Goal: Task Accomplishment & Management: Manage account settings

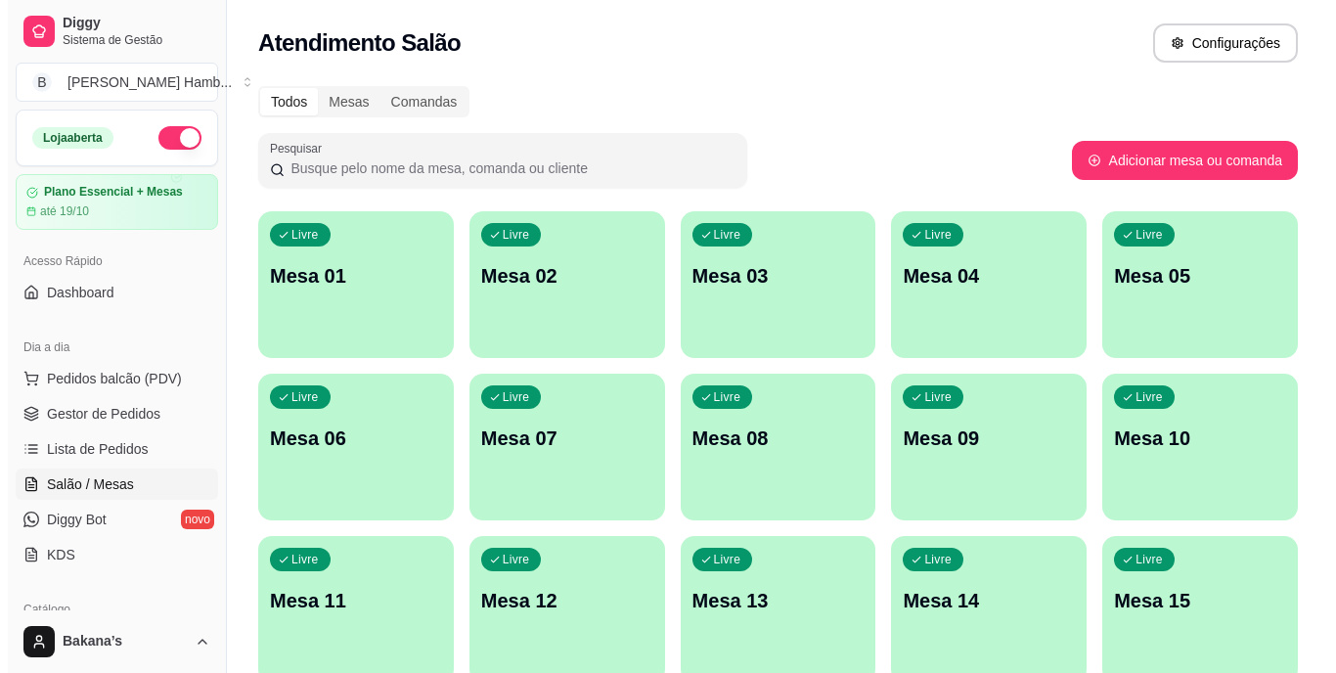
scroll to position [251, 0]
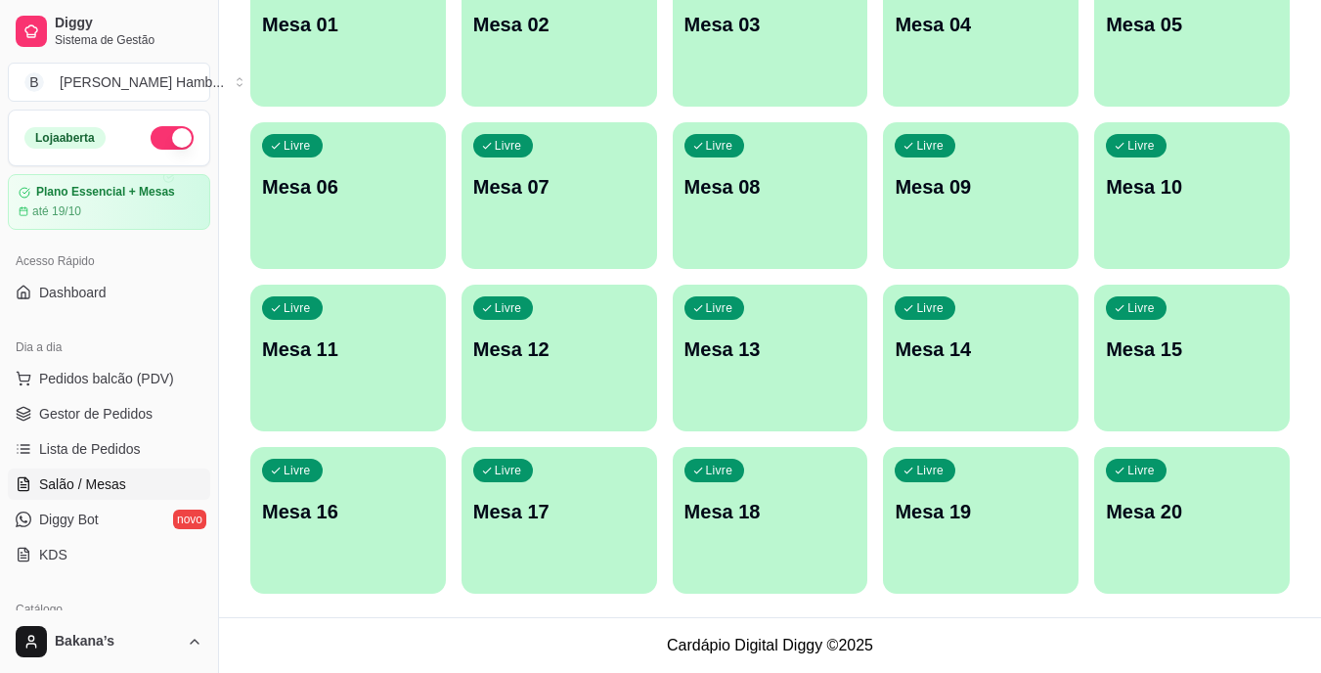
click at [332, 507] on p "Mesa 16" at bounding box center [348, 511] width 172 height 27
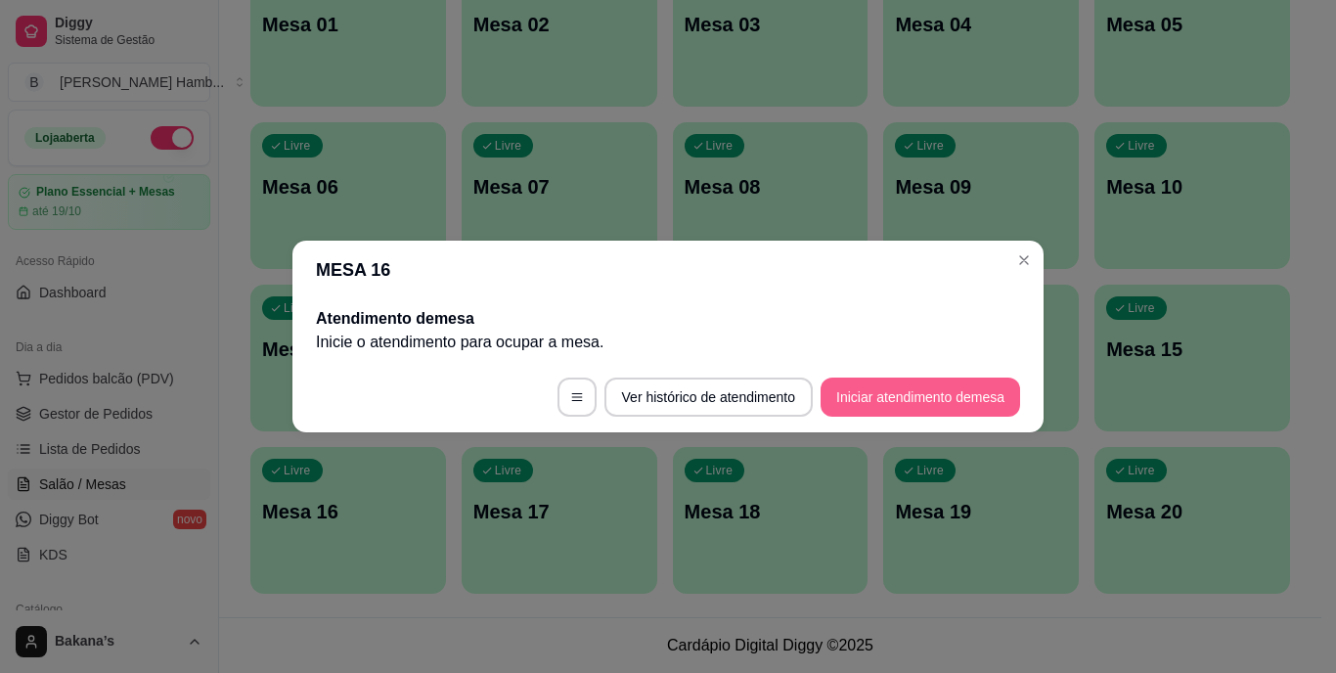
click at [874, 397] on button "Iniciar atendimento de mesa" at bounding box center [921, 397] width 200 height 39
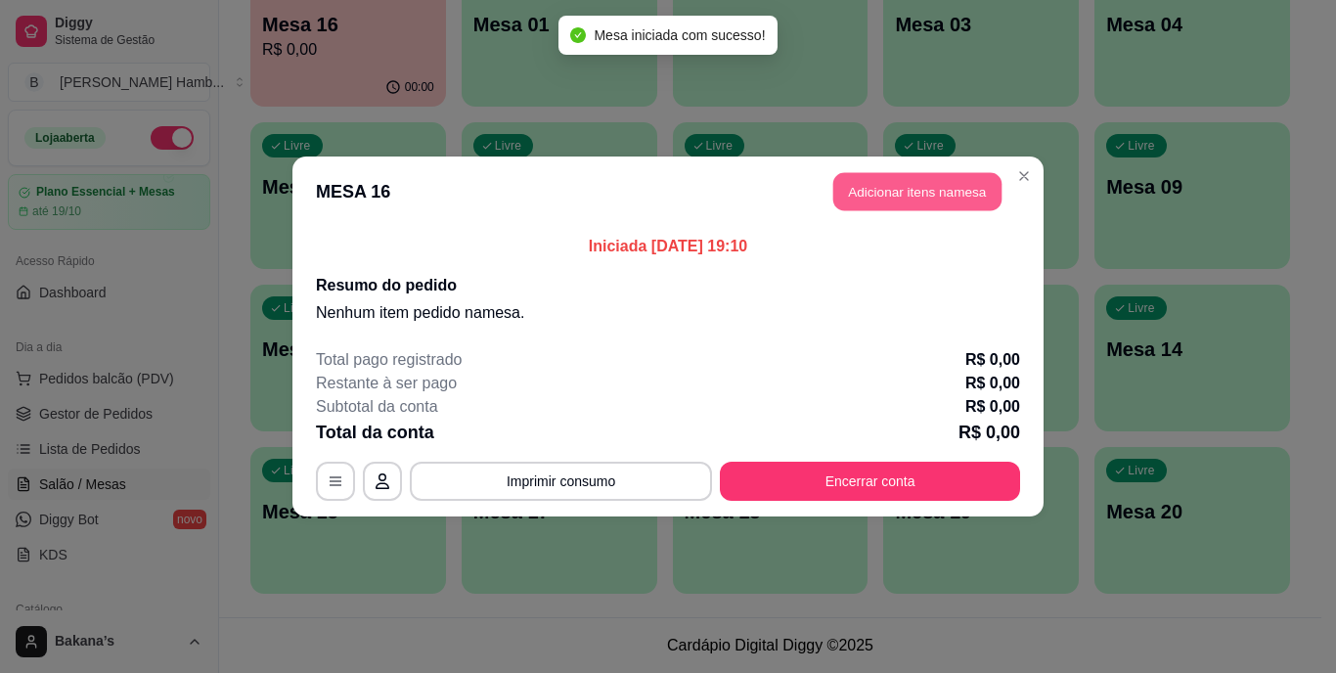
click at [903, 204] on button "Adicionar itens na mesa" at bounding box center [917, 192] width 168 height 38
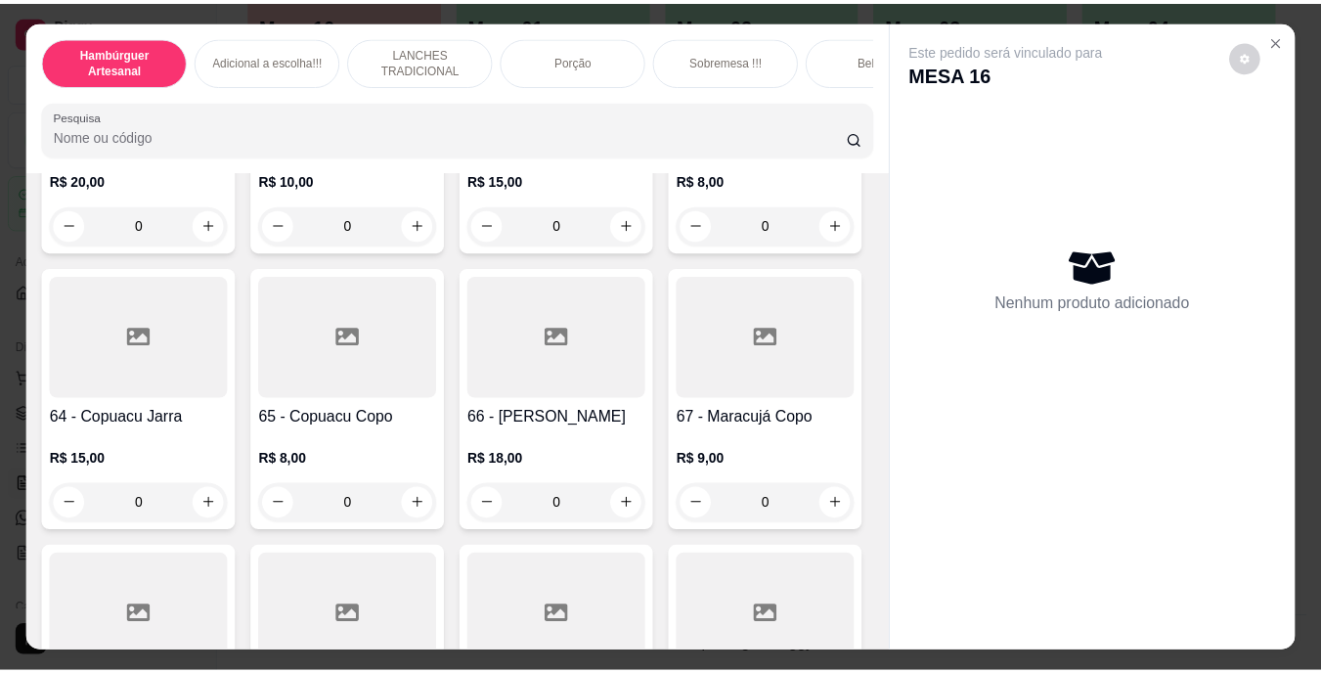
scroll to position [6358, 0]
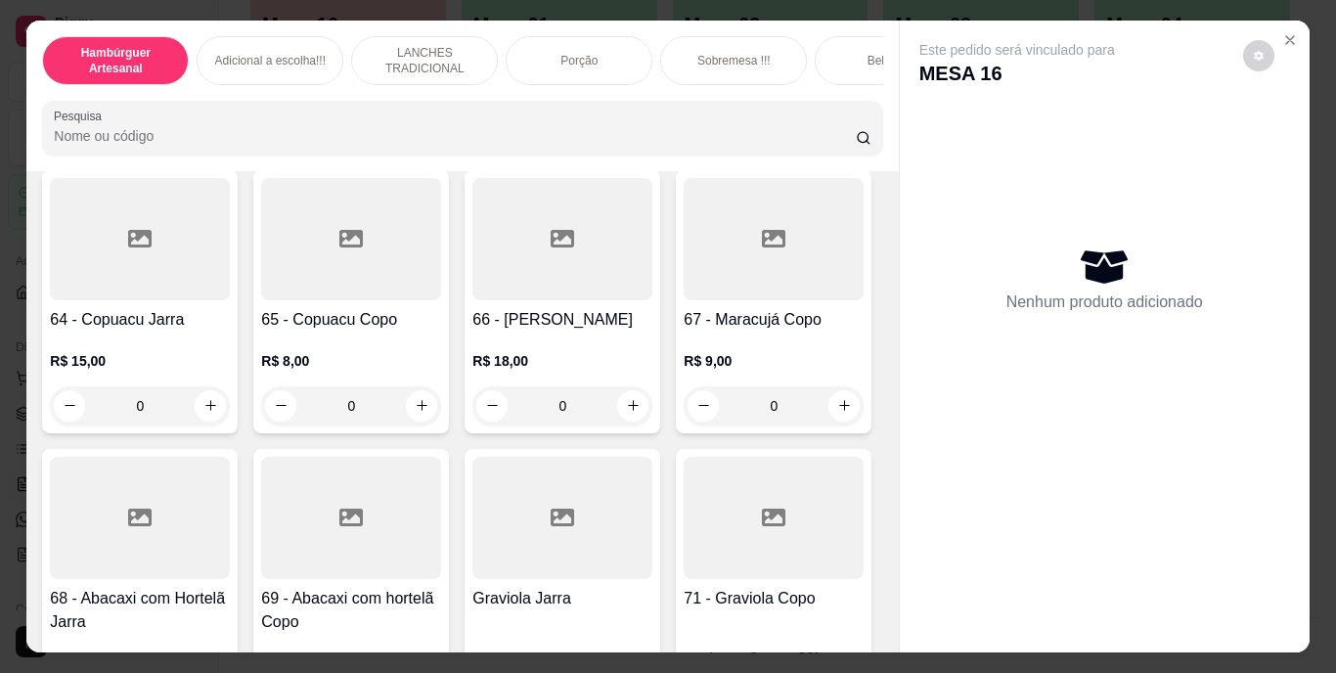
type input "1"
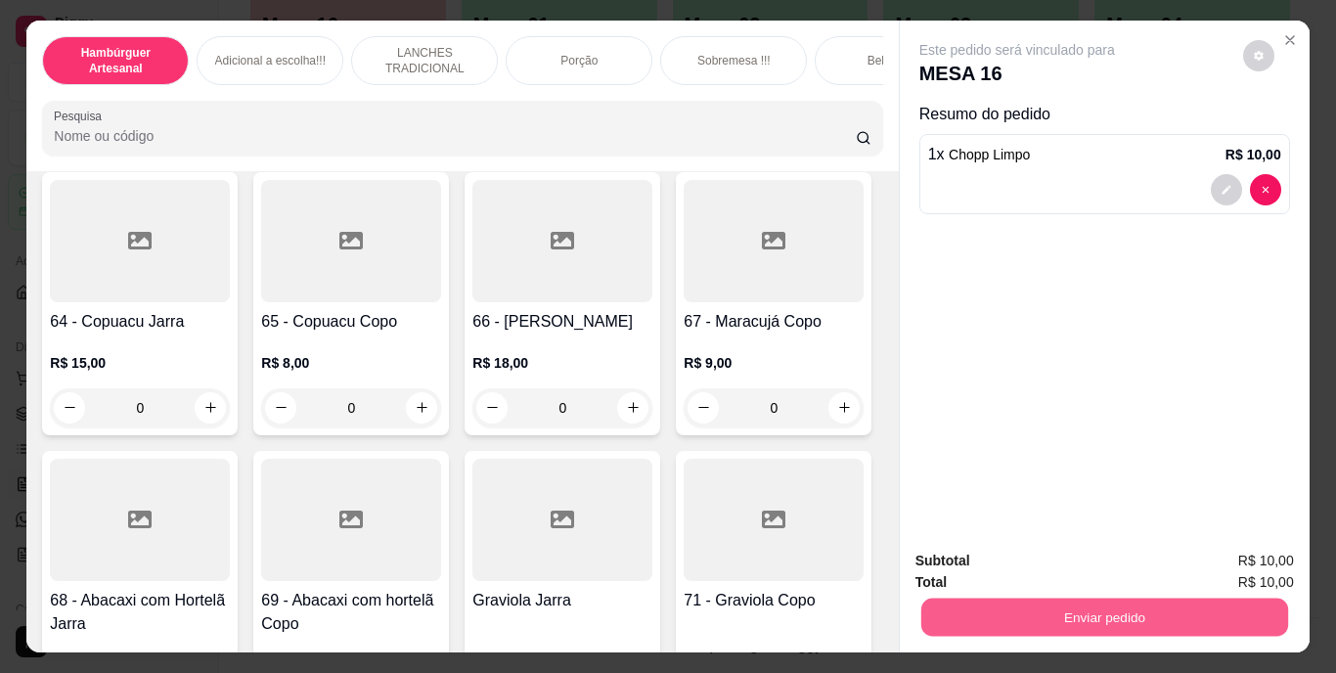
click at [1056, 606] on button "Enviar pedido" at bounding box center [1103, 618] width 367 height 38
click at [1235, 566] on button "Enviar pedido" at bounding box center [1242, 562] width 111 height 37
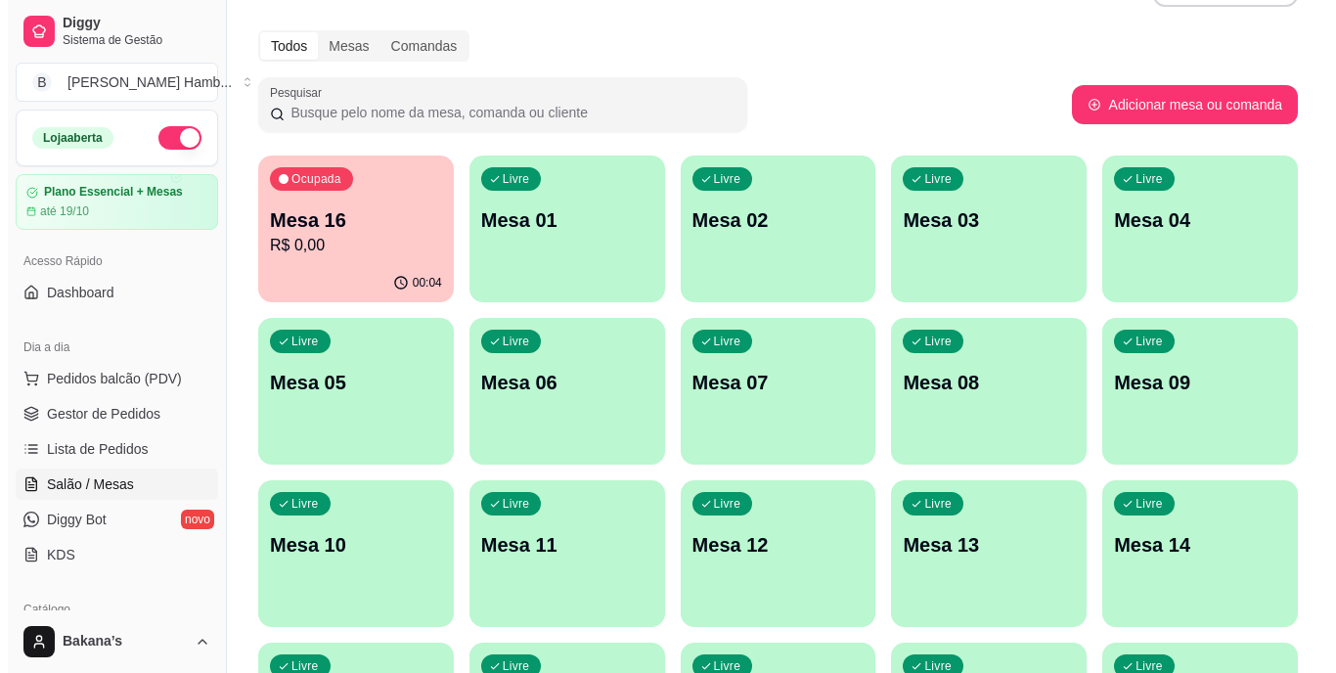
scroll to position [0, 0]
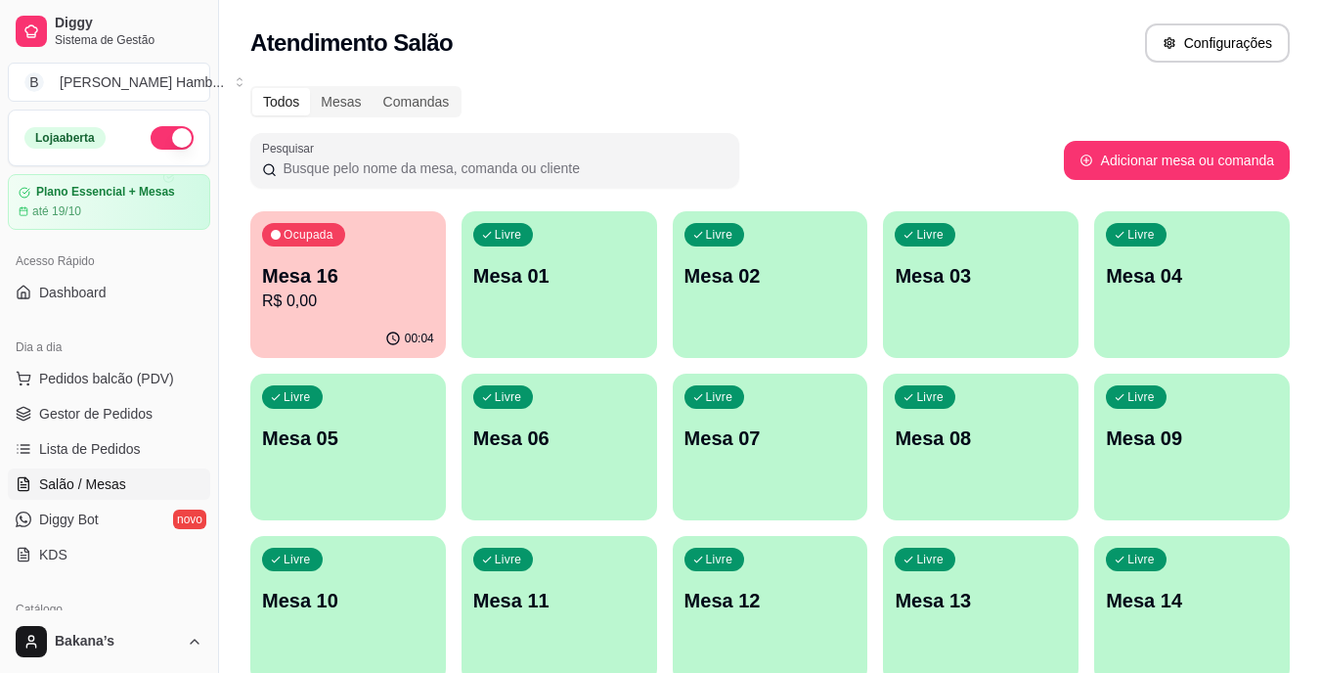
click at [250, 232] on div "Ocupada Mesa 16 R$ 0,00 00:04 Livre Mesa 01 Livre Mesa 02 Livre Mesa 03 Livre M…" at bounding box center [770, 528] width 1040 height 634
click at [316, 265] on p "Mesa 16" at bounding box center [348, 276] width 167 height 26
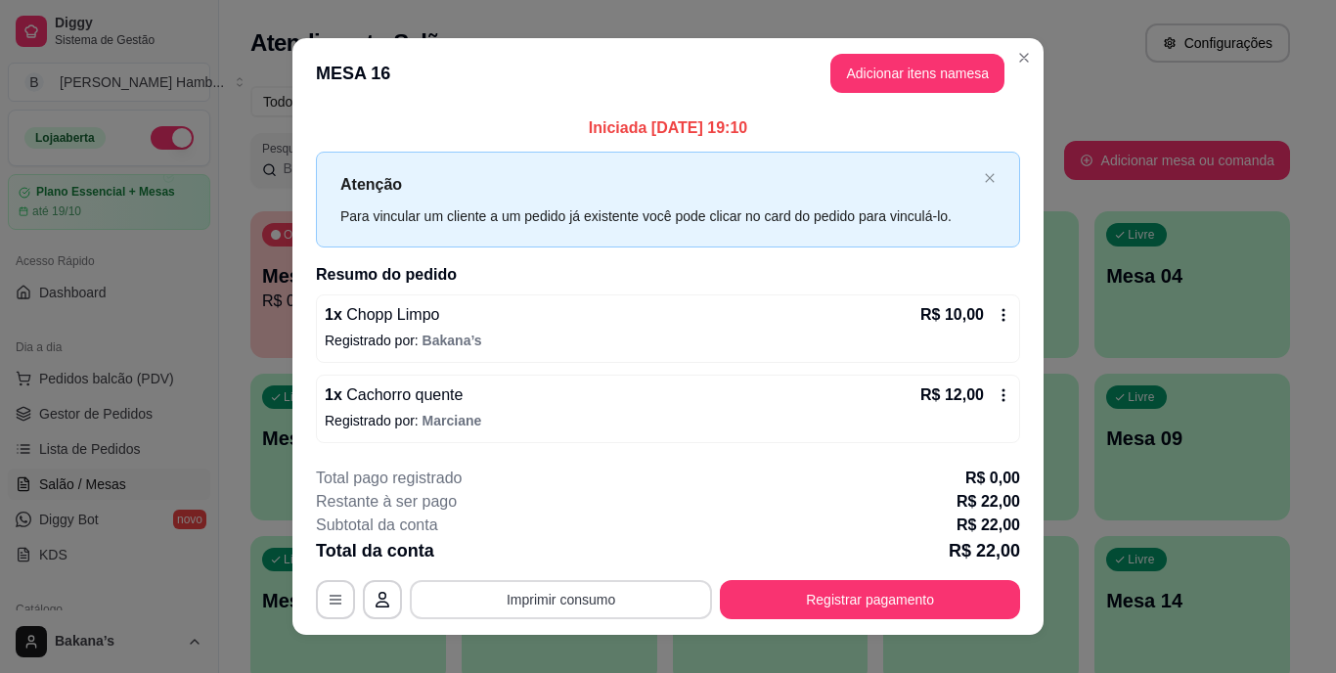
click at [569, 603] on button "Imprimir consumo" at bounding box center [561, 599] width 302 height 39
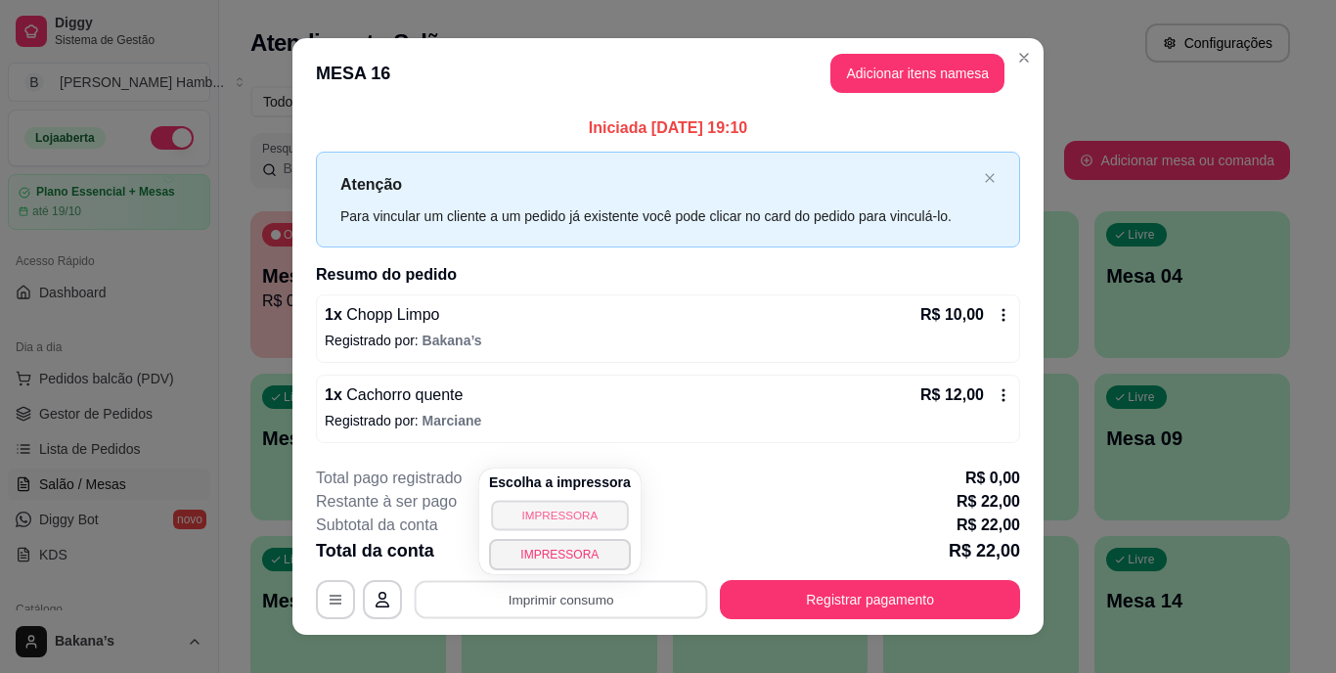
click at [555, 517] on button "IMPRESSORA" at bounding box center [559, 515] width 137 height 30
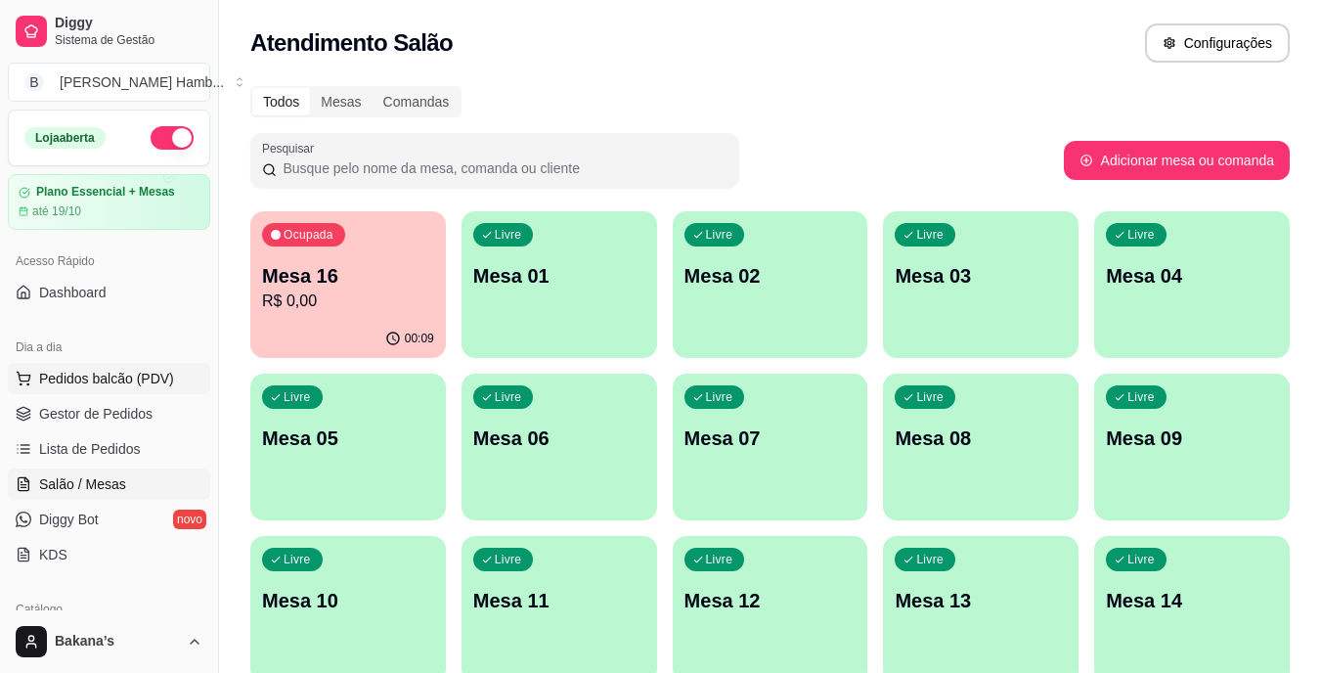
click at [113, 379] on span "Pedidos balcão (PDV)" at bounding box center [106, 379] width 135 height 20
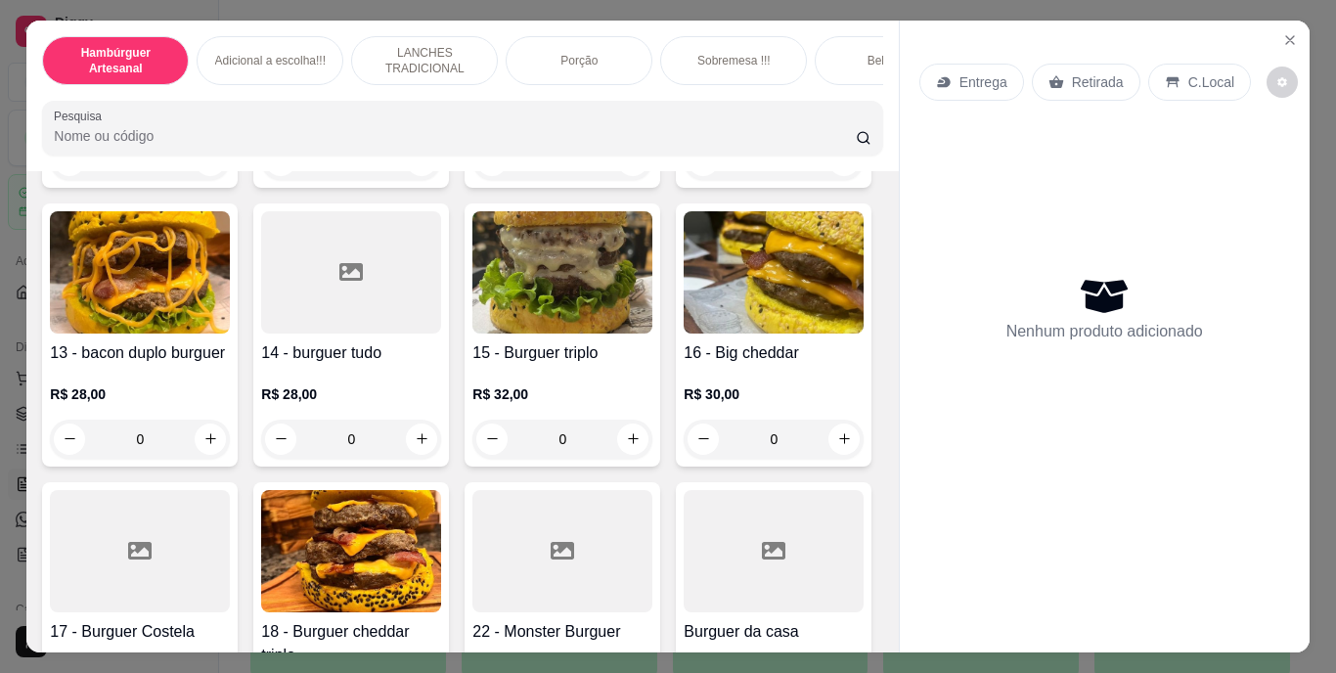
scroll to position [1174, 0]
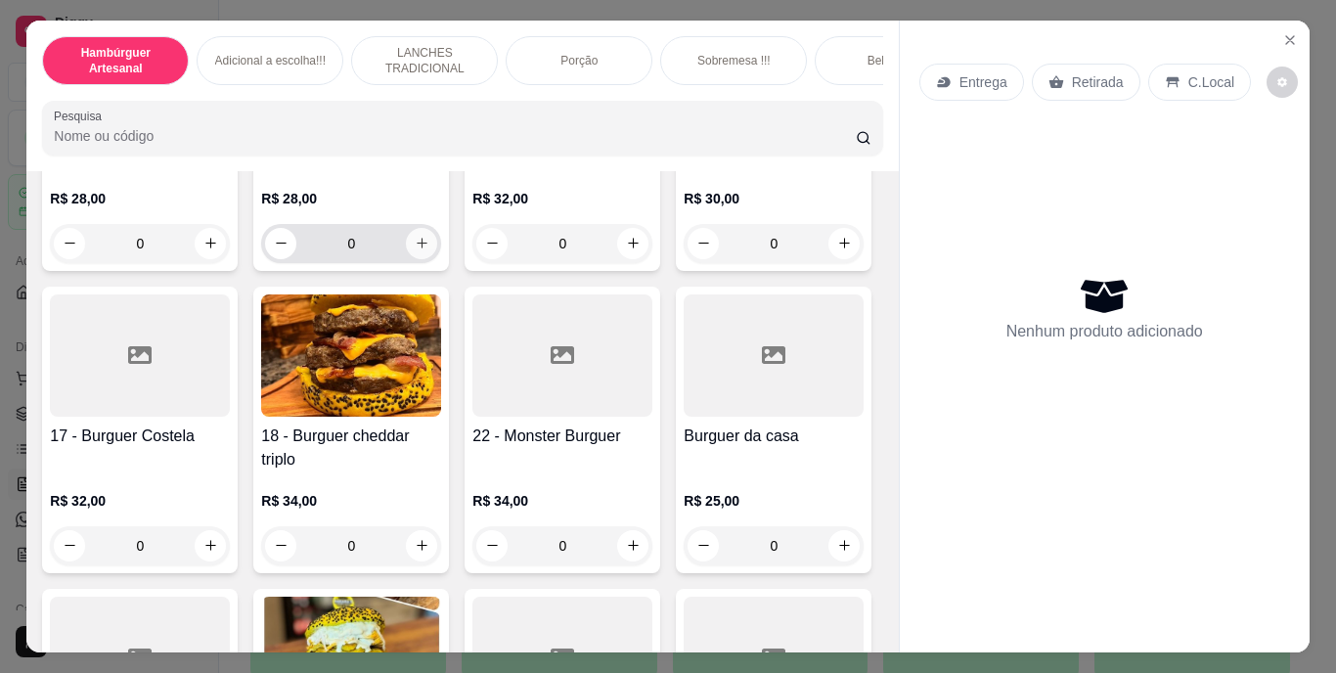
click at [427, 259] on button "increase-product-quantity" at bounding box center [421, 243] width 31 height 31
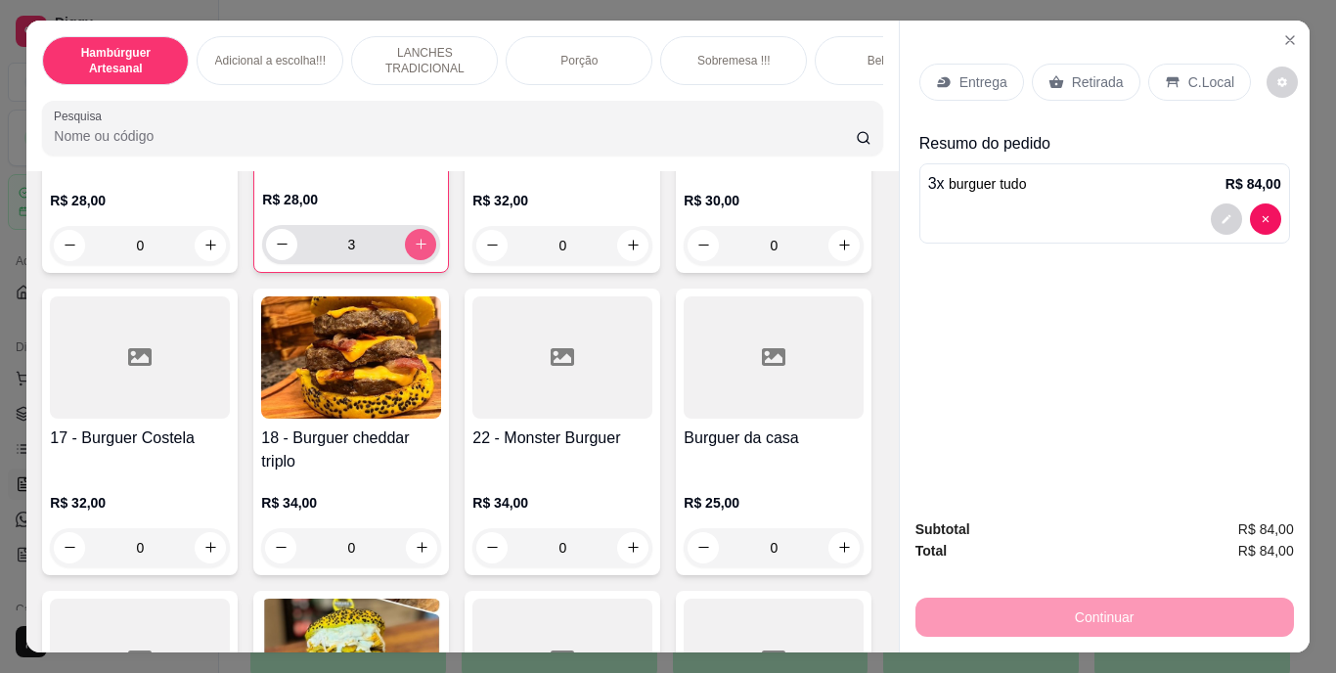
click at [424, 260] on button "increase-product-quantity" at bounding box center [420, 244] width 31 height 31
type input "4"
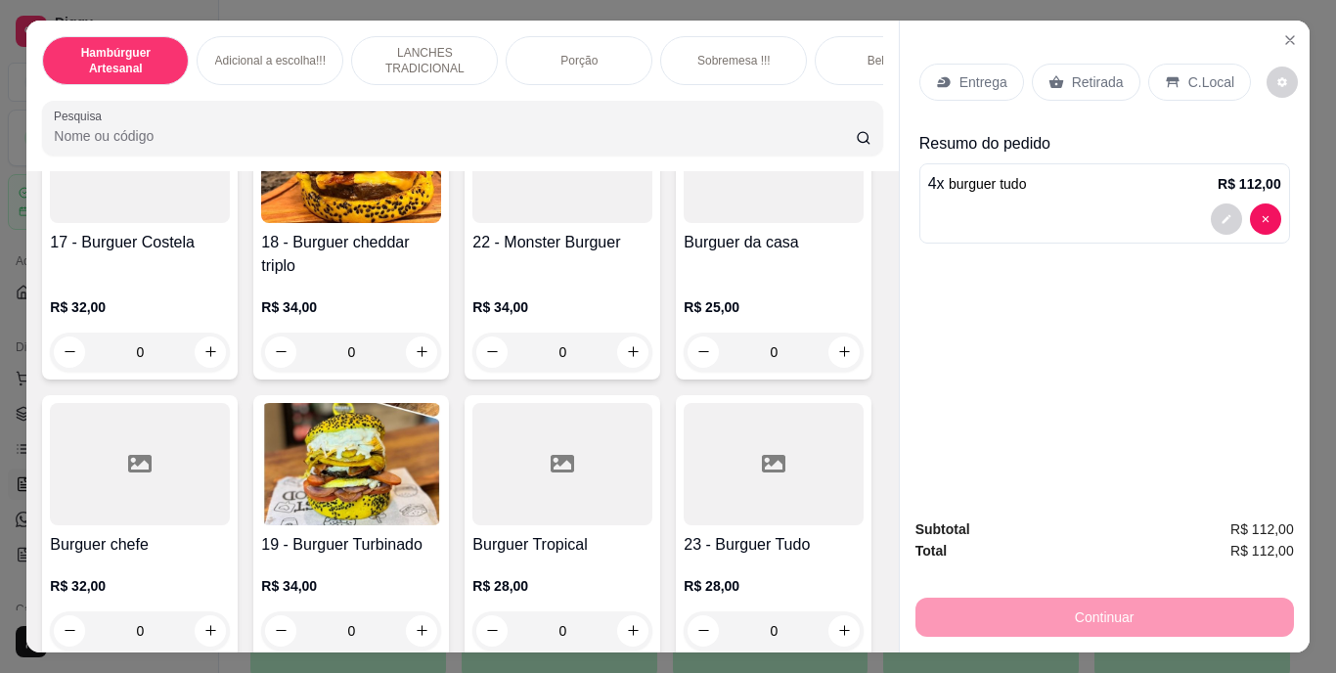
scroll to position [1467, 0]
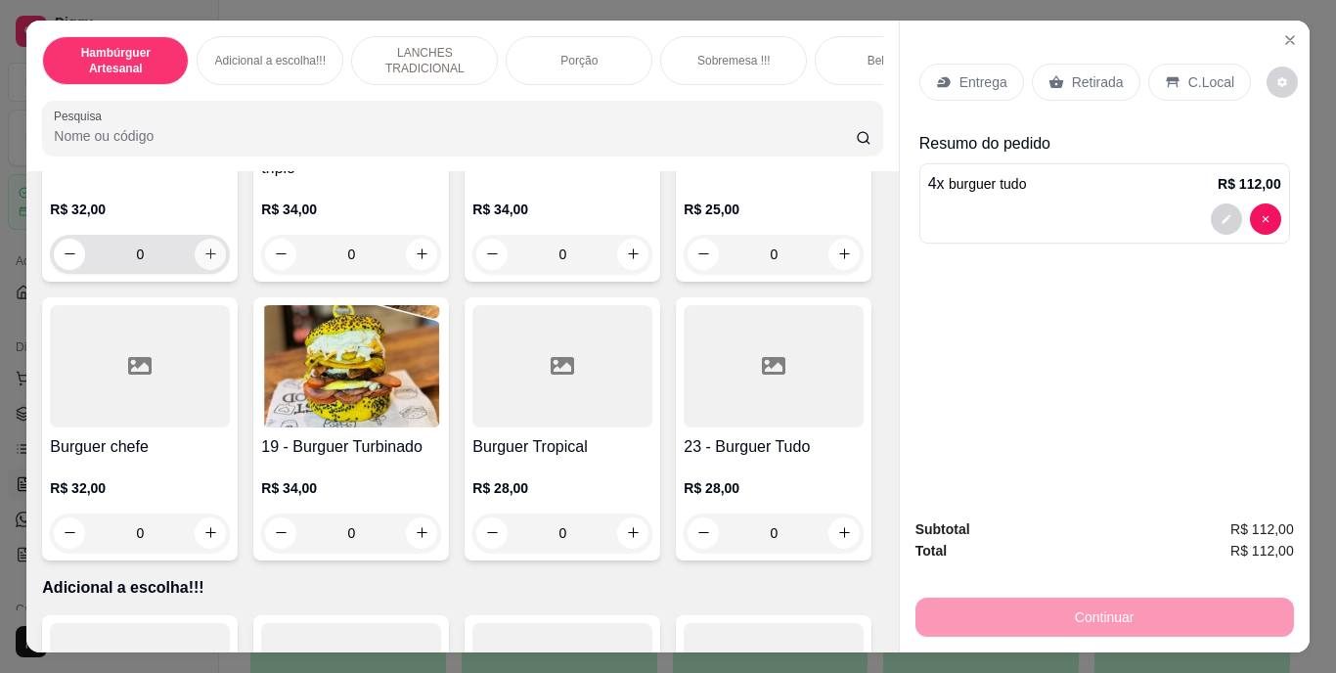
click at [218, 261] on icon "increase-product-quantity" at bounding box center [210, 253] width 15 height 15
type input "1"
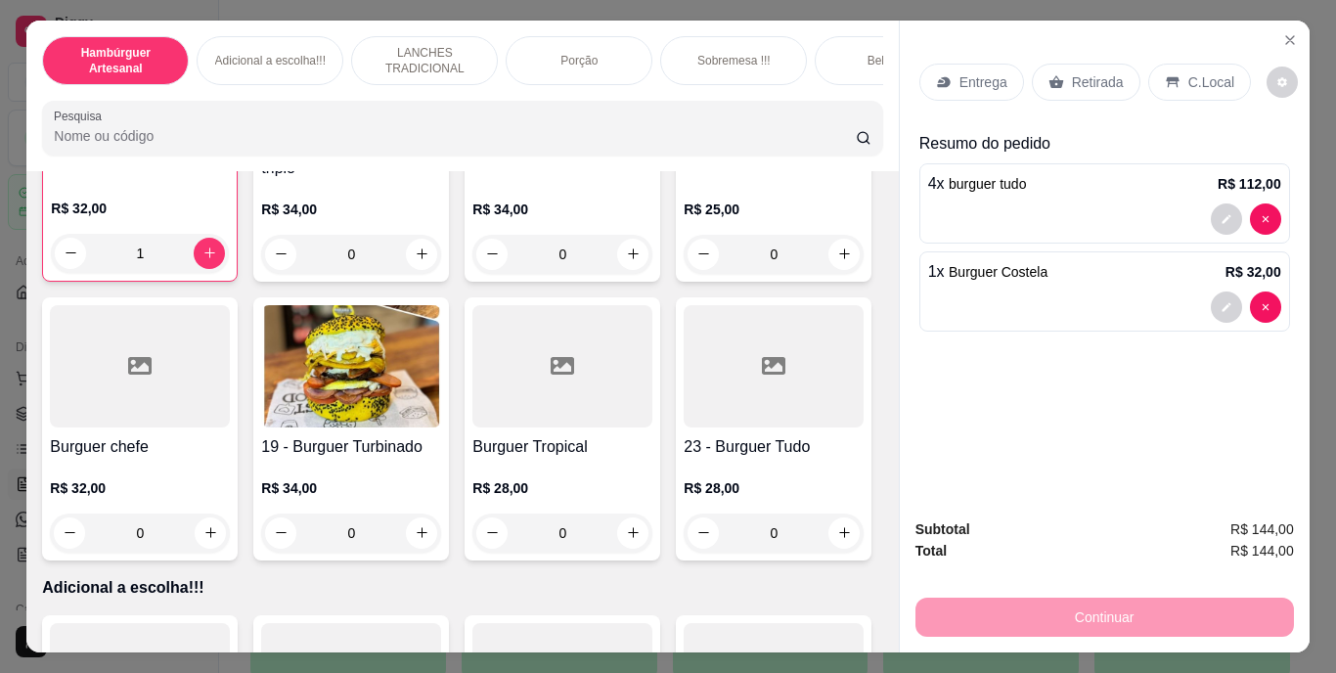
click at [1091, 72] on p "Retirada" at bounding box center [1098, 82] width 52 height 20
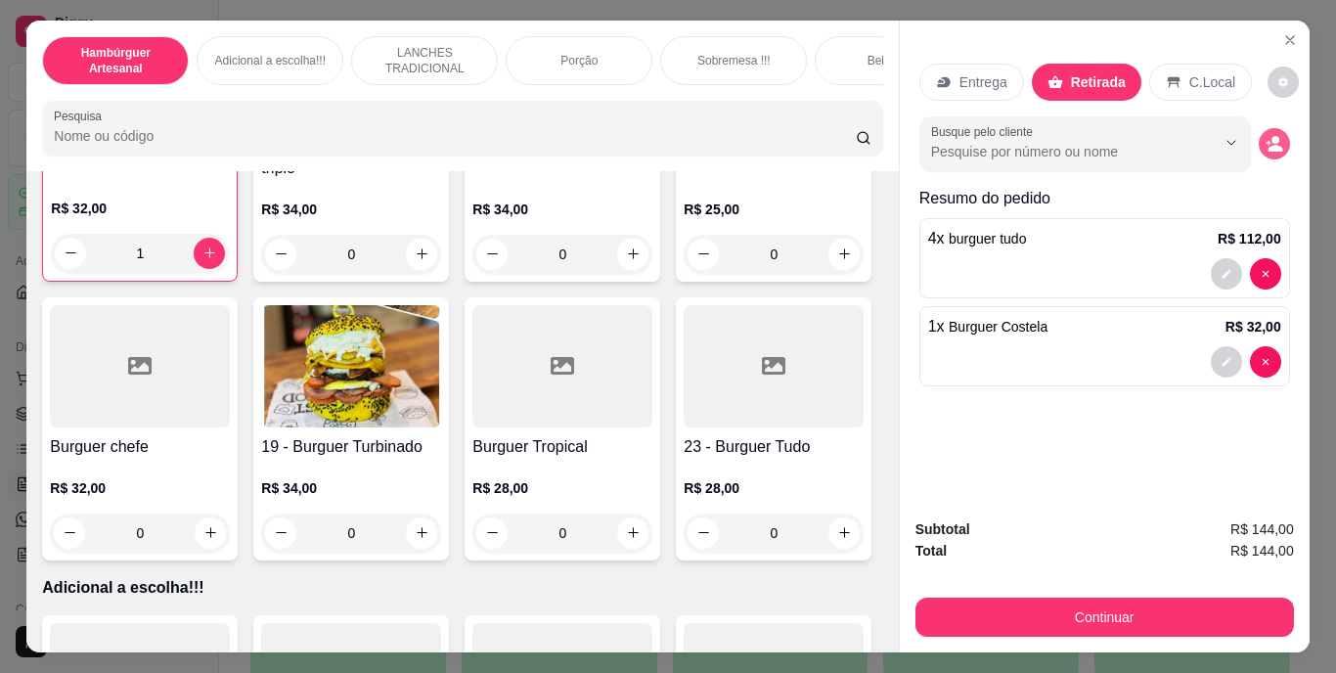
click at [1272, 136] on circle "decrease-product-quantity" at bounding box center [1276, 140] width 8 height 8
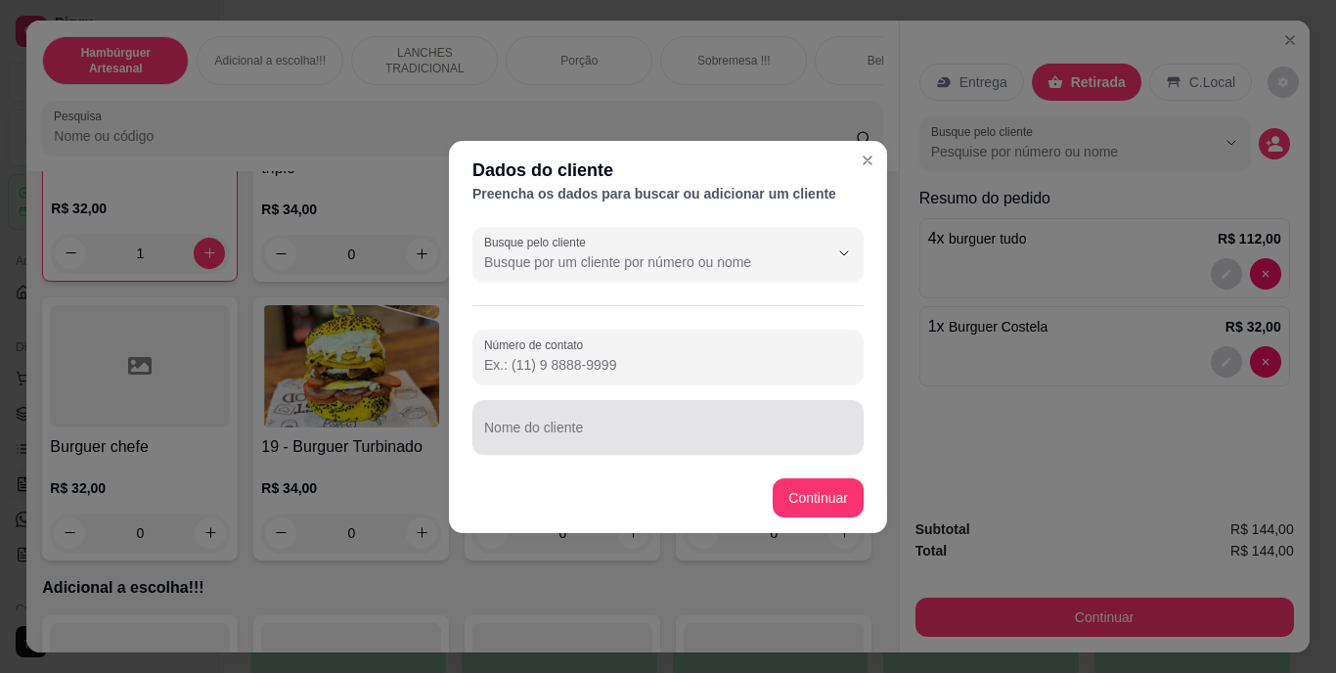
click at [676, 425] on input "Nome do cliente" at bounding box center [668, 435] width 368 height 20
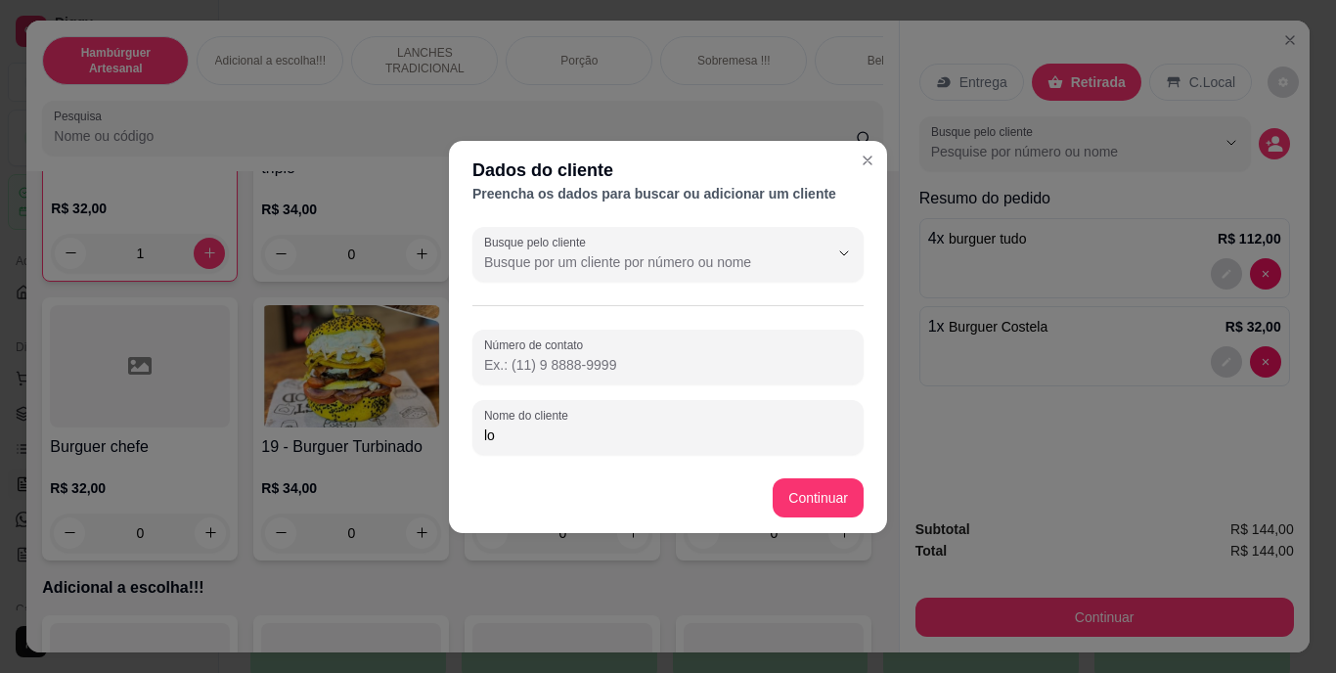
type input "l"
type input "LORENA"
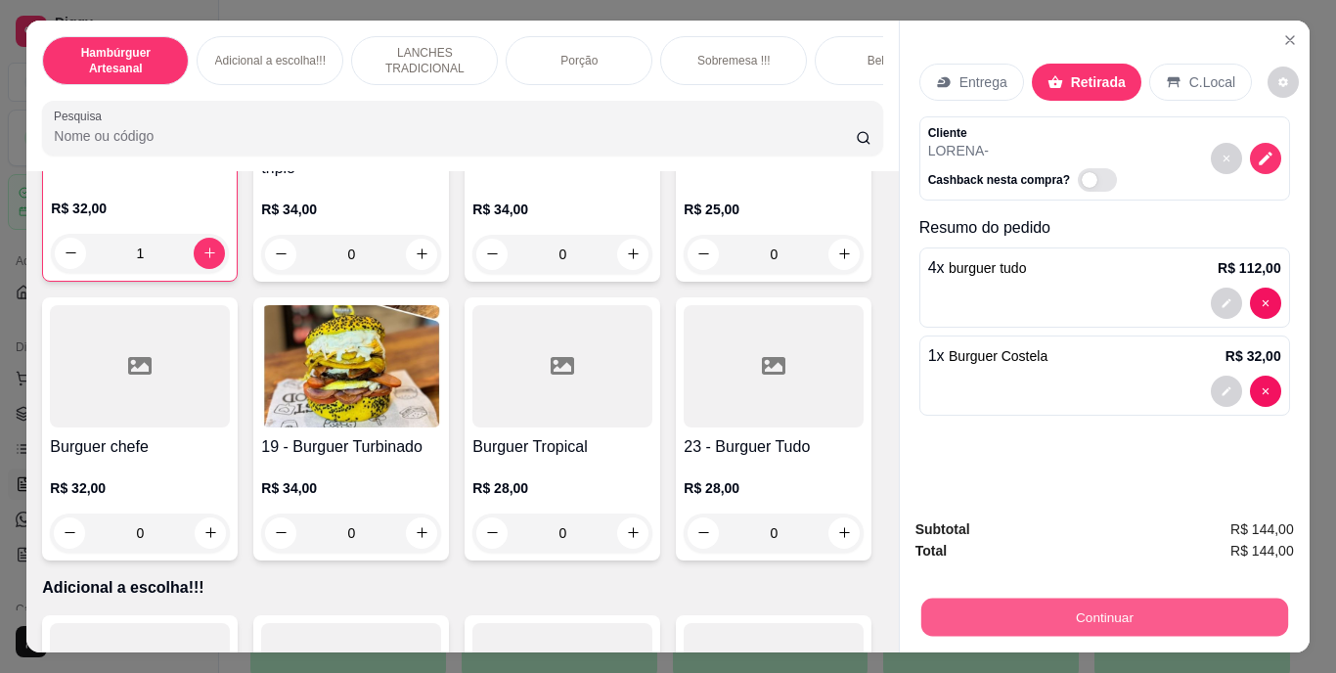
click at [985, 617] on button "Continuar" at bounding box center [1103, 618] width 367 height 38
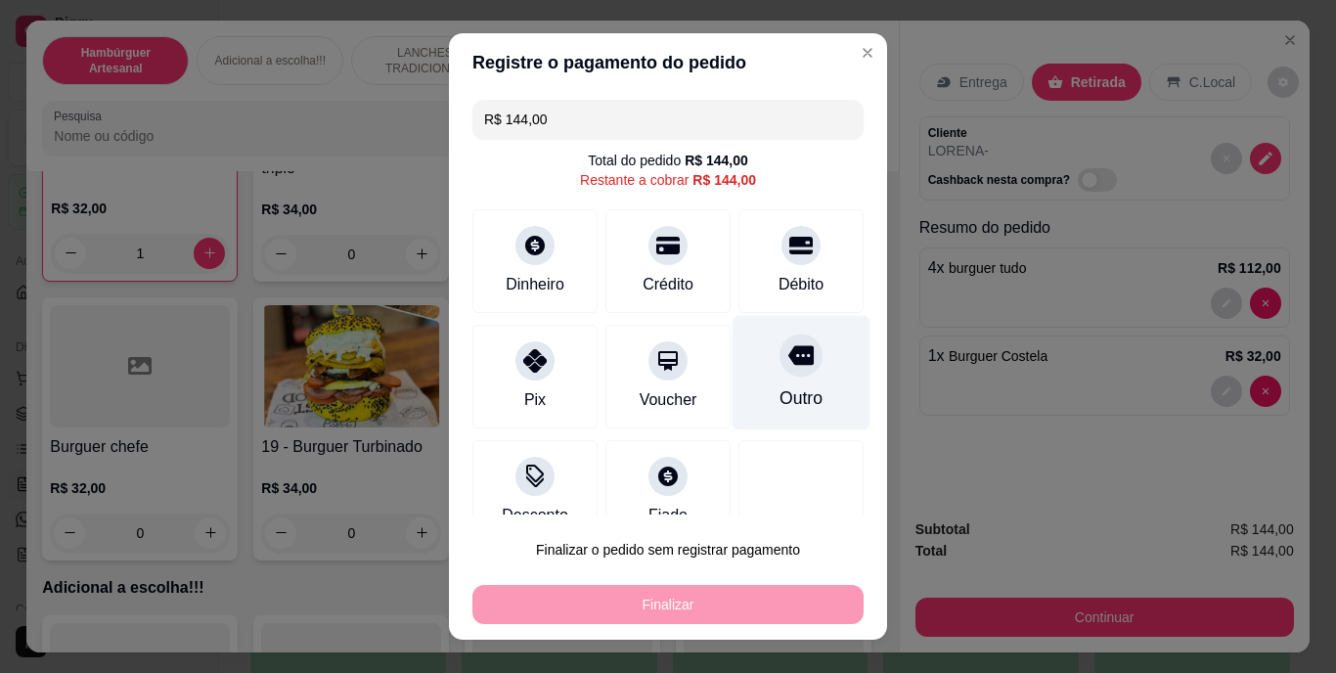
drag, startPoint x: 767, startPoint y: 381, endPoint x: 767, endPoint y: 405, distance: 23.5
click at [768, 381] on div "Outro" at bounding box center [802, 373] width 138 height 114
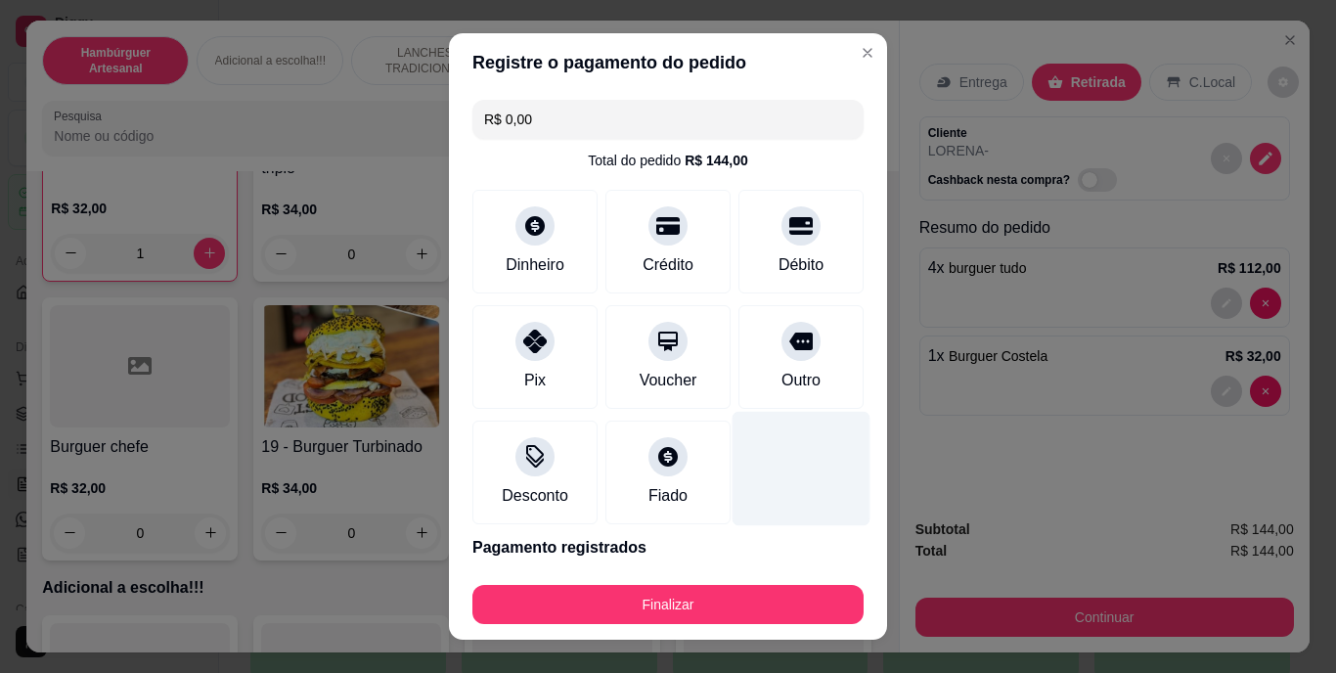
type input "R$ 0,00"
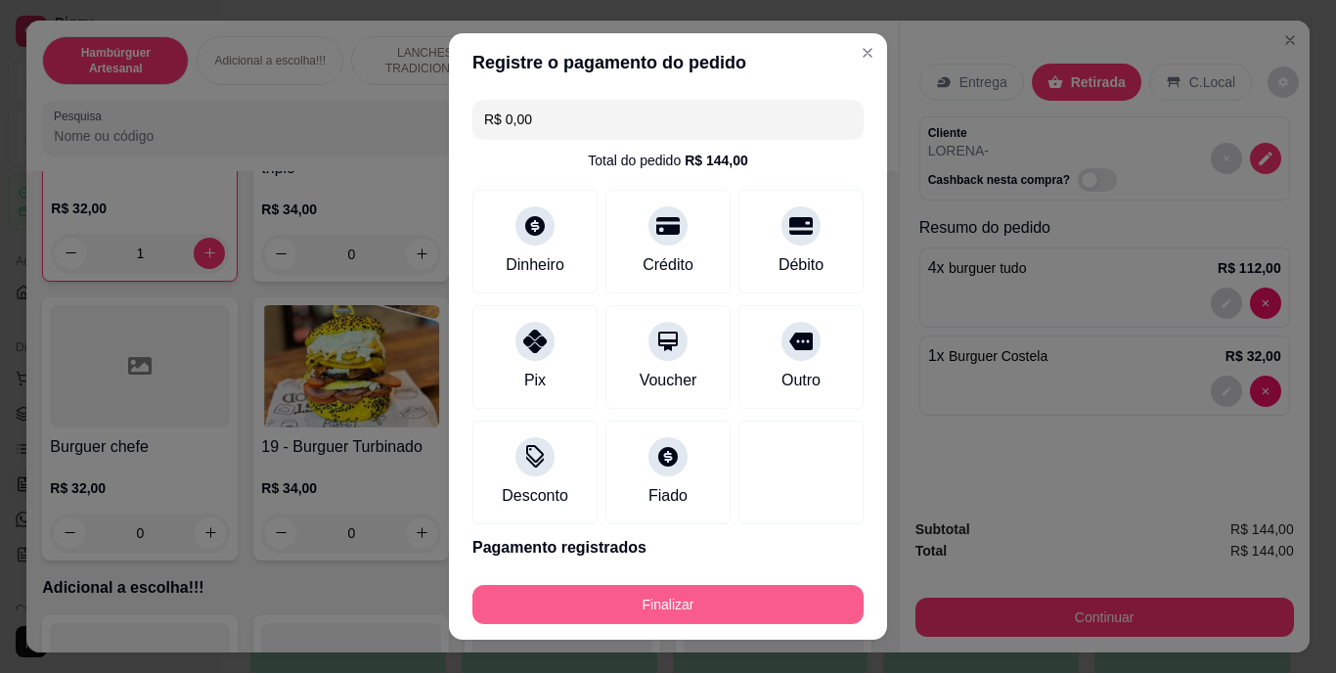
click at [680, 605] on button "Finalizar" at bounding box center [667, 604] width 391 height 39
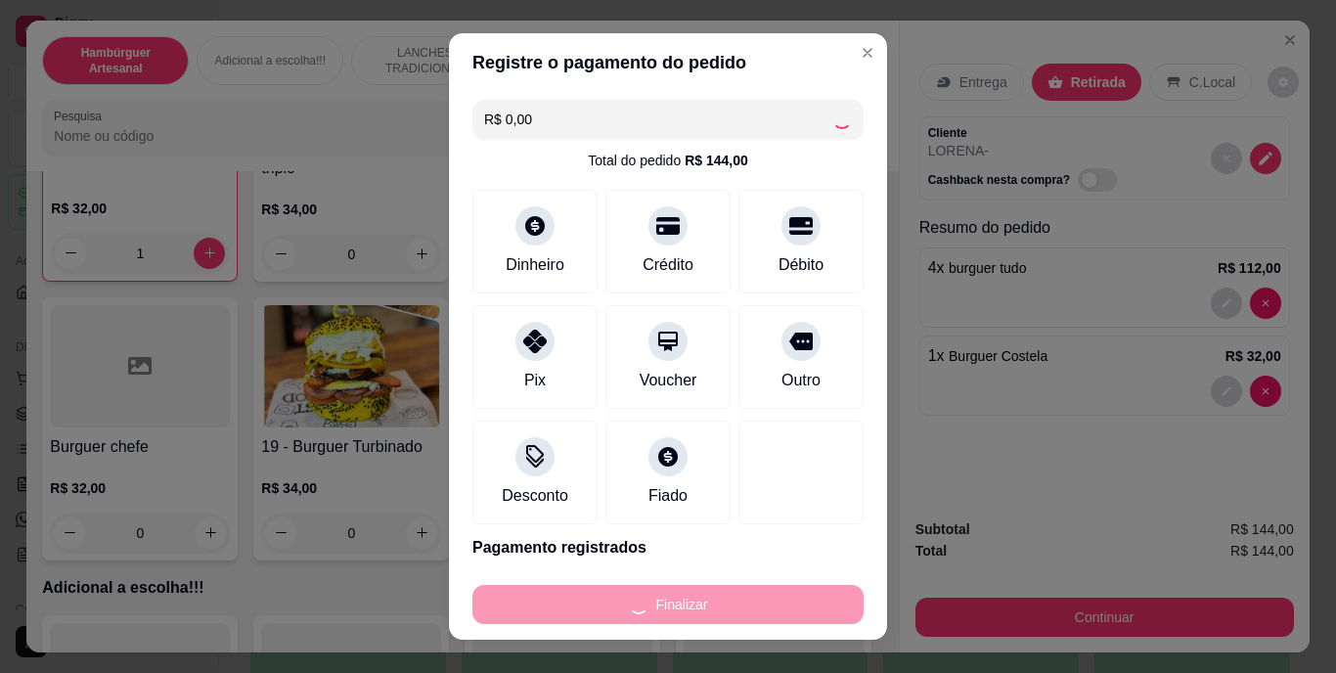
type input "0"
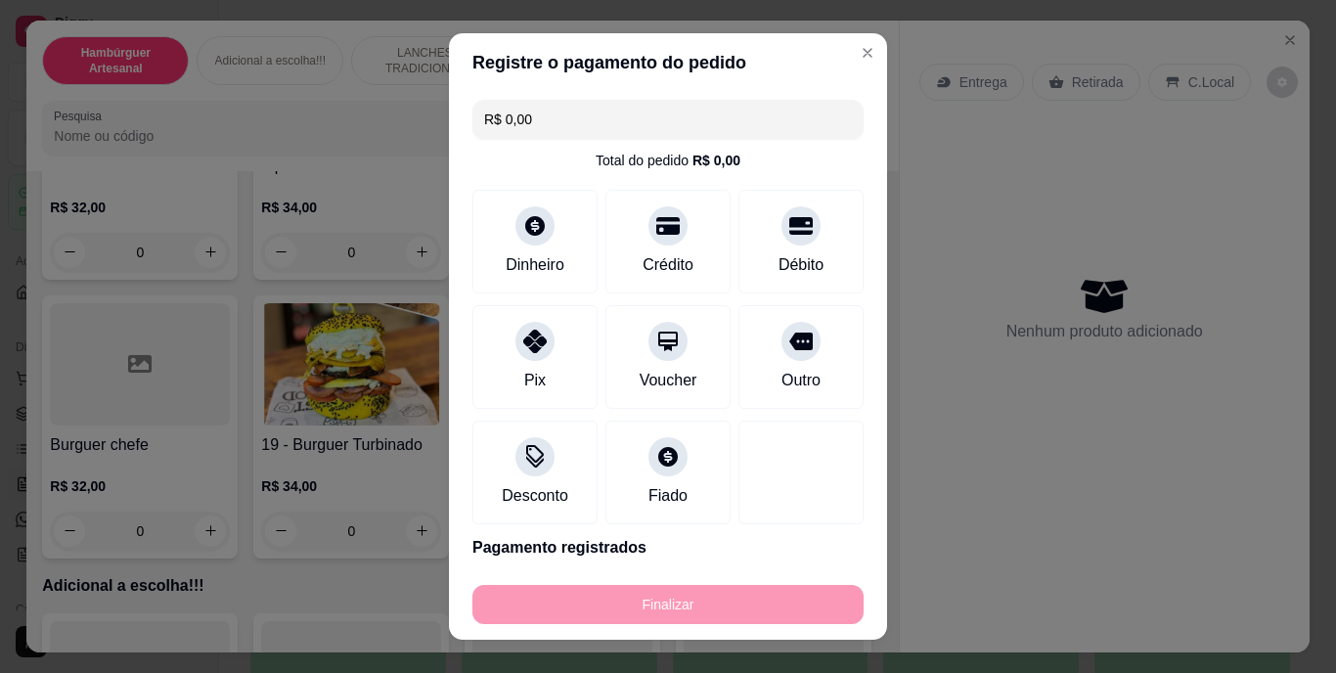
type input "-R$ 144,00"
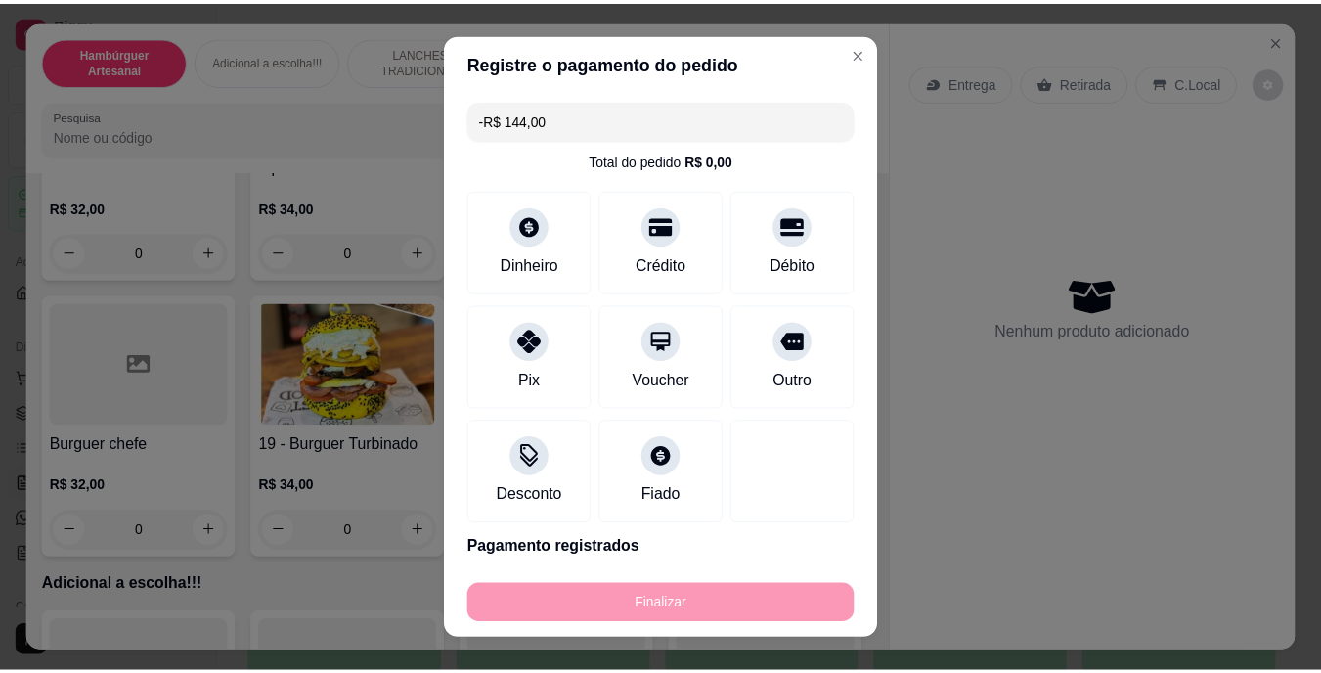
scroll to position [1465, 0]
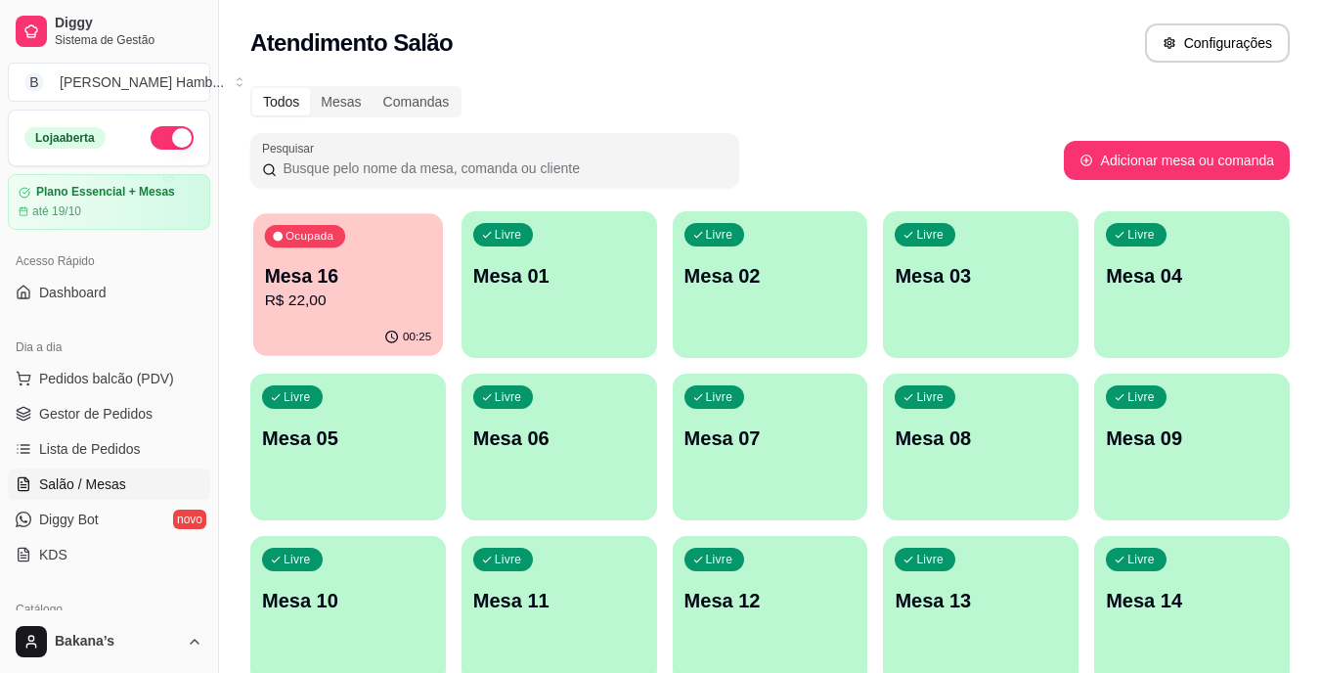
click at [431, 289] on div "Mesa 16 R$ 22,00" at bounding box center [348, 287] width 167 height 49
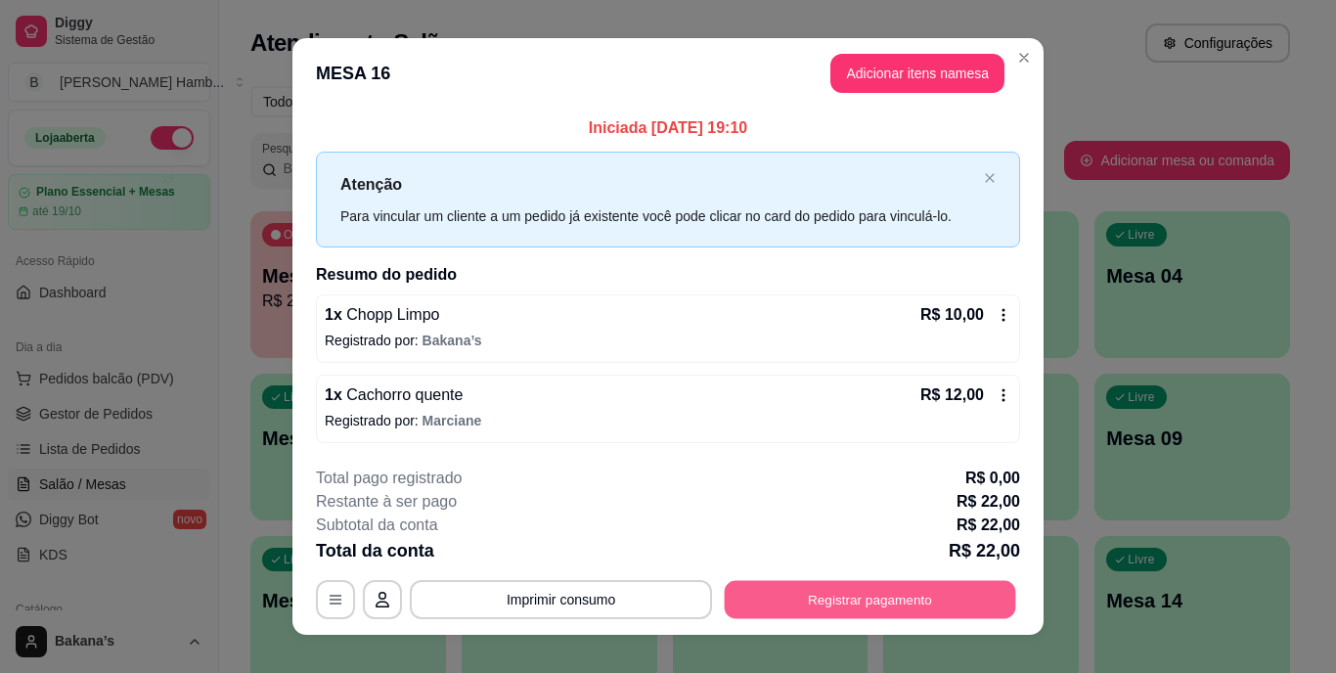
click at [817, 605] on button "Registrar pagamento" at bounding box center [870, 599] width 291 height 38
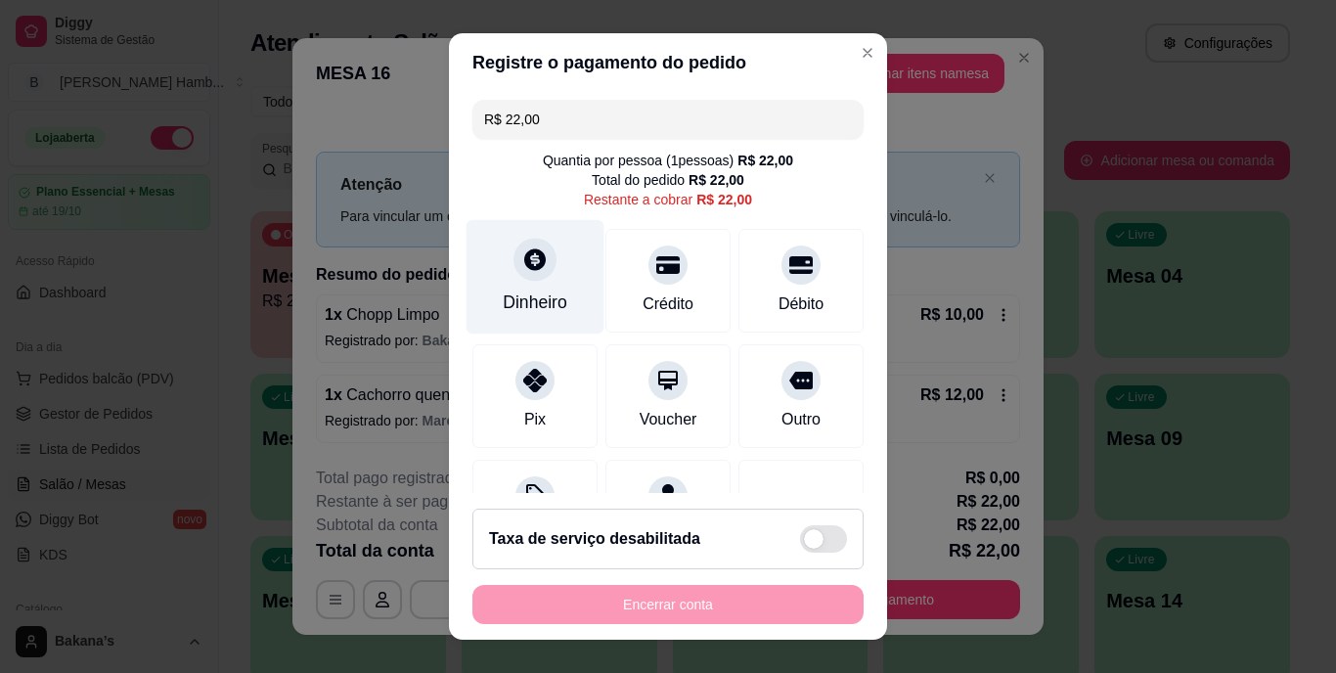
click at [561, 289] on div "Dinheiro" at bounding box center [536, 277] width 138 height 114
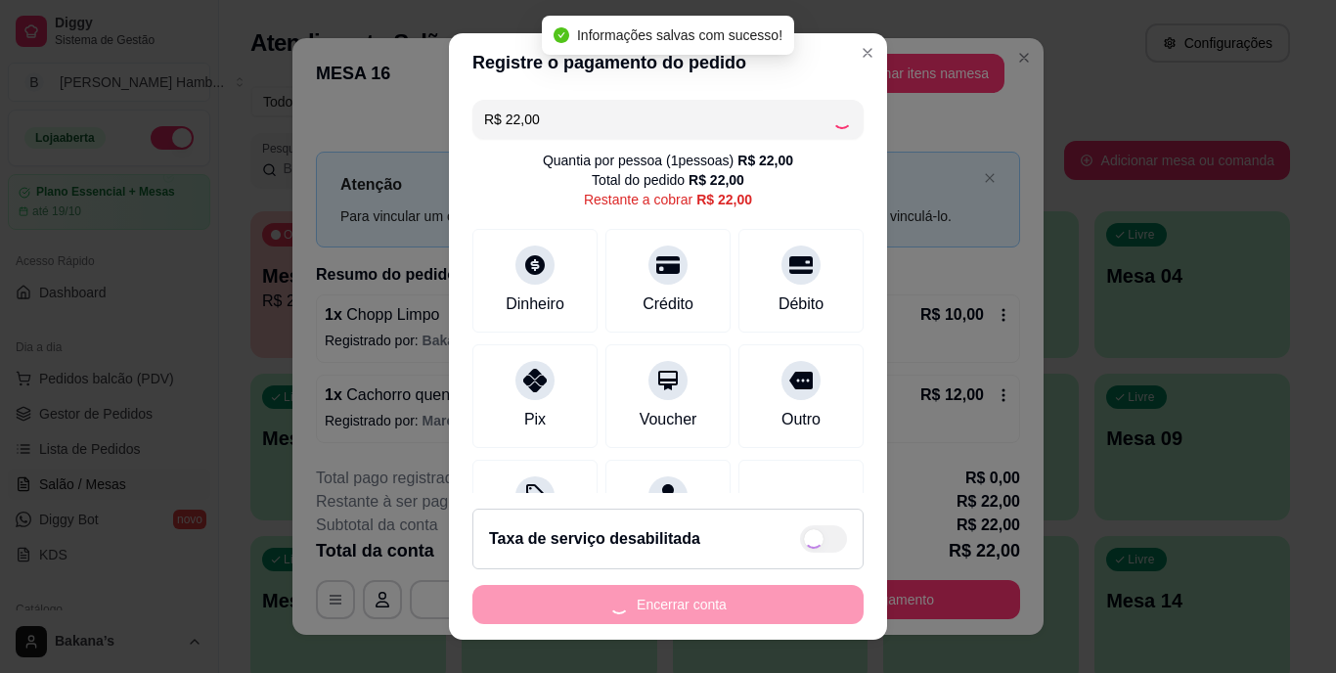
type input "R$ 0,00"
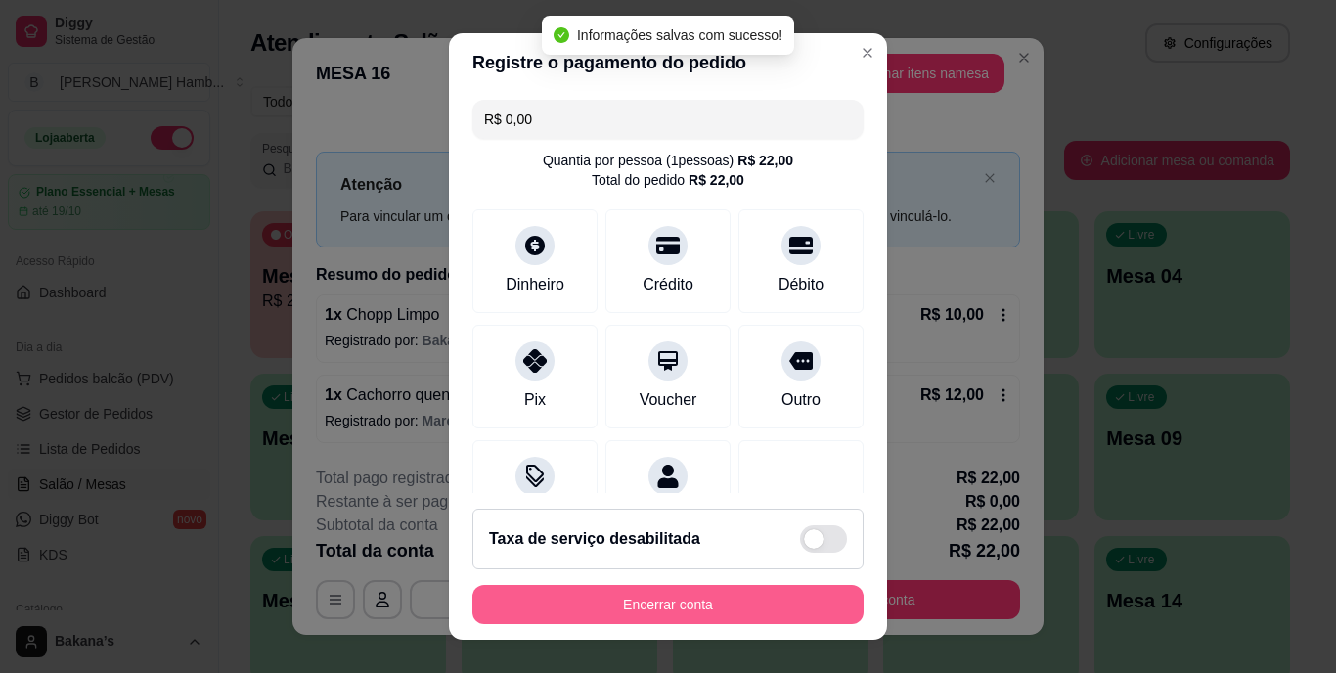
click at [627, 596] on button "Encerrar conta" at bounding box center [667, 604] width 391 height 39
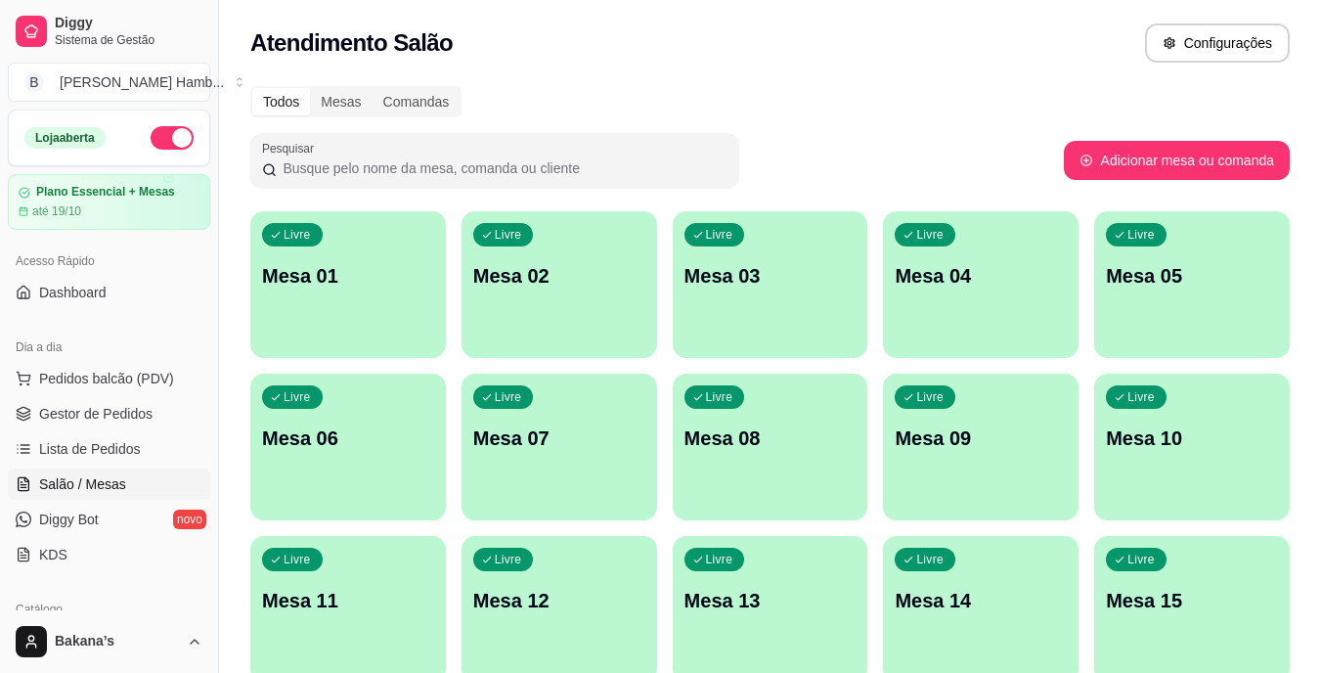
click at [721, 421] on div "Livre Mesa 08" at bounding box center [771, 435] width 196 height 123
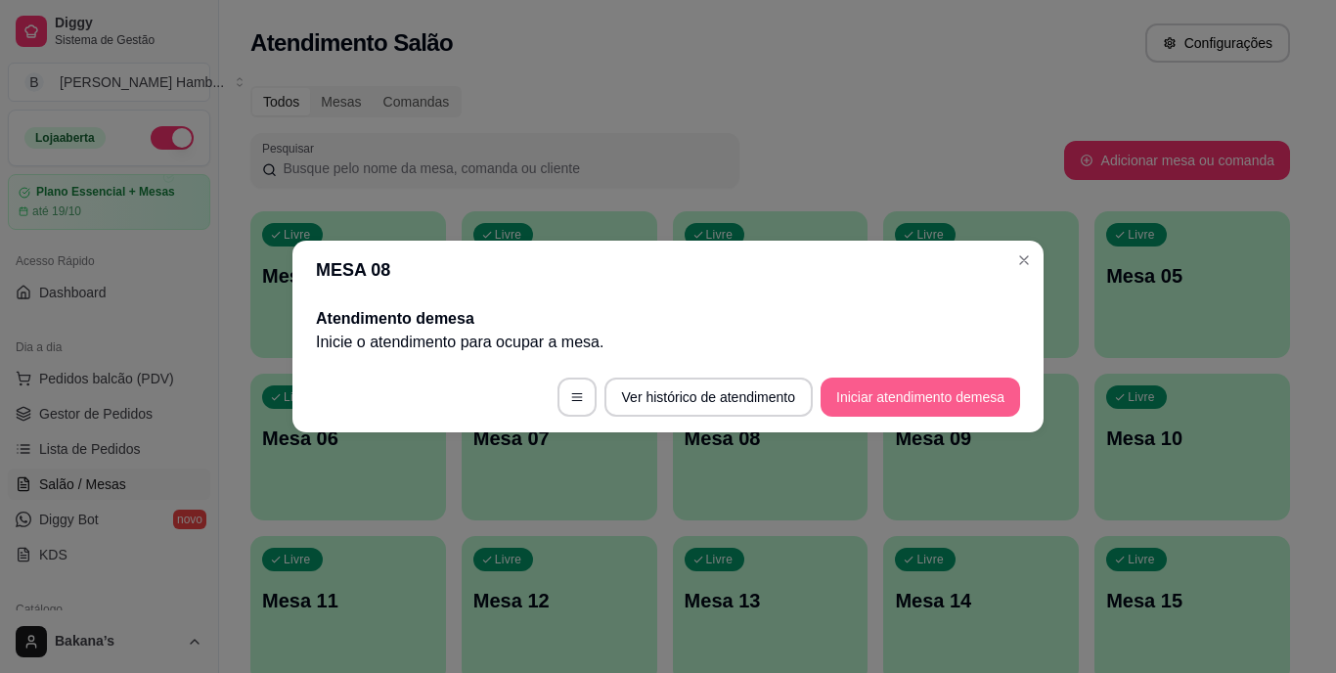
click at [953, 383] on button "Iniciar atendimento de mesa" at bounding box center [921, 397] width 200 height 39
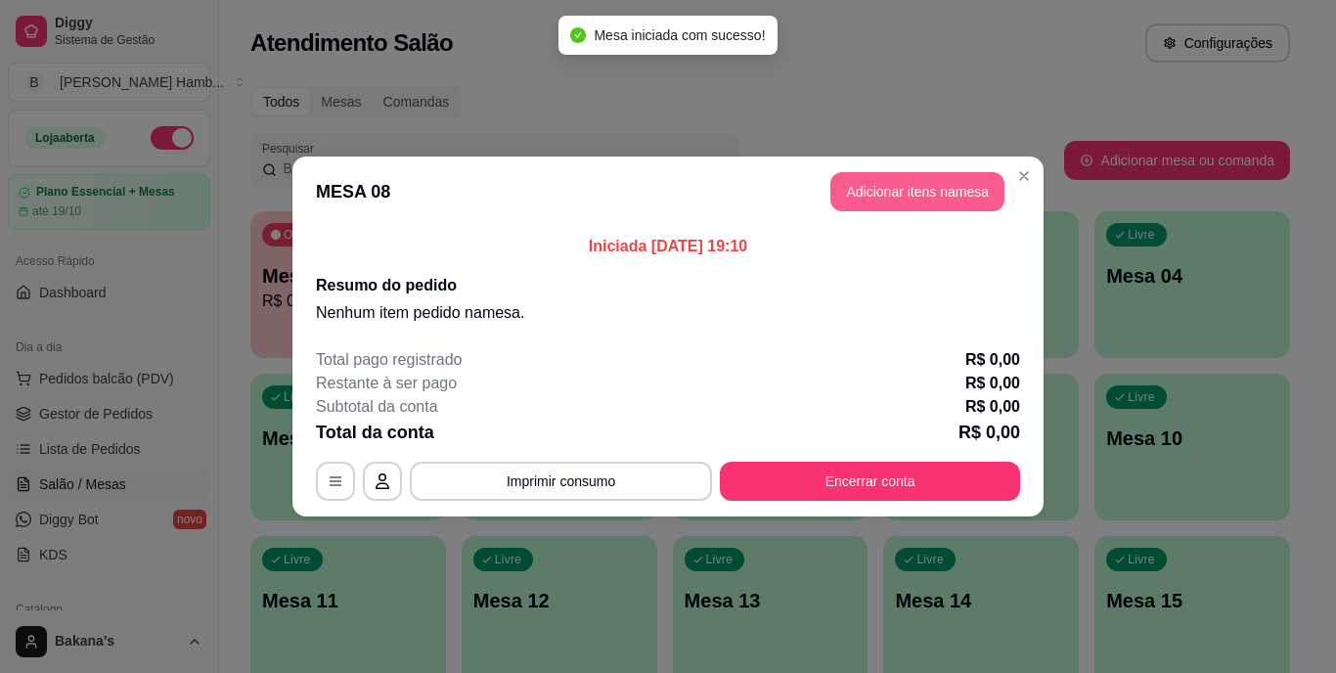
click at [931, 186] on button "Adicionar itens na mesa" at bounding box center [917, 191] width 174 height 39
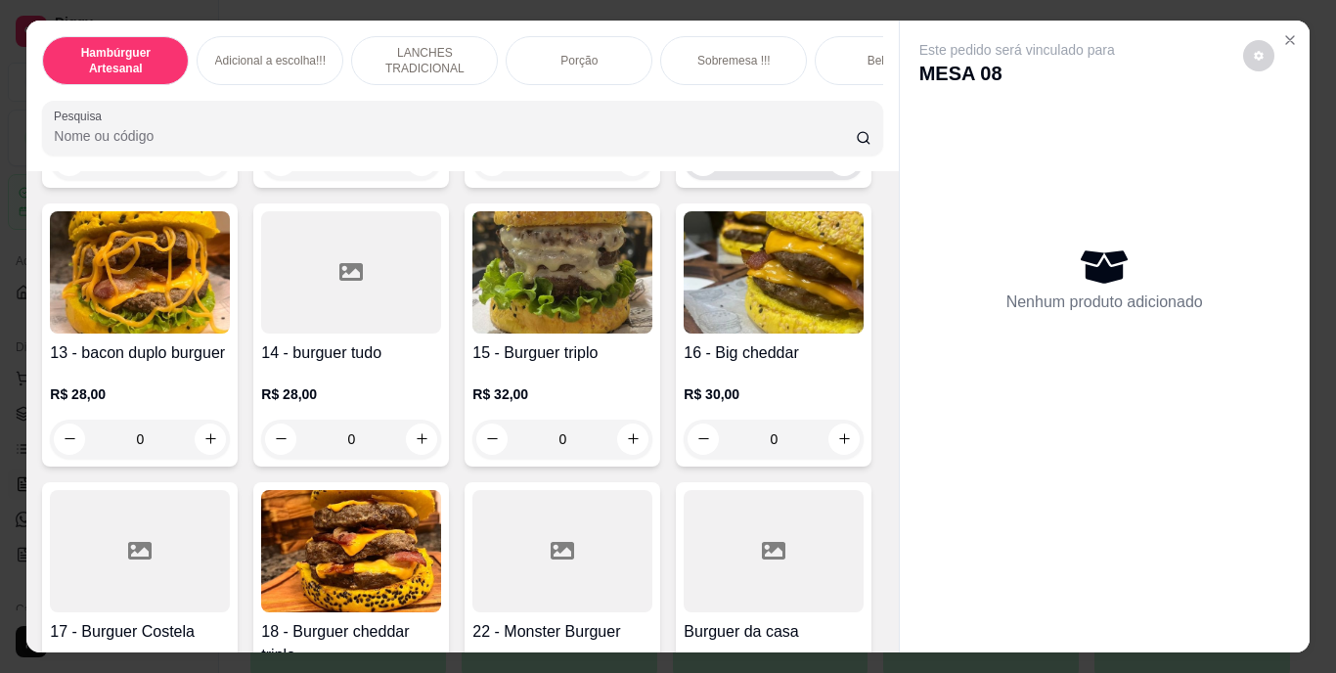
scroll to position [1565, 0]
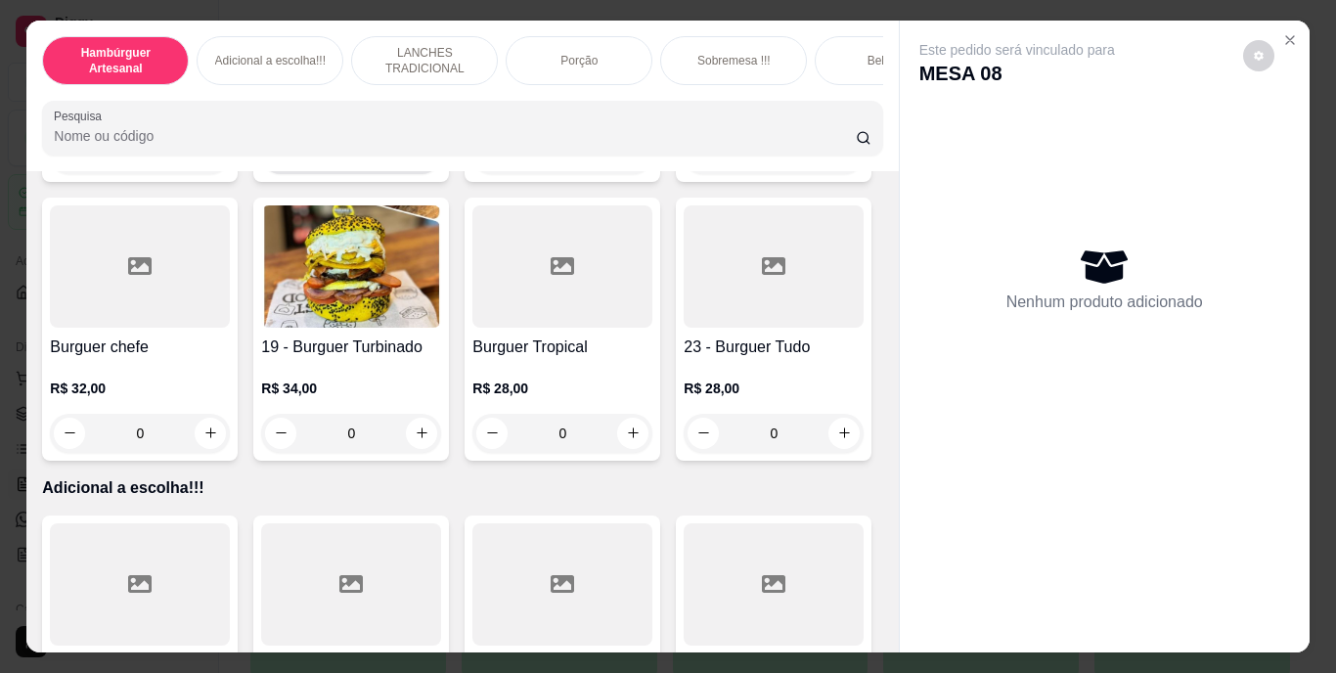
click at [429, 161] on icon "increase-product-quantity" at bounding box center [422, 154] width 15 height 15
type input "1"
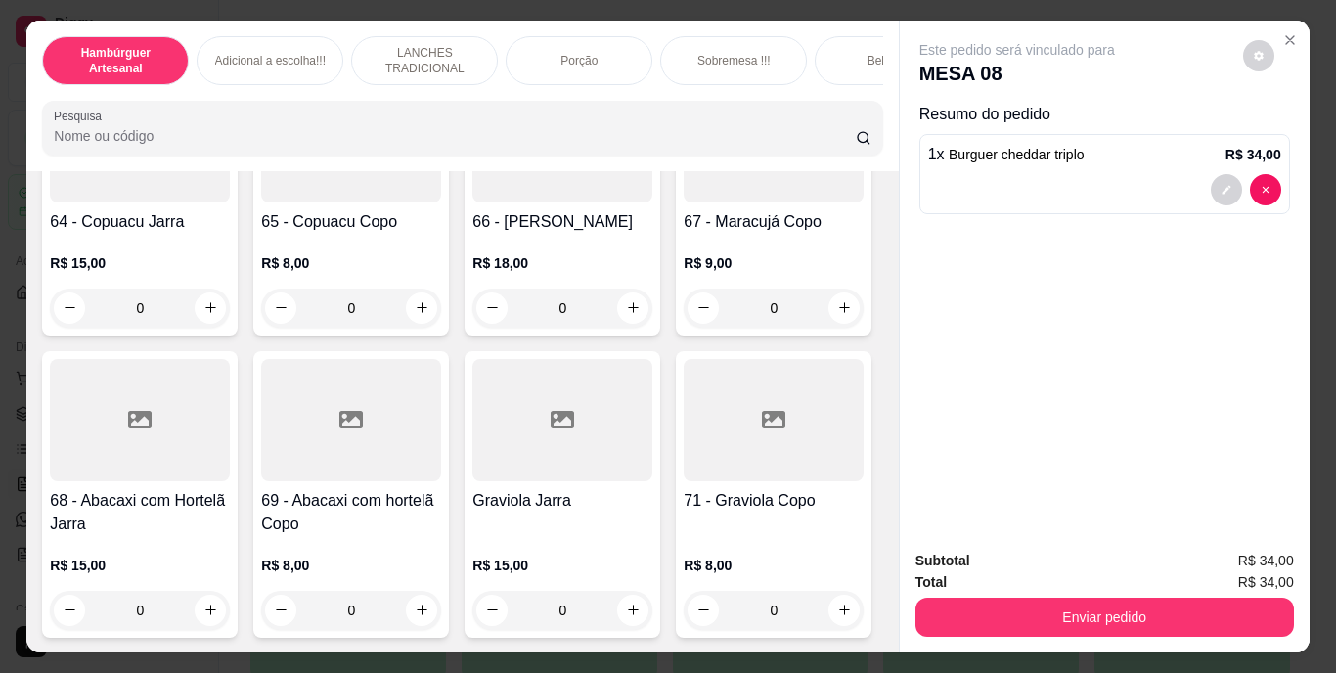
scroll to position [7336, 0]
type input "1"
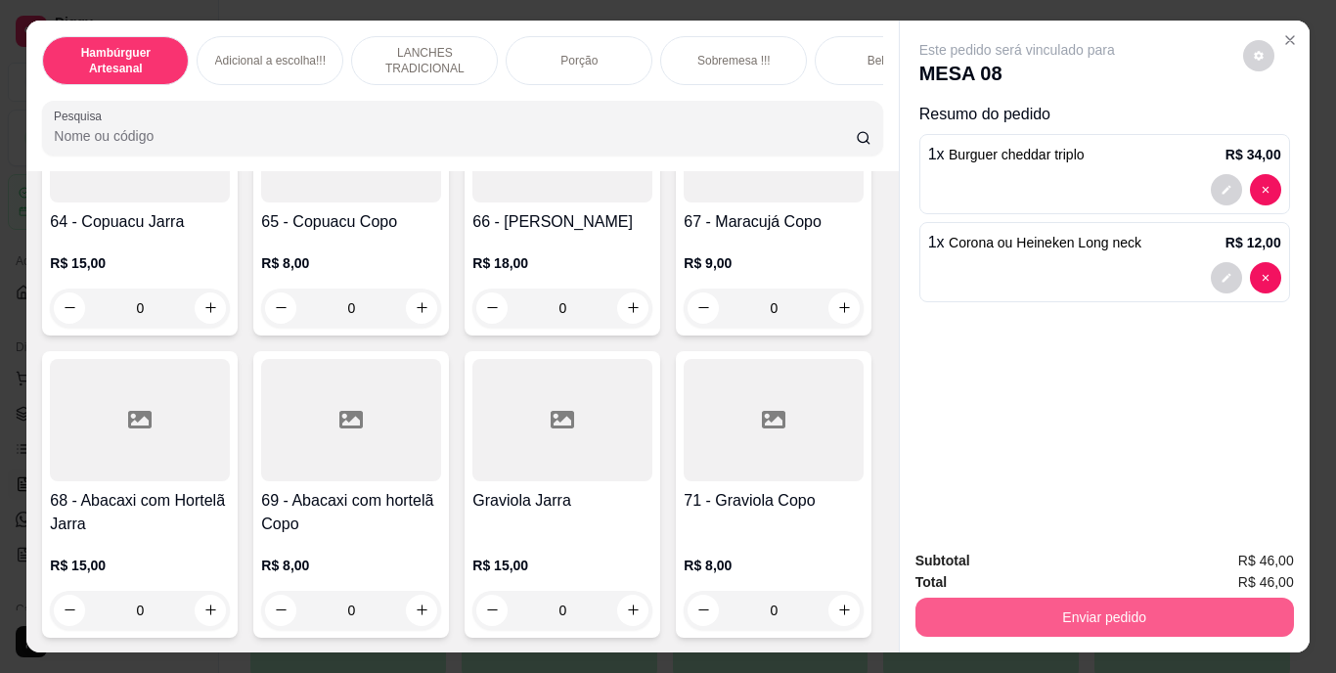
click at [1004, 601] on button "Enviar pedido" at bounding box center [1104, 617] width 379 height 39
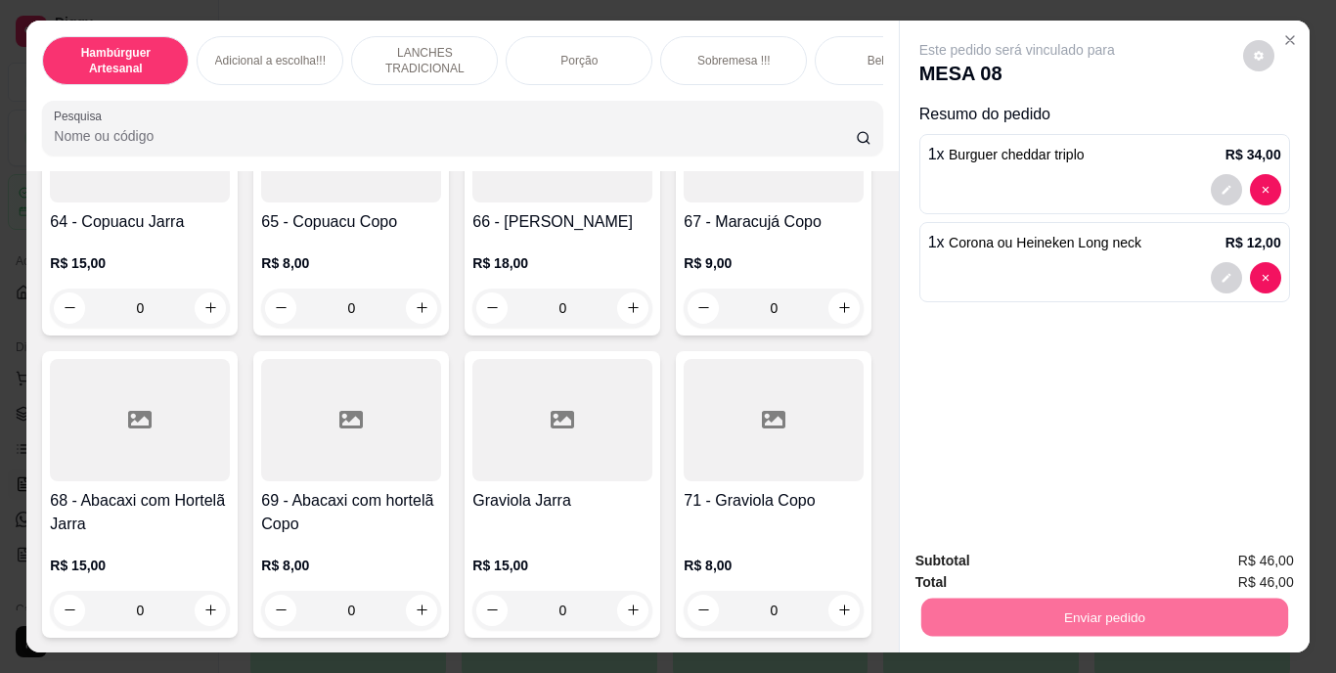
click at [1240, 557] on button "Enviar pedido" at bounding box center [1243, 562] width 108 height 36
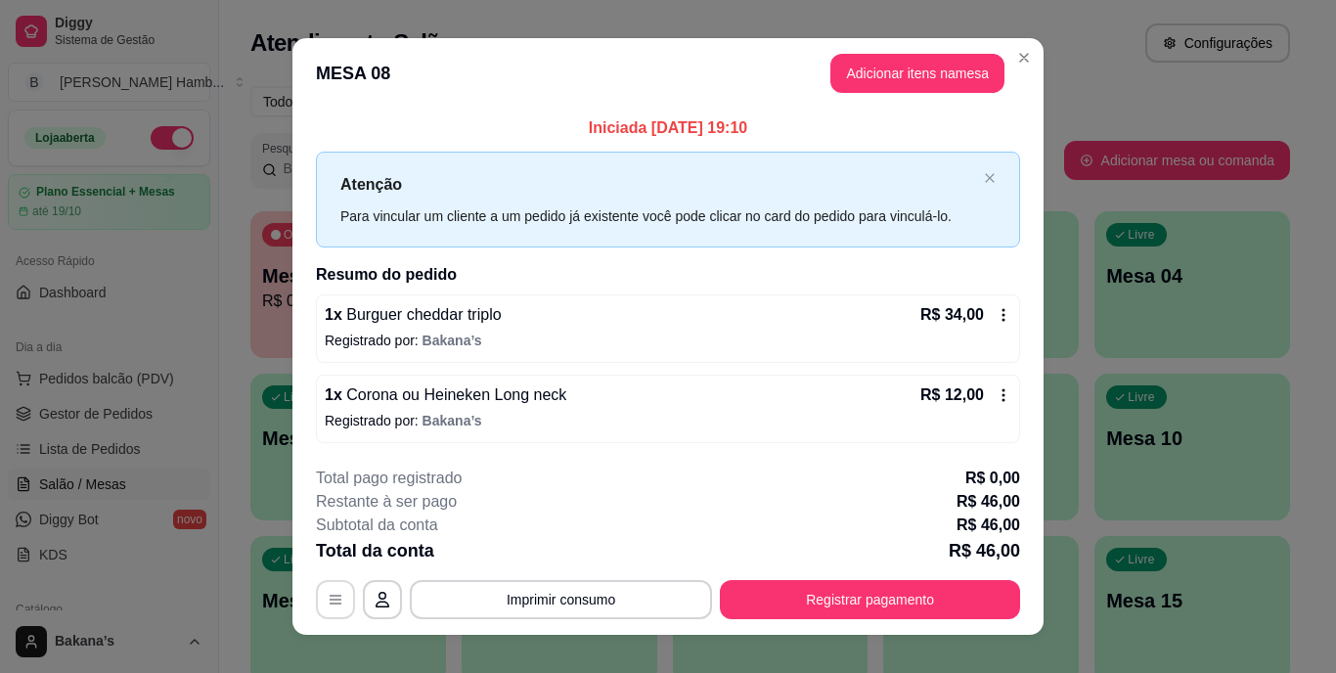
click at [338, 590] on button "button" at bounding box center [335, 599] width 39 height 39
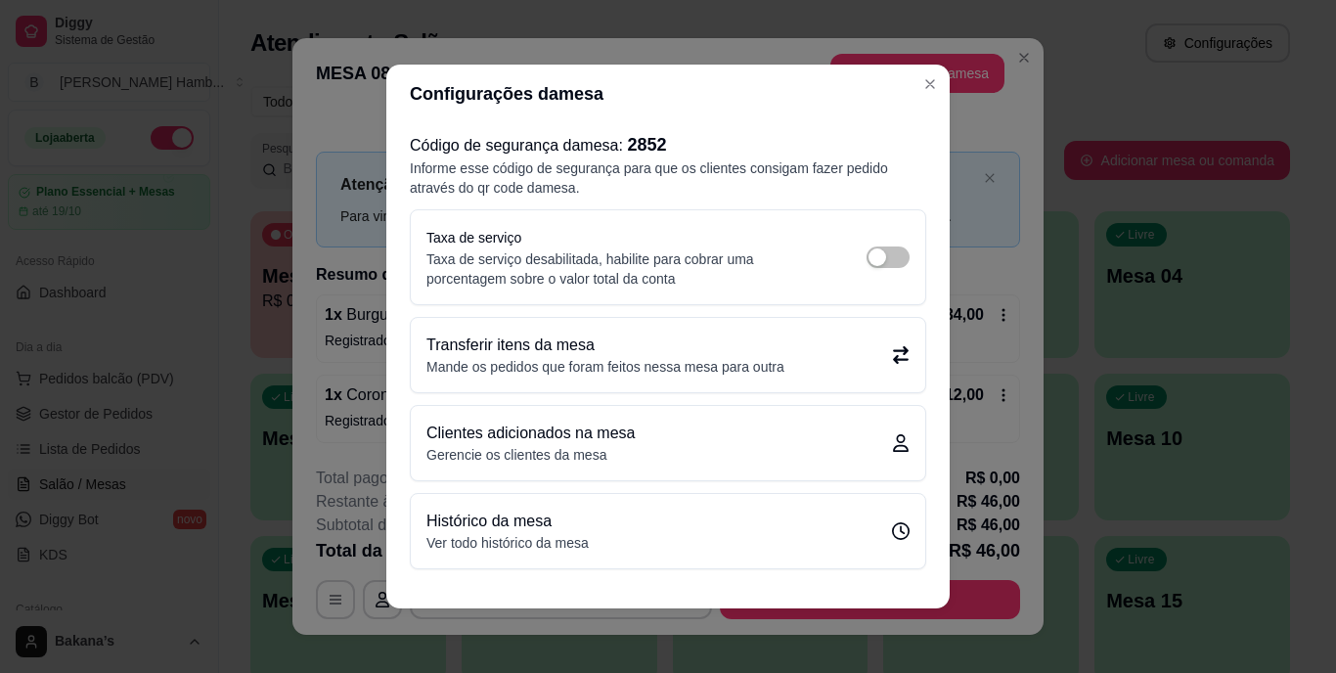
click at [762, 337] on p "Transferir itens da mesa" at bounding box center [605, 345] width 358 height 23
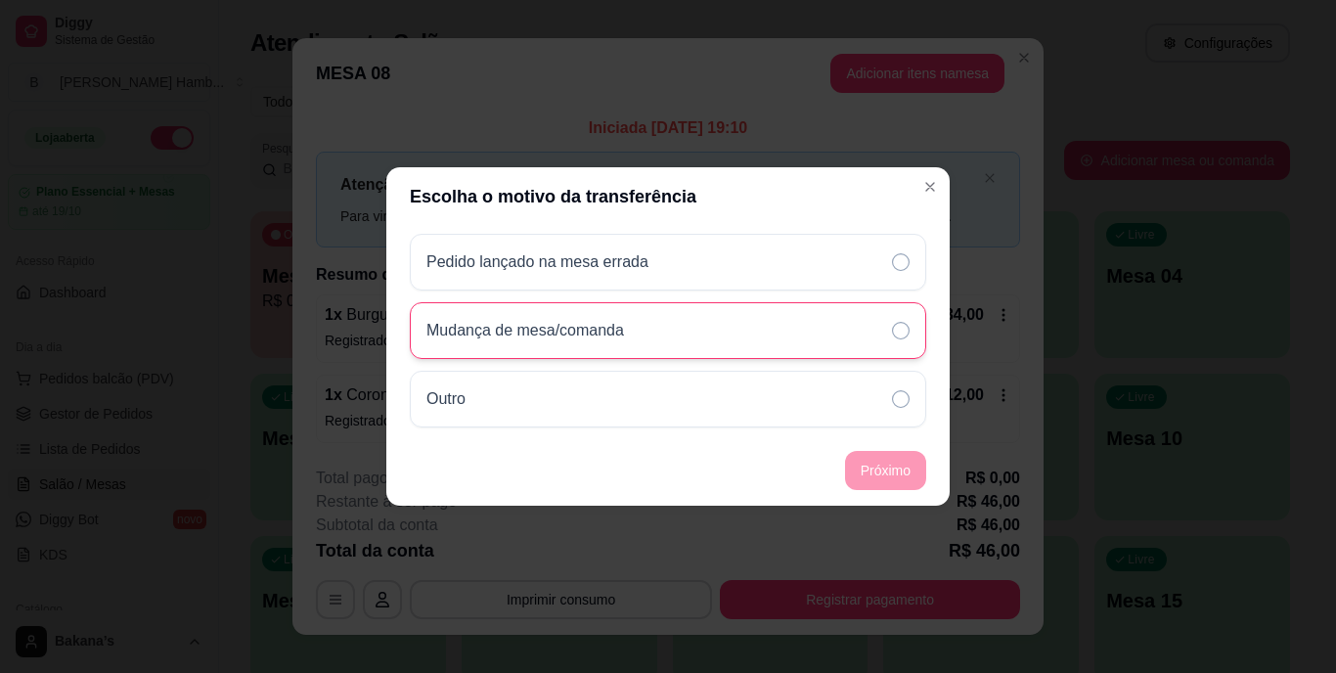
click at [854, 322] on div "Mudança de mesa/comanda" at bounding box center [668, 330] width 516 height 57
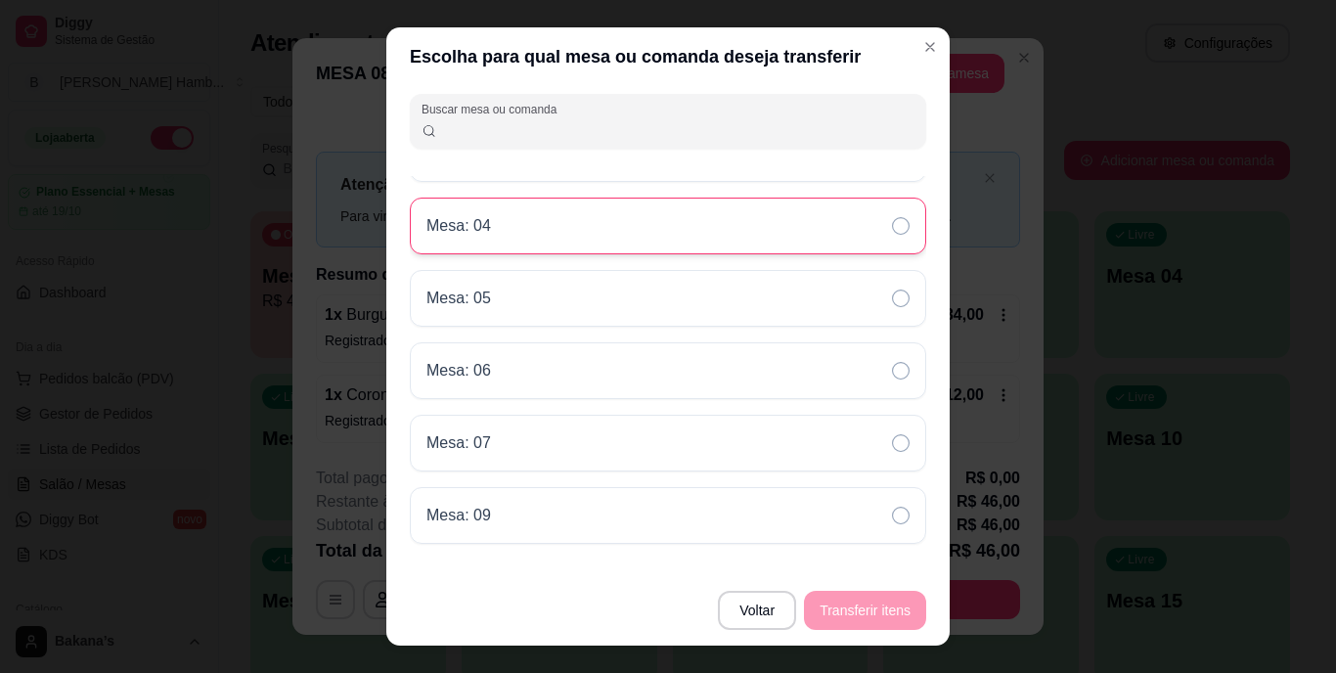
scroll to position [293, 0]
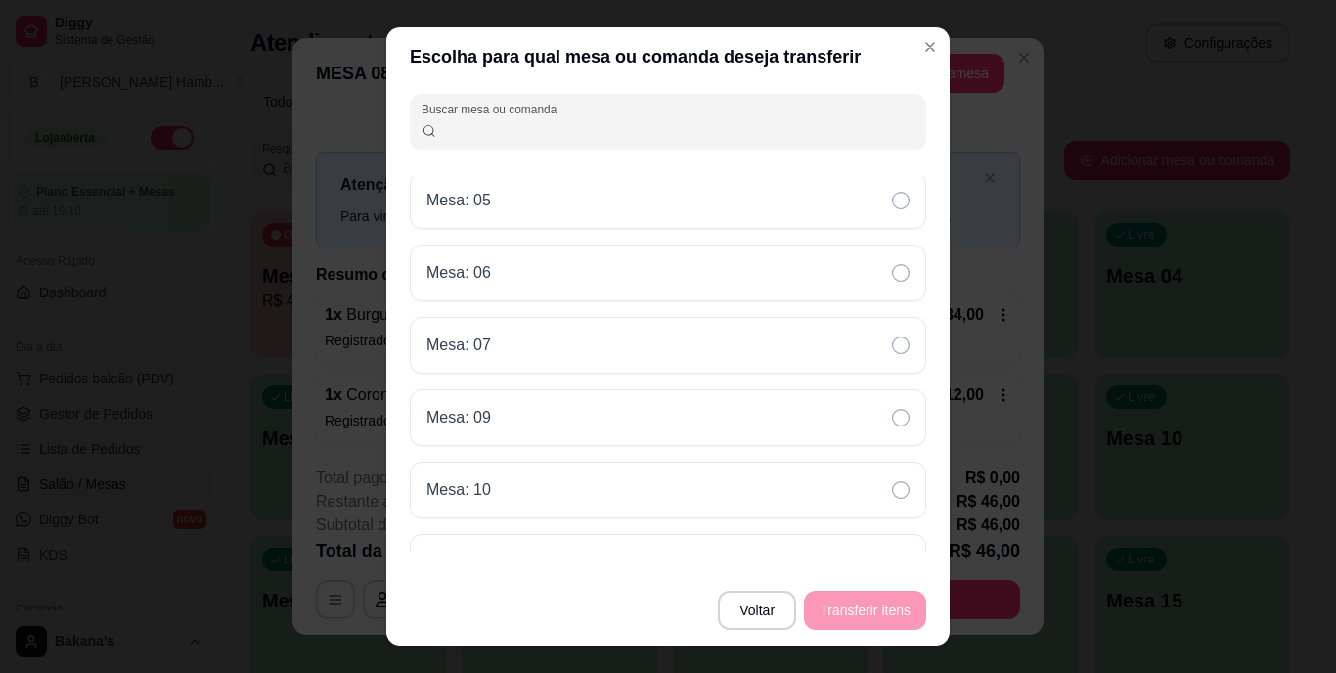
click at [731, 432] on div "Mesa: 09" at bounding box center [668, 417] width 516 height 57
click at [835, 608] on button "Transferir itens" at bounding box center [865, 611] width 118 height 38
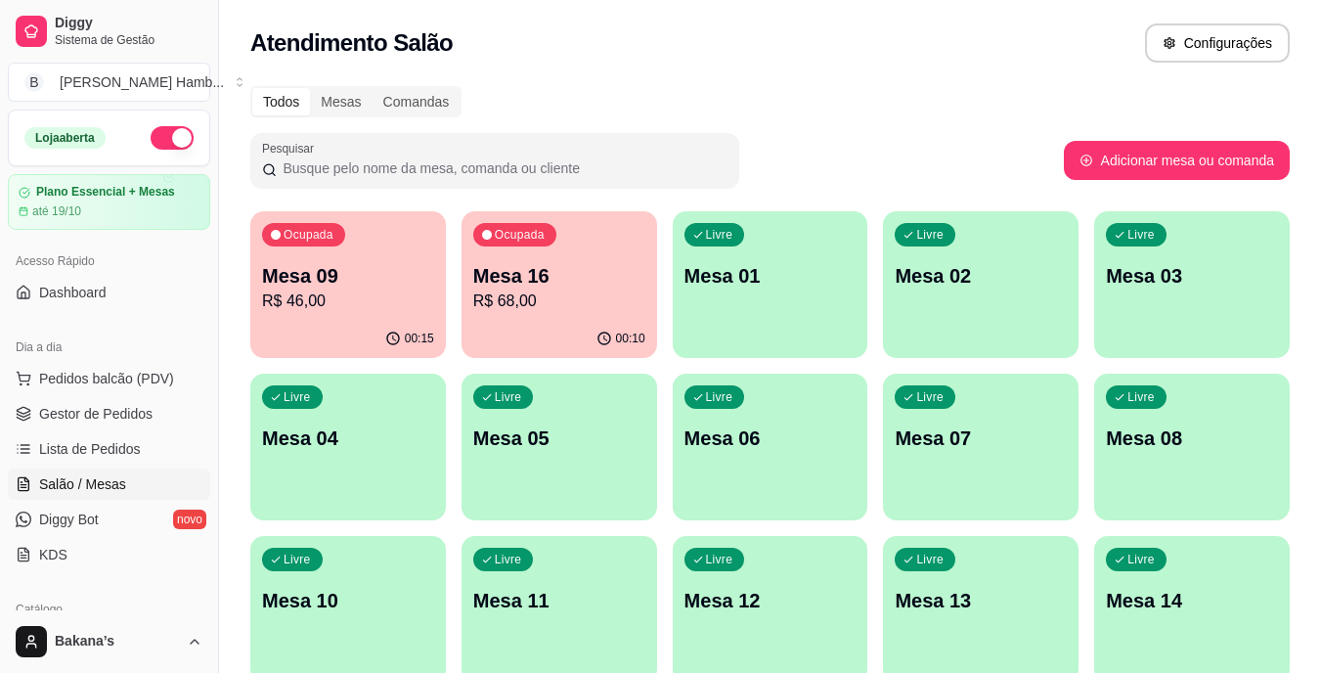
click at [113, 486] on span "Salão / Mesas" at bounding box center [82, 484] width 87 height 20
click at [387, 298] on p "R$ 46,00" at bounding box center [348, 301] width 172 height 23
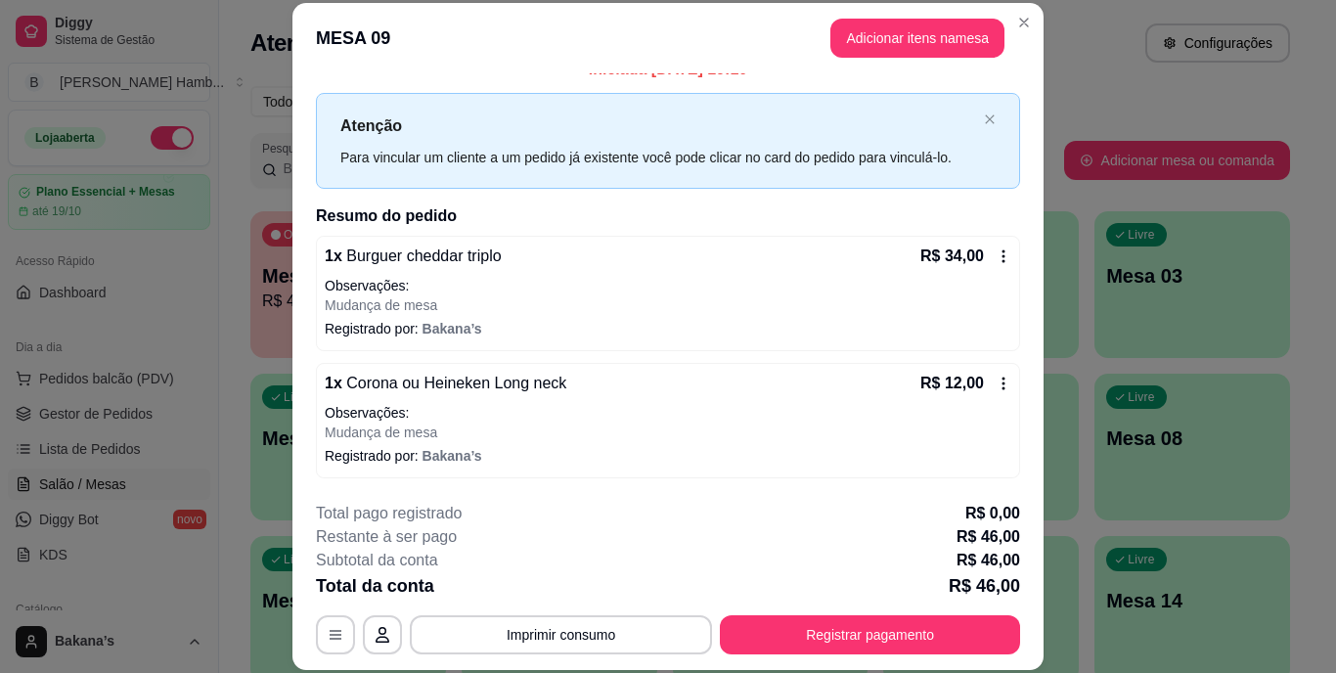
scroll to position [60, 0]
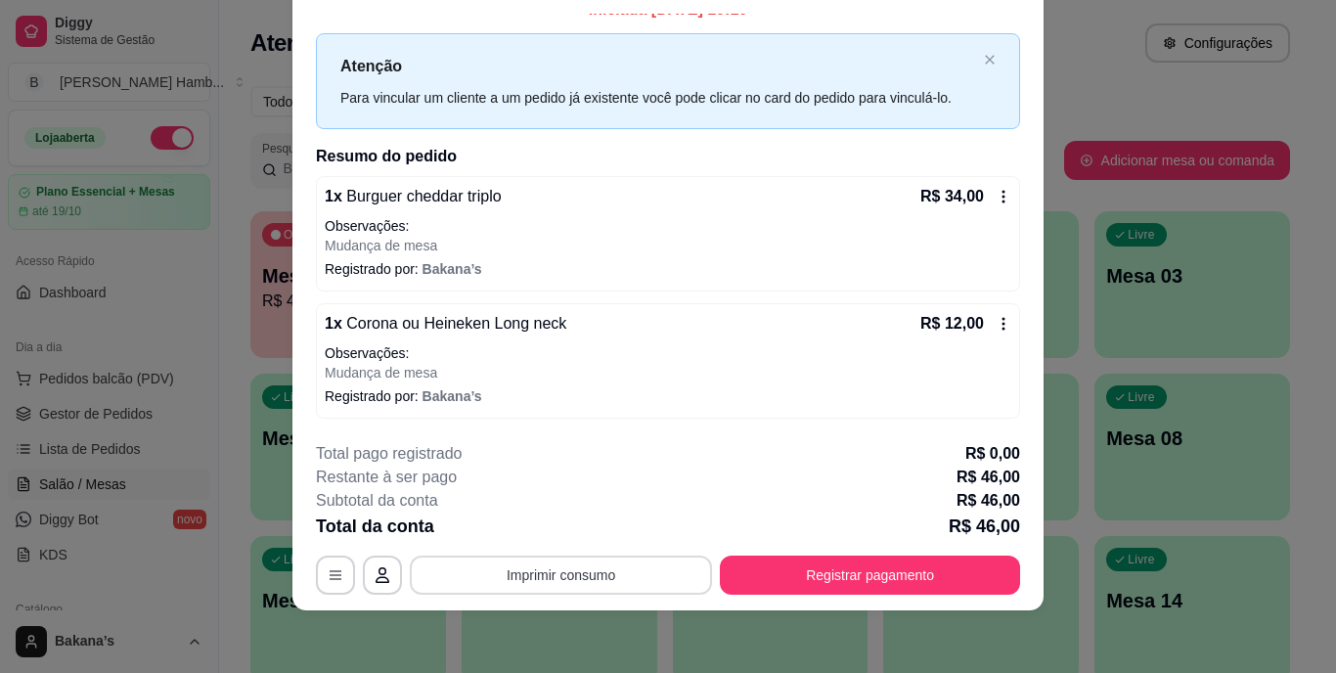
click at [648, 582] on button "Imprimir consumo" at bounding box center [561, 575] width 302 height 39
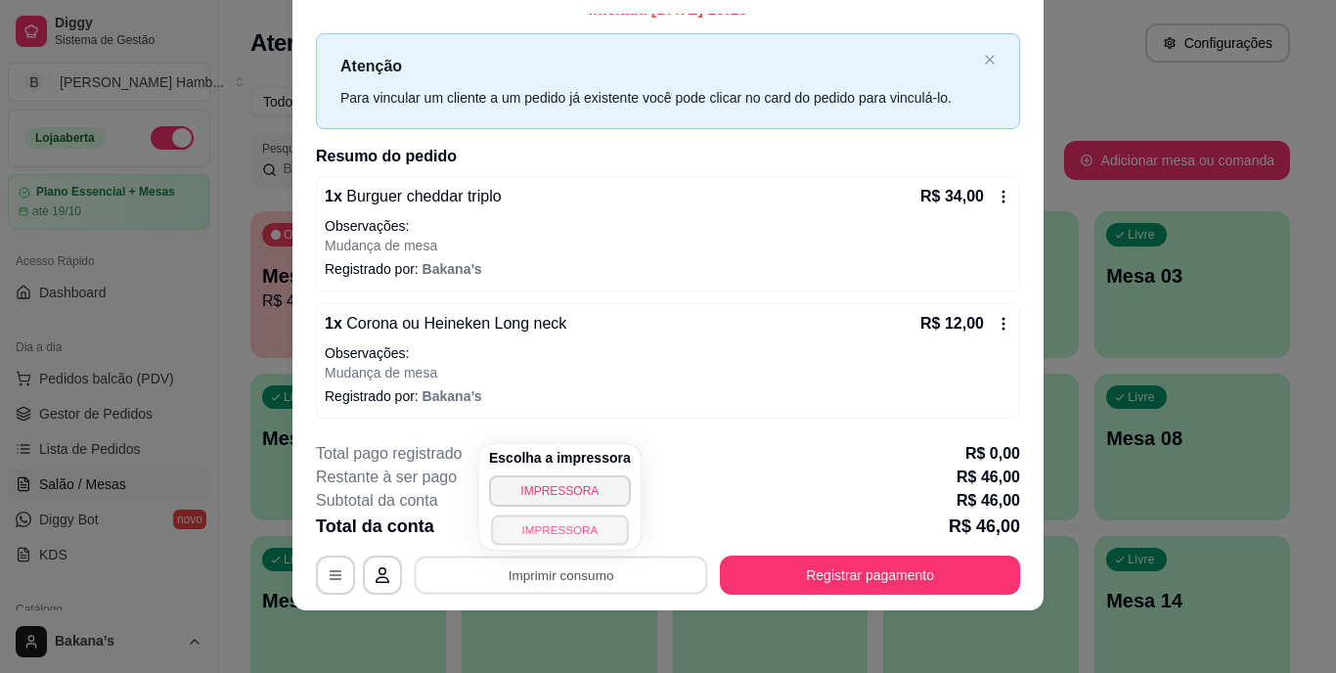
click at [567, 530] on button "IMPRESSORA" at bounding box center [559, 529] width 137 height 30
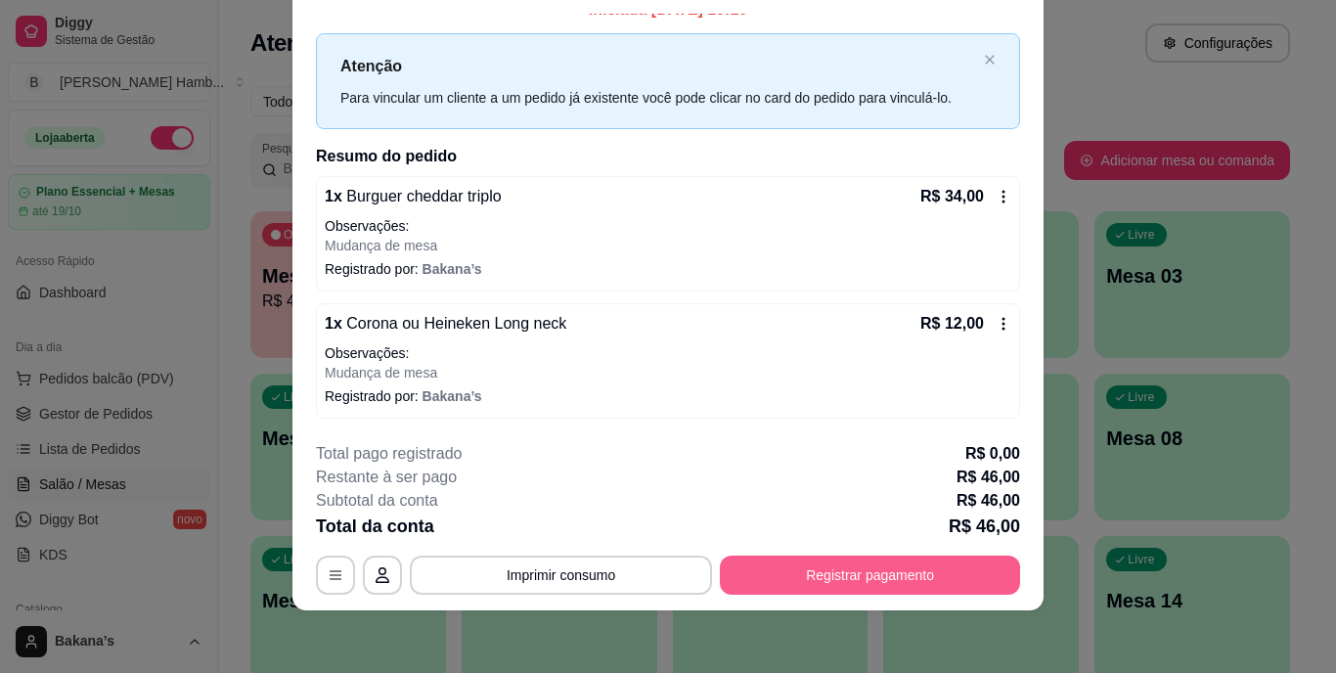
click at [892, 561] on button "Registrar pagamento" at bounding box center [870, 575] width 300 height 39
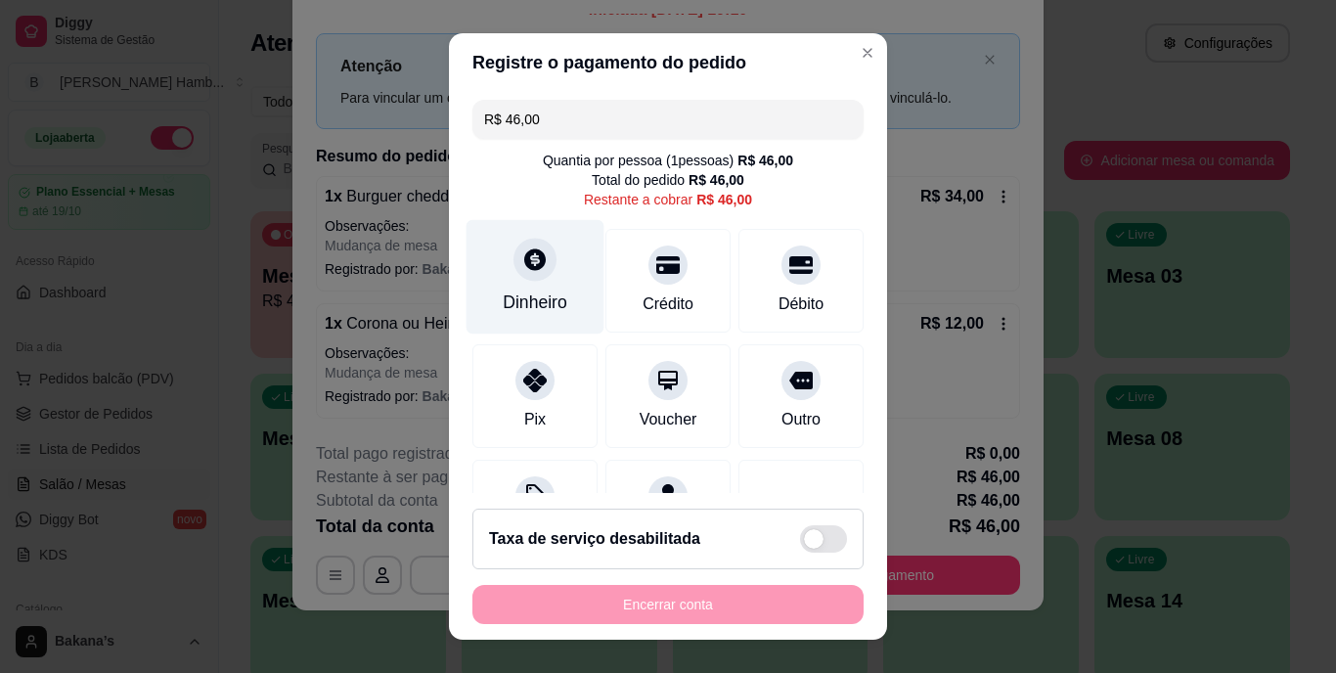
click at [532, 293] on div "Dinheiro" at bounding box center [535, 302] width 65 height 25
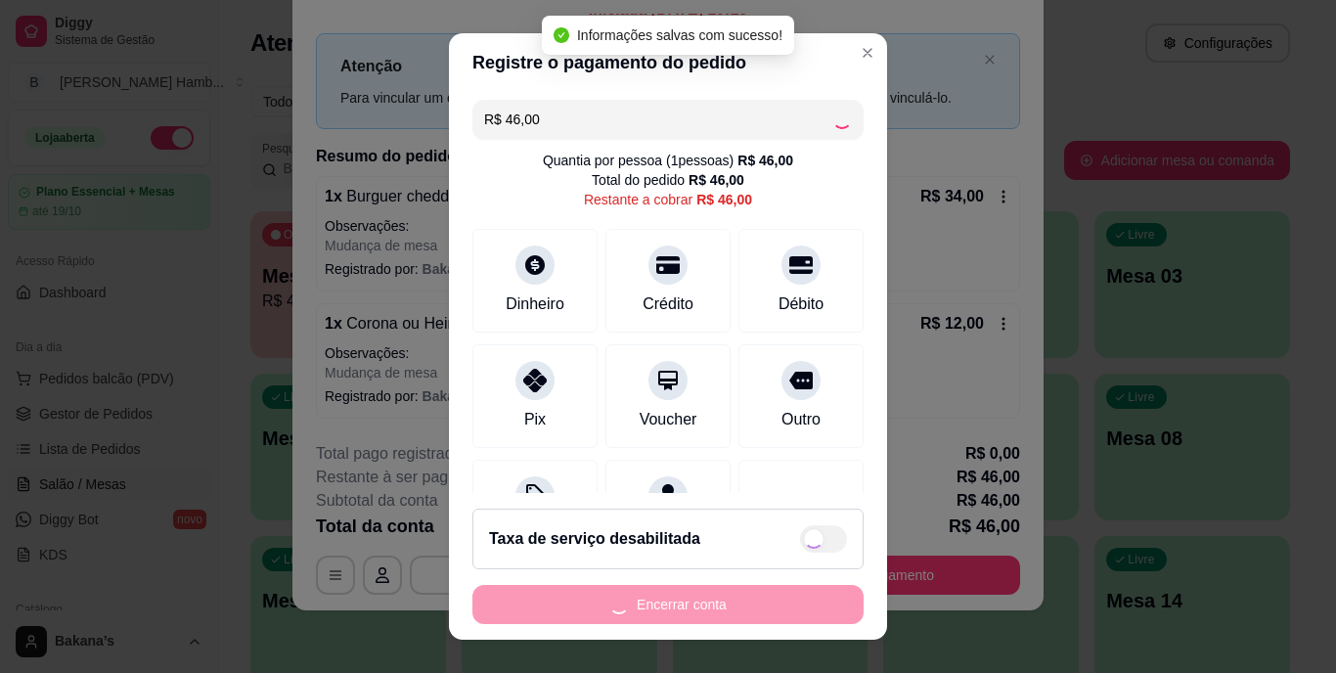
type input "R$ 0,00"
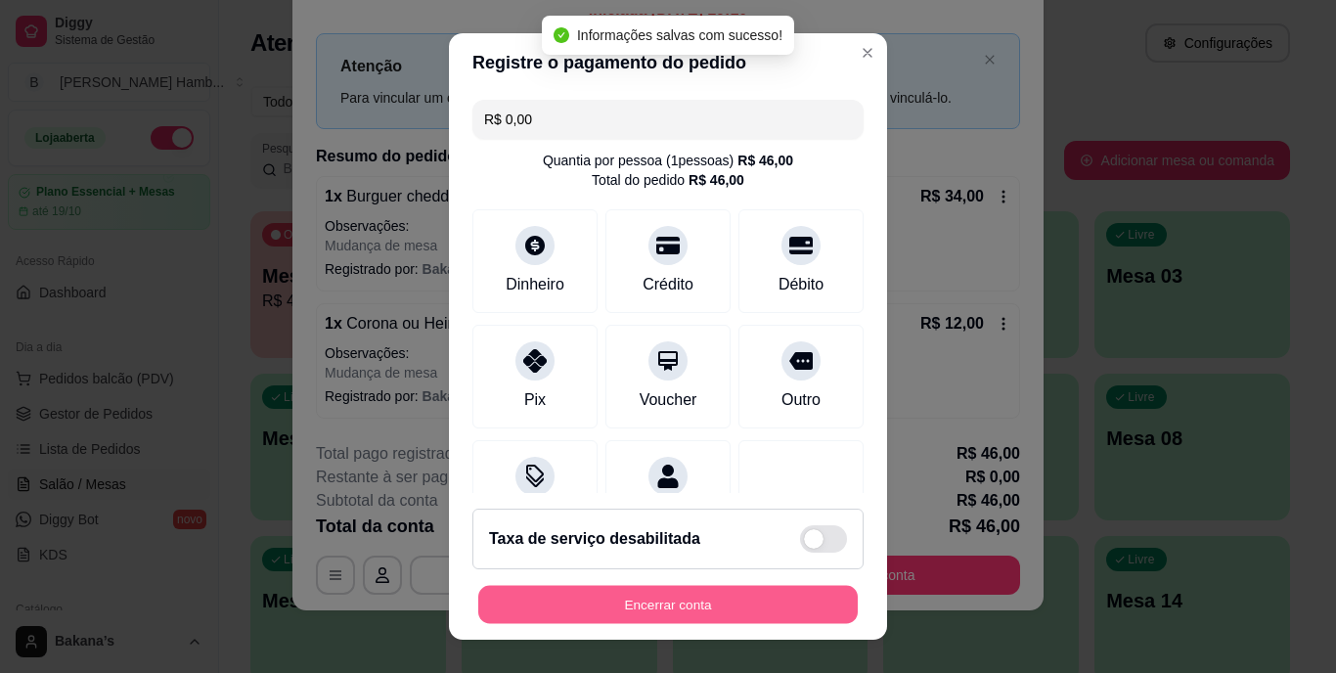
click at [686, 602] on button "Encerrar conta" at bounding box center [667, 604] width 379 height 38
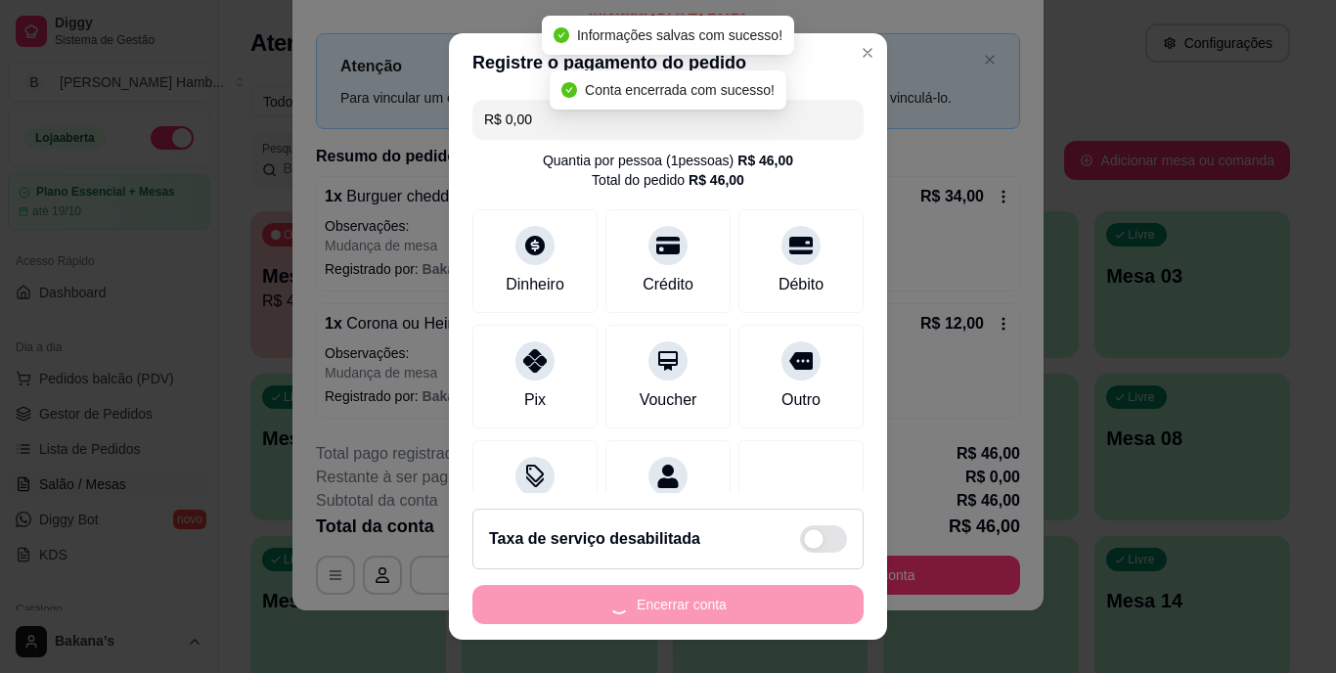
scroll to position [0, 0]
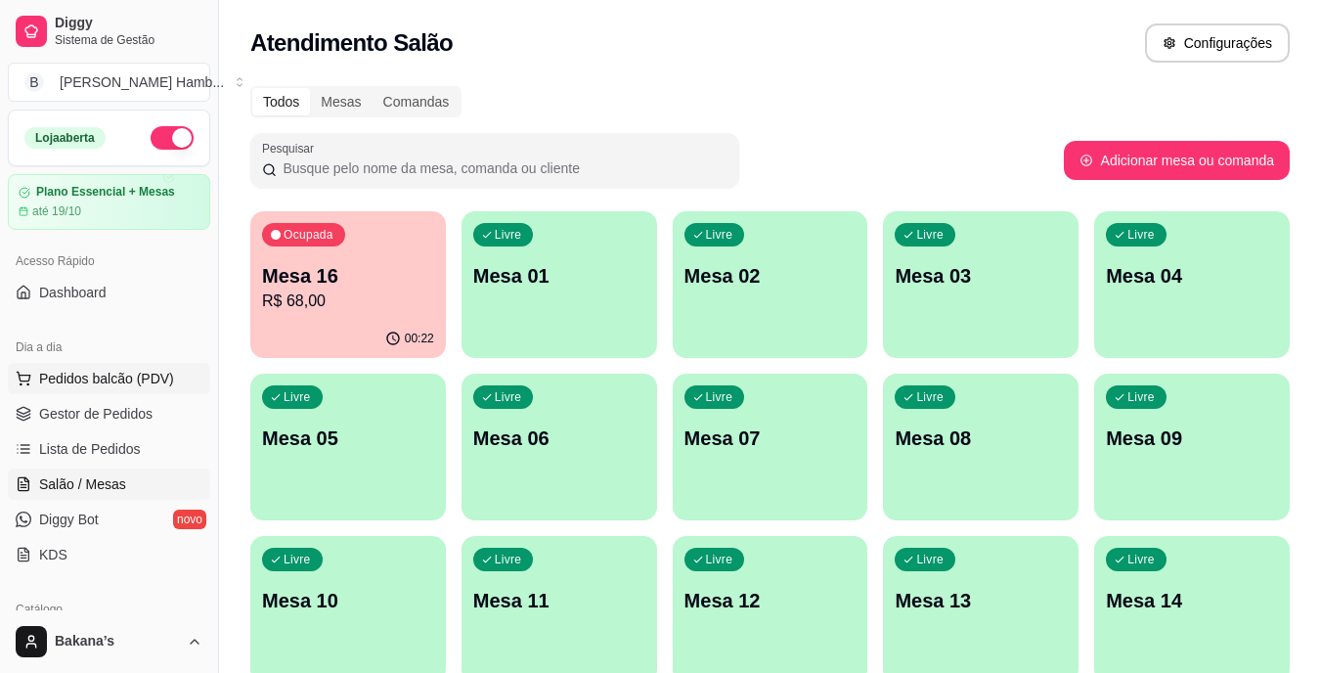
click at [163, 380] on span "Pedidos balcão (PDV)" at bounding box center [106, 379] width 135 height 20
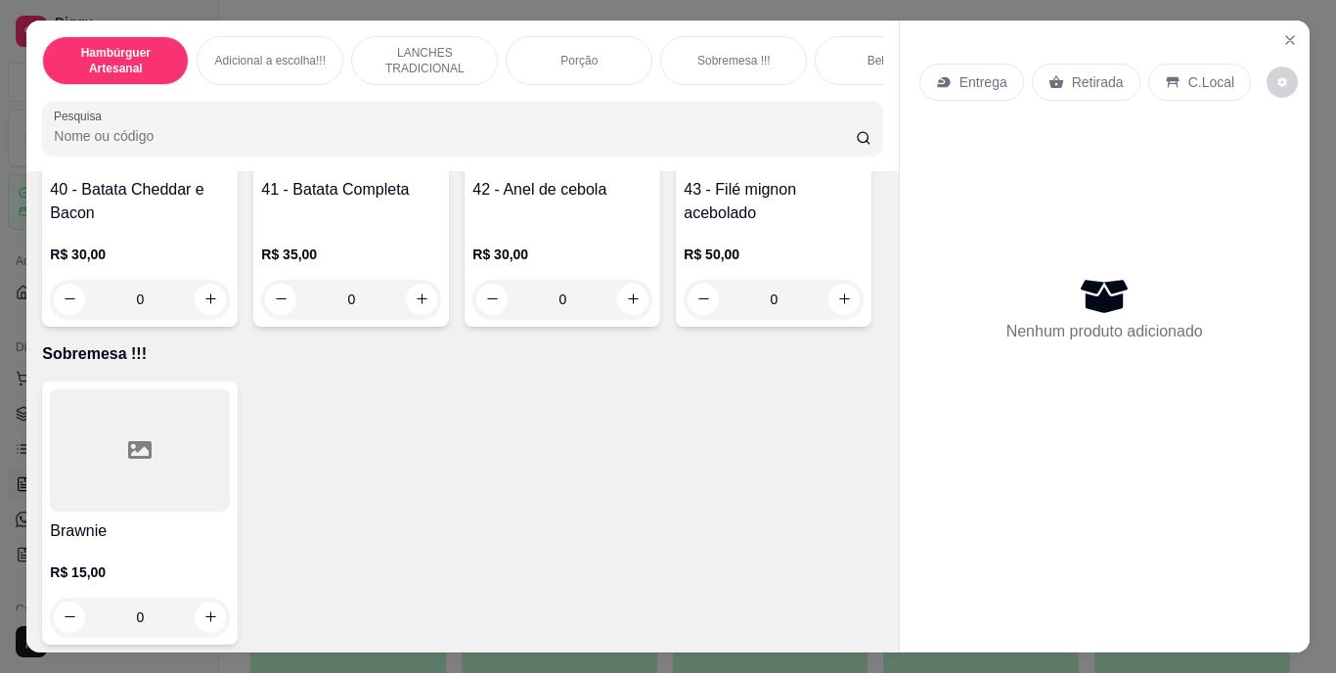
scroll to position [3912, 0]
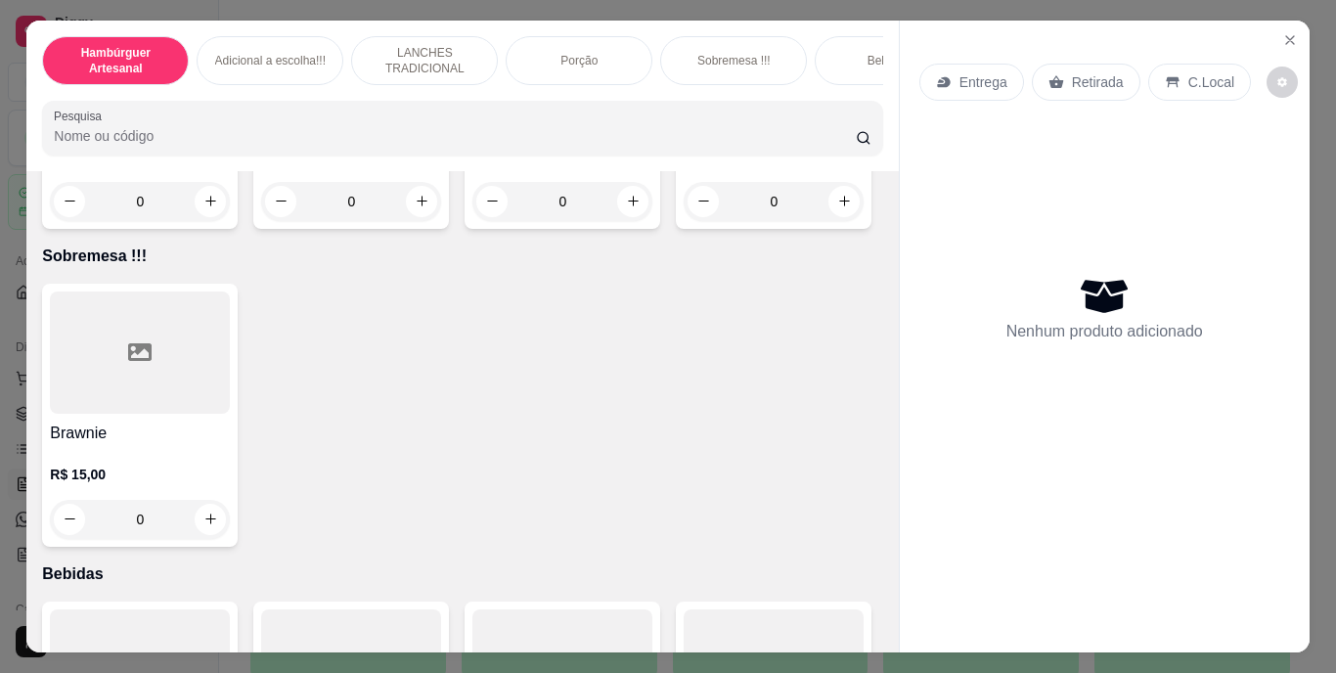
click at [723, 53] on p "Sobremesa !!!" at bounding box center [733, 61] width 73 height 16
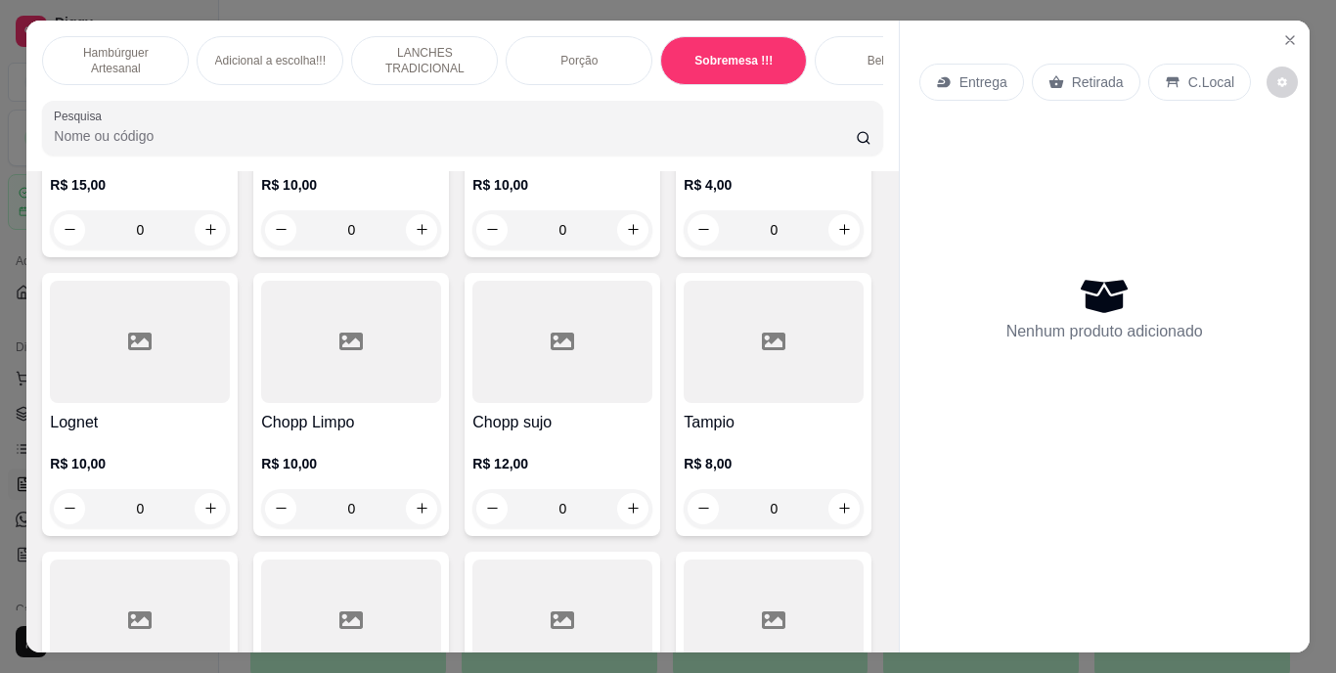
scroll to position [50, 0]
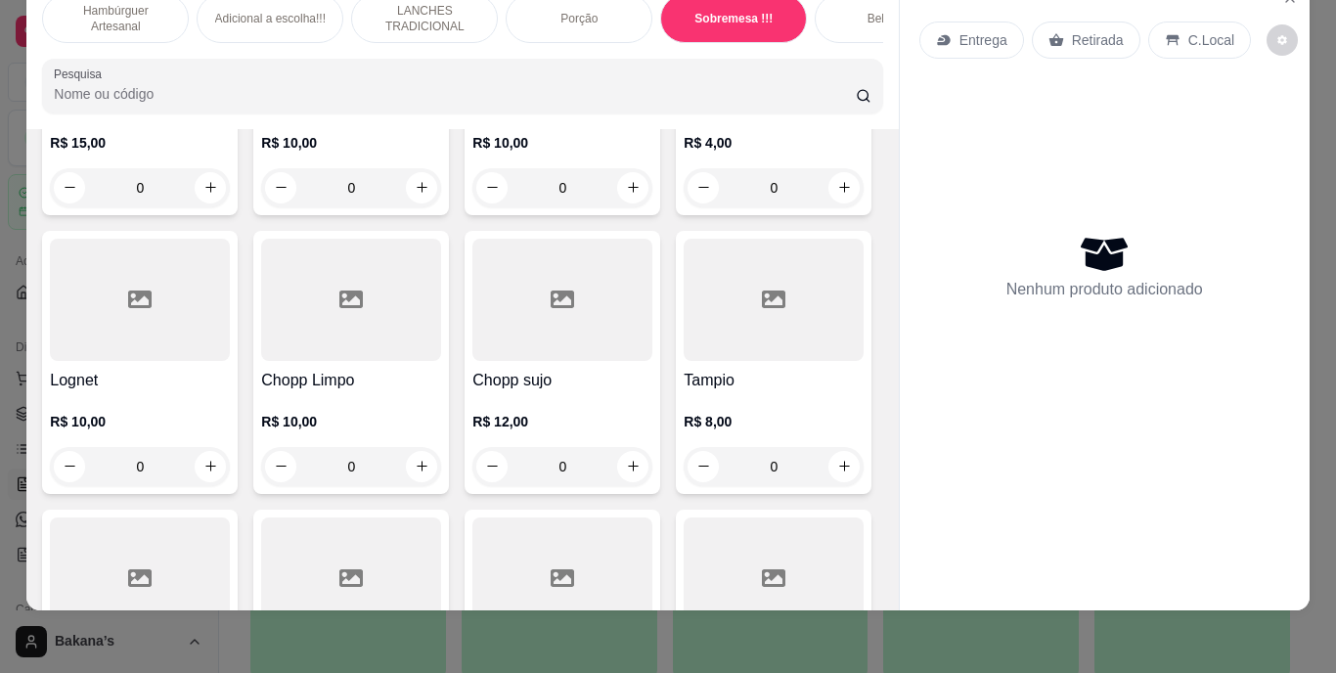
type input "1"
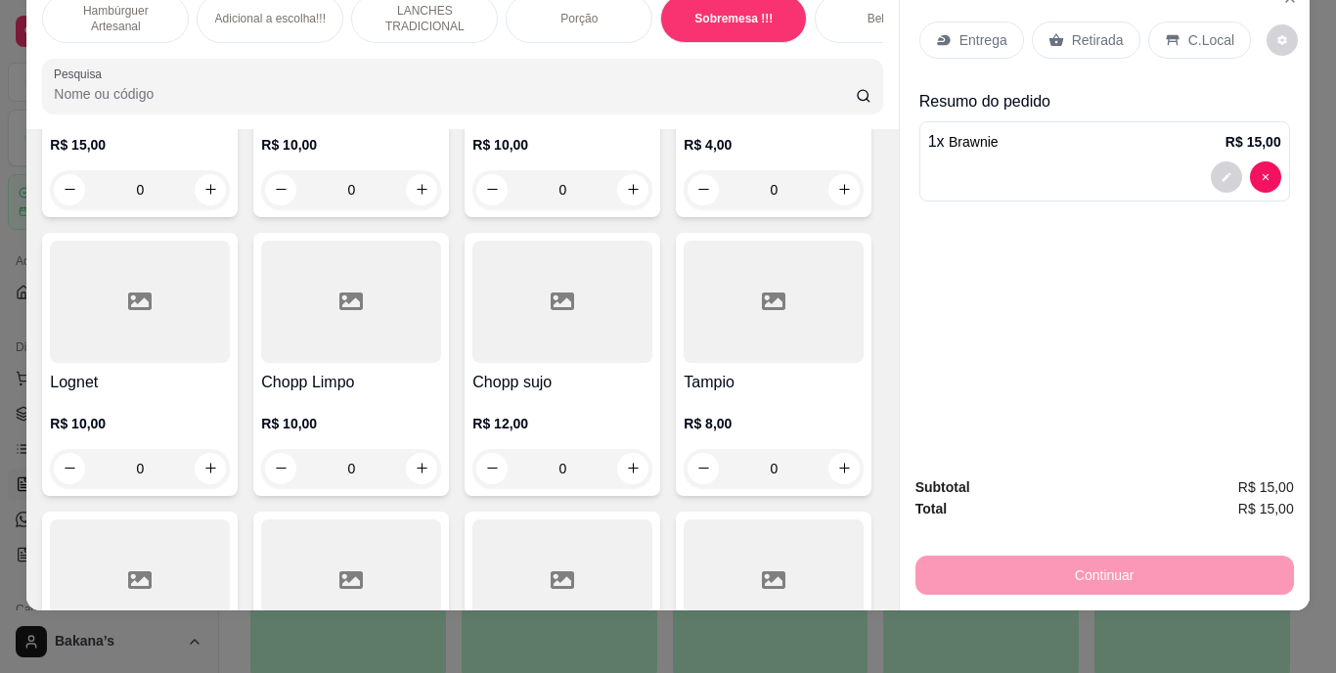
click at [1093, 30] on p "Retirada" at bounding box center [1098, 40] width 52 height 20
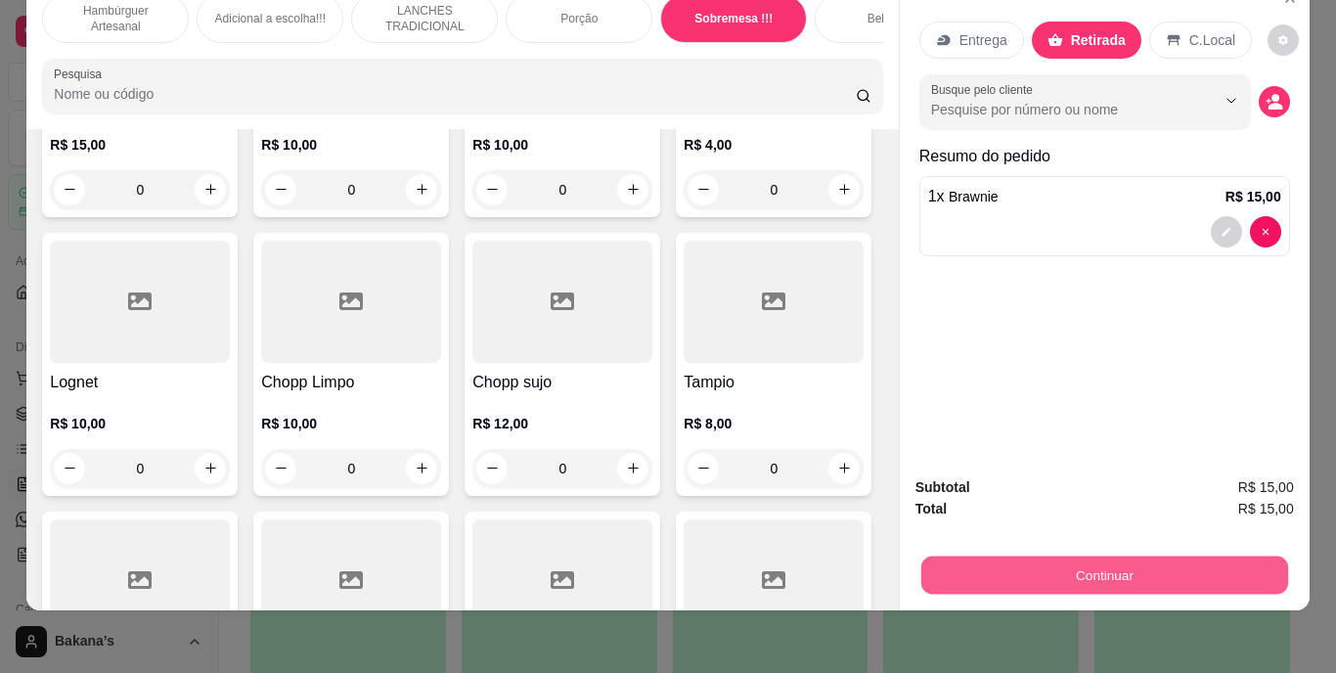
click at [1126, 557] on button "Continuar" at bounding box center [1103, 576] width 367 height 38
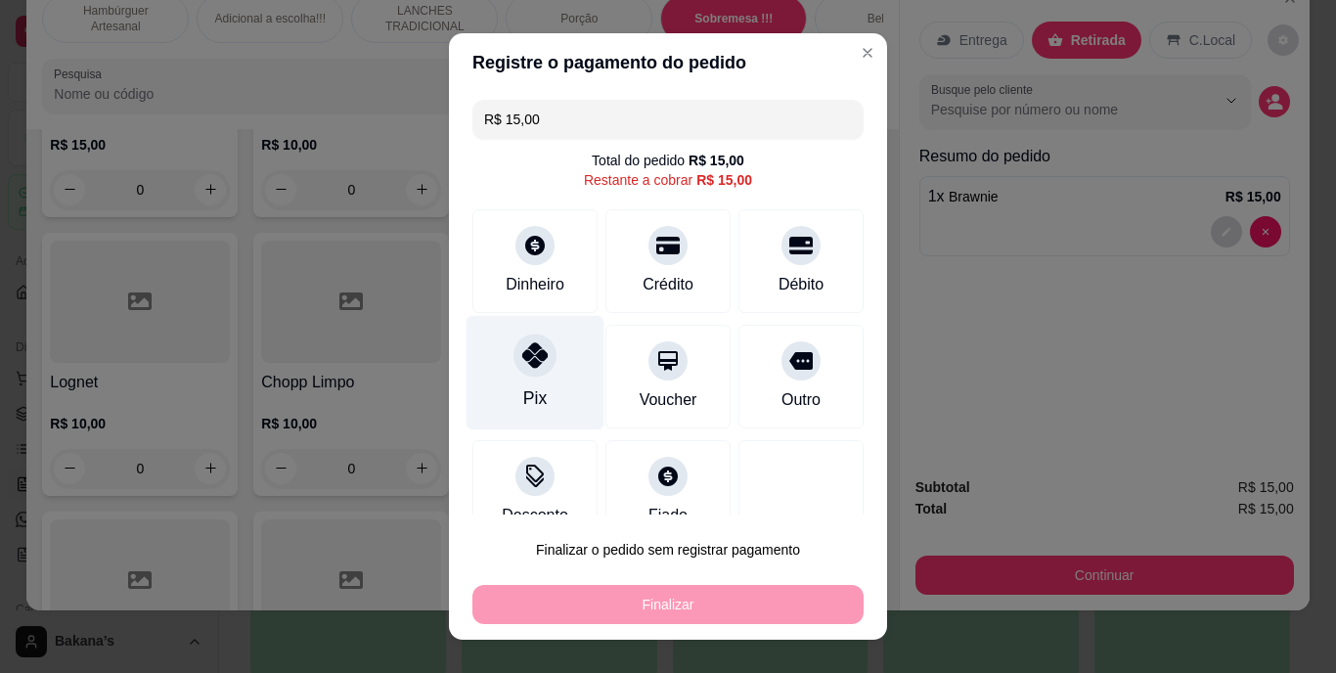
drag, startPoint x: 456, startPoint y: 357, endPoint x: 468, endPoint y: 355, distance: 12.9
click at [468, 355] on div "R$ 15,00 Total do pedido R$ 15,00 Restante a cobrar R$ 15,00 Dinheiro Crédito D…" at bounding box center [668, 303] width 438 height 422
click at [513, 363] on div at bounding box center [534, 356] width 43 height 43
type input "R$ 0,00"
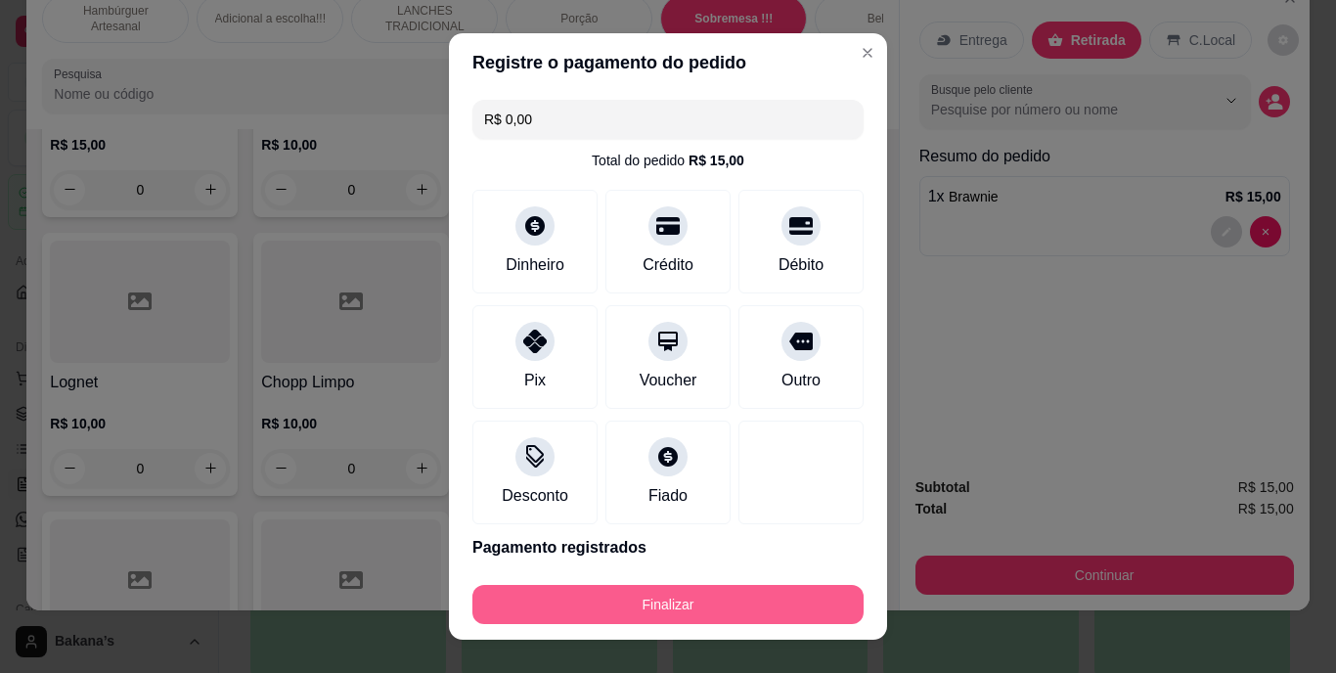
click at [583, 602] on button "Finalizar" at bounding box center [667, 604] width 391 height 39
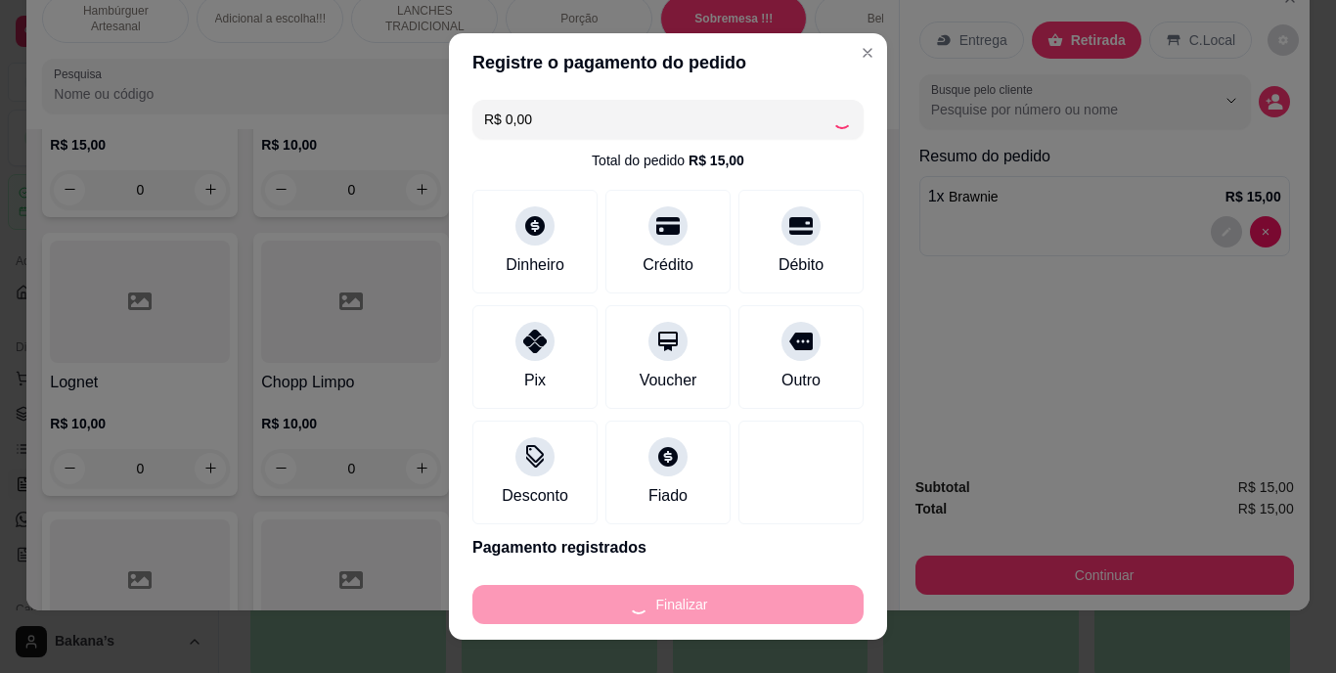
type input "0"
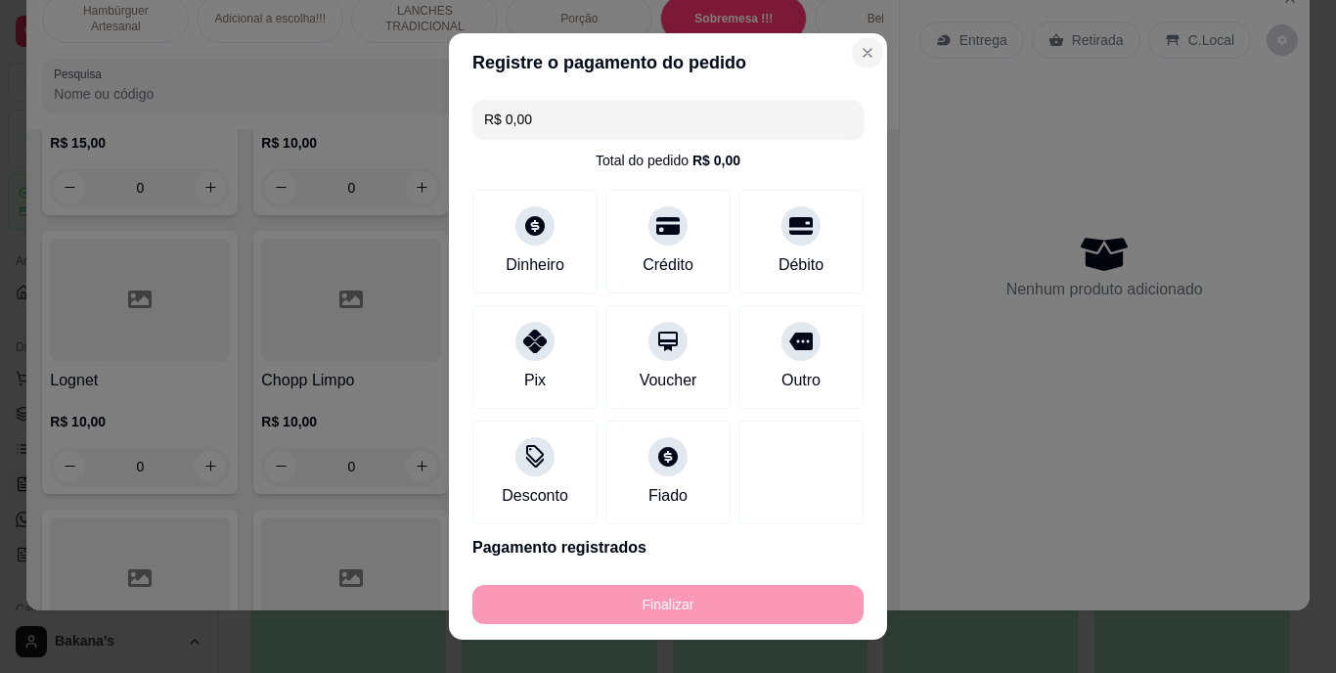
type input "-R$ 15,00"
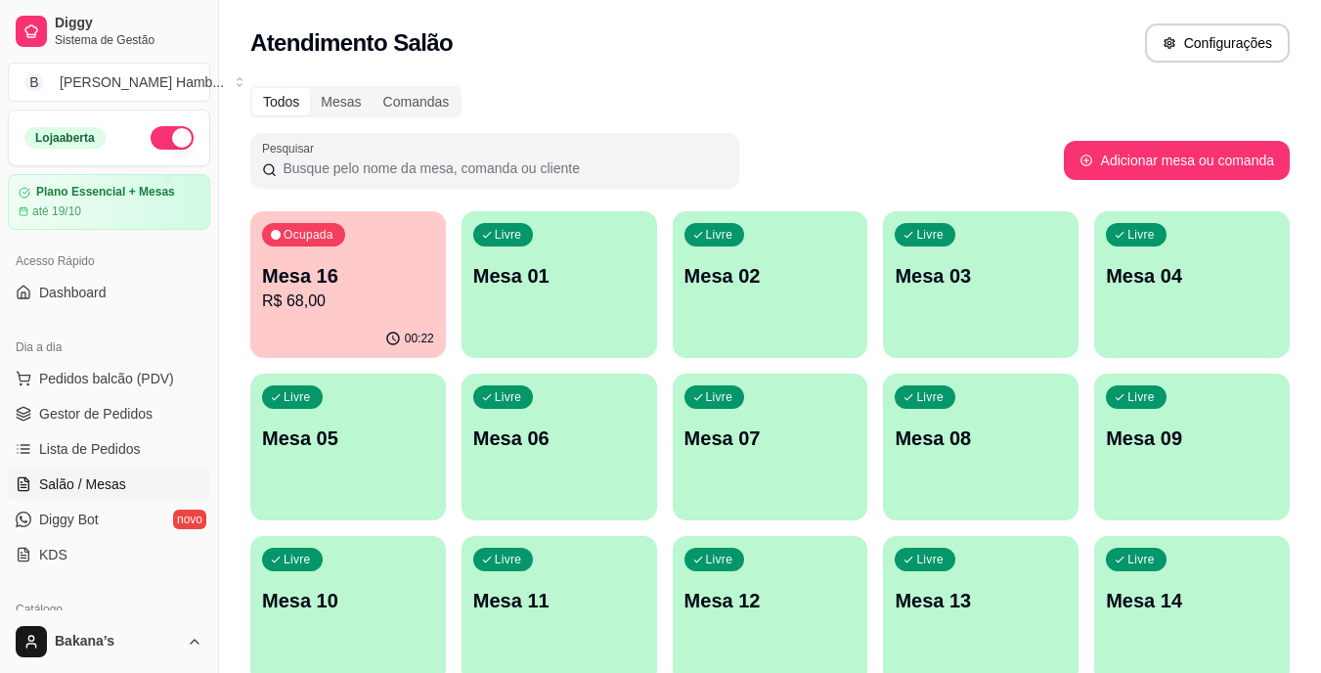
click at [844, 48] on div "Atendimento Salão Configurações" at bounding box center [770, 42] width 1040 height 39
click at [156, 369] on span "Pedidos balcão (PDV)" at bounding box center [106, 379] width 135 height 20
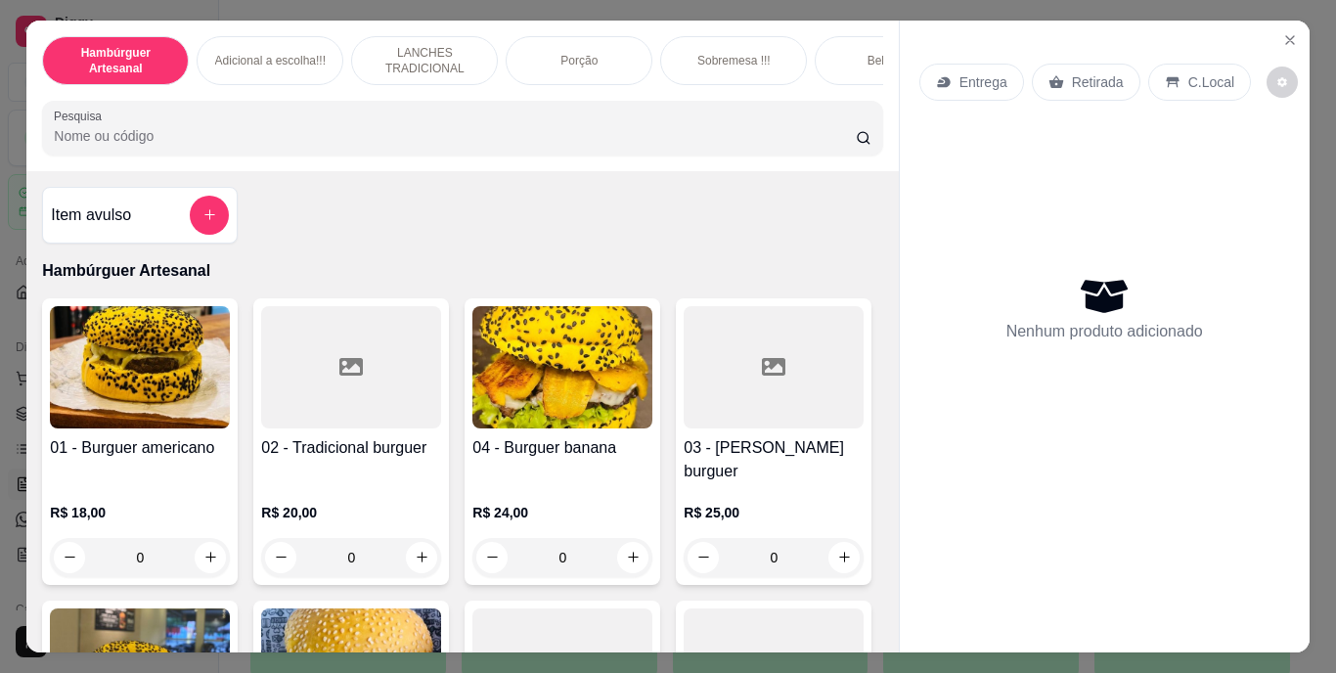
click at [422, 27] on div "Hambúrguer Artesanal Adicional a escolha!!! LANCHES TRADICIONAL Porção Sobremes…" at bounding box center [461, 96] width 871 height 151
click at [412, 36] on div "LANCHES TRADICIONAL" at bounding box center [424, 60] width 147 height 49
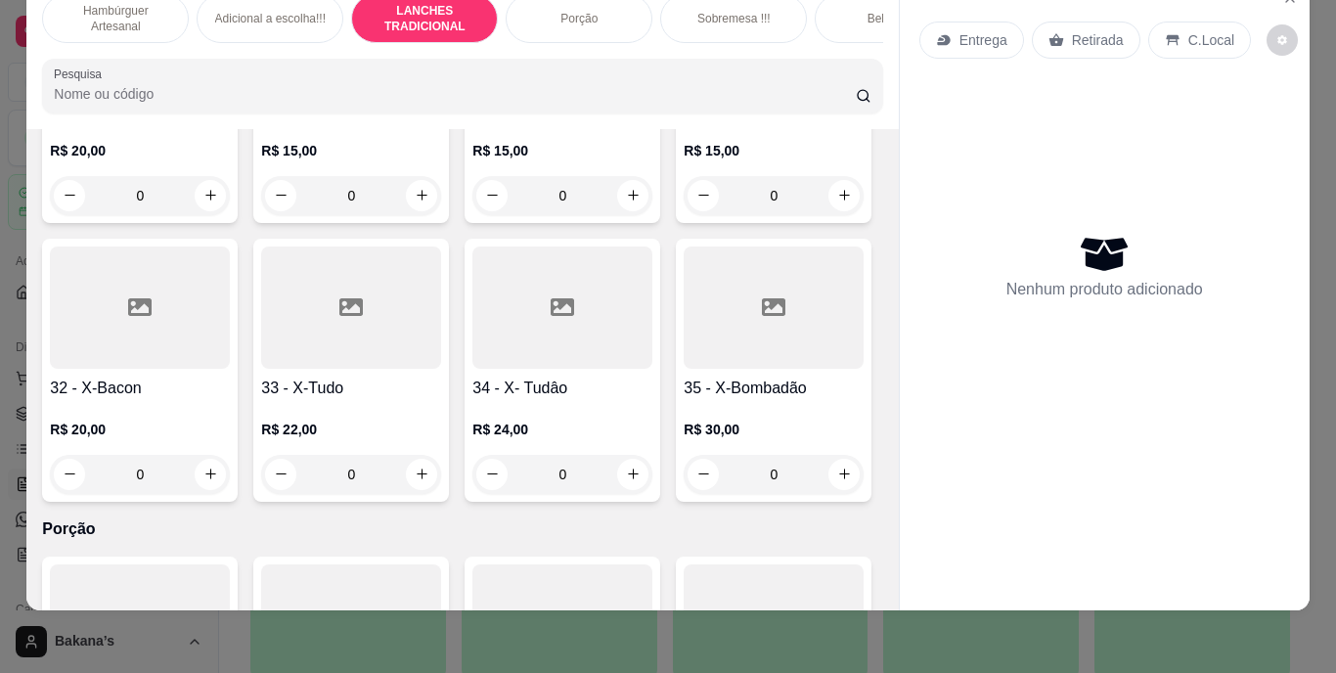
scroll to position [3075, 0]
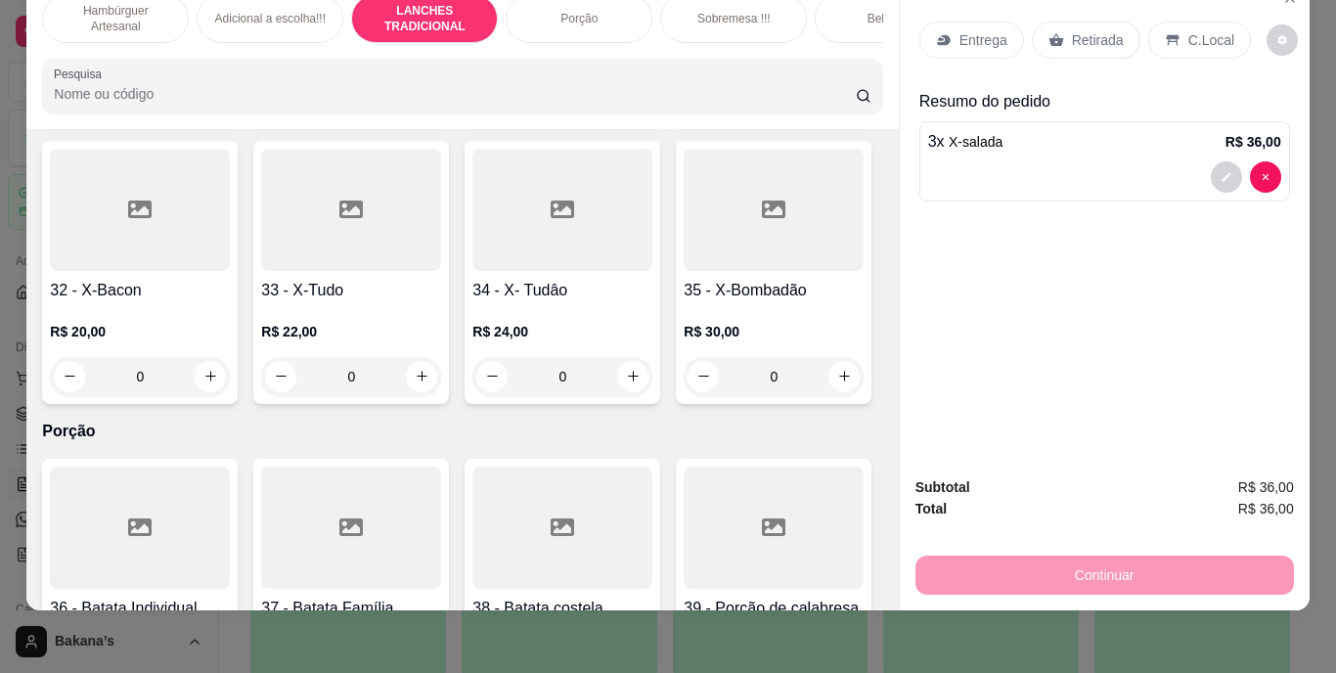
type input "4"
click at [1075, 571] on div "Continuar" at bounding box center [1104, 573] width 379 height 44
click at [1073, 22] on div "Retirada" at bounding box center [1086, 40] width 109 height 37
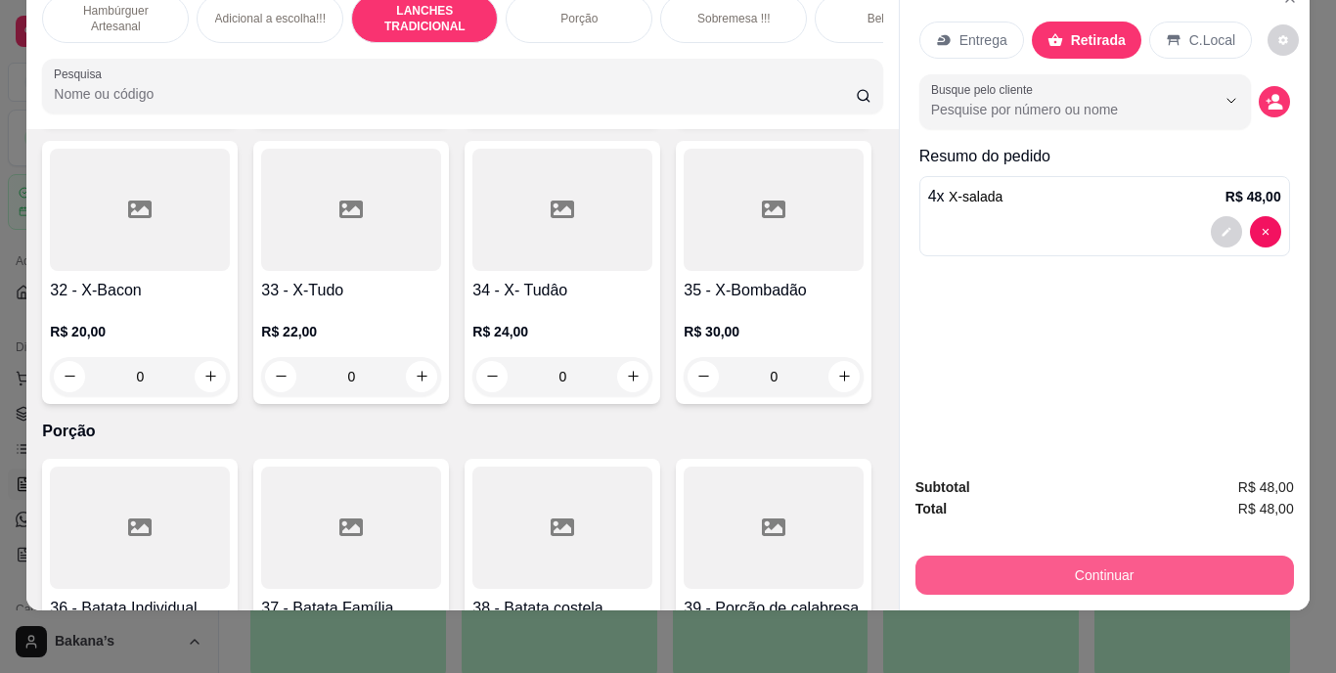
click at [1141, 572] on button "Continuar" at bounding box center [1104, 575] width 379 height 39
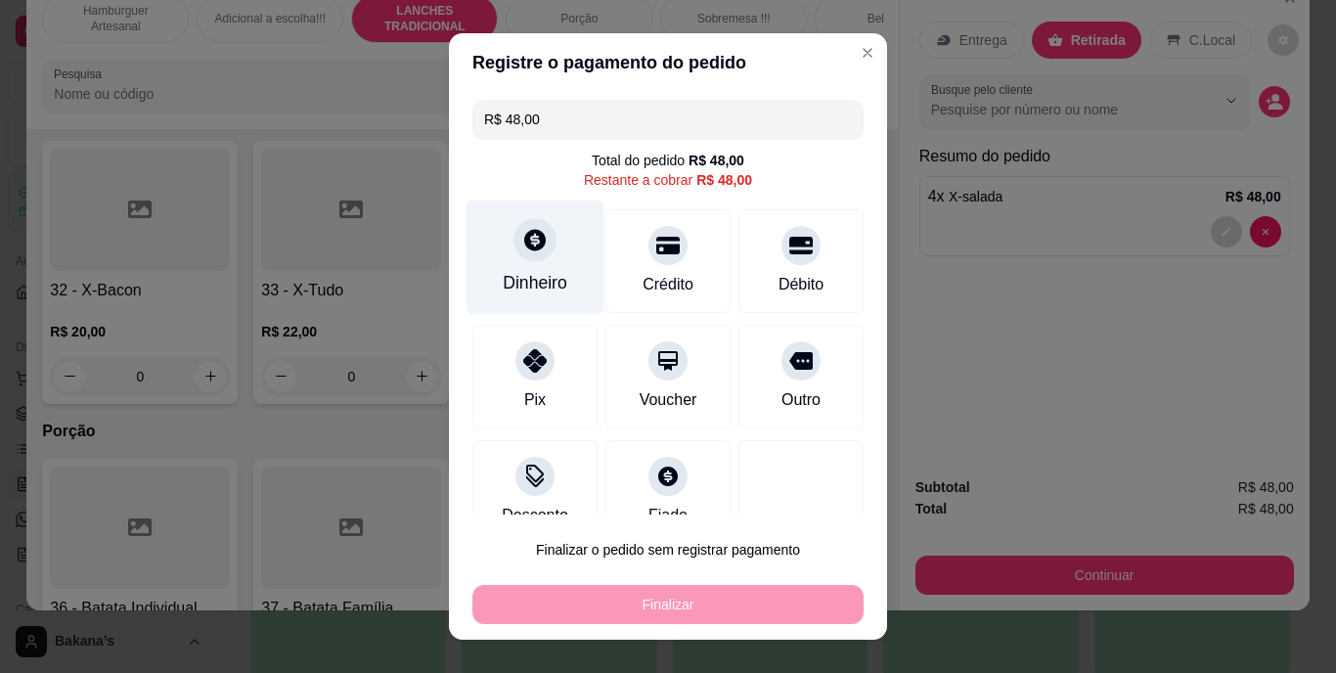
click at [528, 261] on div "Dinheiro" at bounding box center [536, 258] width 138 height 114
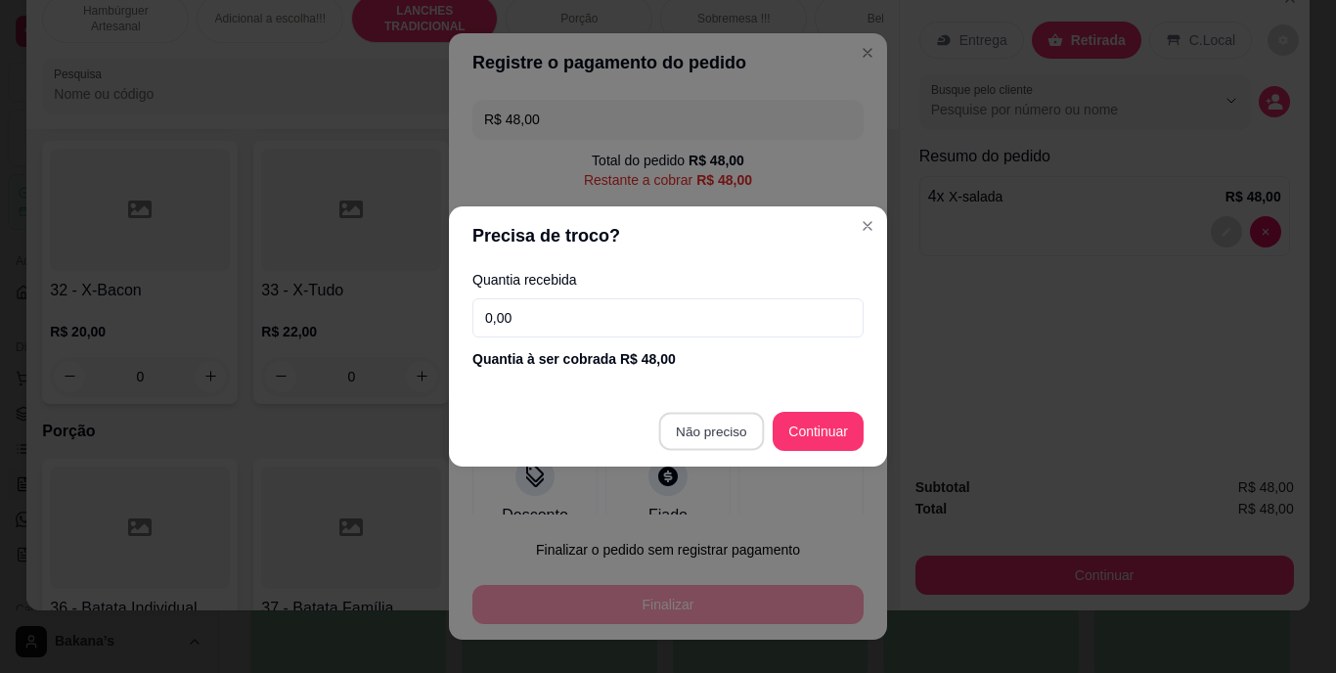
type input "R$ 0,00"
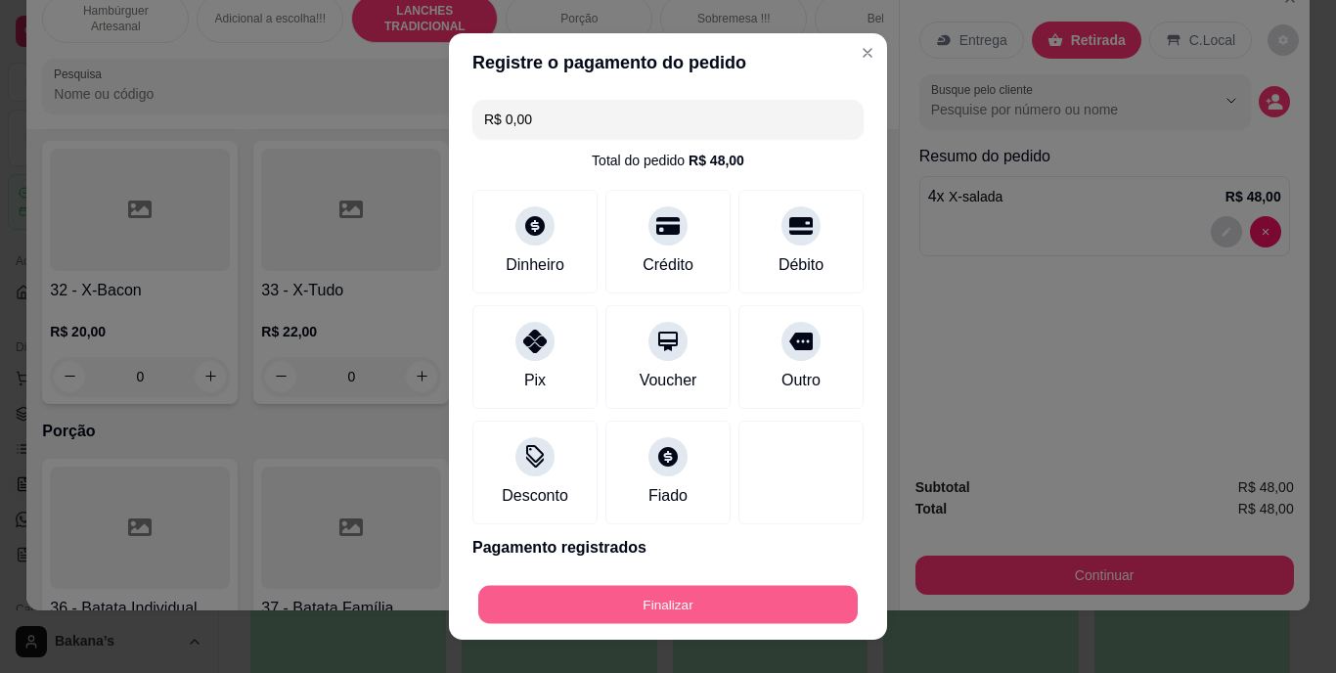
click at [717, 600] on button "Finalizar" at bounding box center [667, 604] width 379 height 38
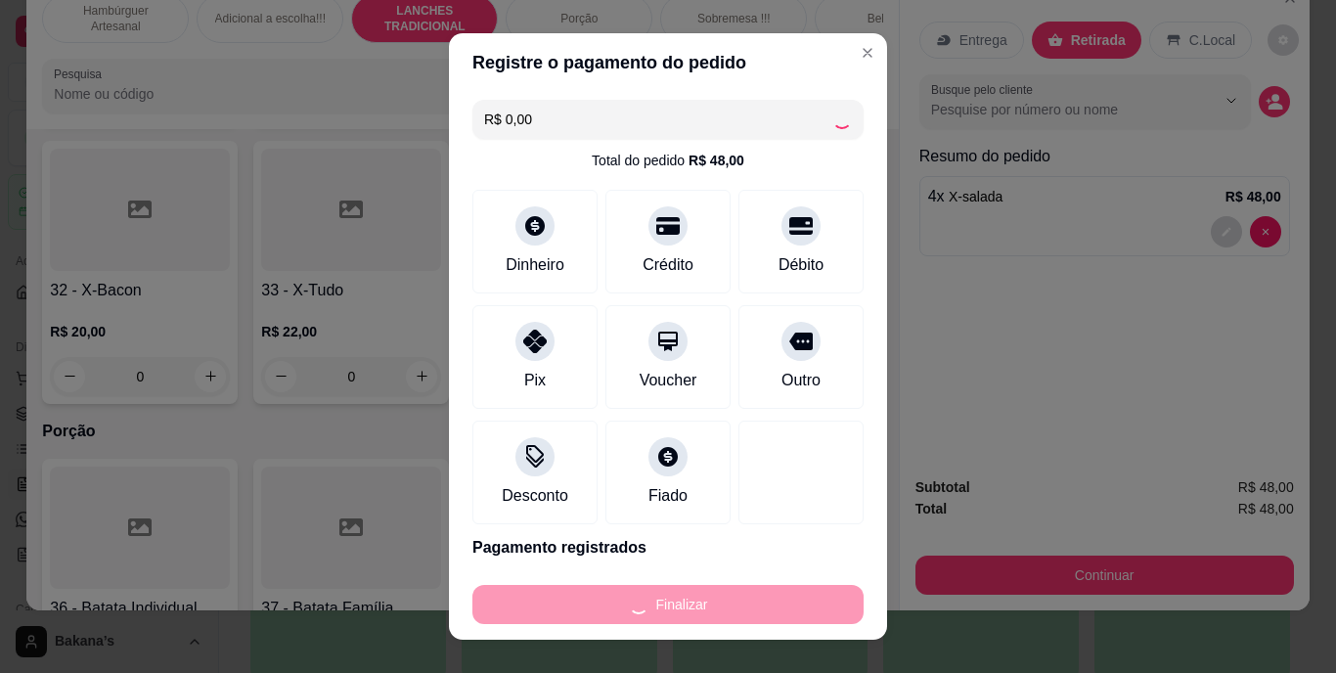
type input "0"
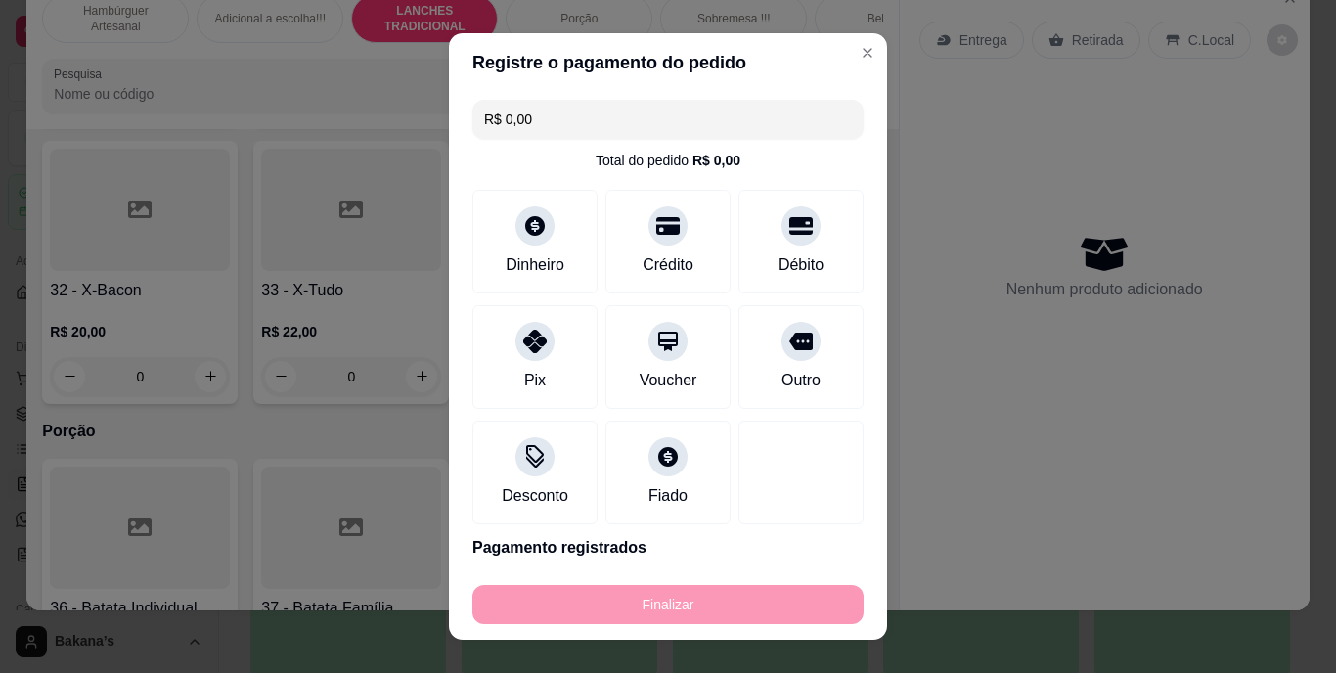
type input "-R$ 48,00"
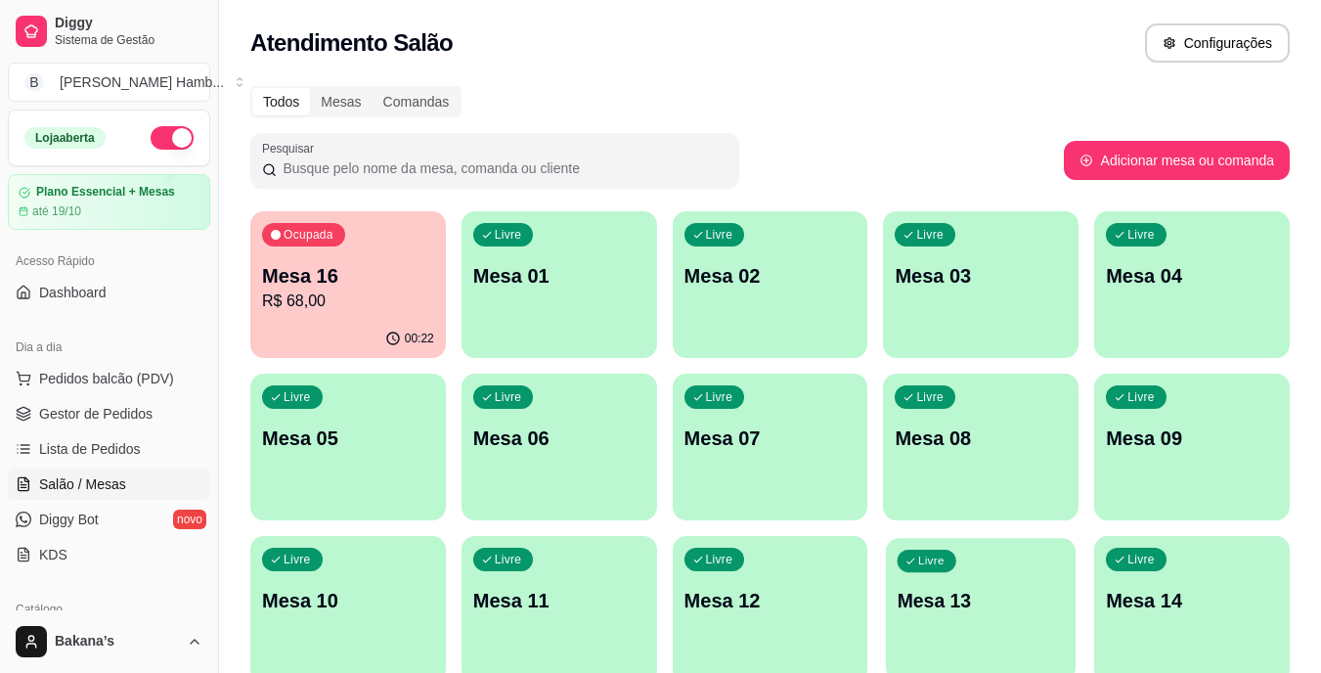
click at [969, 573] on div "Livre Mesa 13" at bounding box center [981, 597] width 190 height 119
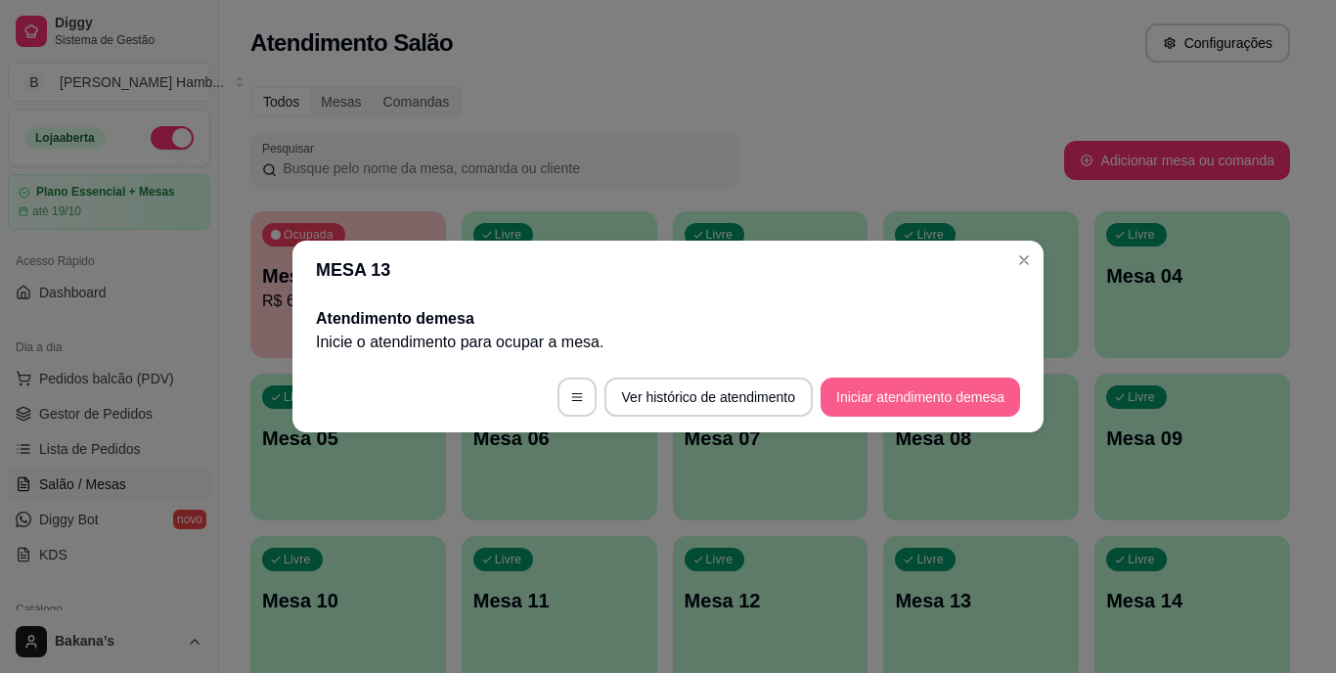
click at [922, 383] on button "Iniciar atendimento de mesa" at bounding box center [921, 397] width 200 height 39
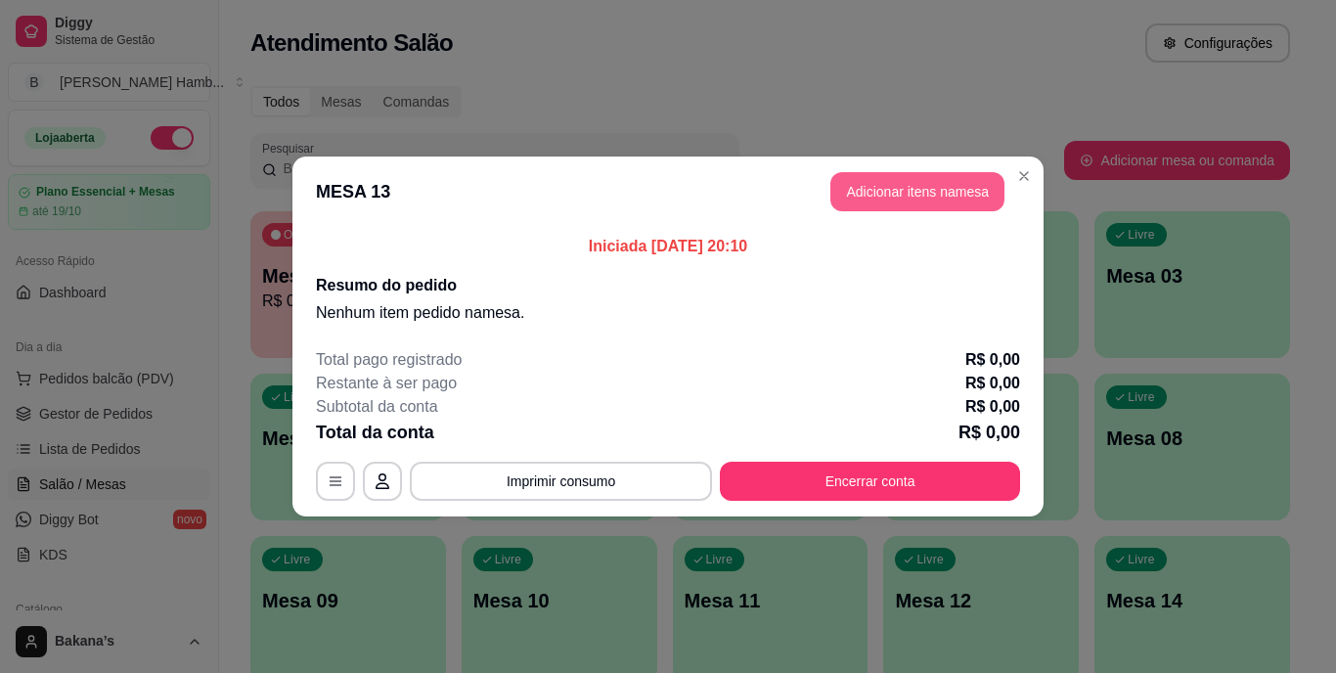
click at [888, 199] on button "Adicionar itens na mesa" at bounding box center [917, 191] width 174 height 39
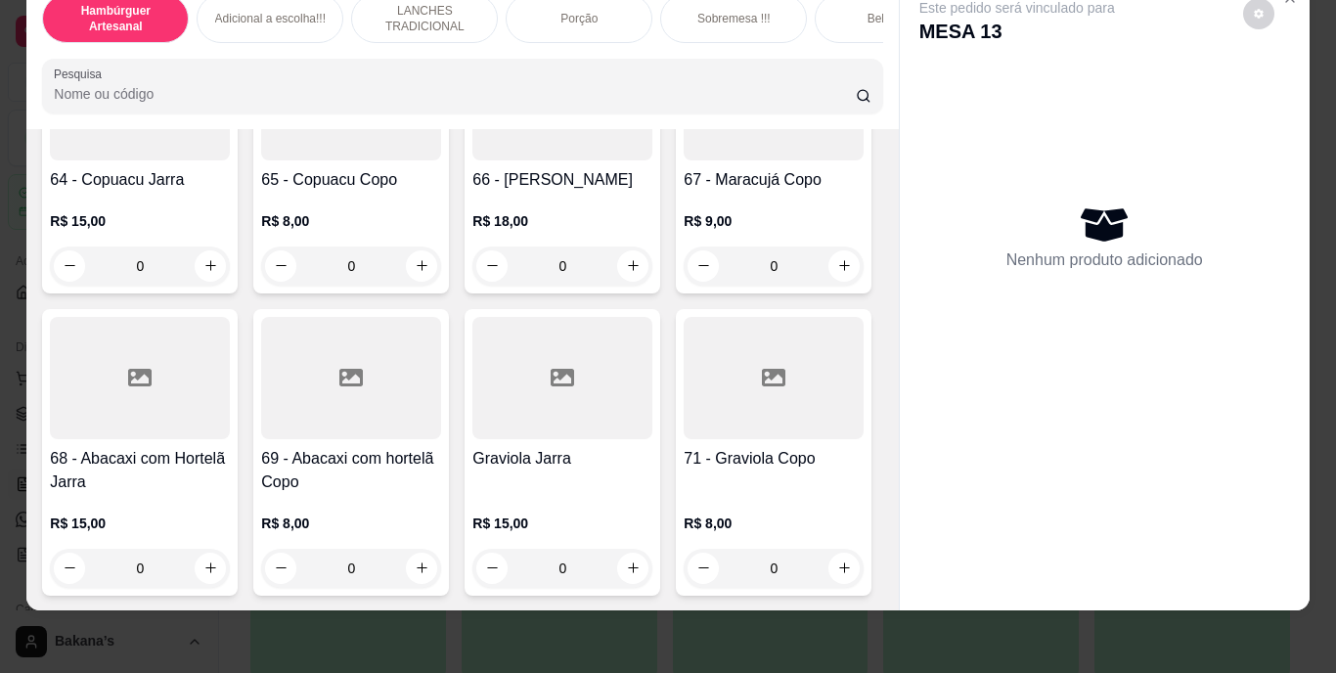
scroll to position [6553, 0]
type input "2"
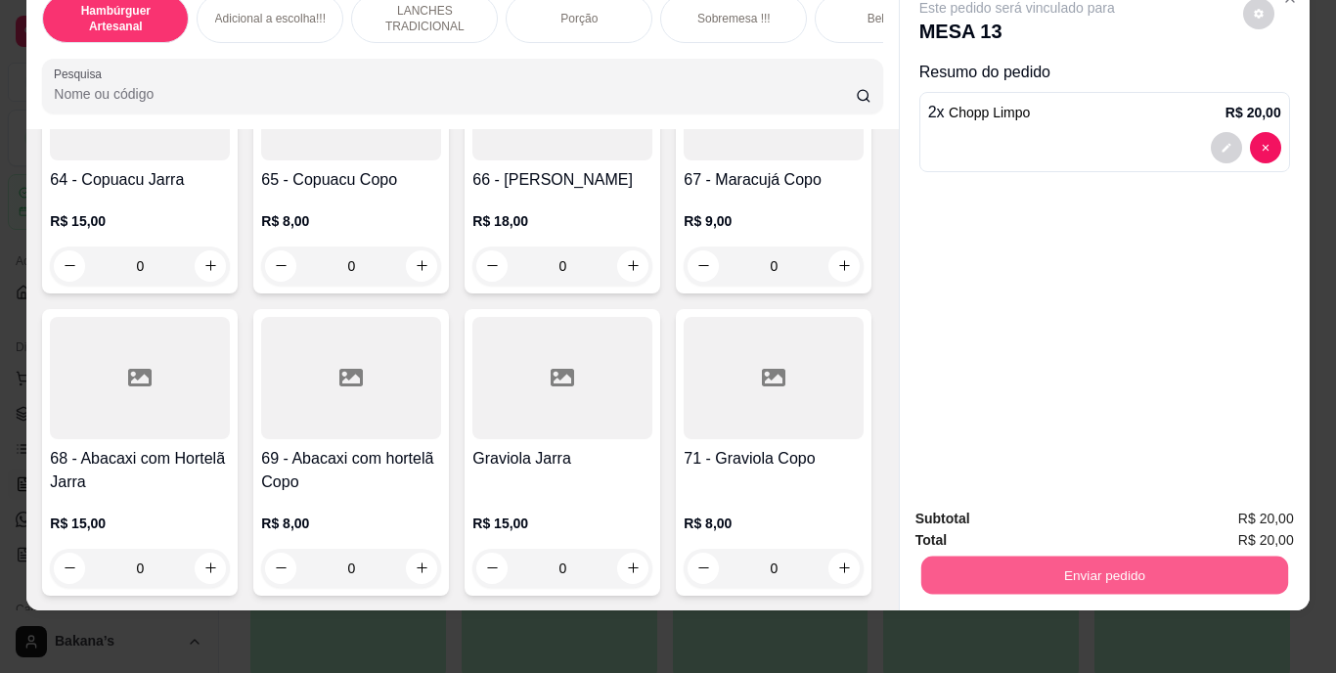
click at [991, 557] on button "Enviar pedido" at bounding box center [1103, 576] width 367 height 38
click at [1216, 511] on button "Enviar pedido" at bounding box center [1242, 512] width 111 height 37
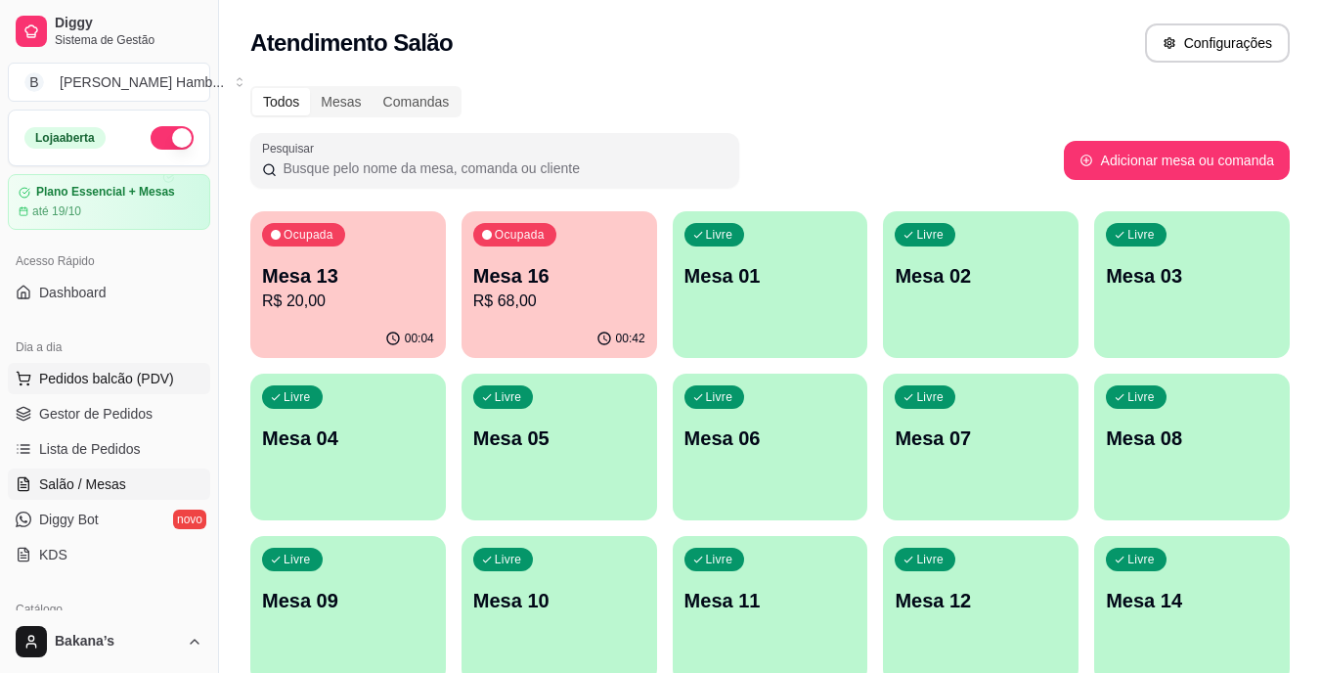
click at [152, 371] on span "Pedidos balcão (PDV)" at bounding box center [106, 379] width 135 height 20
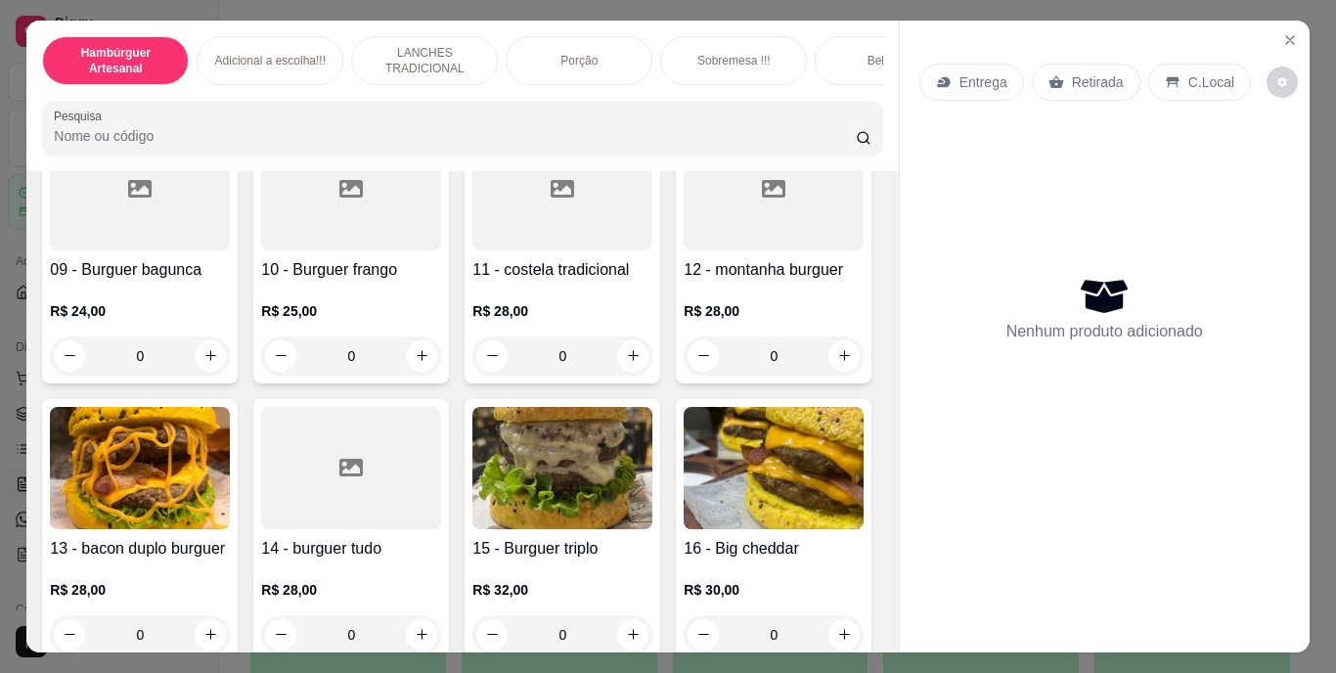
scroll to position [1174, 0]
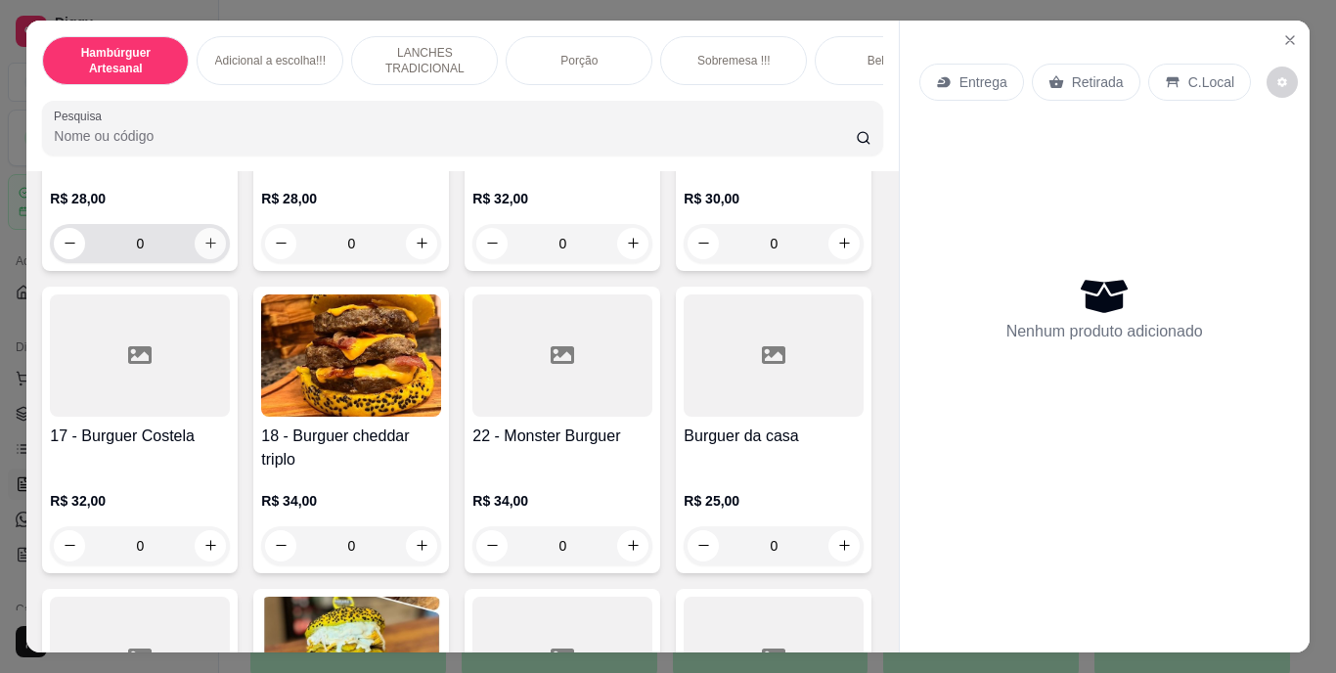
click at [208, 250] on icon "increase-product-quantity" at bounding box center [210, 243] width 15 height 15
type input "1"
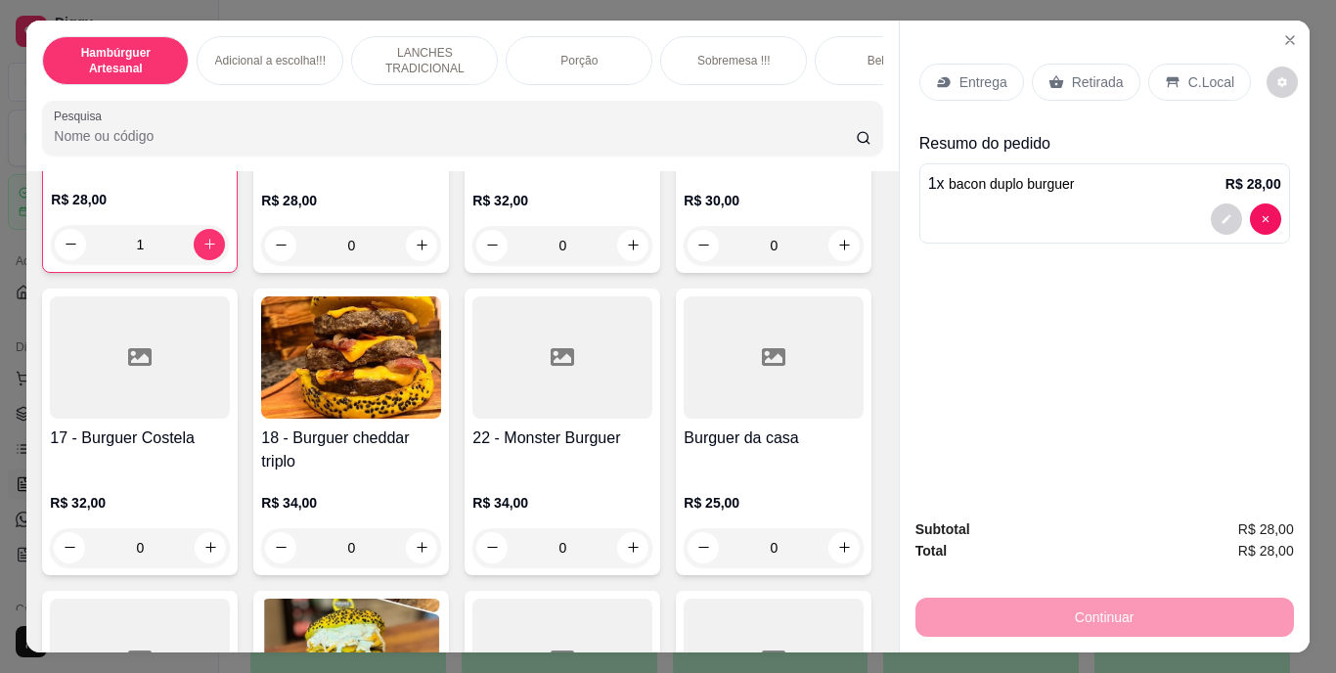
click at [976, 81] on p "Entrega" at bounding box center [983, 82] width 48 height 20
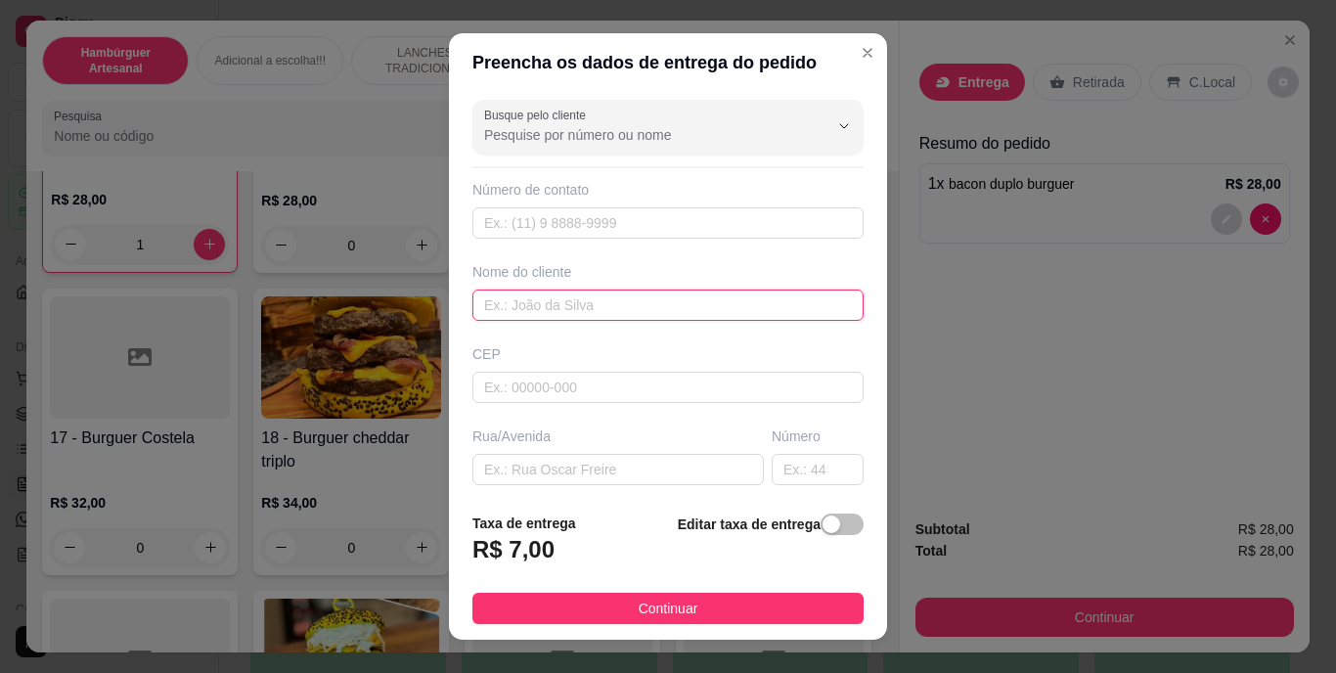
click at [723, 314] on input "text" at bounding box center [667, 305] width 391 height 31
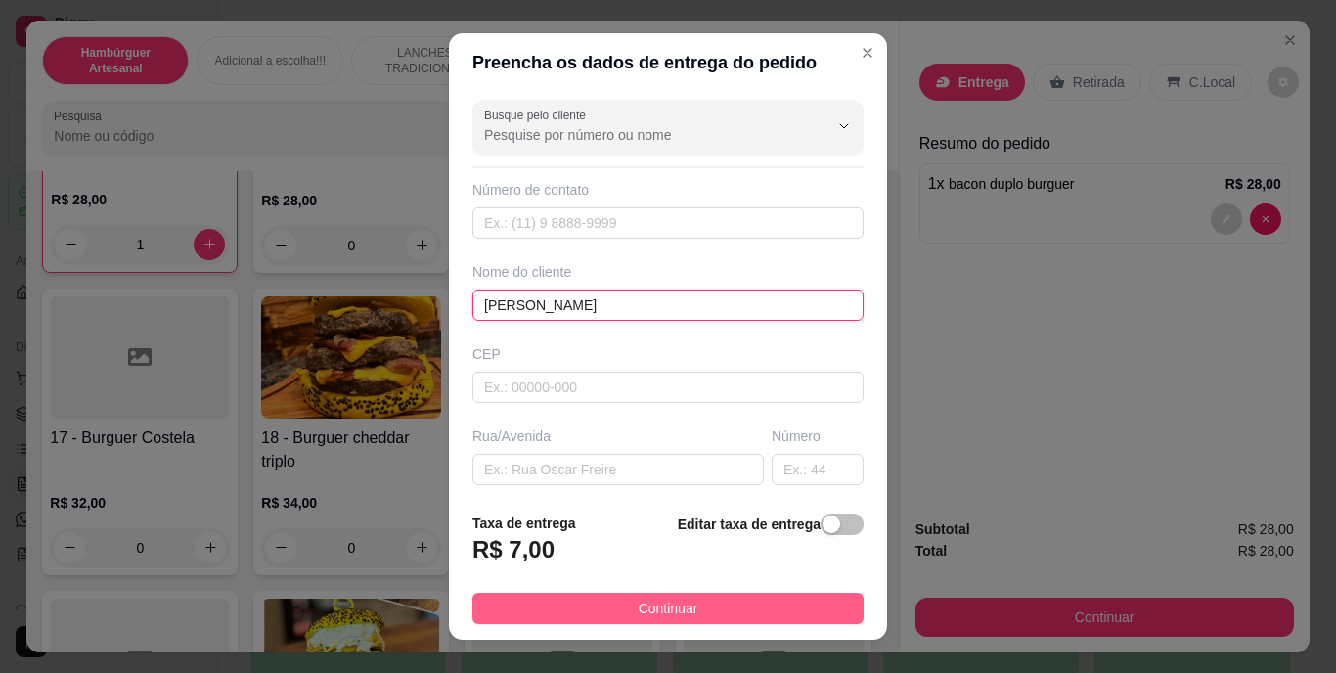
type input "[PERSON_NAME]"
click at [659, 605] on span "Continuar" at bounding box center [669, 609] width 60 height 22
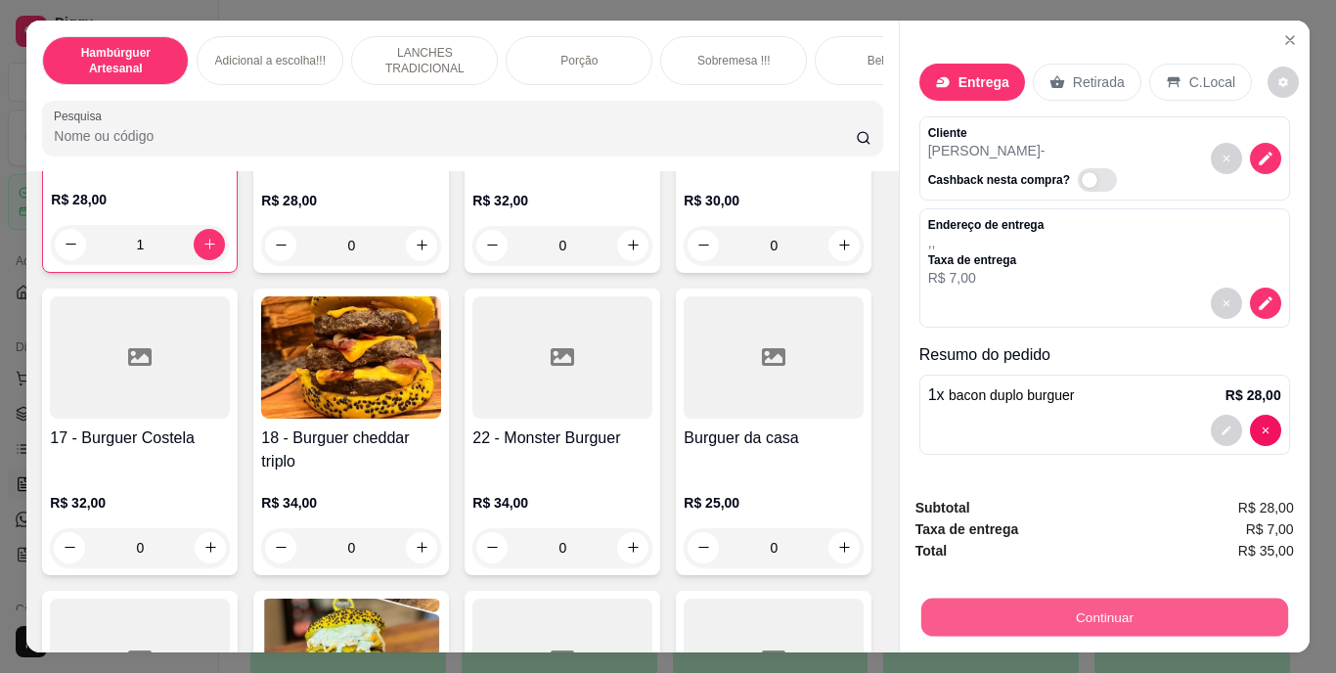
click at [963, 610] on button "Continuar" at bounding box center [1103, 618] width 367 height 38
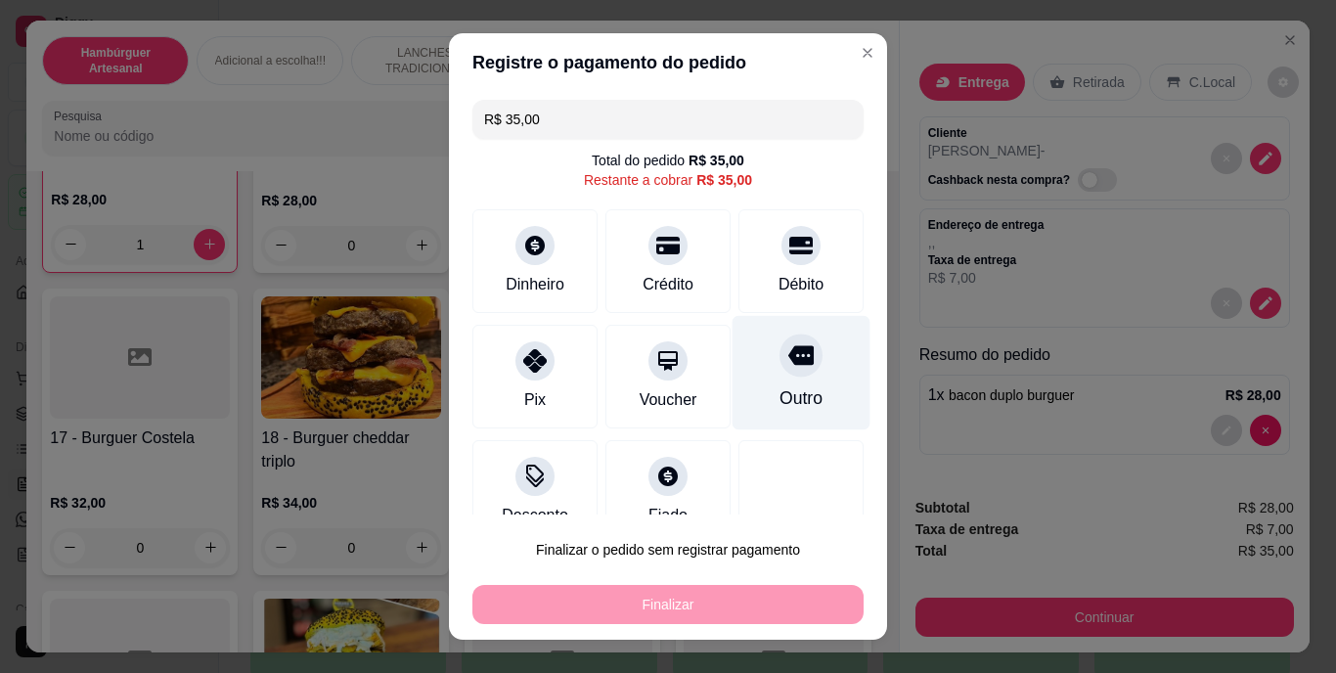
click at [767, 383] on div "Outro" at bounding box center [802, 373] width 138 height 114
type input "R$ 0,00"
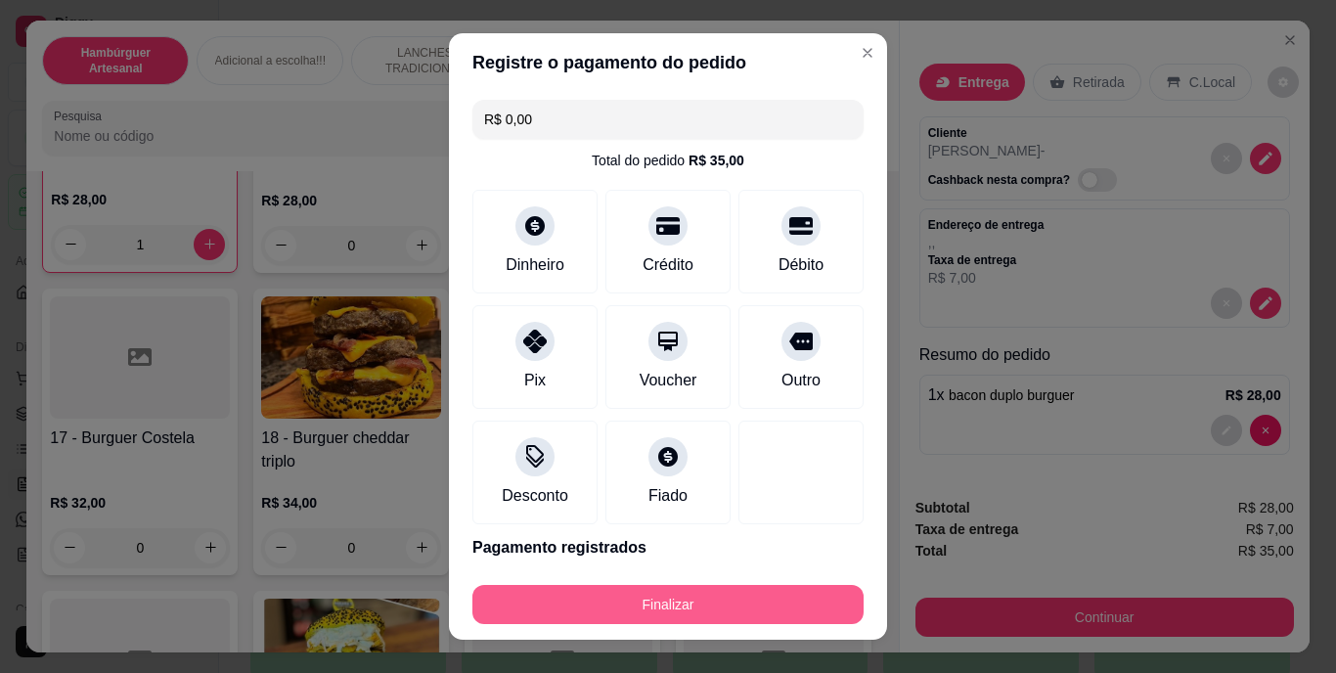
click at [737, 596] on button "Finalizar" at bounding box center [667, 604] width 391 height 39
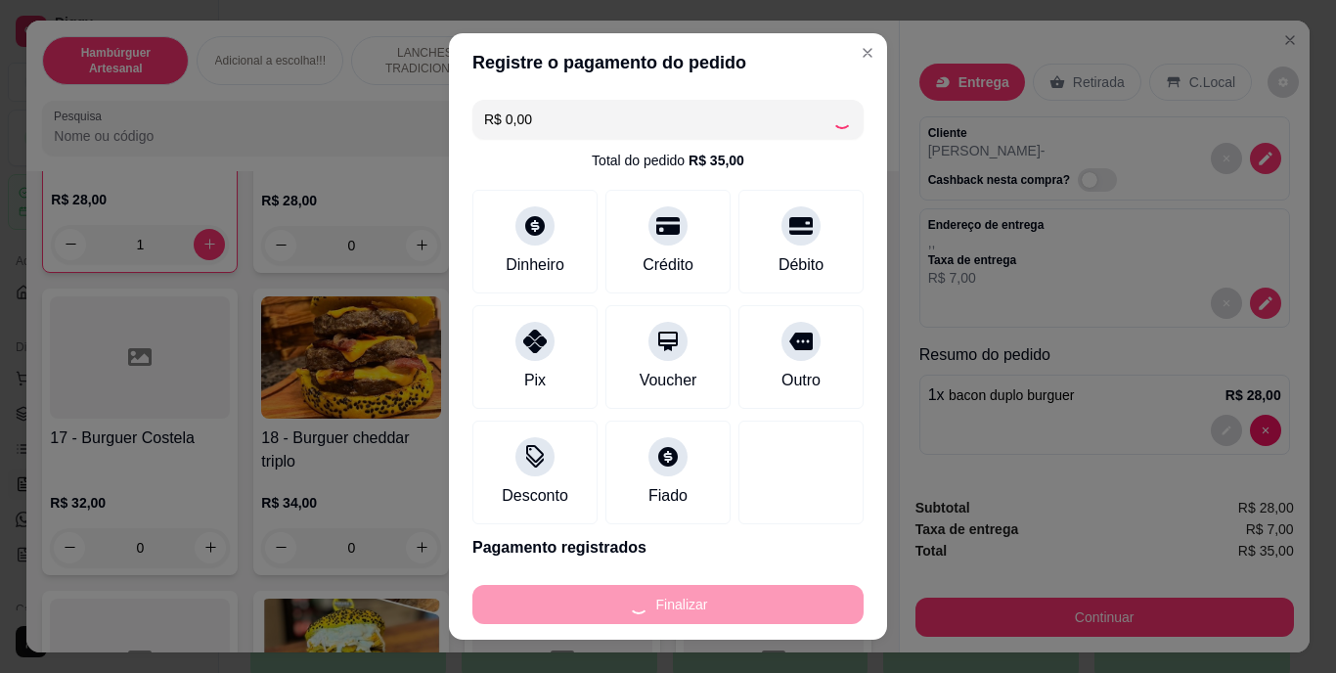
type input "0"
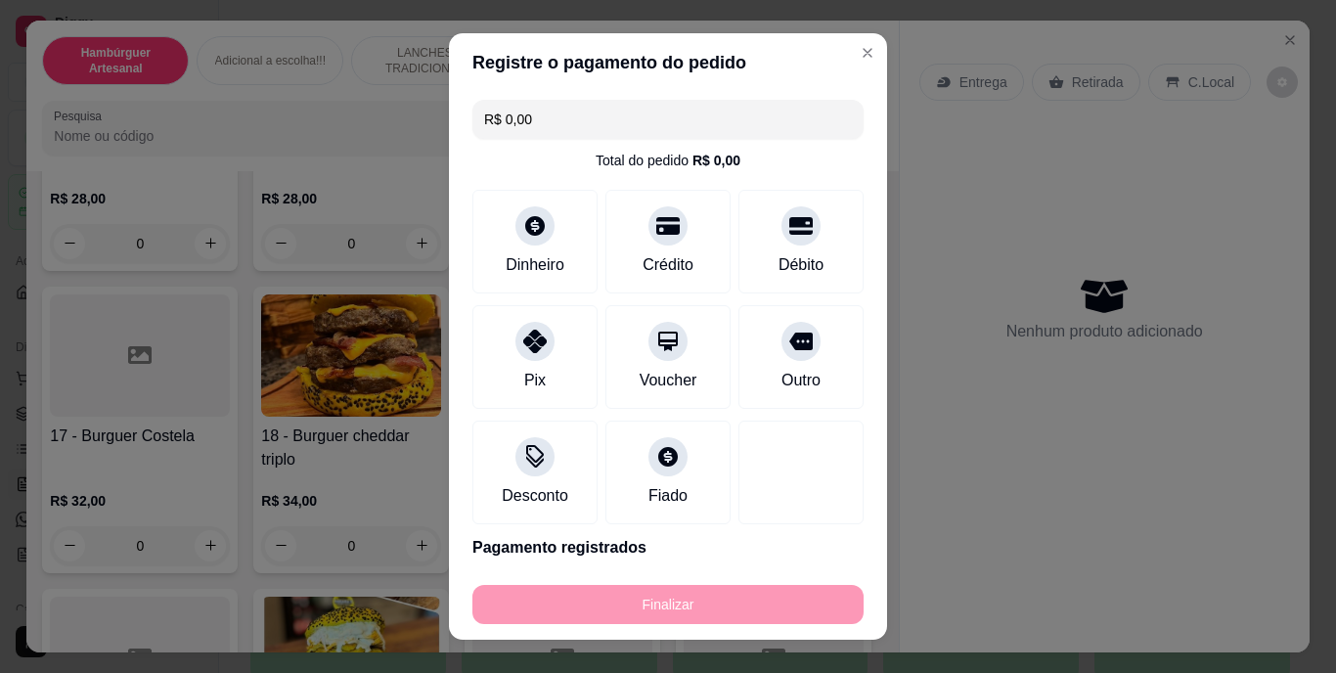
type input "-R$ 35,00"
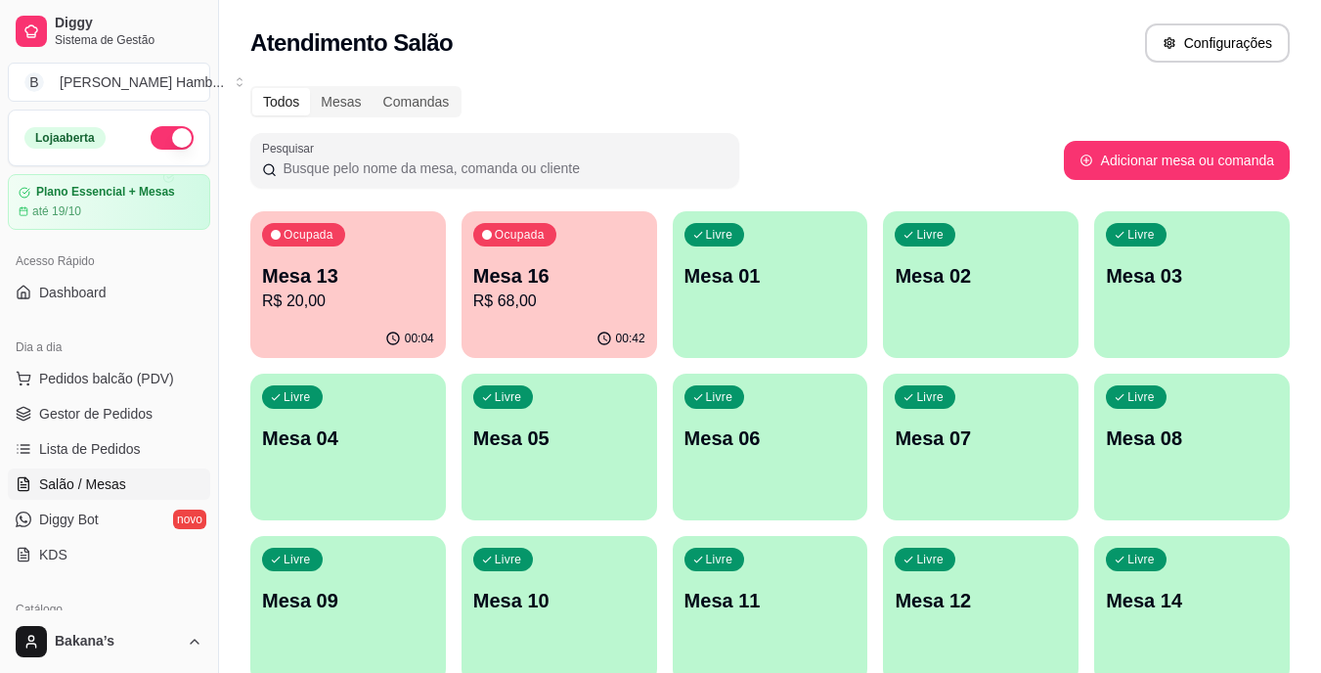
click at [513, 283] on p "Mesa 16" at bounding box center [559, 275] width 172 height 27
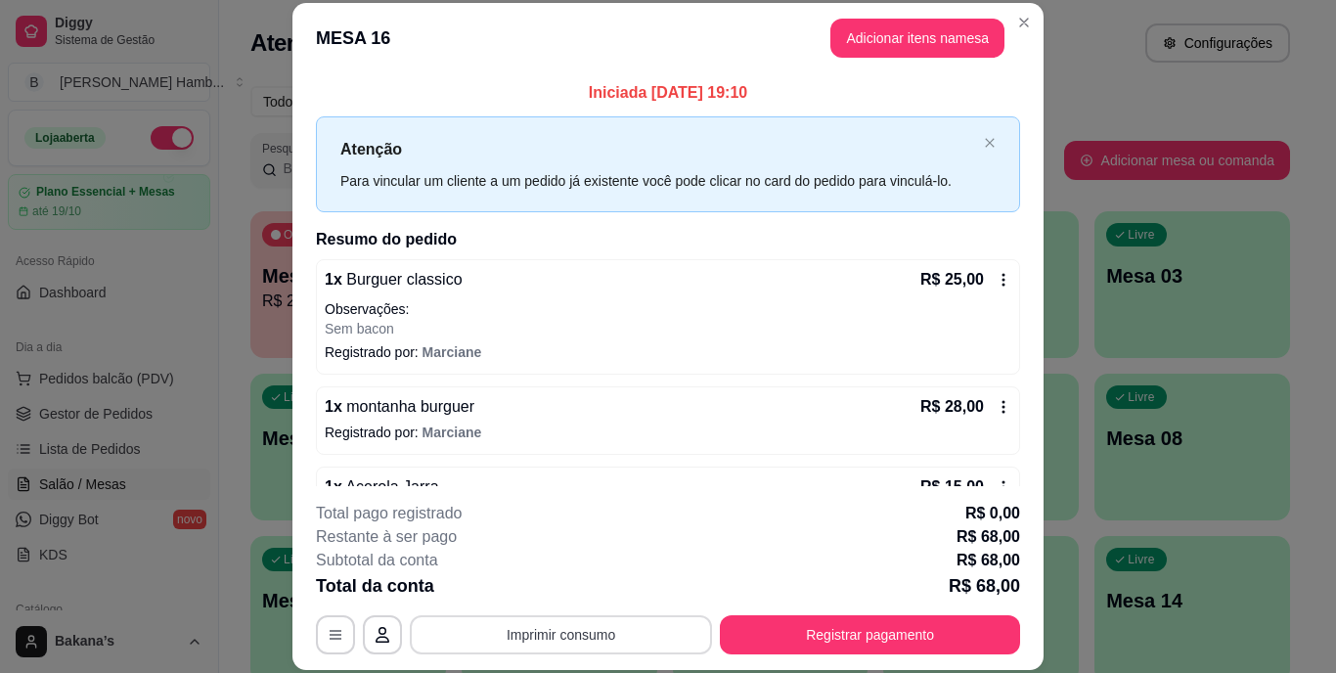
click at [635, 638] on button "Imprimir consumo" at bounding box center [561, 634] width 302 height 39
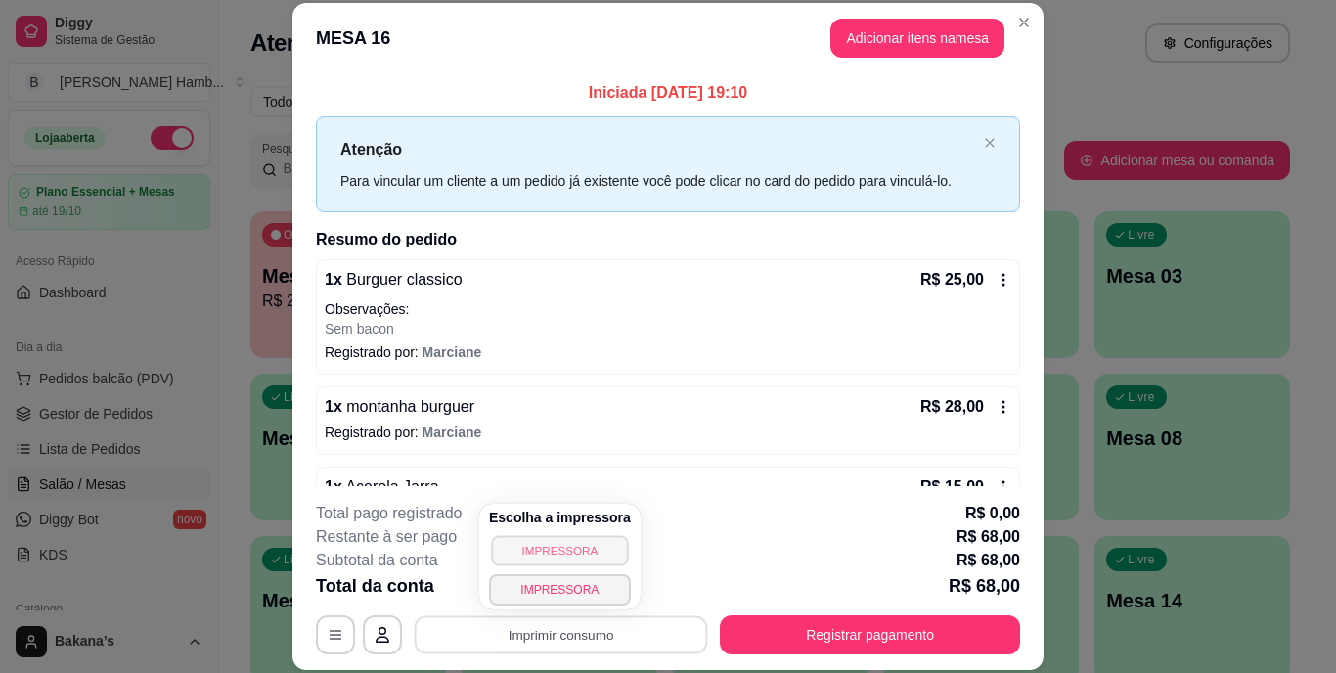
click at [550, 542] on button "IMPRESSORA" at bounding box center [559, 550] width 137 height 30
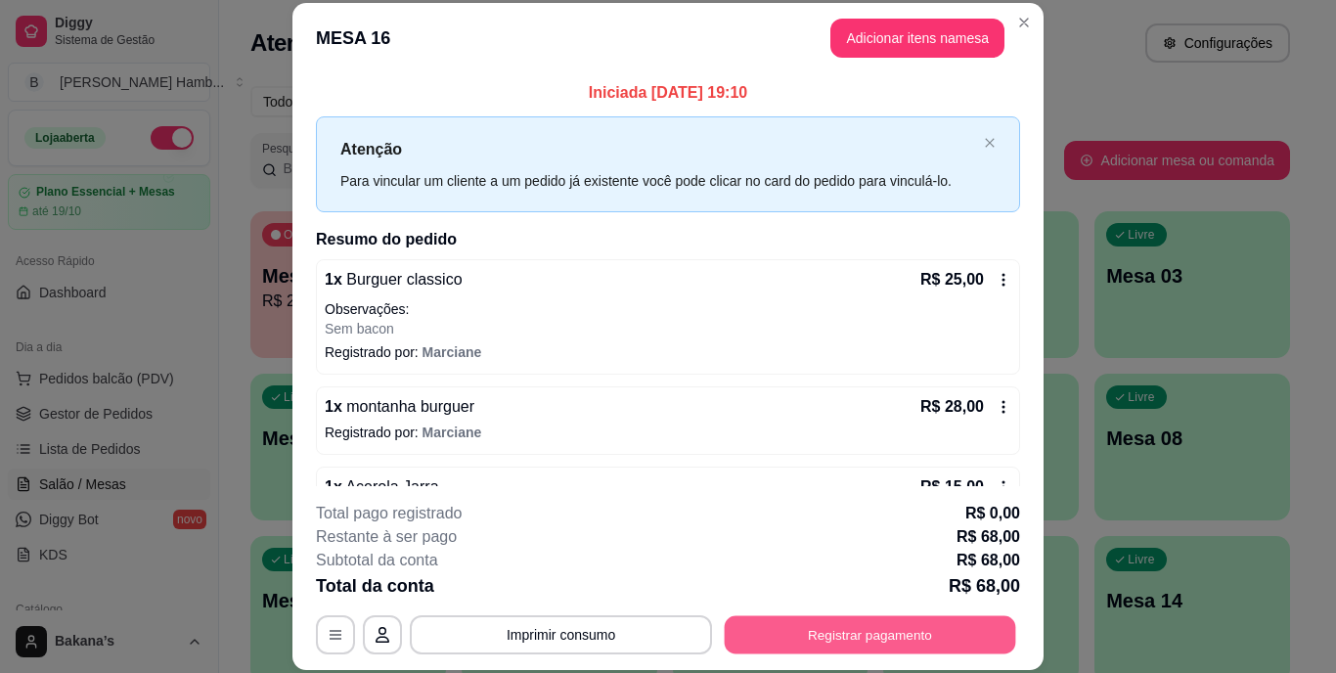
click at [825, 642] on button "Registrar pagamento" at bounding box center [870, 634] width 291 height 38
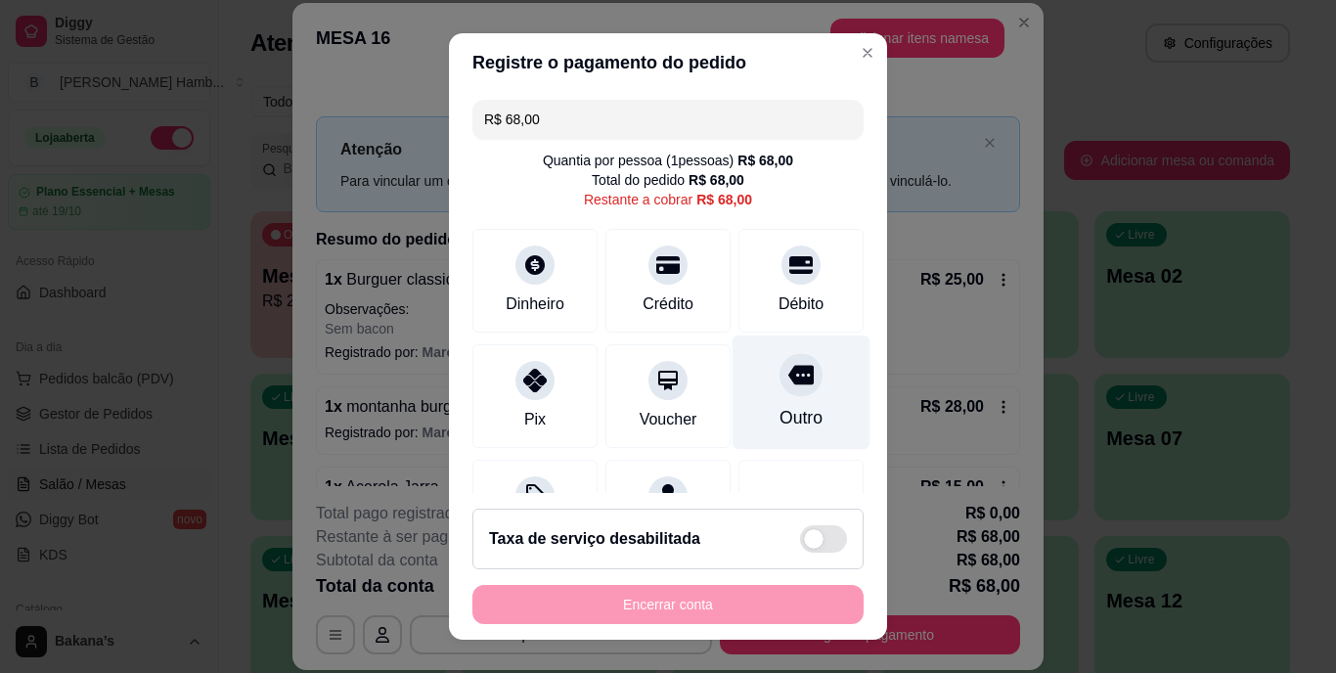
click at [771, 399] on div "Outro" at bounding box center [802, 392] width 138 height 114
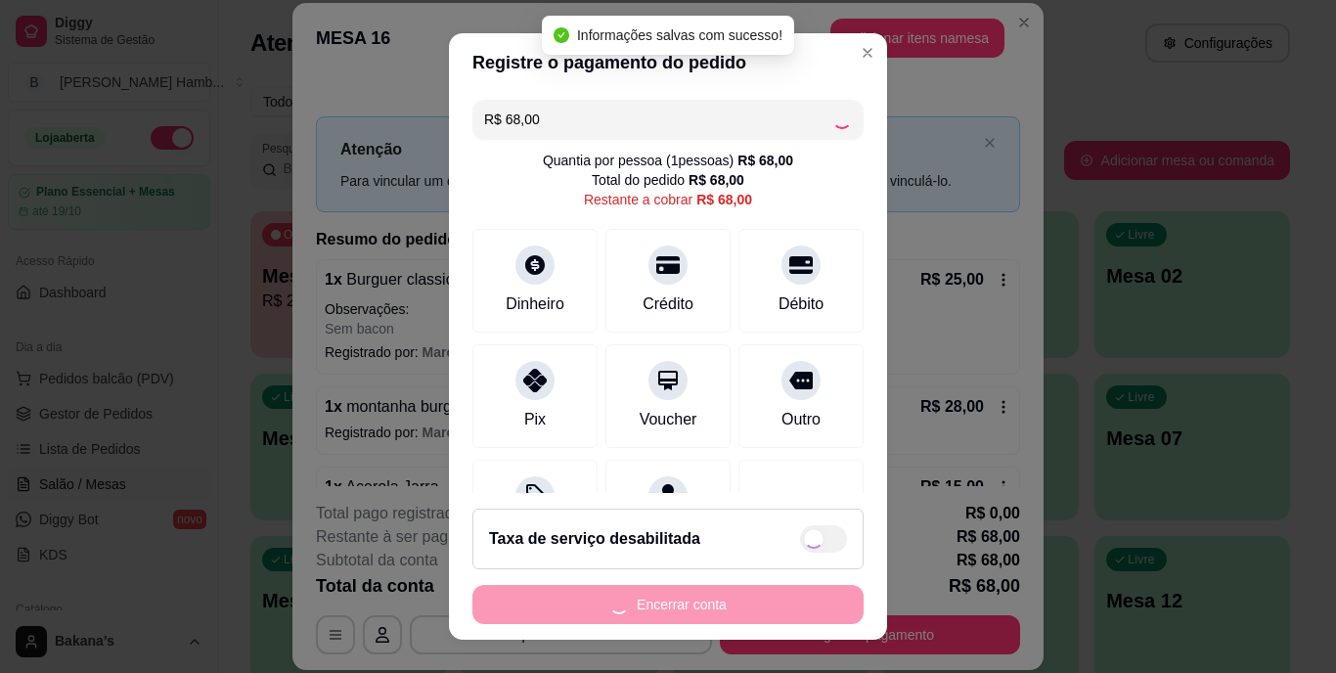
type input "R$ 0,00"
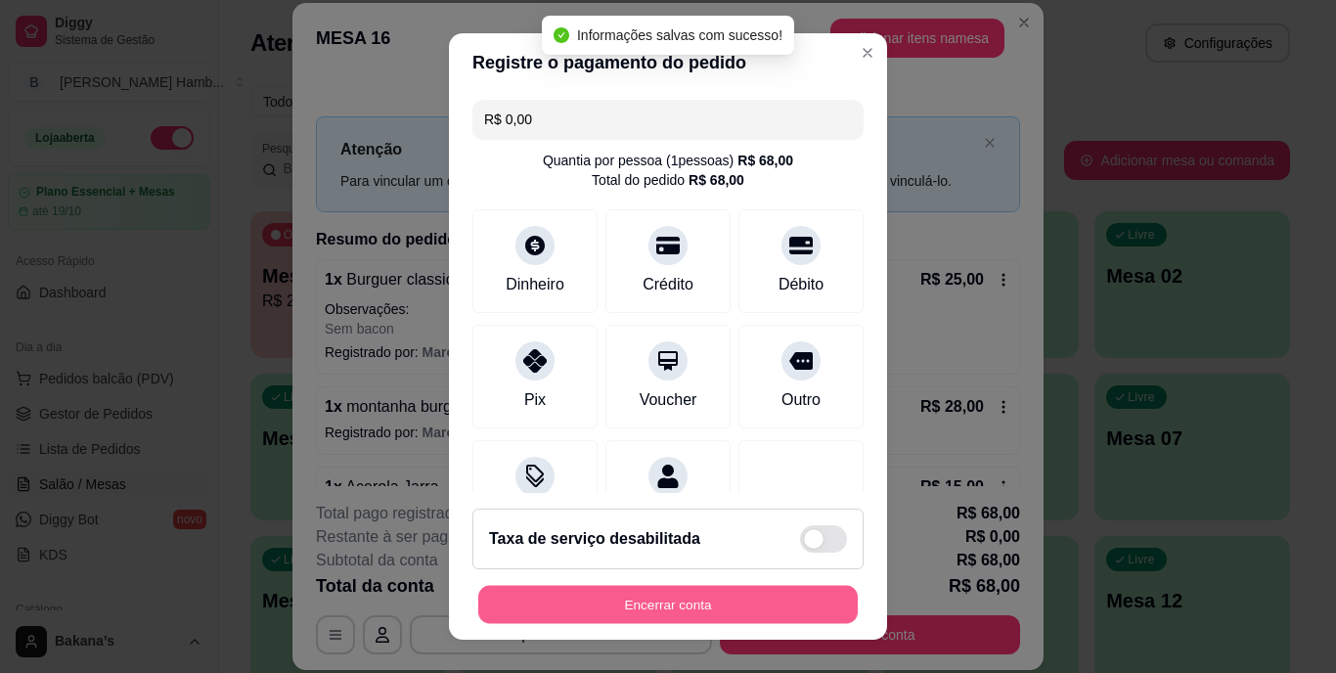
click at [780, 597] on button "Encerrar conta" at bounding box center [667, 604] width 379 height 38
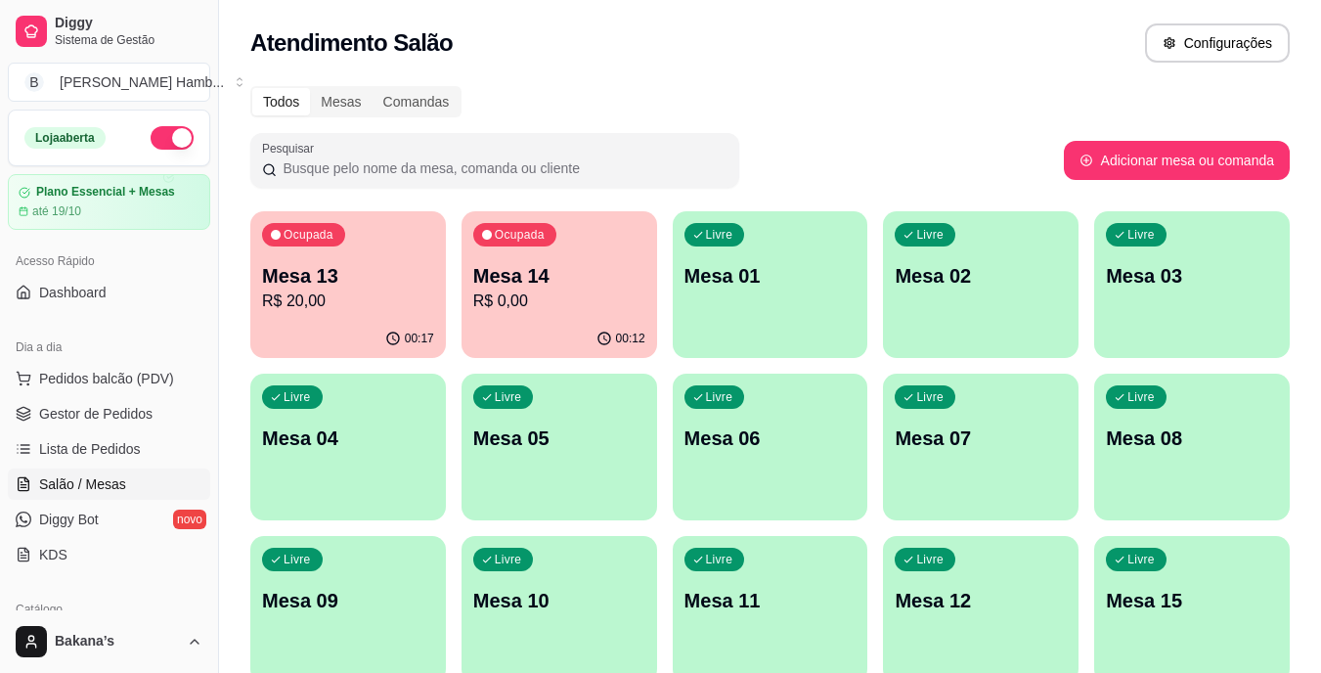
click at [381, 277] on p "Mesa 13" at bounding box center [348, 275] width 172 height 27
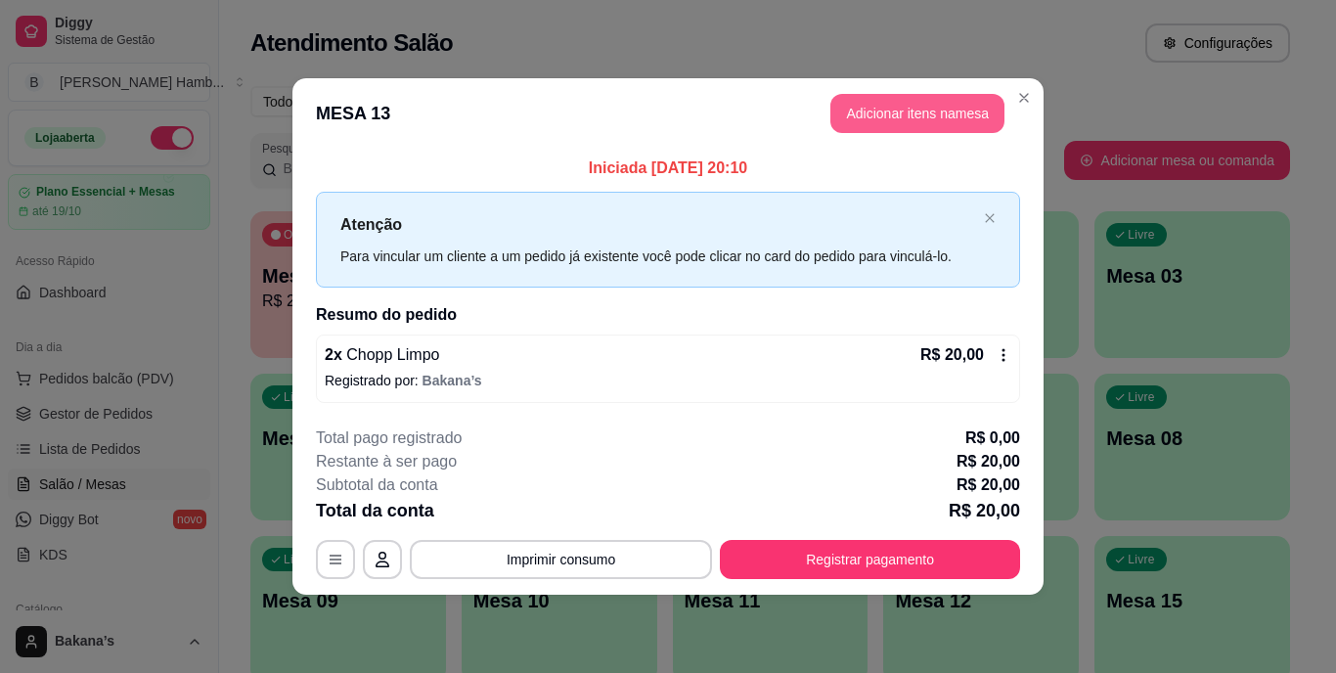
click at [913, 112] on button "Adicionar itens na mesa" at bounding box center [917, 113] width 174 height 39
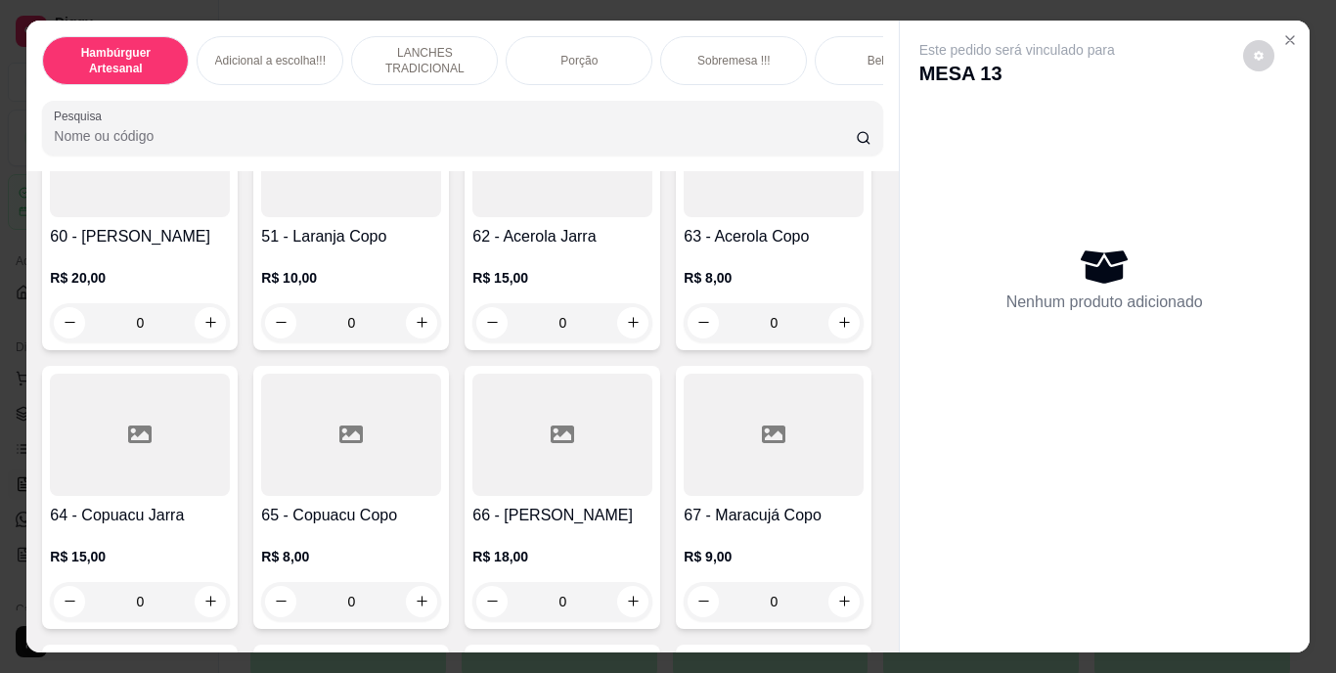
scroll to position [6651, 0]
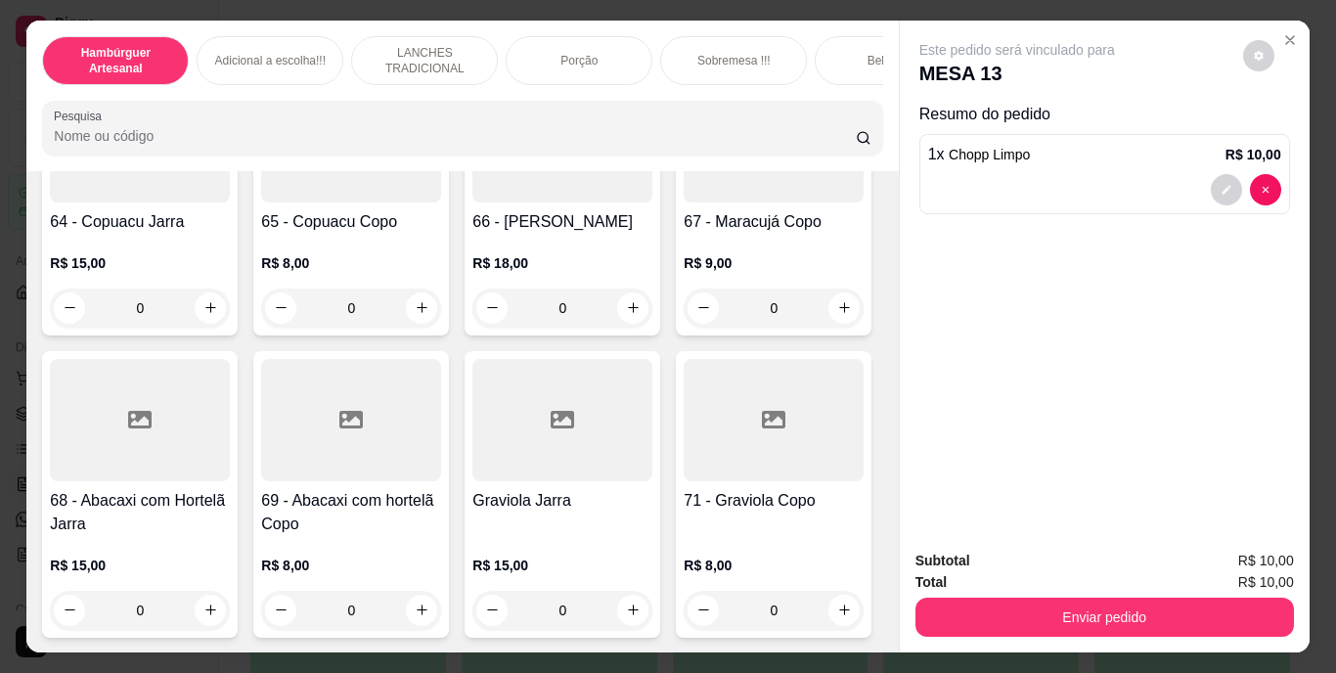
type input "2"
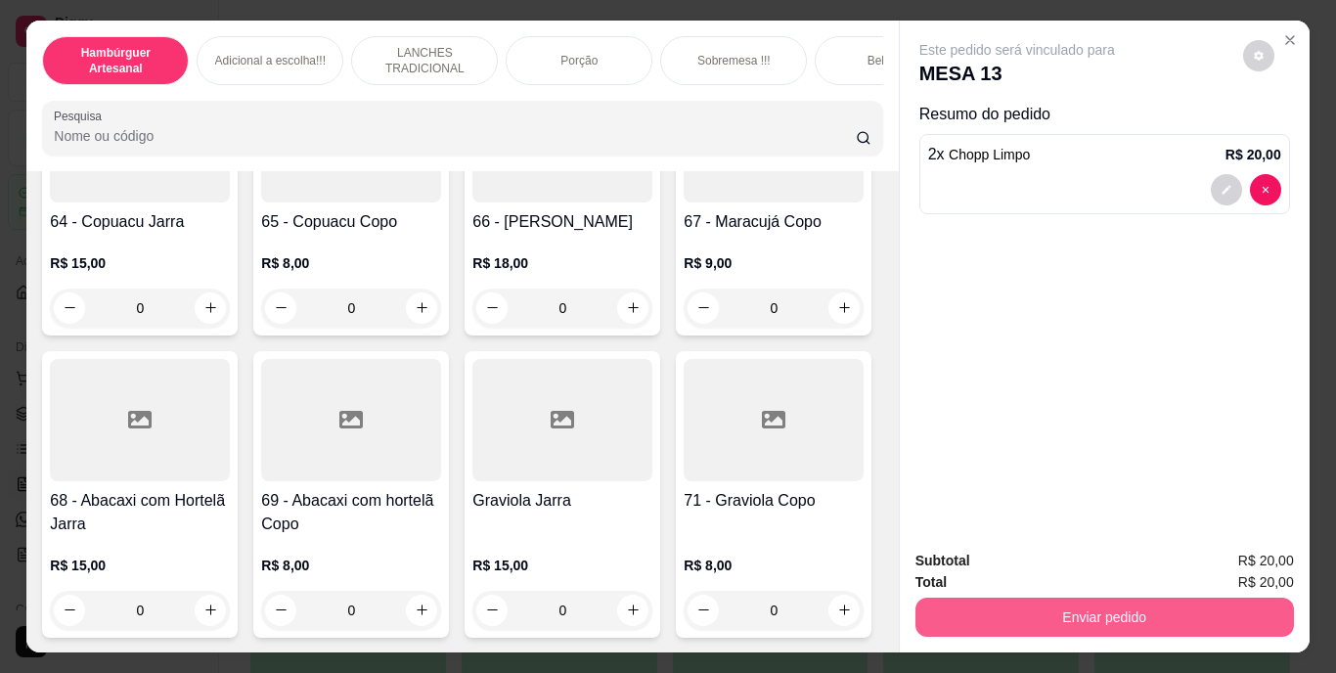
click at [1074, 606] on button "Enviar pedido" at bounding box center [1104, 617] width 379 height 39
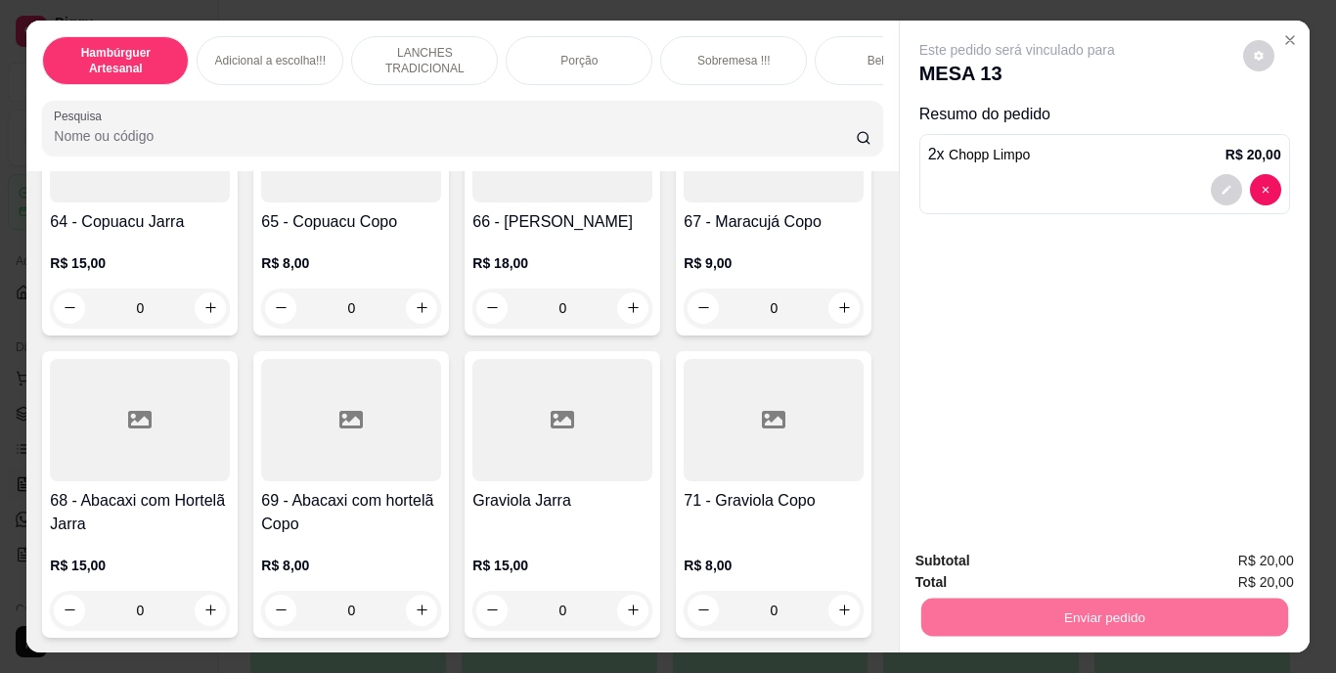
click at [1227, 557] on button "Enviar pedido" at bounding box center [1242, 562] width 111 height 37
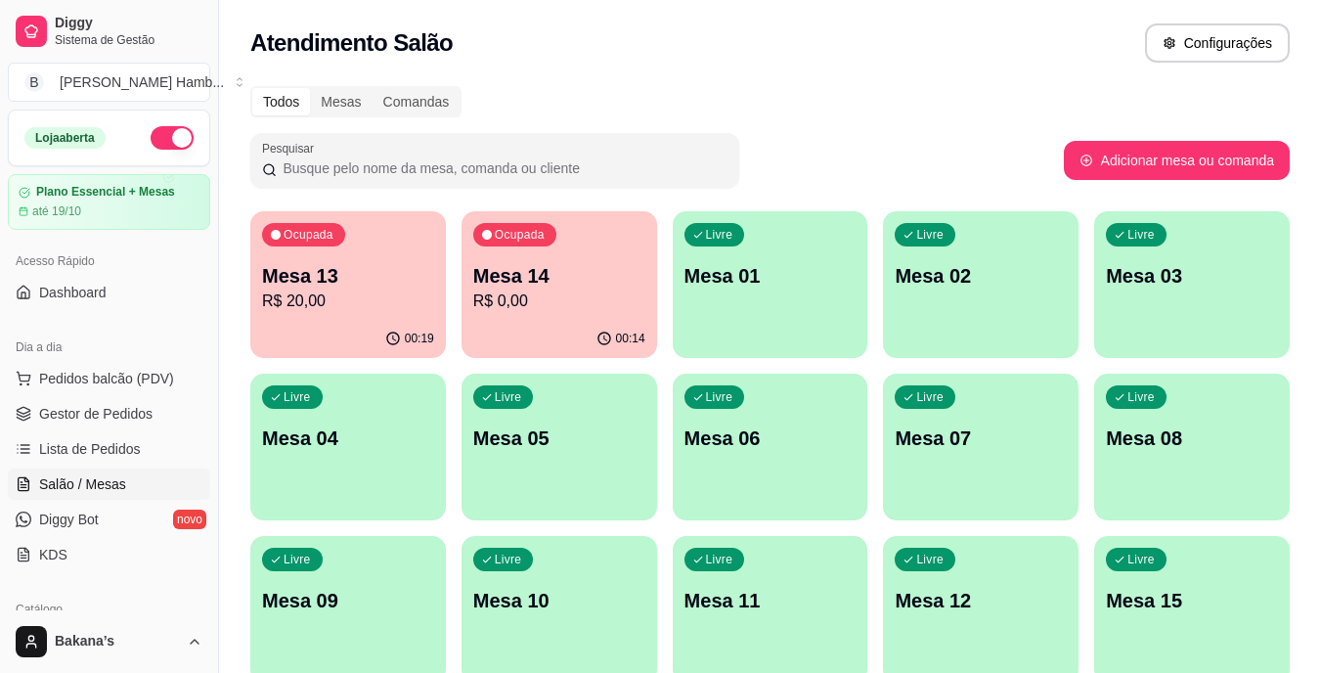
click at [592, 299] on p "R$ 0,00" at bounding box center [559, 301] width 172 height 23
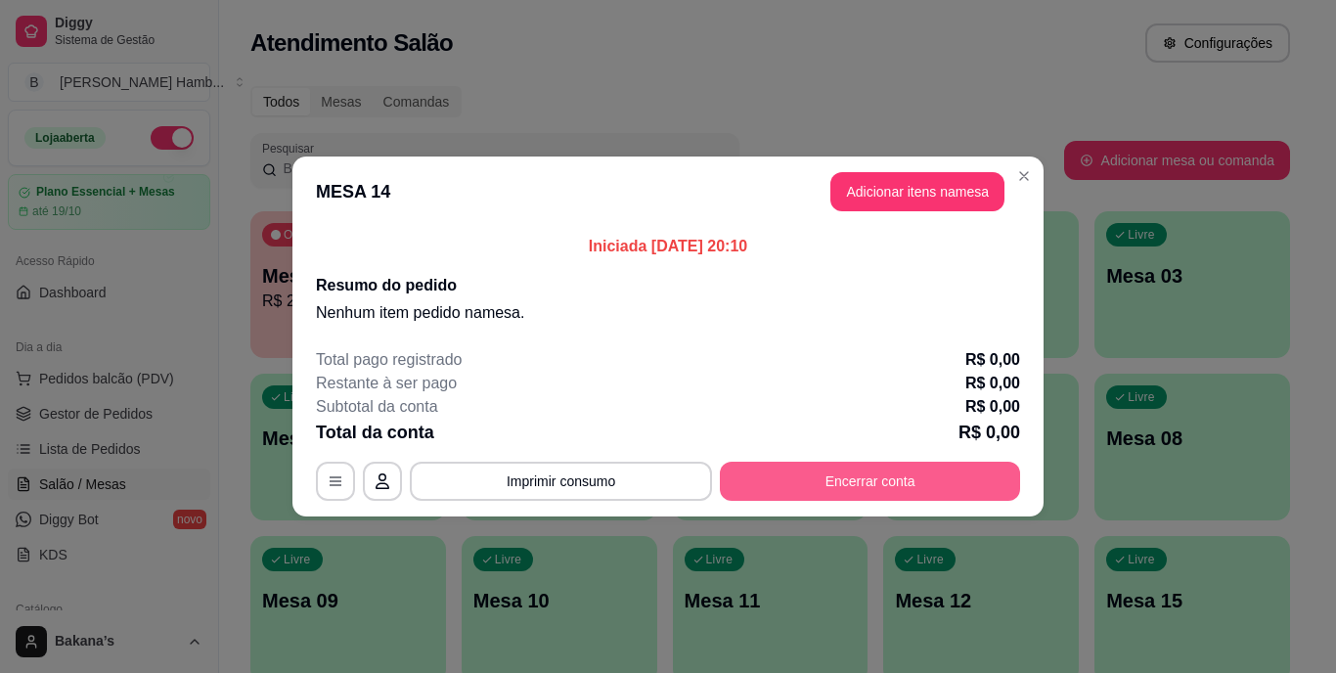
click at [832, 490] on button "Encerrar conta" at bounding box center [870, 481] width 300 height 39
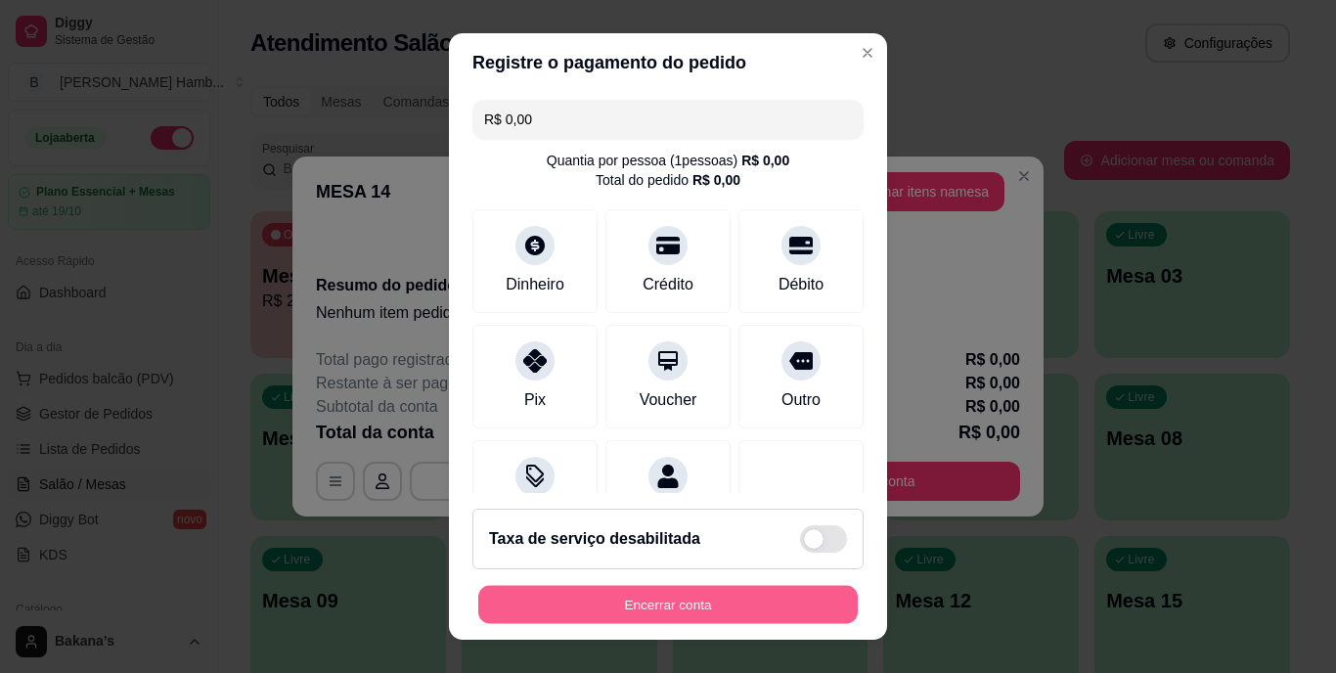
click at [720, 606] on button "Encerrar conta" at bounding box center [667, 604] width 379 height 38
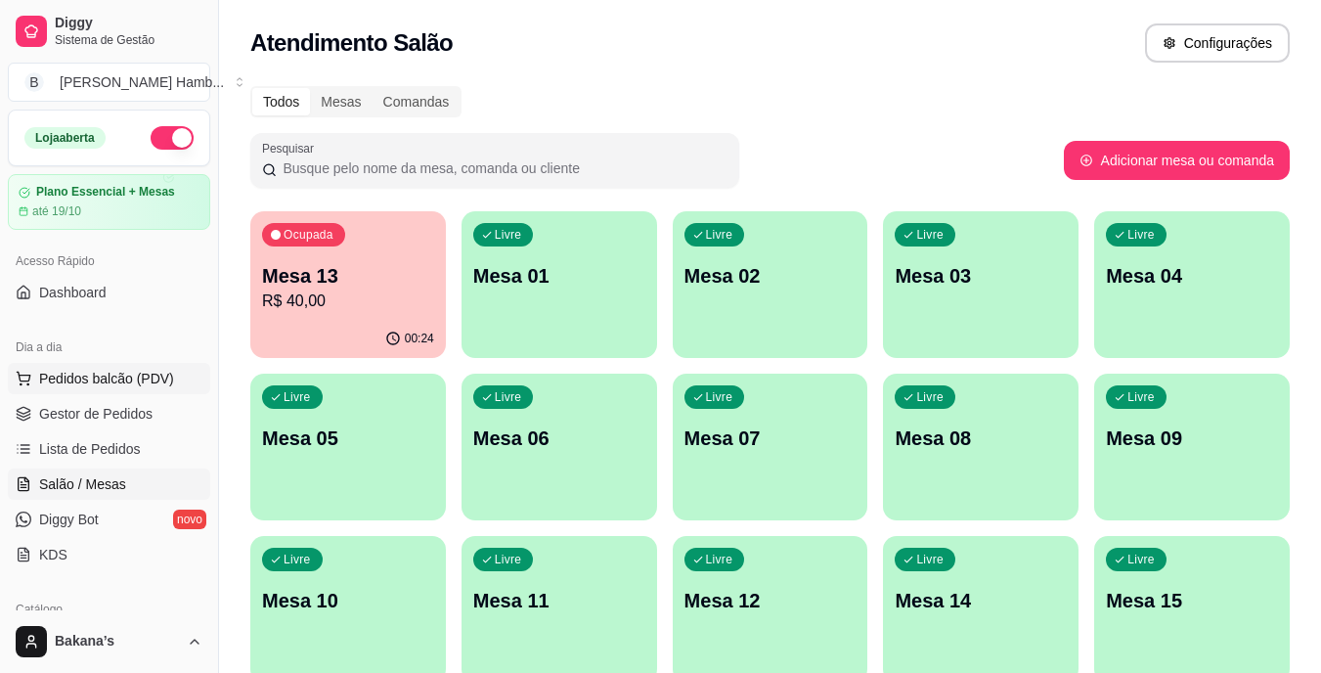
click at [152, 376] on span "Pedidos balcão (PDV)" at bounding box center [106, 379] width 135 height 20
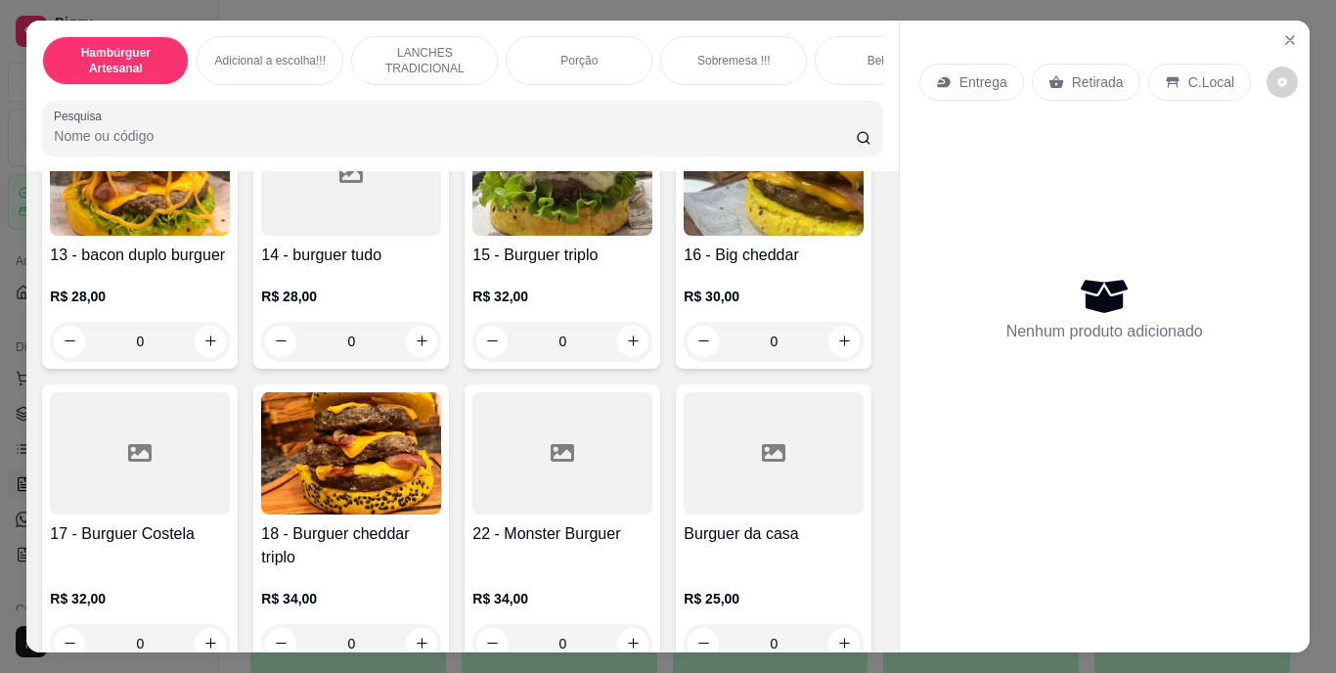
scroll to position [1565, 0]
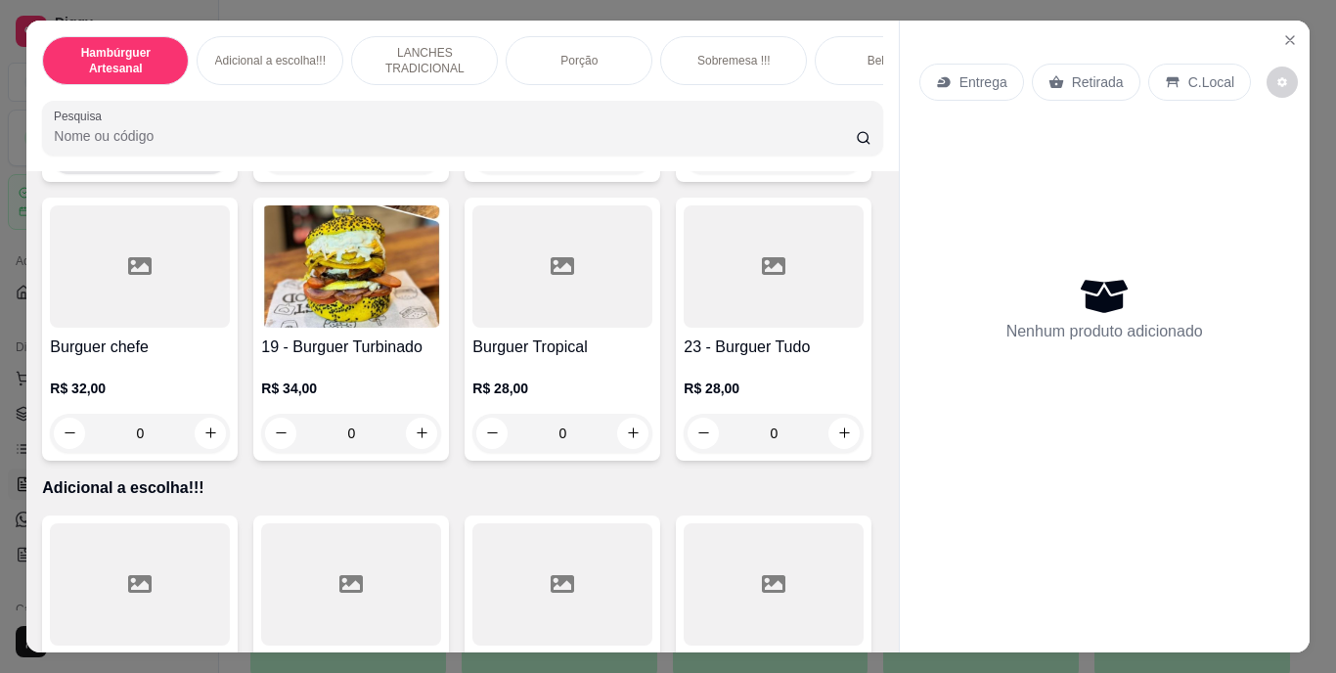
click at [226, 169] on button "increase-product-quantity" at bounding box center [211, 154] width 30 height 30
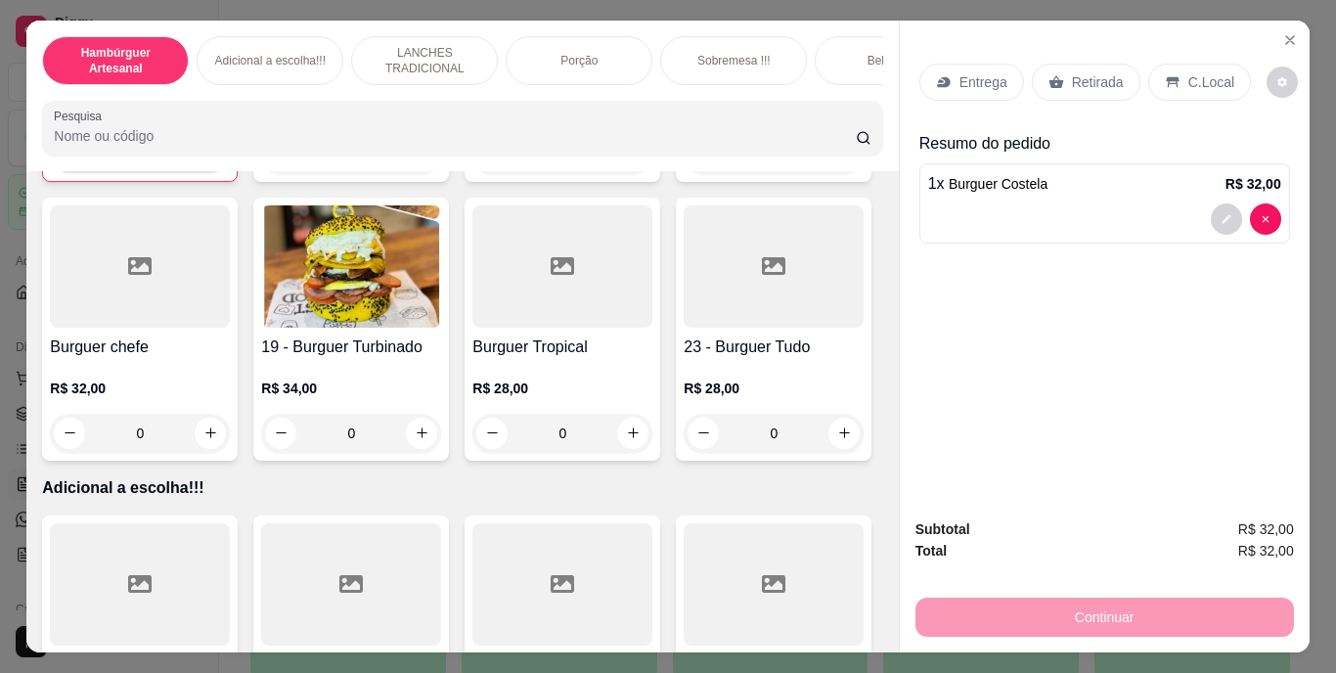
click at [225, 168] on button "increase-product-quantity" at bounding box center [210, 153] width 30 height 30
type input "2"
click at [1055, 74] on div "Retirada" at bounding box center [1086, 82] width 109 height 37
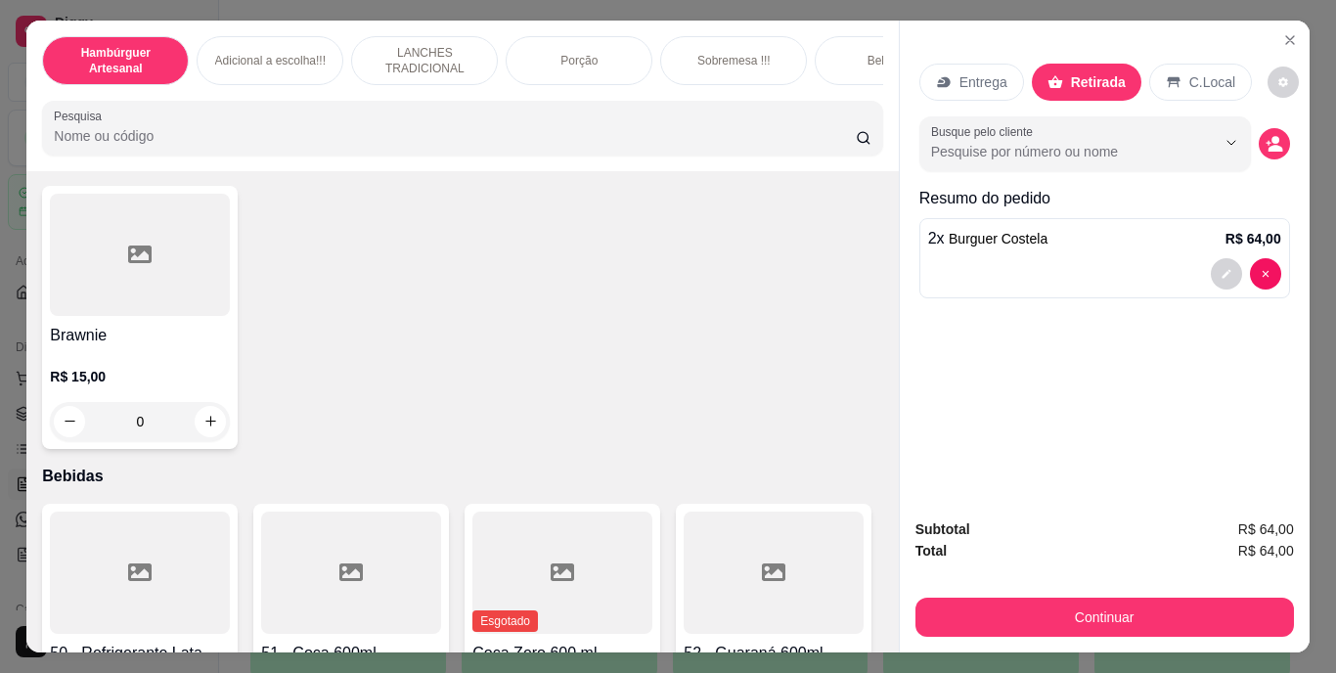
scroll to position [4401, 0]
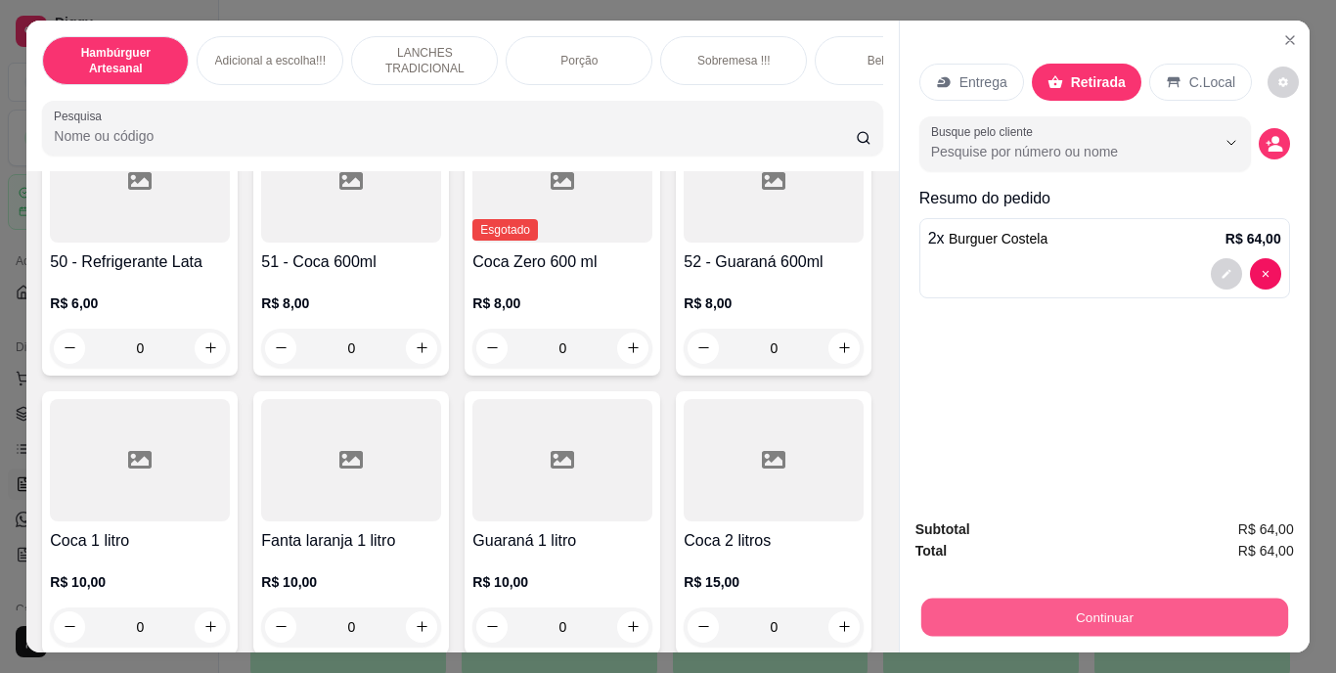
click at [920, 603] on button "Continuar" at bounding box center [1103, 618] width 367 height 38
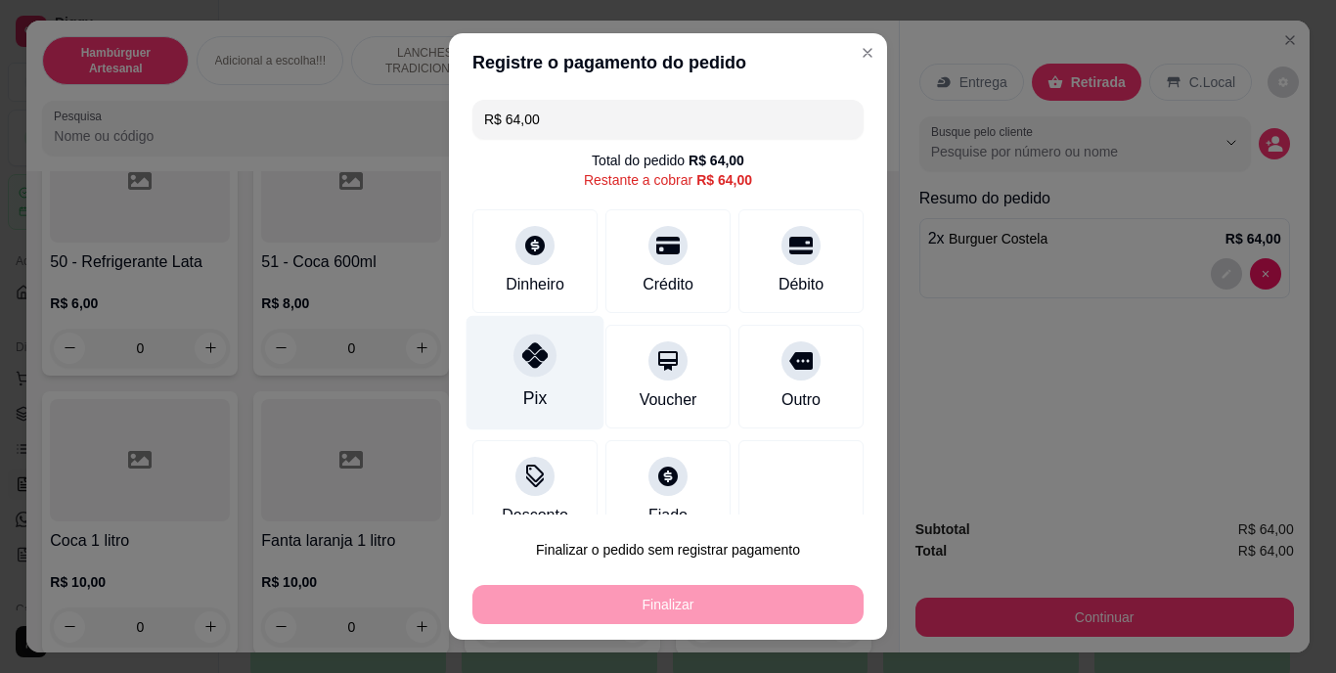
drag, startPoint x: 544, startPoint y: 379, endPoint x: 564, endPoint y: 407, distance: 34.2
click at [543, 379] on div "Pix" at bounding box center [536, 373] width 138 height 114
type input "R$ 0,00"
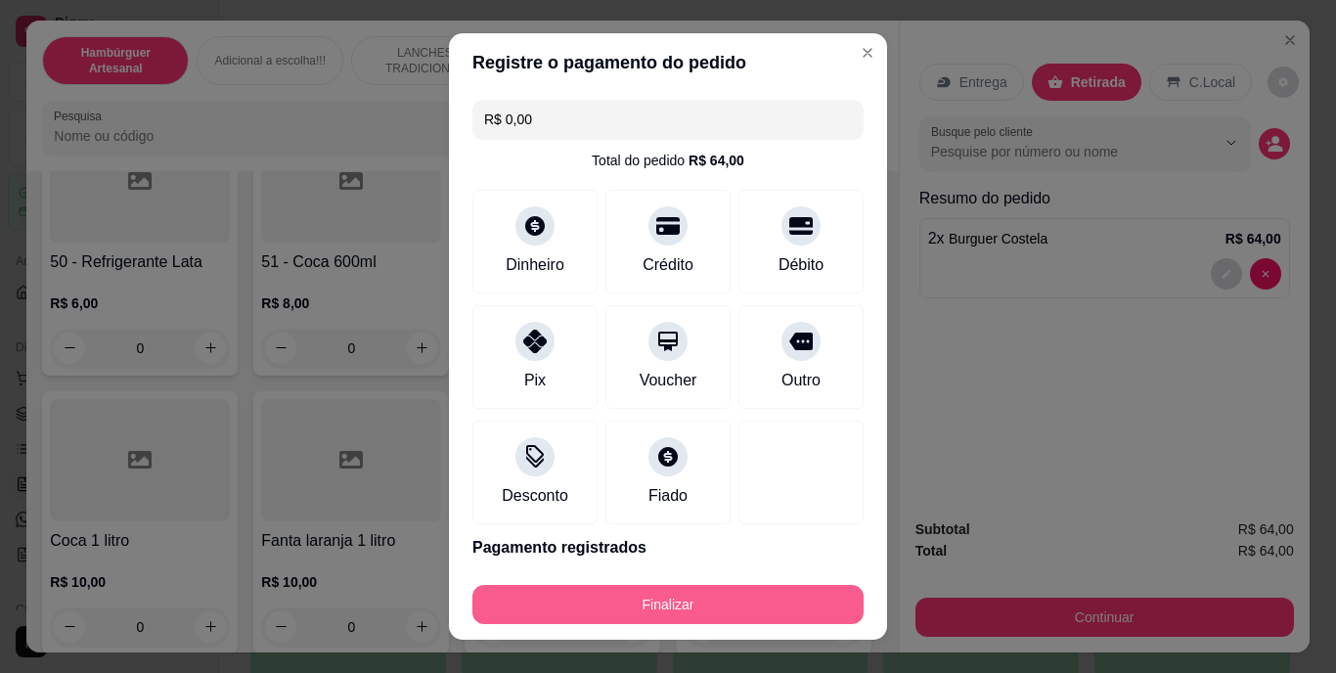
click at [722, 594] on button "Finalizar" at bounding box center [667, 604] width 391 height 39
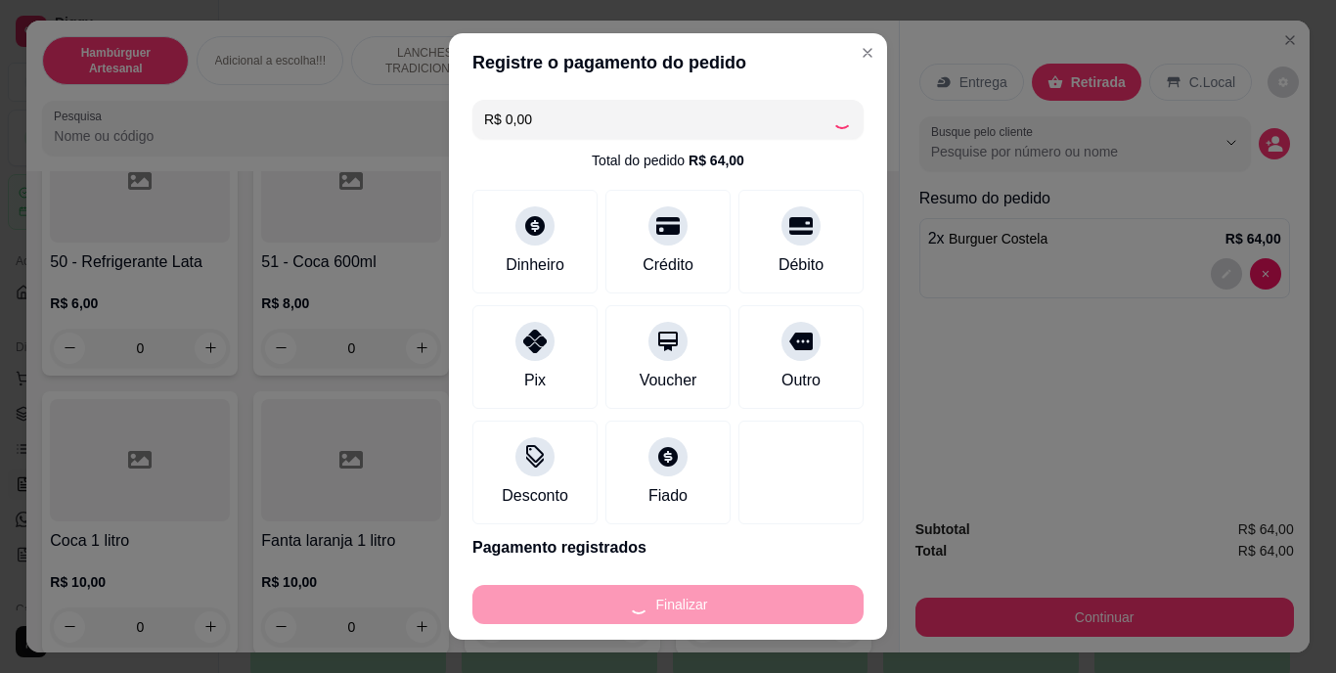
type input "0"
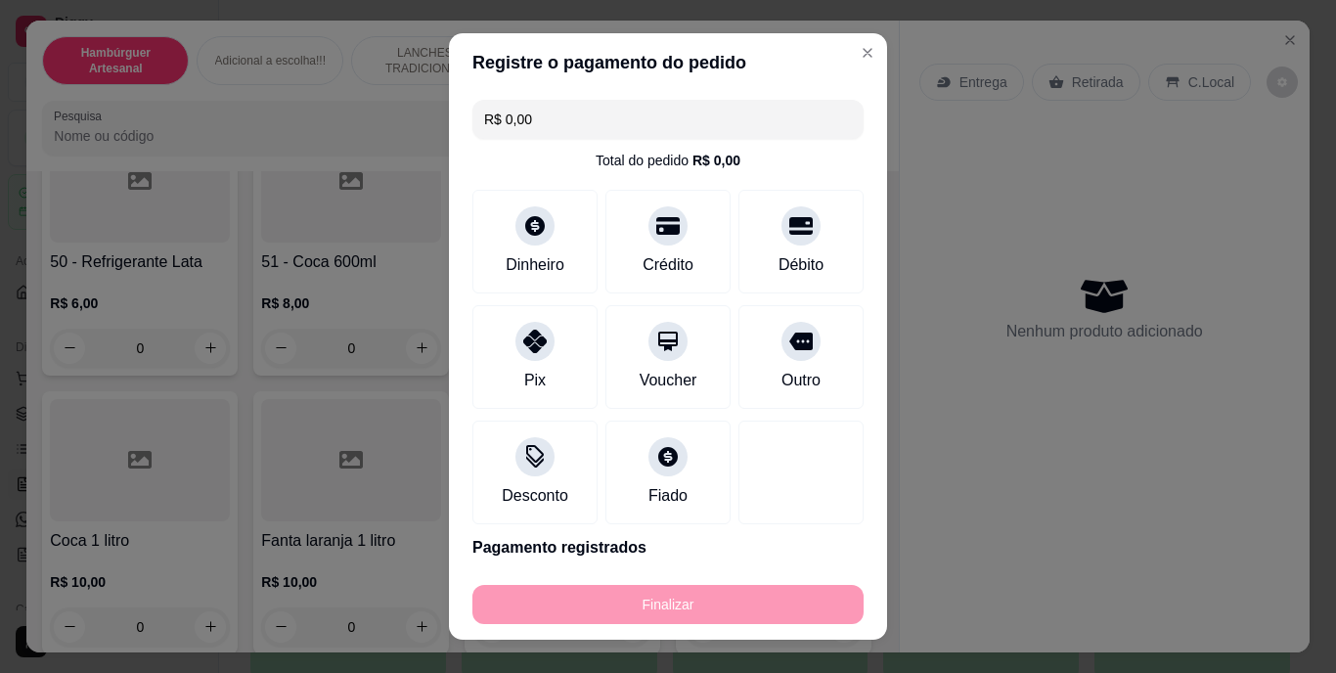
type input "-R$ 64,00"
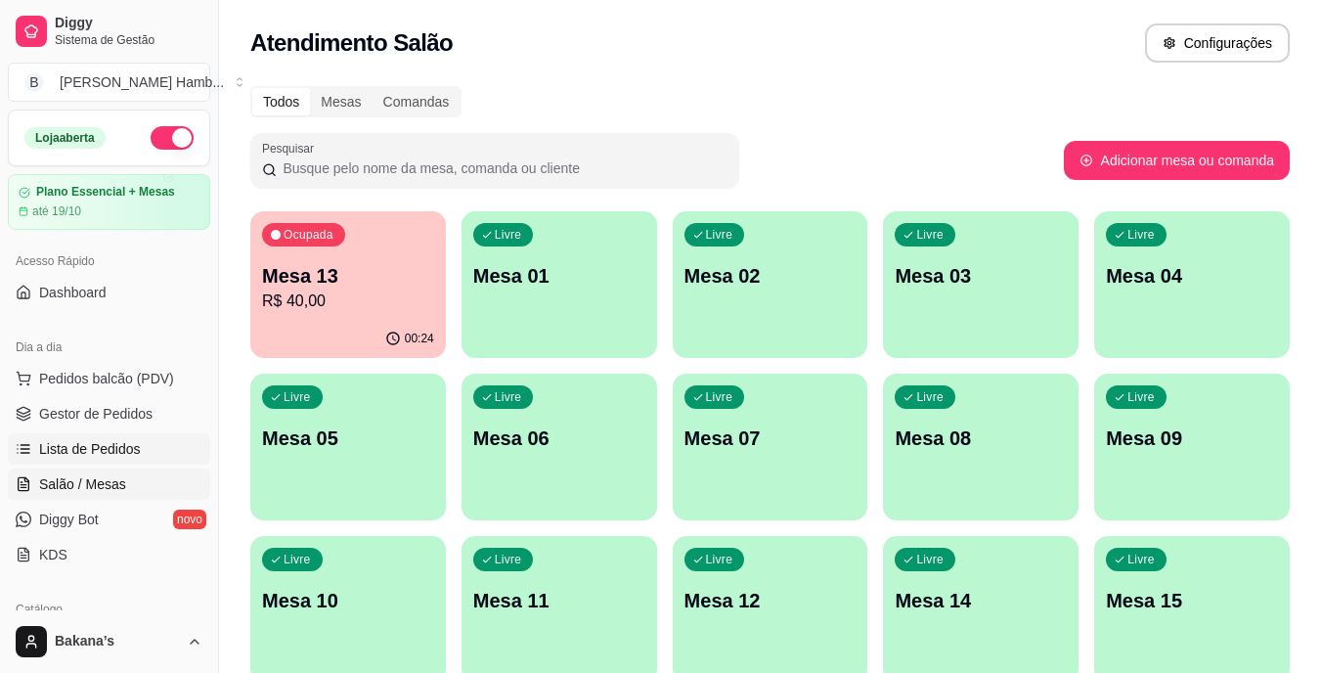
click at [86, 453] on span "Lista de Pedidos" at bounding box center [90, 449] width 102 height 20
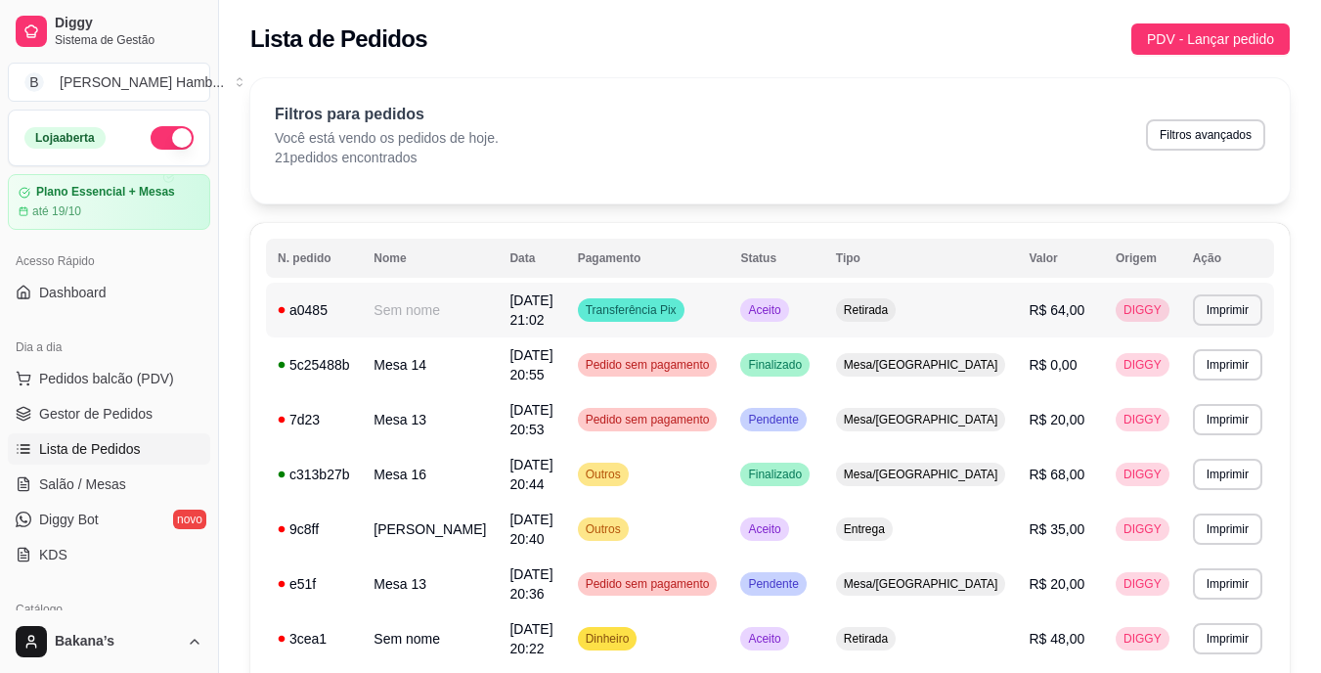
click at [1036, 314] on span "R$ 64,00" at bounding box center [1057, 310] width 56 height 16
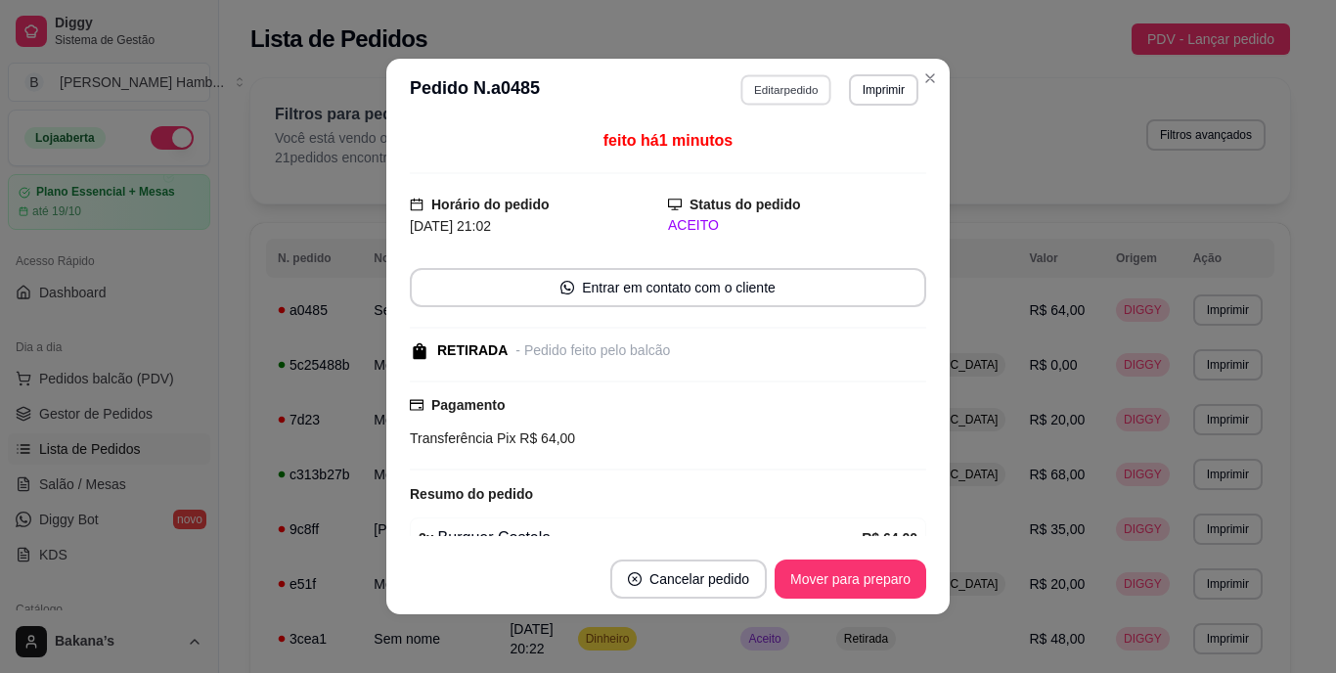
click at [750, 80] on button "Editar pedido" at bounding box center [786, 89] width 91 height 30
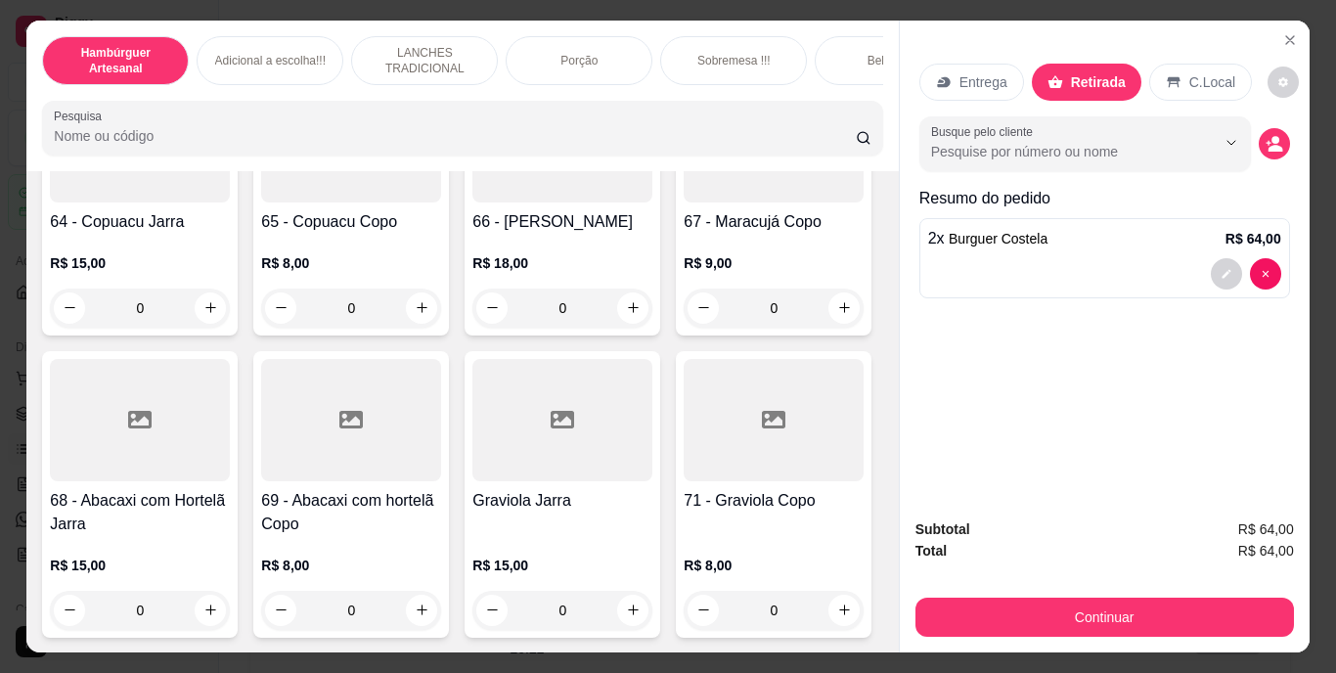
scroll to position [7639, 0]
click at [420, 36] on icon "increase-product-quantity" at bounding box center [422, 29] width 15 height 15
type input "1"
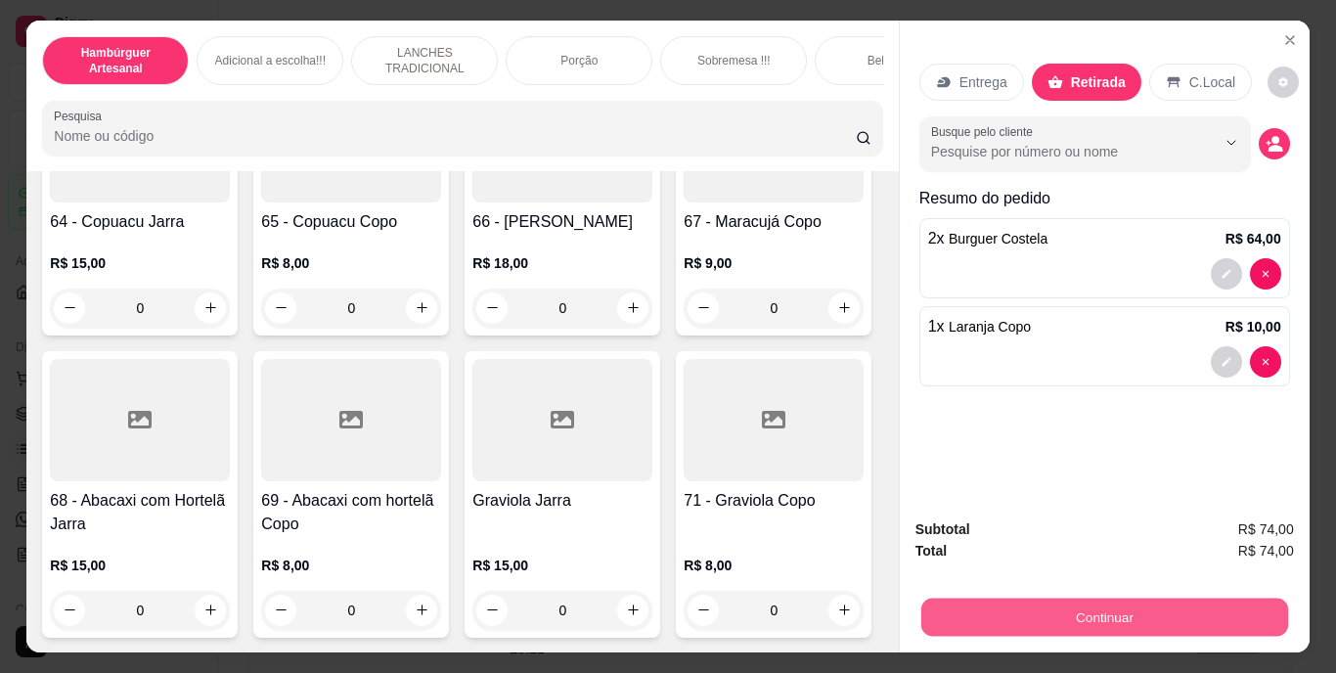
click at [1125, 607] on button "Continuar" at bounding box center [1103, 618] width 367 height 38
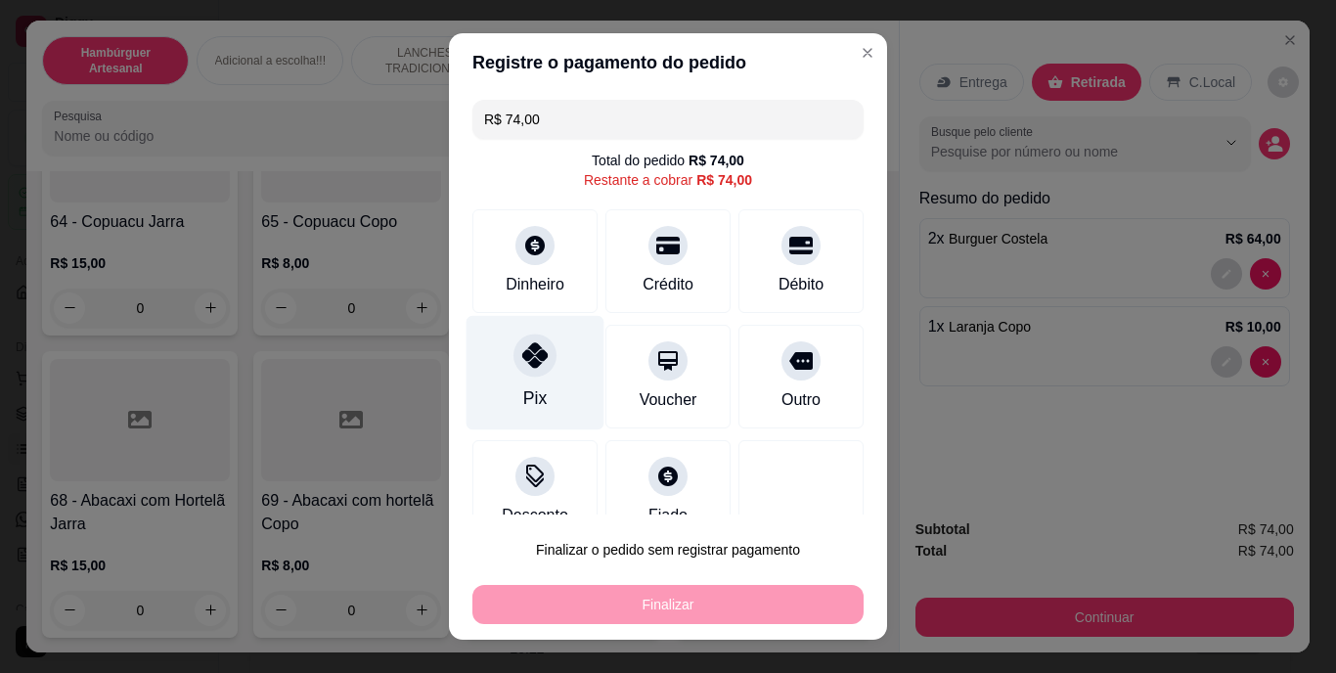
click at [497, 357] on div "Pix" at bounding box center [536, 373] width 138 height 114
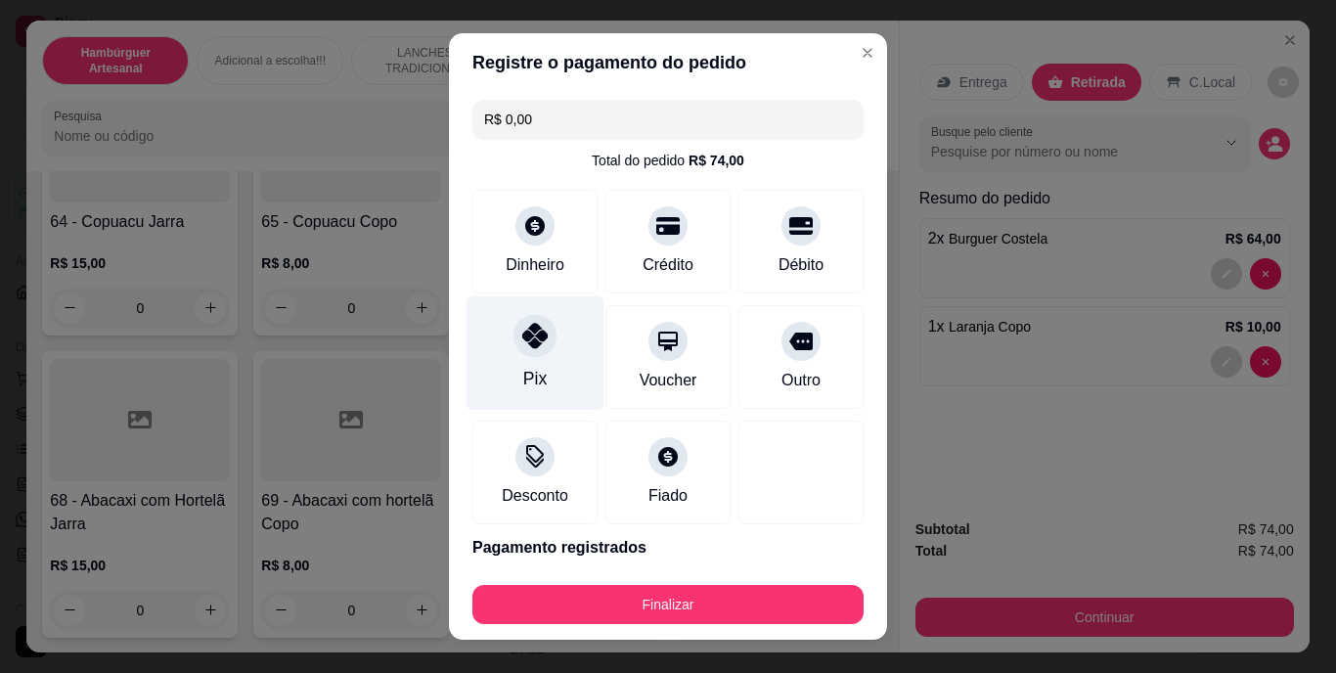
type input "R$ 0,00"
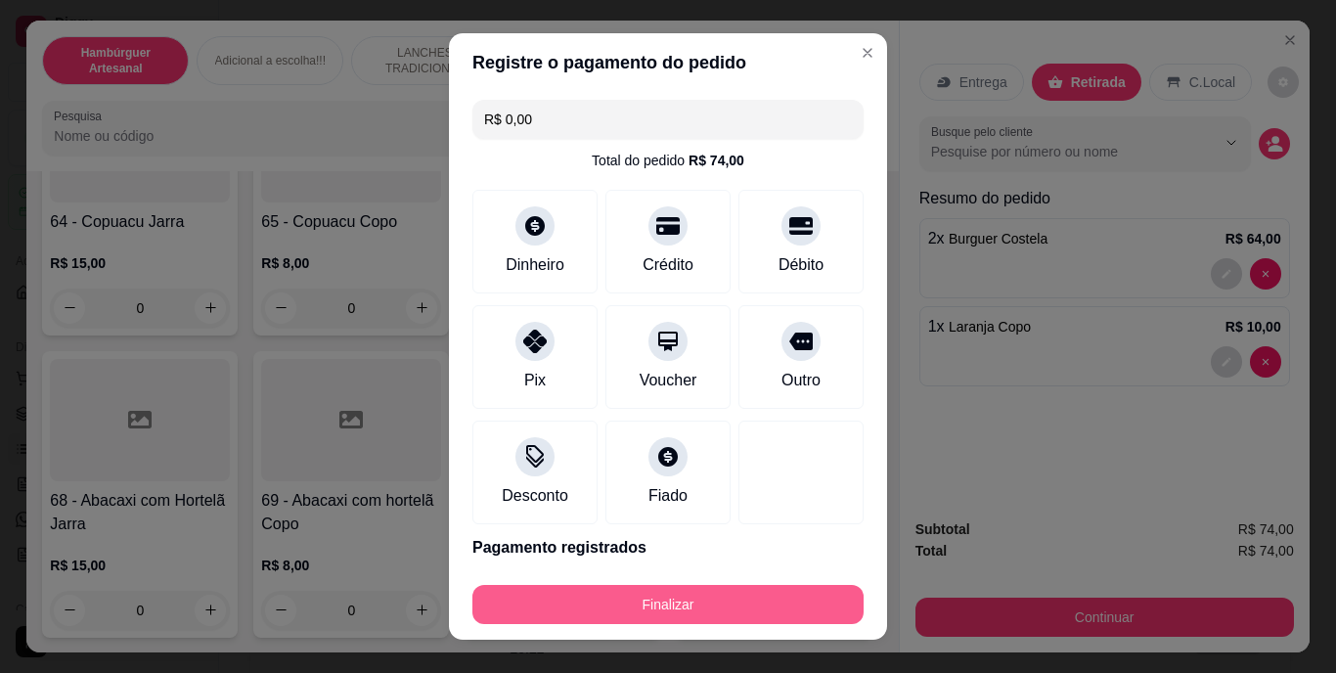
click at [652, 606] on button "Finalizar" at bounding box center [667, 604] width 391 height 39
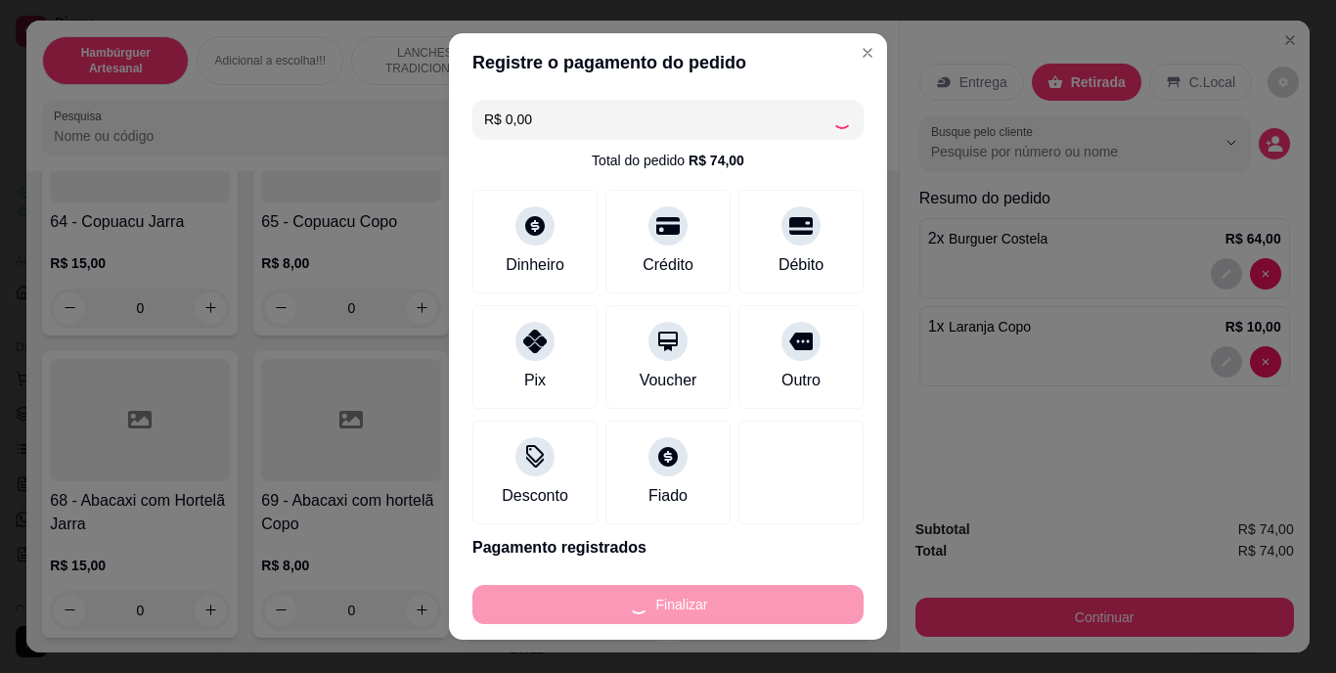
type input "0"
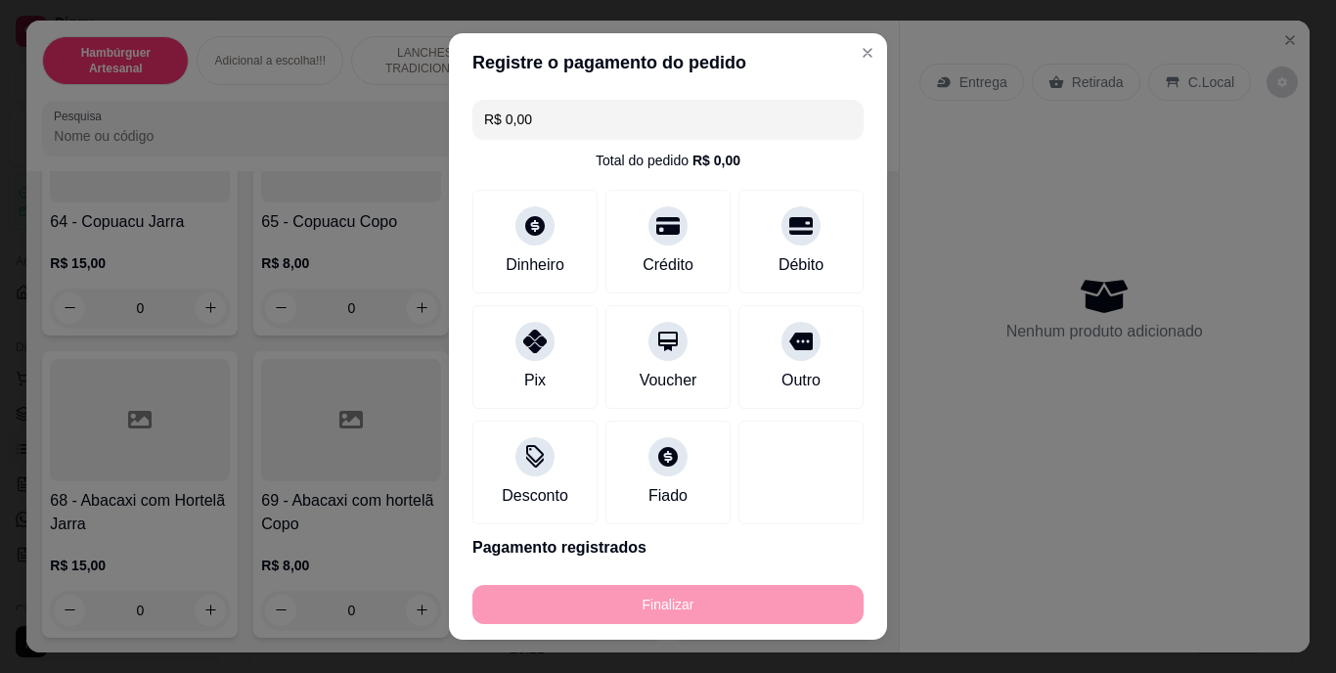
type input "-R$ 74,00"
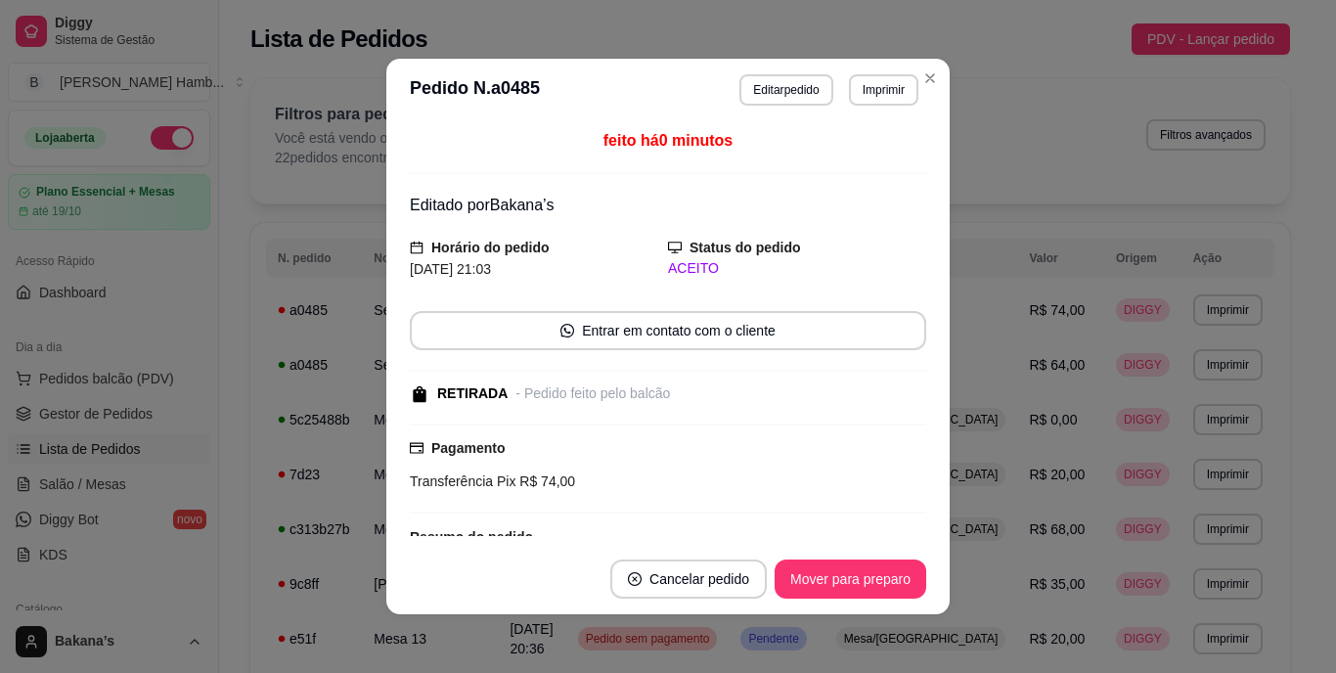
drag, startPoint x: 207, startPoint y: 719, endPoint x: 741, endPoint y: 439, distance: 602.9
click at [741, 439] on div "Pagamento Transferência Pix R$ 74,00" at bounding box center [668, 464] width 516 height 55
click at [932, 63] on header "**********" at bounding box center [667, 90] width 563 height 63
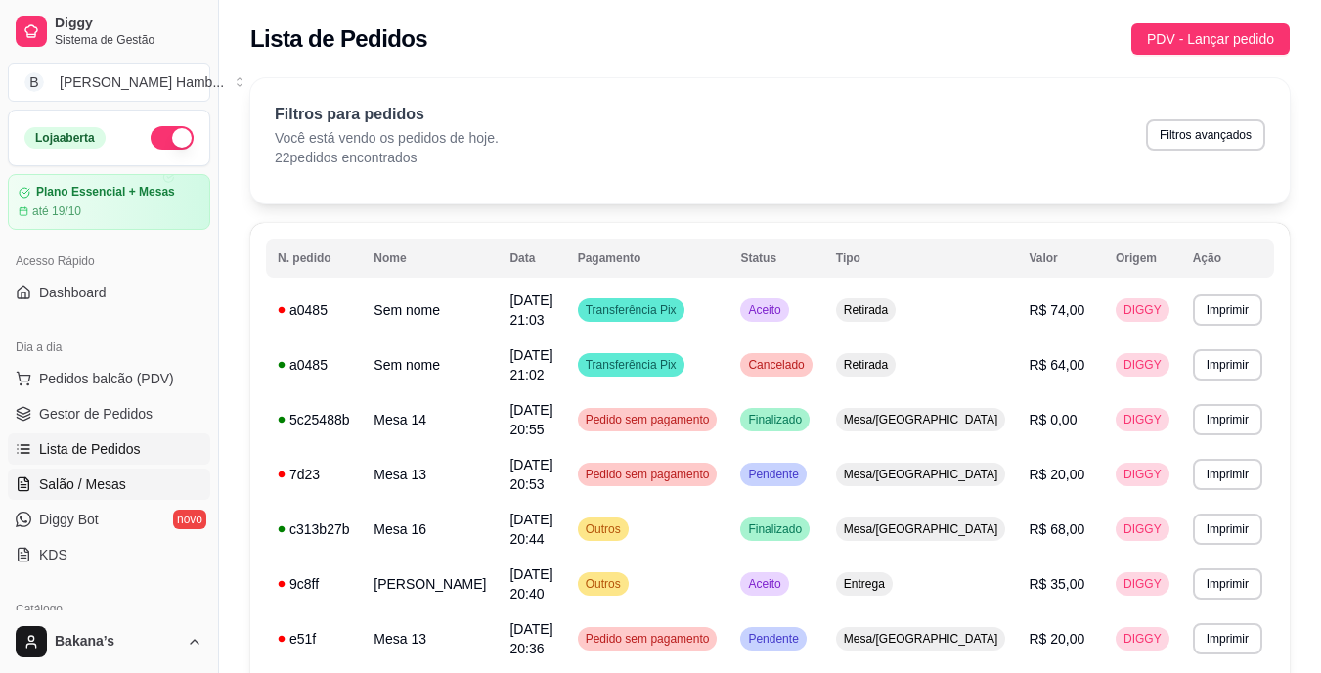
click at [112, 480] on span "Salão / Mesas" at bounding box center [82, 484] width 87 height 20
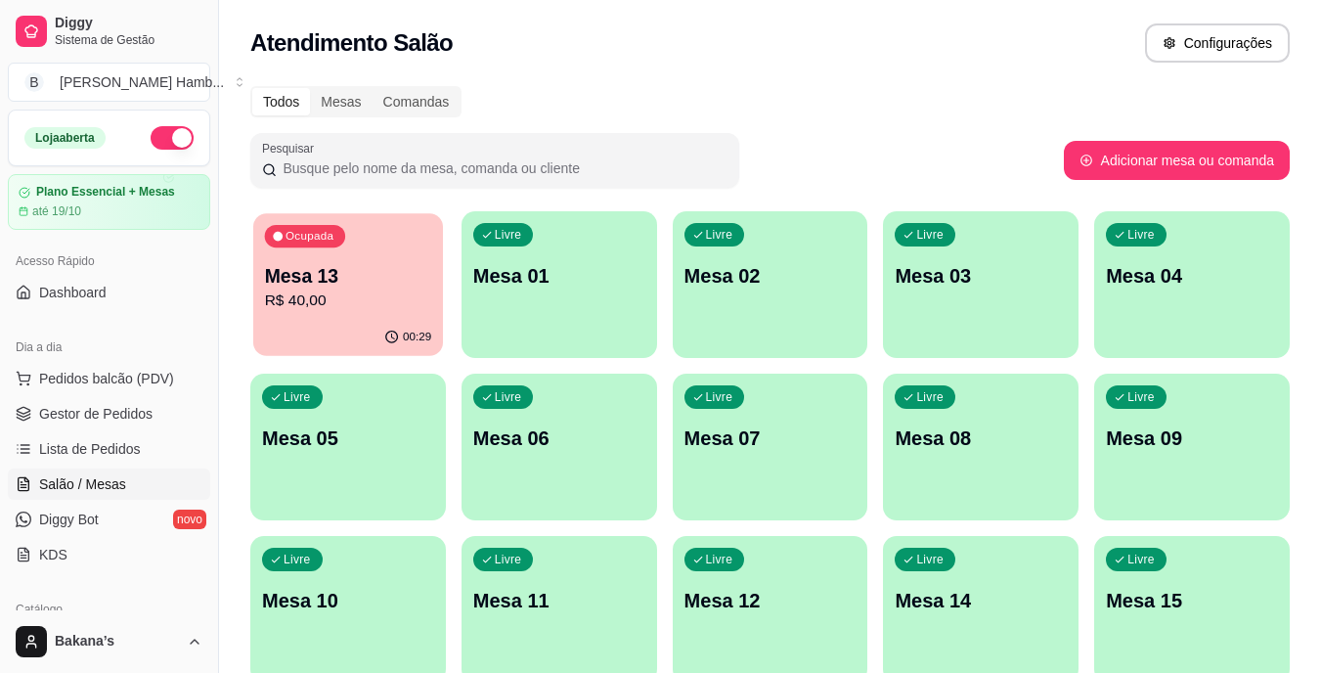
click at [356, 325] on div "00:29" at bounding box center [348, 337] width 190 height 37
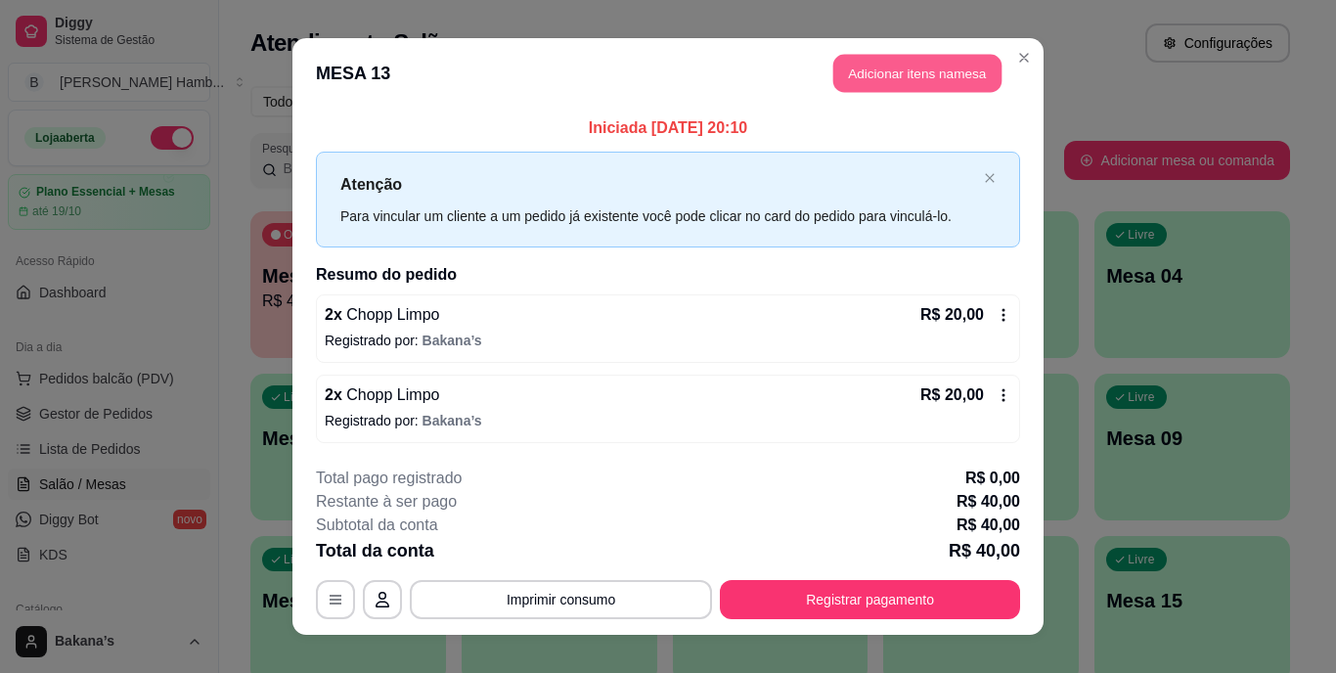
click at [964, 87] on button "Adicionar itens na mesa" at bounding box center [917, 74] width 168 height 38
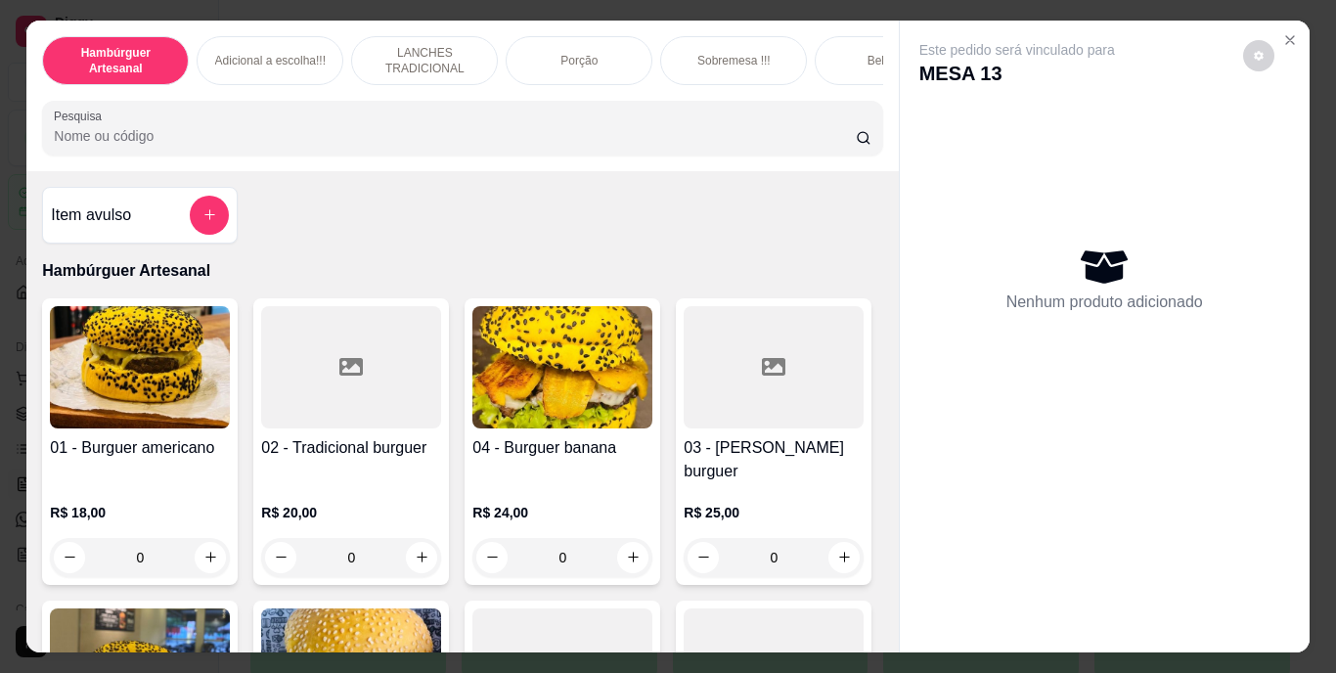
click at [859, 51] on div "Bebidas" at bounding box center [888, 60] width 147 height 49
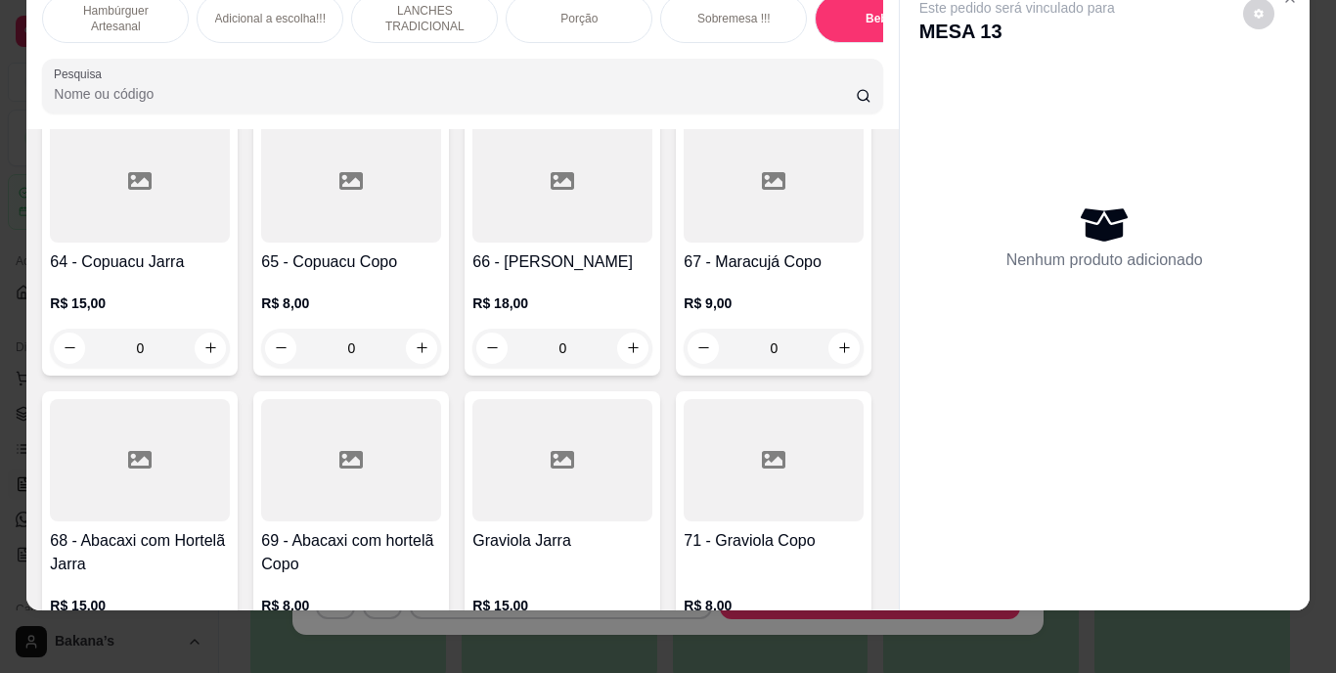
scroll to position [6569, 0]
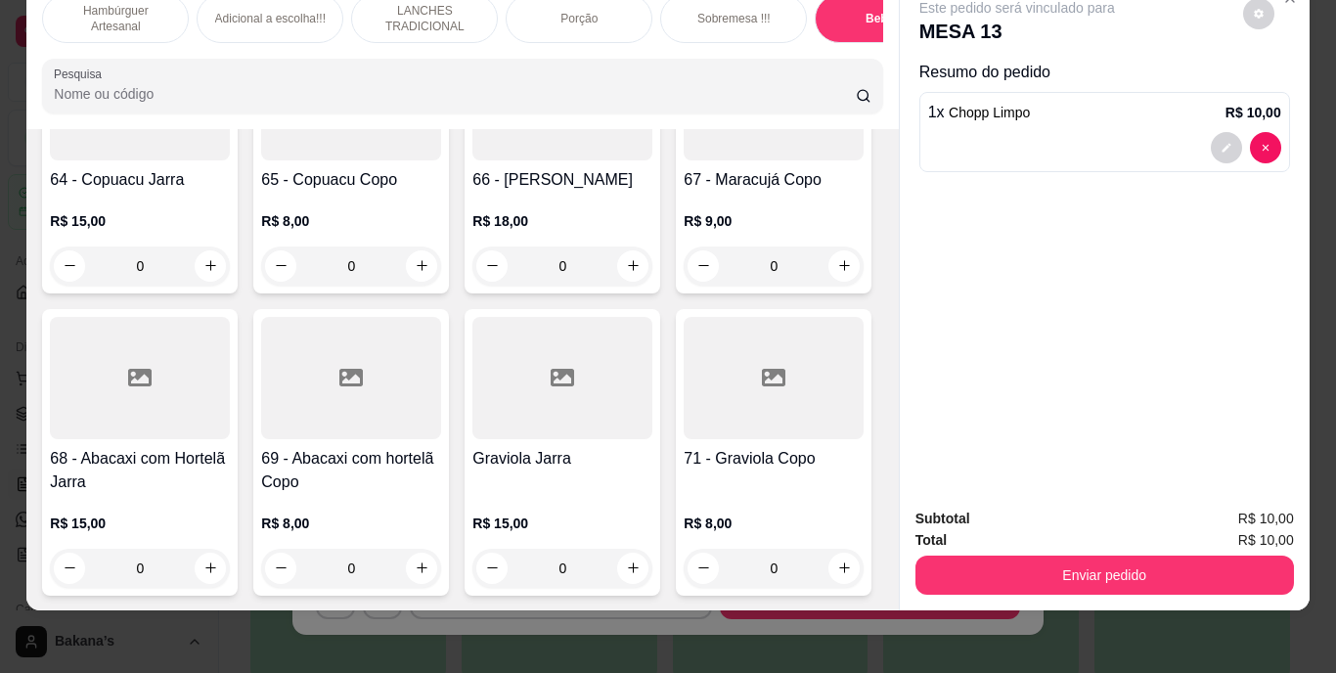
type input "2"
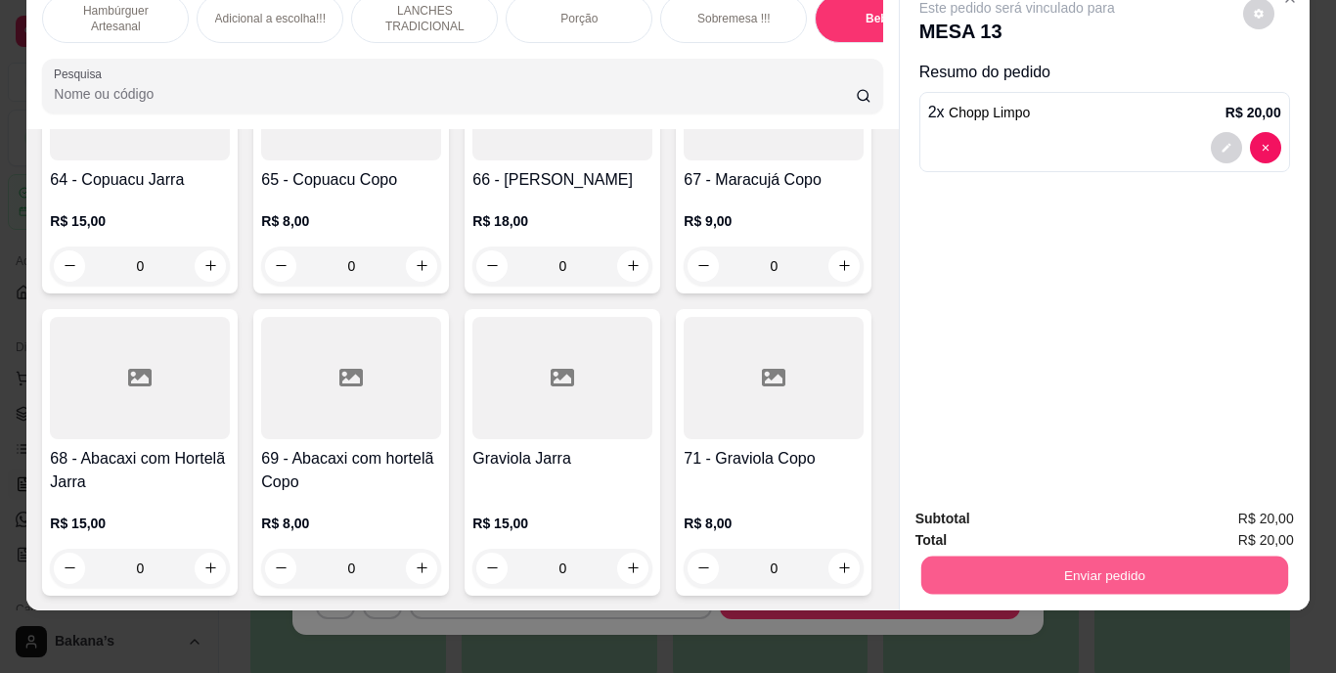
click at [1051, 568] on button "Enviar pedido" at bounding box center [1103, 576] width 367 height 38
click at [1248, 510] on button "Enviar pedido" at bounding box center [1243, 512] width 108 height 36
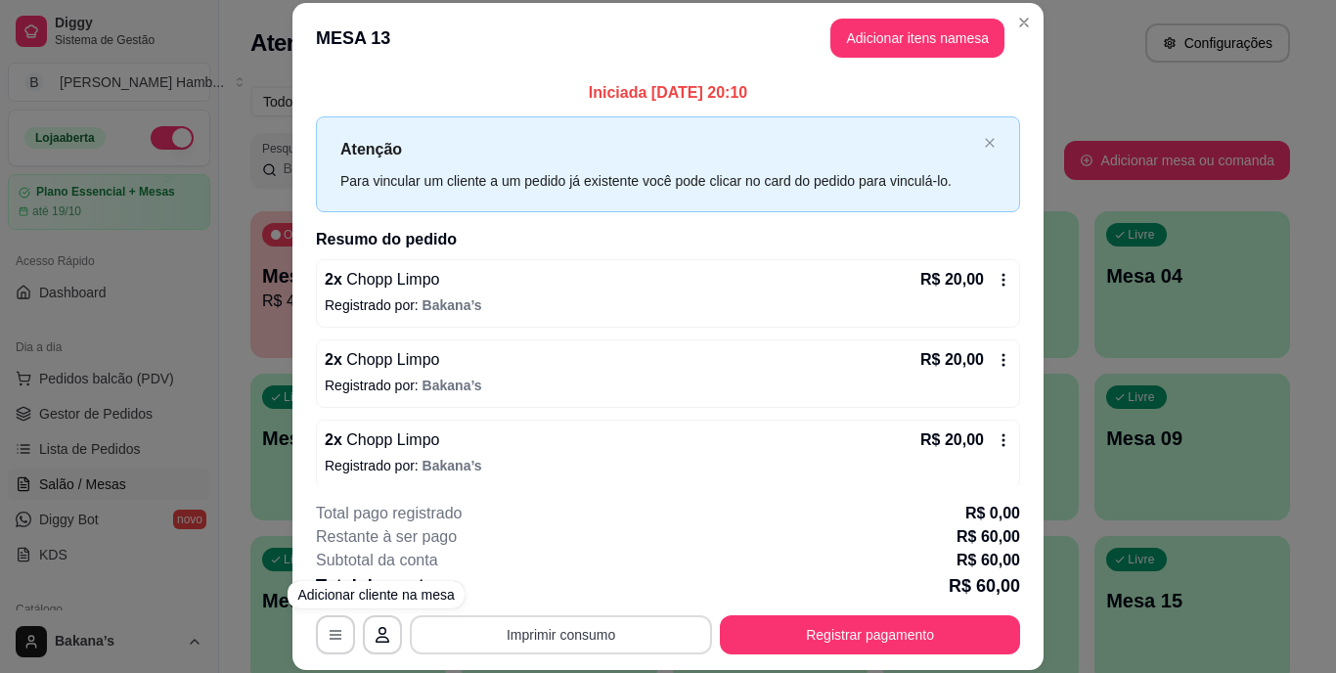
click at [547, 638] on button "Imprimir consumo" at bounding box center [561, 634] width 302 height 39
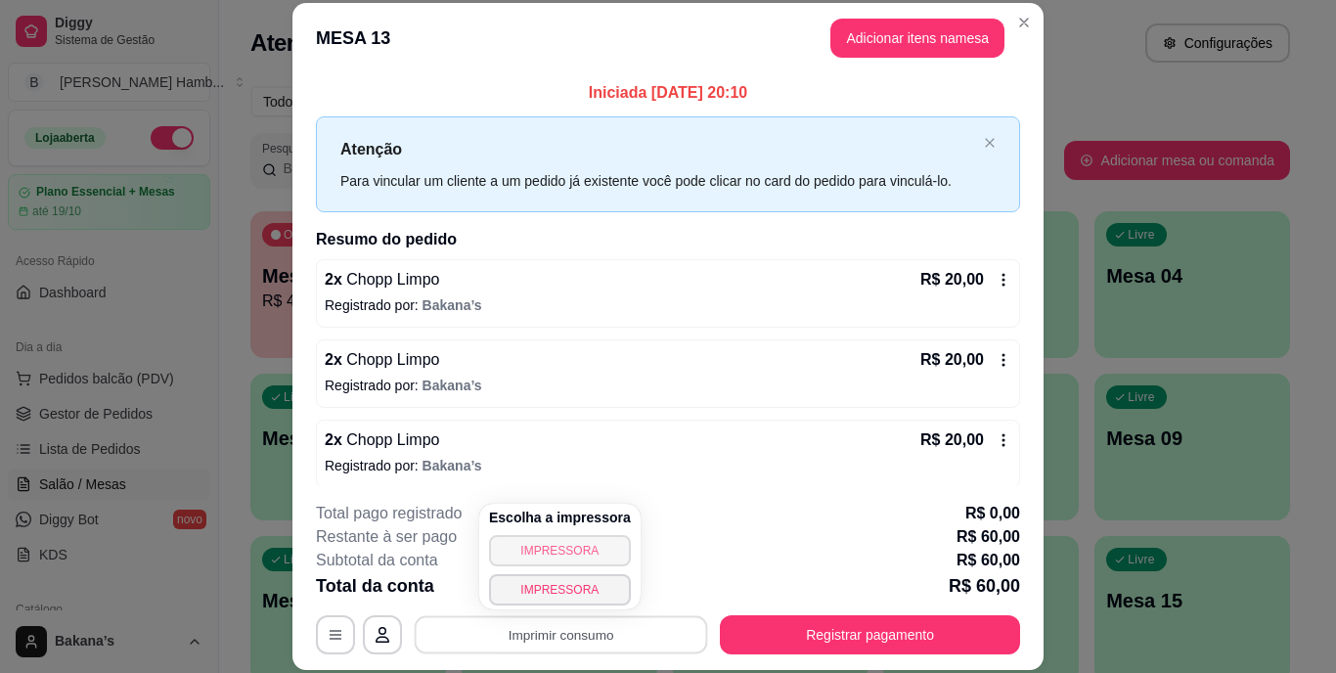
click at [550, 560] on button "IMPRESSORA" at bounding box center [560, 550] width 142 height 31
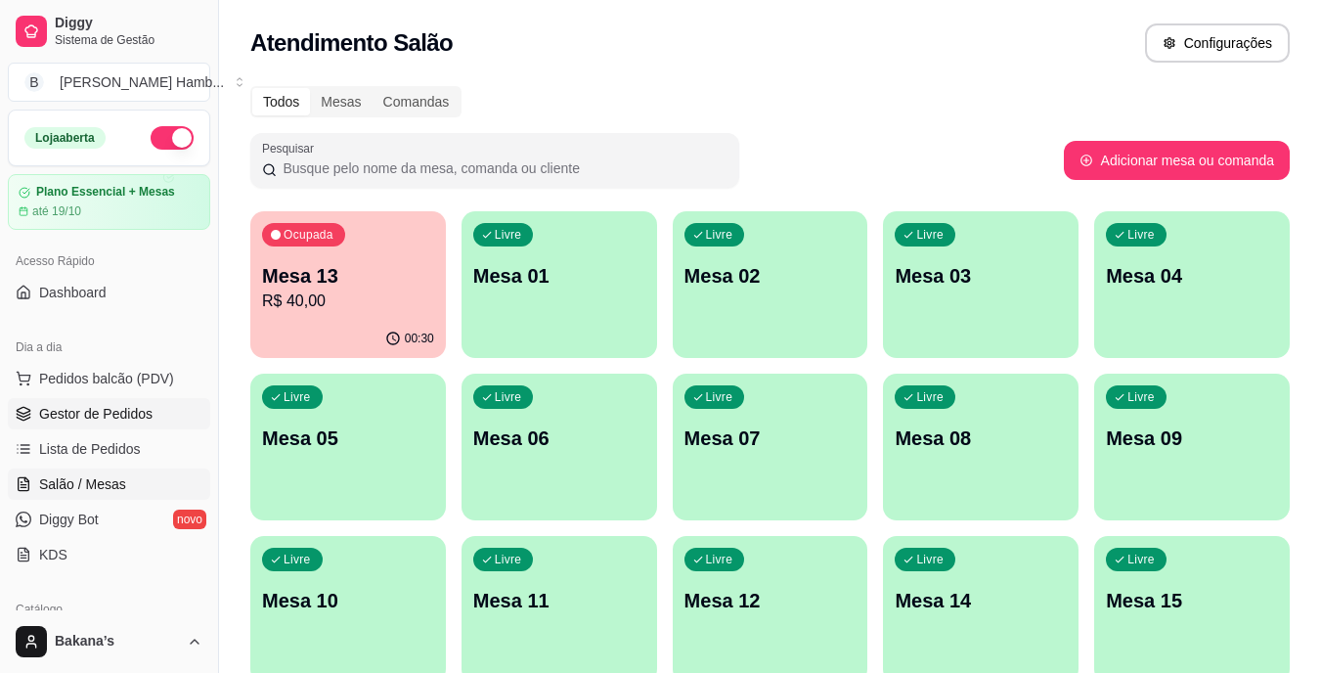
drag, startPoint x: 55, startPoint y: 413, endPoint x: 68, endPoint y: 409, distance: 14.2
click at [57, 414] on span "Gestor de Pedidos" at bounding box center [95, 414] width 113 height 20
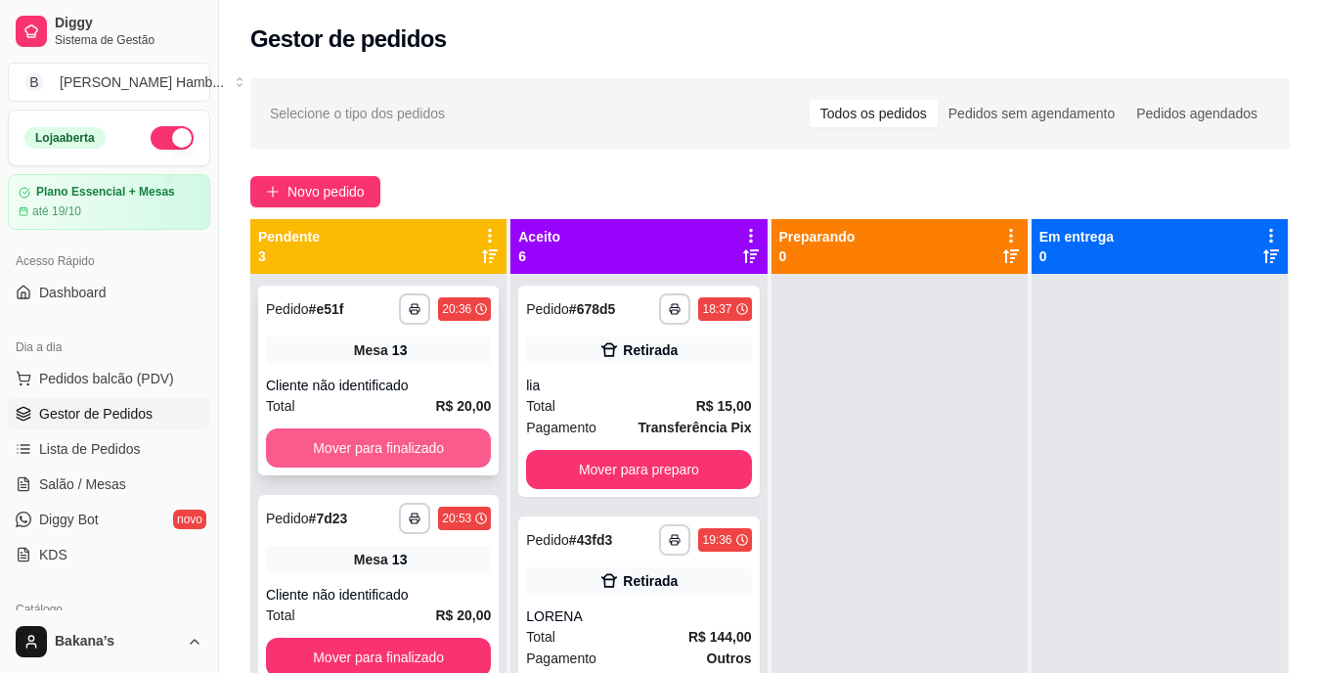
click at [411, 437] on button "Mover para finalizado" at bounding box center [378, 447] width 225 height 39
click at [410, 437] on button "Mover para finalizado" at bounding box center [378, 447] width 225 height 39
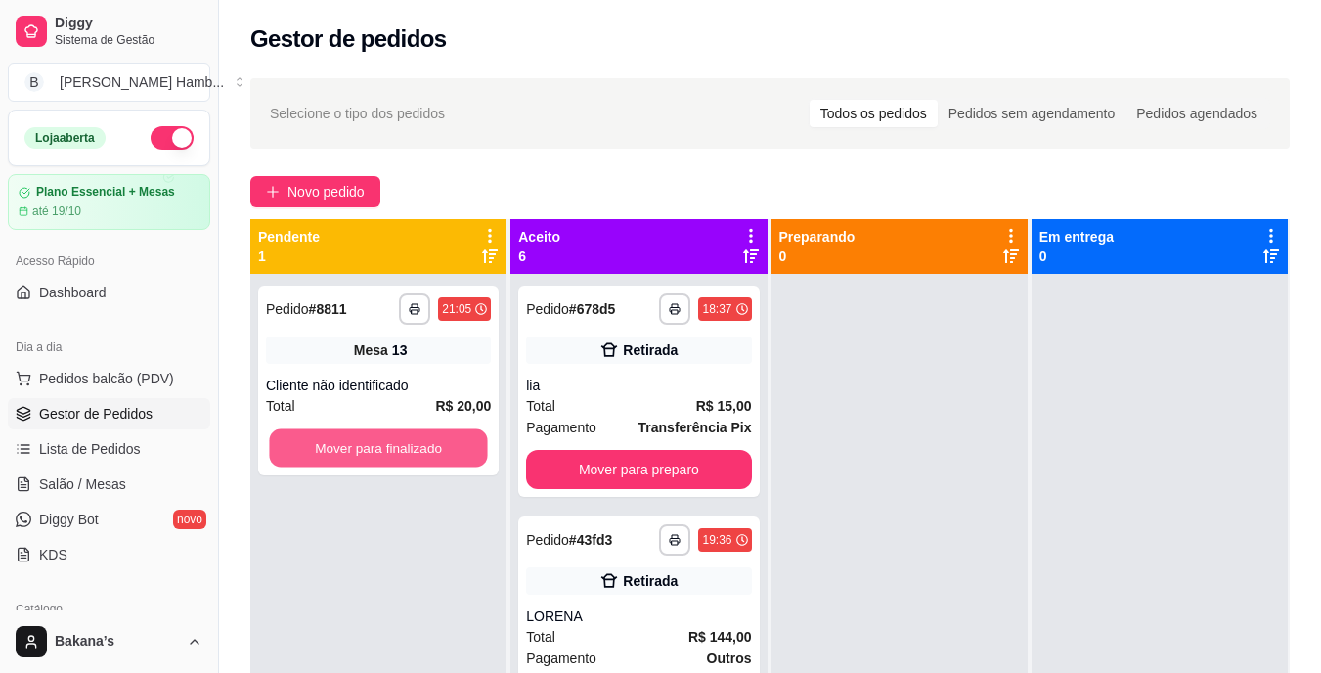
click at [410, 438] on button "Mover para finalizado" at bounding box center [378, 448] width 218 height 38
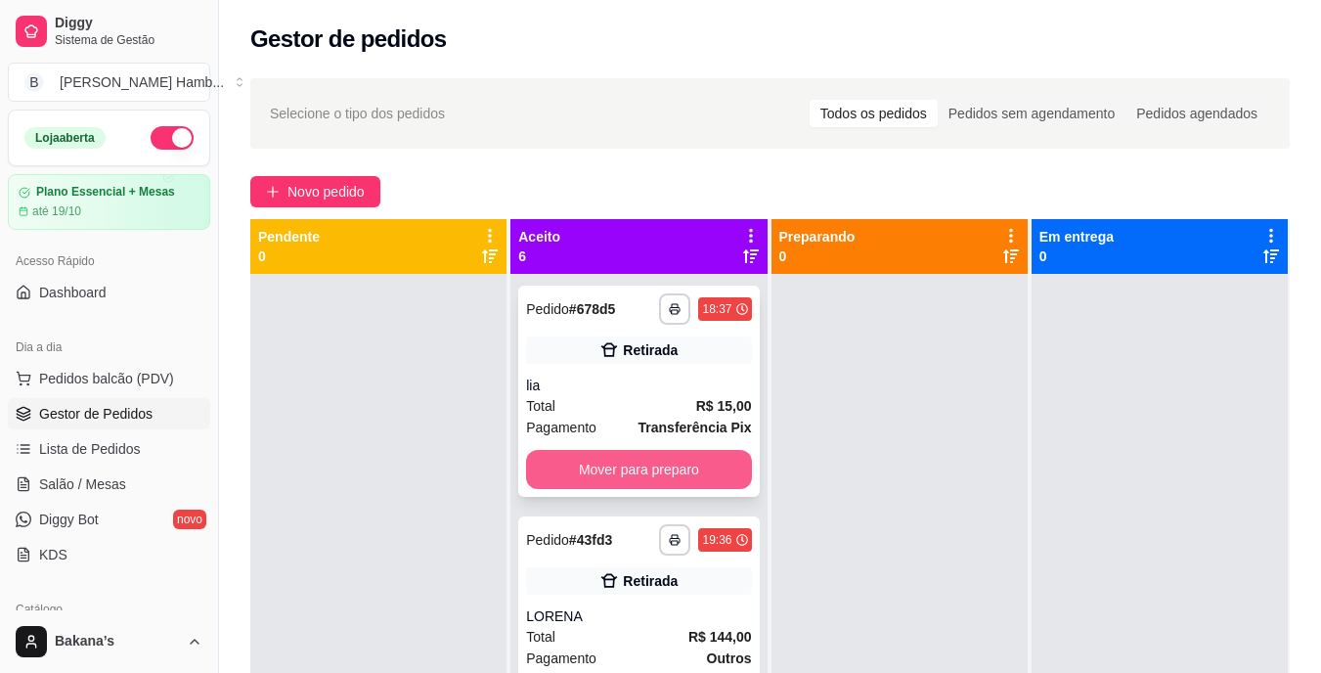
click at [564, 460] on button "Mover para preparo" at bounding box center [638, 469] width 225 height 39
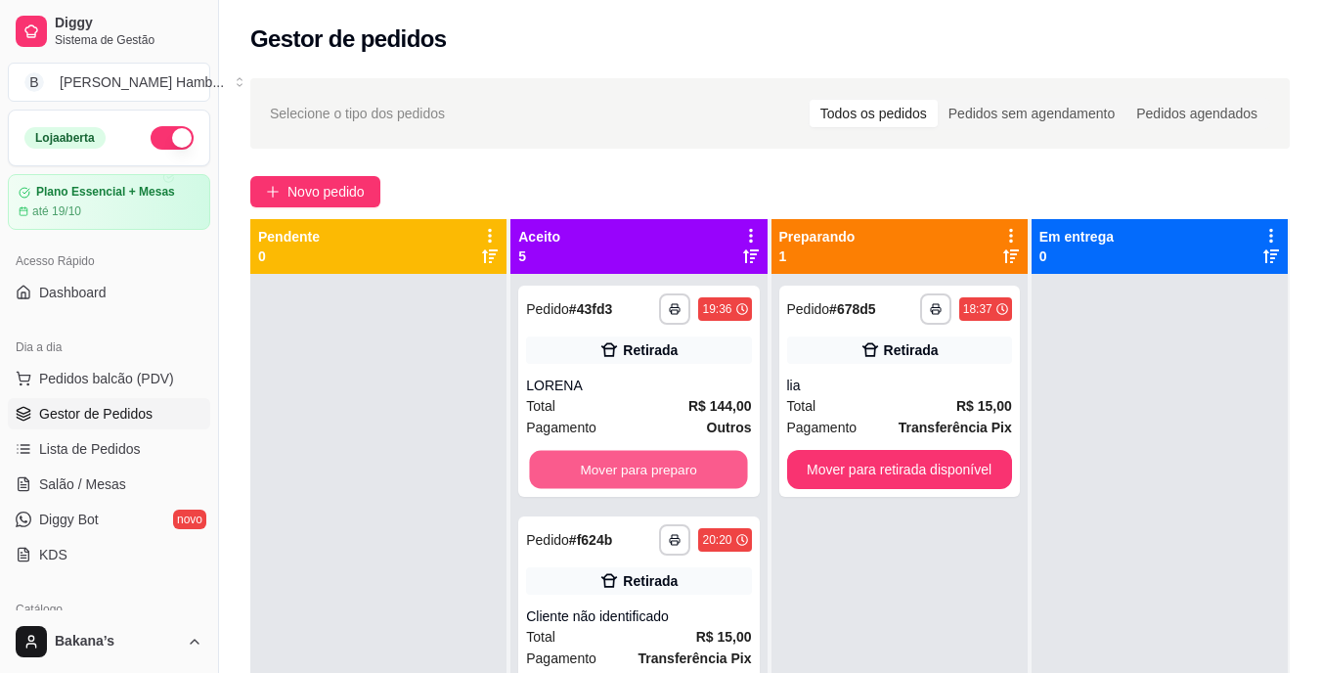
click at [633, 462] on button "Mover para preparo" at bounding box center [639, 470] width 218 height 38
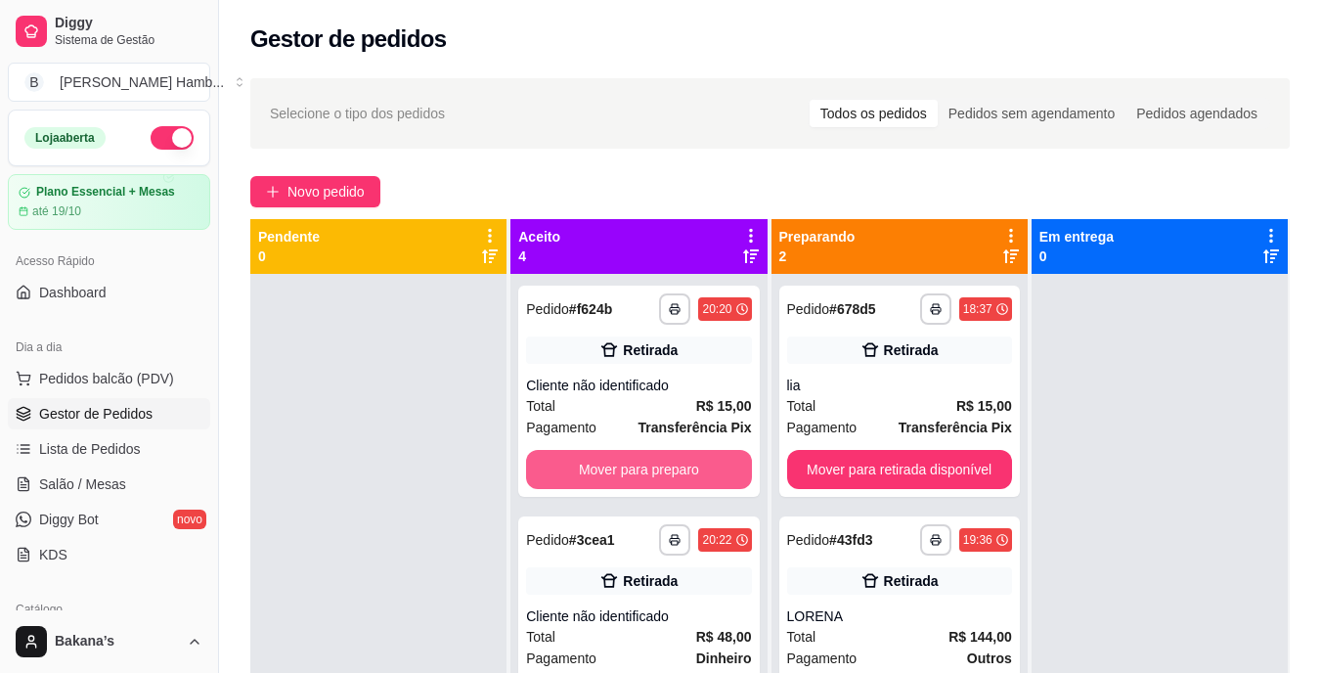
click at [633, 462] on button "Mover para preparo" at bounding box center [638, 469] width 225 height 39
click at [633, 462] on button "Mover para preparo" at bounding box center [639, 470] width 218 height 38
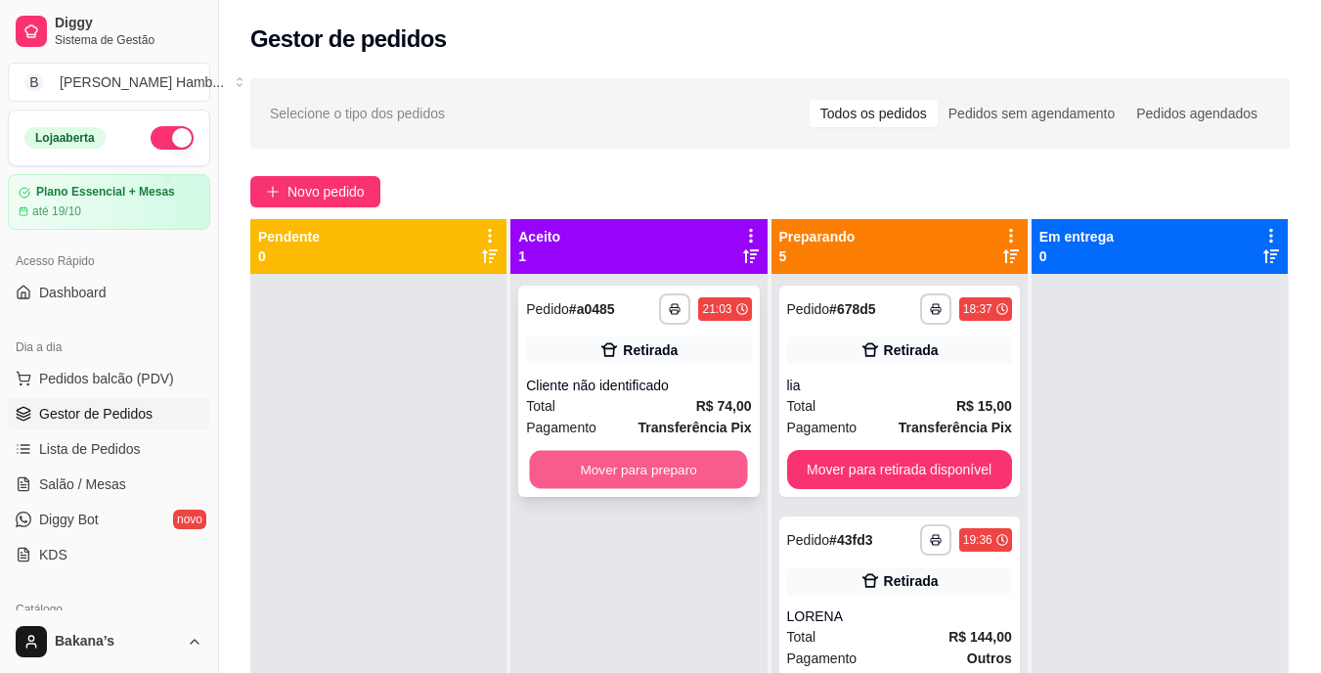
click at [647, 464] on button "Mover para preparo" at bounding box center [639, 470] width 218 height 38
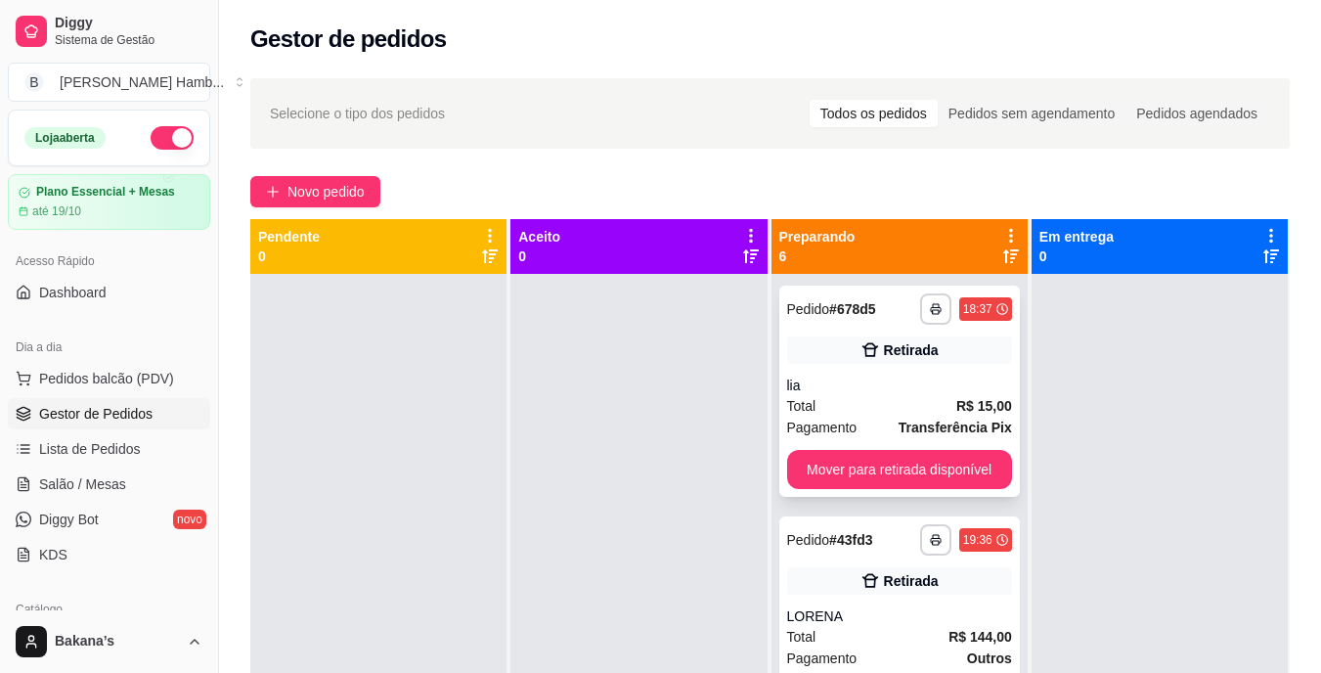
click at [810, 445] on div "**********" at bounding box center [900, 391] width 241 height 211
click at [970, 458] on button "Mover para retirada disponível" at bounding box center [899, 470] width 218 height 38
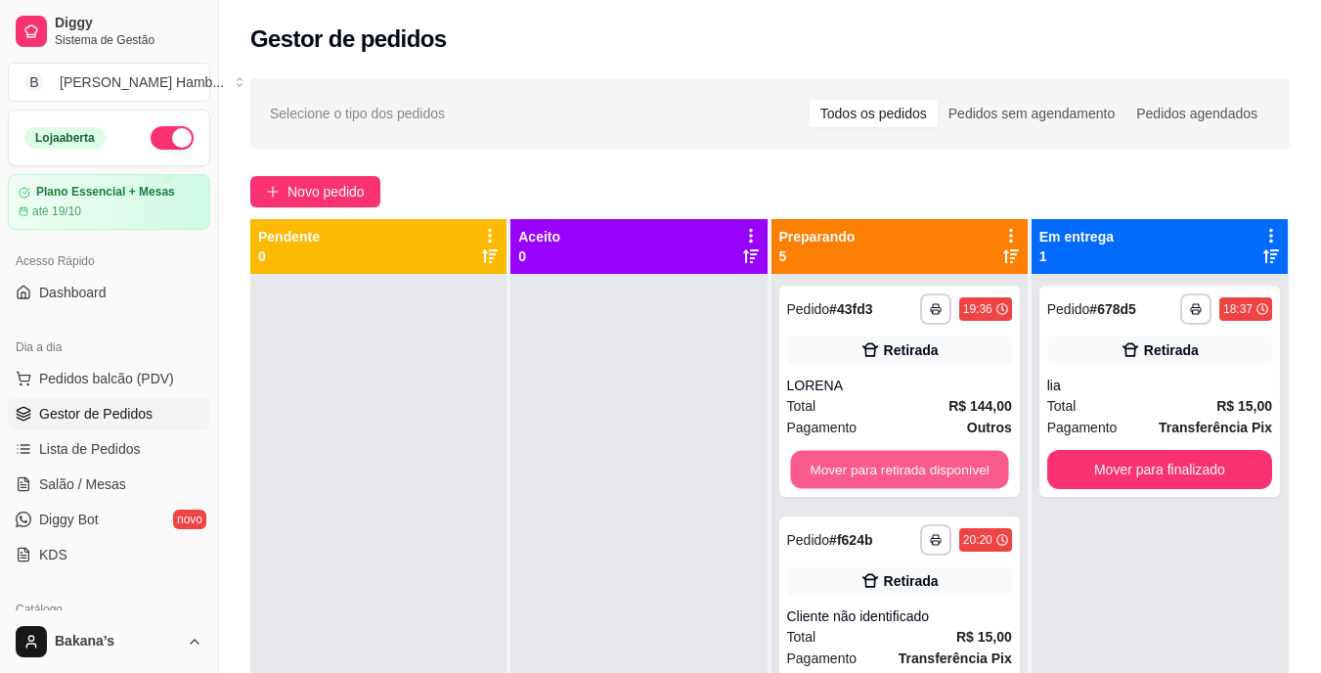
click at [970, 458] on button "Mover para retirada disponível" at bounding box center [899, 470] width 218 height 38
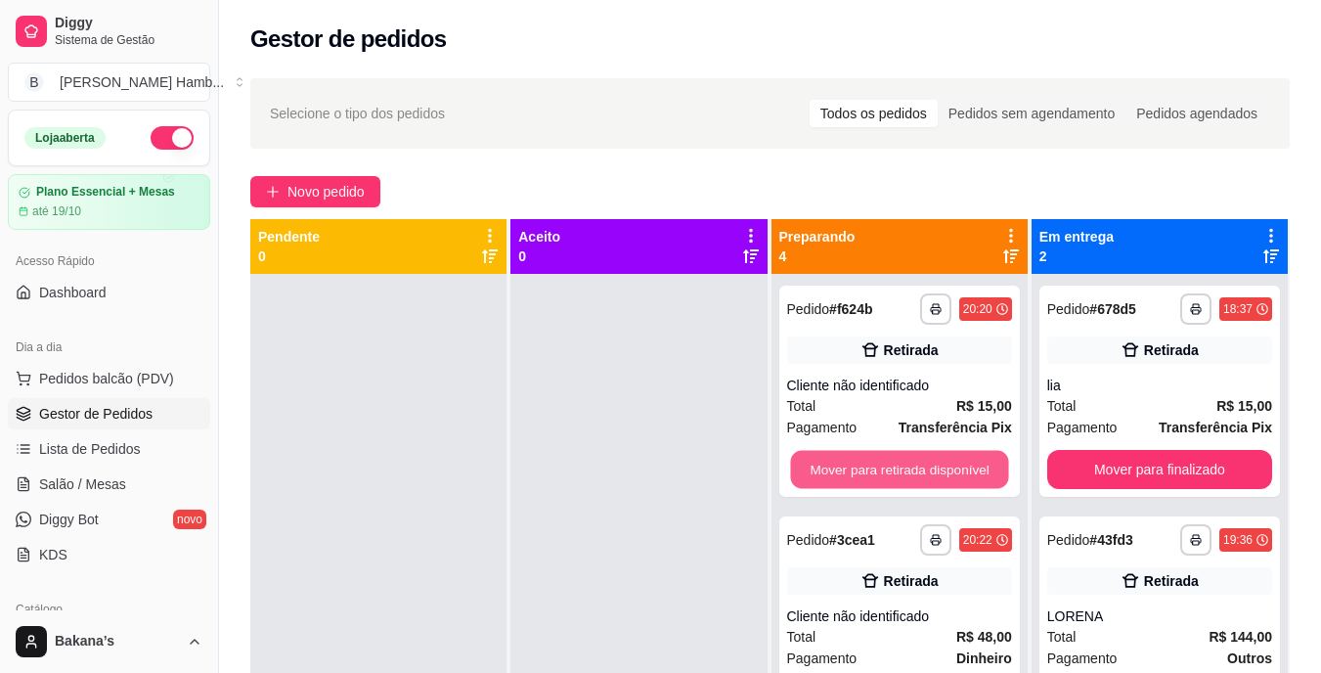
click at [970, 458] on button "Mover para retirada disponível" at bounding box center [899, 470] width 218 height 38
click at [970, 458] on button "Mover para retirada disponível" at bounding box center [899, 469] width 225 height 39
click at [970, 458] on button "Mover para entrega" at bounding box center [899, 470] width 218 height 38
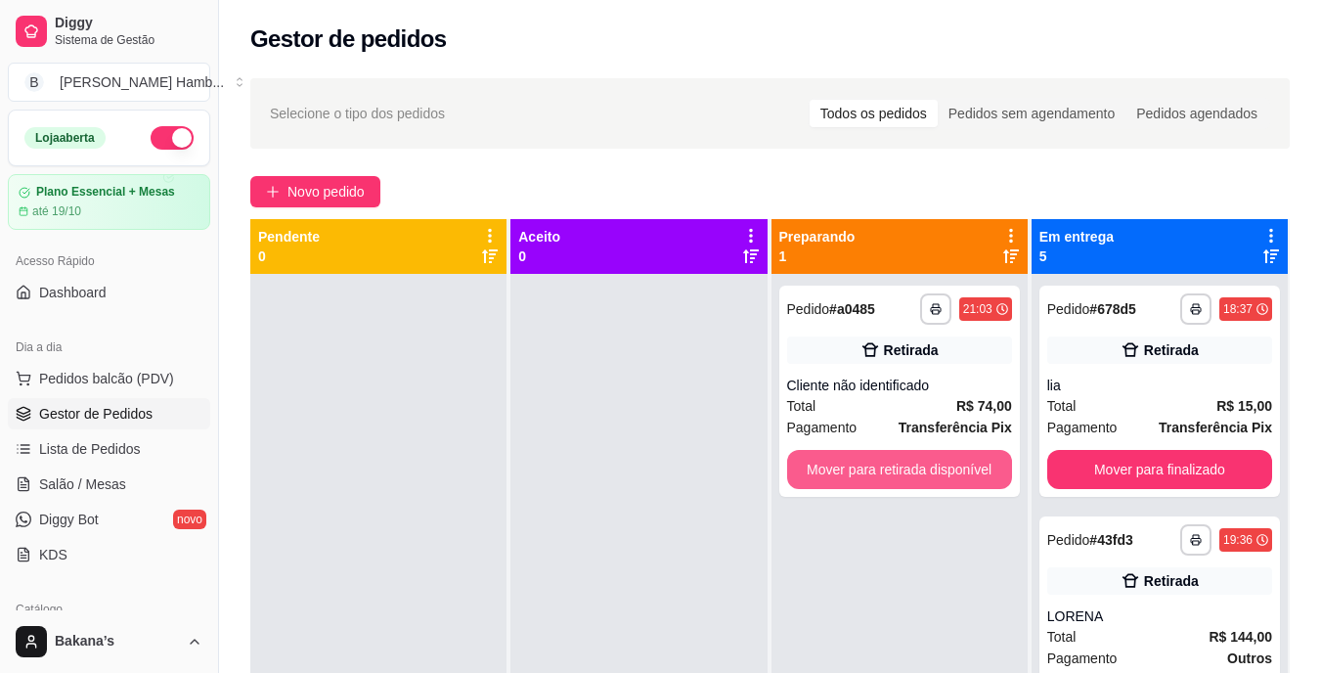
click at [970, 458] on button "Mover para retirada disponível" at bounding box center [899, 469] width 225 height 39
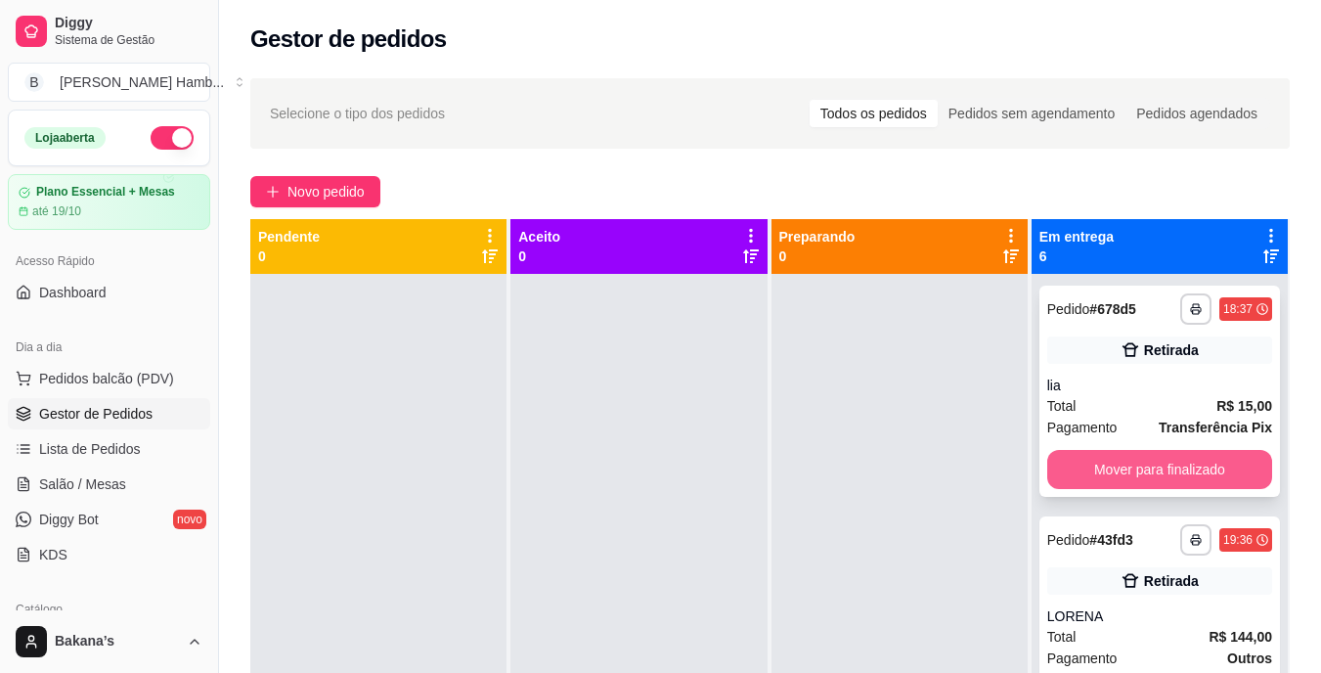
click at [1053, 452] on button "Mover para finalizado" at bounding box center [1160, 469] width 225 height 39
click at [1137, 468] on button "Mover para finalizado" at bounding box center [1159, 470] width 218 height 38
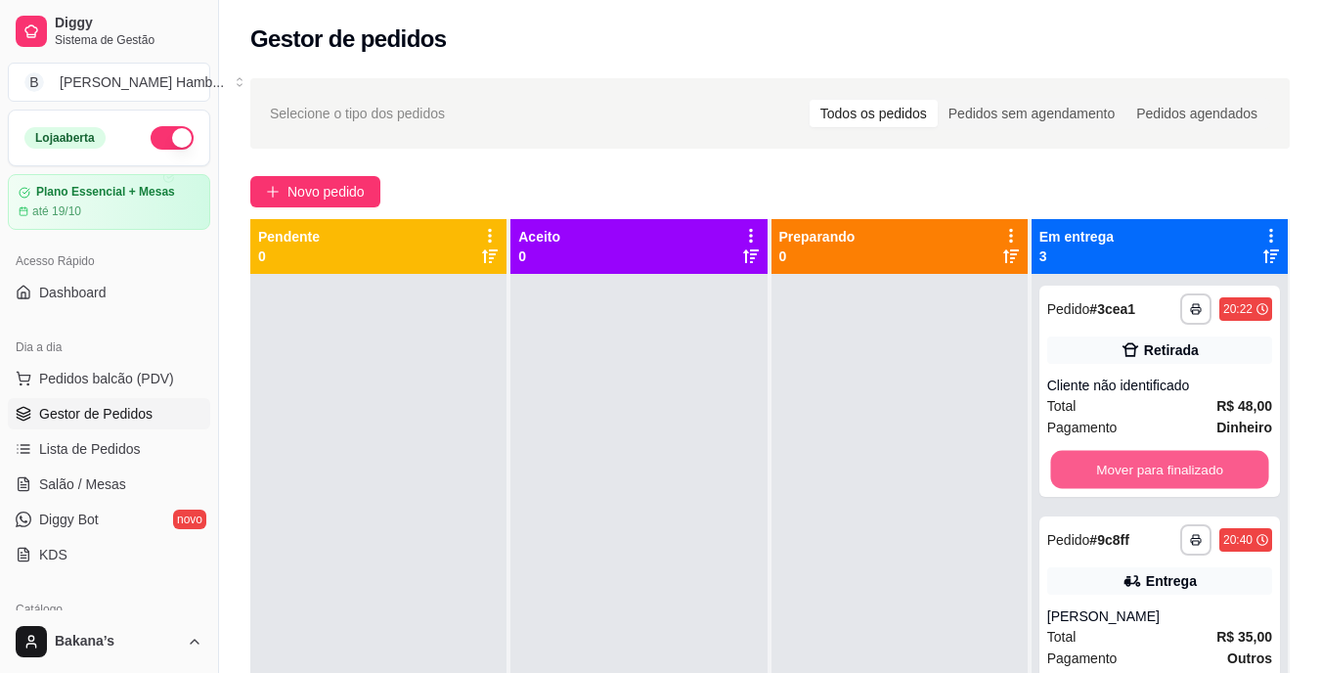
click at [1137, 468] on button "Mover para finalizado" at bounding box center [1159, 470] width 218 height 38
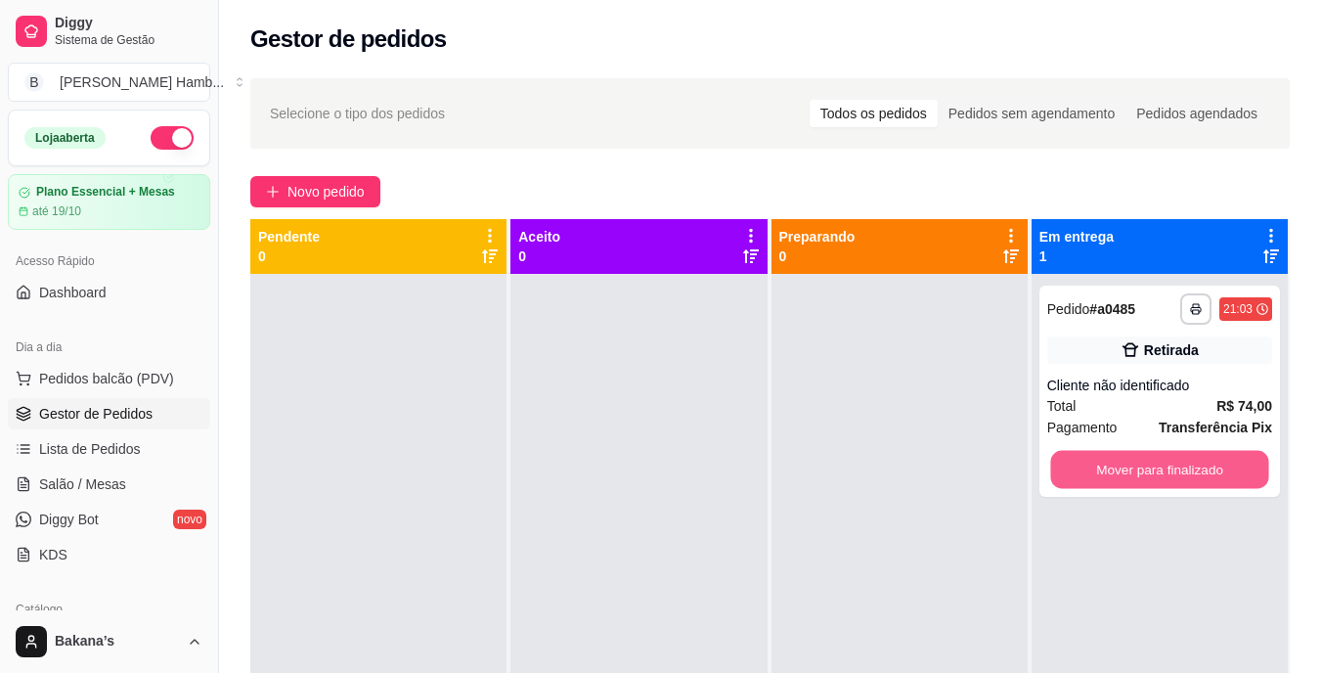
click at [1138, 468] on button "Mover para finalizado" at bounding box center [1159, 470] width 218 height 38
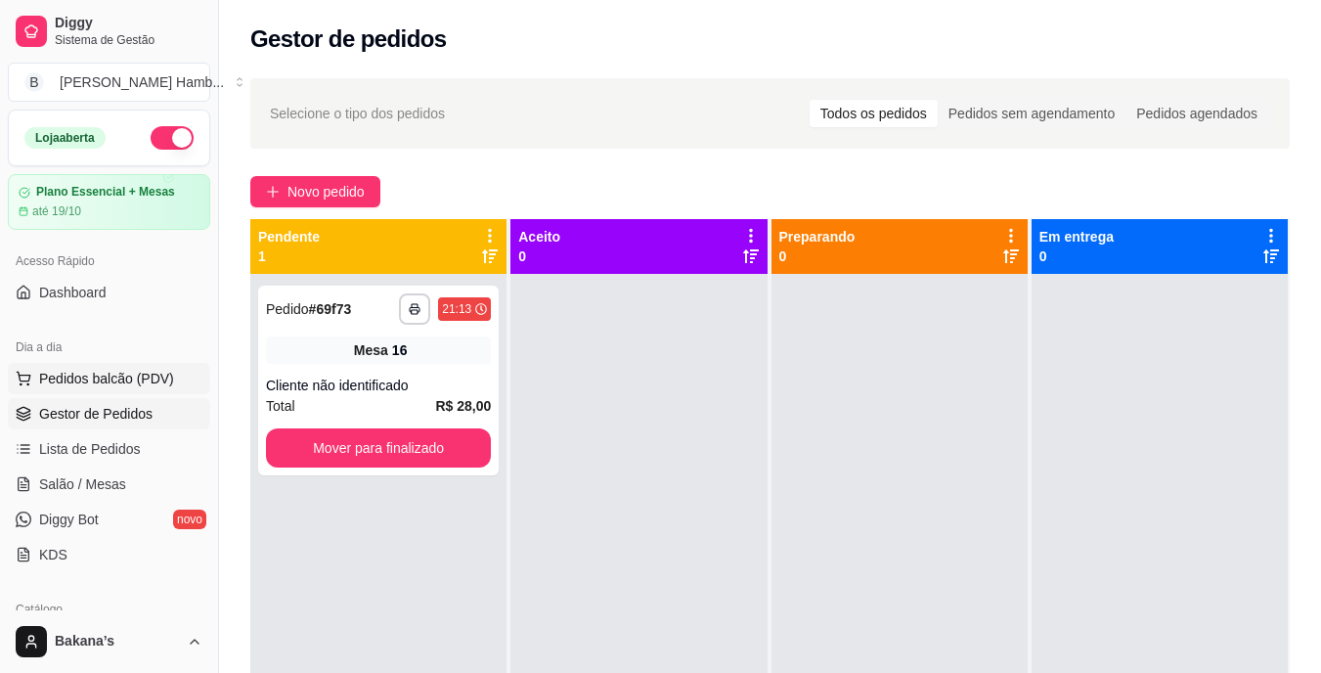
click at [107, 382] on span "Pedidos balcão (PDV)" at bounding box center [106, 379] width 135 height 20
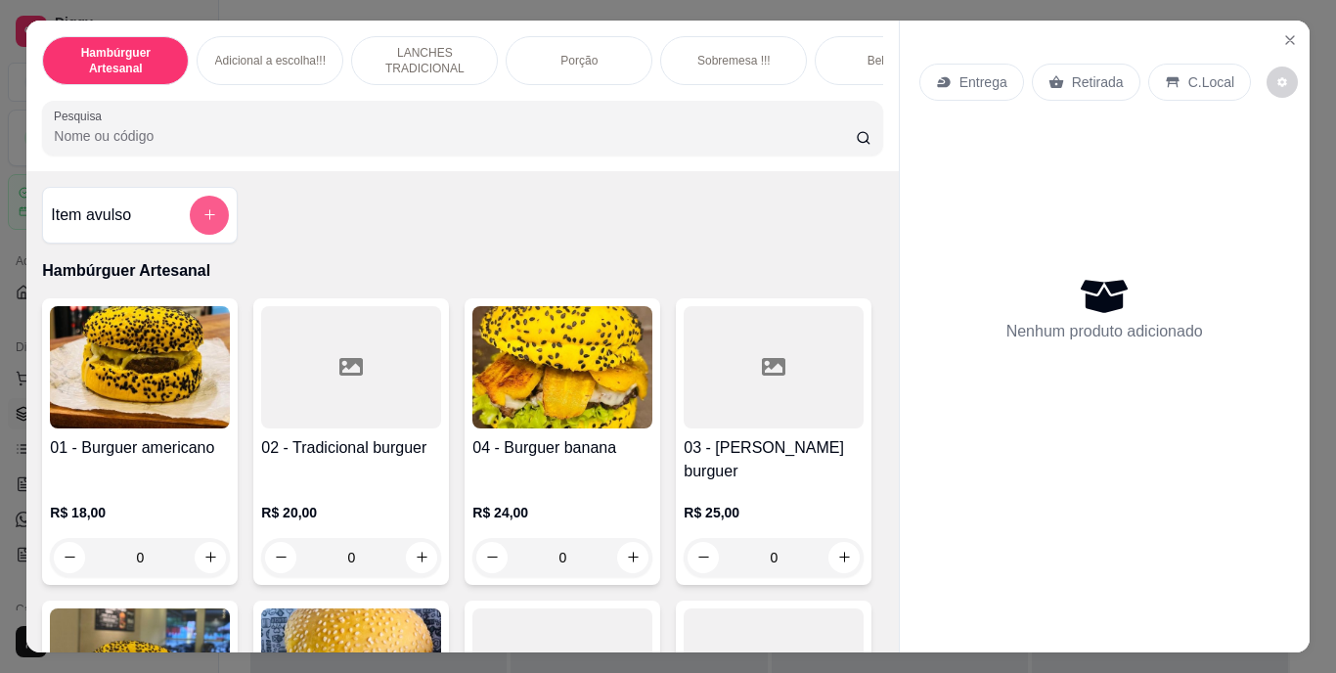
click at [202, 222] on icon "add-separate-item" at bounding box center [209, 214] width 15 height 15
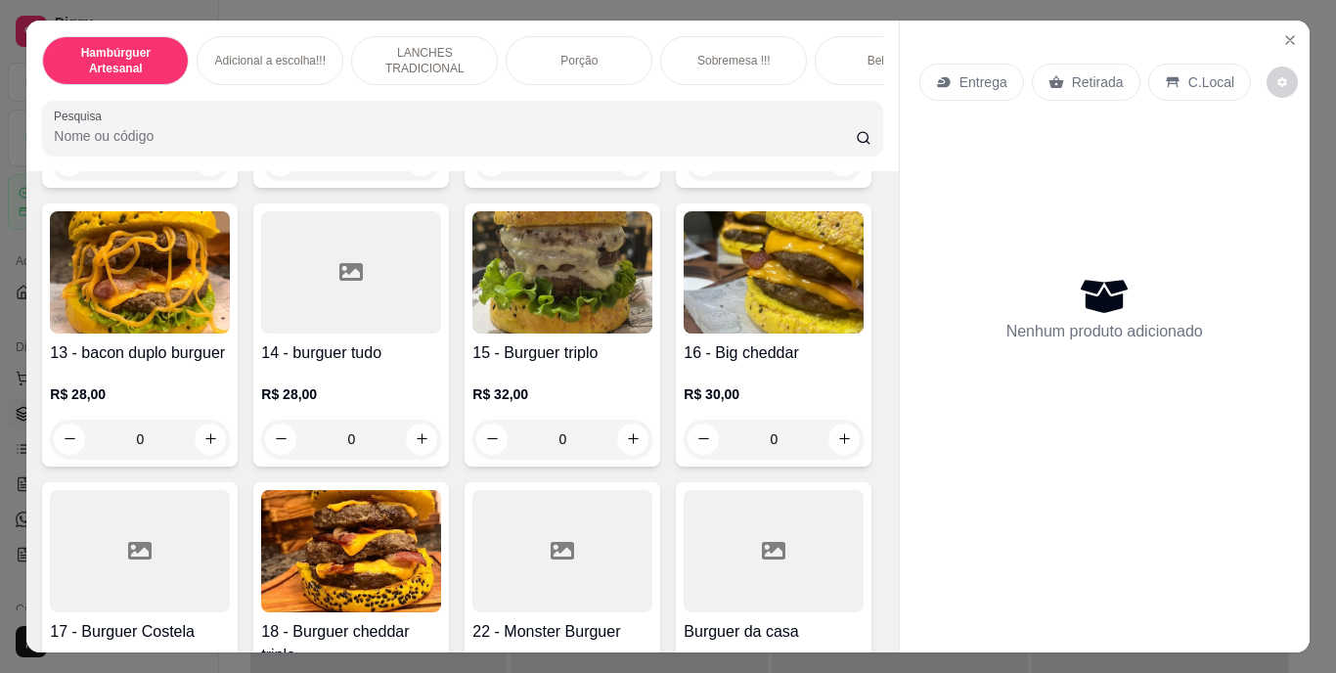
scroll to position [1272, 0]
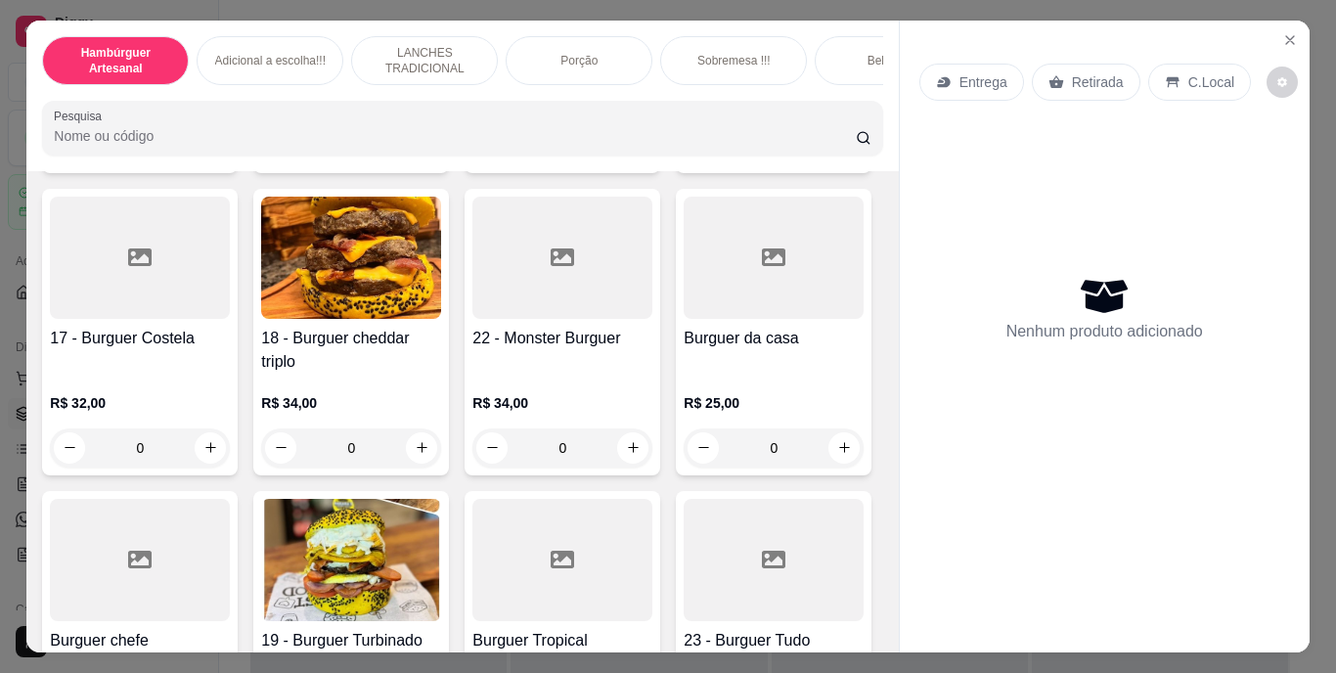
click at [209, 153] on icon "increase-product-quantity" at bounding box center [210, 145] width 15 height 15
type input "1"
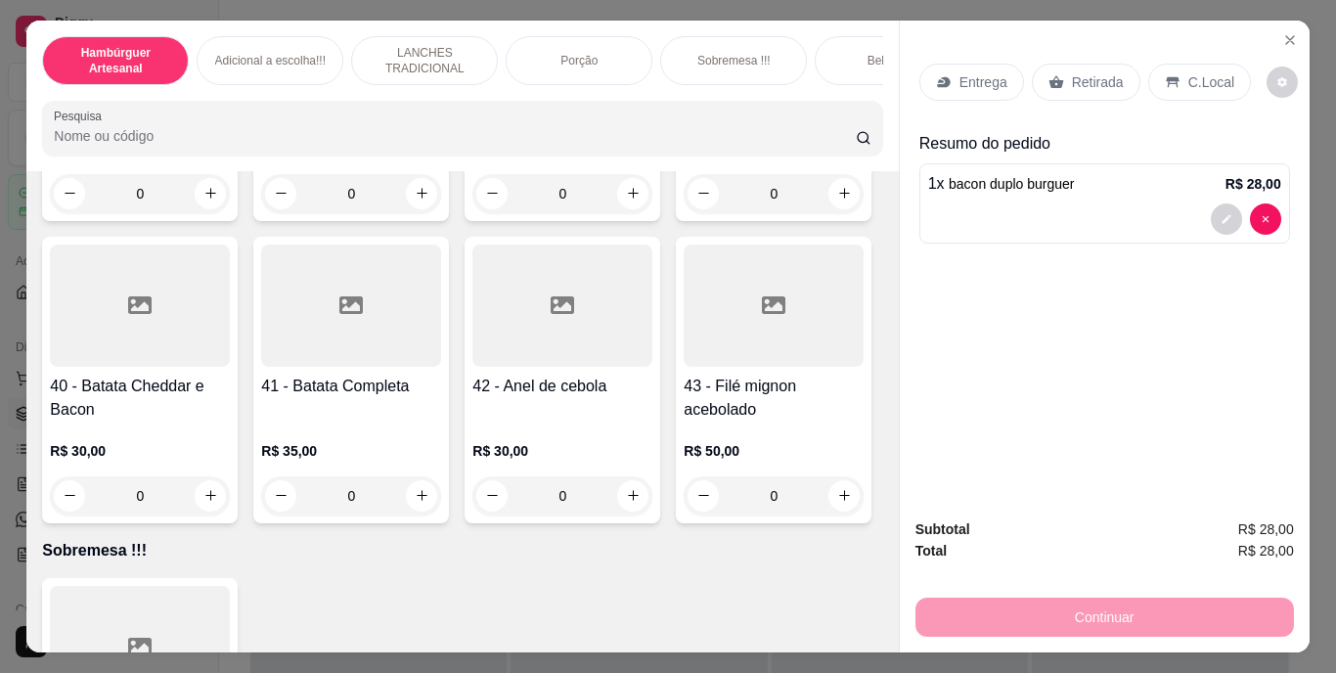
scroll to position [3913, 0]
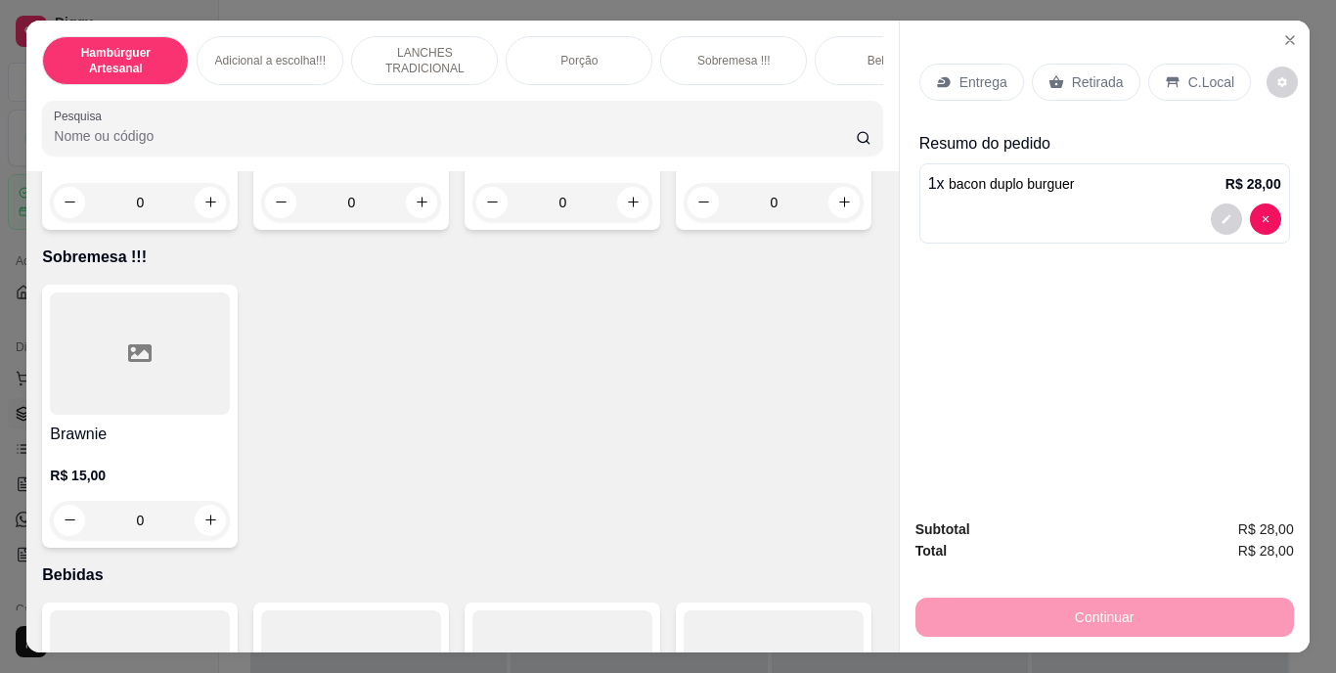
type input "1"
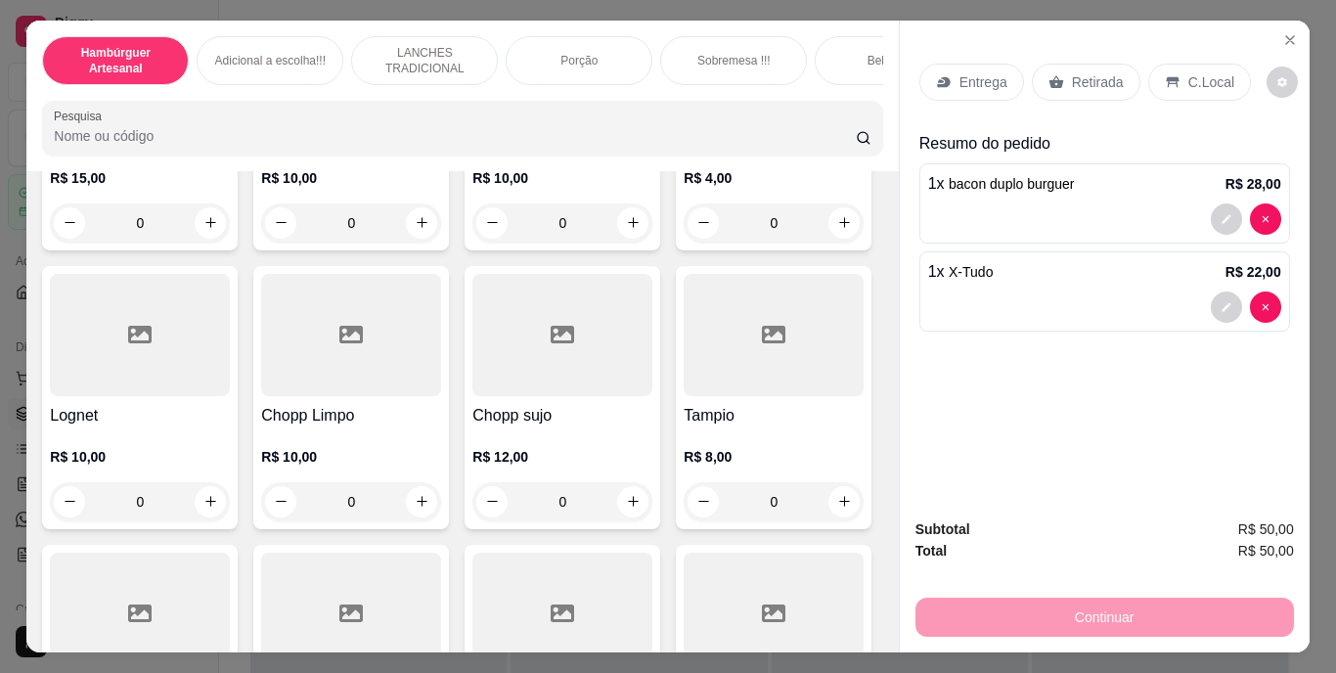
scroll to position [5186, 0]
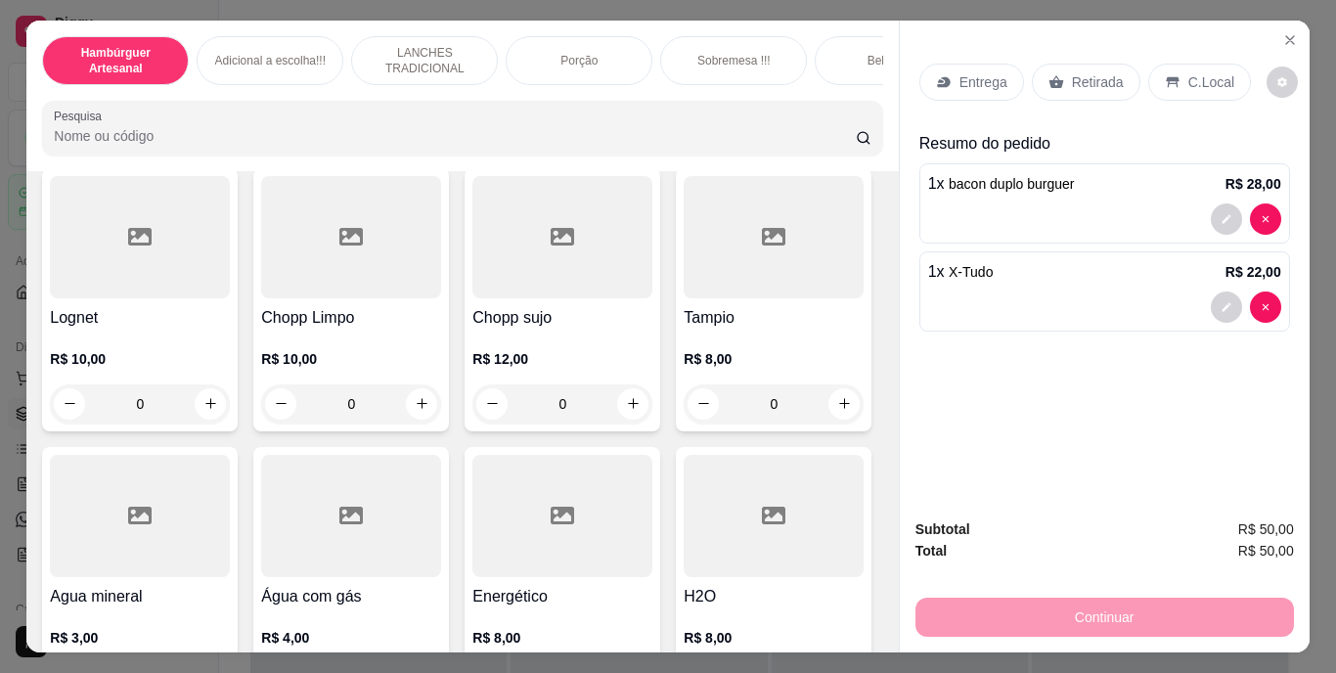
type input "1"
click at [1072, 72] on p "Retirada" at bounding box center [1098, 82] width 52 height 20
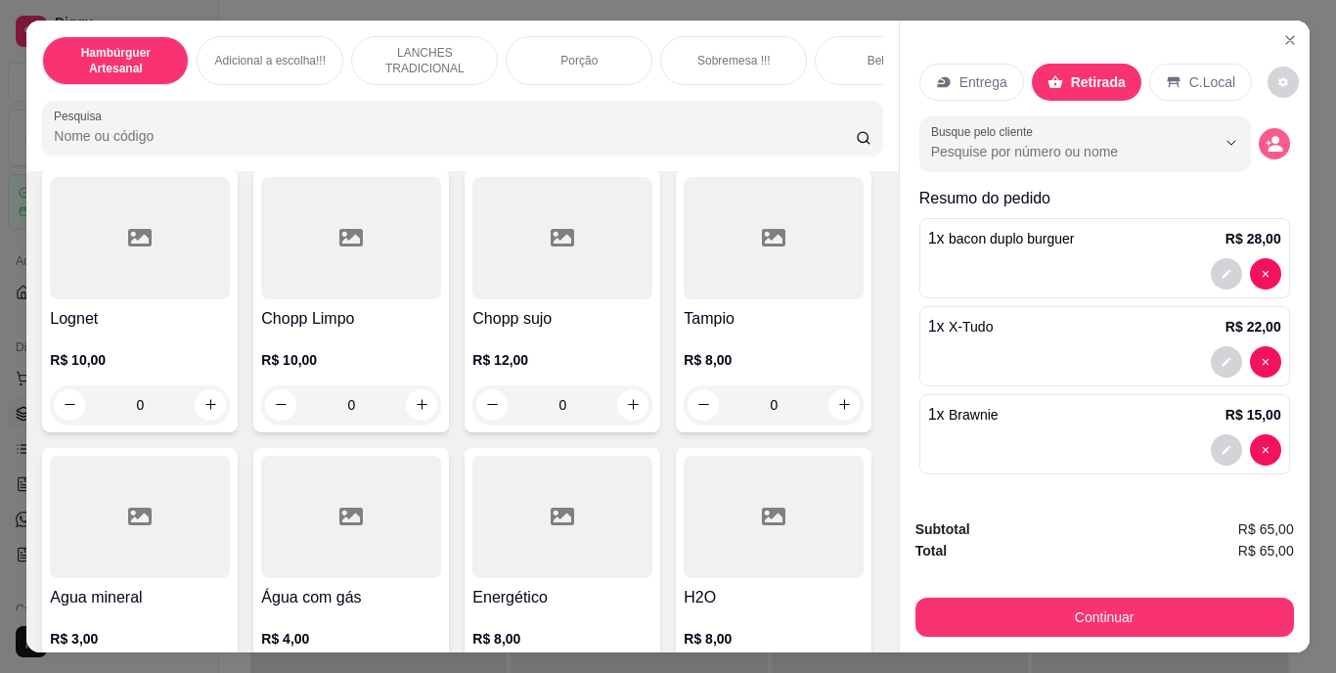
click at [1272, 136] on circle "decrease-product-quantity" at bounding box center [1276, 140] width 8 height 8
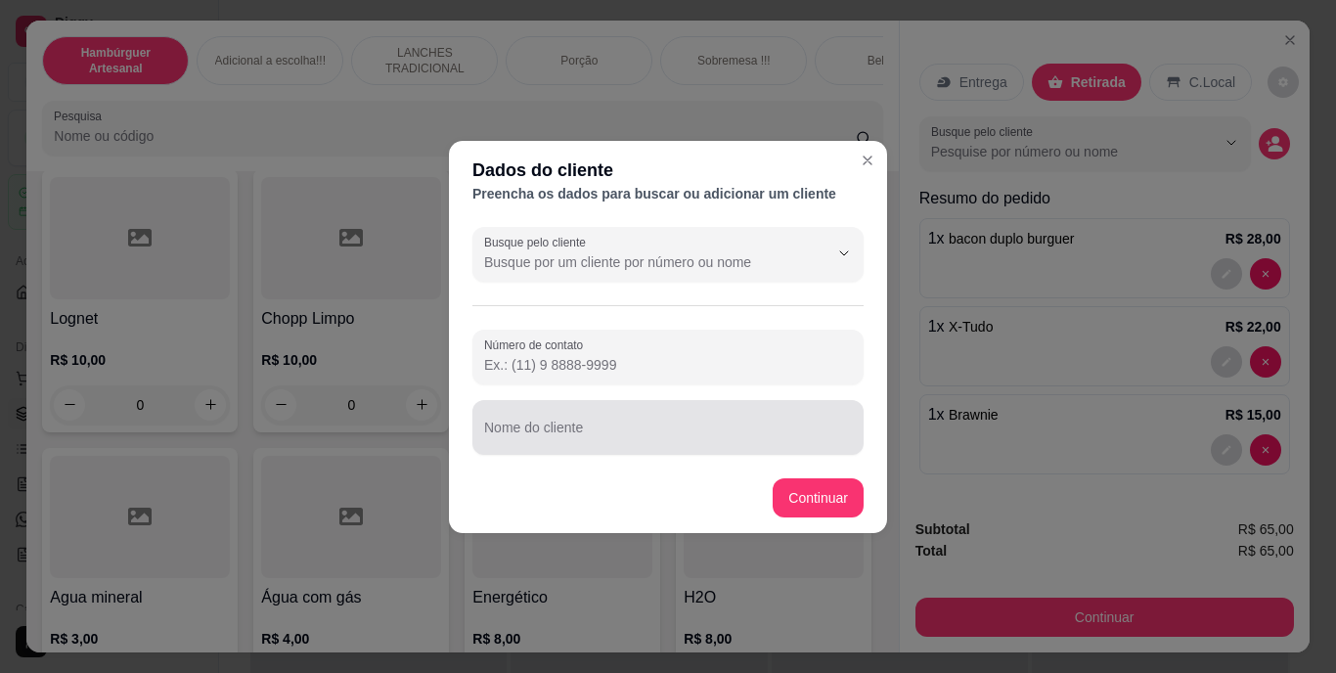
click at [587, 421] on div at bounding box center [668, 427] width 368 height 39
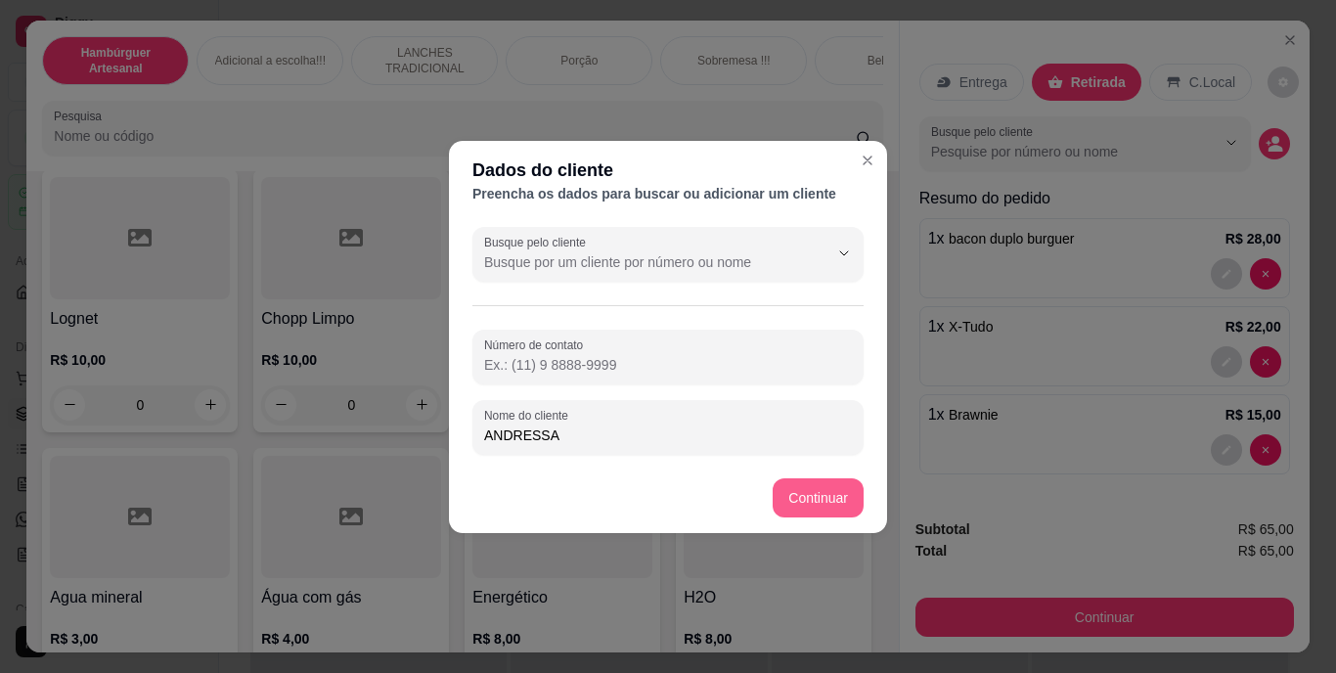
type input "ANDRESSA"
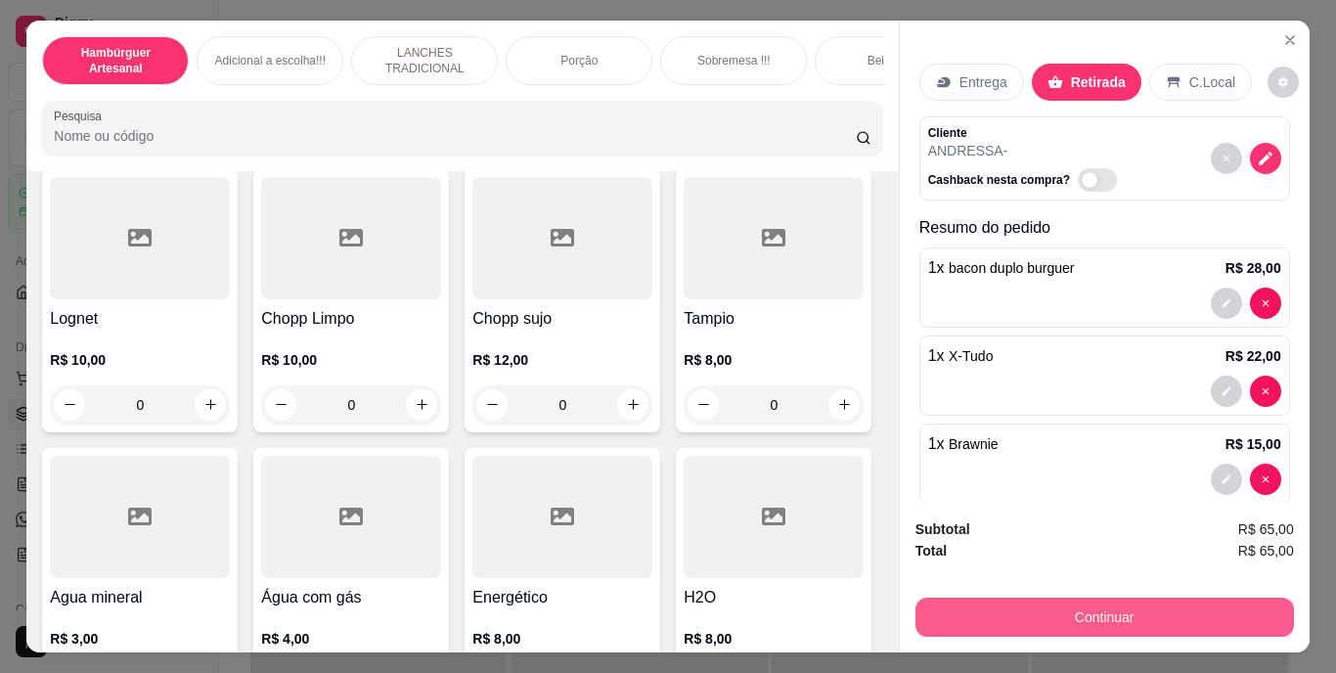
click at [1031, 601] on button "Continuar" at bounding box center [1104, 617] width 379 height 39
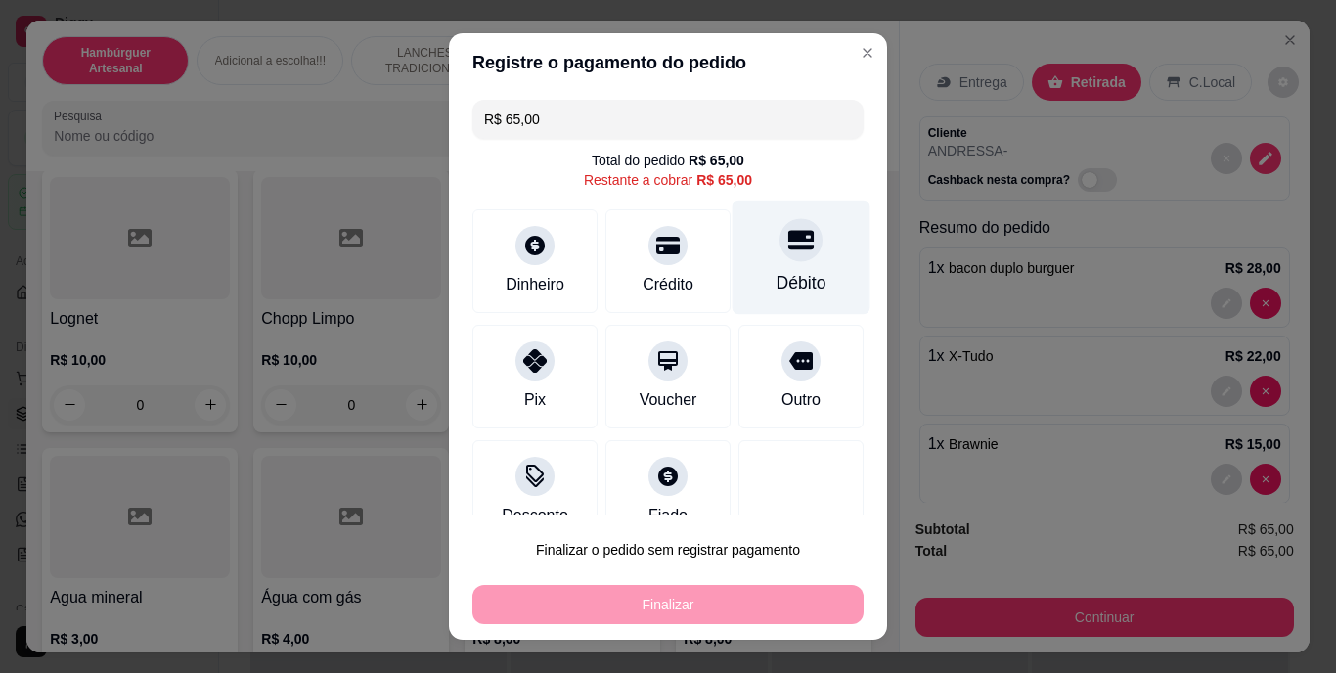
click at [780, 255] on div at bounding box center [801, 240] width 43 height 43
type input "R$ 0,00"
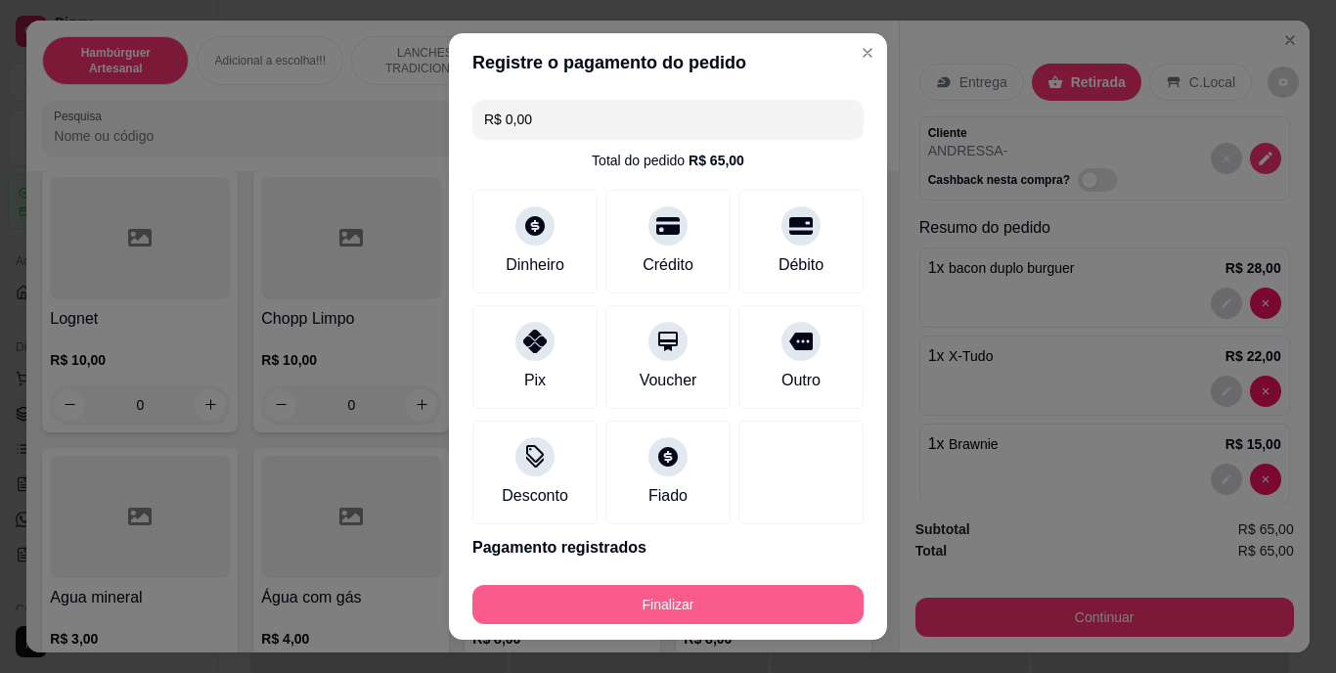
click at [766, 586] on button "Finalizar" at bounding box center [667, 604] width 391 height 39
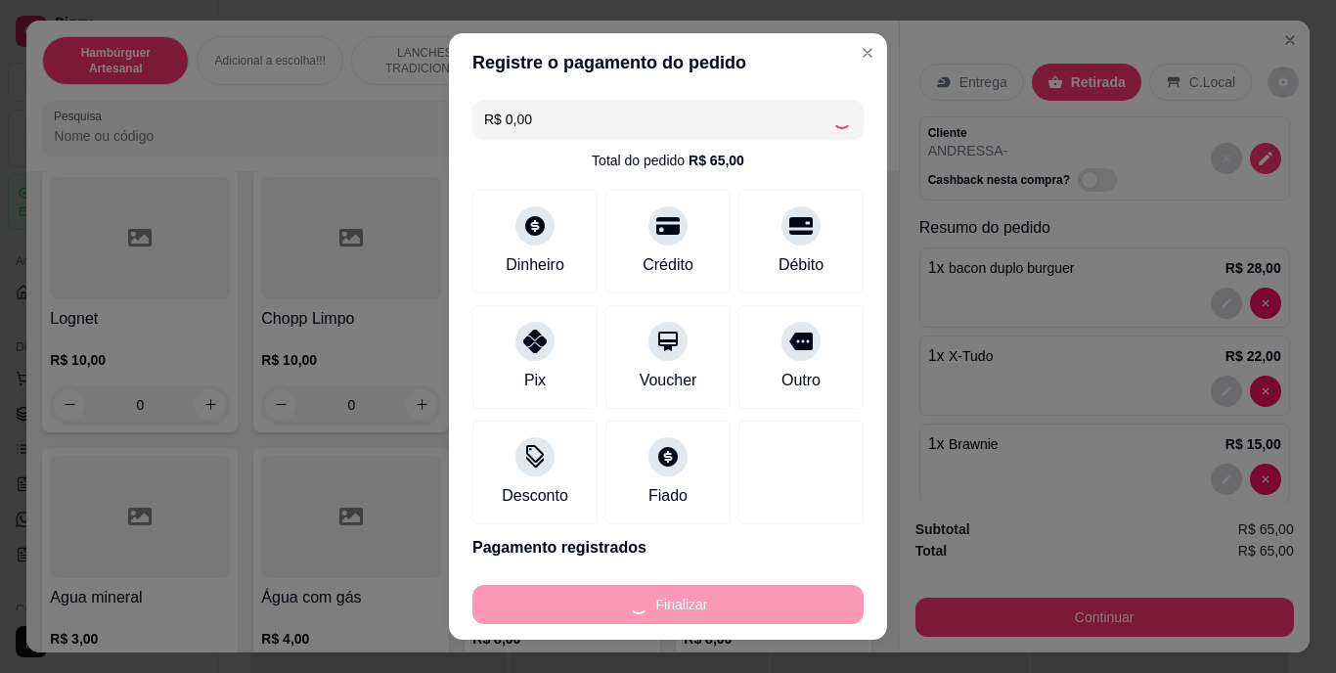
type input "0"
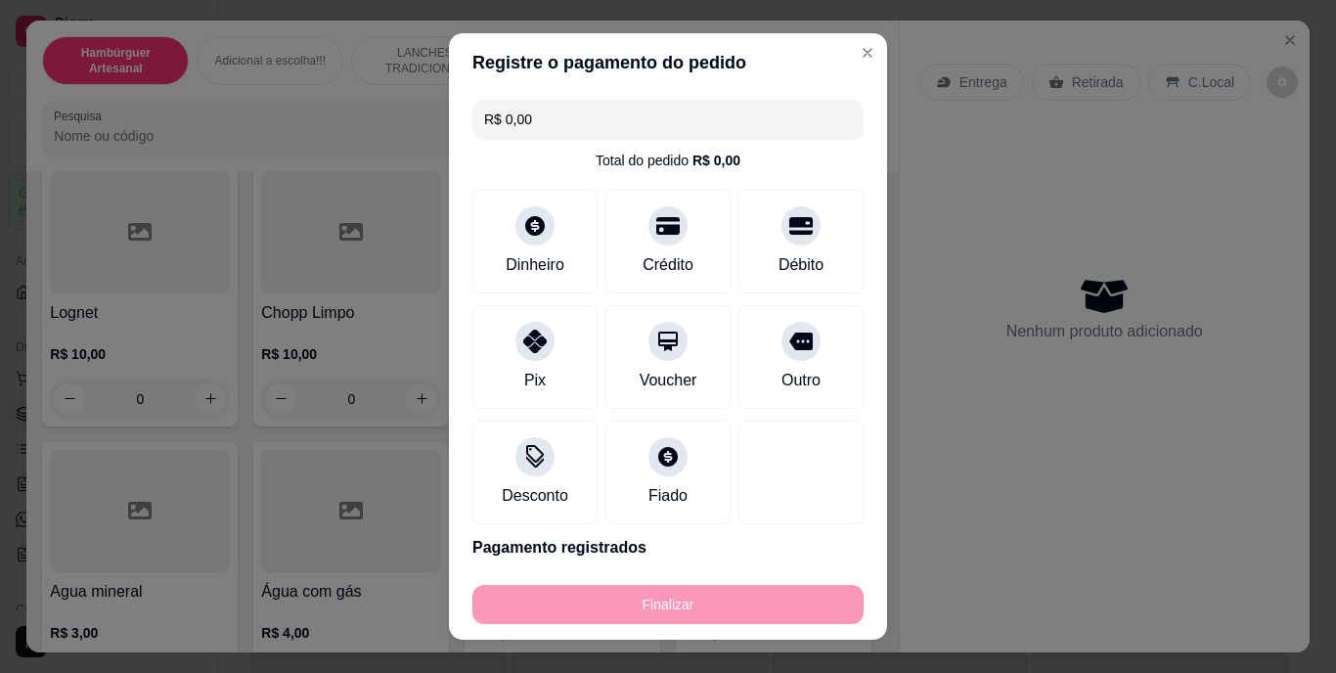
type input "-R$ 65,00"
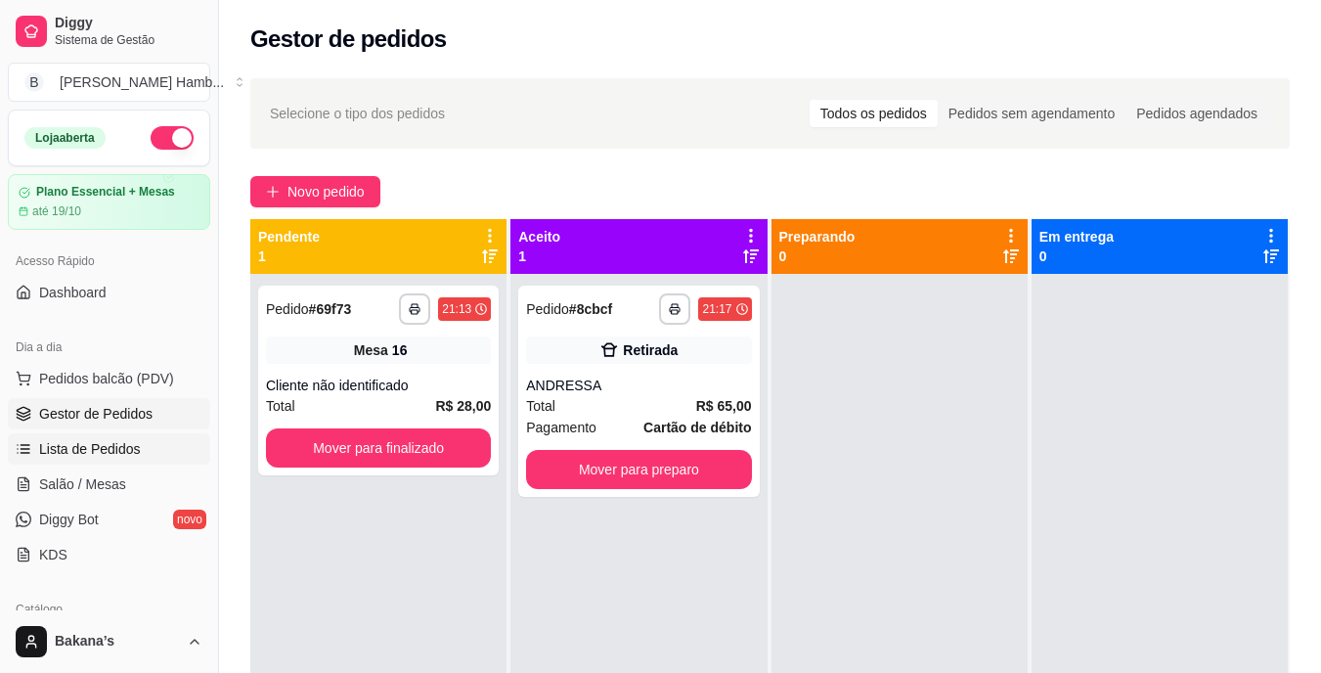
drag, startPoint x: 103, startPoint y: 491, endPoint x: 117, endPoint y: 462, distance: 32.8
click at [103, 490] on span "Salão / Mesas" at bounding box center [82, 484] width 87 height 20
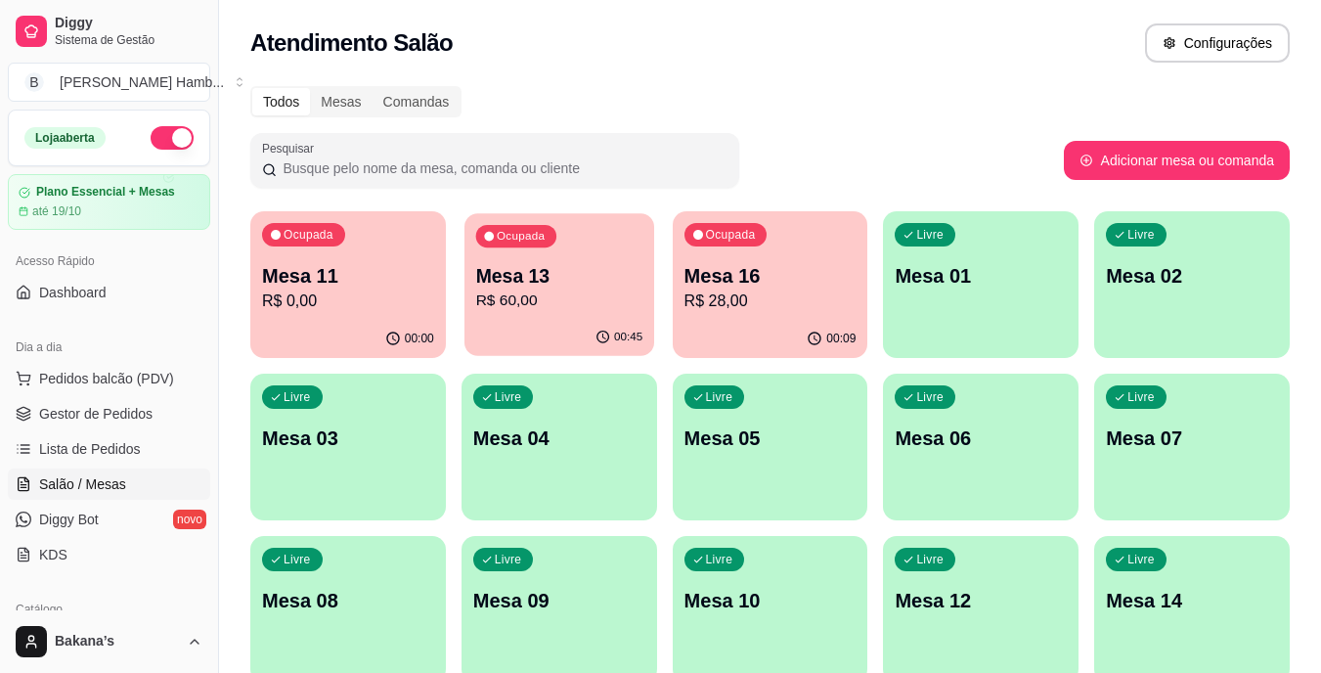
click at [578, 279] on p "Mesa 13" at bounding box center [558, 276] width 167 height 26
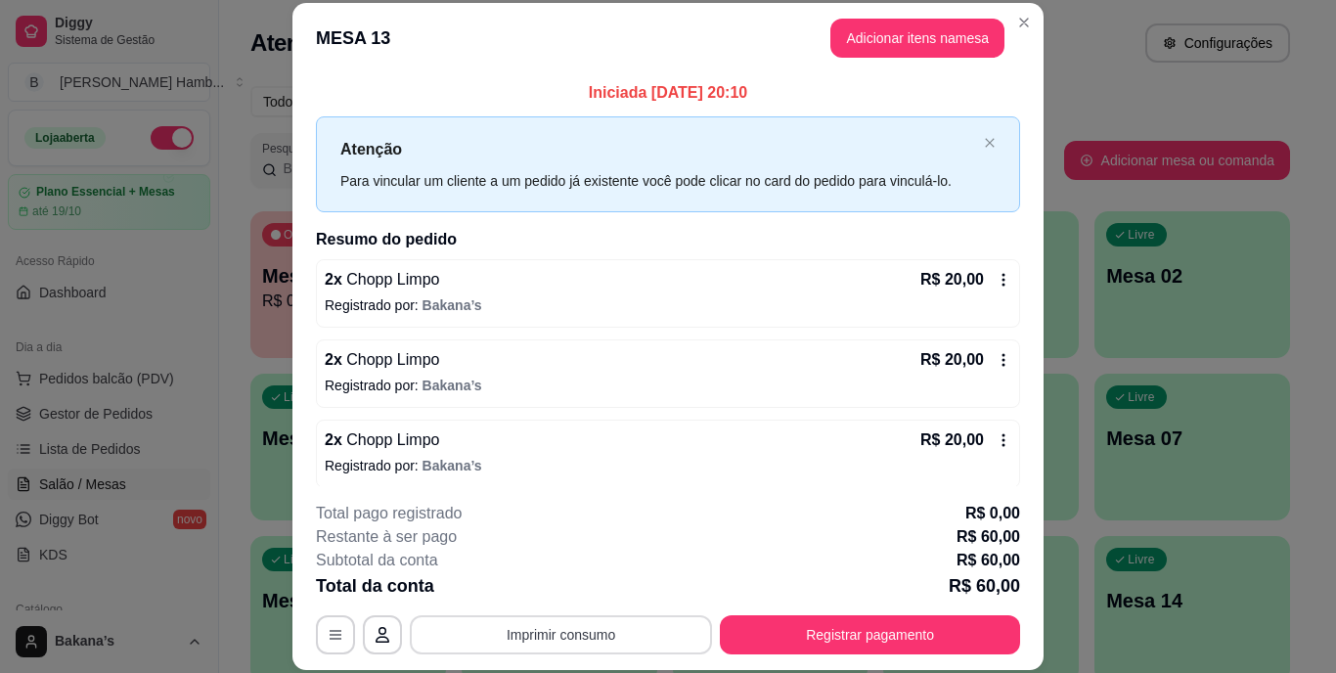
click at [609, 639] on button "Imprimir consumo" at bounding box center [561, 634] width 302 height 39
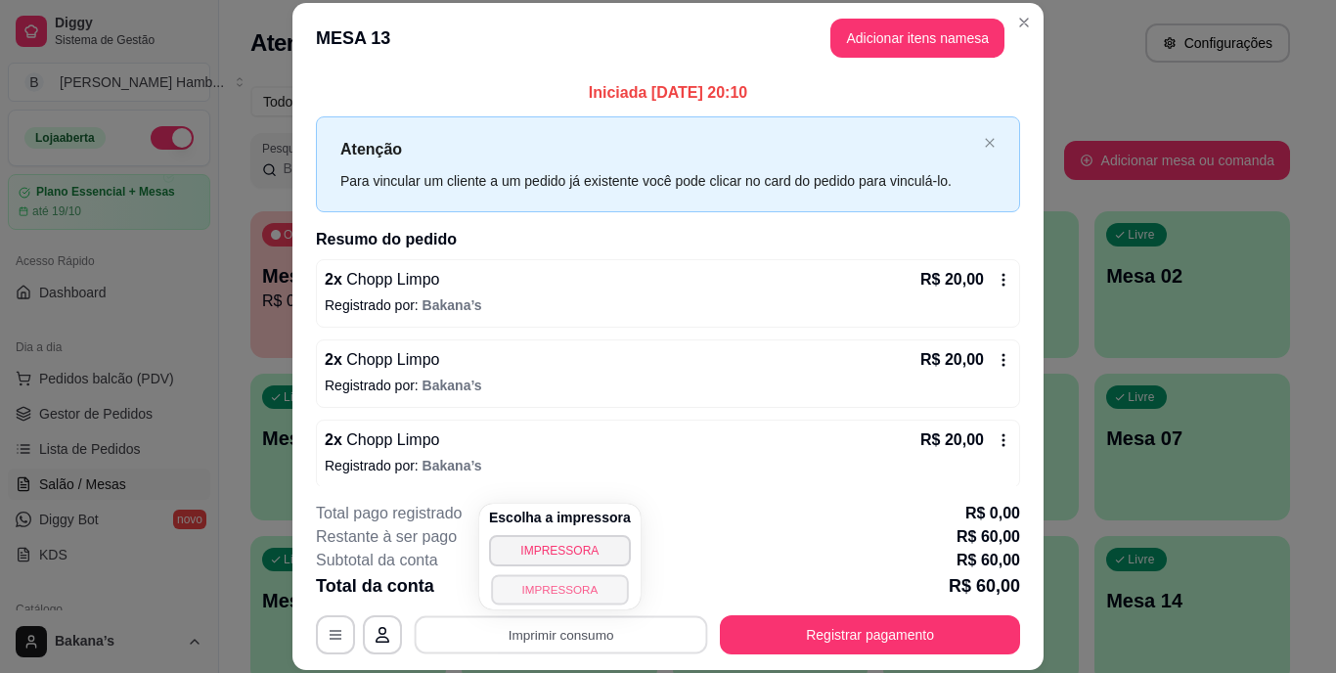
click at [571, 587] on button "IMPRESSORA" at bounding box center [559, 589] width 137 height 30
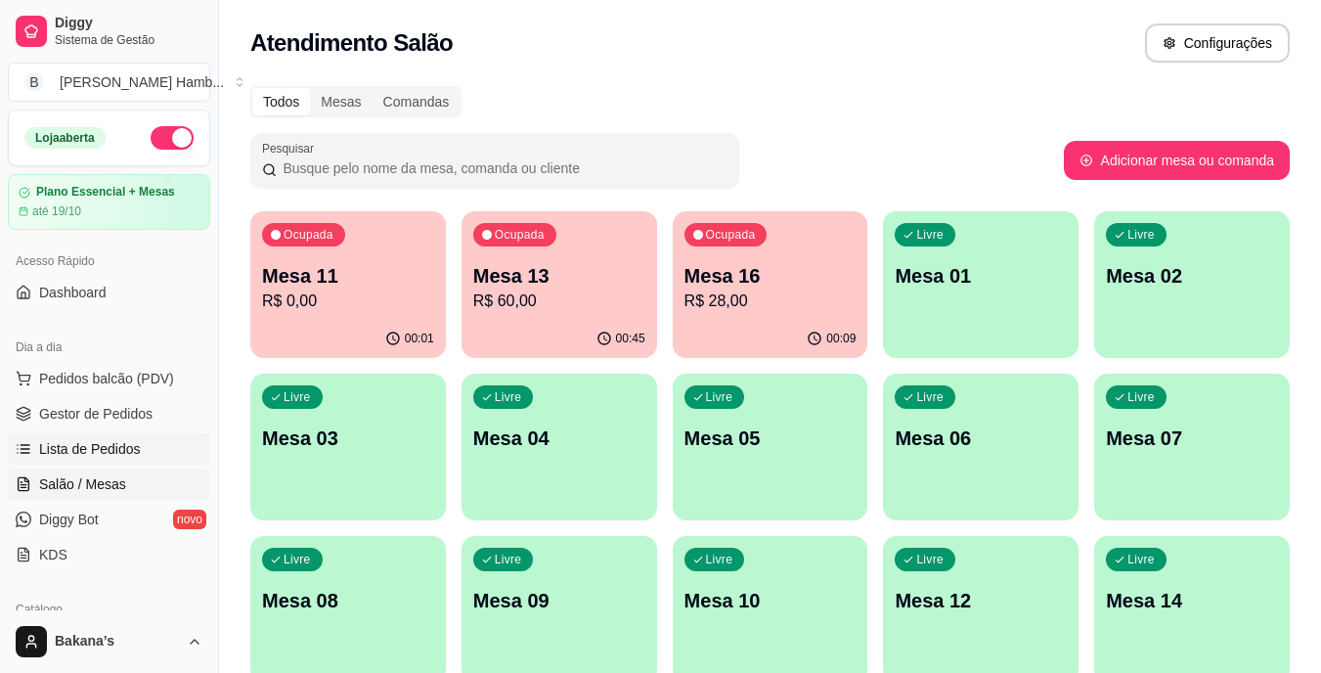
click at [137, 443] on link "Lista de Pedidos" at bounding box center [109, 448] width 202 height 31
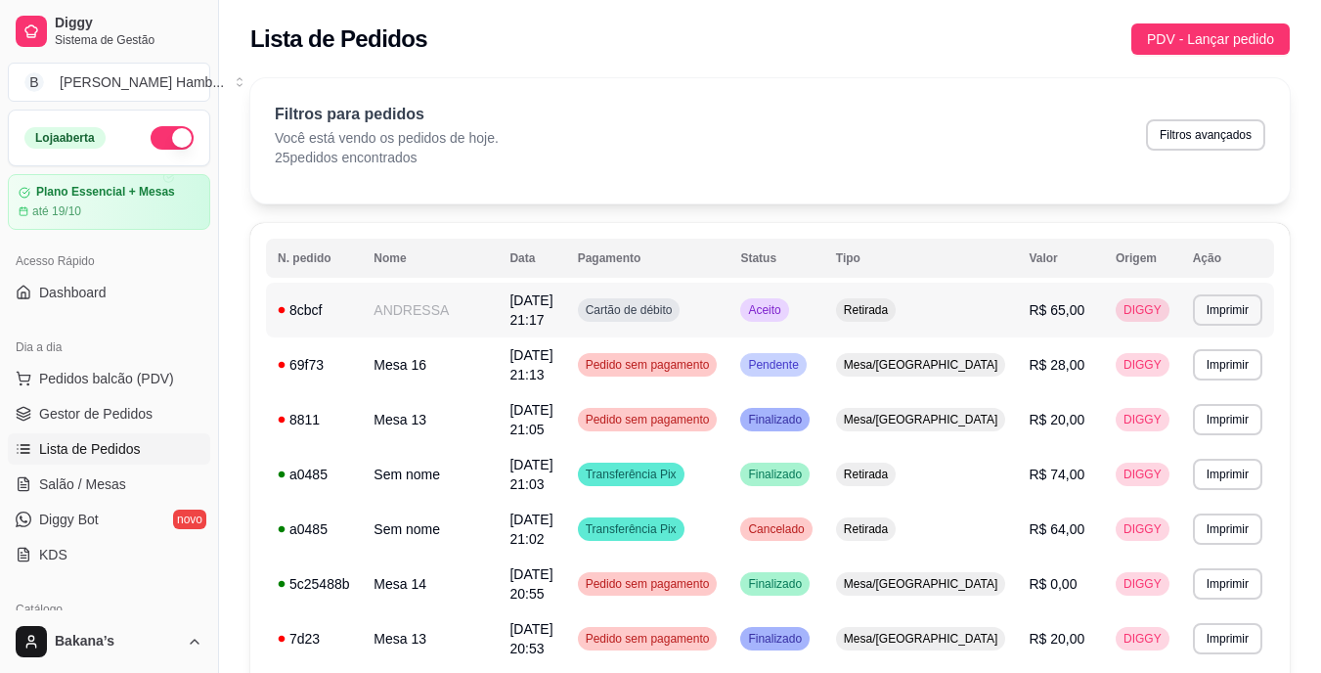
click at [498, 309] on td "ANDRESSA" at bounding box center [430, 310] width 136 height 55
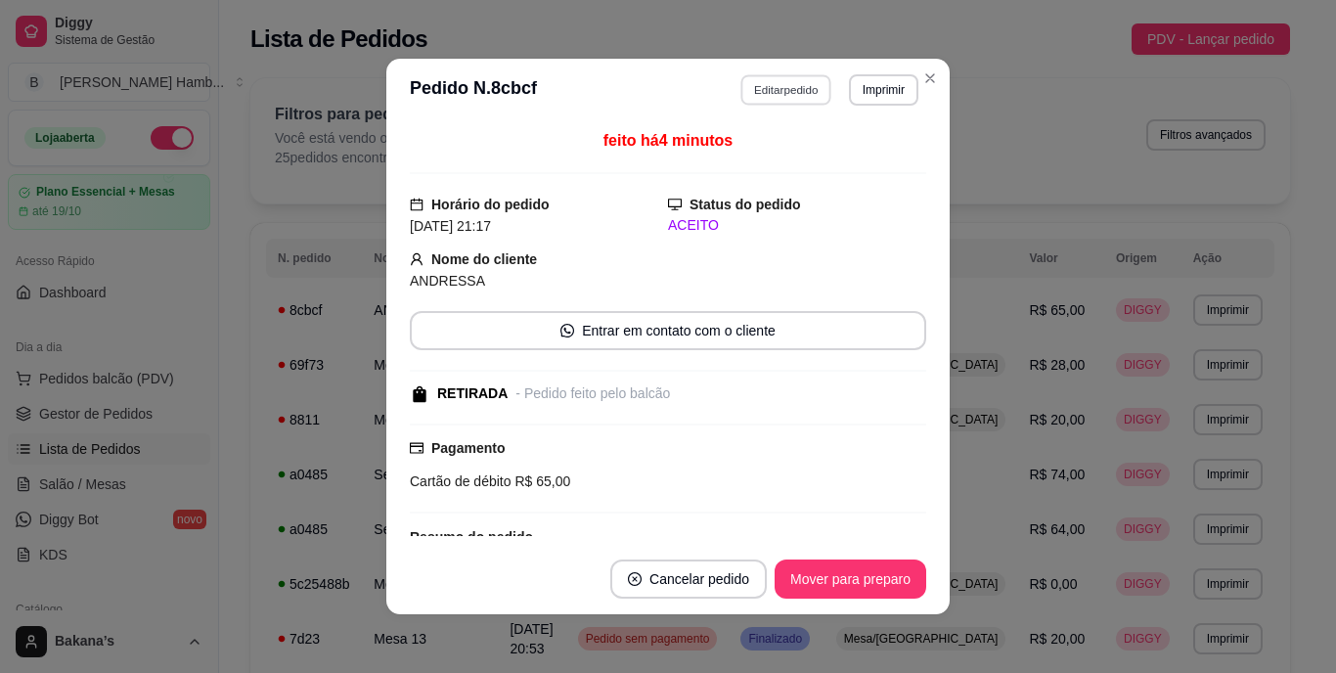
click at [771, 80] on button "Editar pedido" at bounding box center [786, 89] width 91 height 30
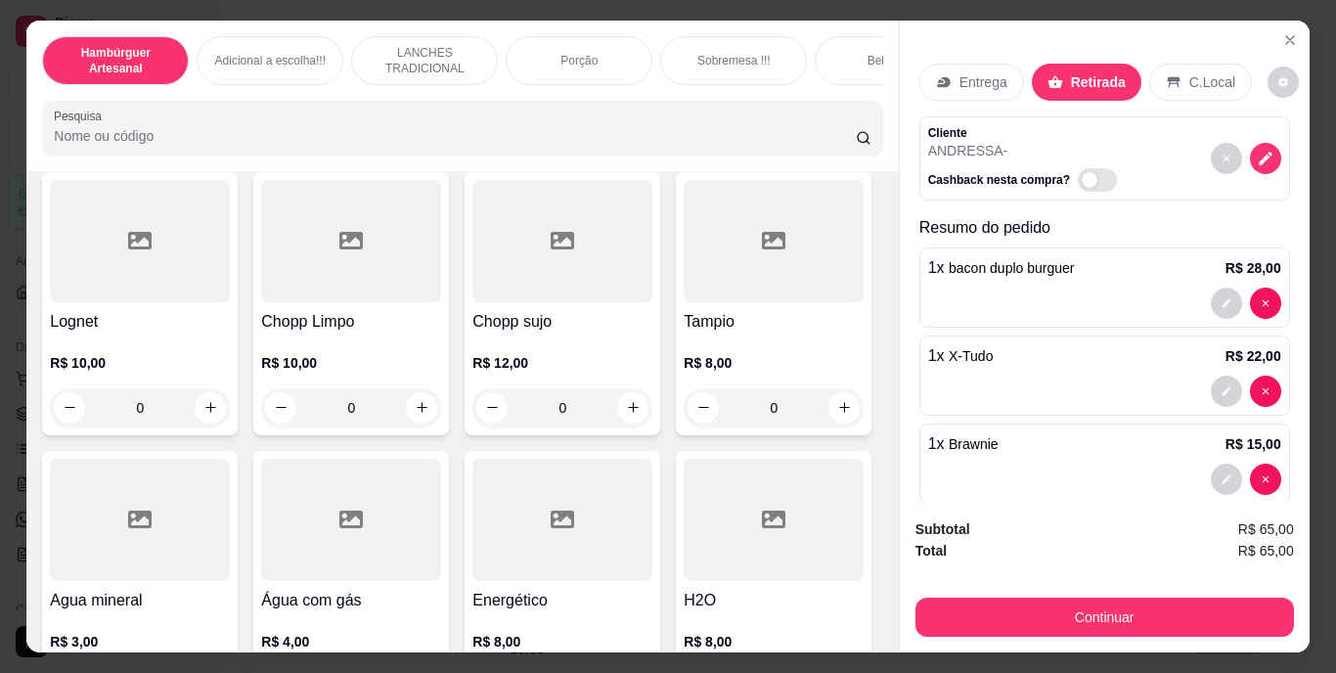
scroll to position [5477, 0]
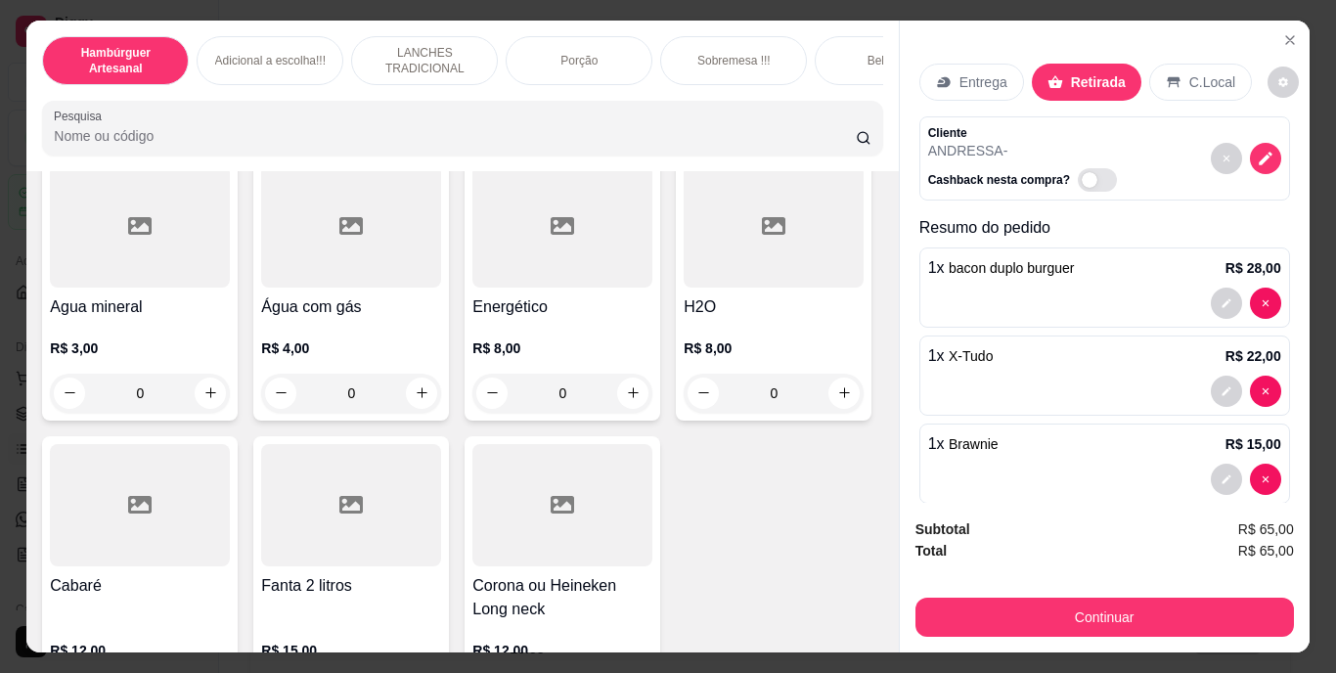
type input "1"
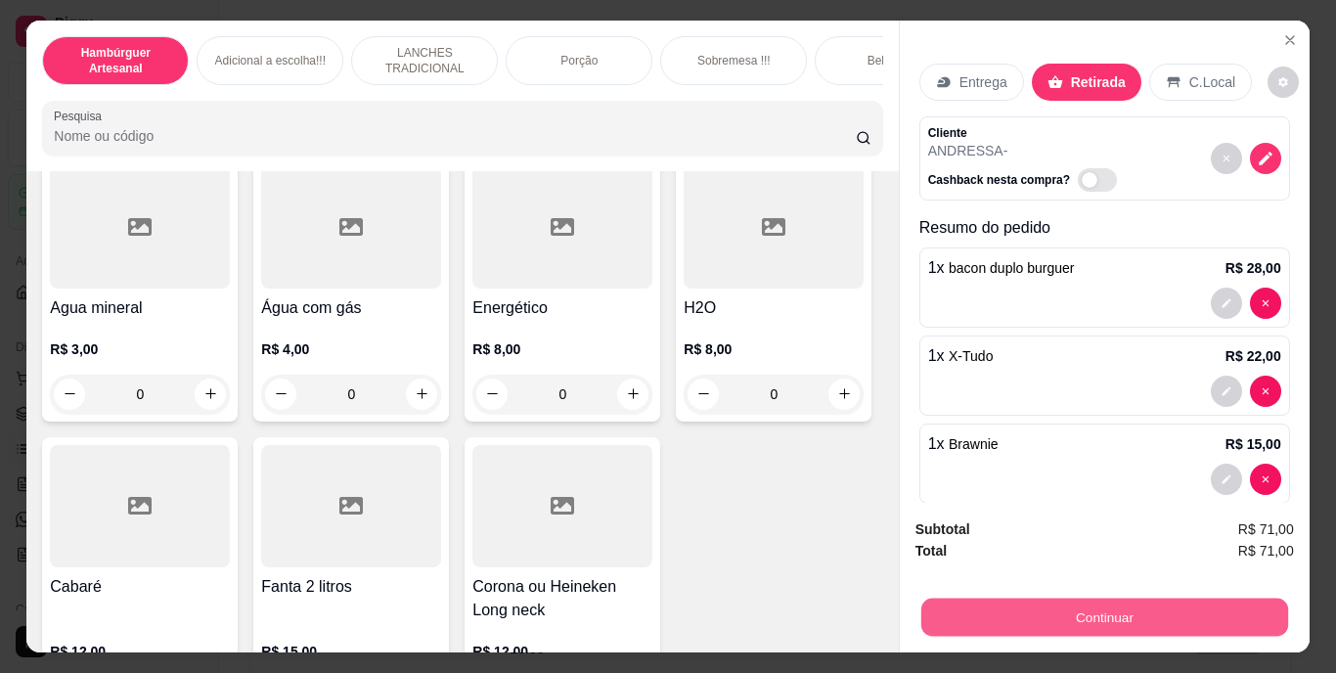
click at [1005, 599] on button "Continuar" at bounding box center [1103, 618] width 367 height 38
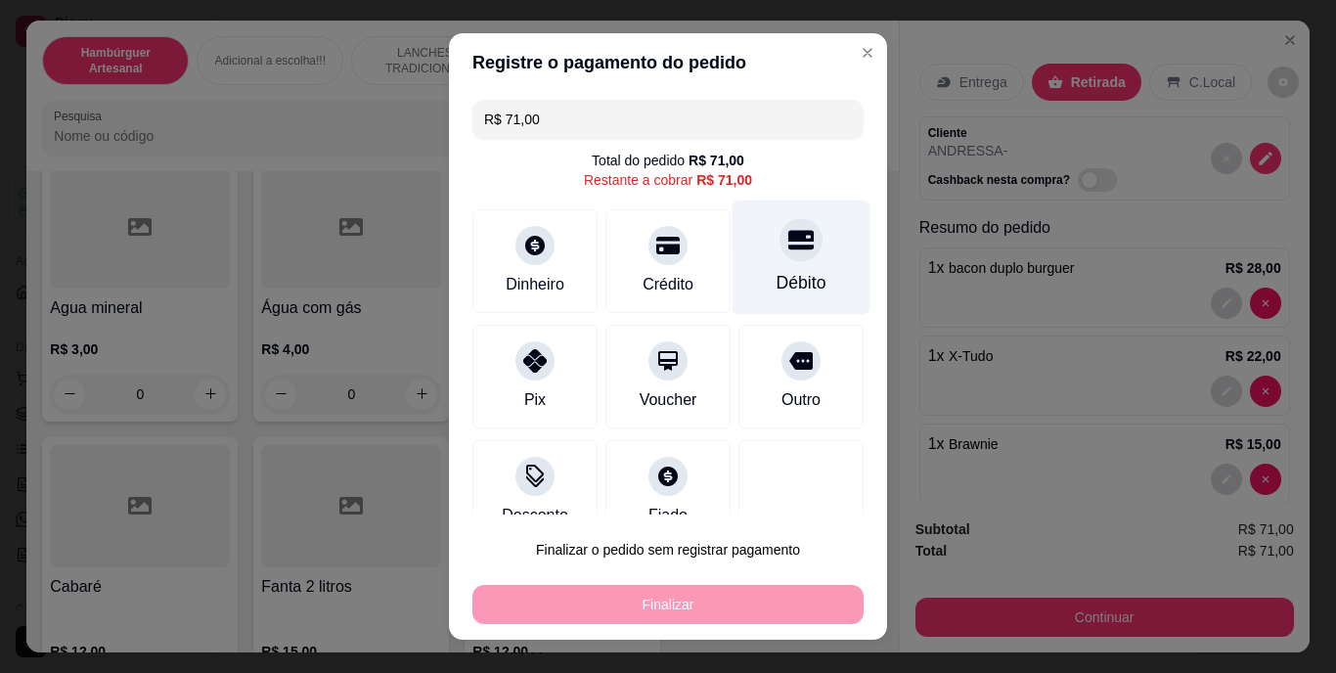
click at [771, 268] on div "Débito" at bounding box center [802, 258] width 138 height 114
type input "R$ 0,00"
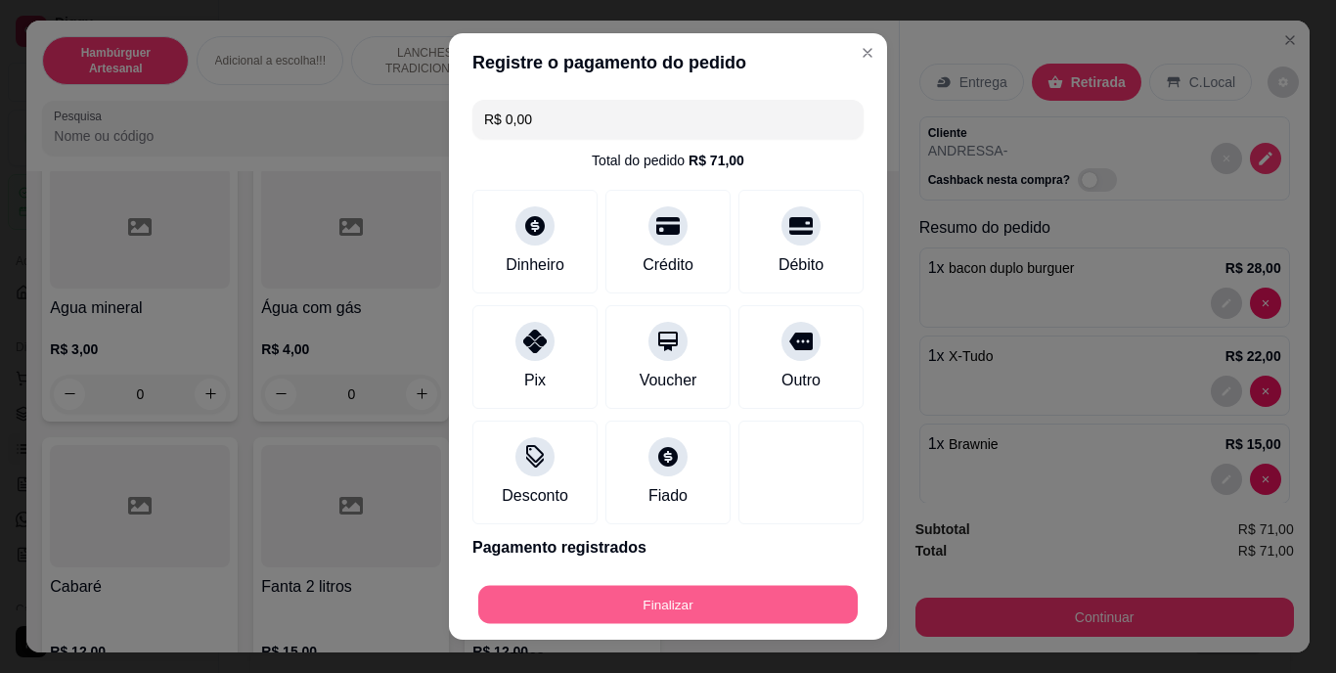
click at [734, 607] on button "Finalizar" at bounding box center [667, 604] width 379 height 38
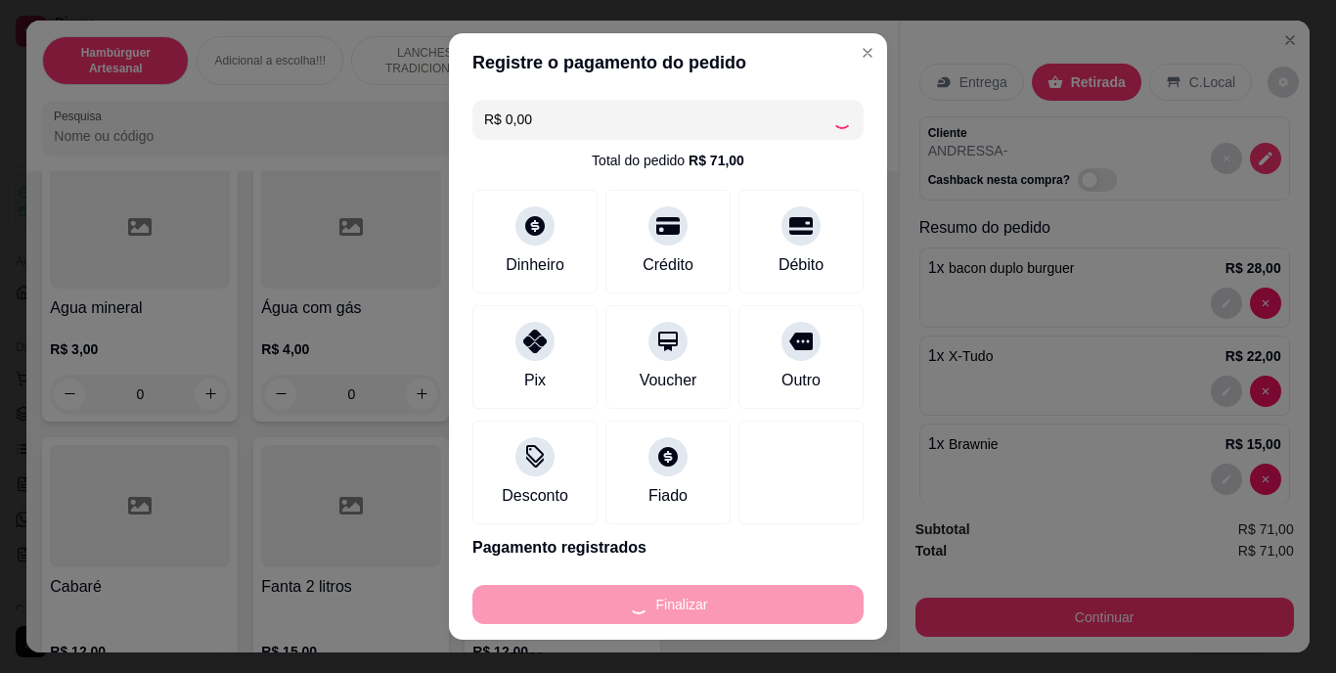
type input "0"
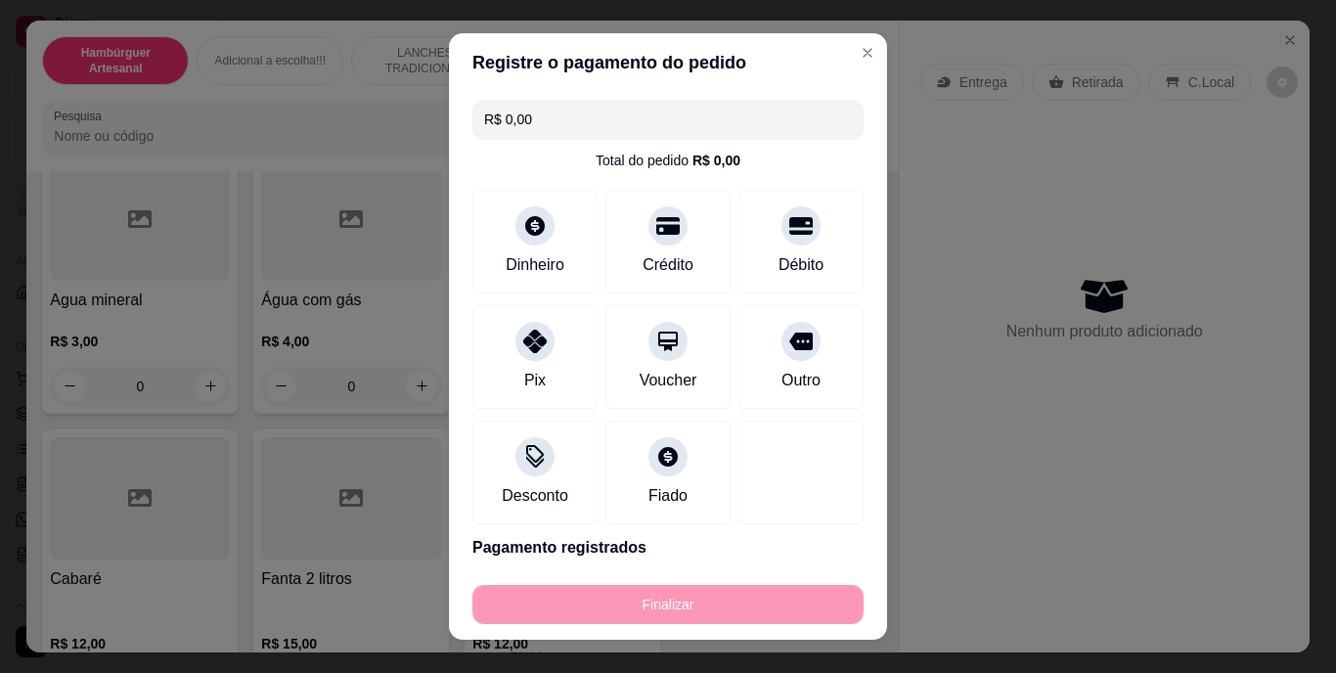
type input "-R$ 71,00"
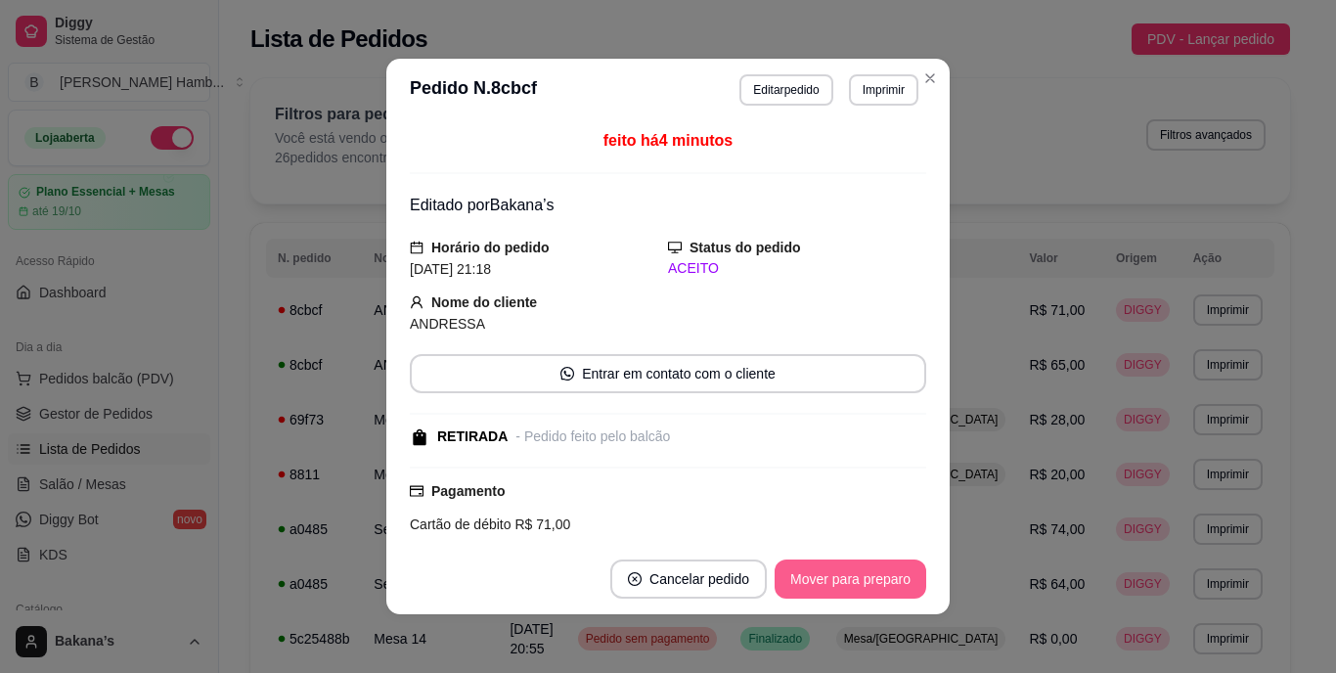
click at [859, 575] on button "Mover para preparo" at bounding box center [851, 578] width 152 height 39
click at [859, 575] on button "Mover para retirada disponível" at bounding box center [817, 579] width 209 height 38
click at [868, 569] on button "Mover para finalizado" at bounding box center [845, 578] width 162 height 39
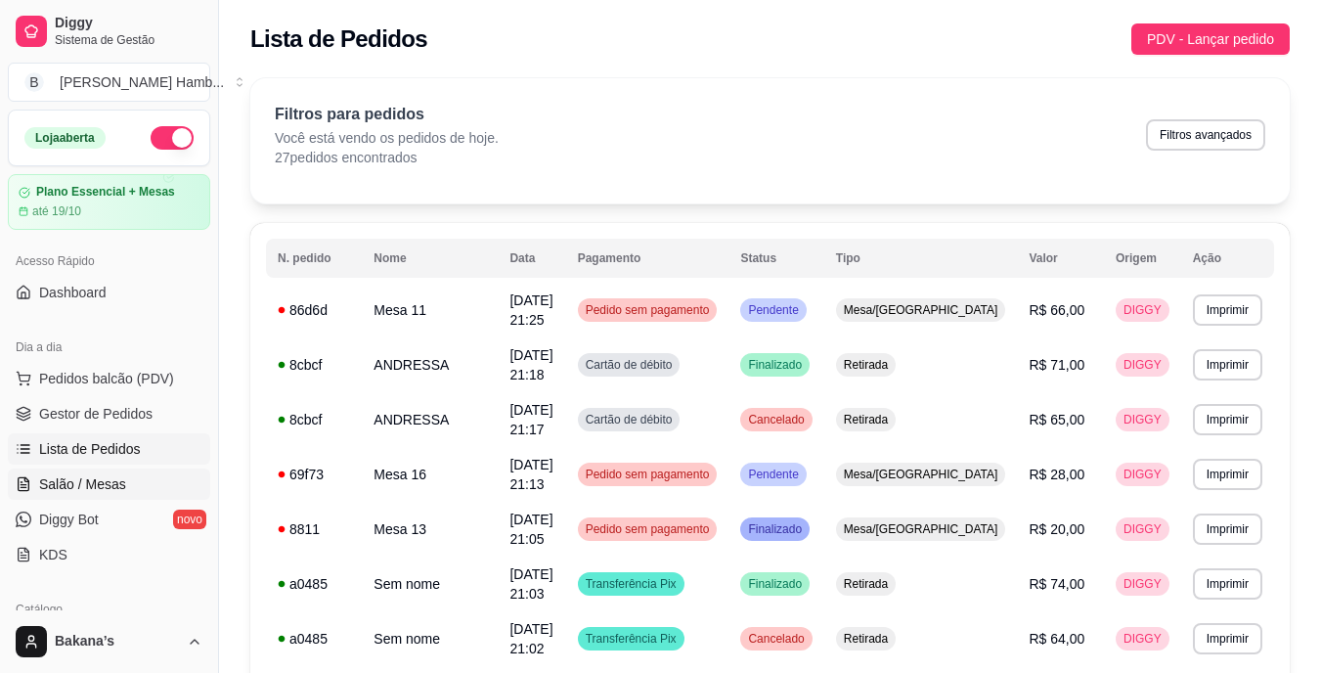
click at [142, 486] on link "Salão / Mesas" at bounding box center [109, 483] width 202 height 31
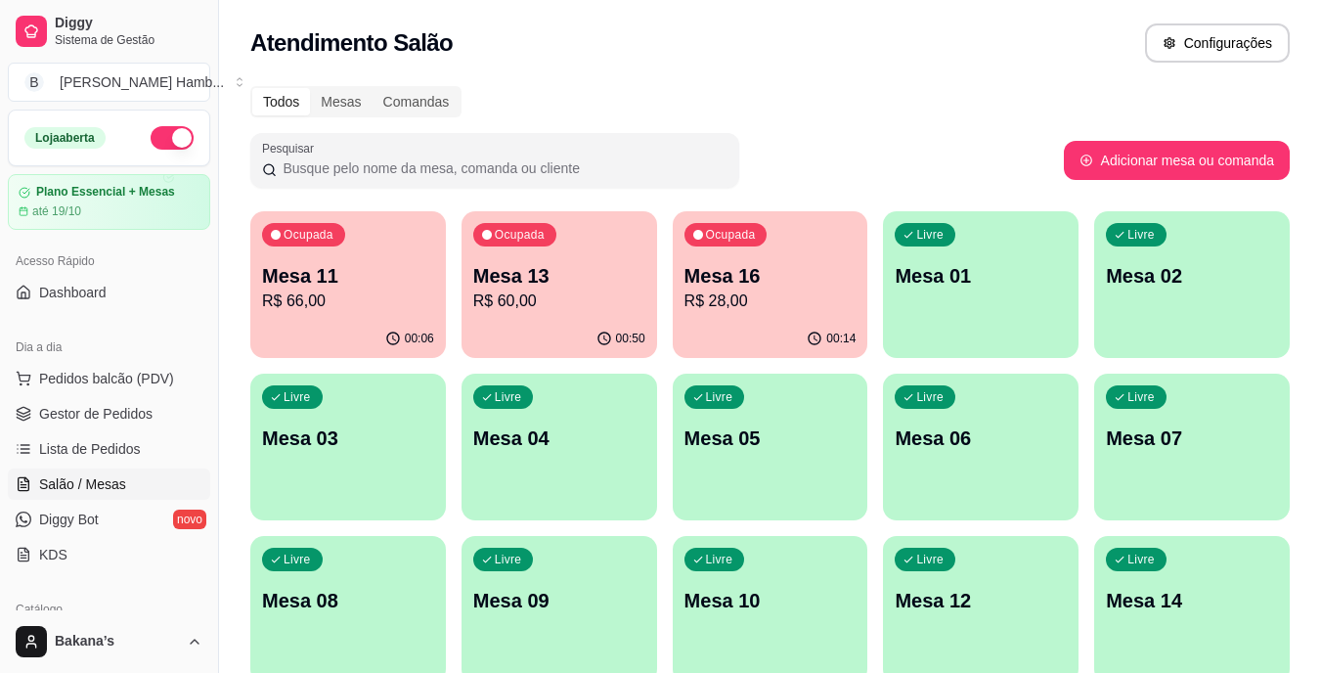
click at [764, 306] on p "R$ 28,00" at bounding box center [771, 301] width 172 height 23
click at [526, 273] on p "Mesa 13" at bounding box center [559, 275] width 172 height 27
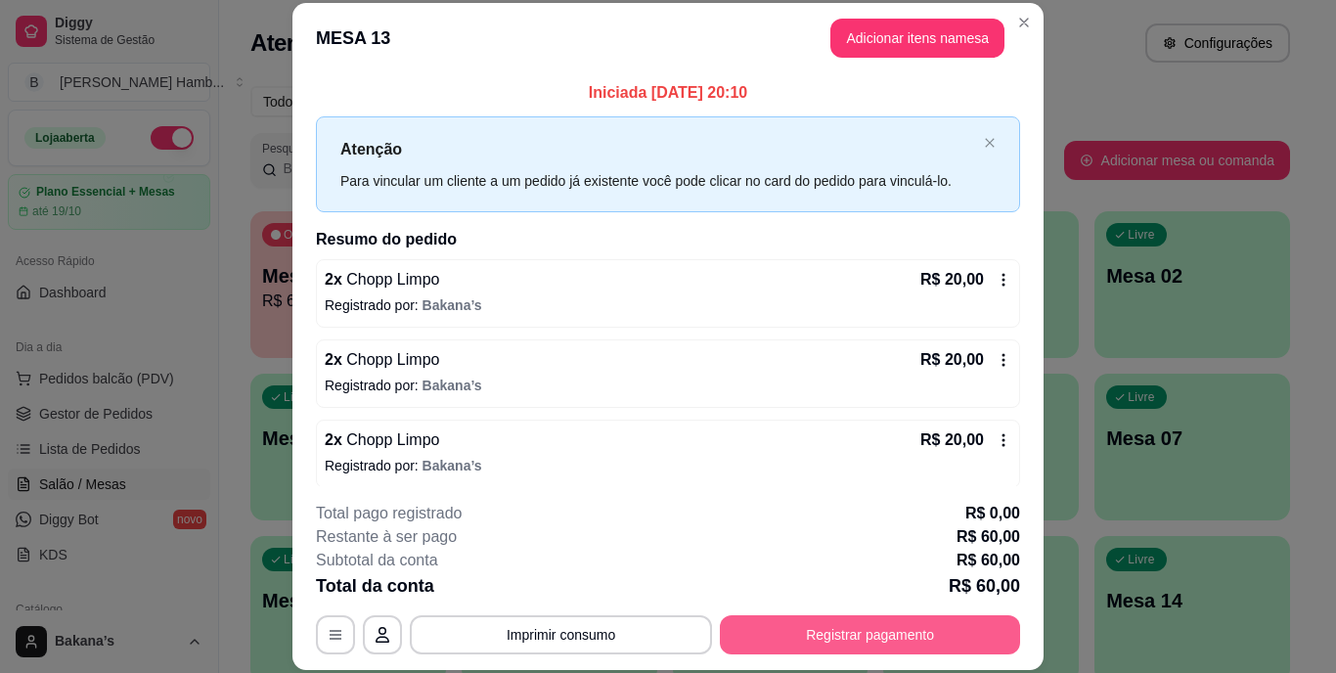
click at [773, 629] on button "Registrar pagamento" at bounding box center [870, 634] width 300 height 39
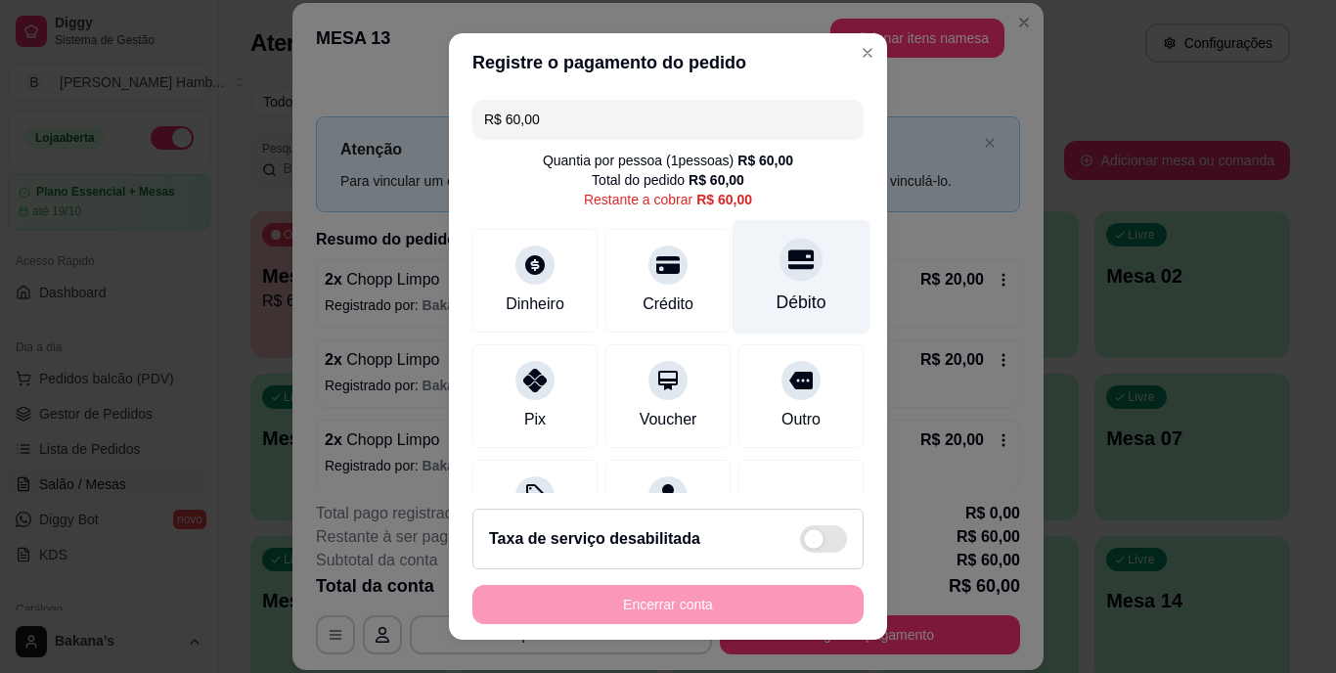
click at [809, 282] on div "Débito" at bounding box center [802, 277] width 138 height 114
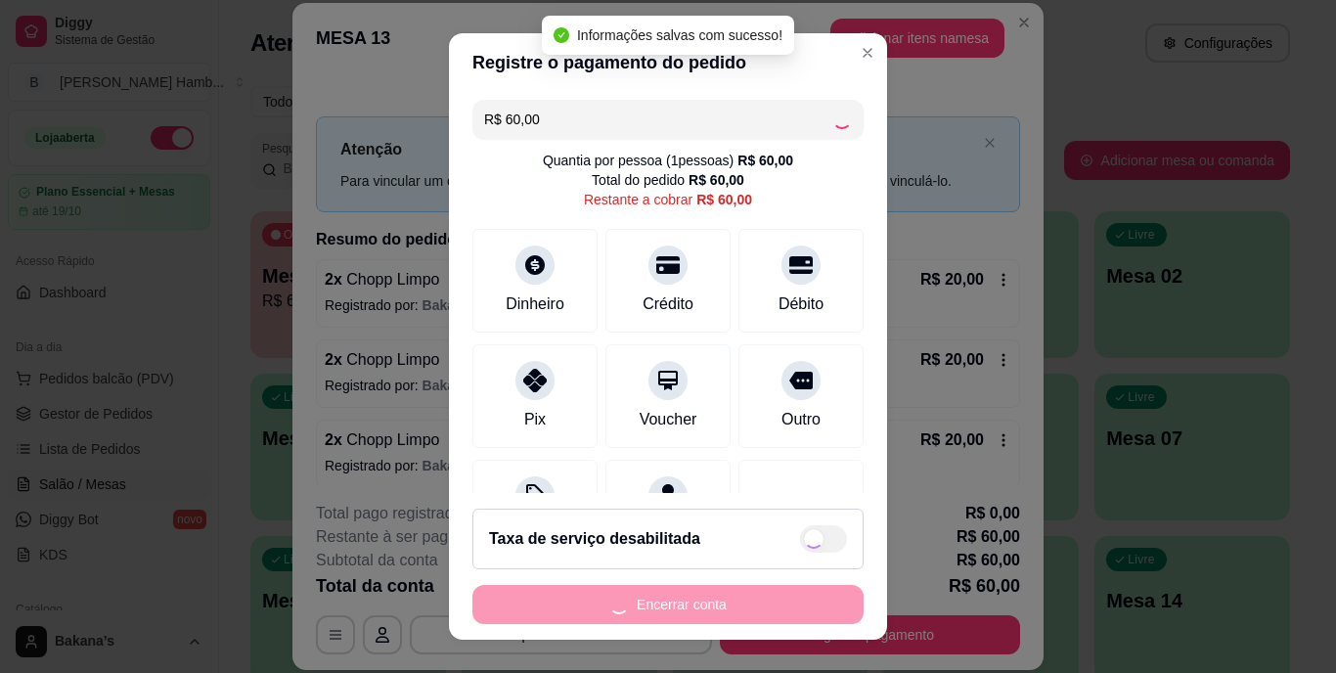
type input "R$ 0,00"
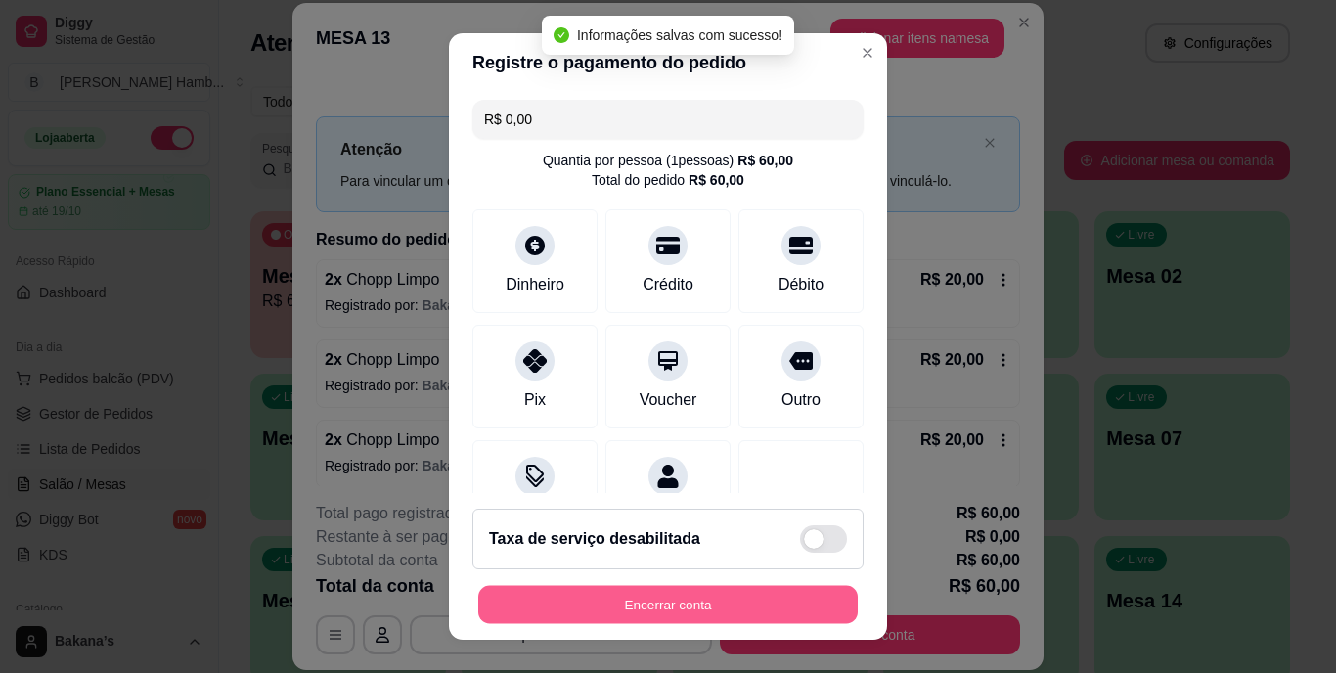
click at [790, 605] on button "Encerrar conta" at bounding box center [667, 604] width 379 height 38
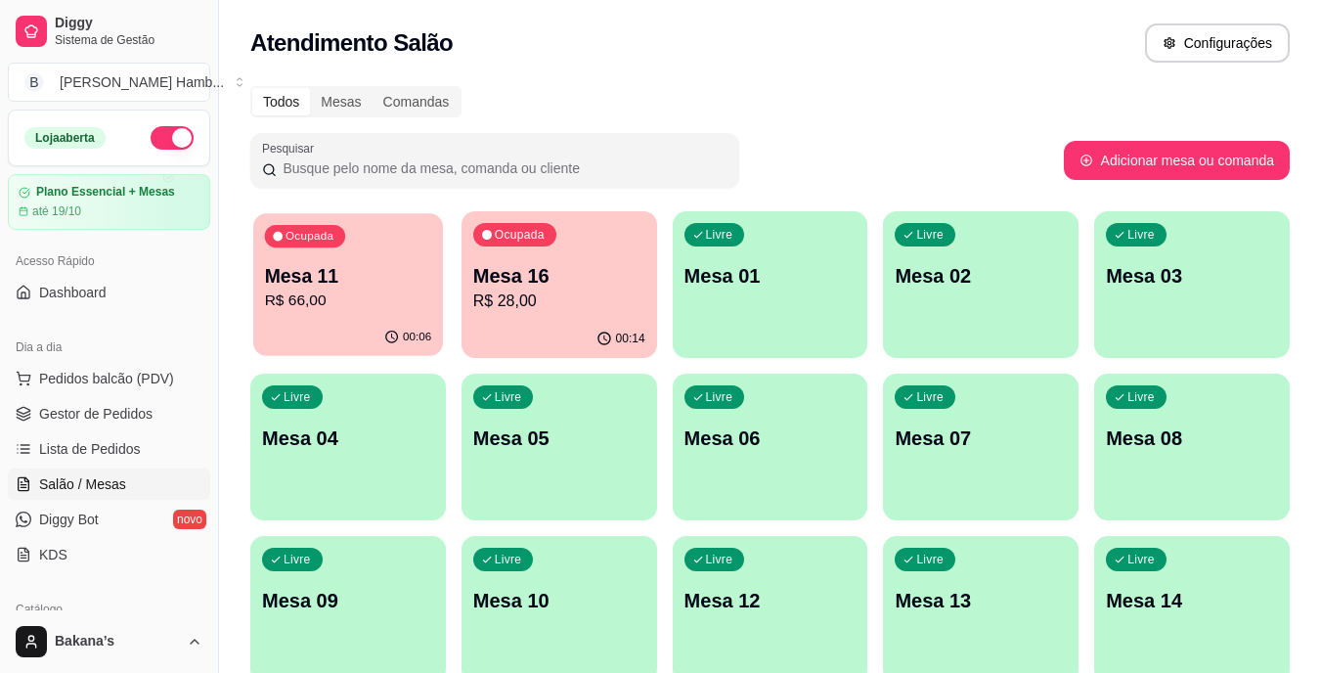
click at [324, 282] on p "Mesa 11" at bounding box center [348, 276] width 167 height 26
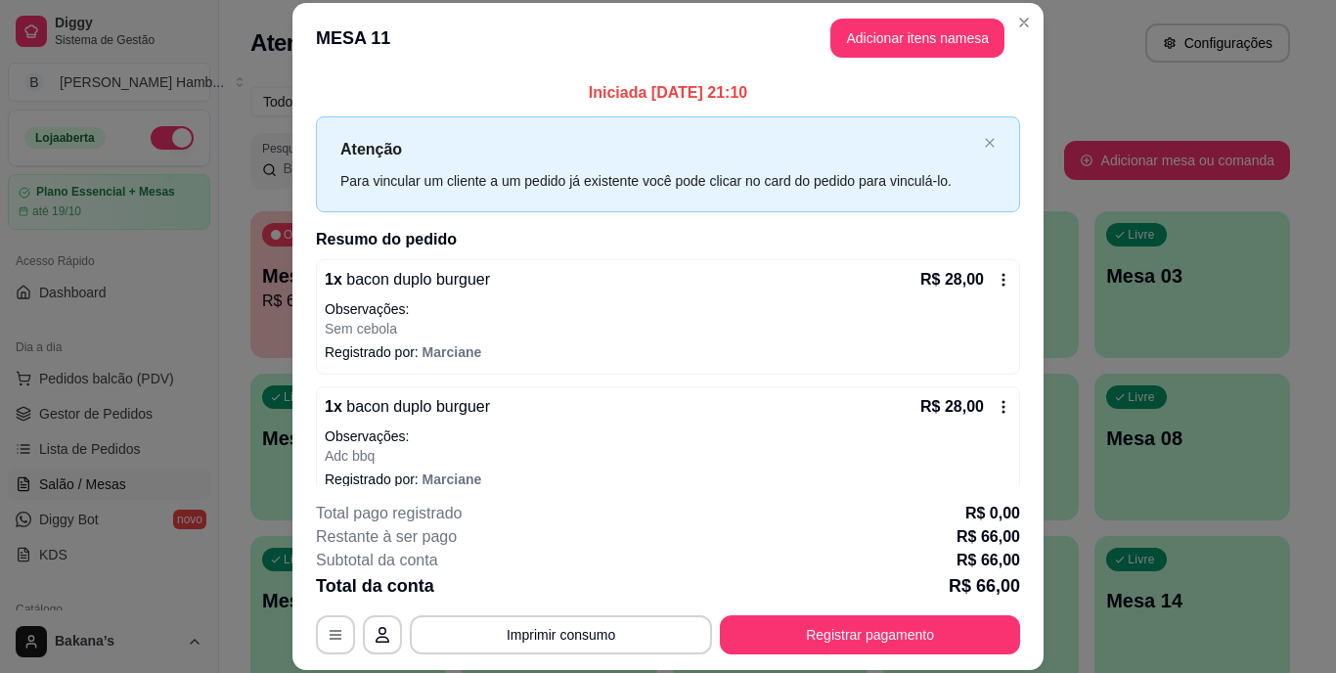
scroll to position [98, 0]
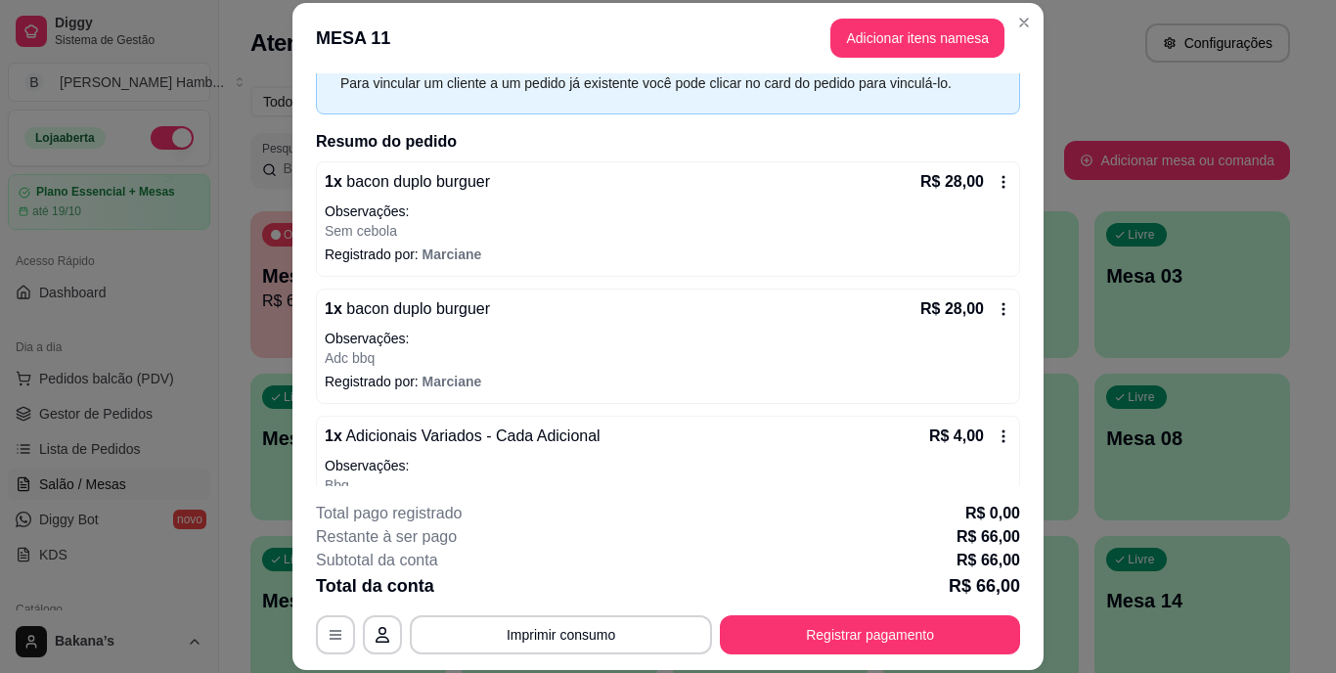
click at [996, 302] on icon at bounding box center [1004, 309] width 16 height 16
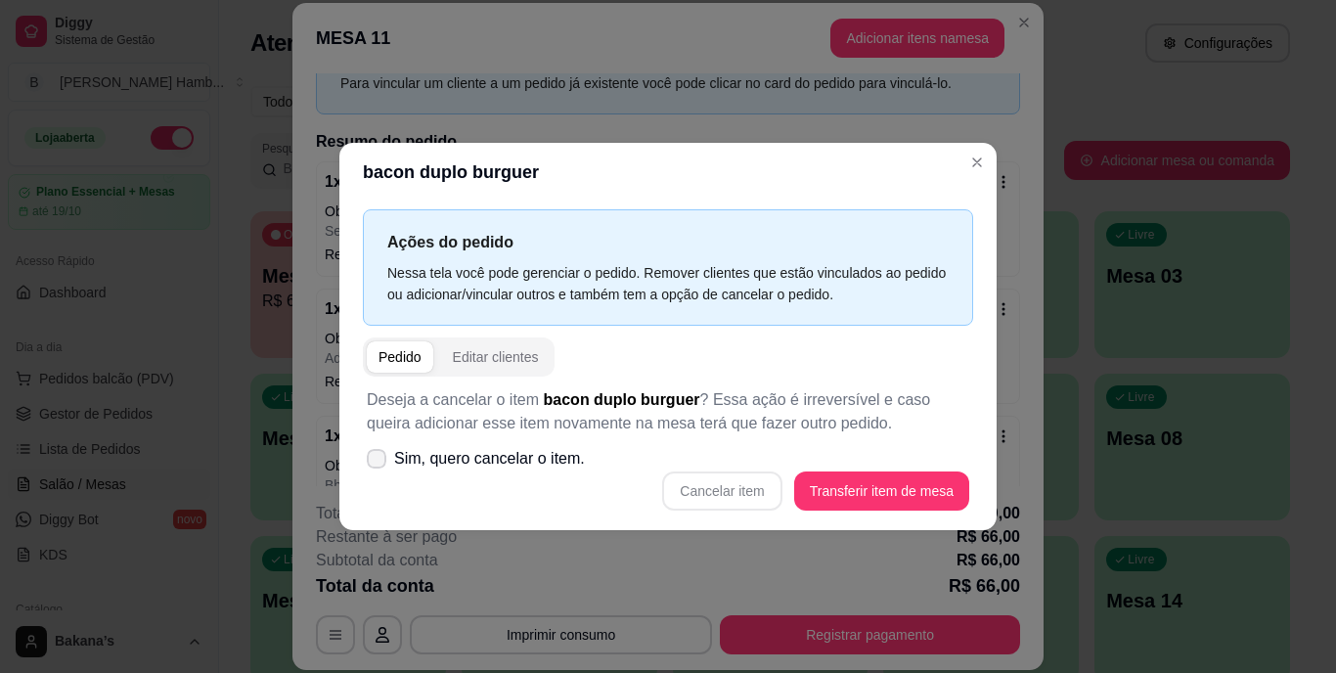
click at [426, 450] on span "Sim, quero cancelar o item." at bounding box center [489, 458] width 191 height 23
click at [379, 463] on input "Sim, quero cancelar o item." at bounding box center [372, 469] width 13 height 13
checkbox input "true"
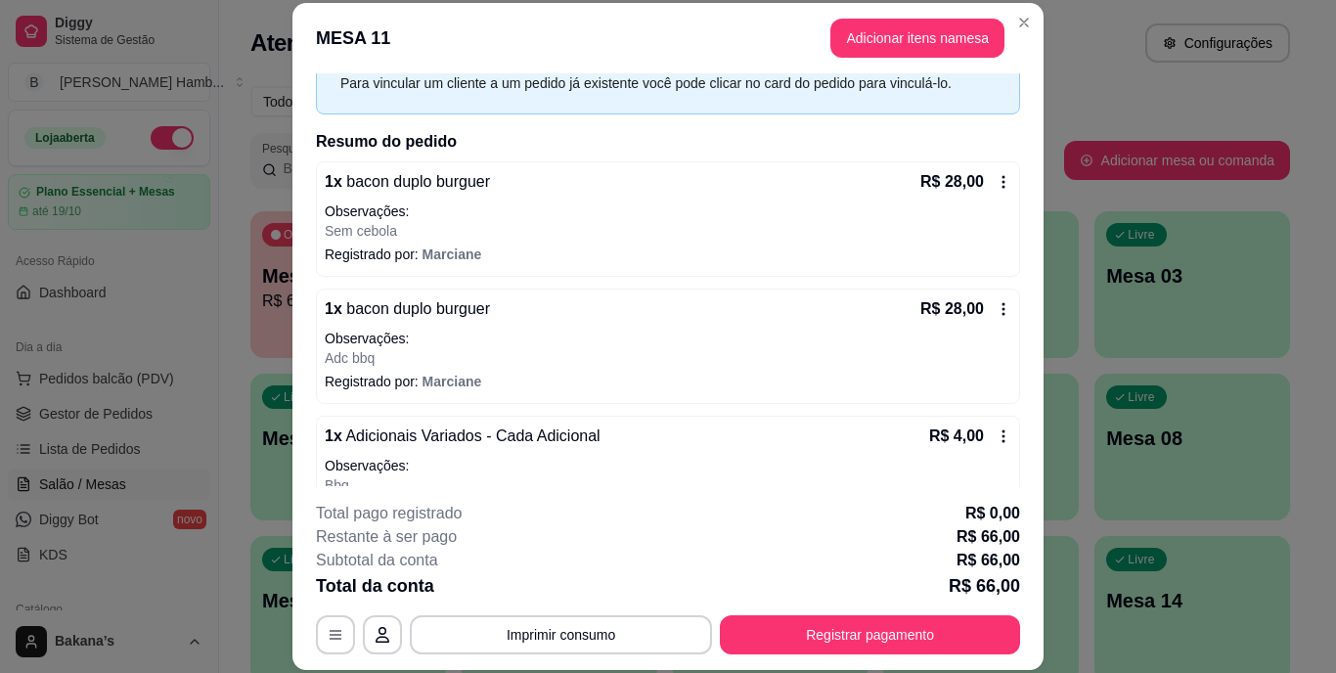
click at [607, 340] on p "Observações:" at bounding box center [668, 339] width 687 height 20
click at [1003, 182] on icon at bounding box center [1004, 181] width 3 height 13
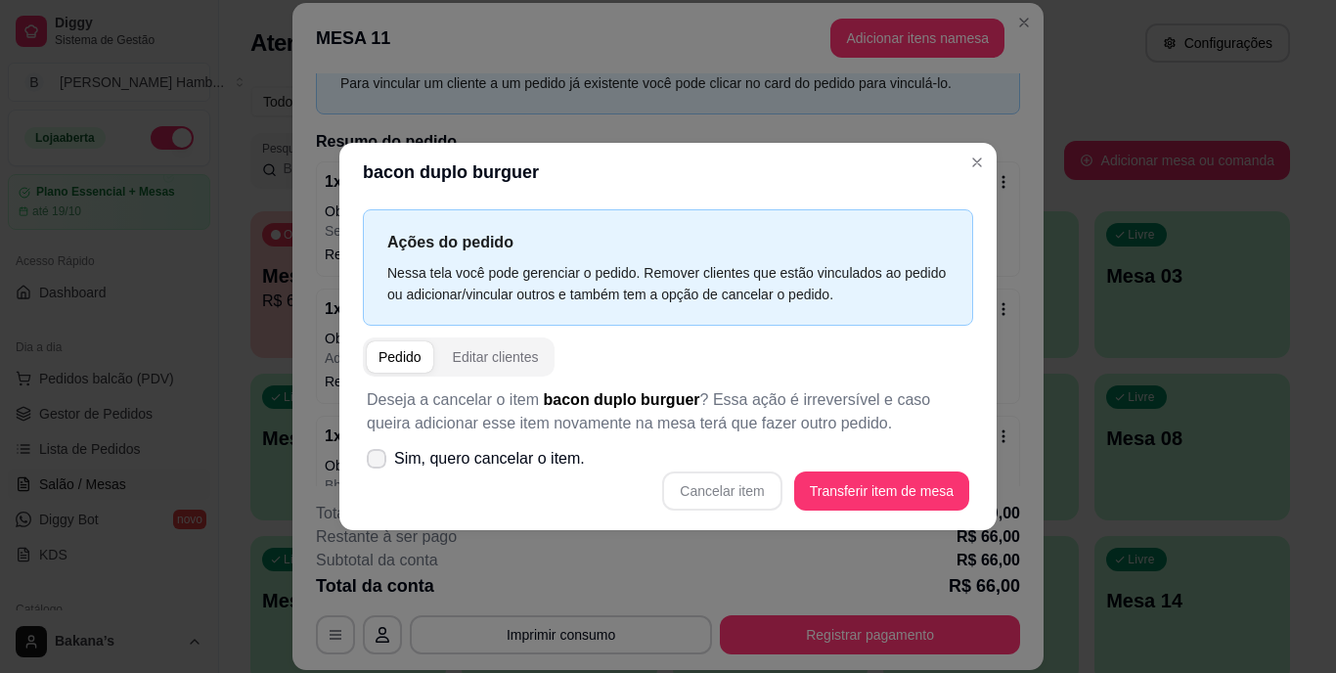
click at [469, 457] on span "Sim, quero cancelar o item." at bounding box center [489, 458] width 191 height 23
click at [379, 463] on input "Sim, quero cancelar o item." at bounding box center [372, 469] width 13 height 13
checkbox input "true"
click at [709, 495] on button "Cancelar item" at bounding box center [721, 490] width 119 height 39
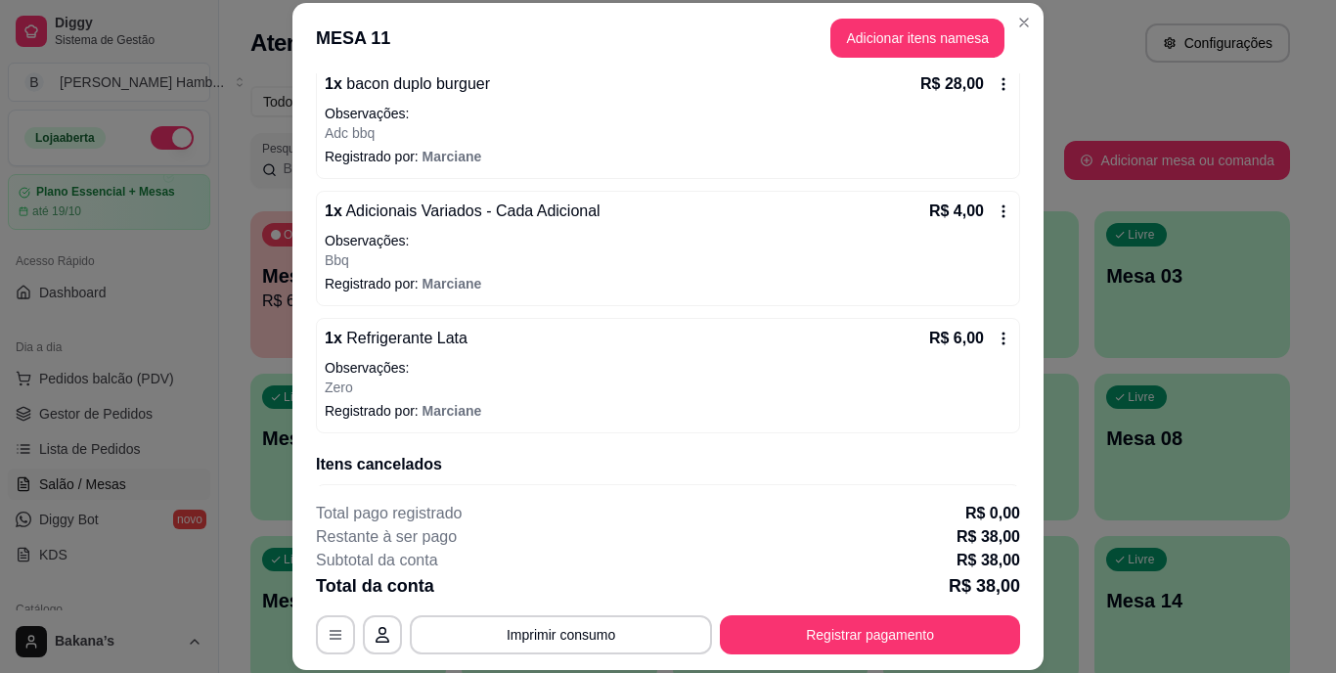
scroll to position [293, 0]
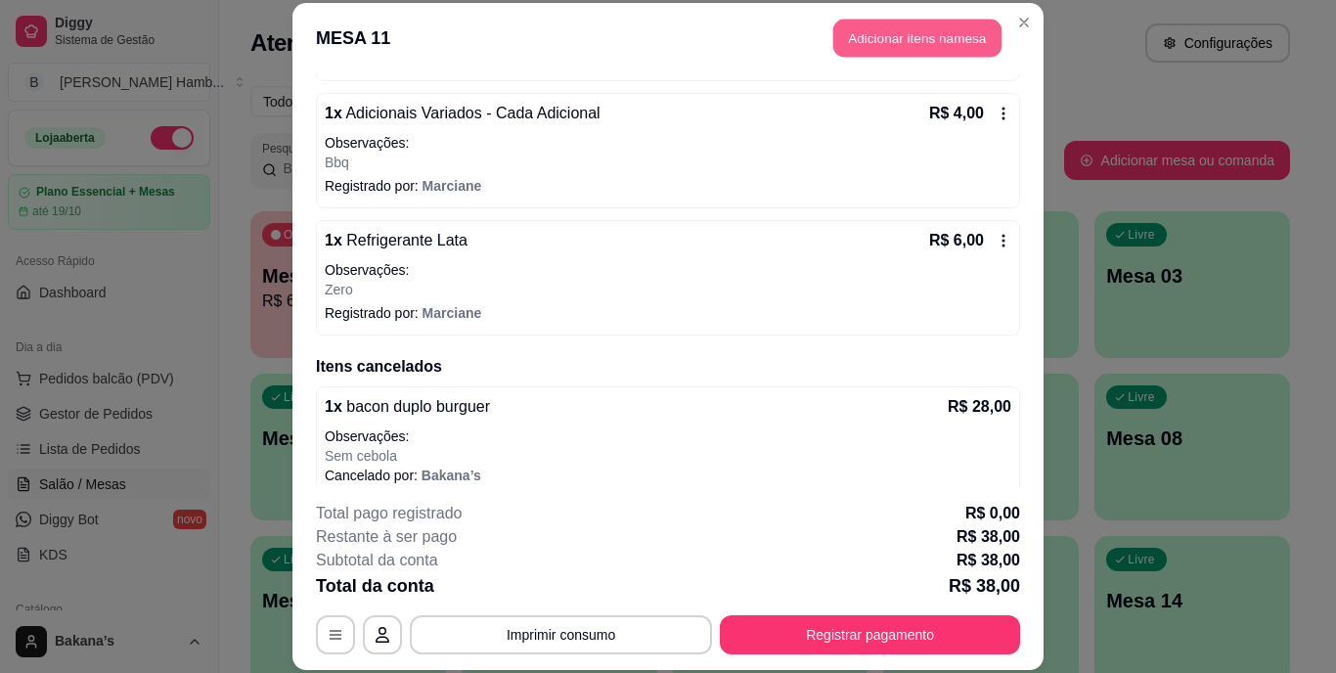
click at [845, 44] on button "Adicionar itens na mesa" at bounding box center [917, 39] width 168 height 38
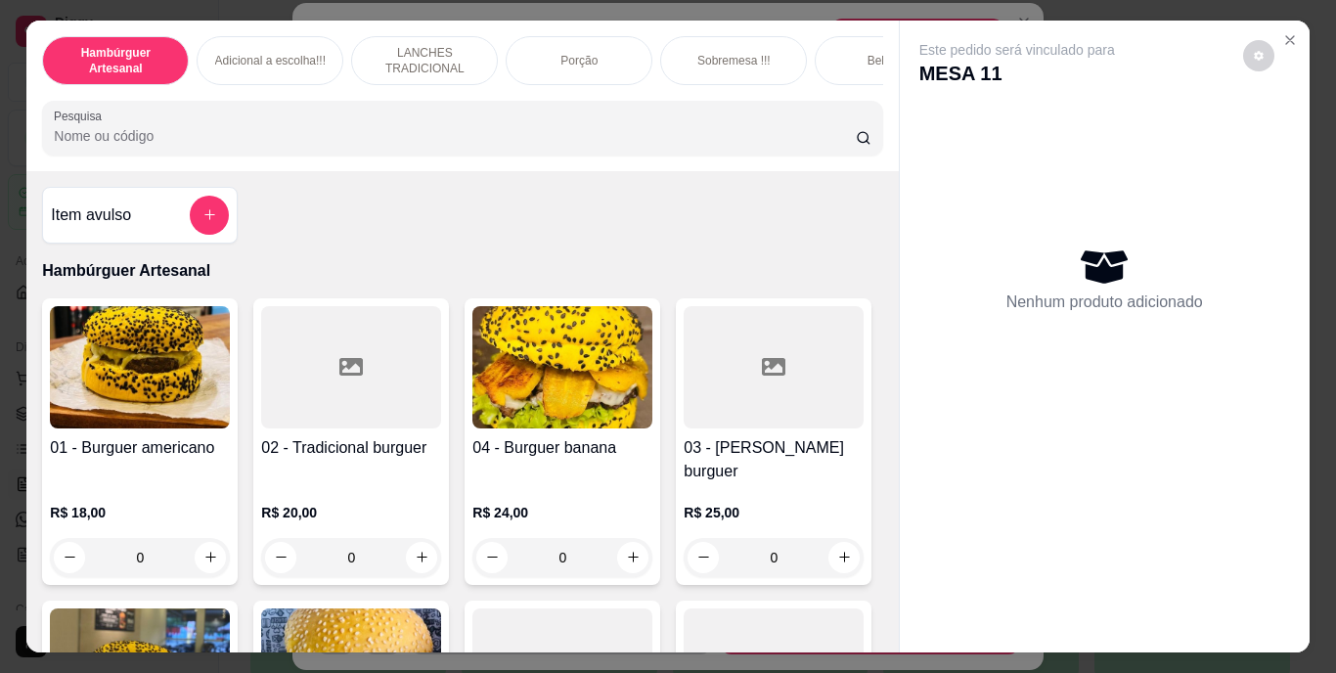
scroll to position [391, 0]
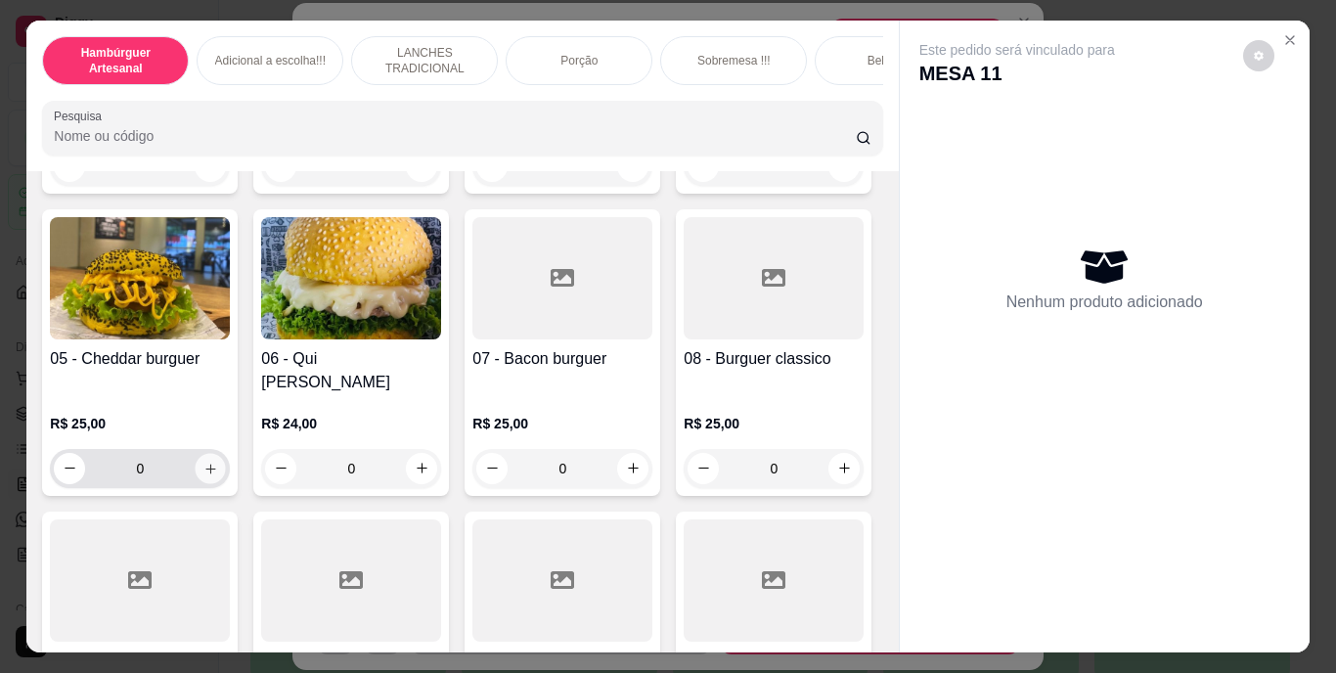
click at [218, 461] on icon "increase-product-quantity" at bounding box center [210, 468] width 15 height 15
type input "1"
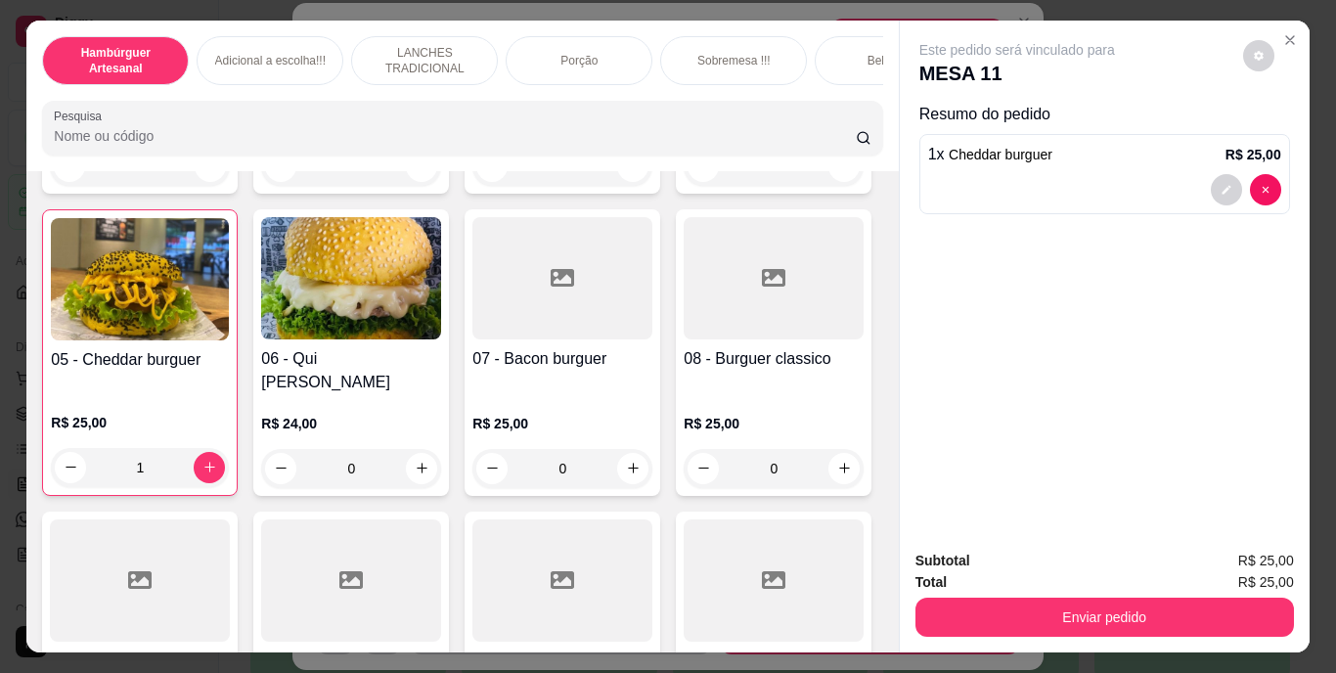
click at [1211, 174] on div at bounding box center [1246, 189] width 70 height 31
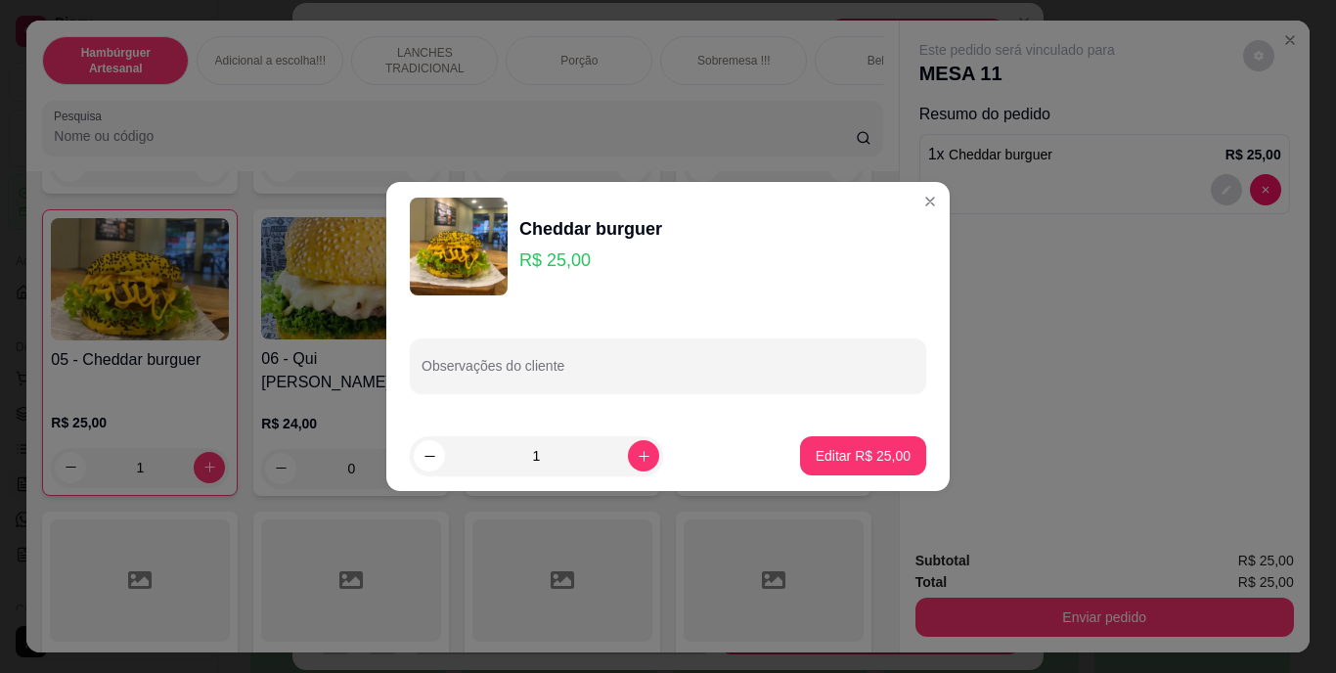
click at [627, 341] on div "Observações do cliente" at bounding box center [667, 366] width 563 height 110
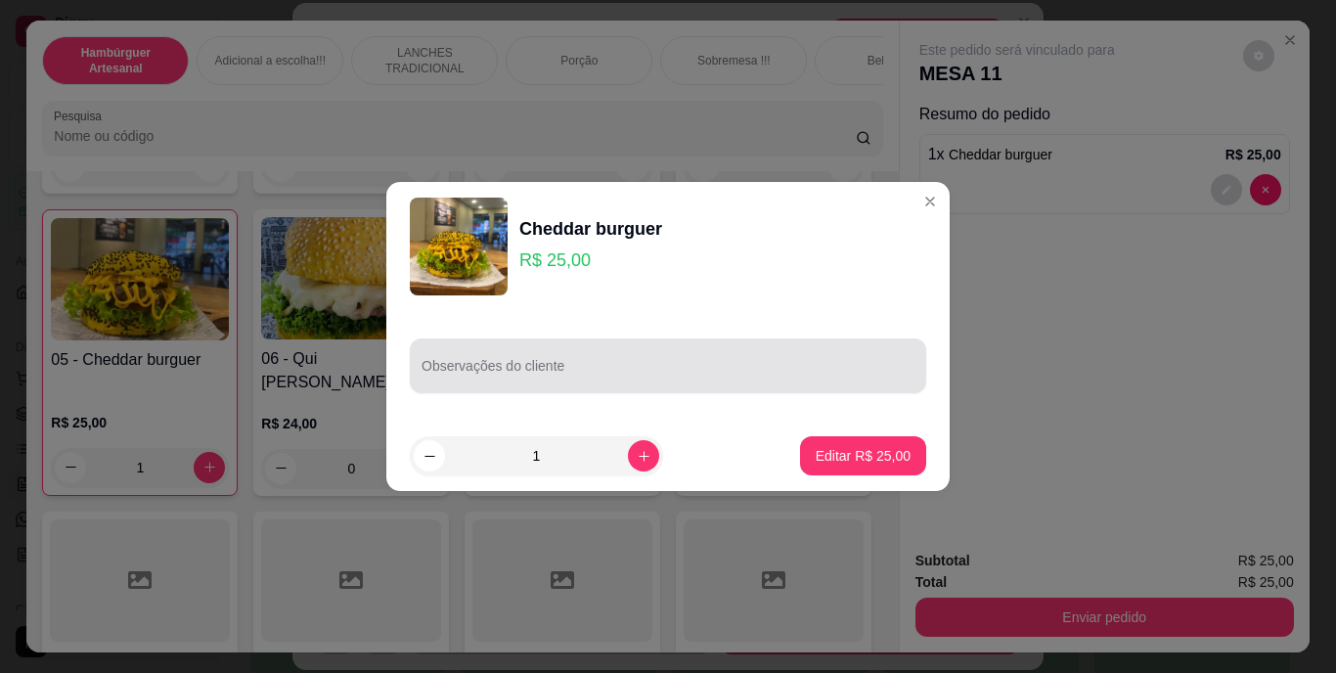
click at [624, 349] on div at bounding box center [668, 365] width 493 height 39
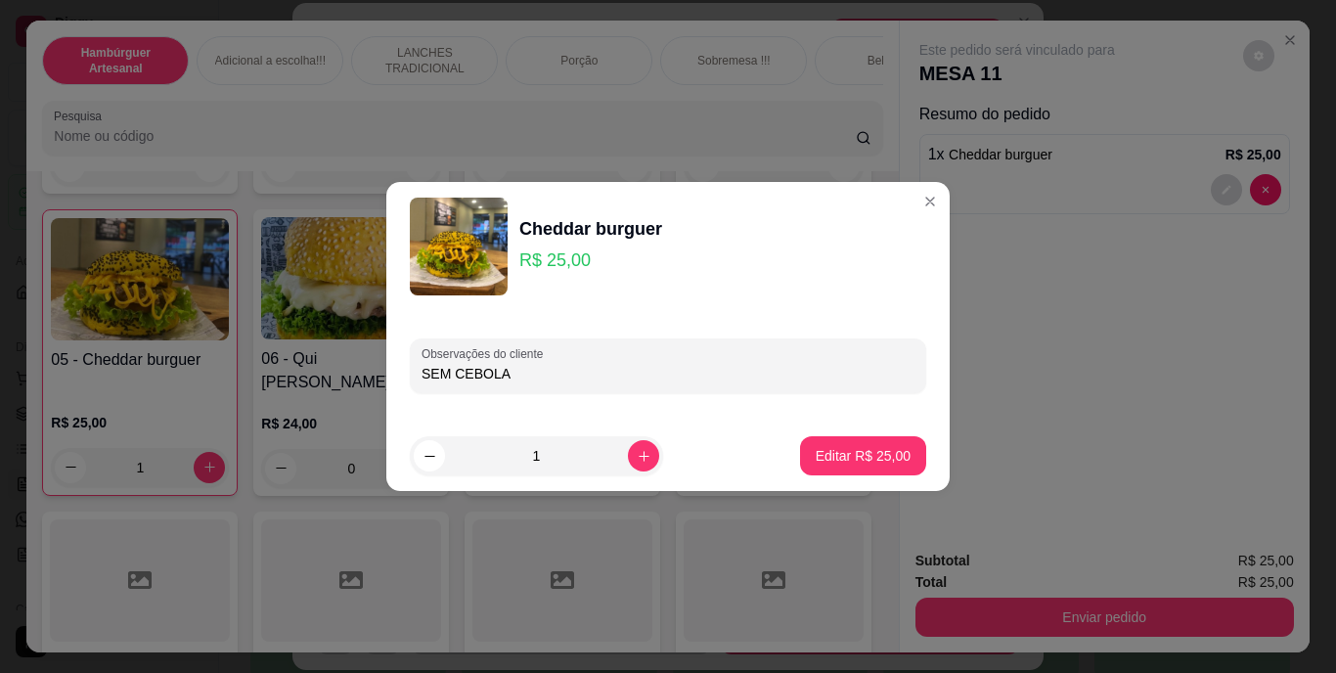
type input "SEM CEBOLA"
click at [825, 449] on p "Editar R$ 25,00" at bounding box center [863, 455] width 92 height 19
type input "0"
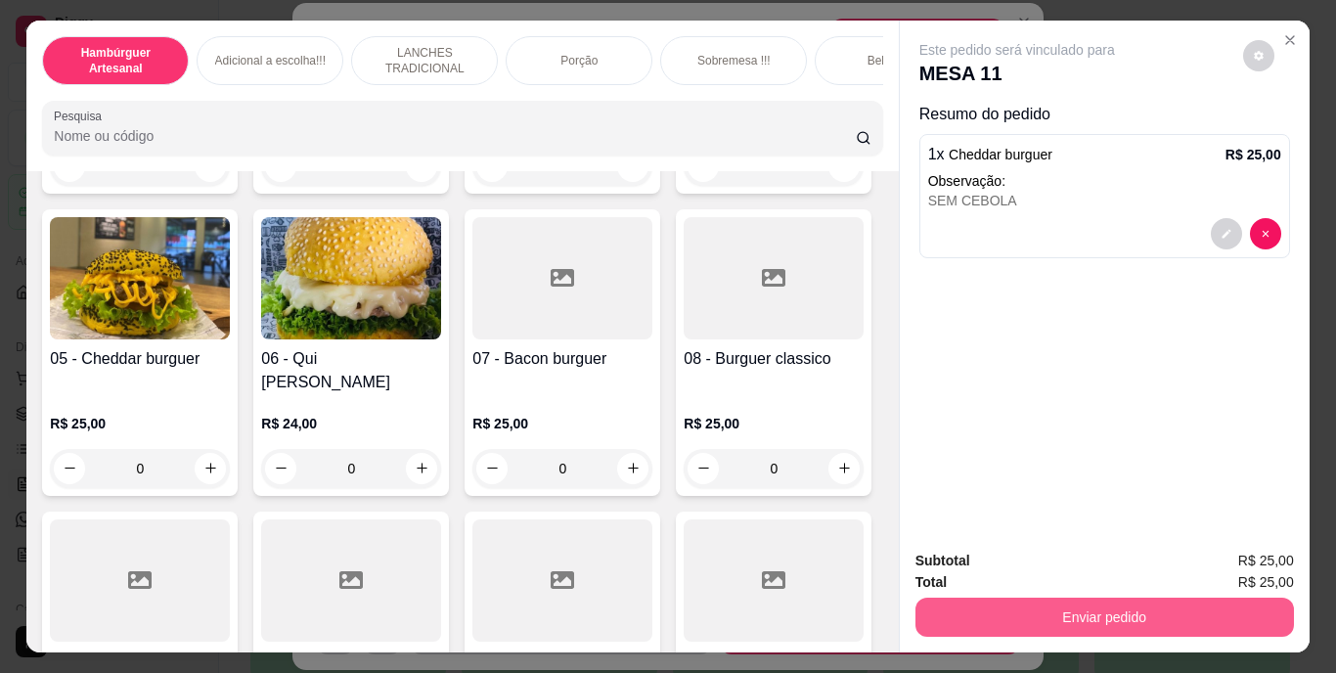
click at [1194, 608] on button "Enviar pedido" at bounding box center [1104, 617] width 379 height 39
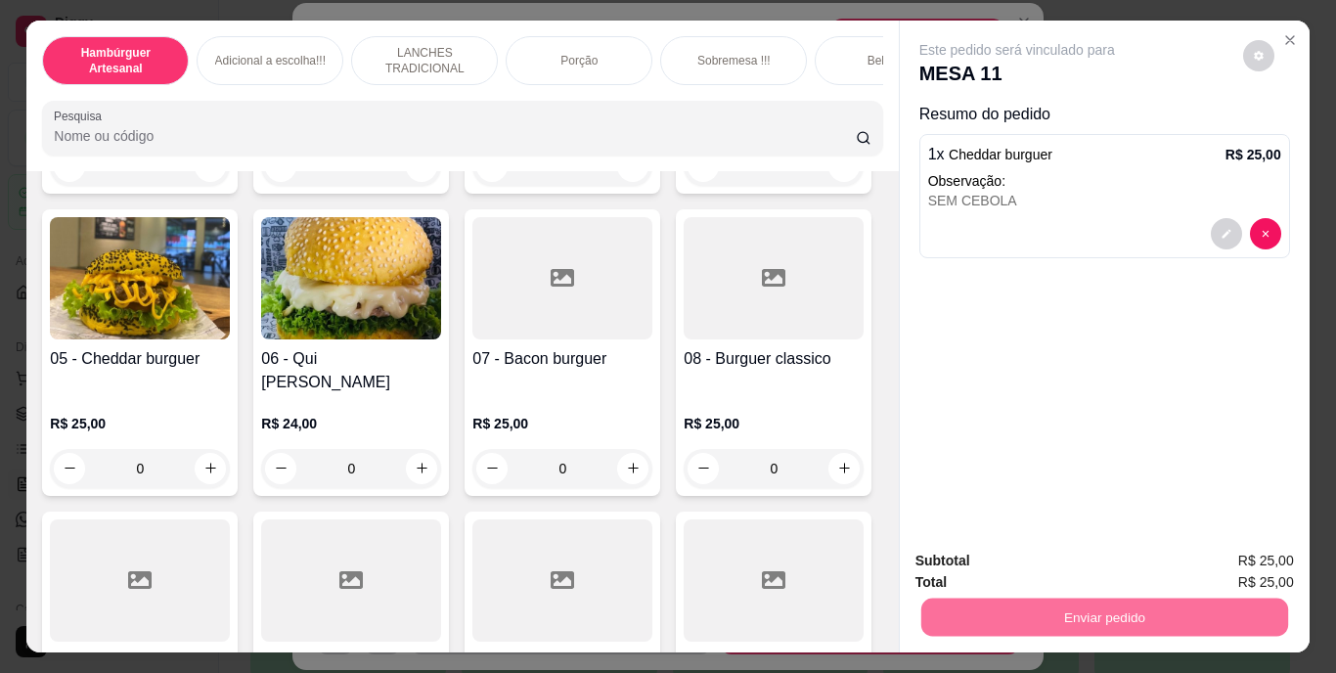
click at [1240, 556] on button "Enviar pedido" at bounding box center [1243, 562] width 108 height 36
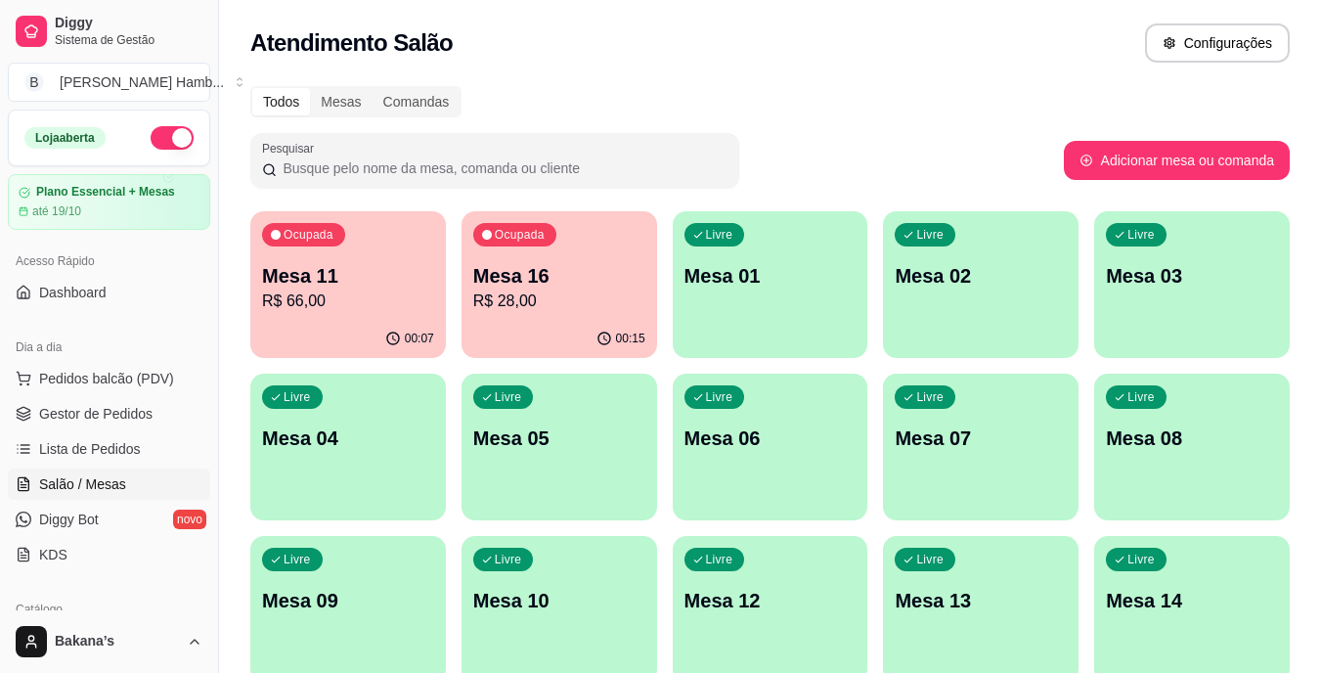
click at [291, 274] on p "Mesa 11" at bounding box center [348, 275] width 172 height 27
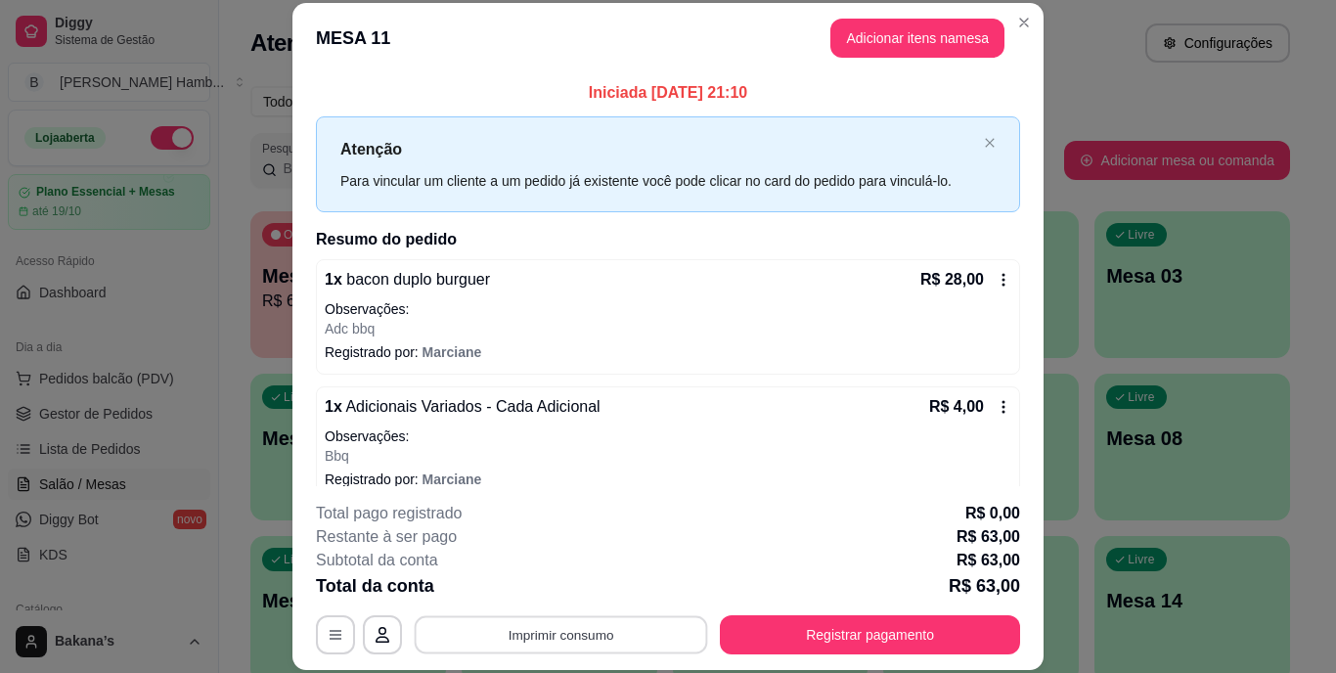
click at [498, 634] on button "Imprimir consumo" at bounding box center [561, 634] width 293 height 38
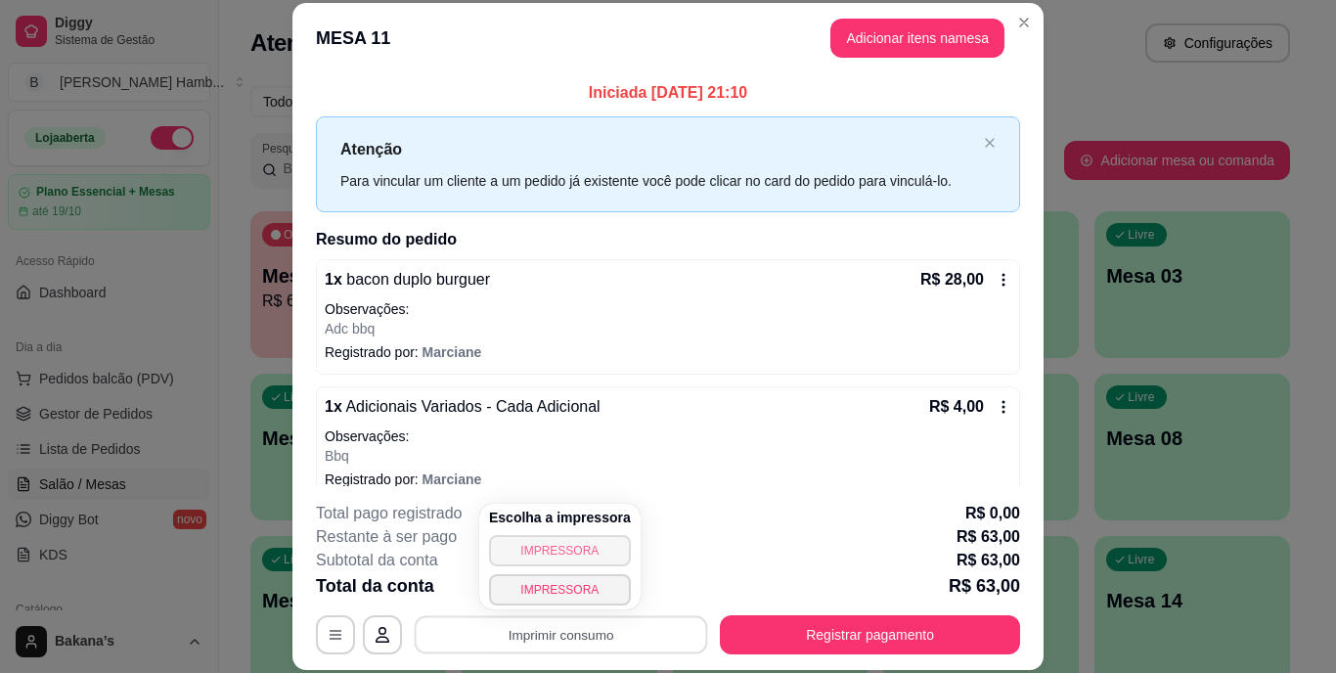
click at [528, 540] on button "IMPRESSORA" at bounding box center [560, 550] width 142 height 31
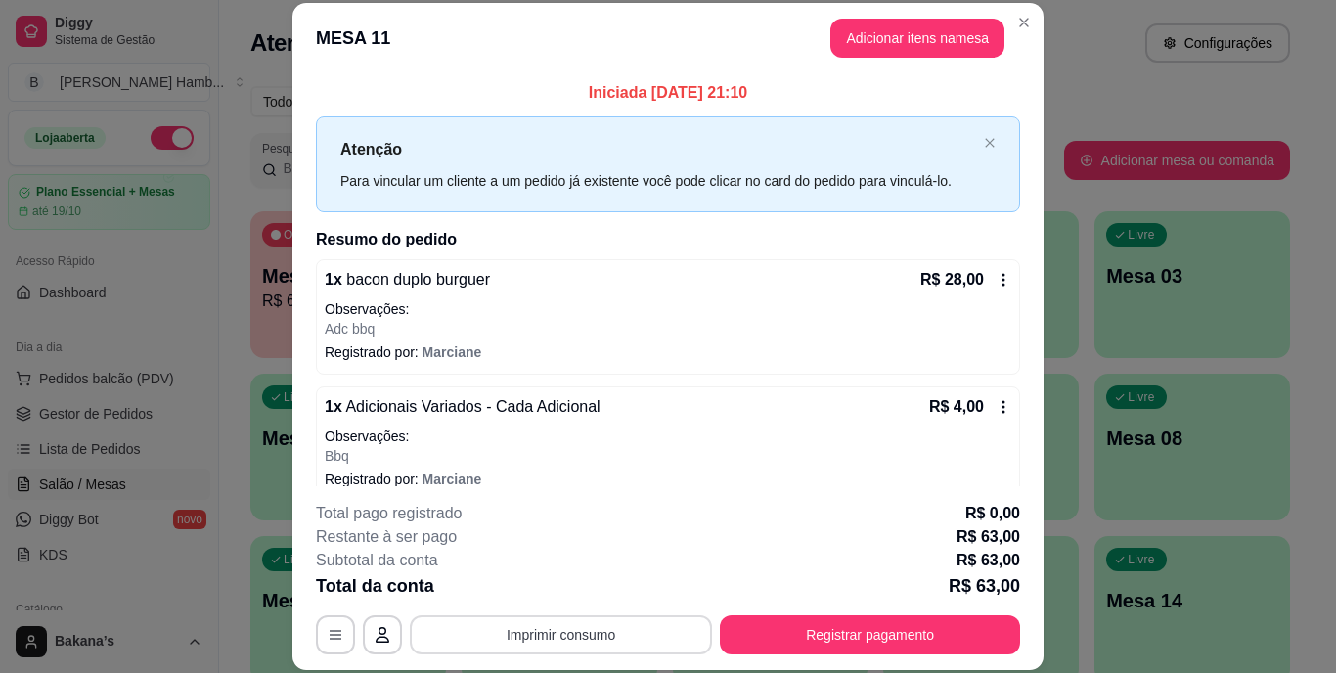
click at [530, 633] on button "Imprimir consumo" at bounding box center [561, 634] width 302 height 39
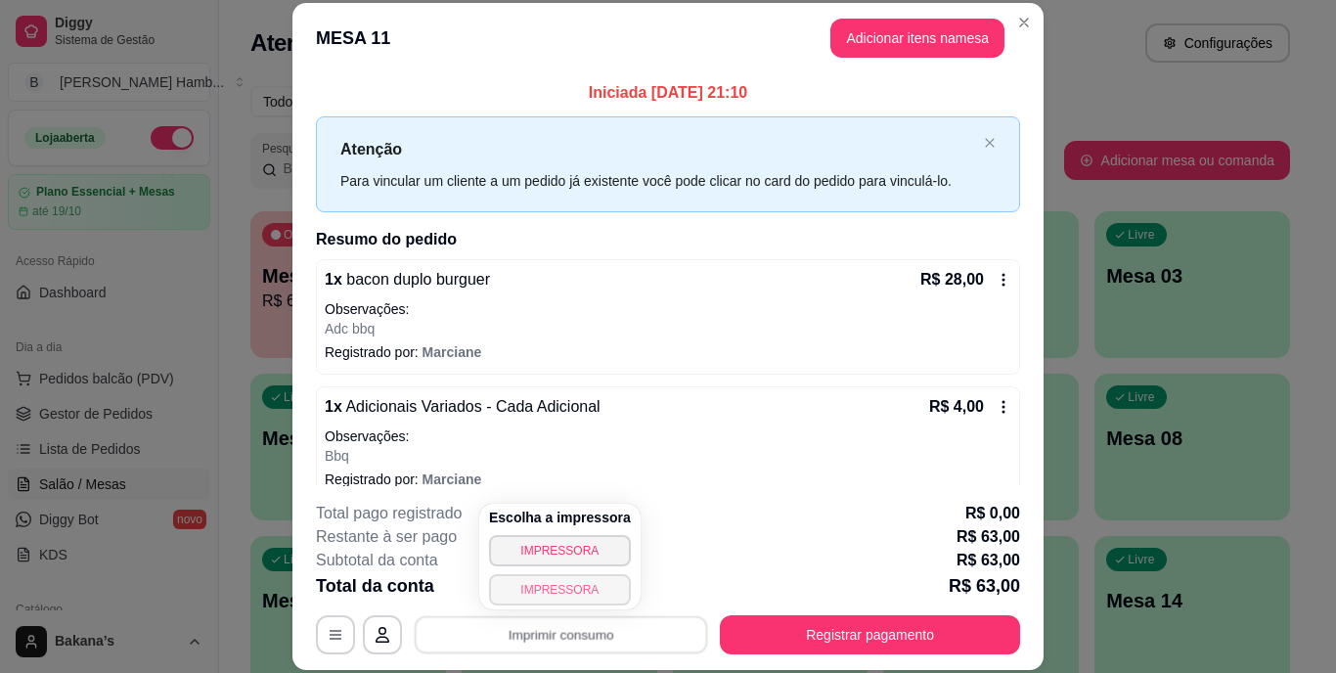
click at [568, 587] on button "IMPRESSORA" at bounding box center [560, 589] width 142 height 31
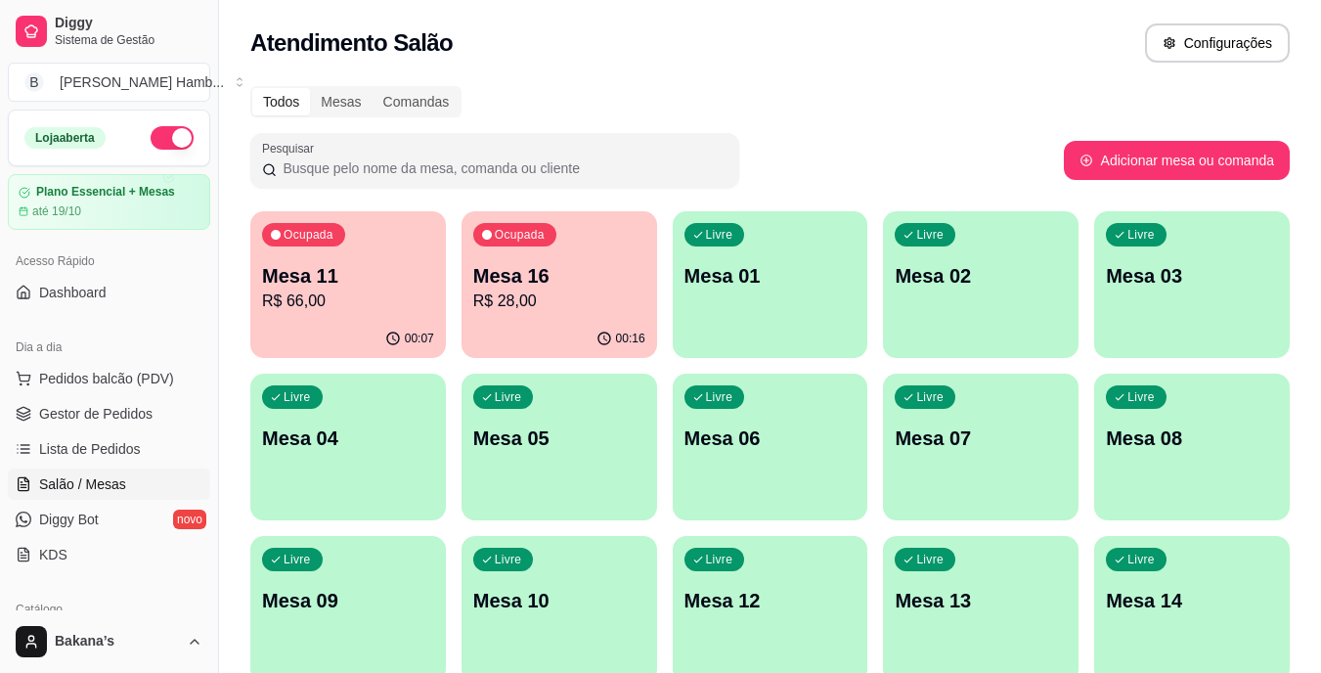
click at [520, 276] on p "Mesa 16" at bounding box center [559, 275] width 172 height 27
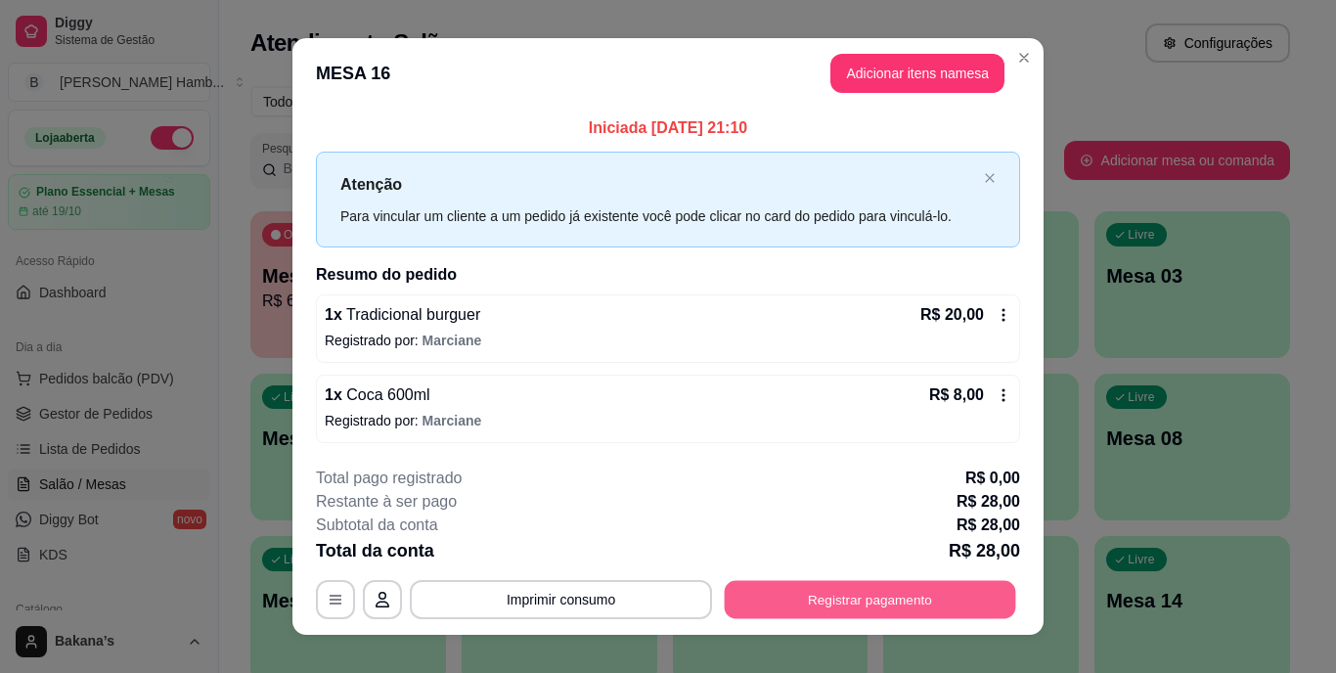
click at [747, 583] on button "Registrar pagamento" at bounding box center [870, 599] width 291 height 38
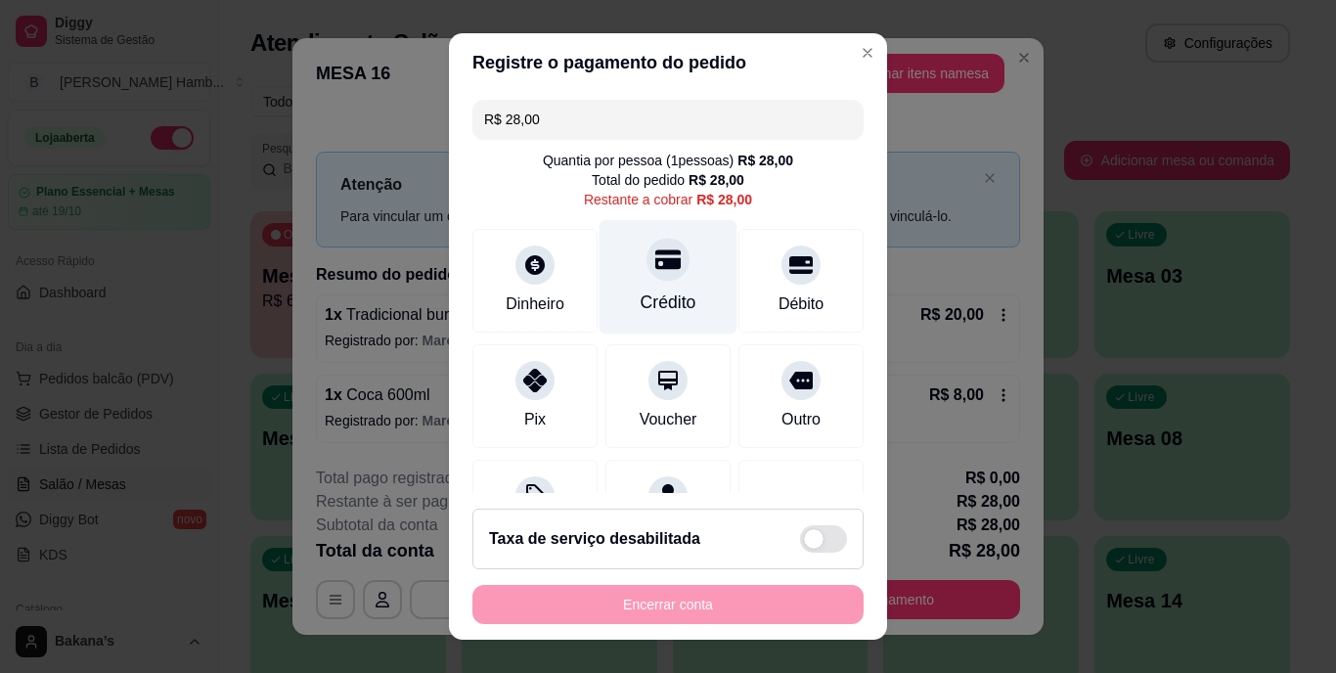
click at [665, 276] on div "Crédito" at bounding box center [669, 277] width 138 height 114
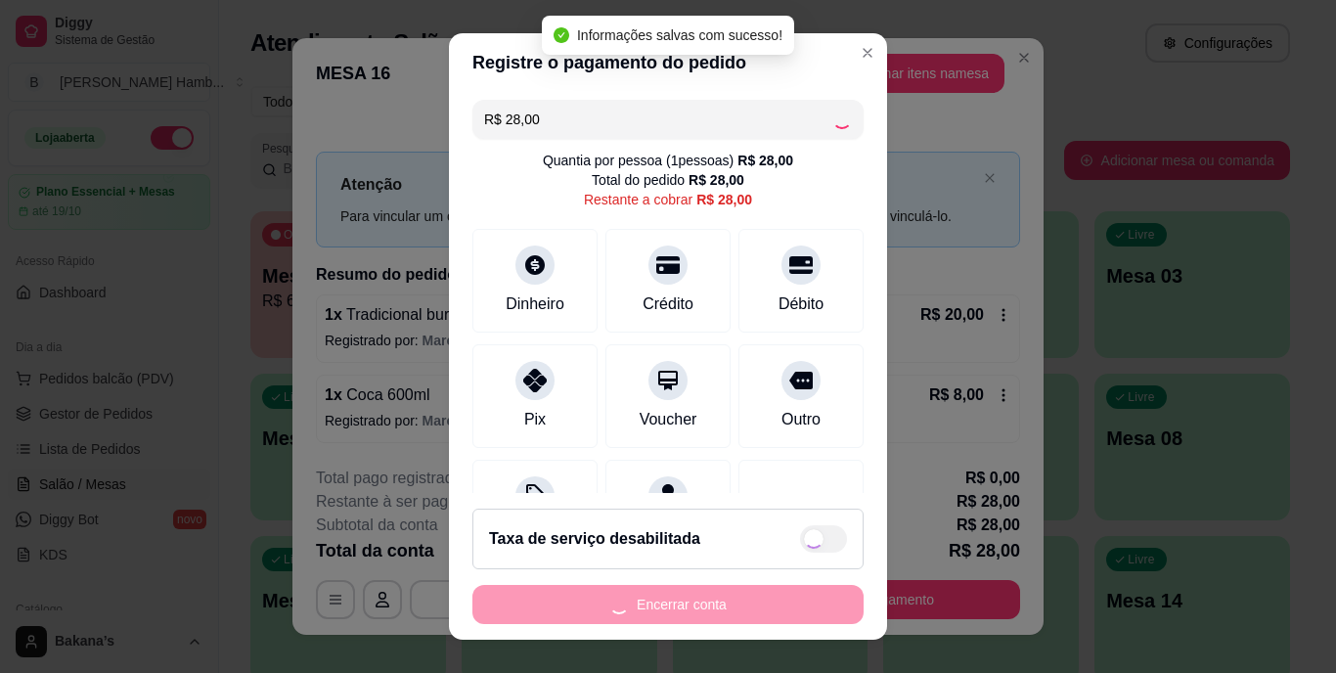
type input "R$ 0,00"
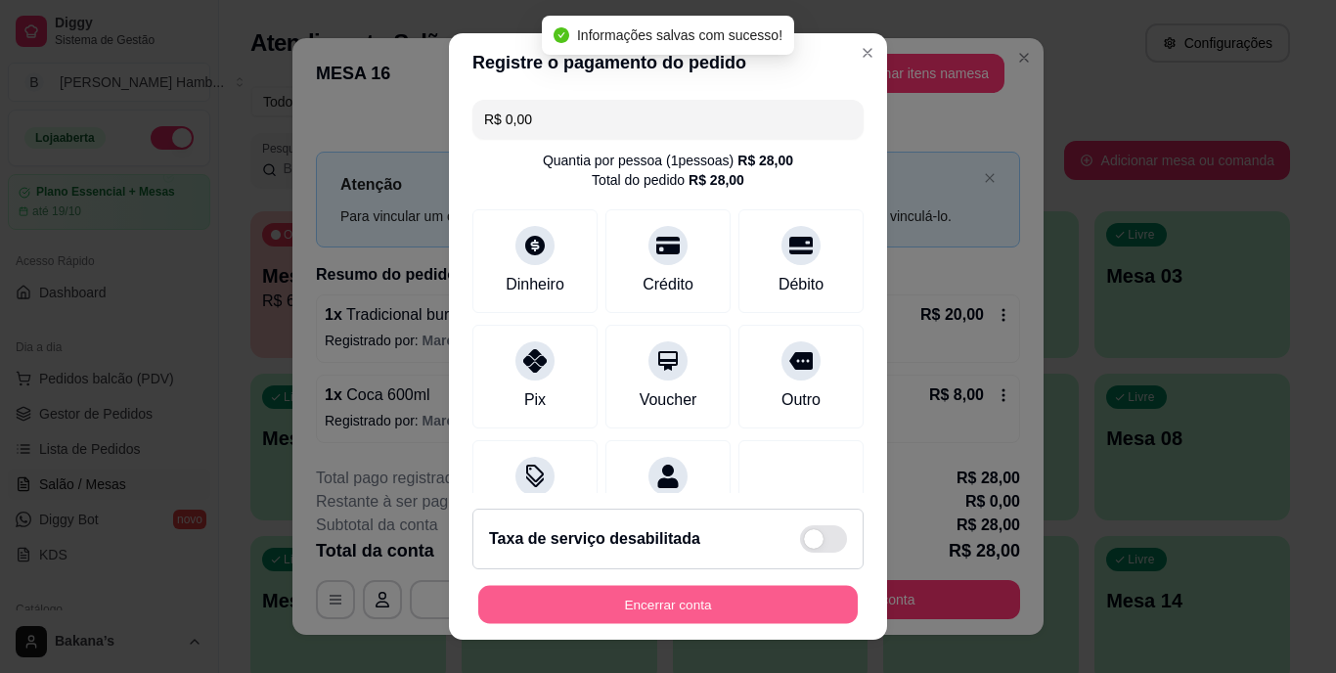
click at [668, 585] on button "Encerrar conta" at bounding box center [667, 604] width 379 height 38
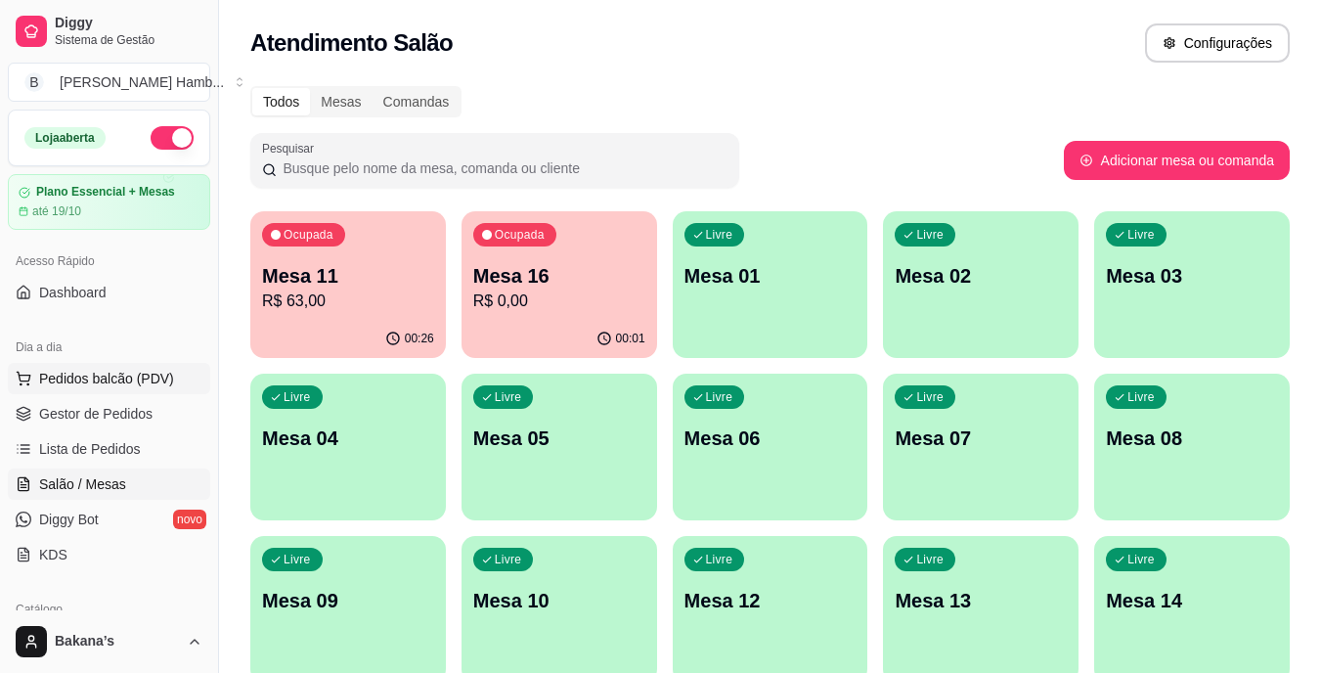
click at [143, 379] on span "Pedidos balcão (PDV)" at bounding box center [106, 379] width 135 height 20
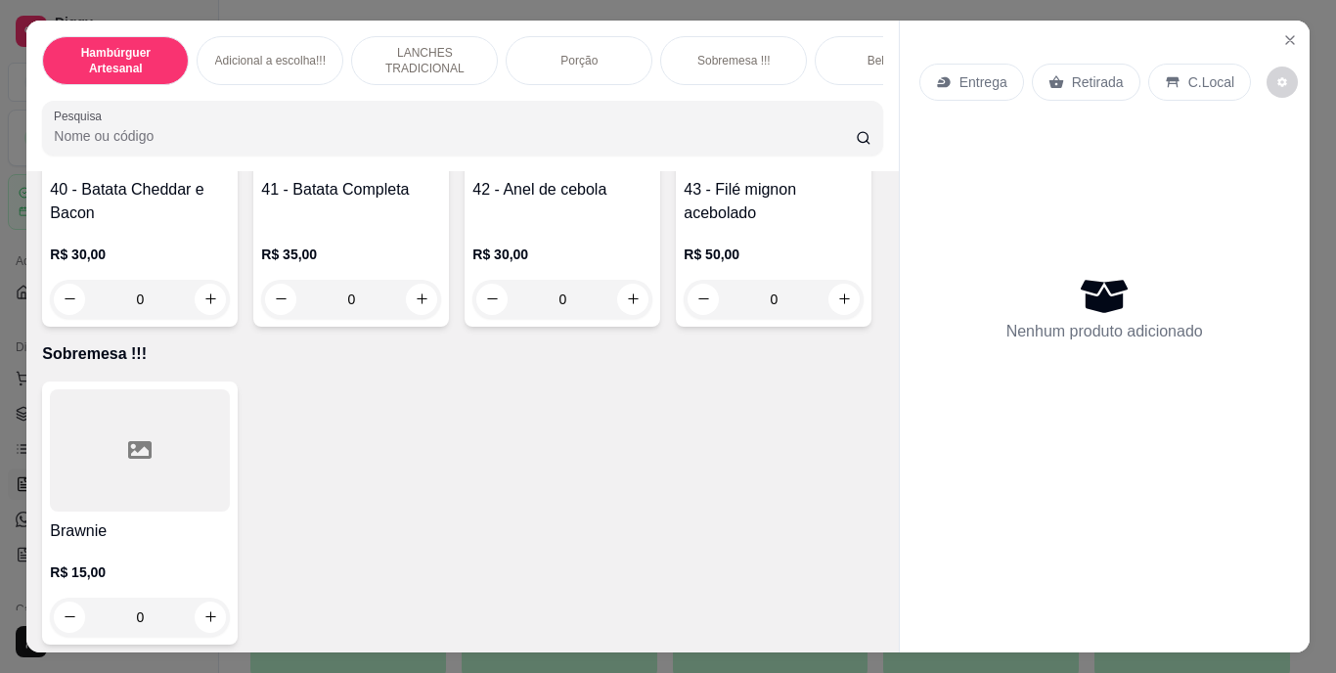
scroll to position [4010, 0]
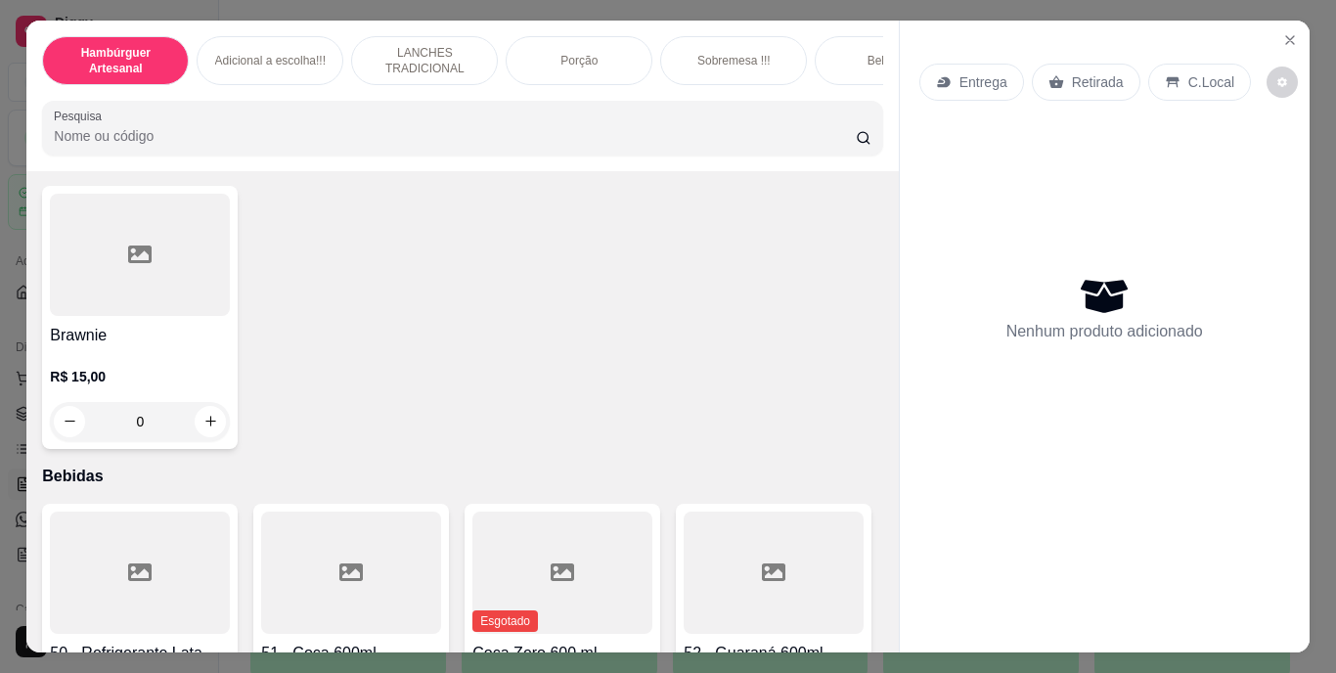
type input "2"
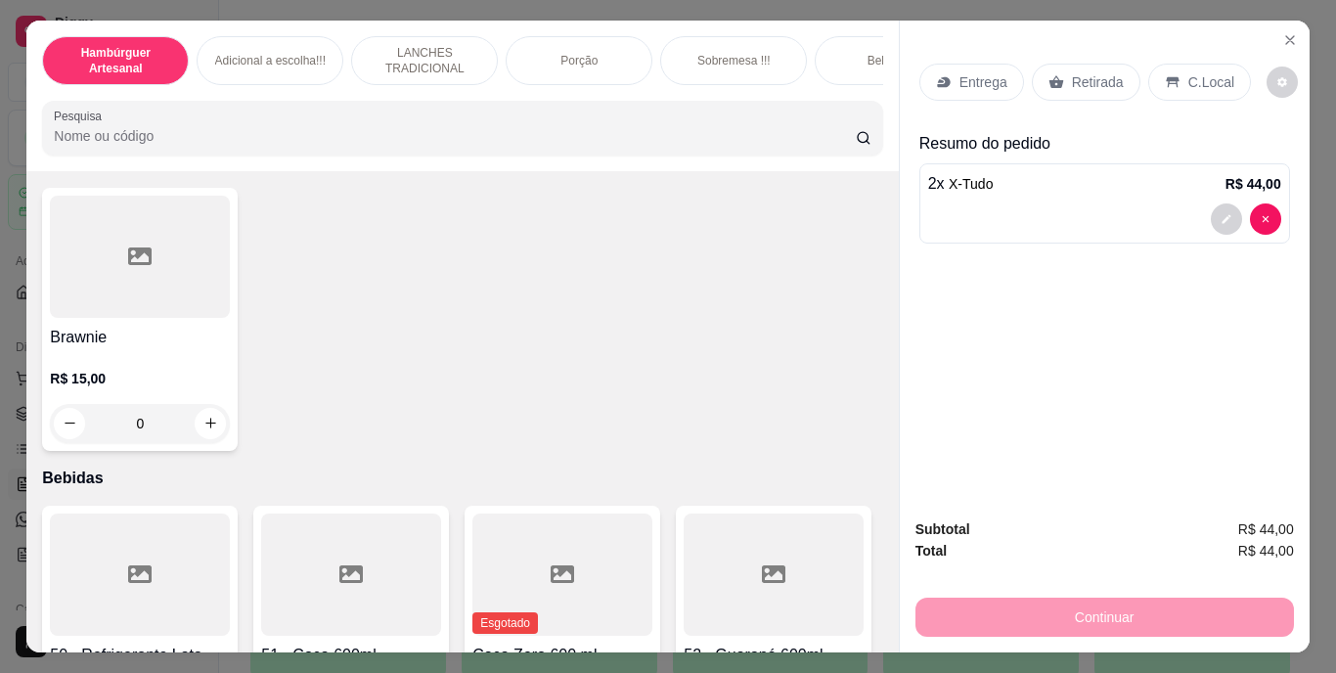
scroll to position [4011, 0]
click at [959, 75] on p "Entrega" at bounding box center [983, 82] width 48 height 20
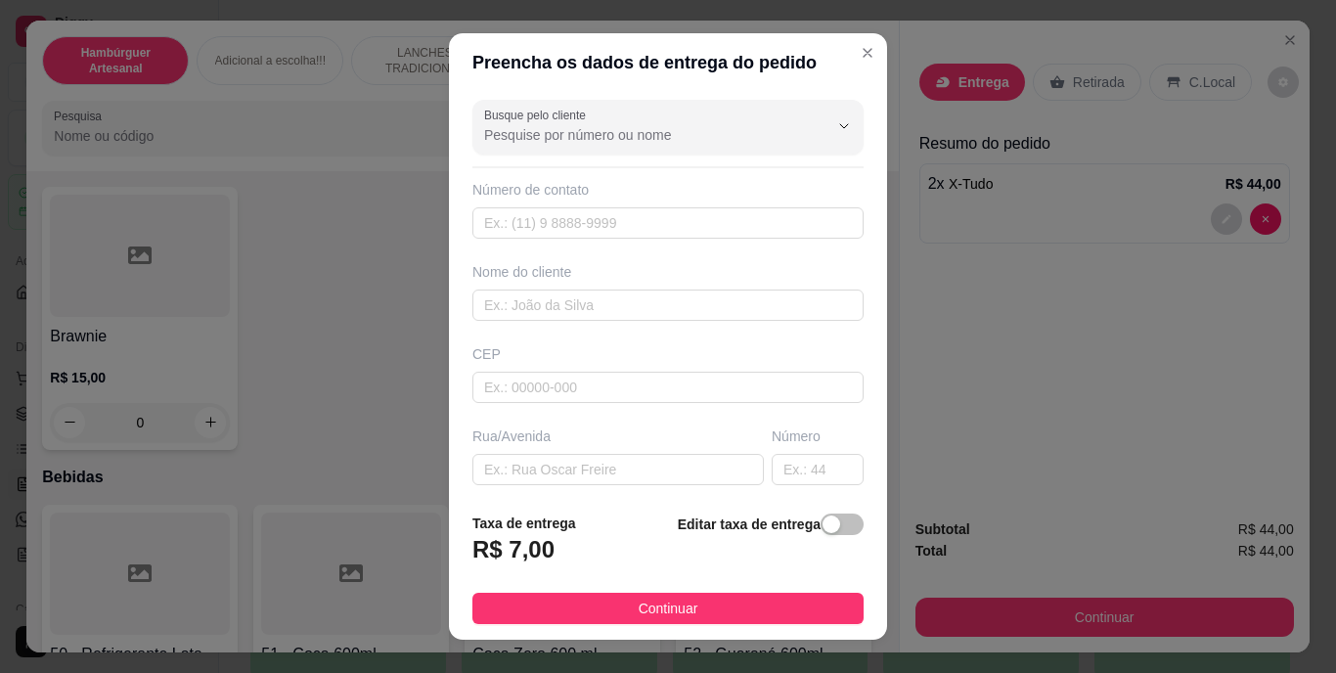
click at [722, 286] on div "Nome do cliente" at bounding box center [667, 291] width 399 height 59
click at [721, 309] on input "text" at bounding box center [667, 305] width 391 height 31
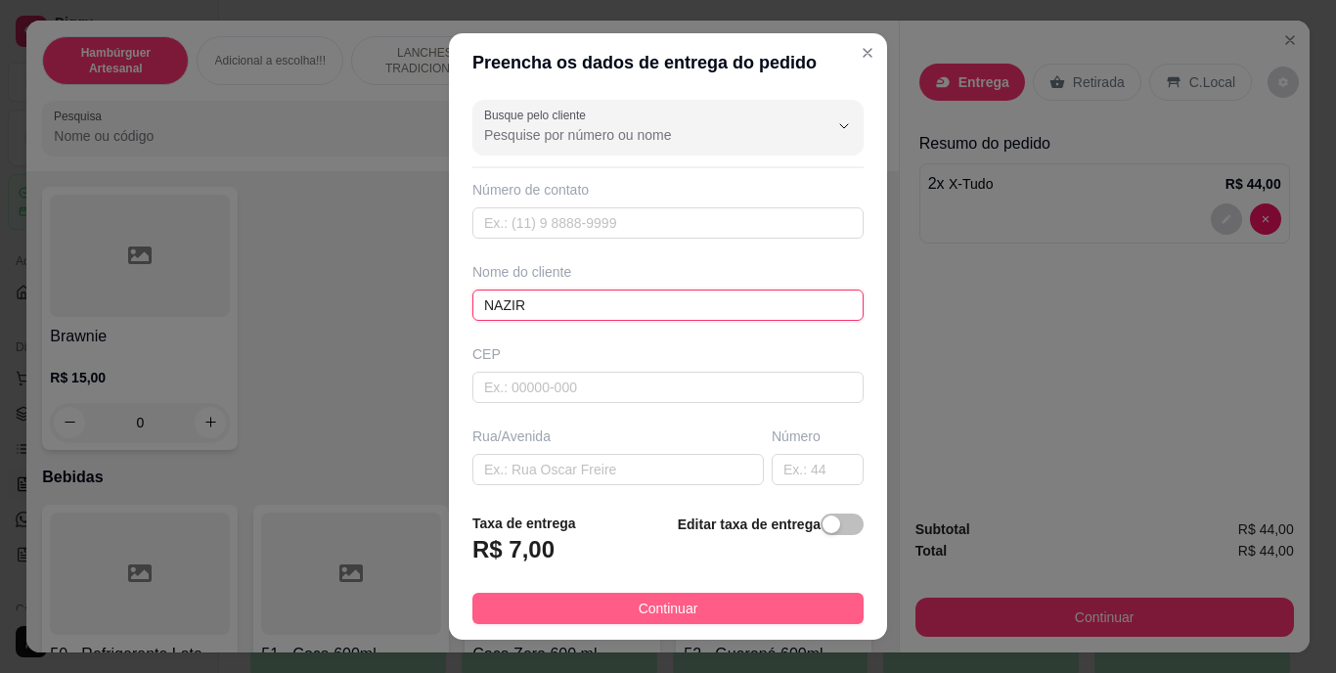
type input "NAZIR"
click at [724, 602] on button "Continuar" at bounding box center [667, 608] width 391 height 31
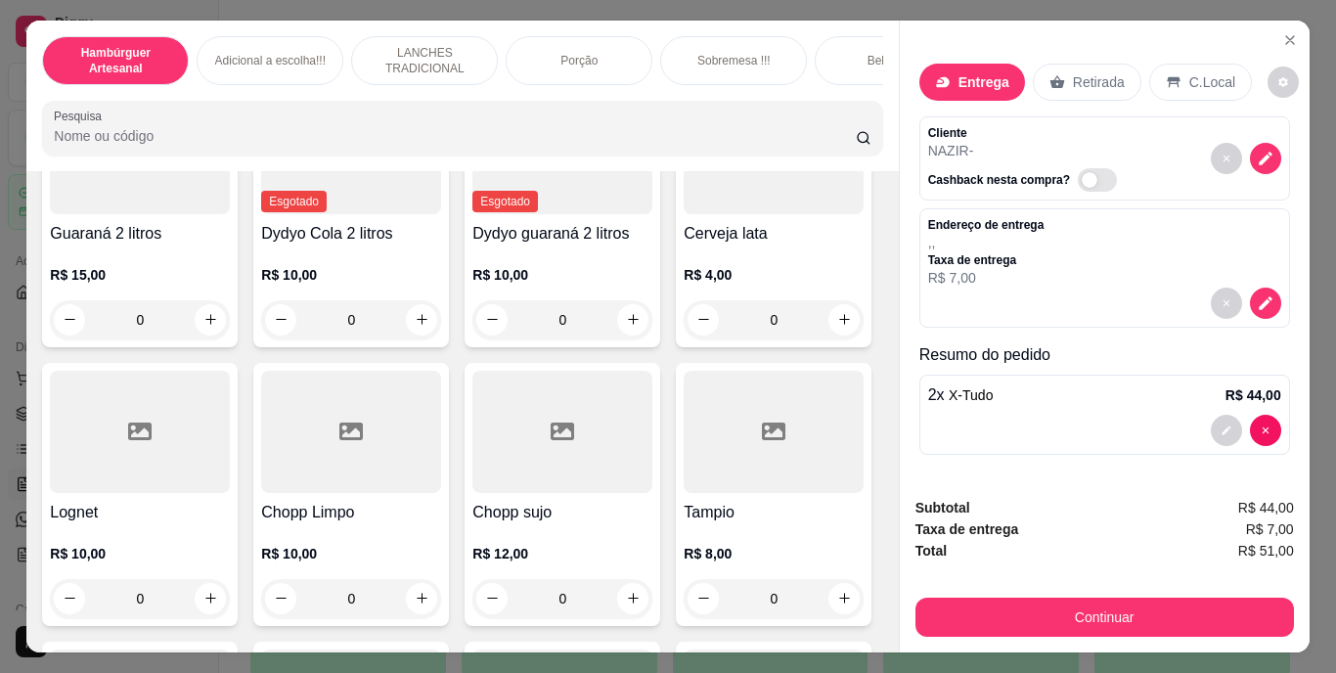
scroll to position [5576, 0]
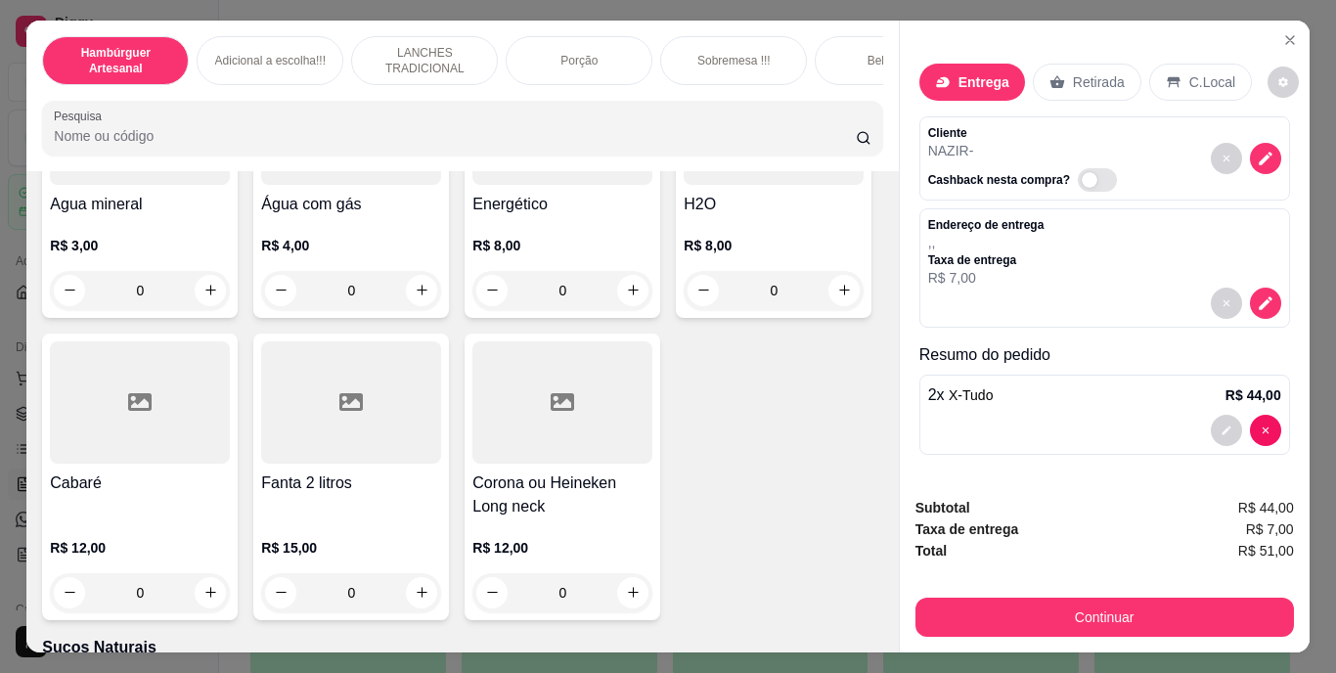
type input "1"
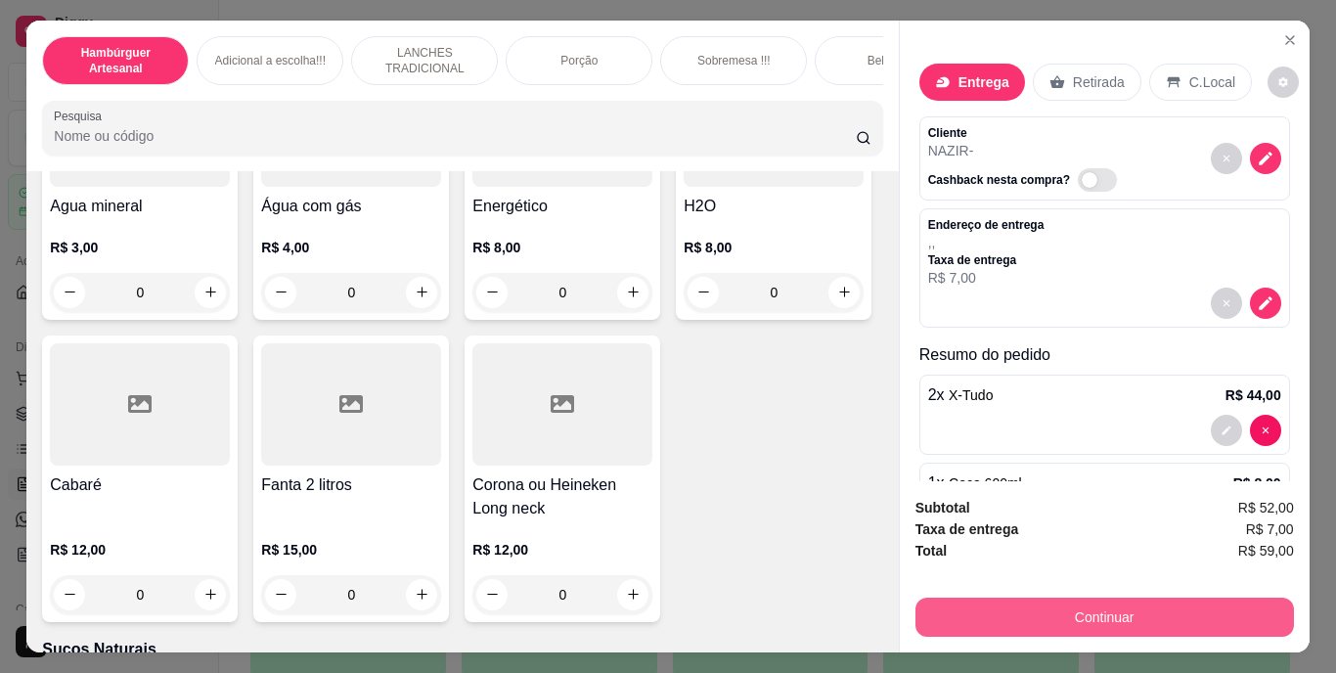
click at [1054, 608] on button "Continuar" at bounding box center [1104, 617] width 379 height 39
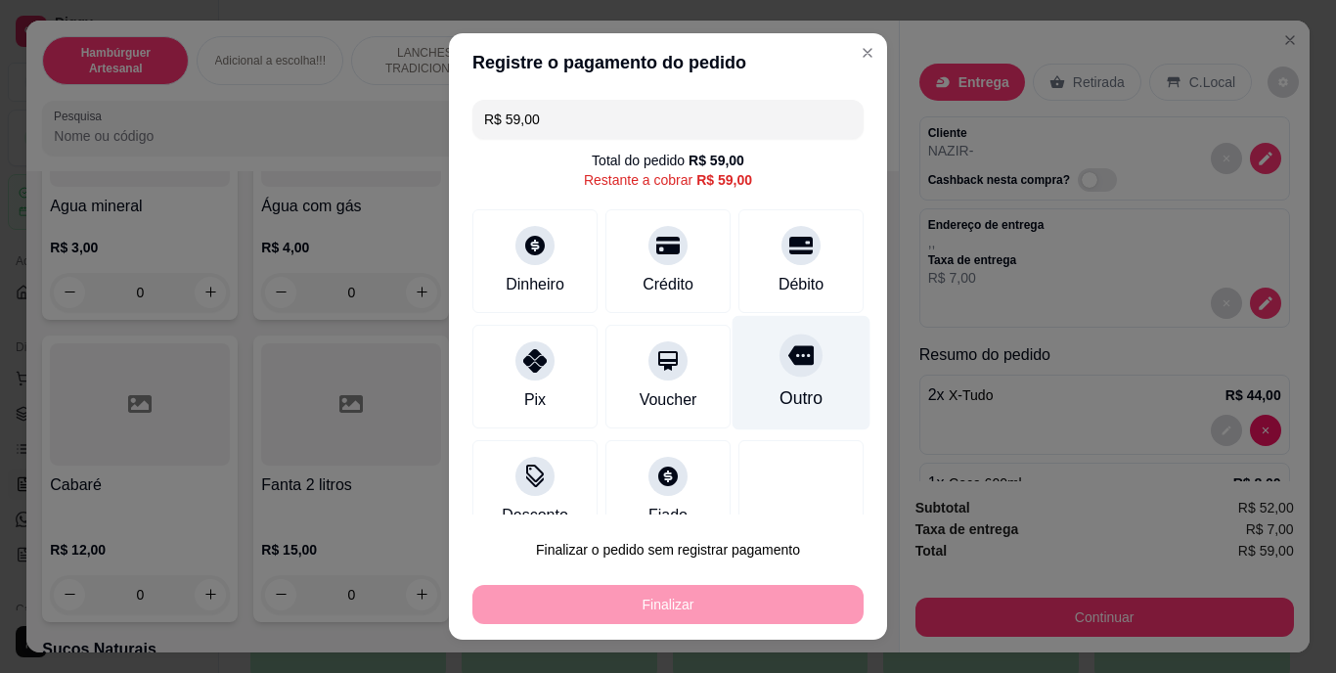
click at [788, 348] on icon at bounding box center [800, 356] width 25 height 20
type input "R$ 0,00"
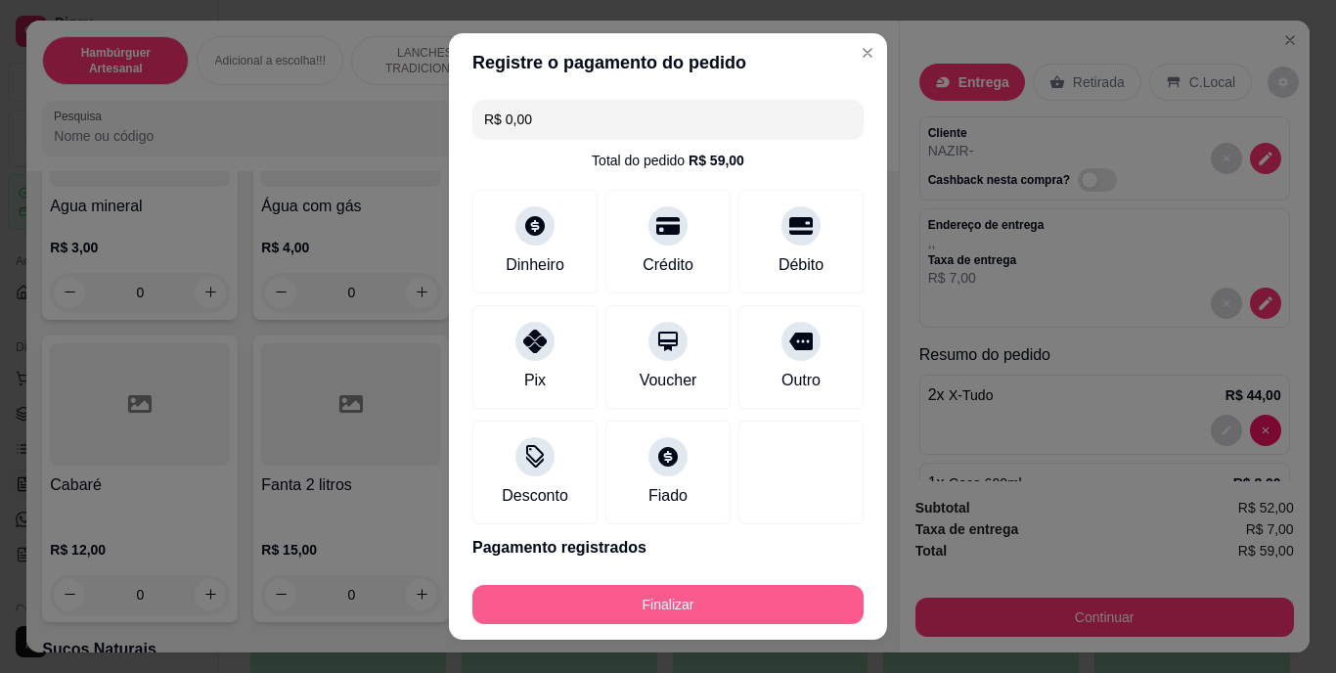
click at [702, 611] on button "Finalizar" at bounding box center [667, 604] width 391 height 39
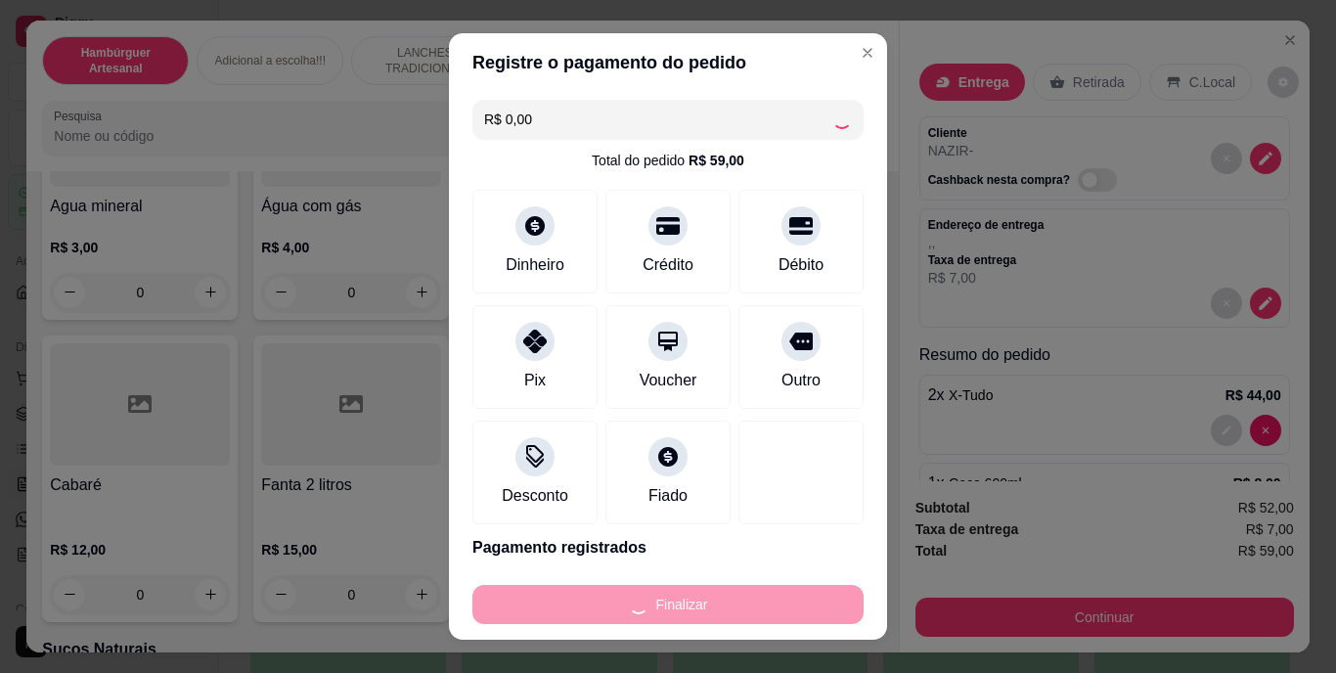
type input "0"
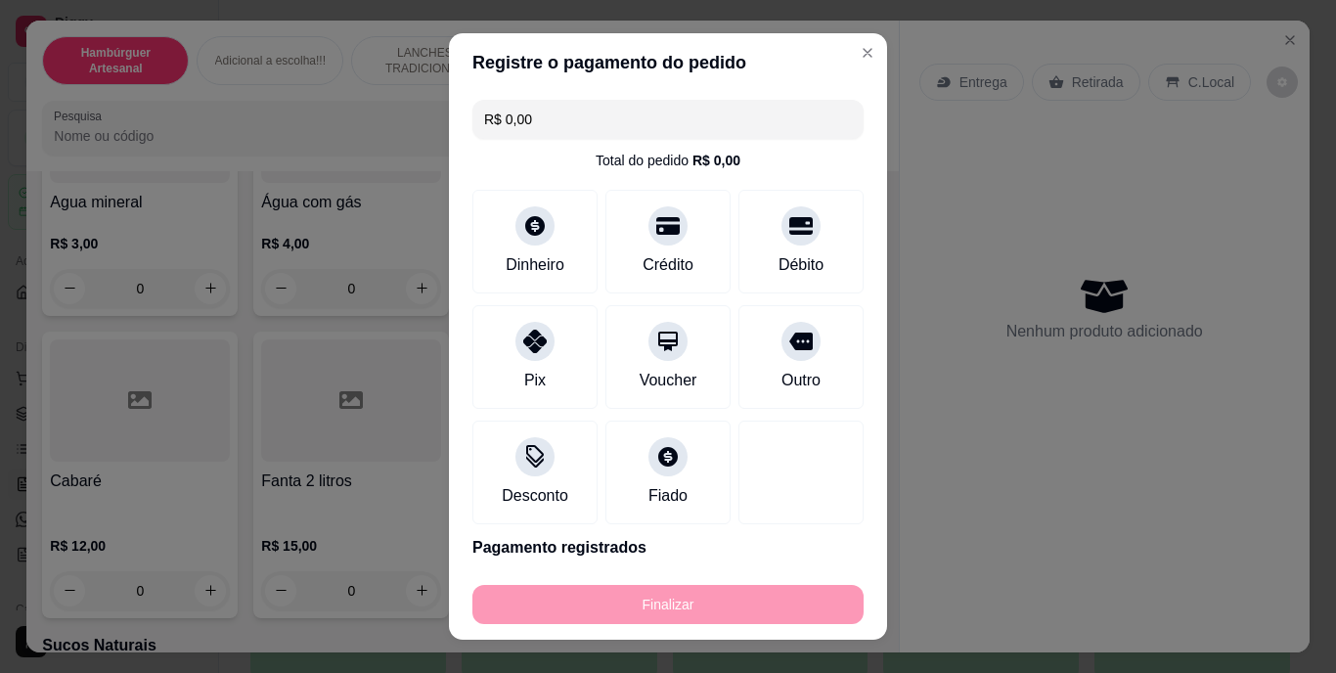
type input "-R$ 59,00"
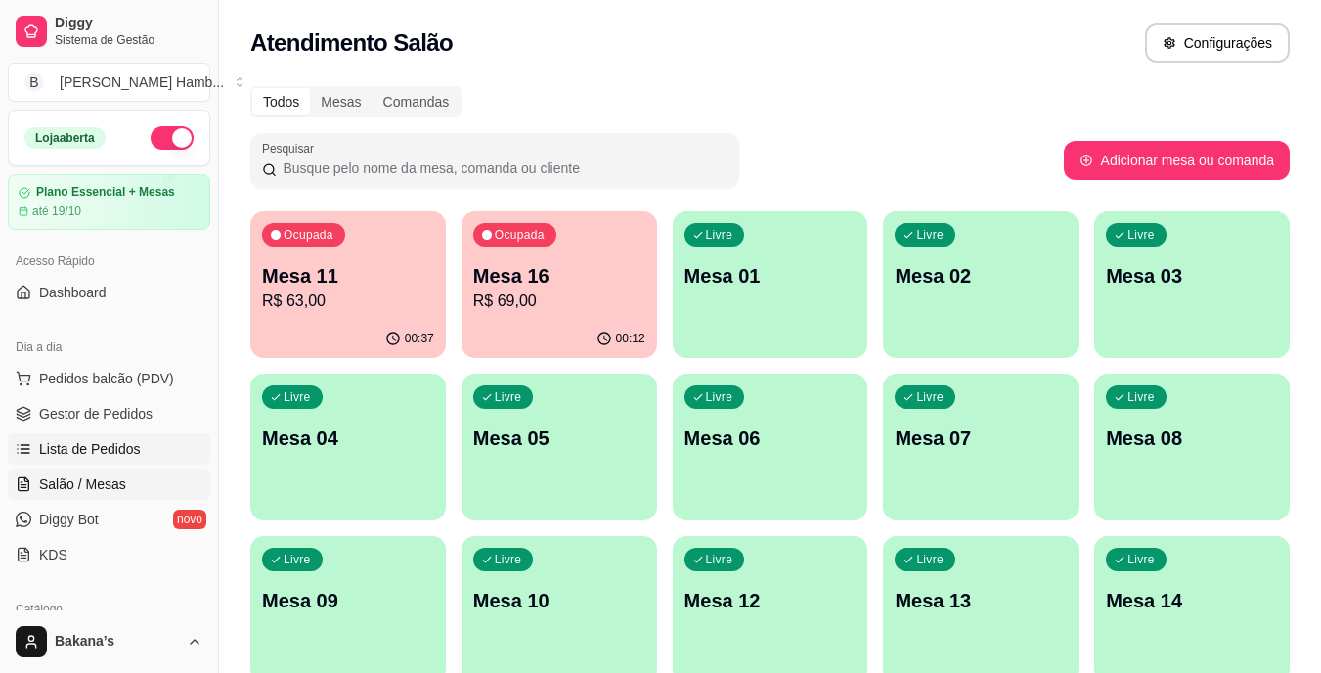
click at [106, 441] on span "Lista de Pedidos" at bounding box center [90, 449] width 102 height 20
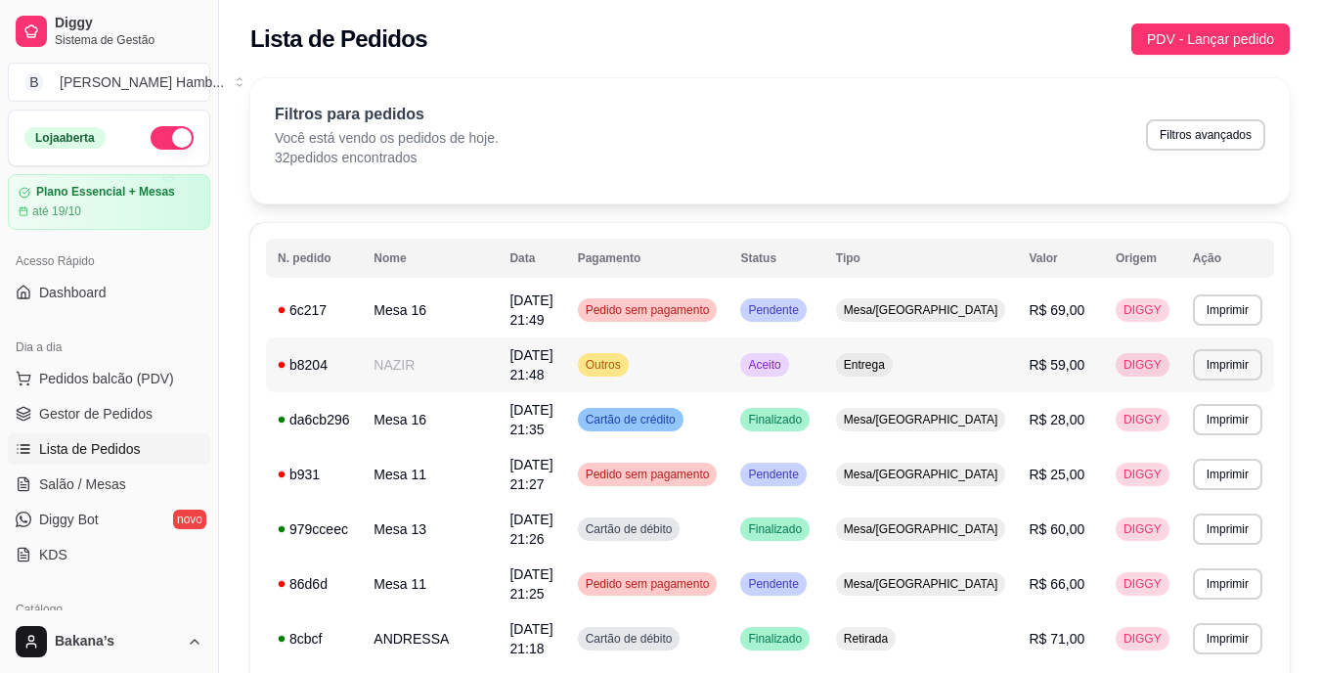
click at [537, 376] on td "[DATE] 21:48" at bounding box center [531, 364] width 67 height 55
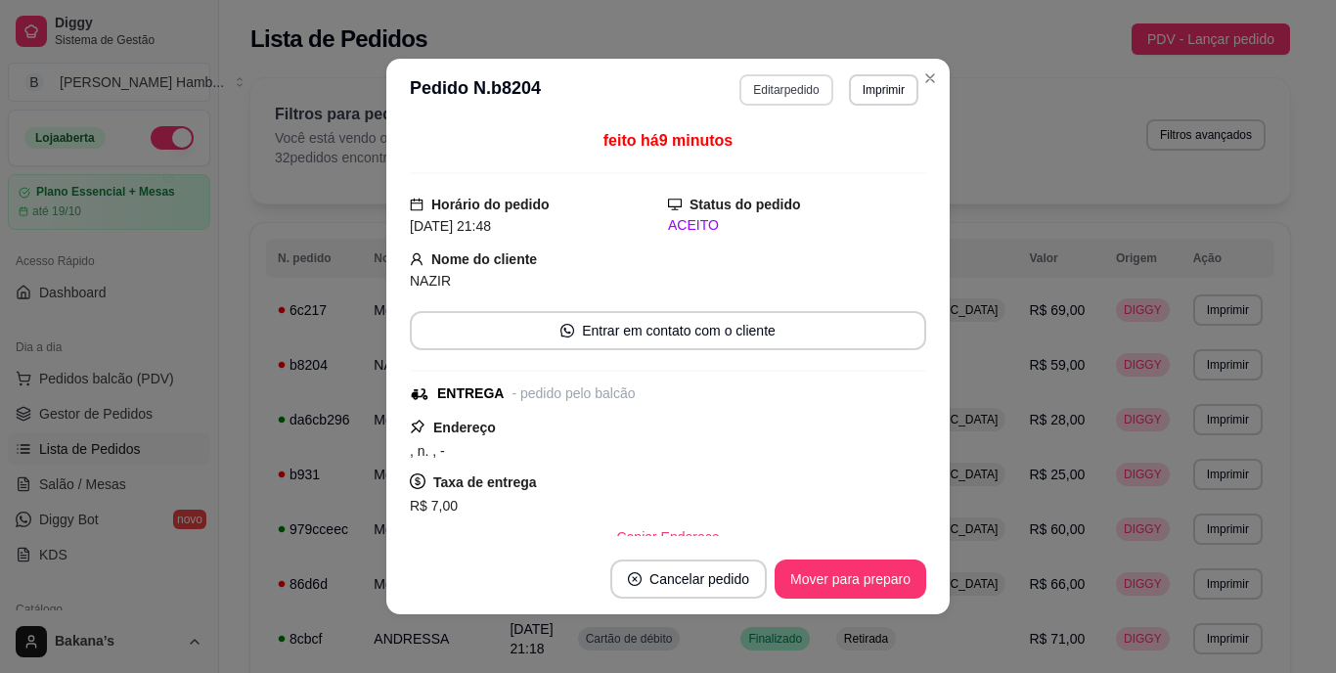
click at [798, 88] on button "Editar pedido" at bounding box center [785, 89] width 93 height 31
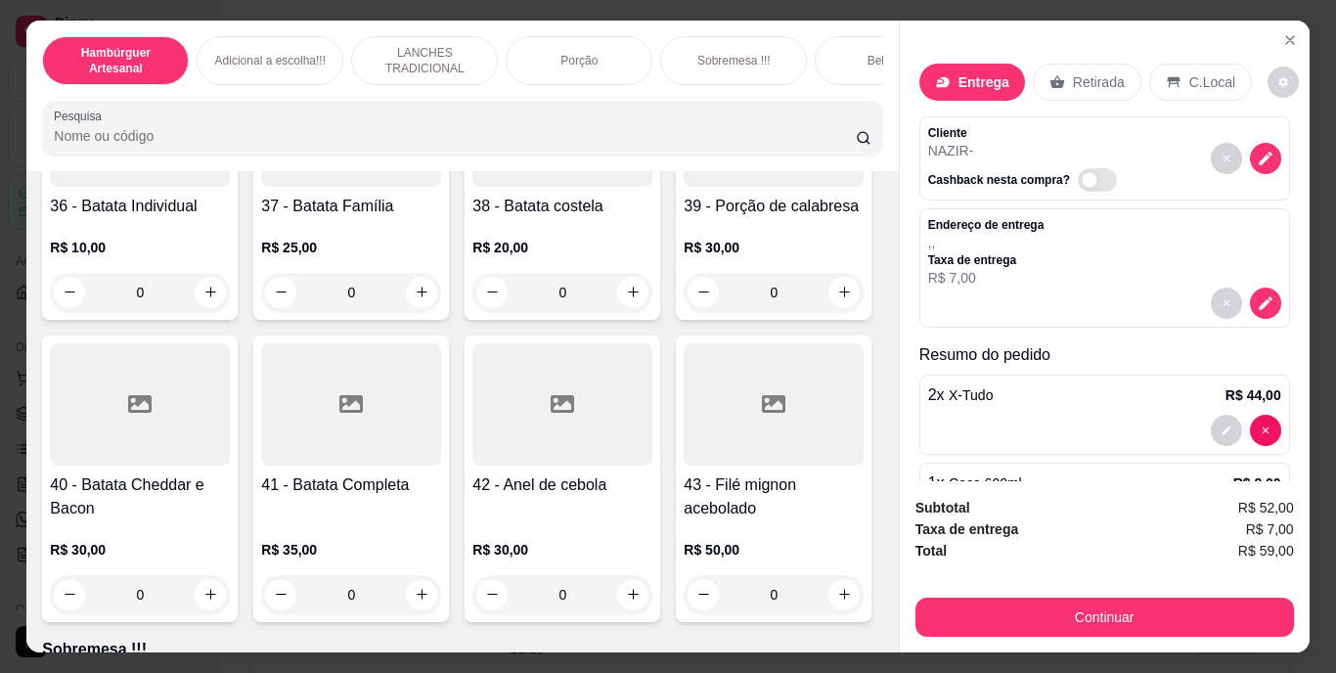
scroll to position [3228, 0]
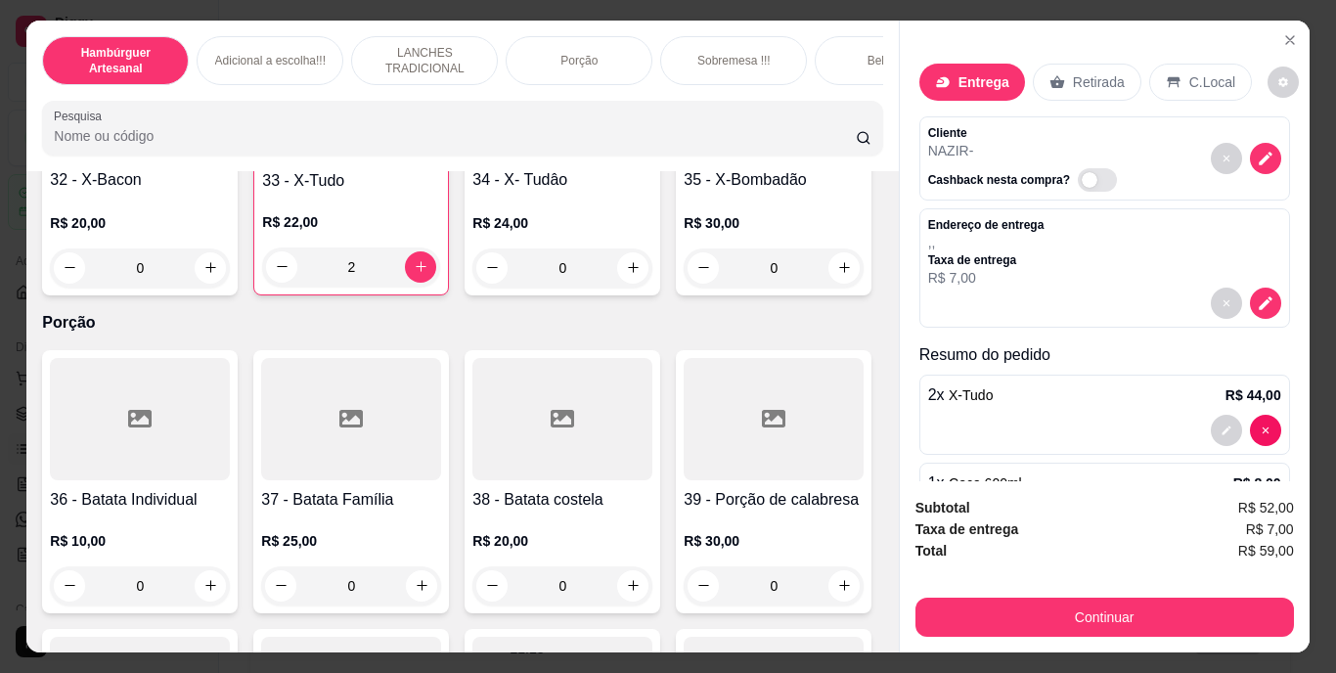
type input "1"
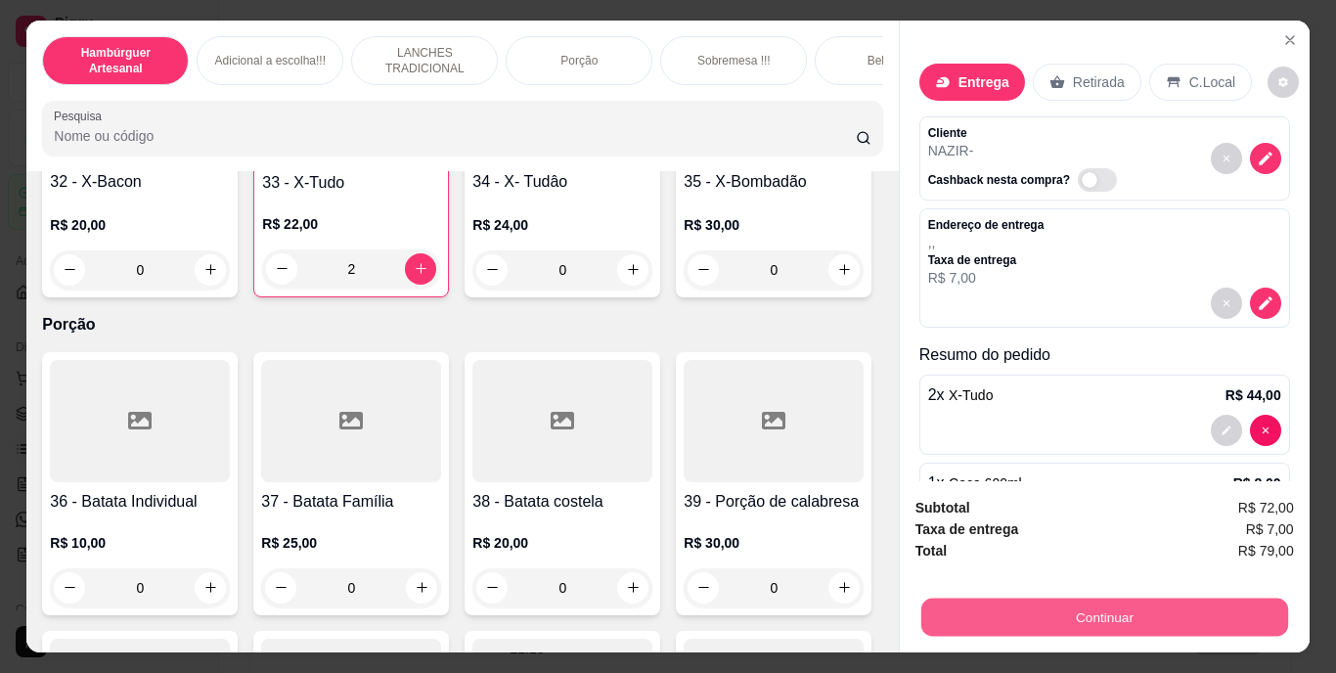
click at [1002, 622] on button "Continuar" at bounding box center [1103, 618] width 367 height 38
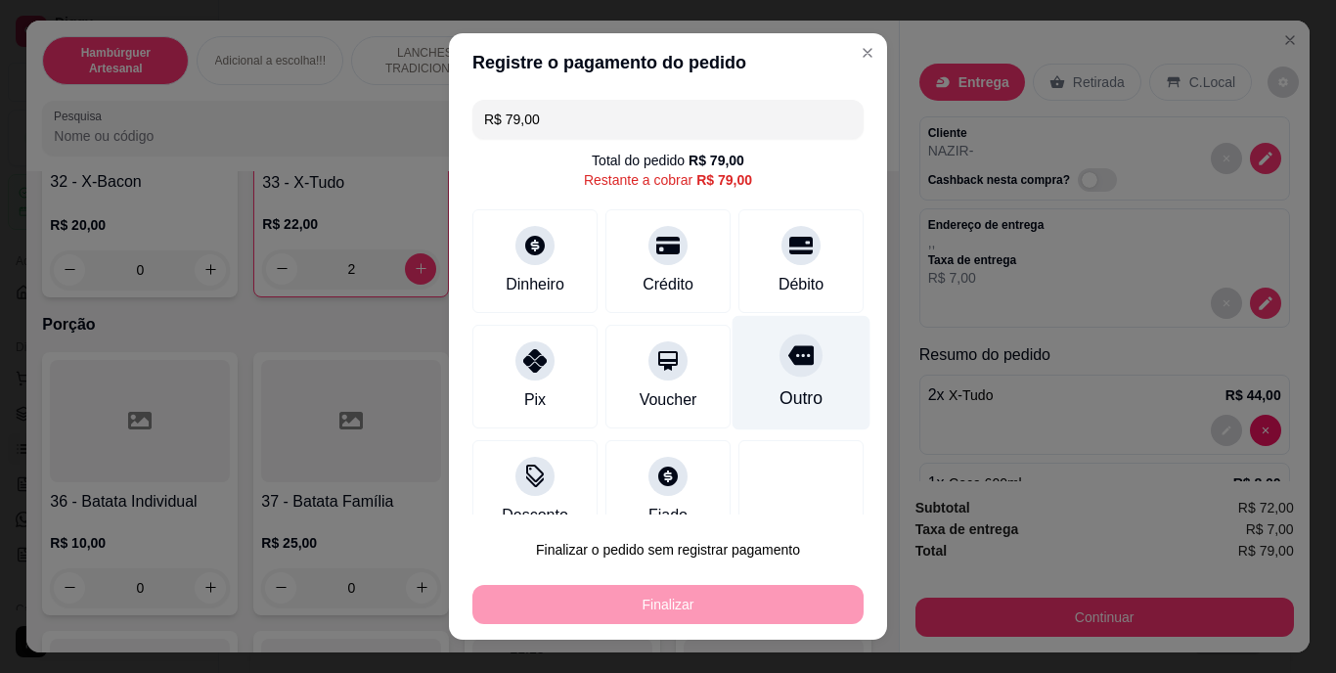
click at [770, 336] on div "Outro" at bounding box center [802, 373] width 138 height 114
type input "R$ 0,00"
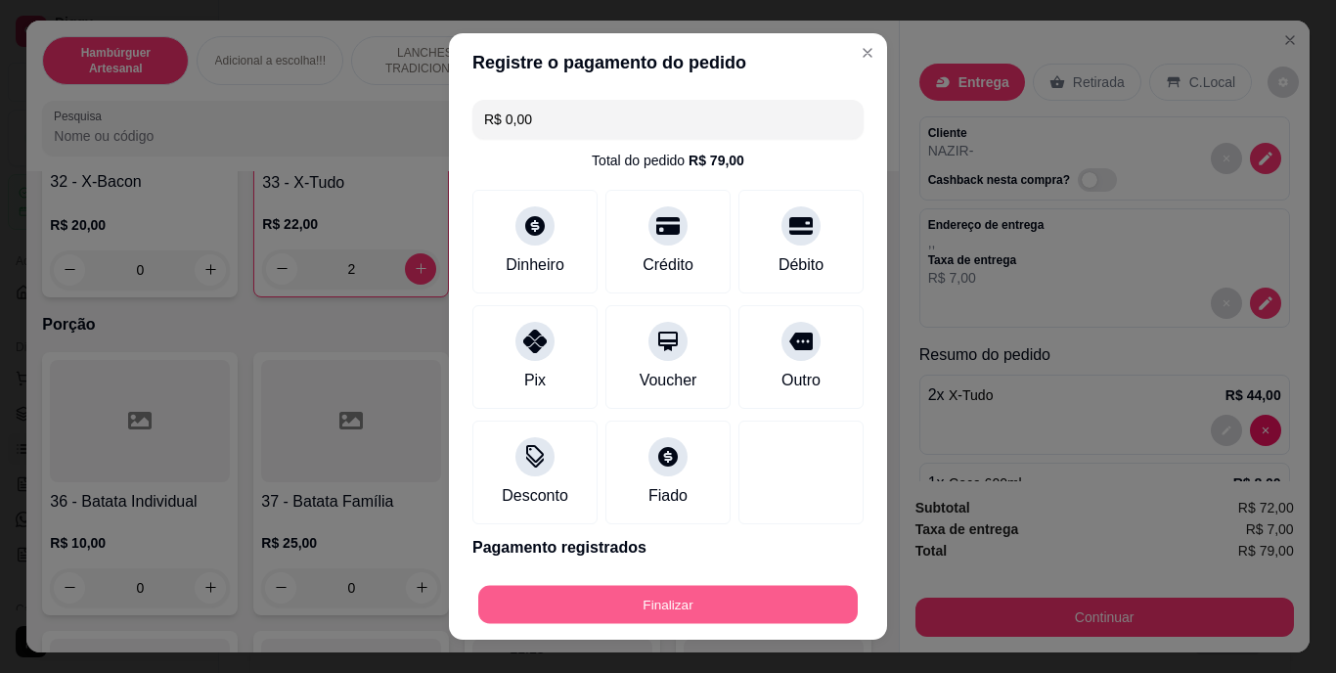
click at [786, 599] on button "Finalizar" at bounding box center [667, 604] width 379 height 38
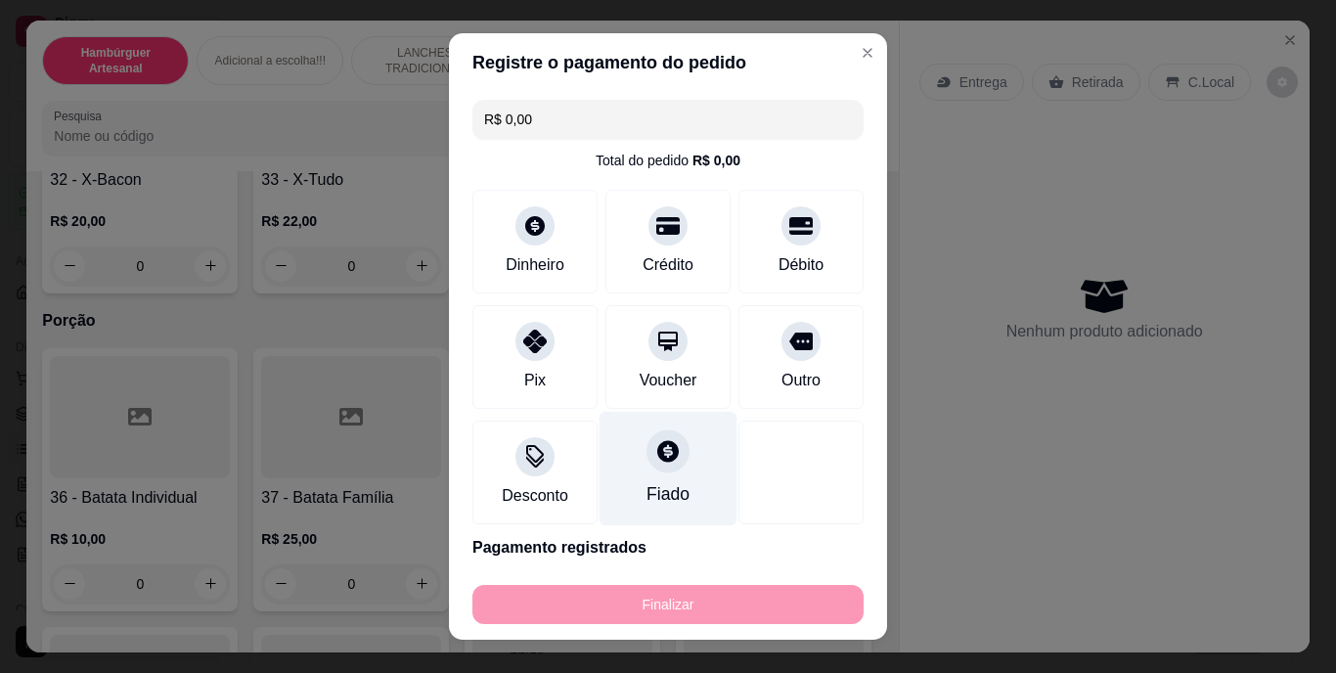
type input "0"
type input "-R$ 79,00"
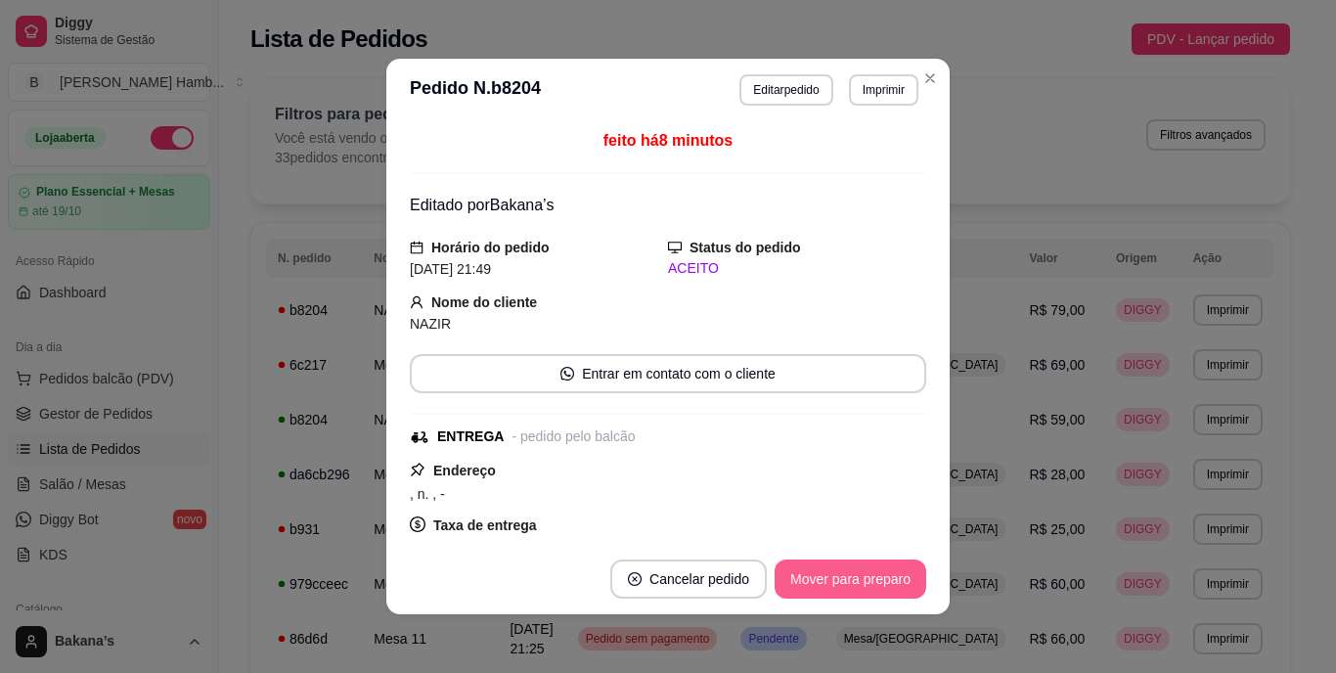
click at [812, 574] on button "Mover para preparo" at bounding box center [851, 578] width 152 height 39
click at [819, 570] on button "Mover para entrega" at bounding box center [851, 579] width 147 height 38
click at [825, 569] on button "Mover para finalizado" at bounding box center [845, 578] width 162 height 39
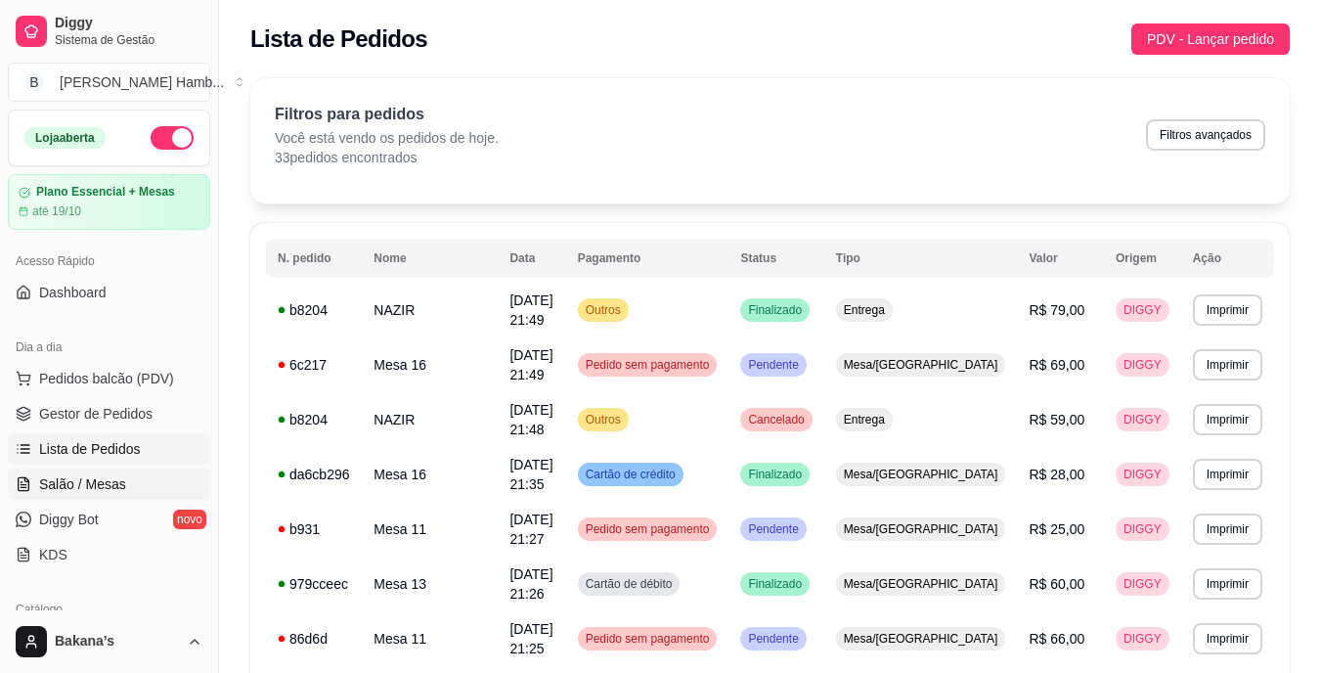
click at [108, 472] on link "Salão / Mesas" at bounding box center [109, 483] width 202 height 31
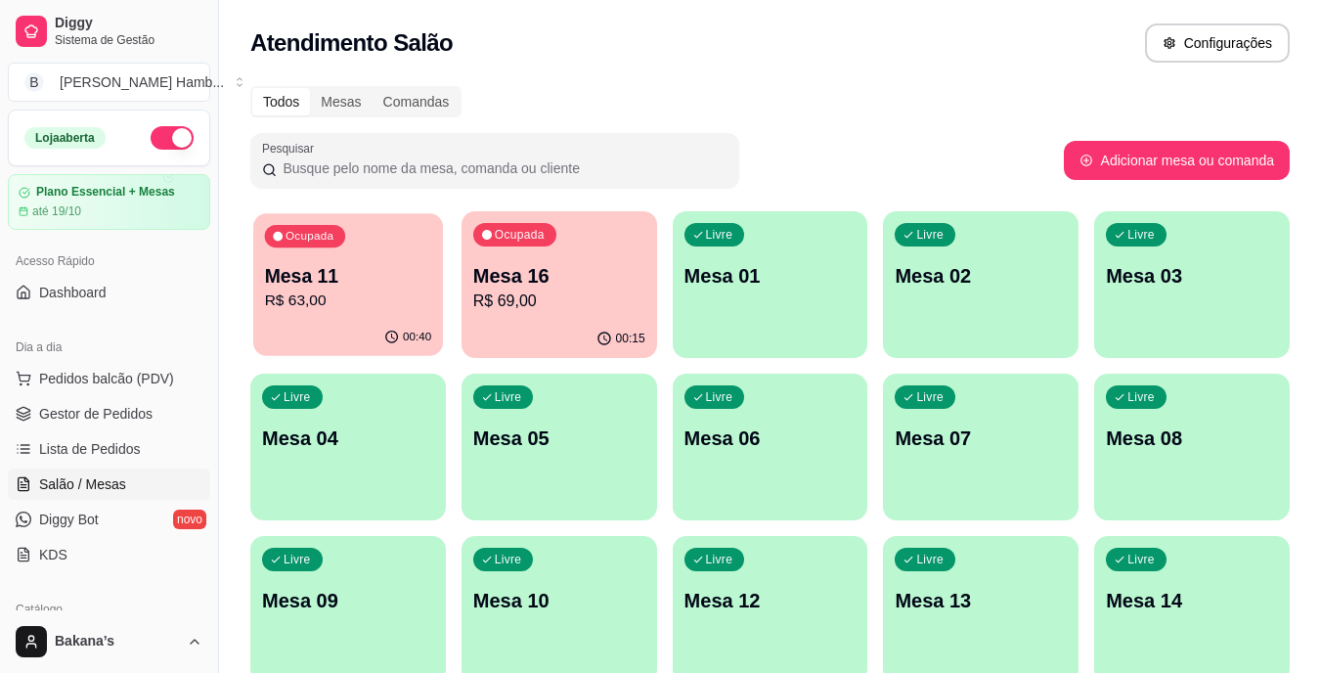
click at [311, 302] on p "R$ 63,00" at bounding box center [348, 301] width 167 height 22
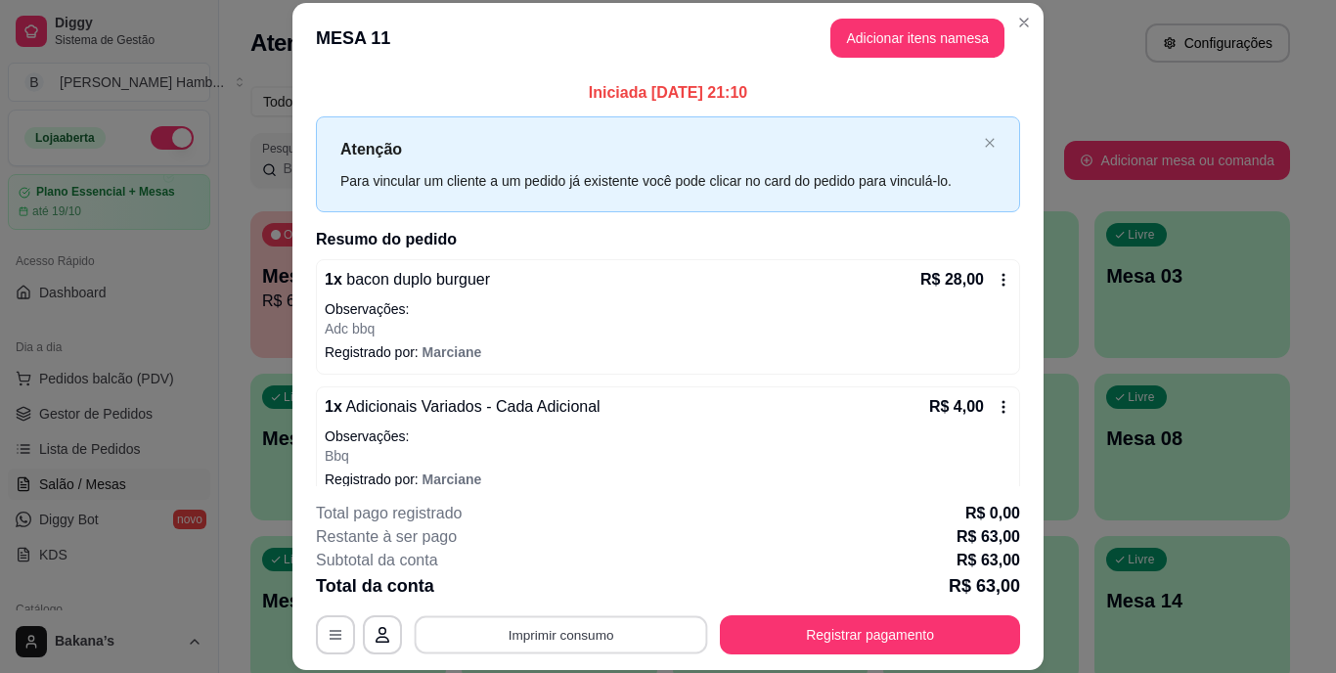
click at [629, 626] on button "Imprimir consumo" at bounding box center [561, 634] width 293 height 38
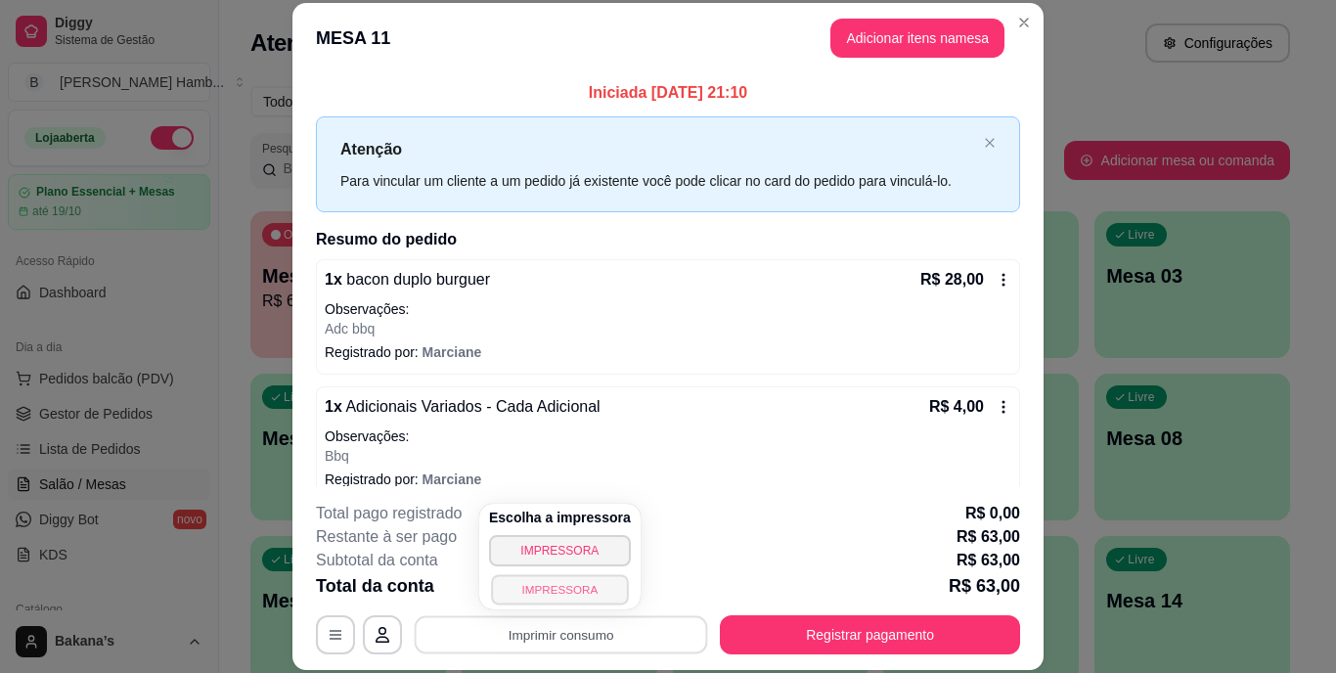
click at [608, 595] on button "IMPRESSORA" at bounding box center [559, 589] width 137 height 30
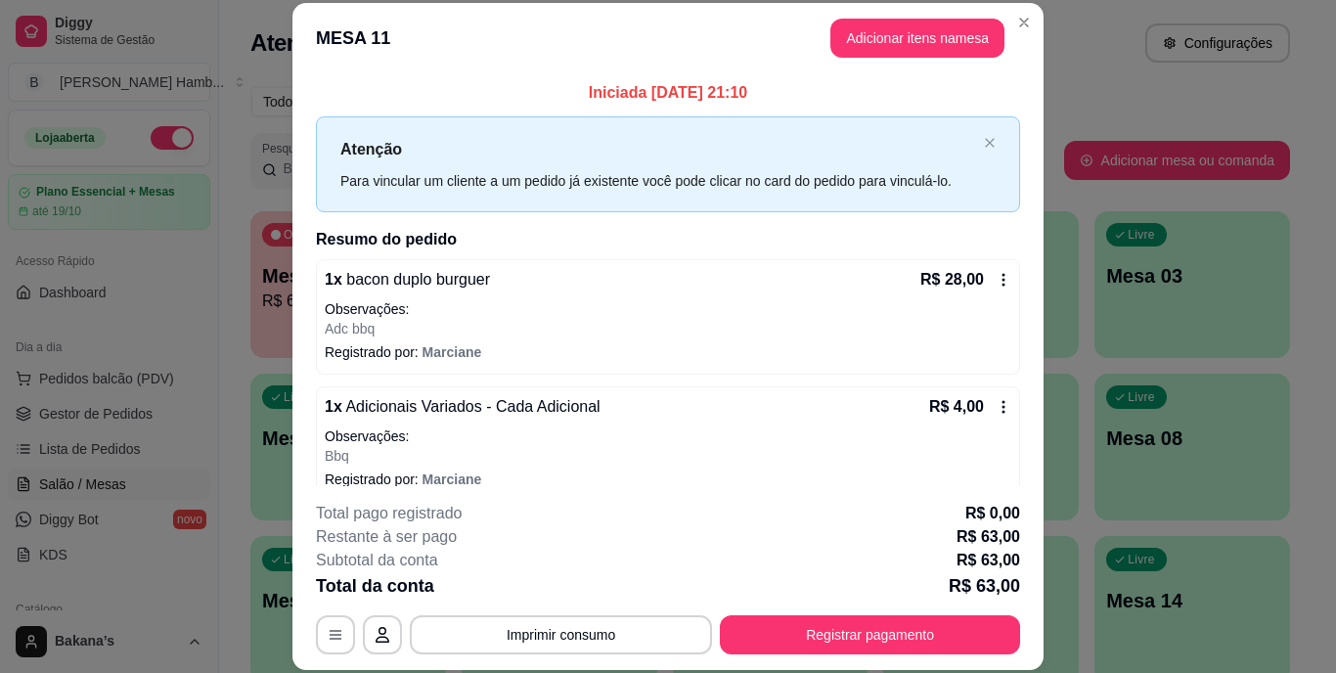
scroll to position [196, 0]
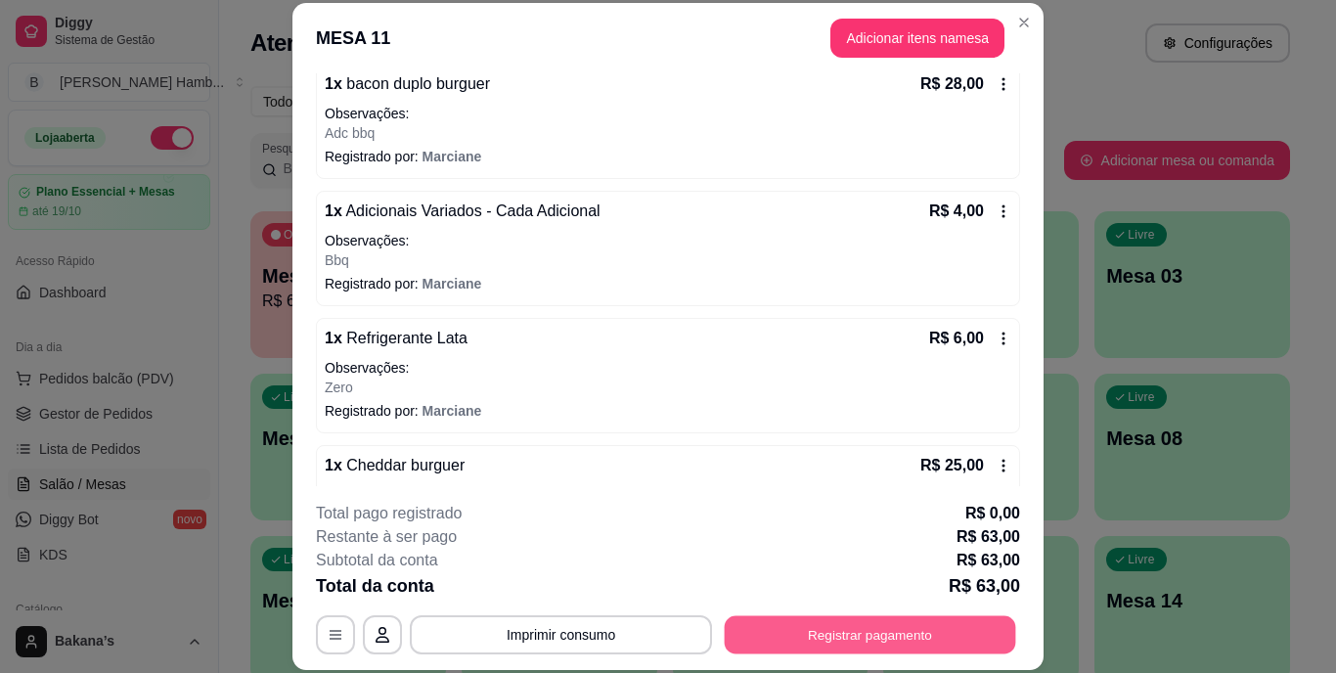
click at [836, 626] on button "Registrar pagamento" at bounding box center [870, 634] width 291 height 38
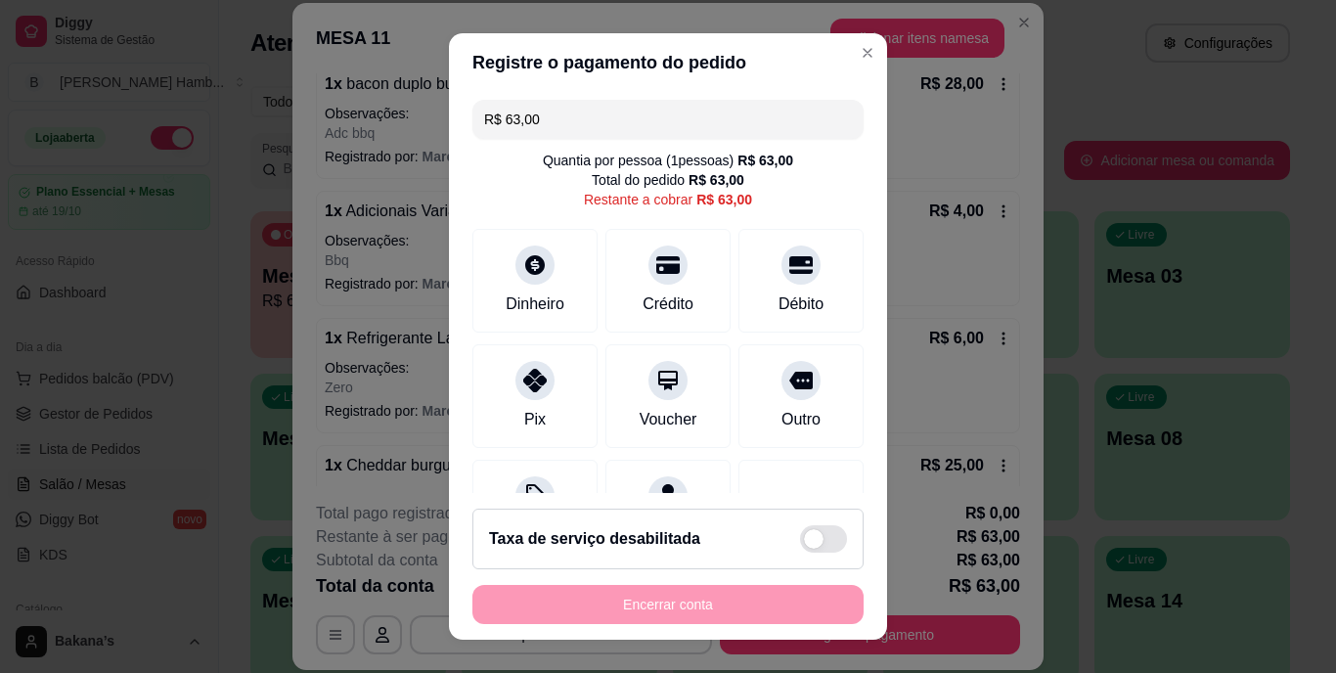
scroll to position [98, 0]
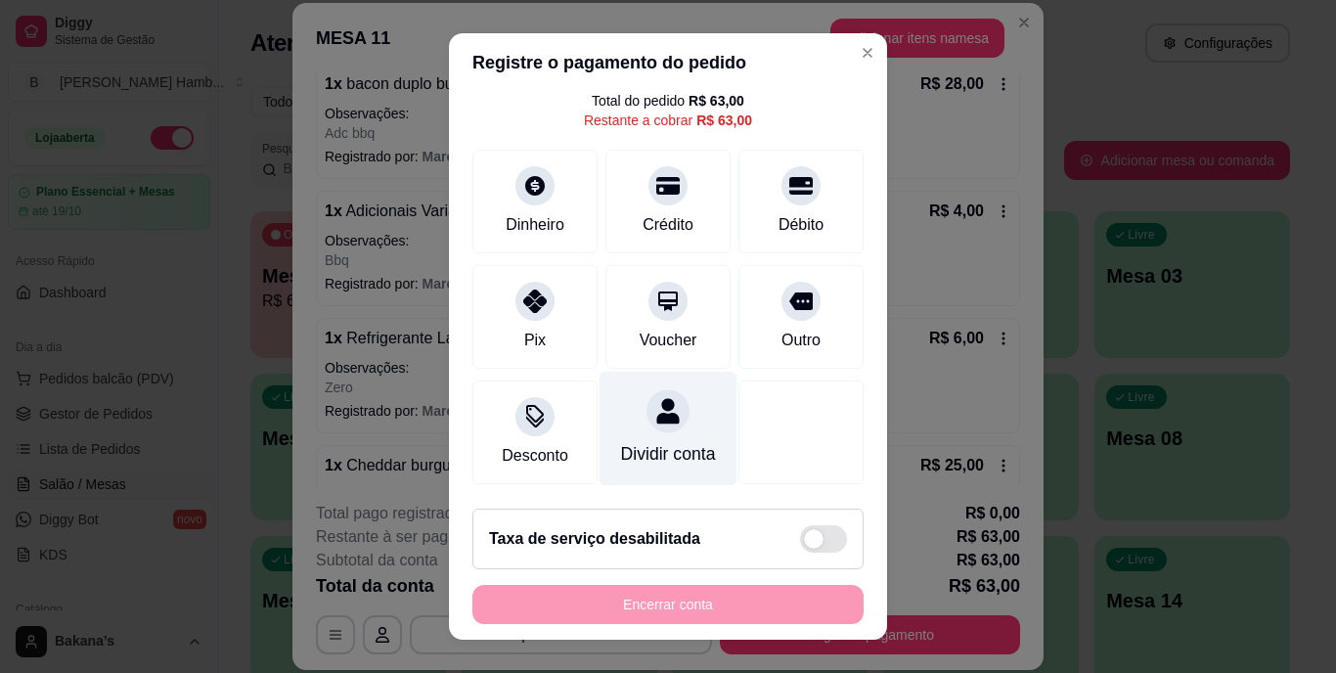
click at [654, 442] on div "Dividir conta" at bounding box center [668, 454] width 95 height 25
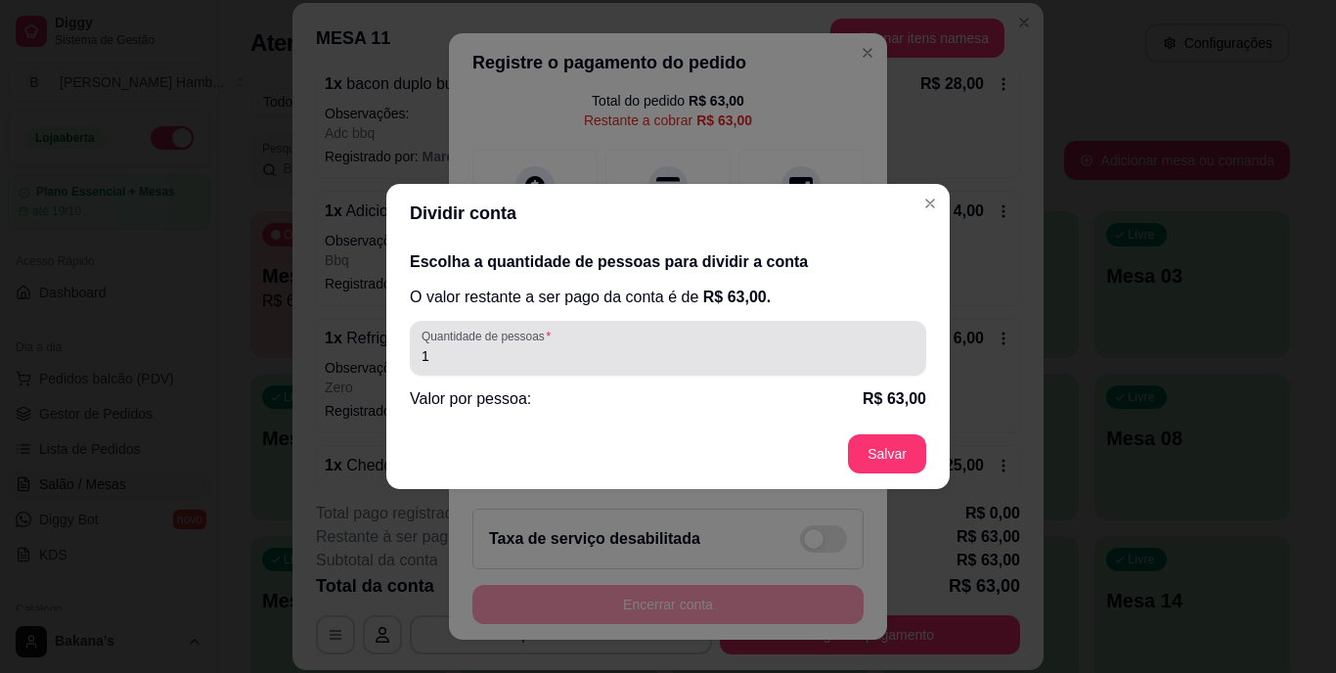
click at [635, 327] on div "Quantidade de pessoas 1" at bounding box center [668, 348] width 516 height 55
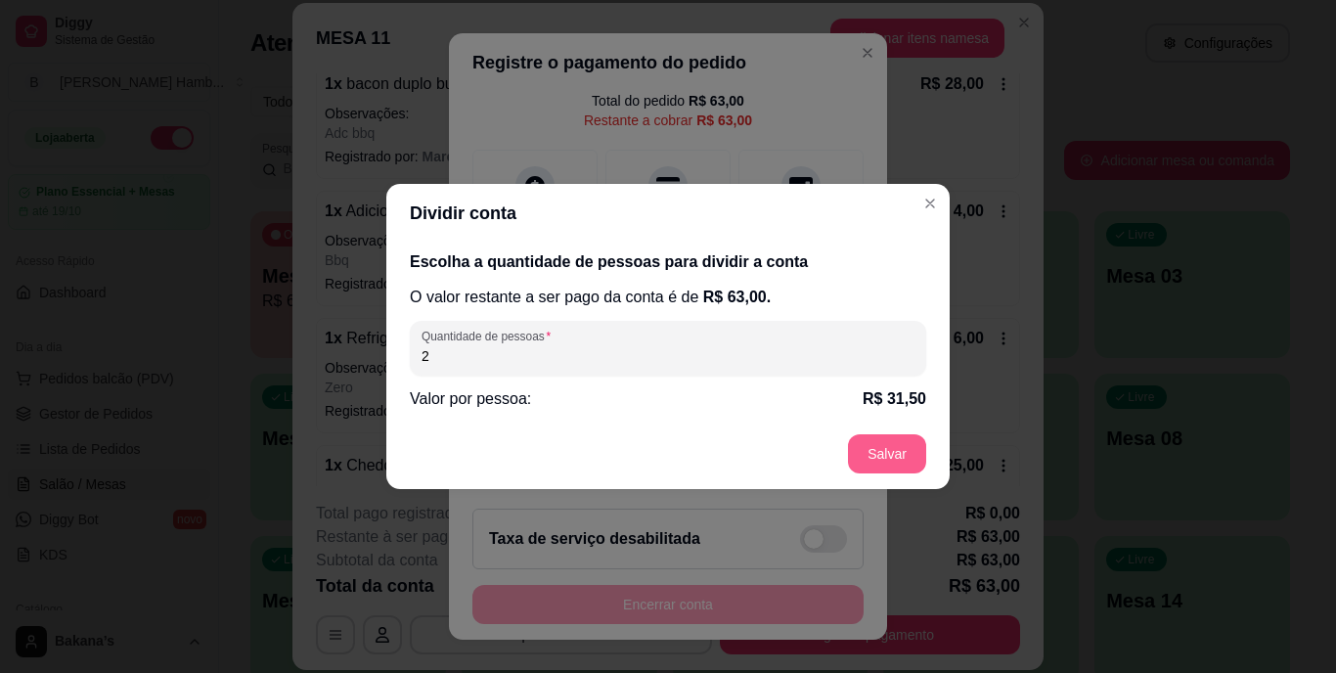
type input "2"
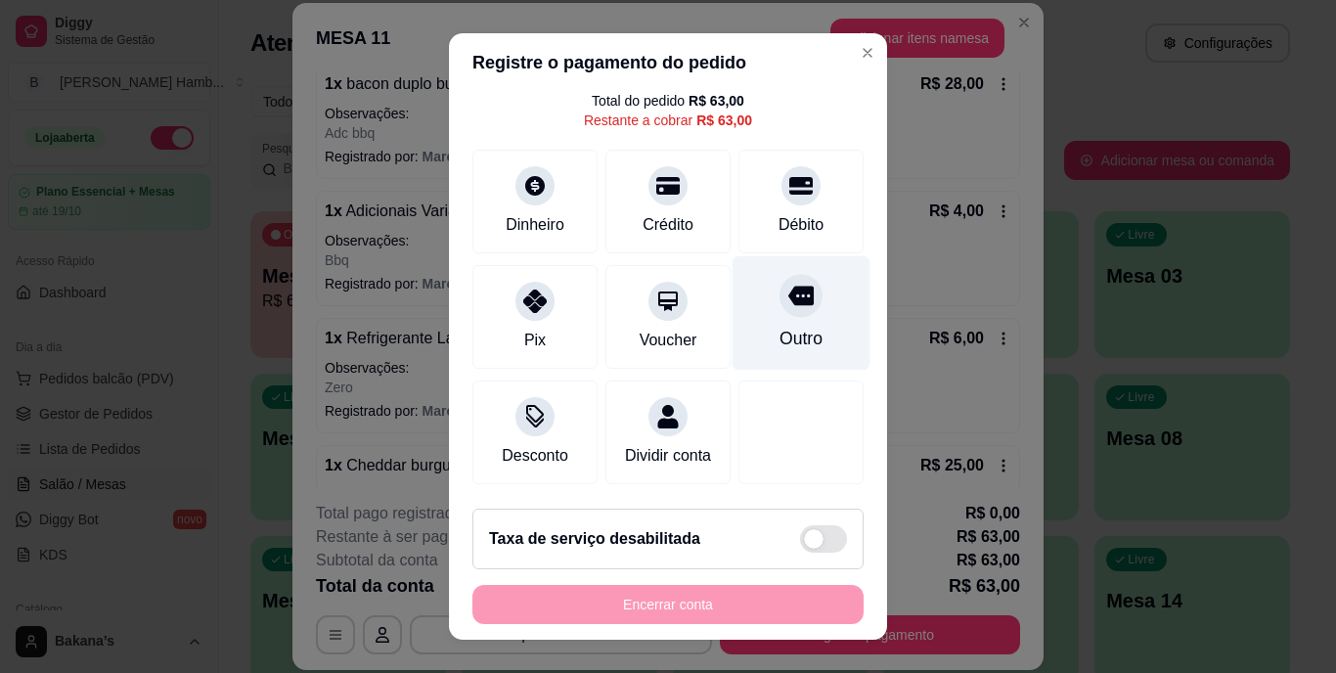
click at [781, 327] on div "Outro" at bounding box center [801, 339] width 43 height 25
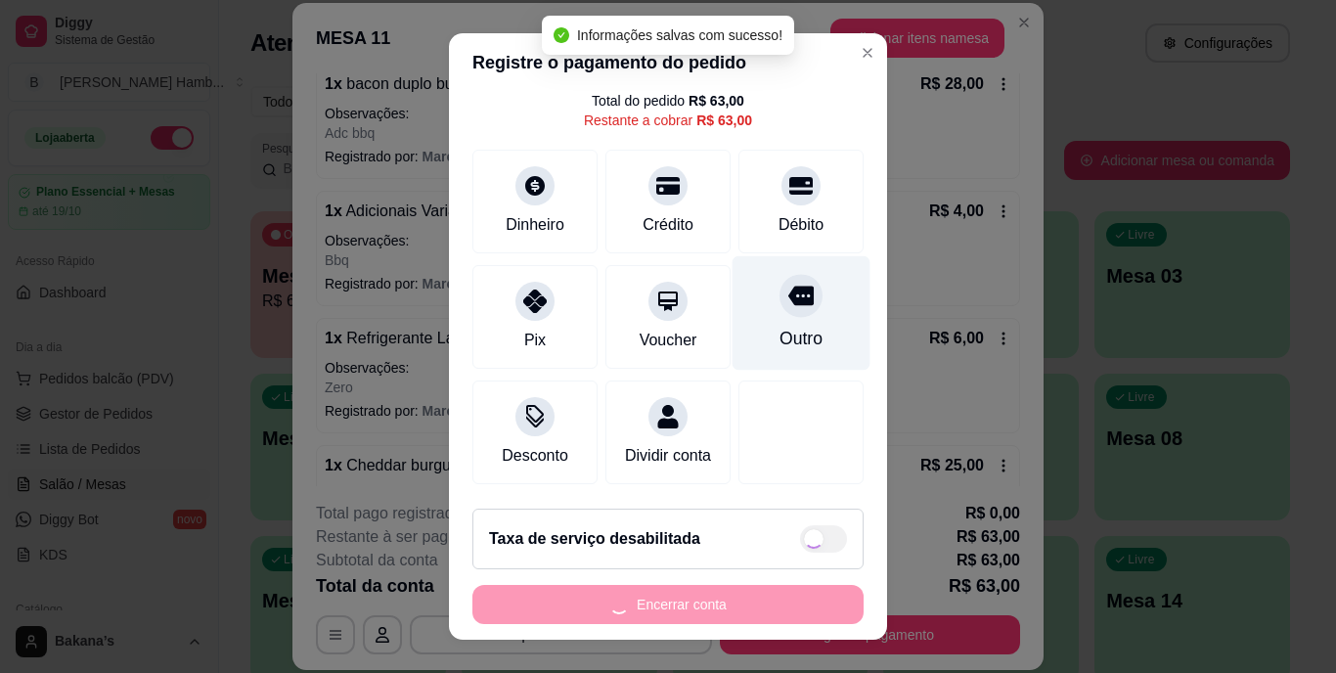
type input "R$ 0,00"
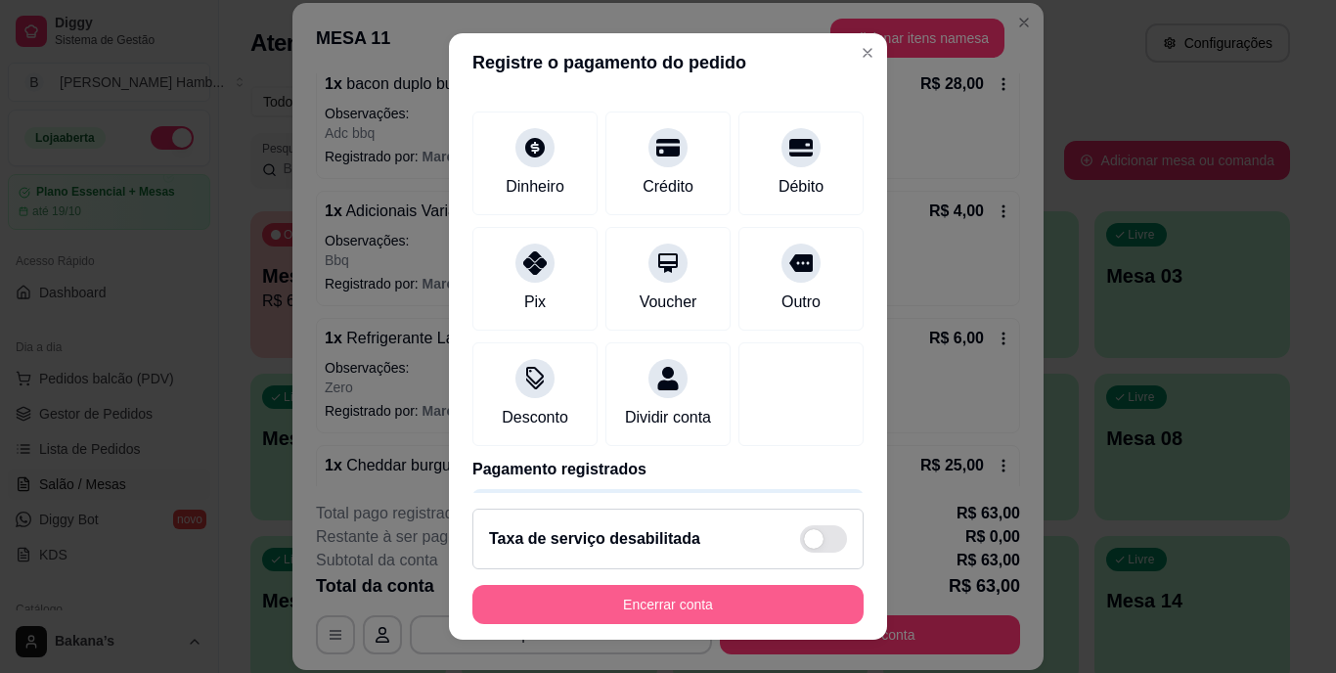
click at [672, 604] on button "Encerrar conta" at bounding box center [667, 604] width 391 height 39
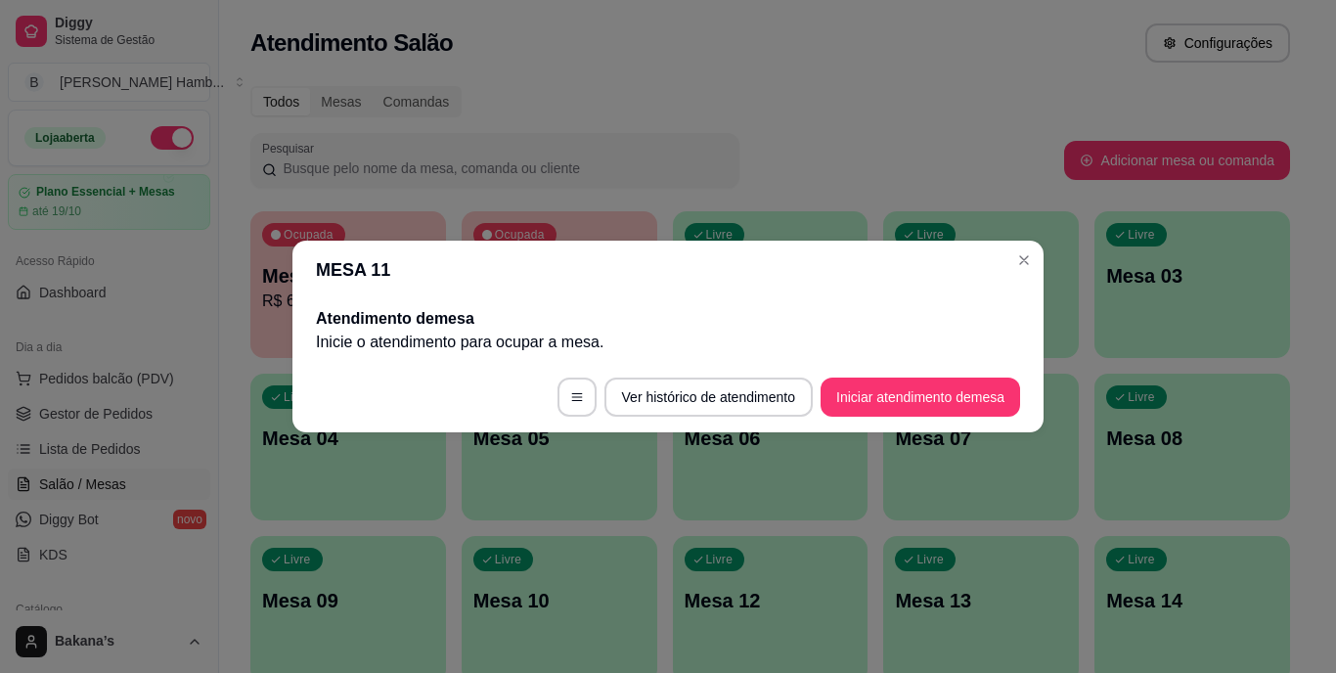
scroll to position [0, 0]
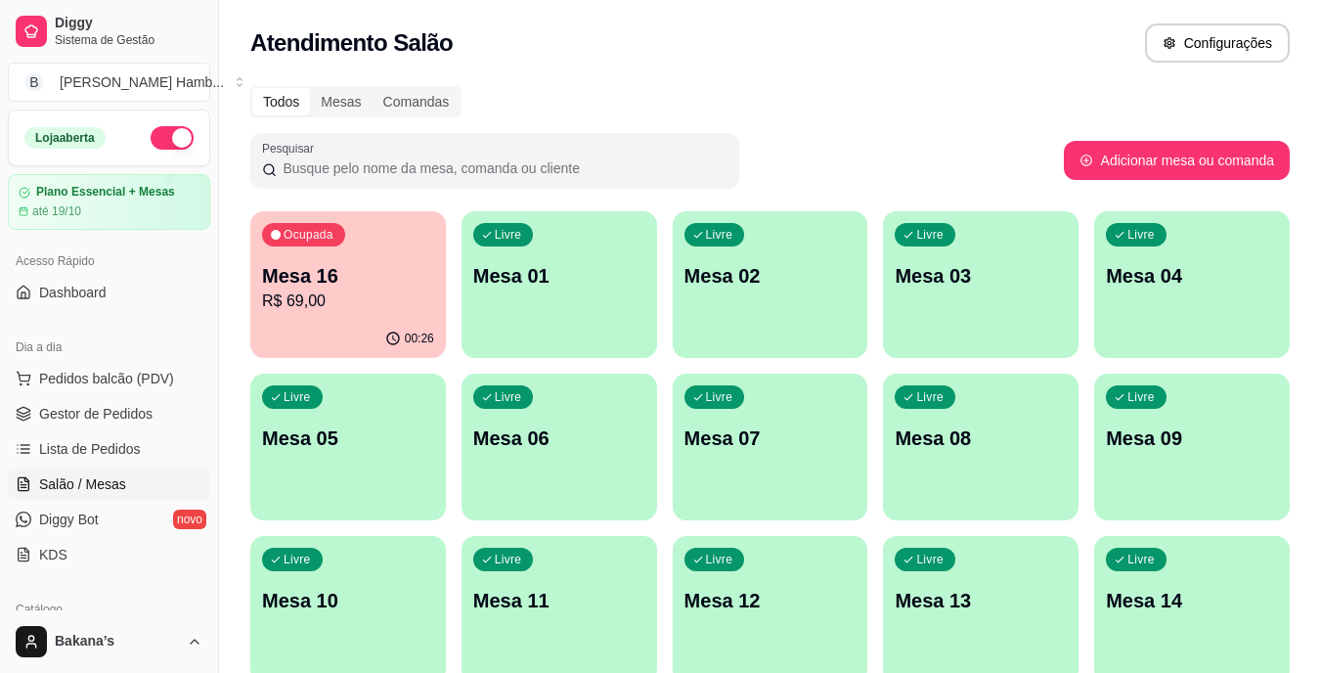
click at [146, 383] on span "Pedidos balcão (PDV)" at bounding box center [106, 379] width 135 height 20
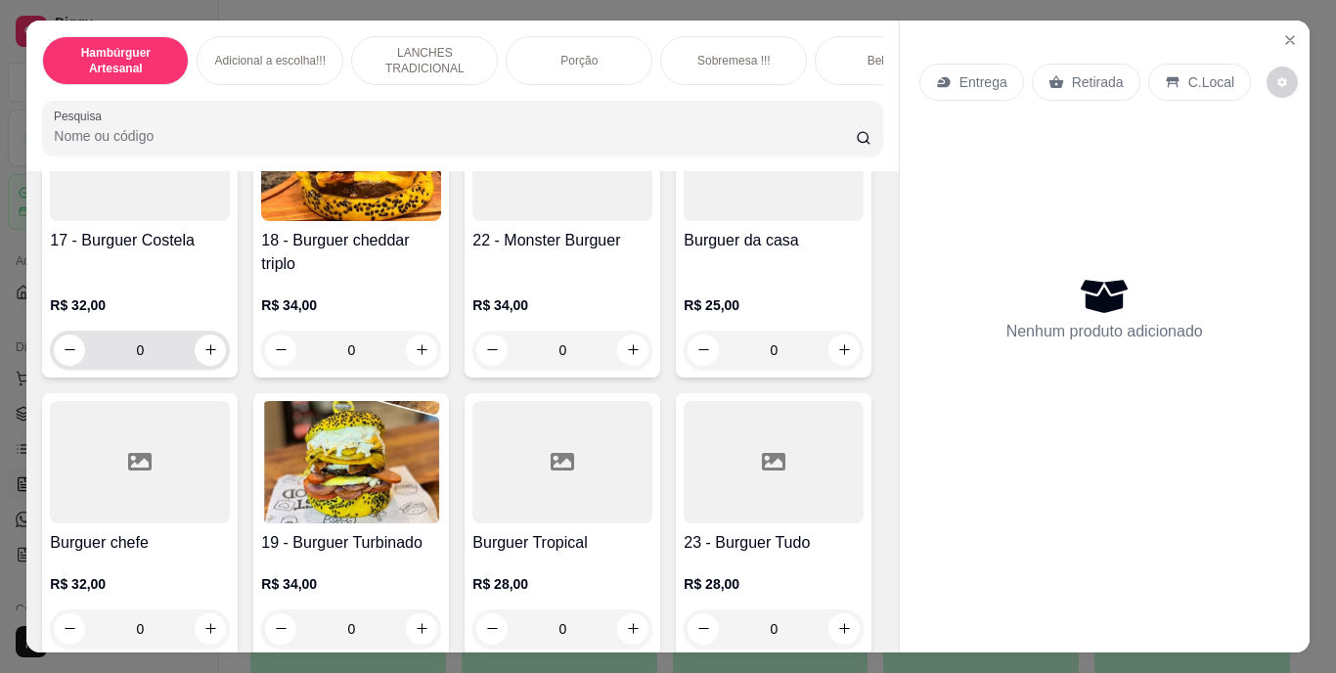
scroll to position [1467, 0]
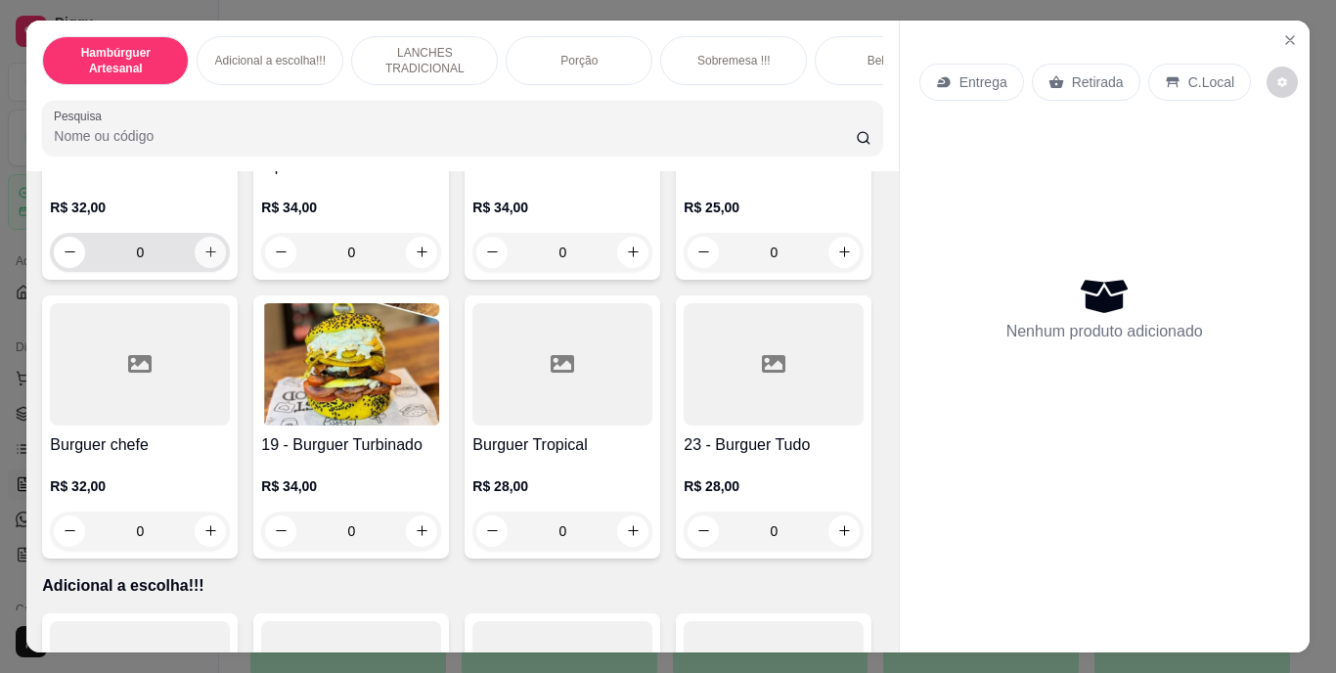
click at [226, 268] on button "increase-product-quantity" at bounding box center [210, 252] width 31 height 31
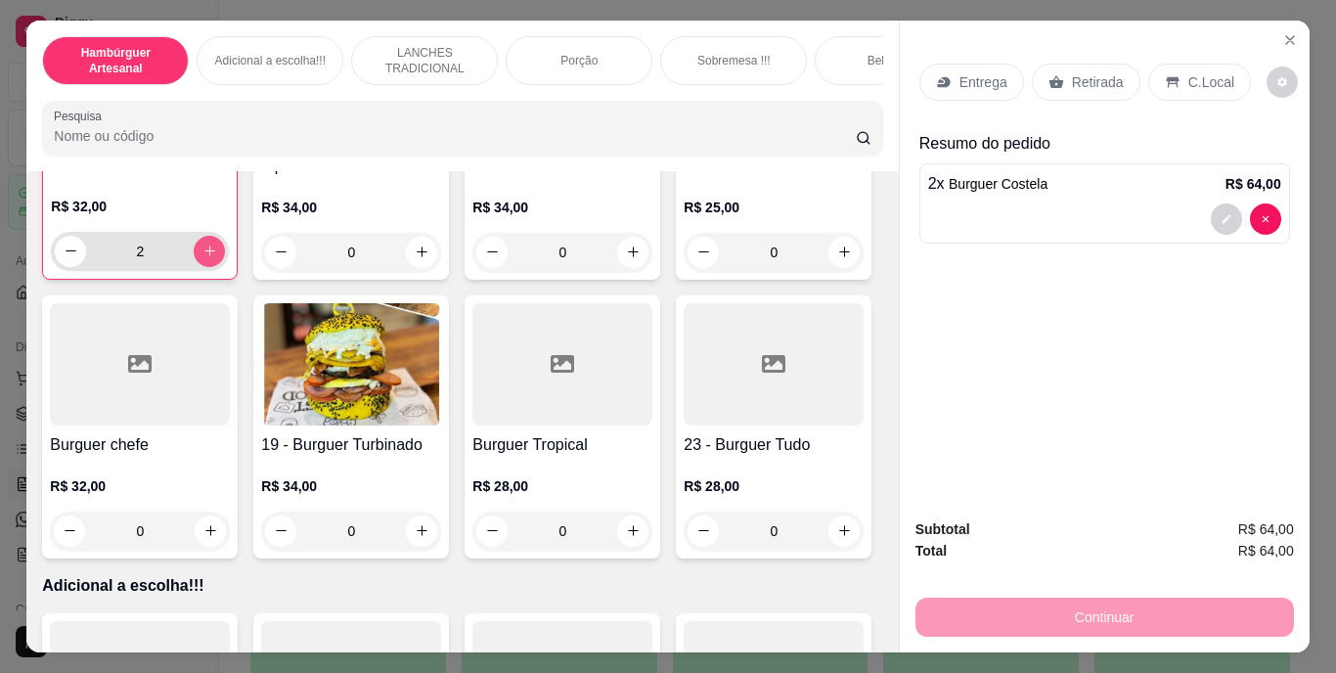
type input "2"
click at [950, 65] on div "Entrega" at bounding box center [971, 82] width 105 height 37
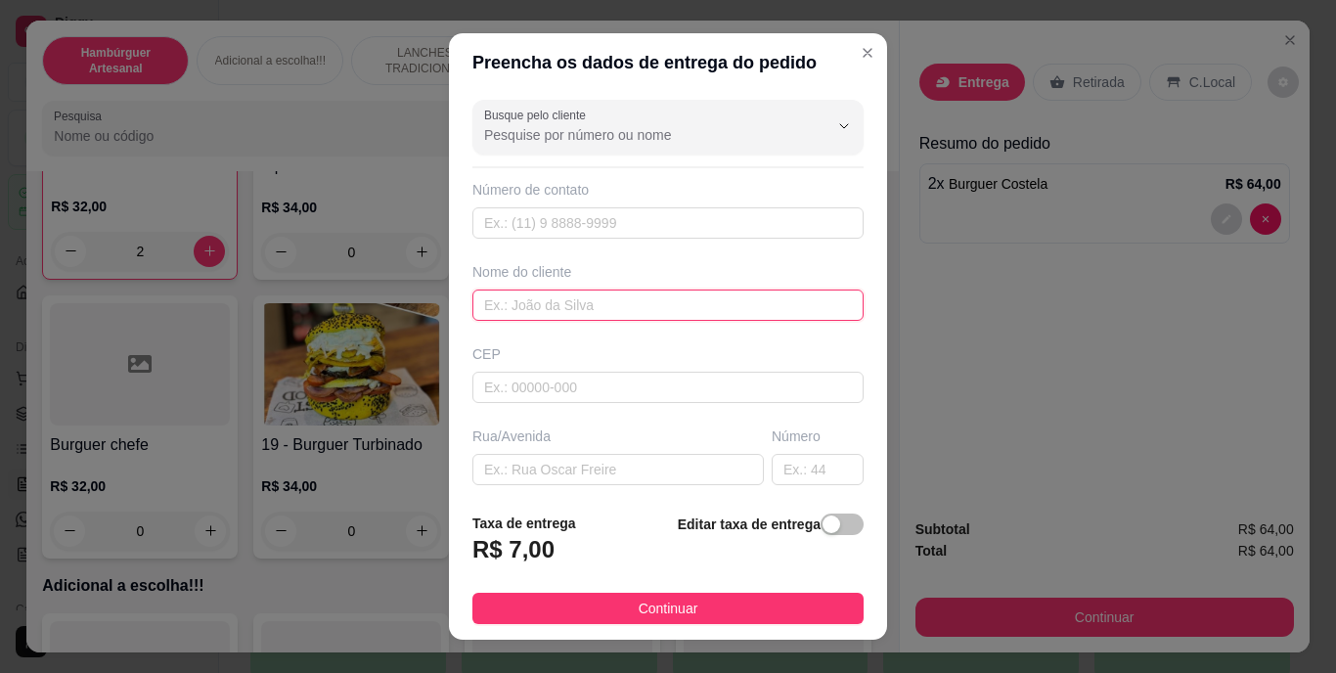
click at [639, 308] on input "text" at bounding box center [667, 305] width 391 height 31
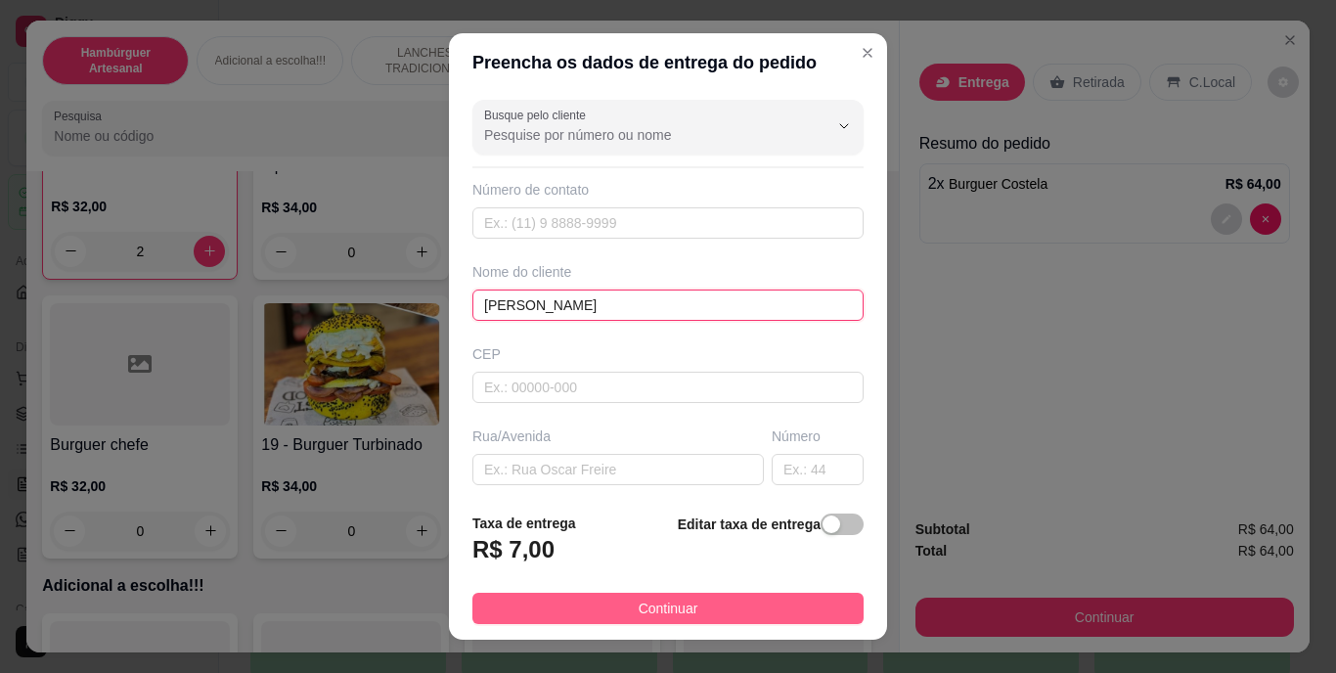
type input "[PERSON_NAME]"
click at [718, 608] on button "Continuar" at bounding box center [667, 608] width 391 height 31
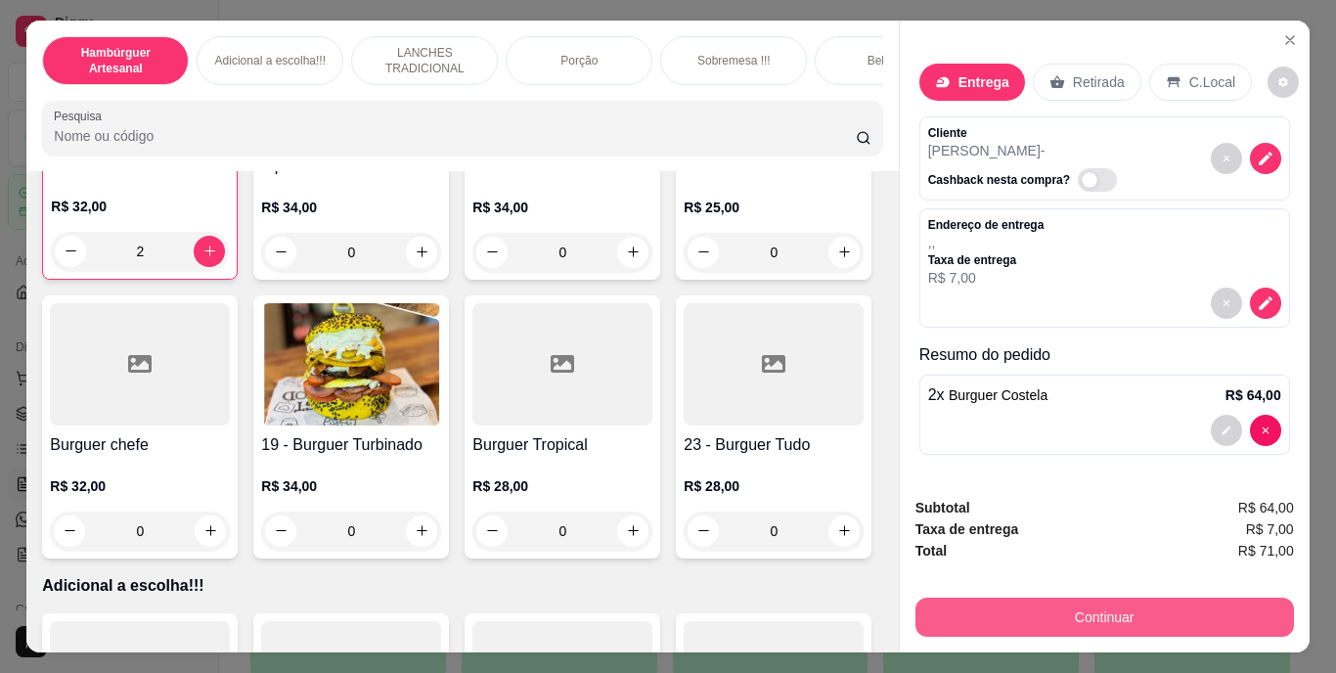
click at [1107, 616] on button "Continuar" at bounding box center [1104, 617] width 379 height 39
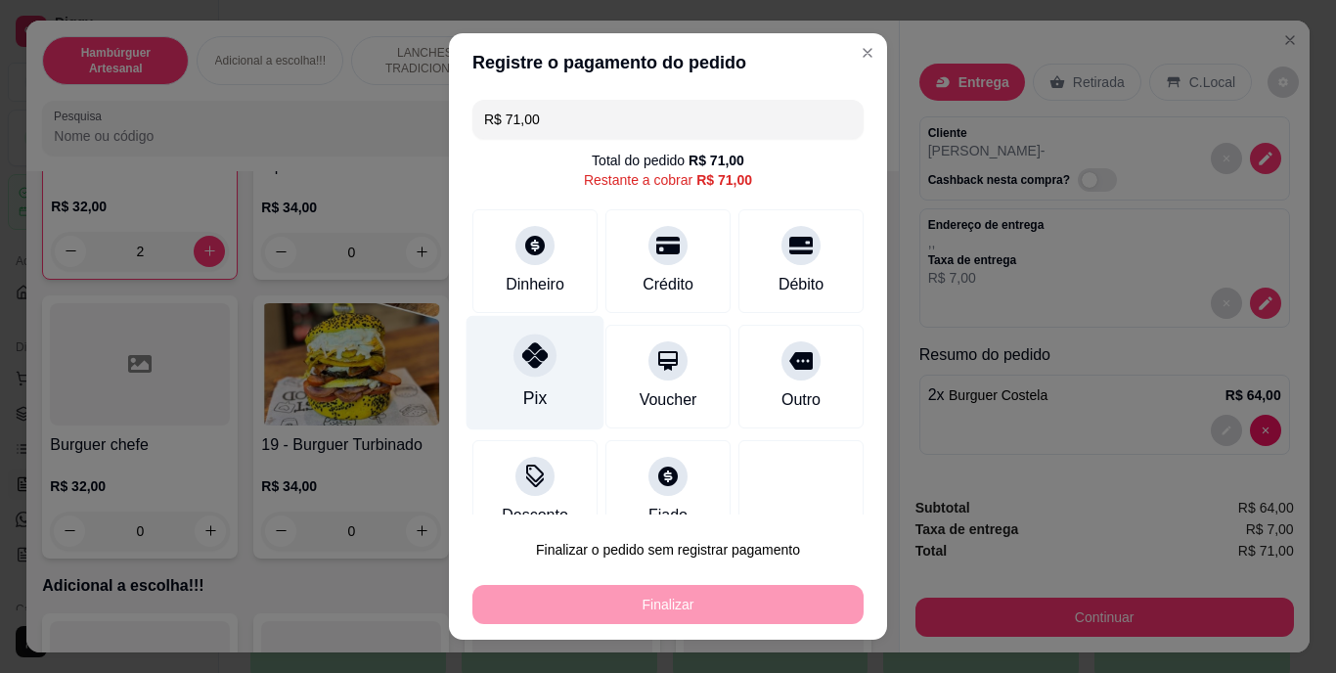
click at [520, 371] on div at bounding box center [534, 356] width 43 height 43
type input "R$ 0,00"
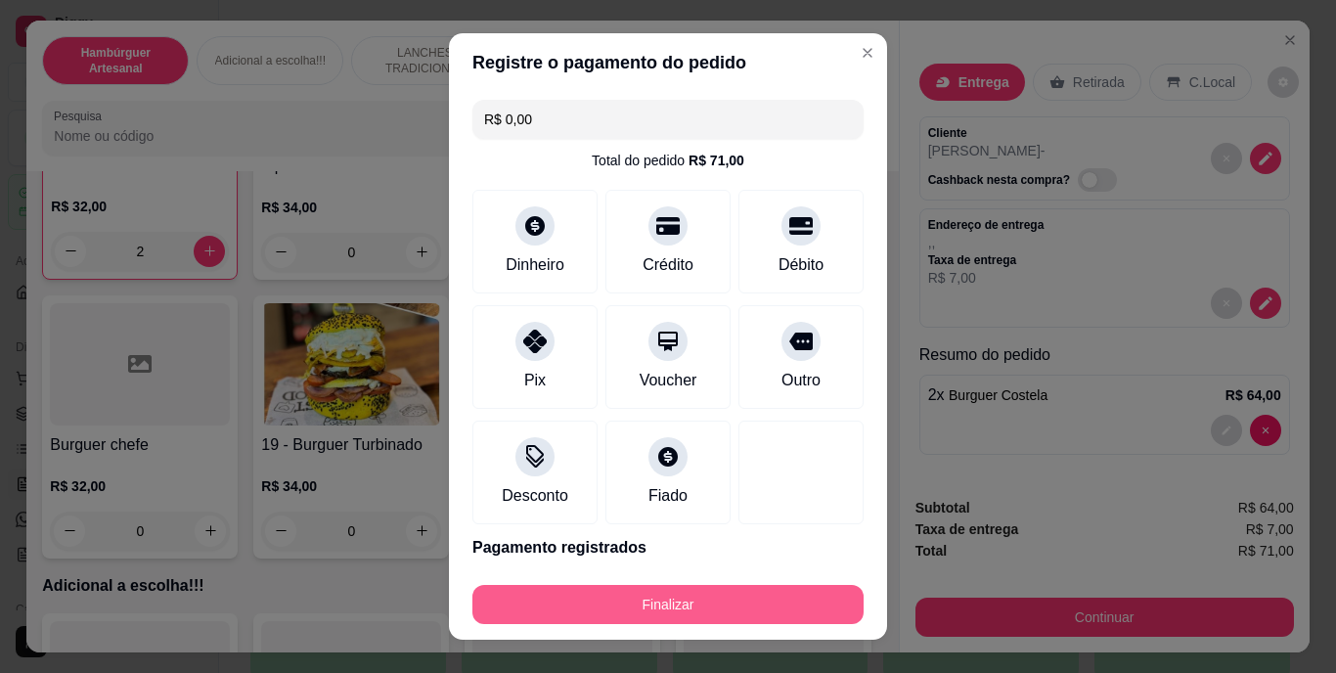
click at [666, 595] on button "Finalizar" at bounding box center [667, 604] width 391 height 39
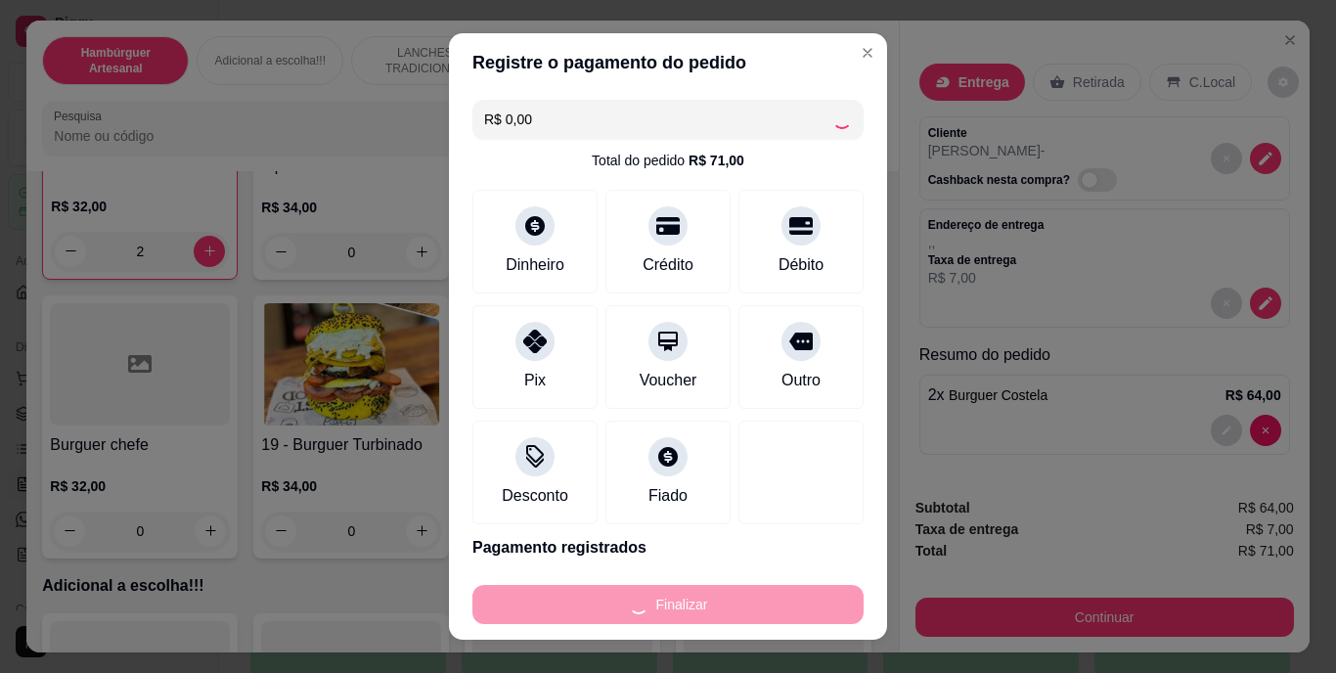
type input "0"
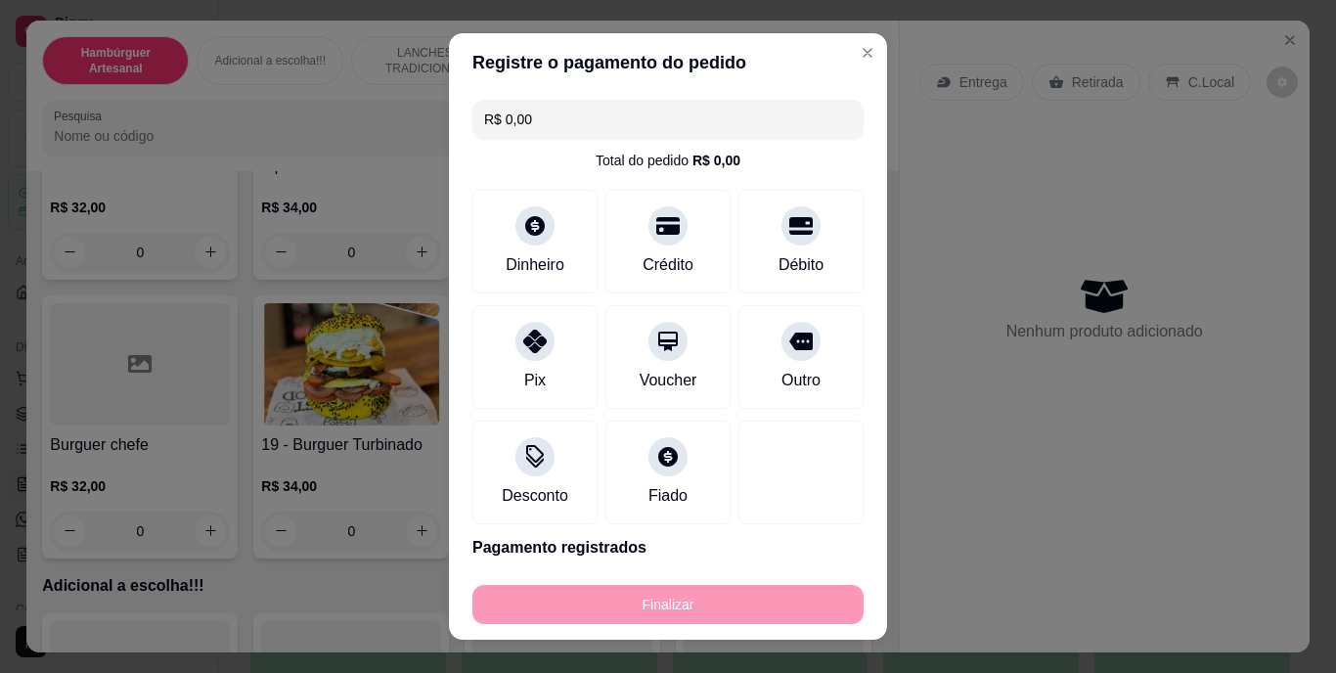
type input "-R$ 71,00"
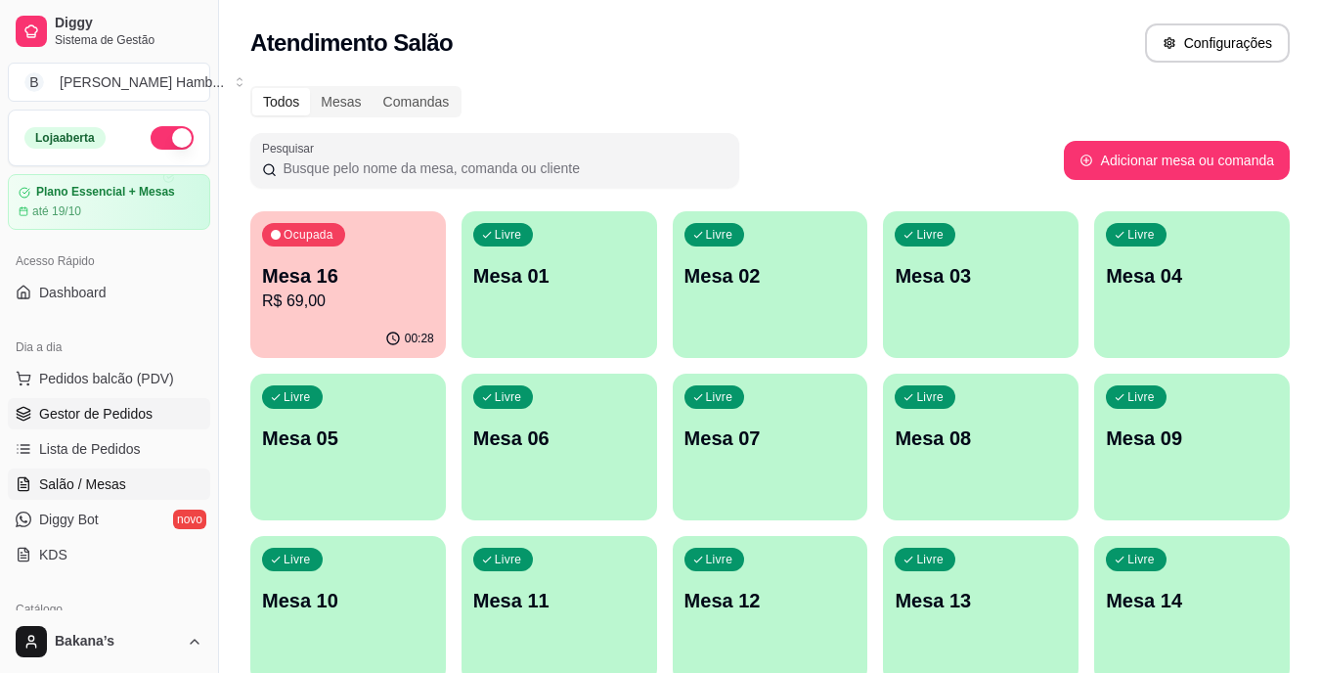
click at [122, 411] on span "Gestor de Pedidos" at bounding box center [95, 414] width 113 height 20
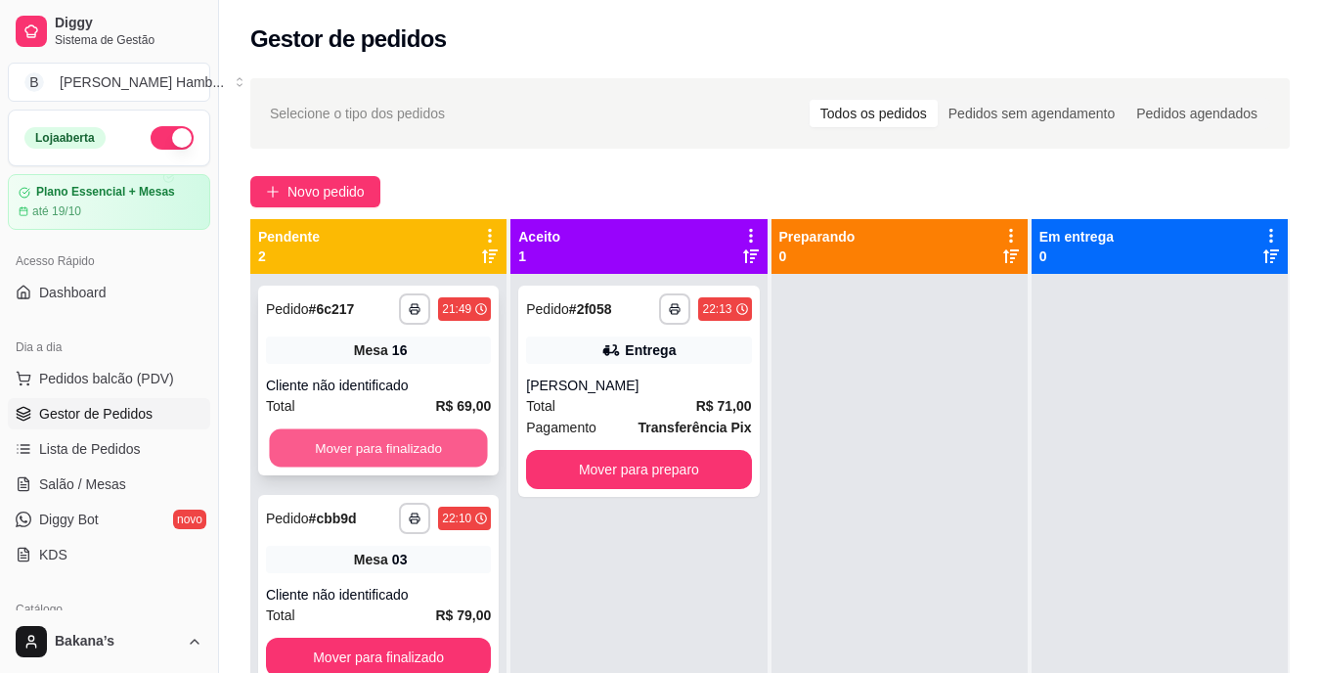
click at [367, 443] on button "Mover para finalizado" at bounding box center [378, 448] width 218 height 38
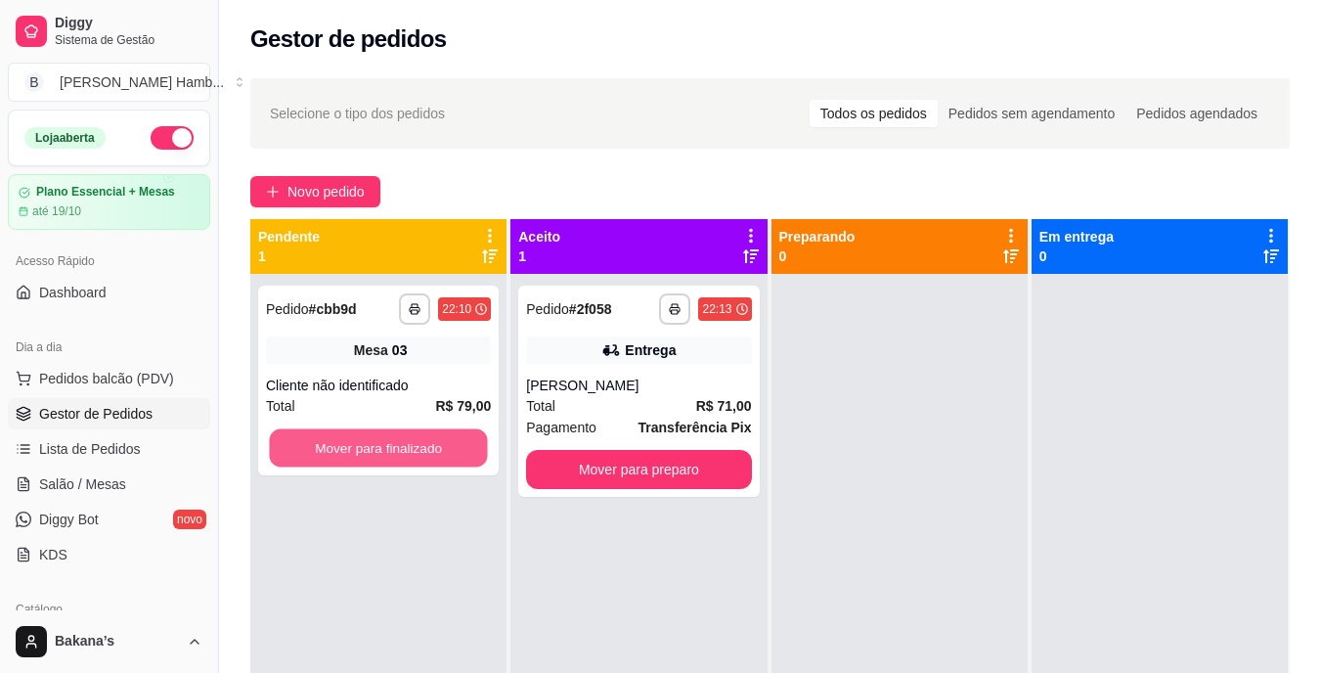
click at [367, 443] on button "Mover para finalizado" at bounding box center [378, 448] width 218 height 38
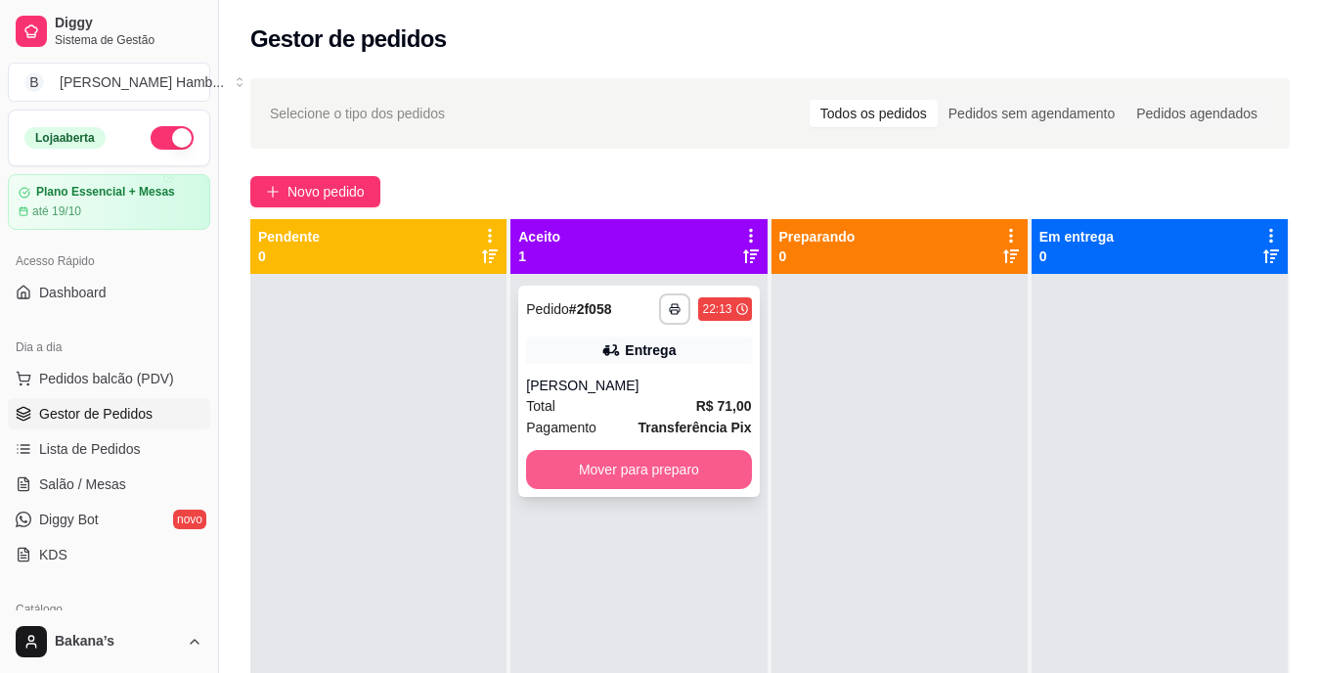
click at [591, 474] on button "Mover para preparo" at bounding box center [638, 469] width 225 height 39
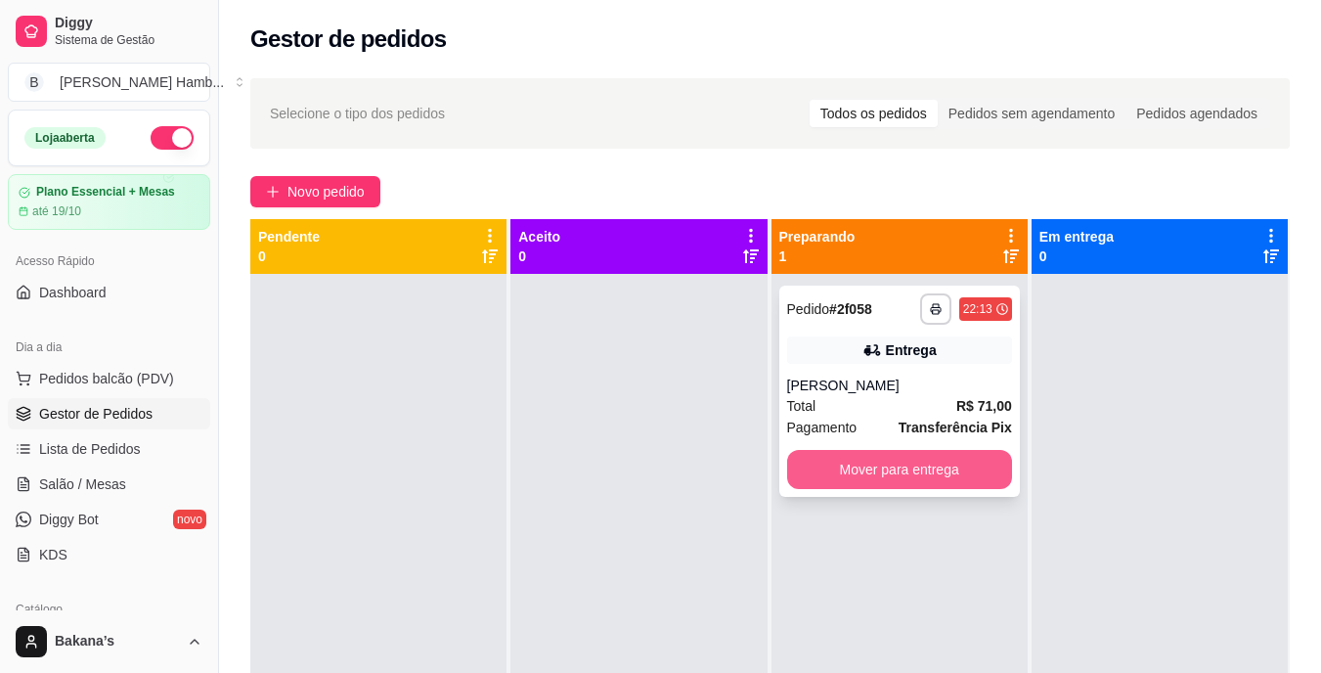
click at [874, 462] on button "Mover para entrega" at bounding box center [899, 469] width 225 height 39
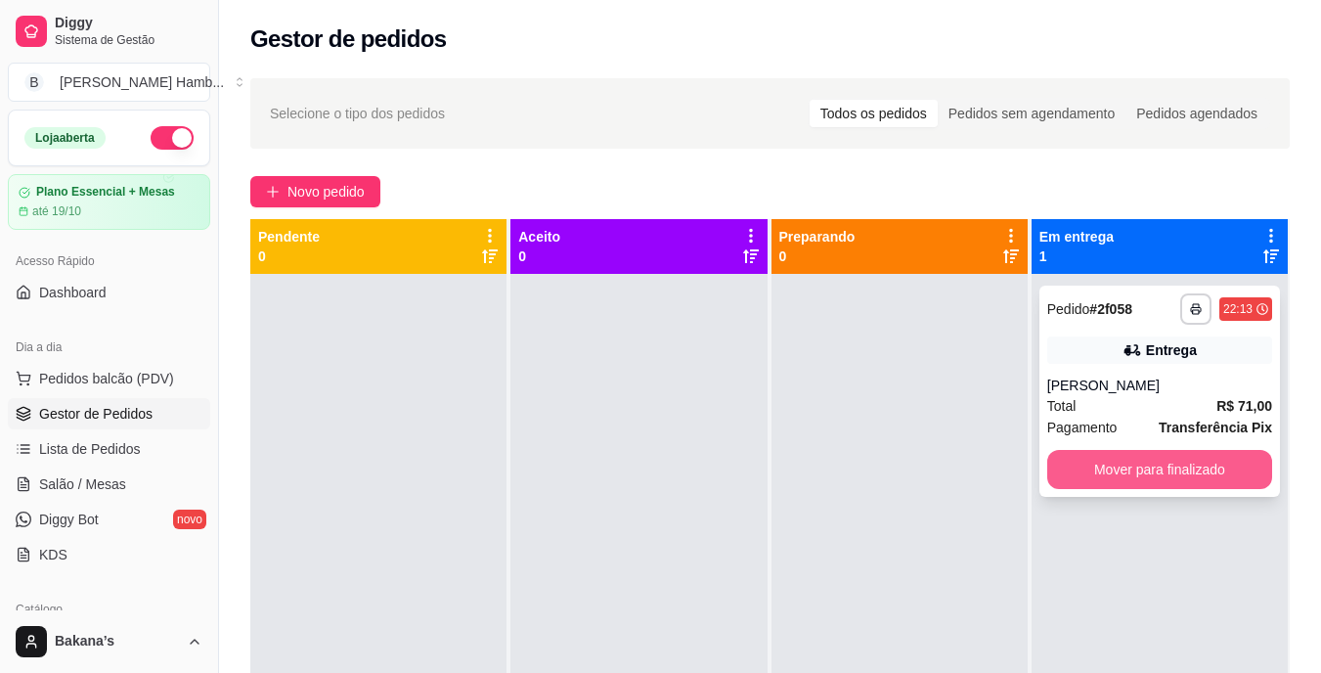
click at [1072, 452] on button "Mover para finalizado" at bounding box center [1160, 469] width 225 height 39
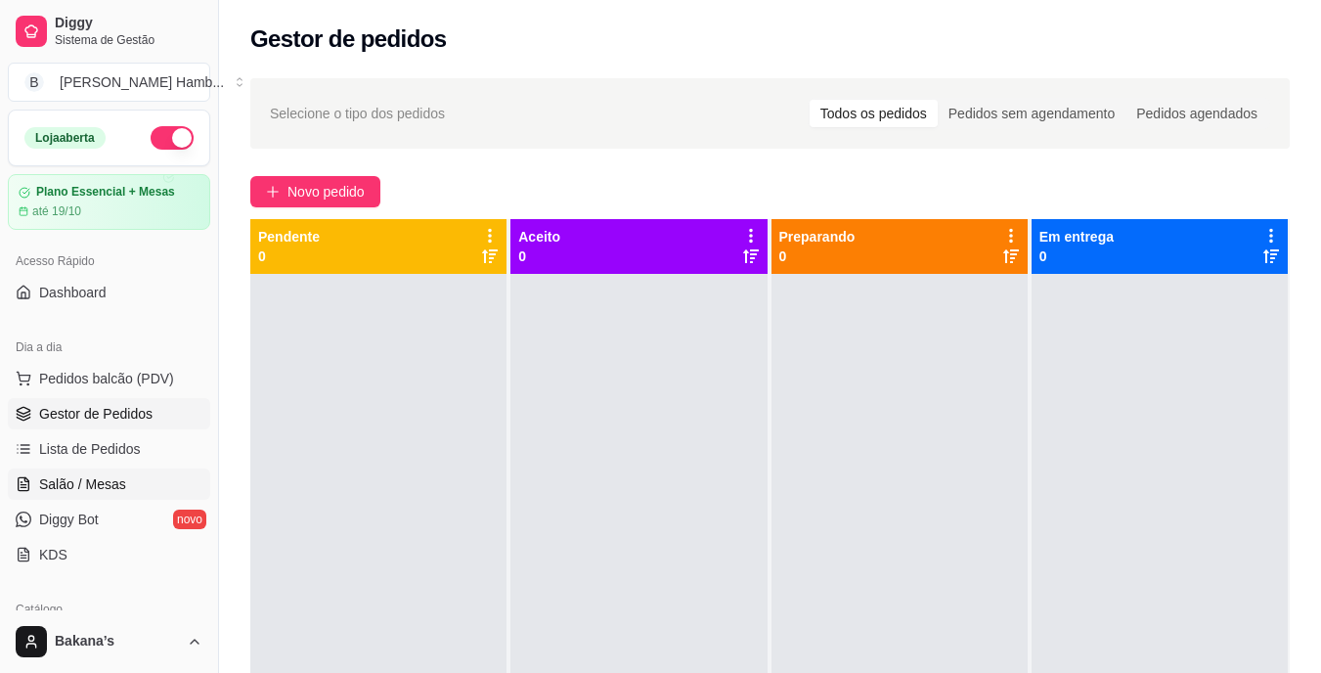
click at [132, 477] on link "Salão / Mesas" at bounding box center [109, 483] width 202 height 31
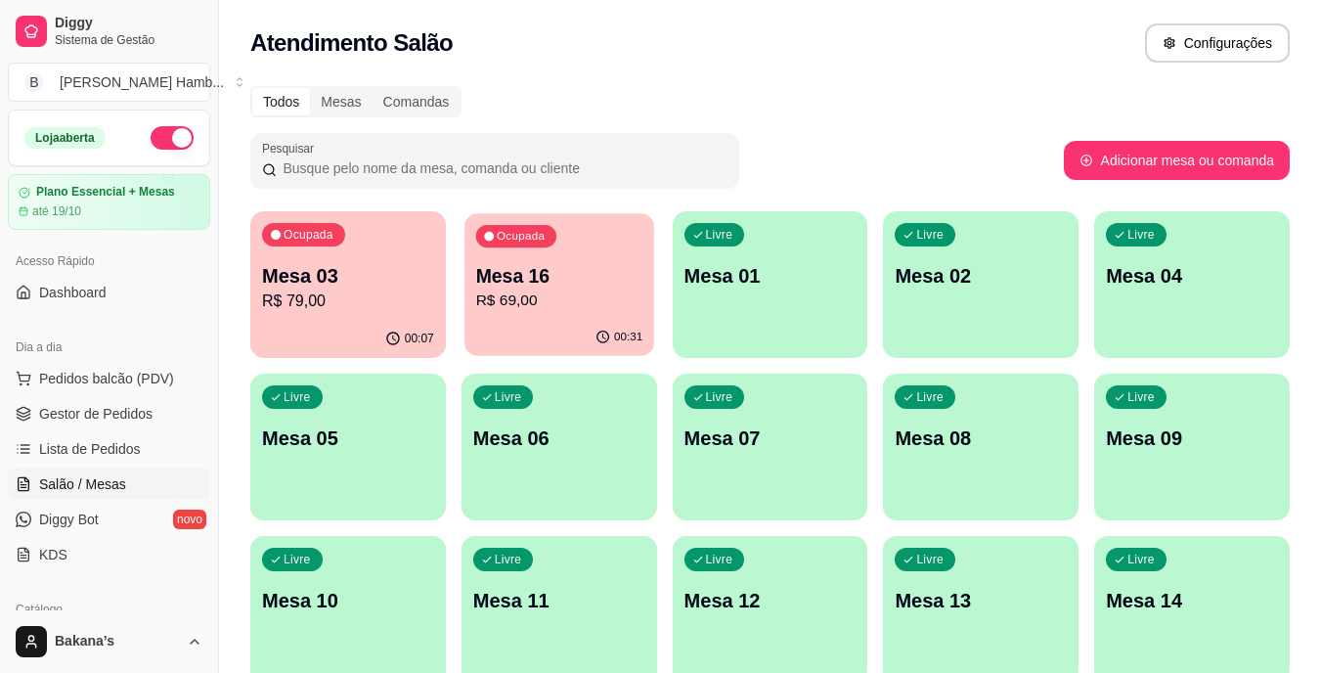
click at [554, 288] on p "Mesa 16" at bounding box center [558, 276] width 167 height 26
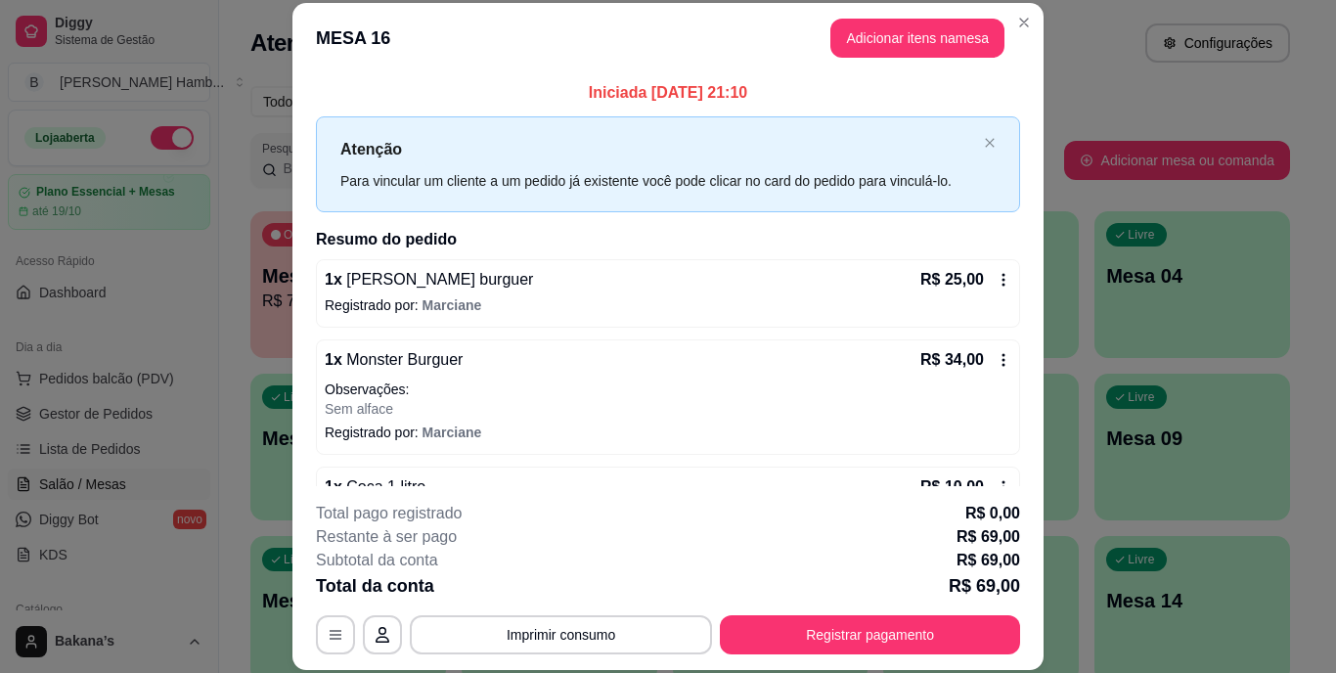
scroll to position [104, 0]
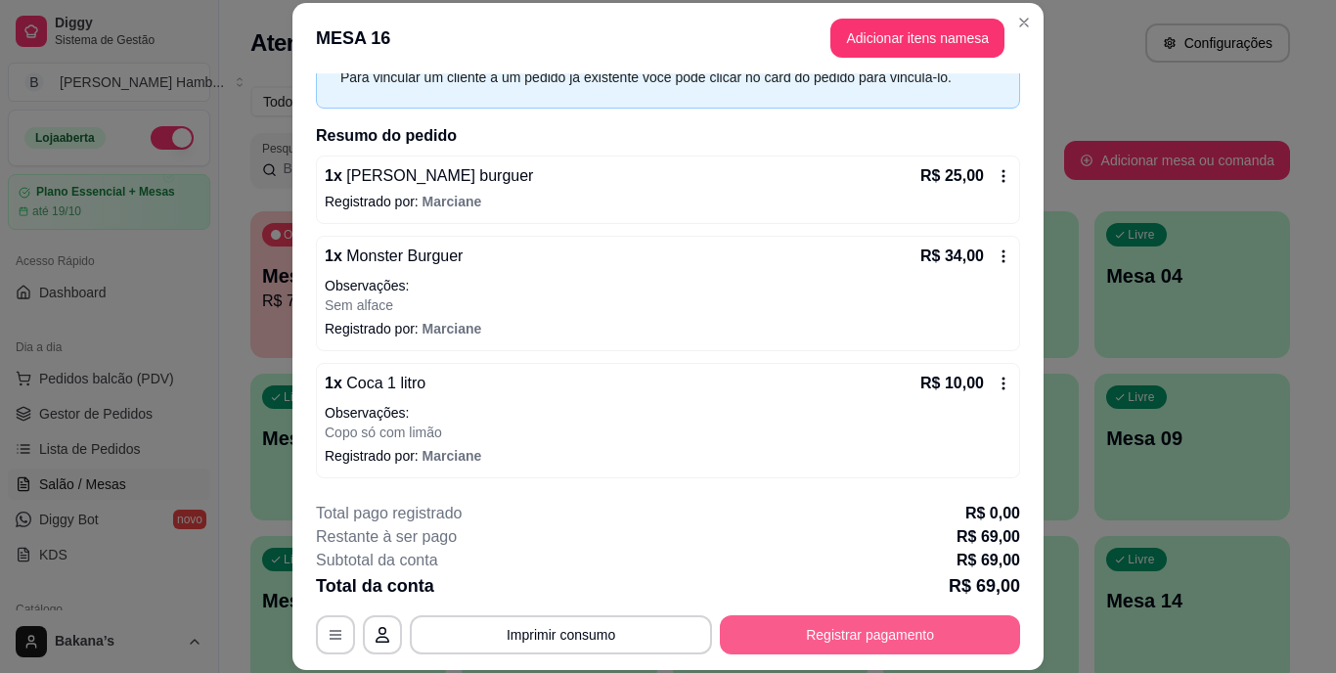
click at [738, 619] on button "Registrar pagamento" at bounding box center [870, 634] width 300 height 39
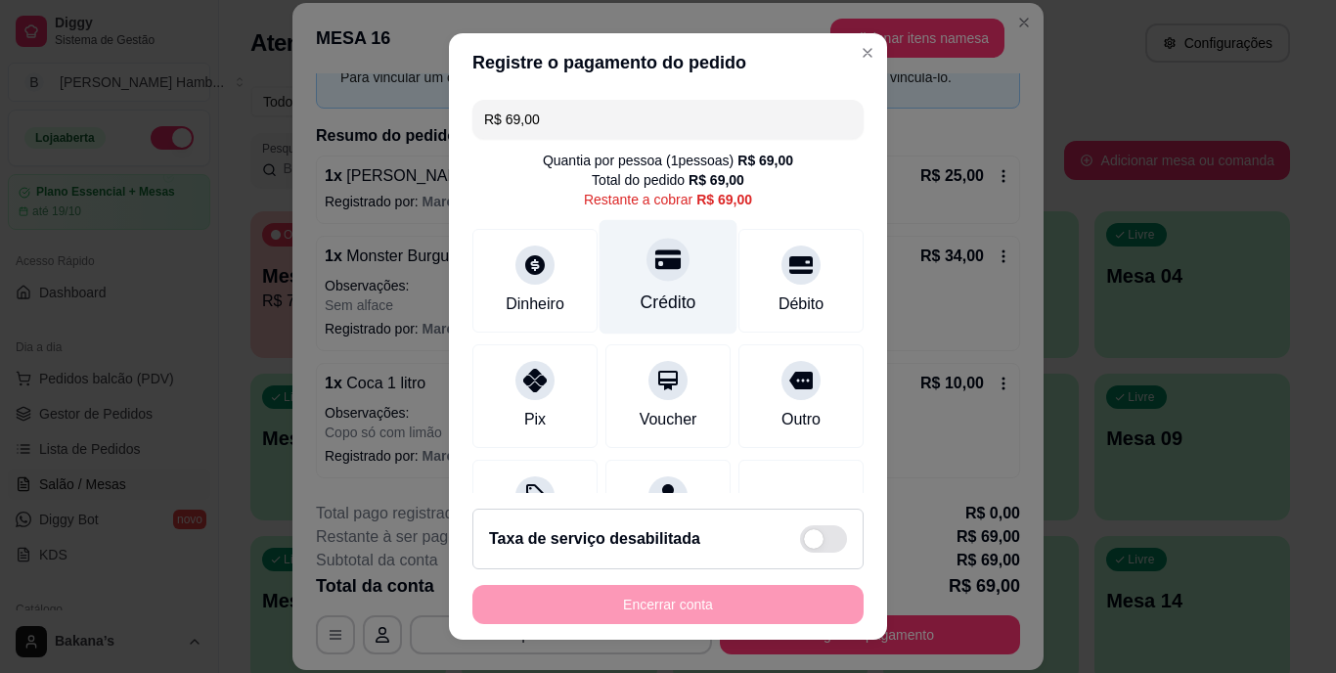
click at [680, 288] on div "Crédito" at bounding box center [669, 277] width 138 height 114
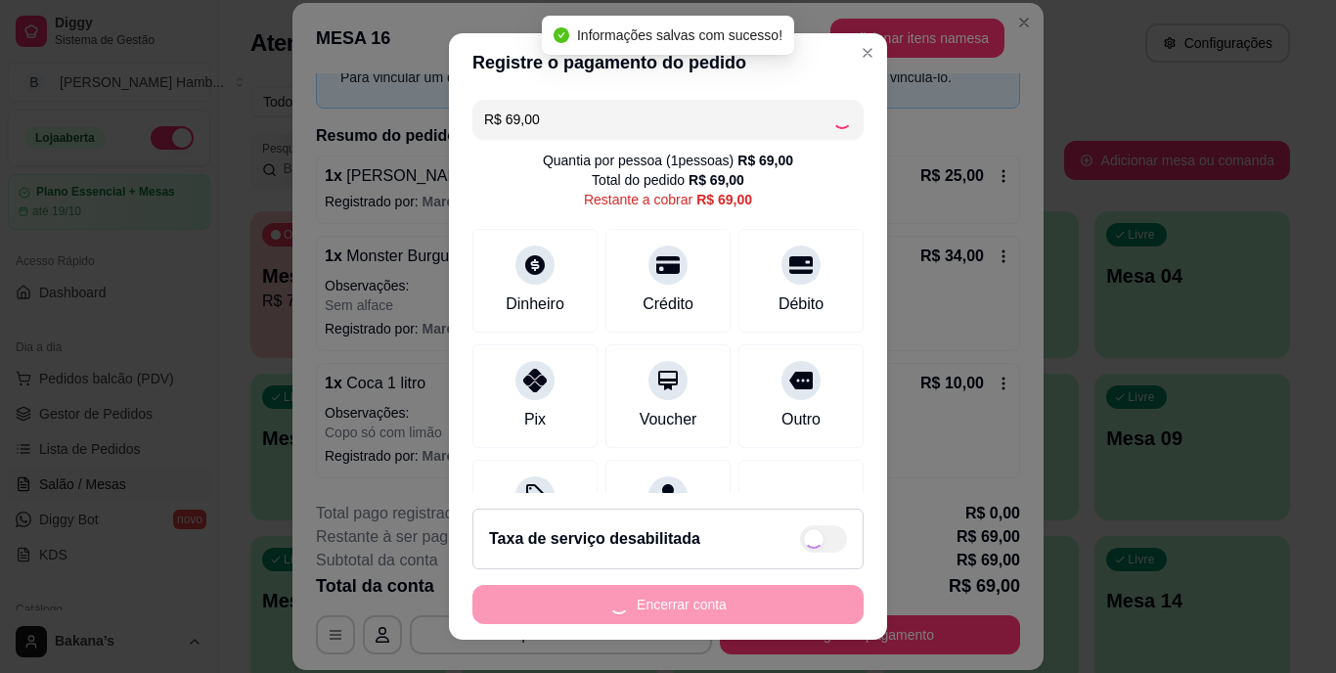
type input "R$ 0,00"
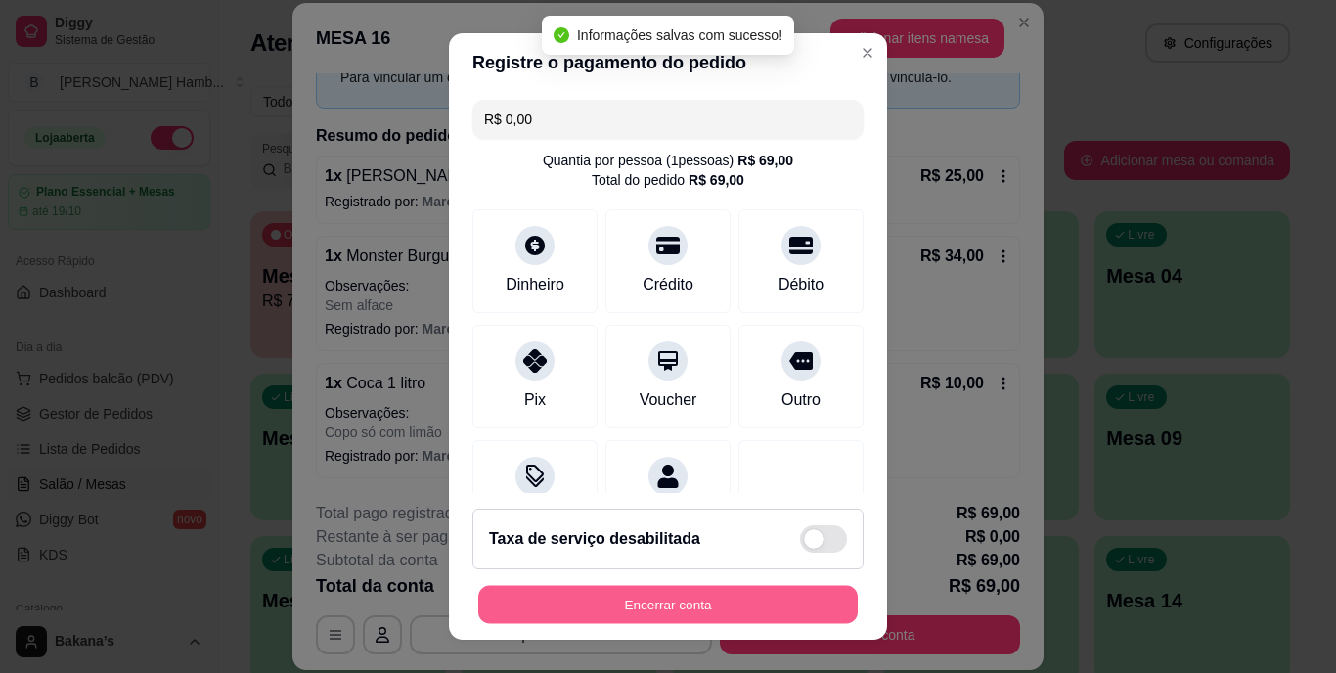
click at [739, 596] on button "Encerrar conta" at bounding box center [667, 604] width 379 height 38
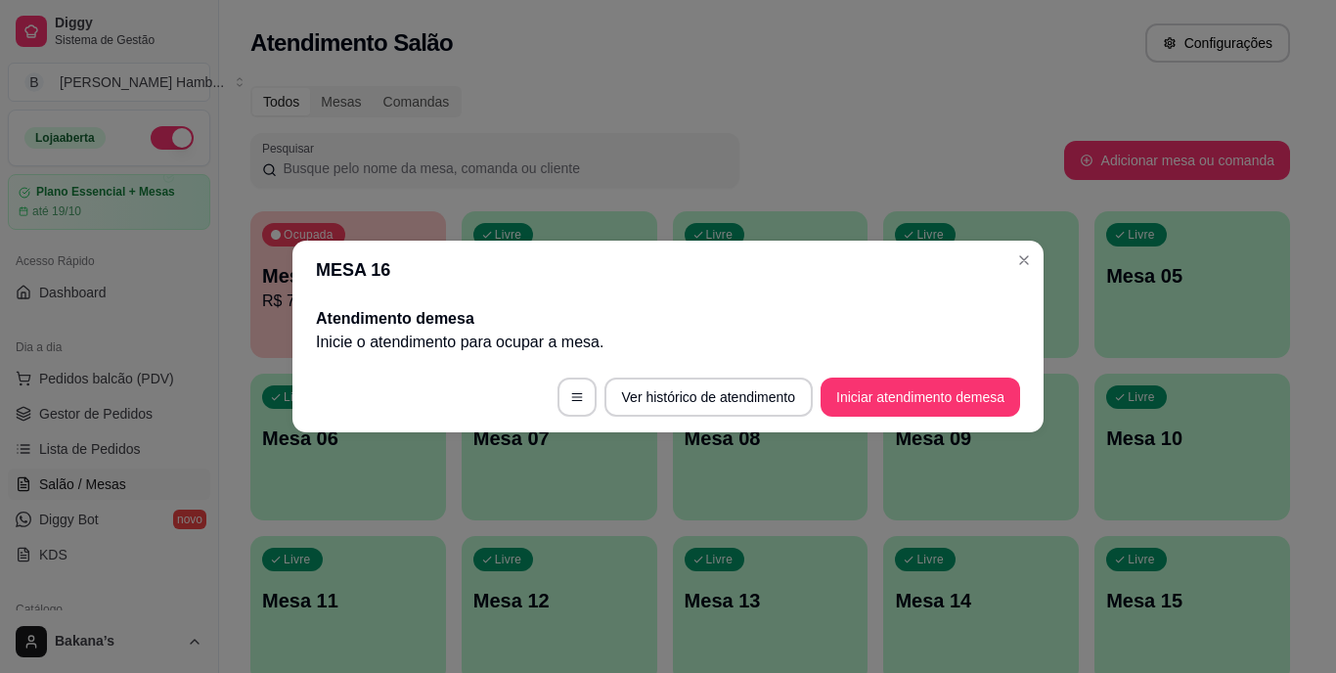
scroll to position [0, 0]
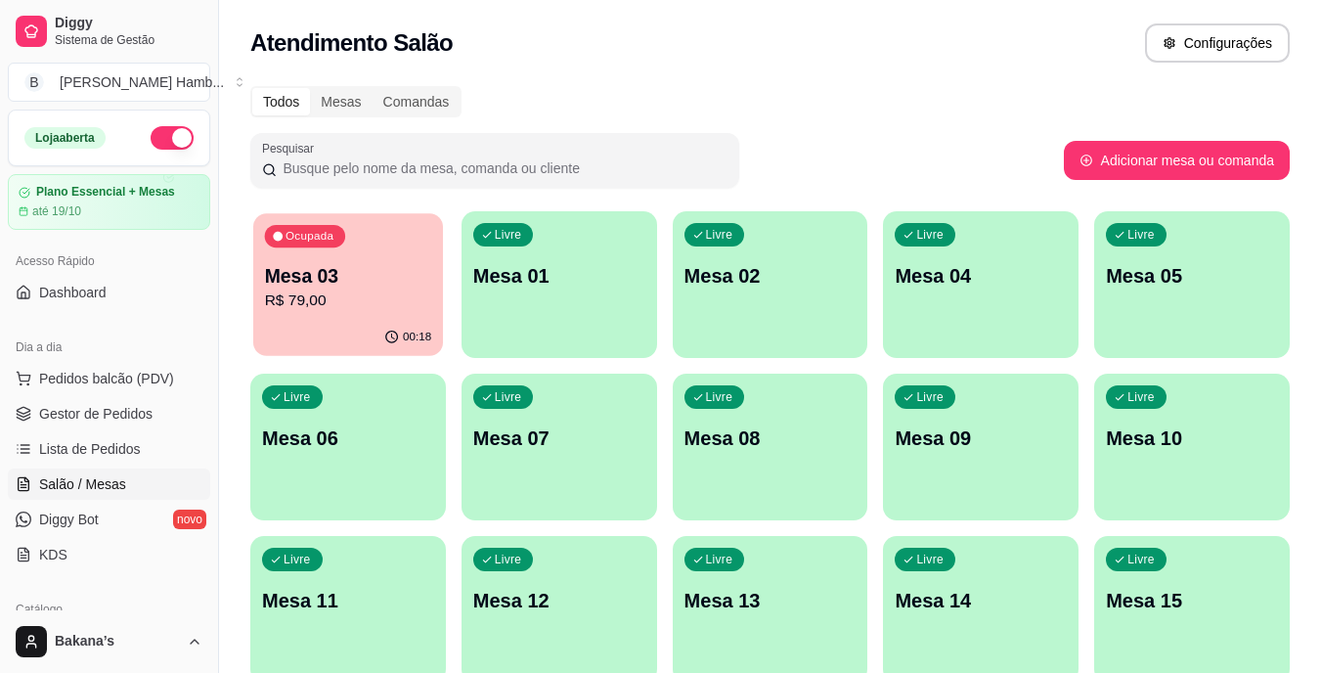
click at [361, 278] on p "Mesa 03" at bounding box center [348, 276] width 167 height 26
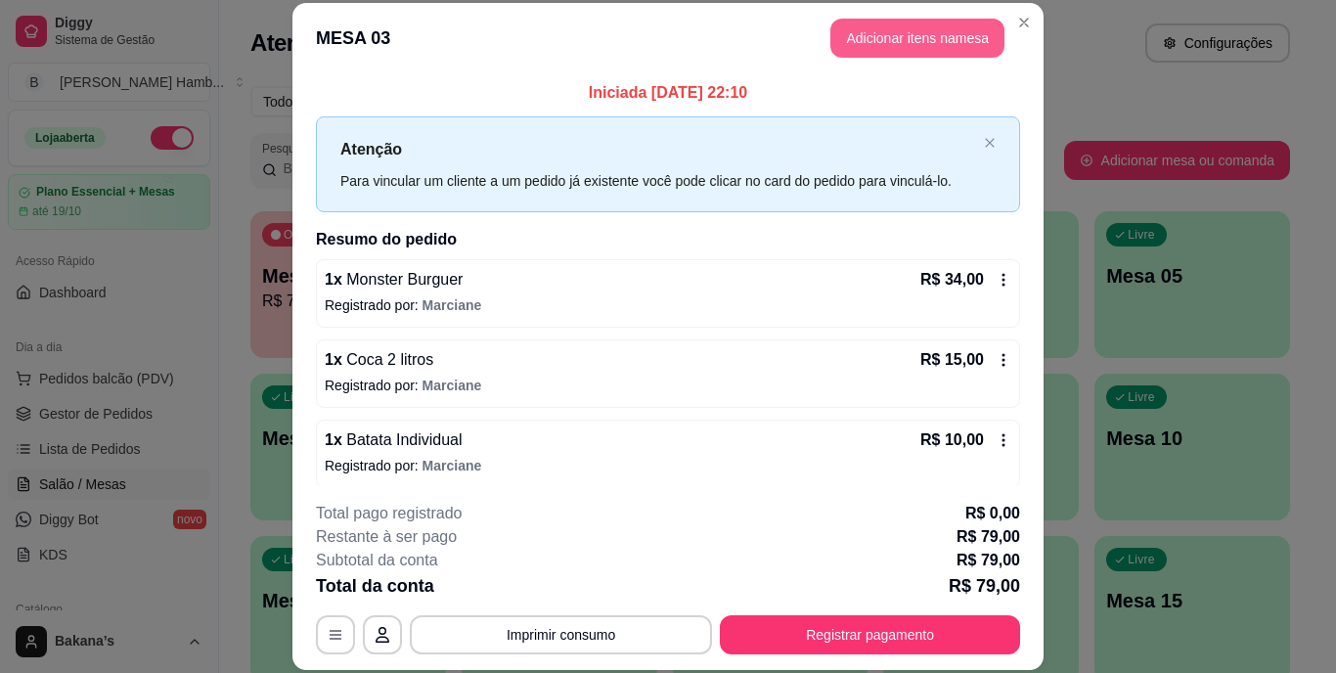
click at [932, 40] on button "Adicionar itens na mesa" at bounding box center [917, 38] width 174 height 39
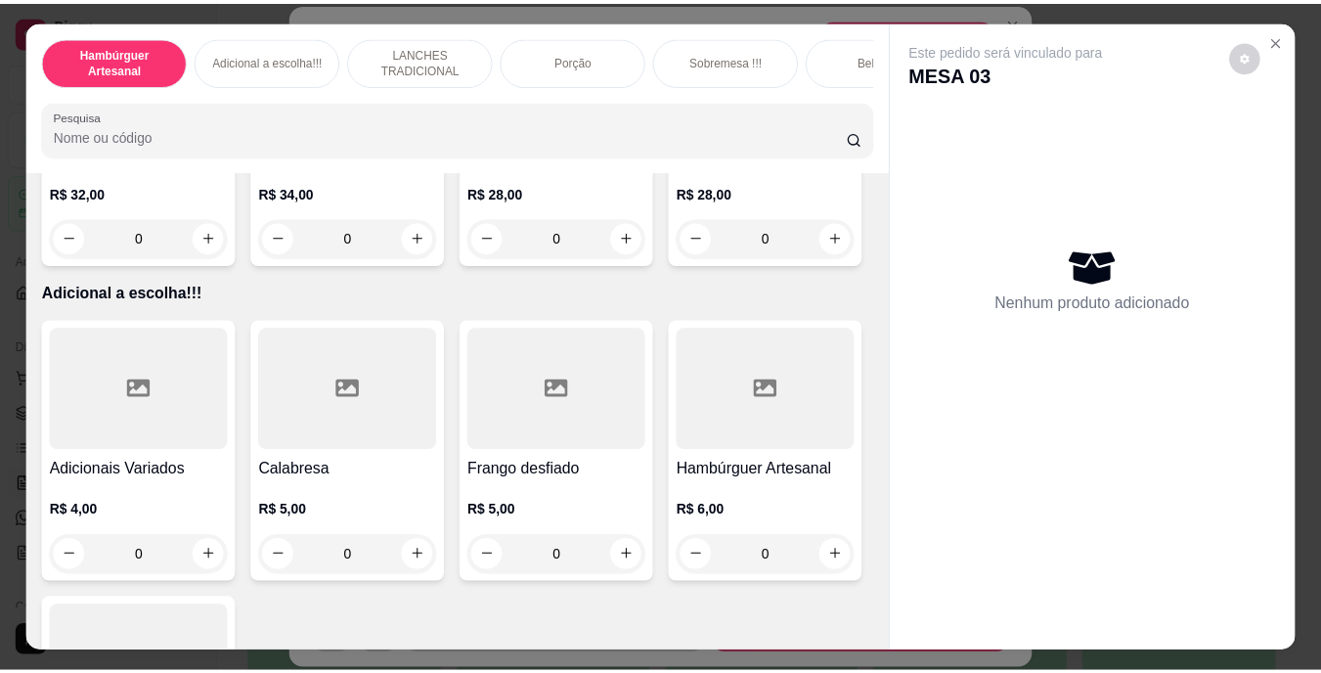
scroll to position [1663, 0]
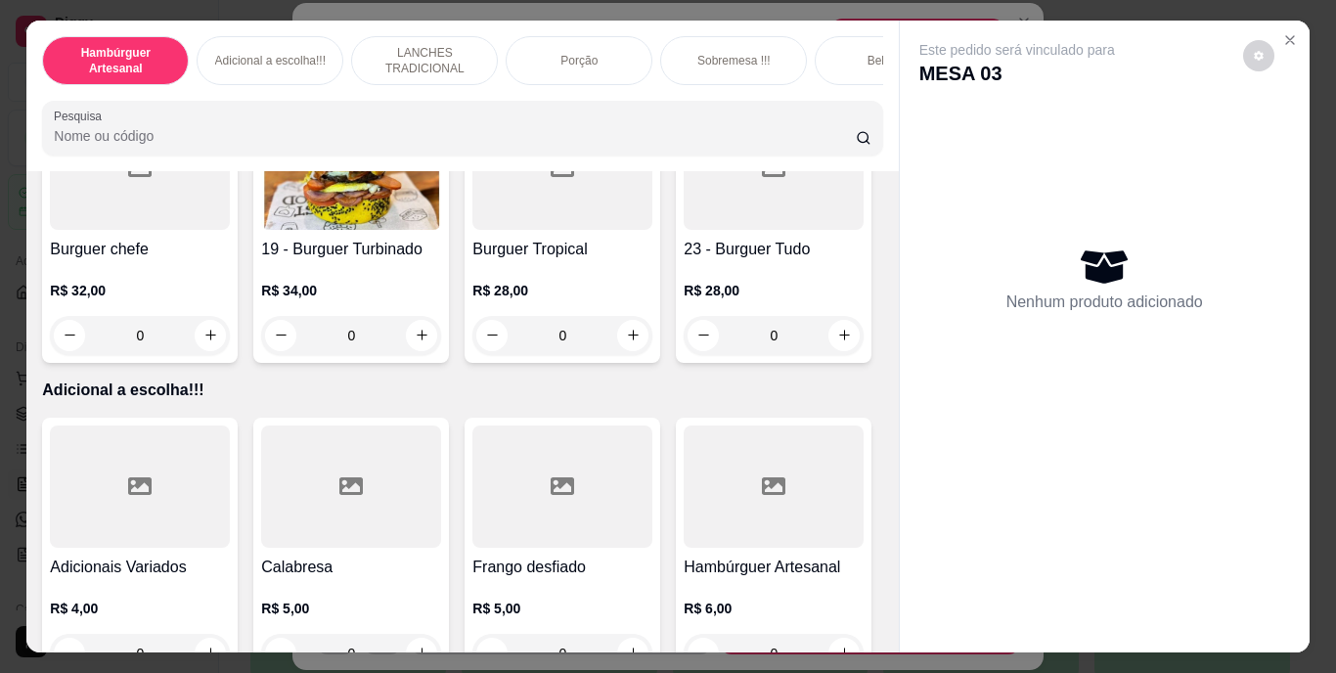
click at [626, 64] on icon "increase-product-quantity" at bounding box center [633, 56] width 15 height 15
type input "1"
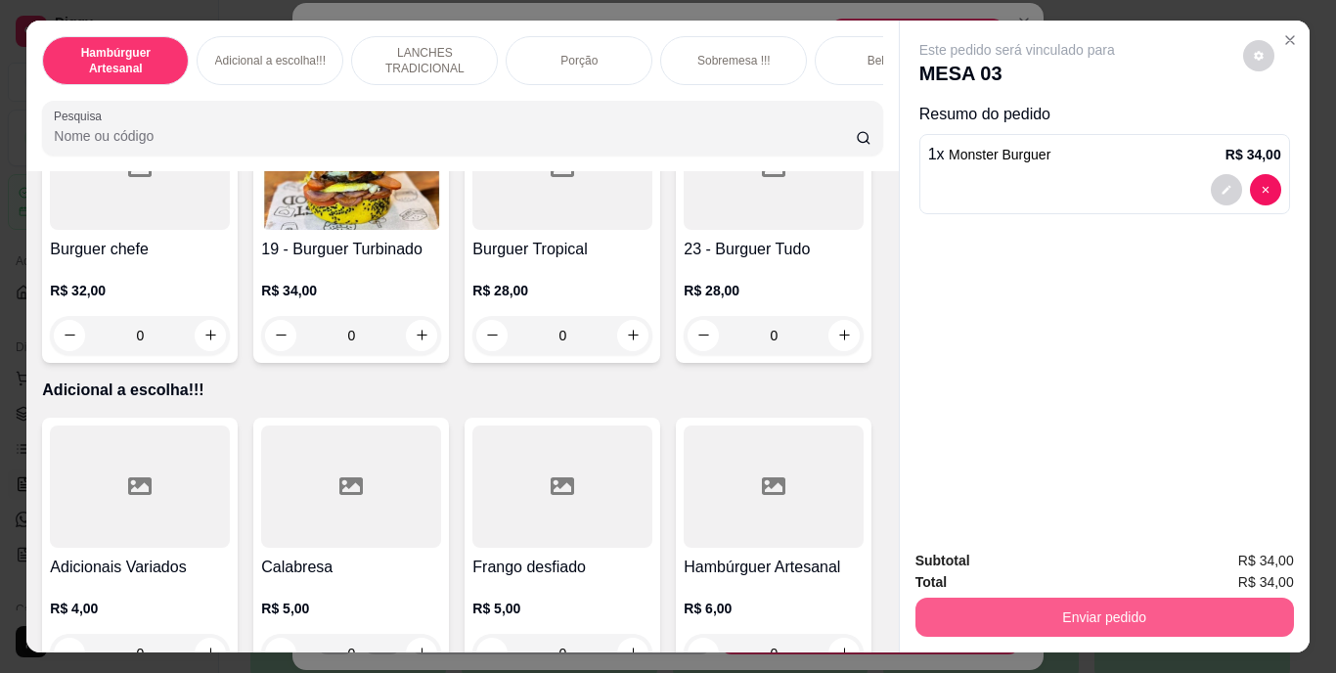
click at [1226, 615] on button "Enviar pedido" at bounding box center [1104, 617] width 379 height 39
click at [997, 626] on button "Enviar pedido" at bounding box center [1103, 618] width 367 height 38
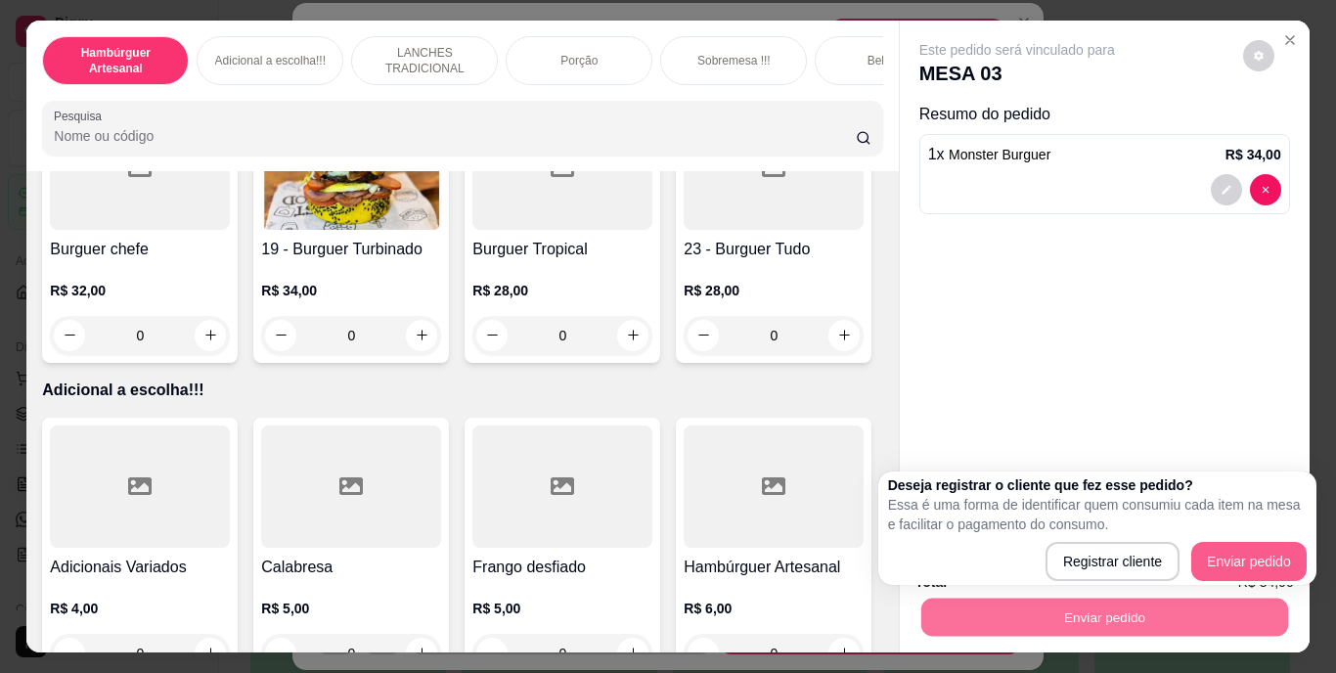
click at [1224, 568] on button "Enviar pedido" at bounding box center [1248, 561] width 115 height 39
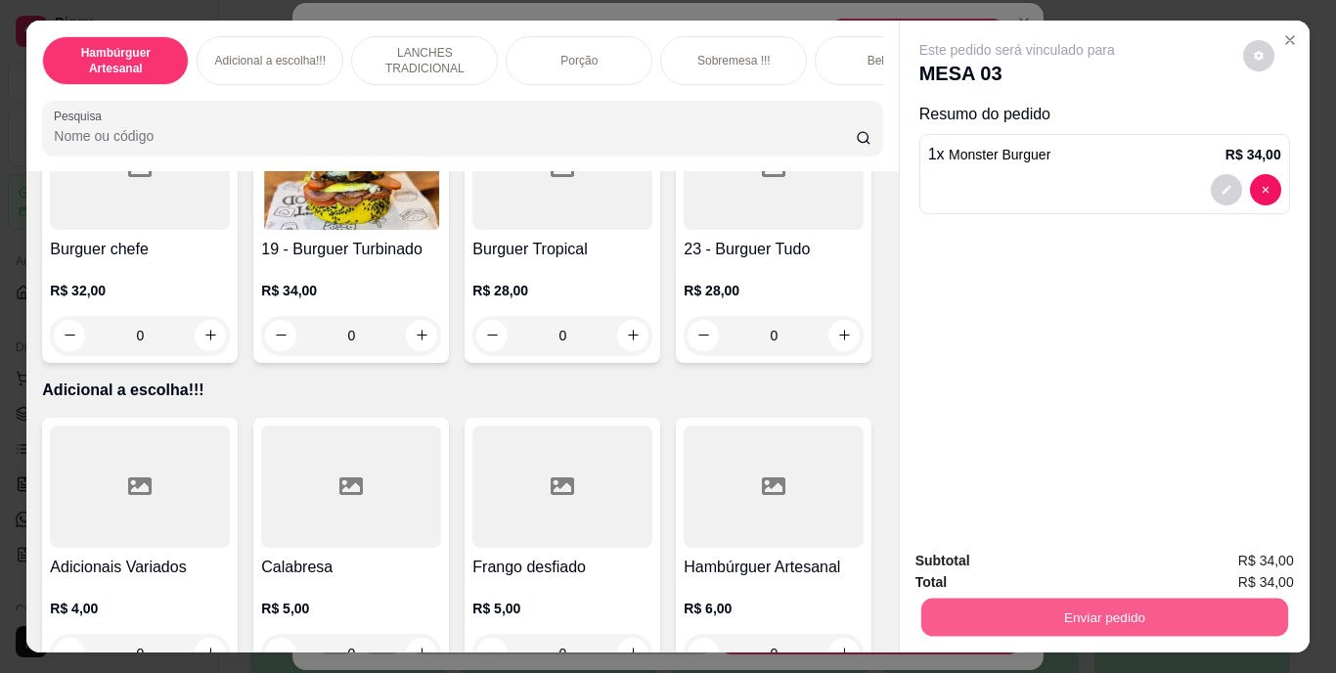
click at [1235, 599] on button "Enviar pedido" at bounding box center [1103, 618] width 367 height 38
click at [1221, 568] on button "Enviar pedido" at bounding box center [1243, 562] width 108 height 36
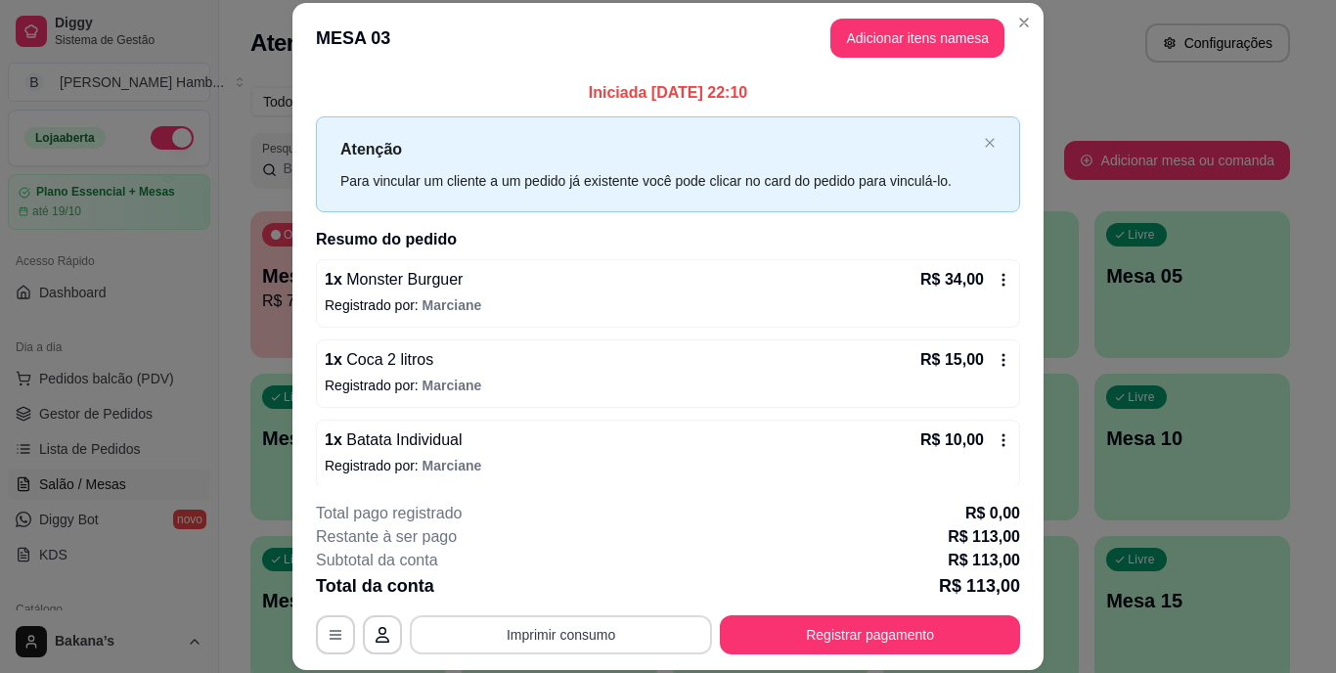
click at [521, 625] on button "Imprimir consumo" at bounding box center [561, 634] width 302 height 39
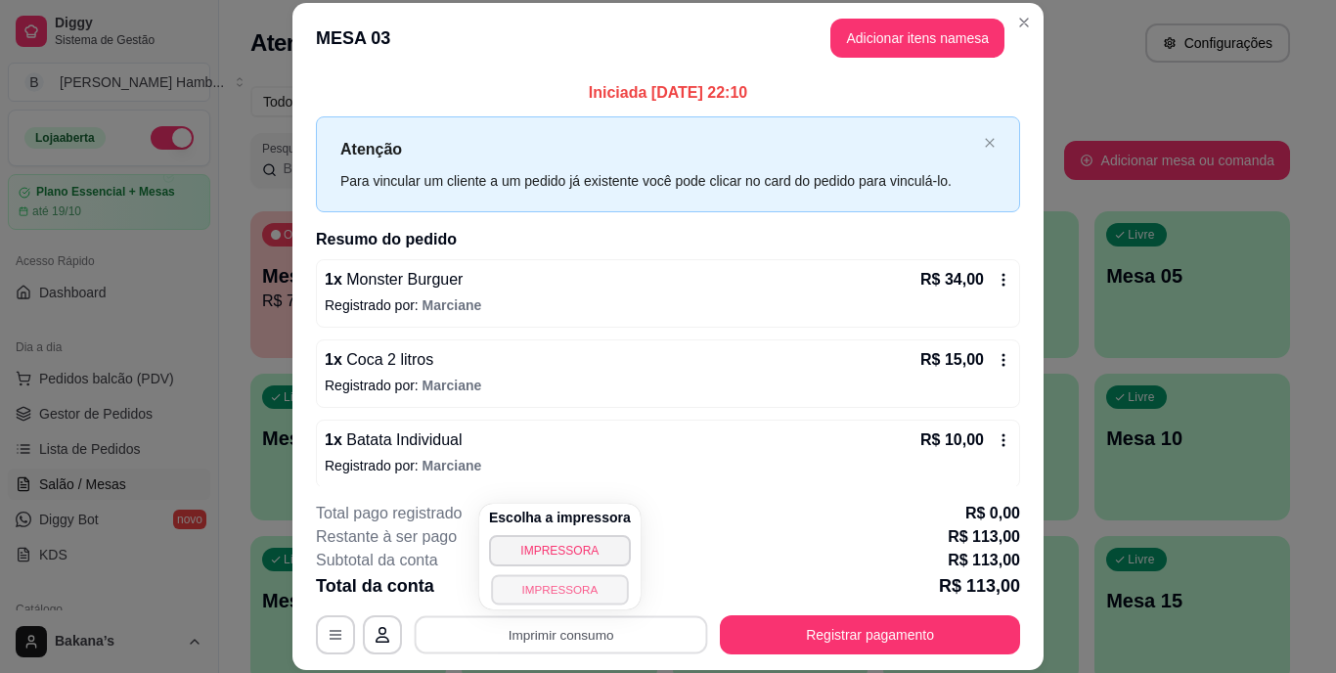
click at [522, 592] on button "IMPRESSORA" at bounding box center [559, 589] width 137 height 30
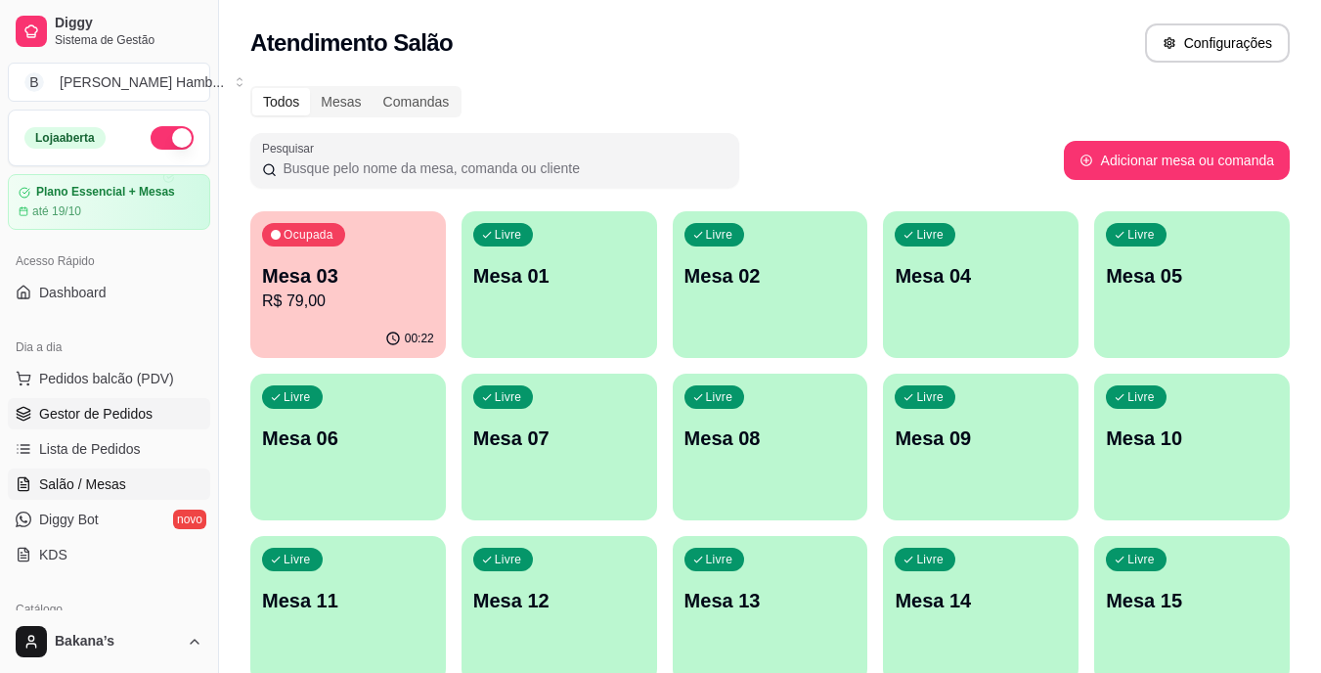
click at [157, 409] on link "Gestor de Pedidos" at bounding box center [109, 413] width 202 height 31
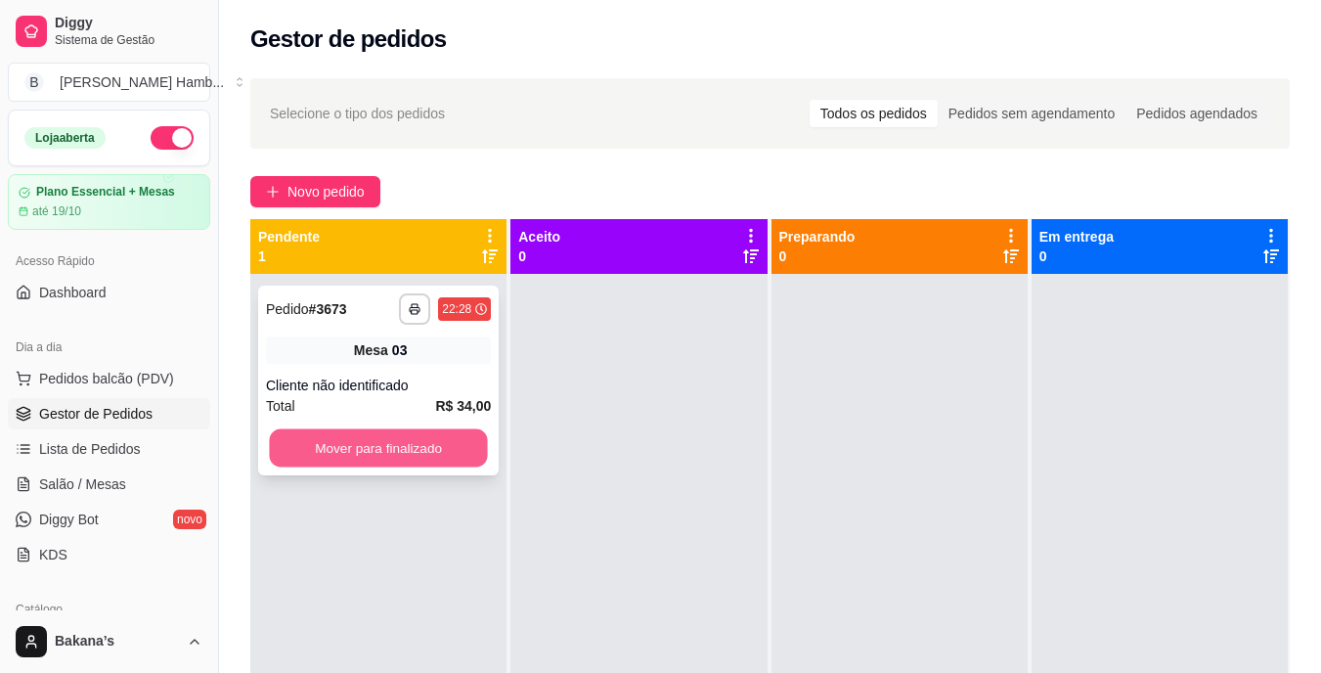
click at [371, 444] on button "Mover para finalizado" at bounding box center [378, 448] width 218 height 38
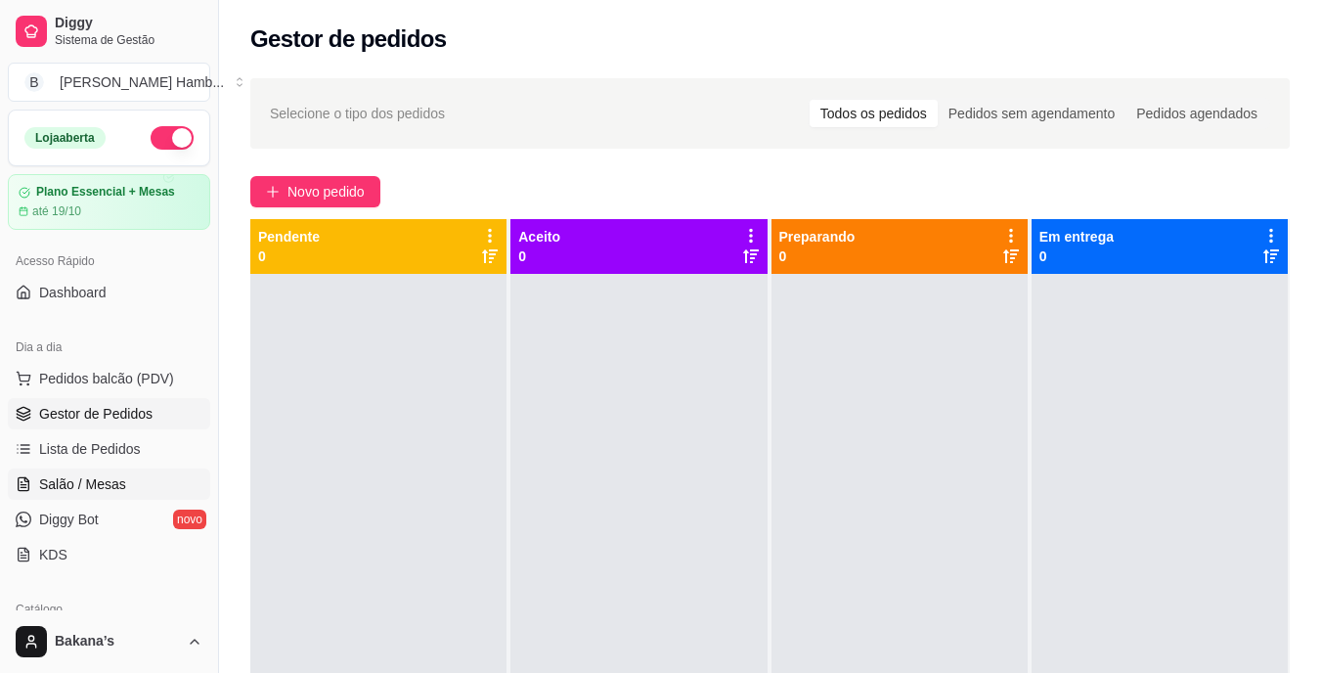
click at [89, 472] on link "Salão / Mesas" at bounding box center [109, 483] width 202 height 31
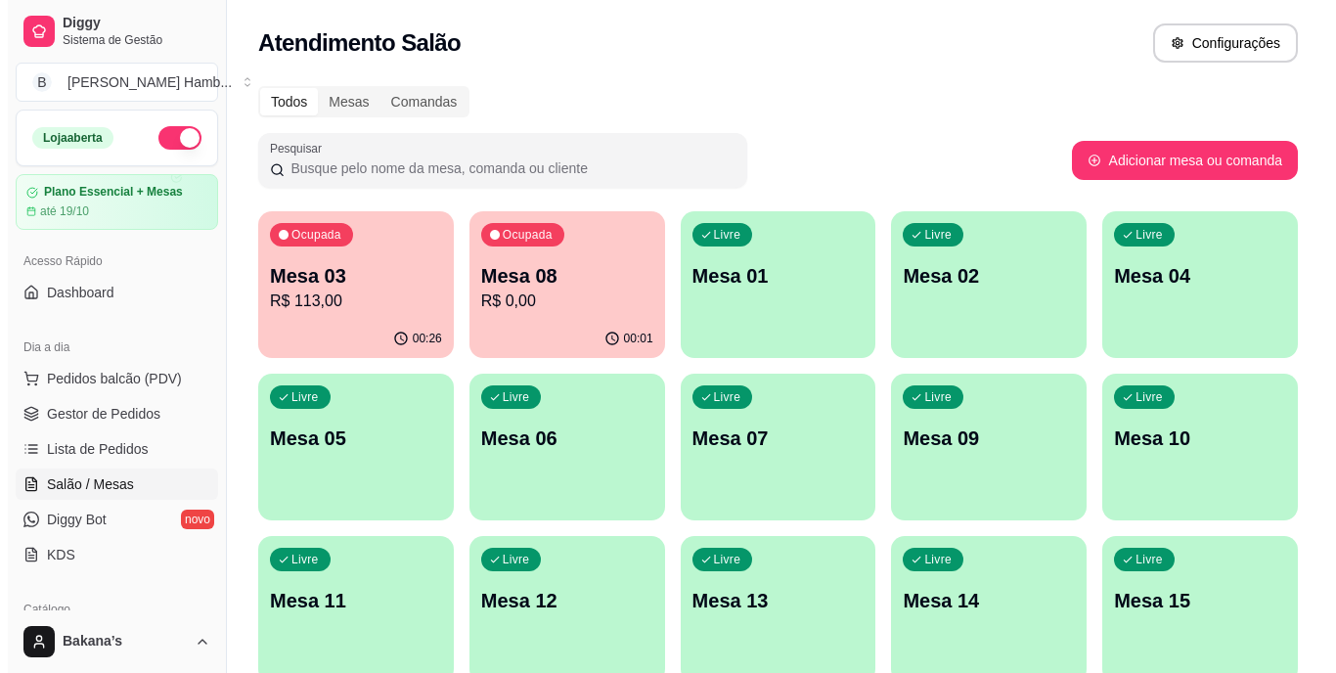
scroll to position [196, 0]
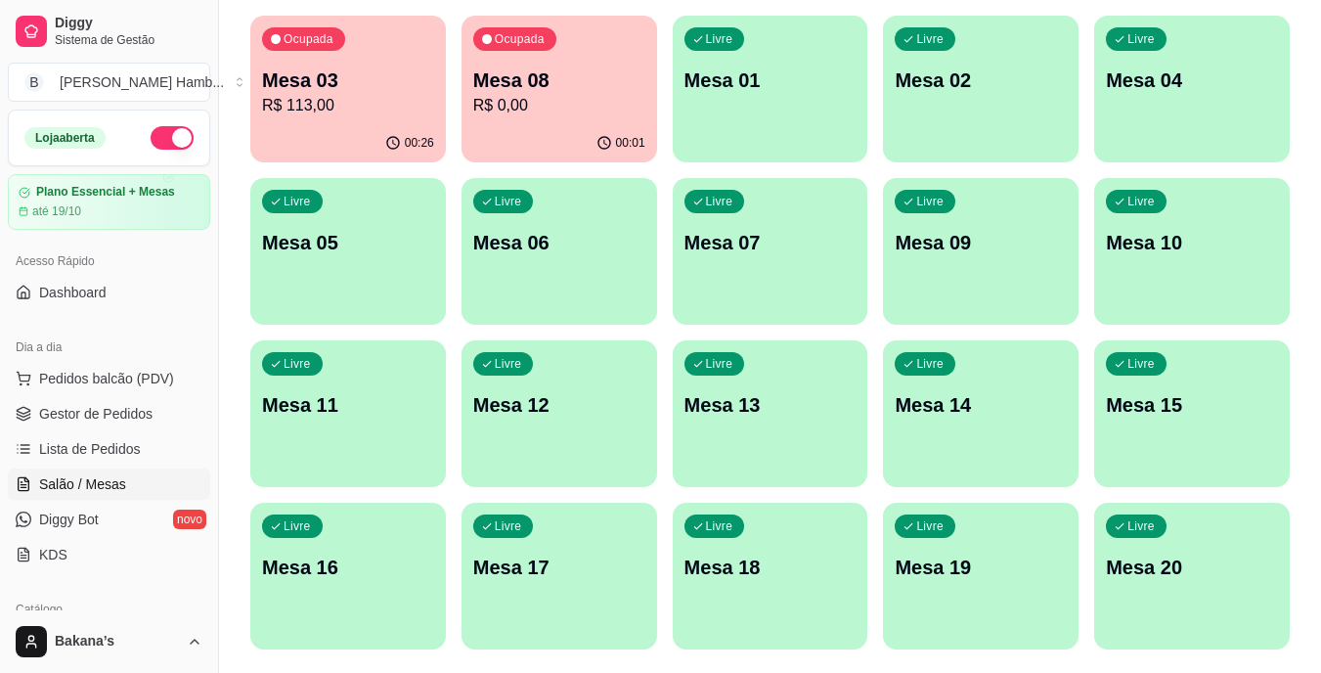
click at [340, 425] on div "Livre Mesa 11" at bounding box center [348, 401] width 196 height 123
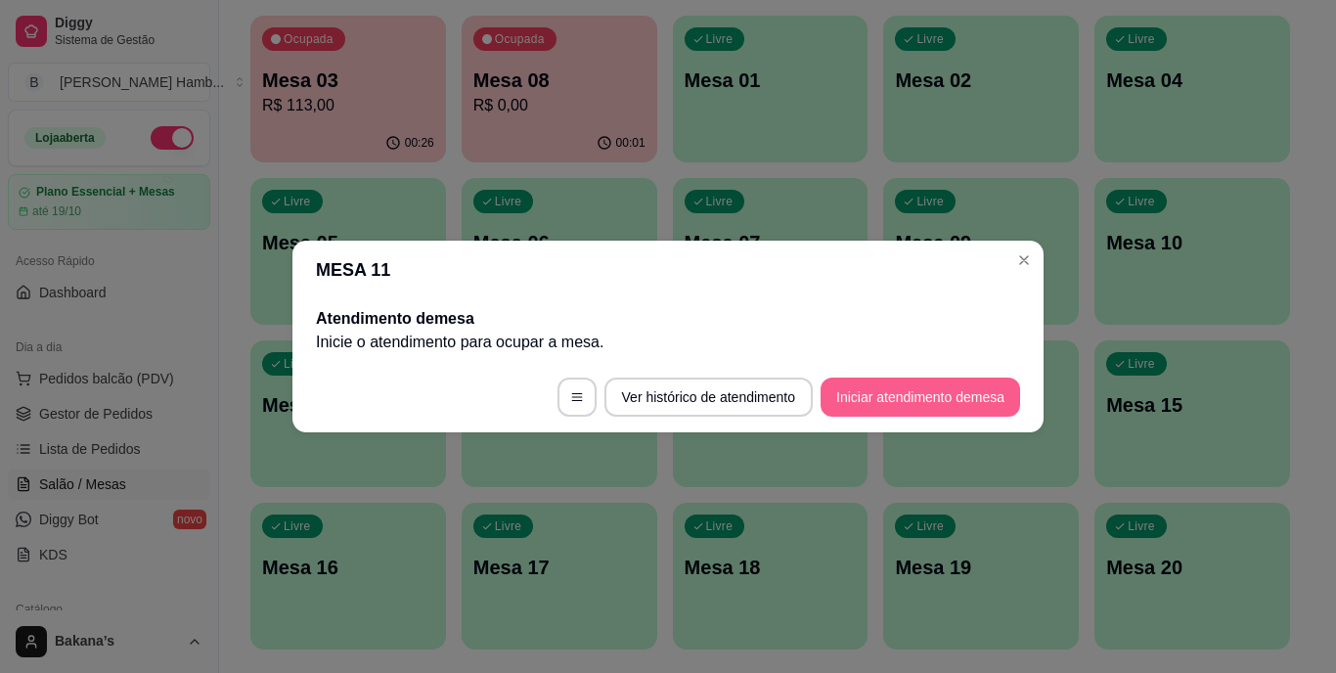
click at [949, 387] on button "Iniciar atendimento de mesa" at bounding box center [921, 397] width 200 height 39
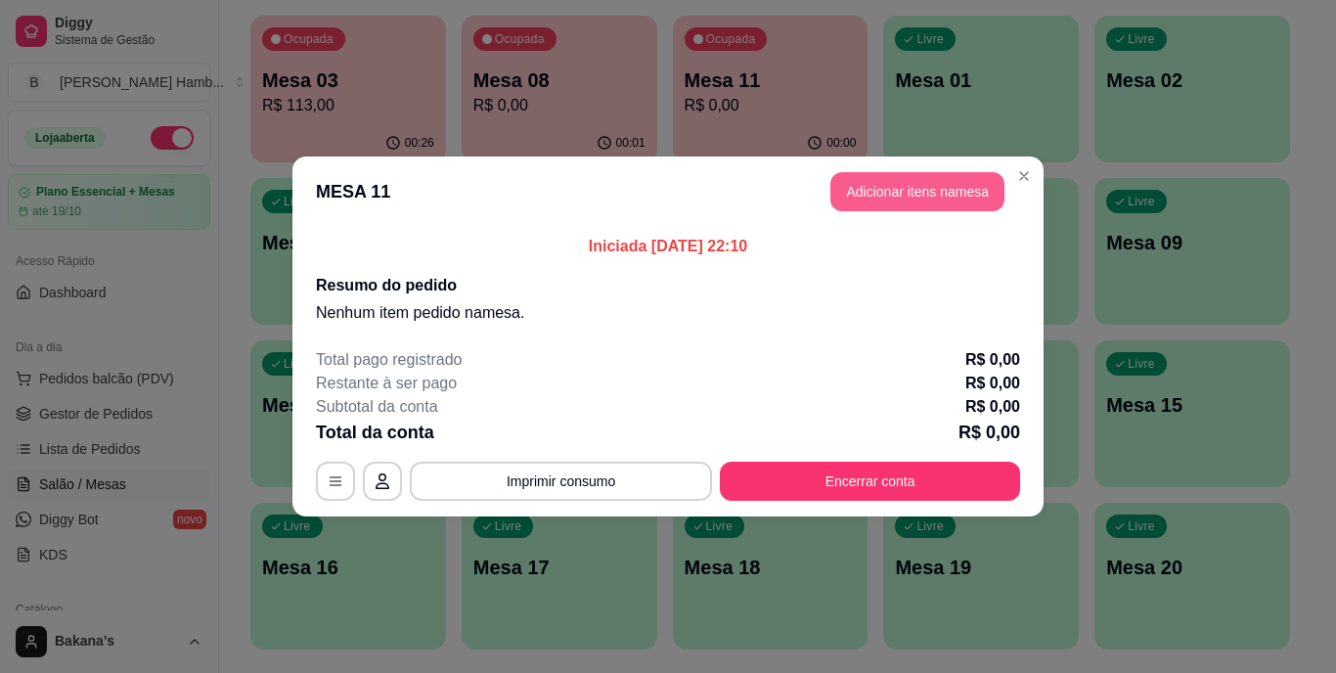
click at [972, 175] on button "Adicionar itens na mesa" at bounding box center [917, 191] width 174 height 39
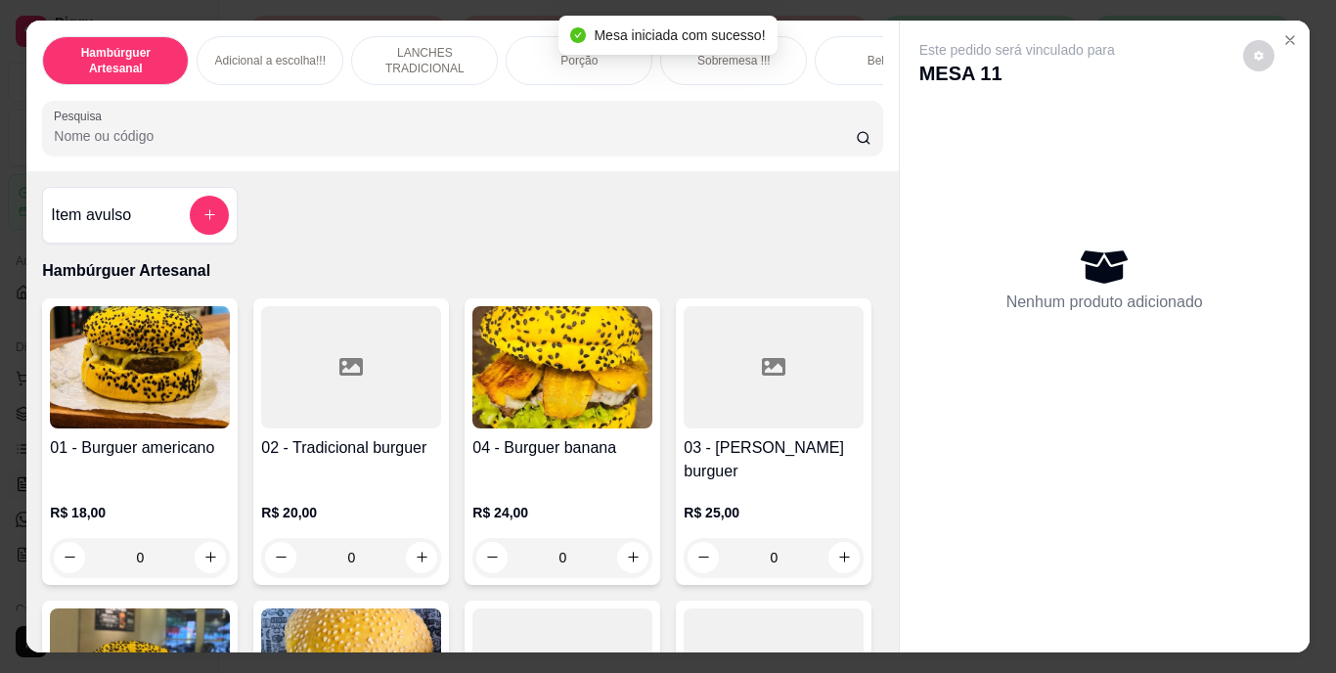
scroll to position [50, 0]
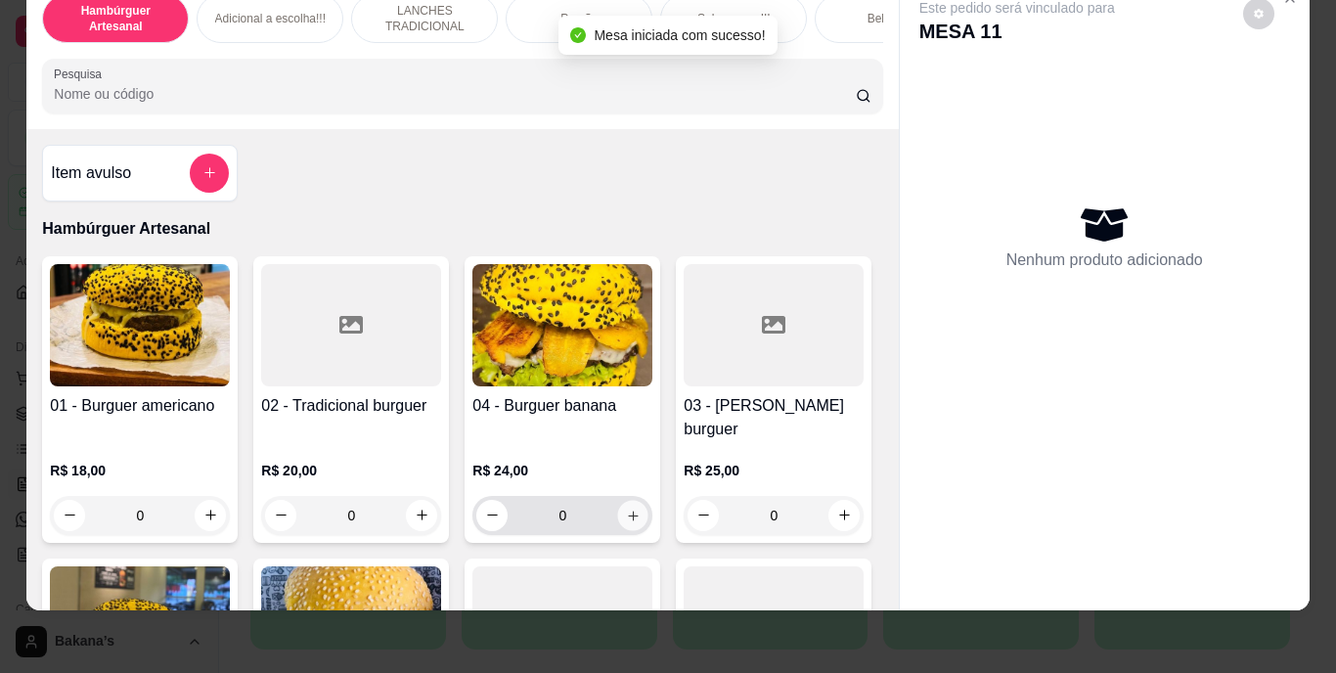
click at [626, 508] on icon "increase-product-quantity" at bounding box center [633, 515] width 15 height 15
click at [622, 500] on button "increase-product-quantity" at bounding box center [633, 515] width 30 height 30
type input "2"
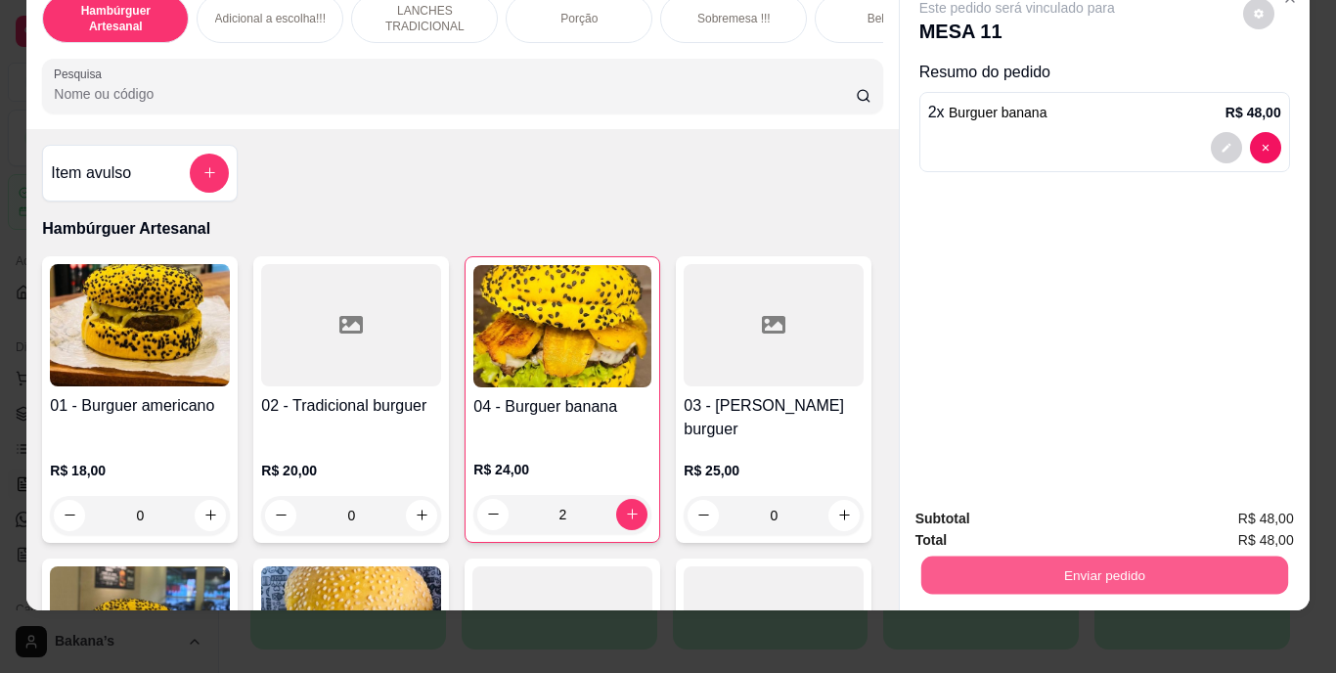
click at [1054, 557] on button "Enviar pedido" at bounding box center [1103, 576] width 367 height 38
click at [1260, 506] on button "Enviar pedido" at bounding box center [1242, 512] width 111 height 37
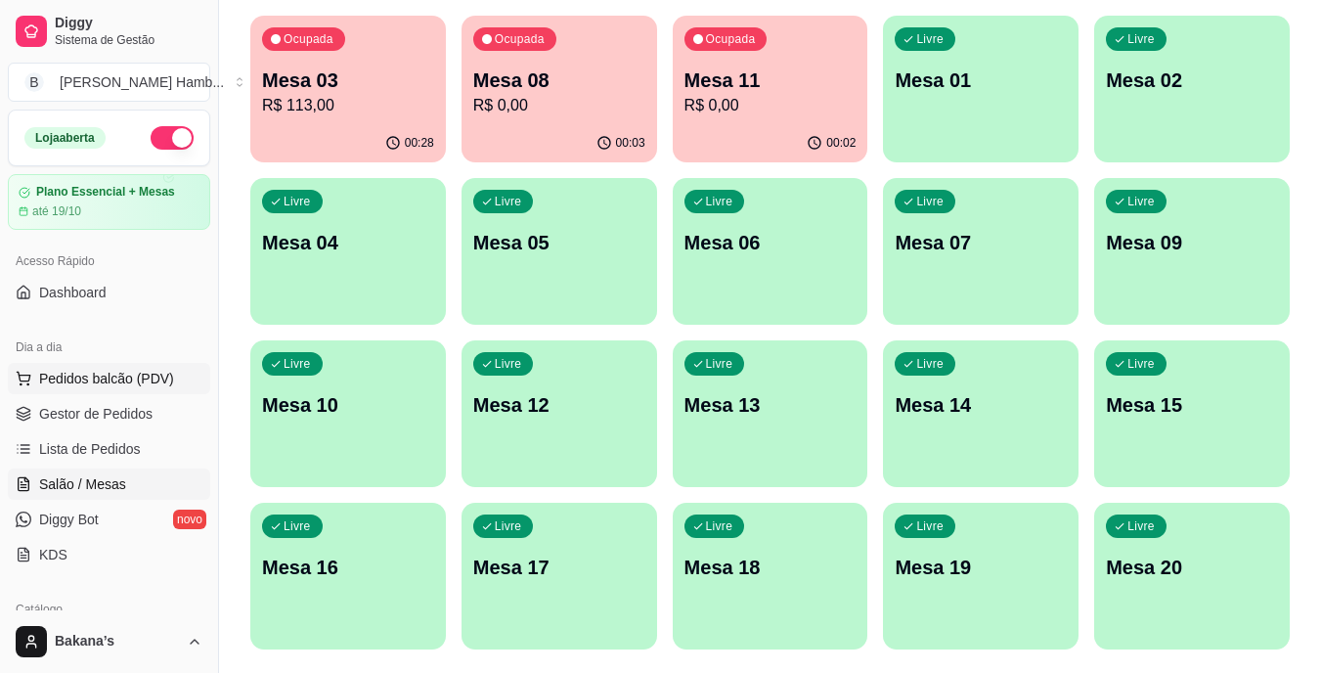
click at [92, 375] on span "Pedidos balcão (PDV)" at bounding box center [106, 379] width 135 height 20
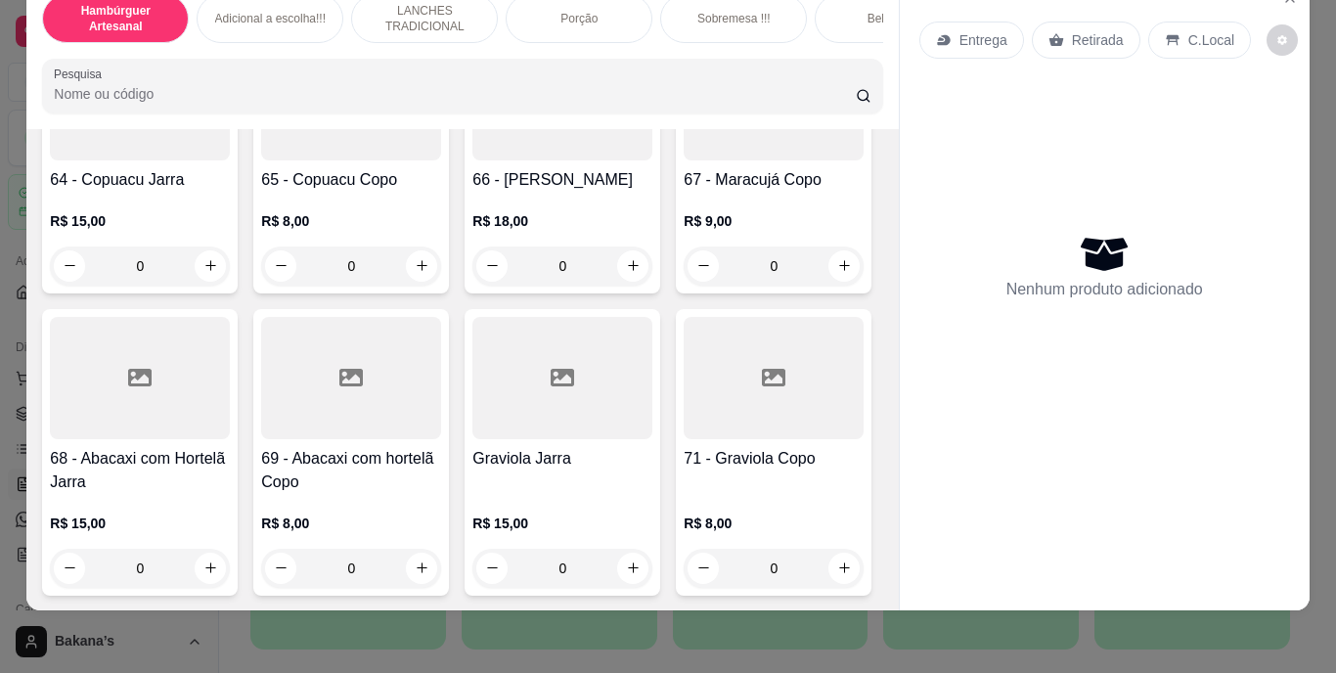
scroll to position [7140, 0]
type input "1"
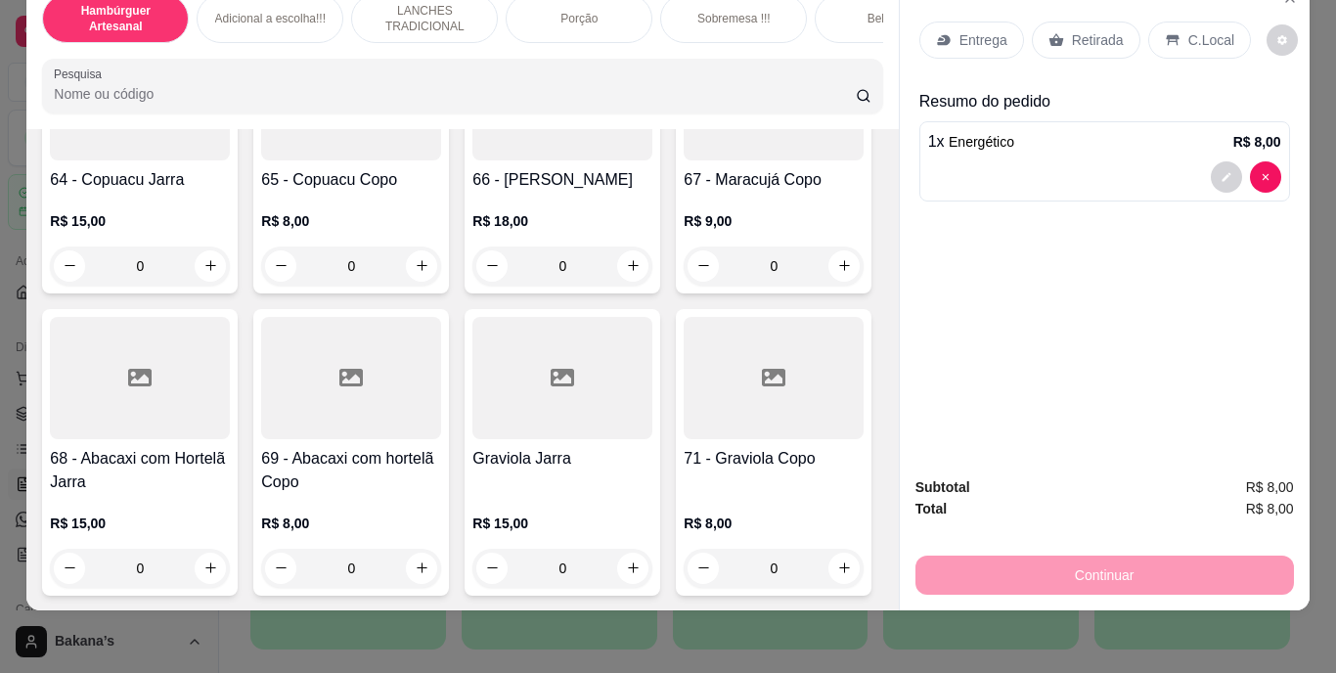
scroll to position [7141, 0]
click at [1096, 30] on p "Retirada" at bounding box center [1098, 40] width 52 height 20
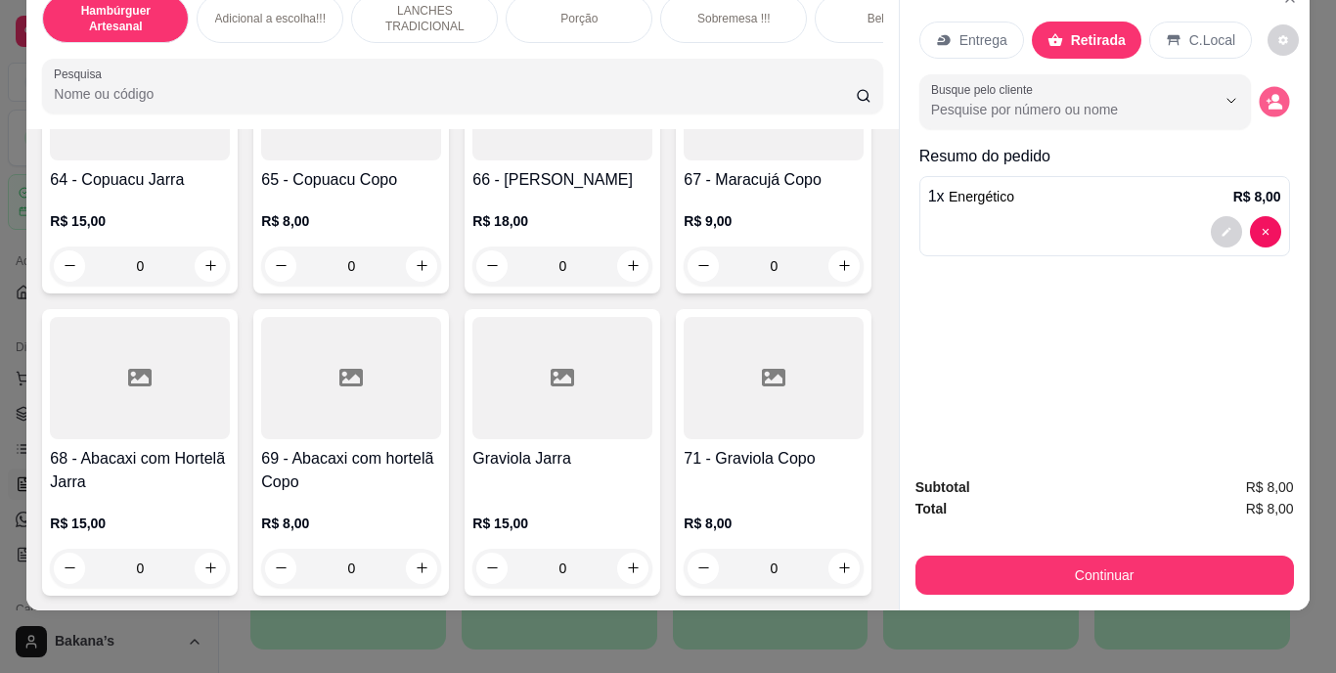
click at [1266, 97] on button "decrease-product-quantity" at bounding box center [1274, 101] width 30 height 30
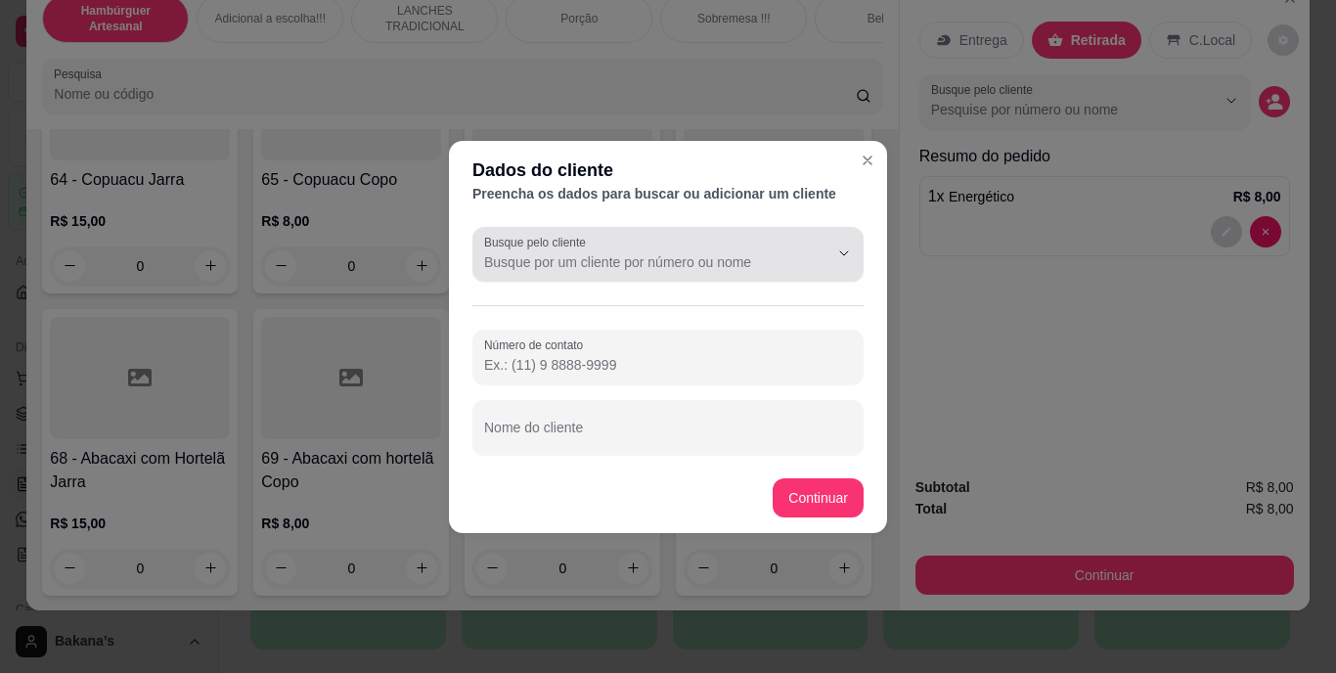
click at [720, 272] on div at bounding box center [668, 254] width 368 height 39
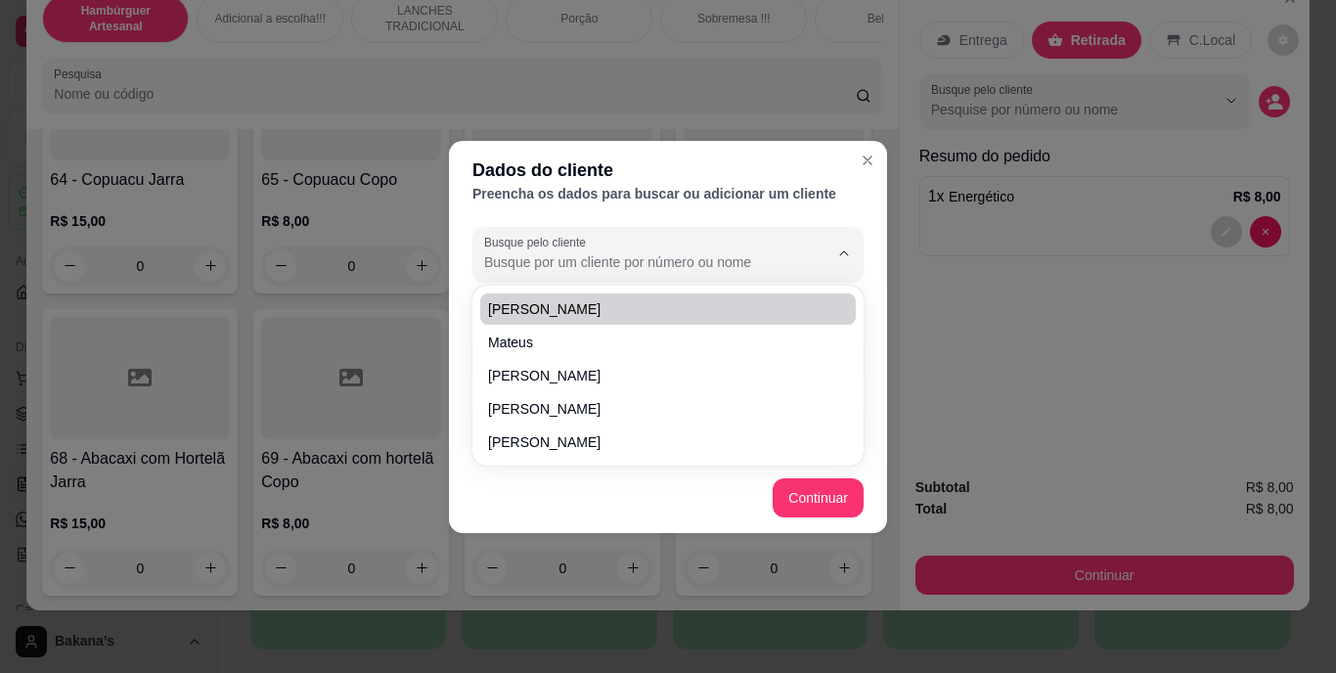
click at [678, 250] on div at bounding box center [668, 254] width 368 height 39
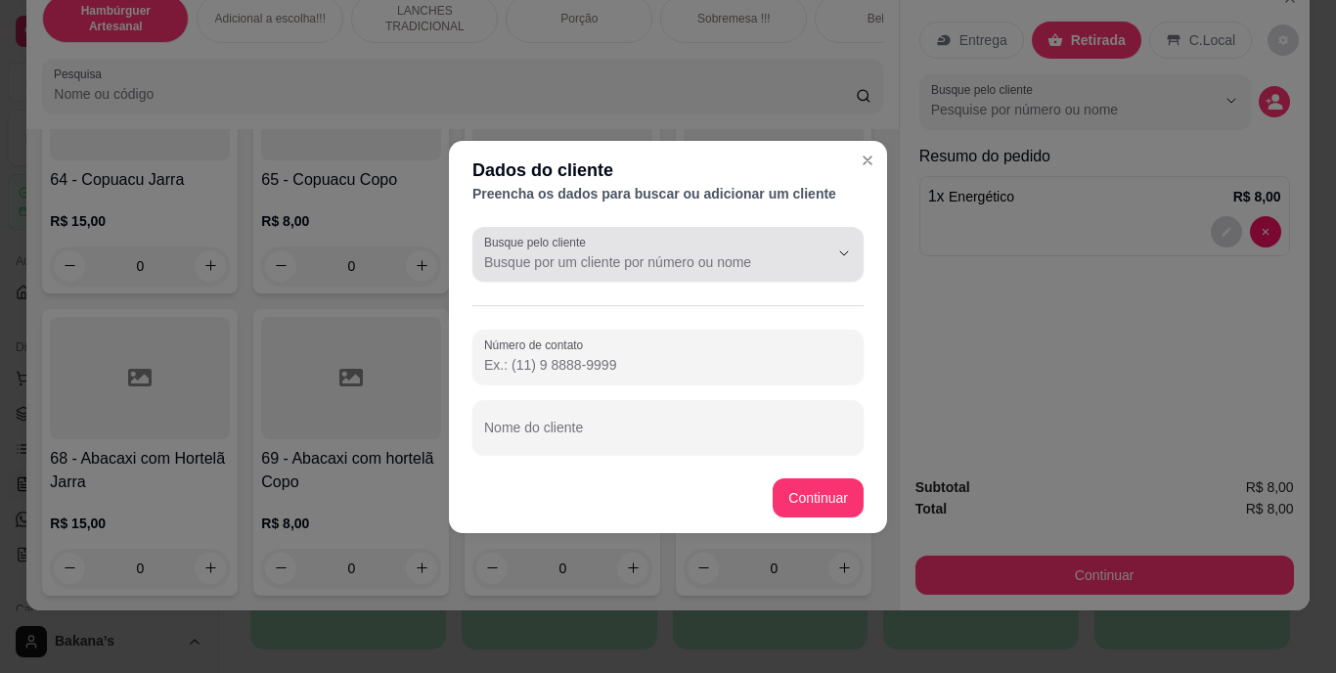
click at [678, 250] on div at bounding box center [668, 254] width 368 height 39
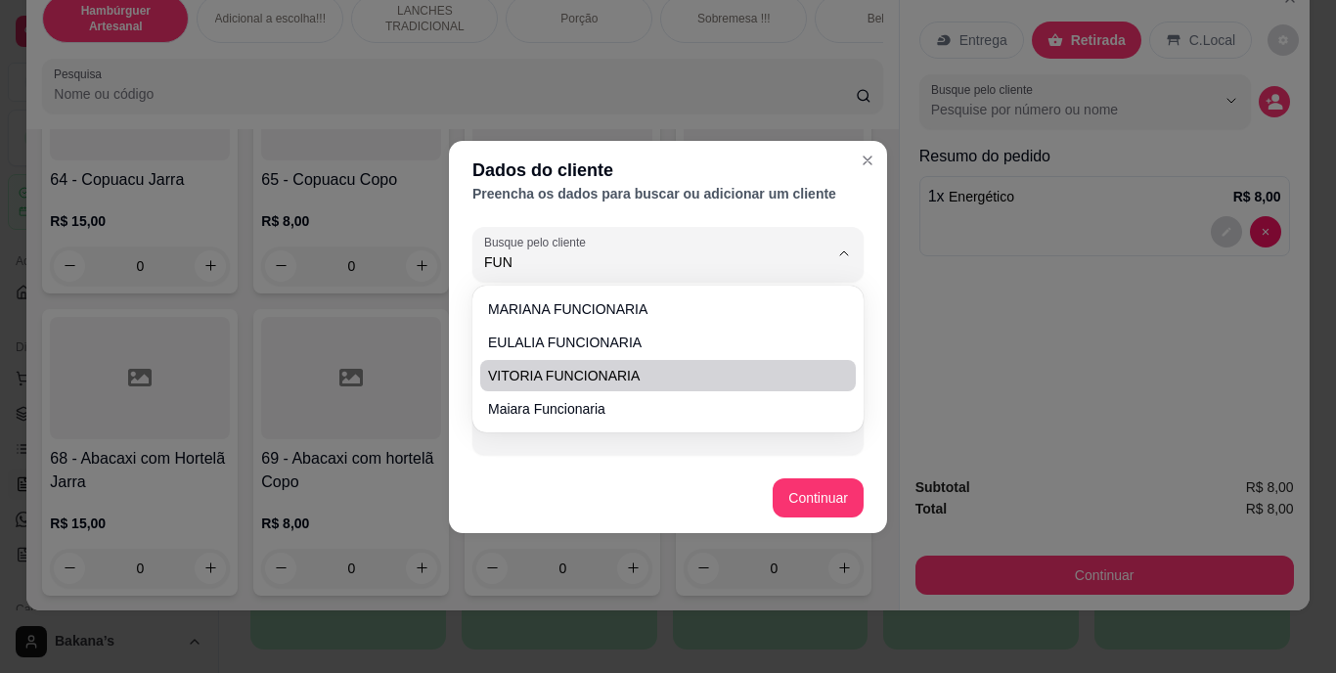
click at [681, 378] on span "VITORIA FUNCIONARIA" at bounding box center [658, 376] width 340 height 20
type input "VITORIA FUNCIONARIA"
type input "[PHONE_NUMBER]"
type input "VITORIA FUNCIONARIA"
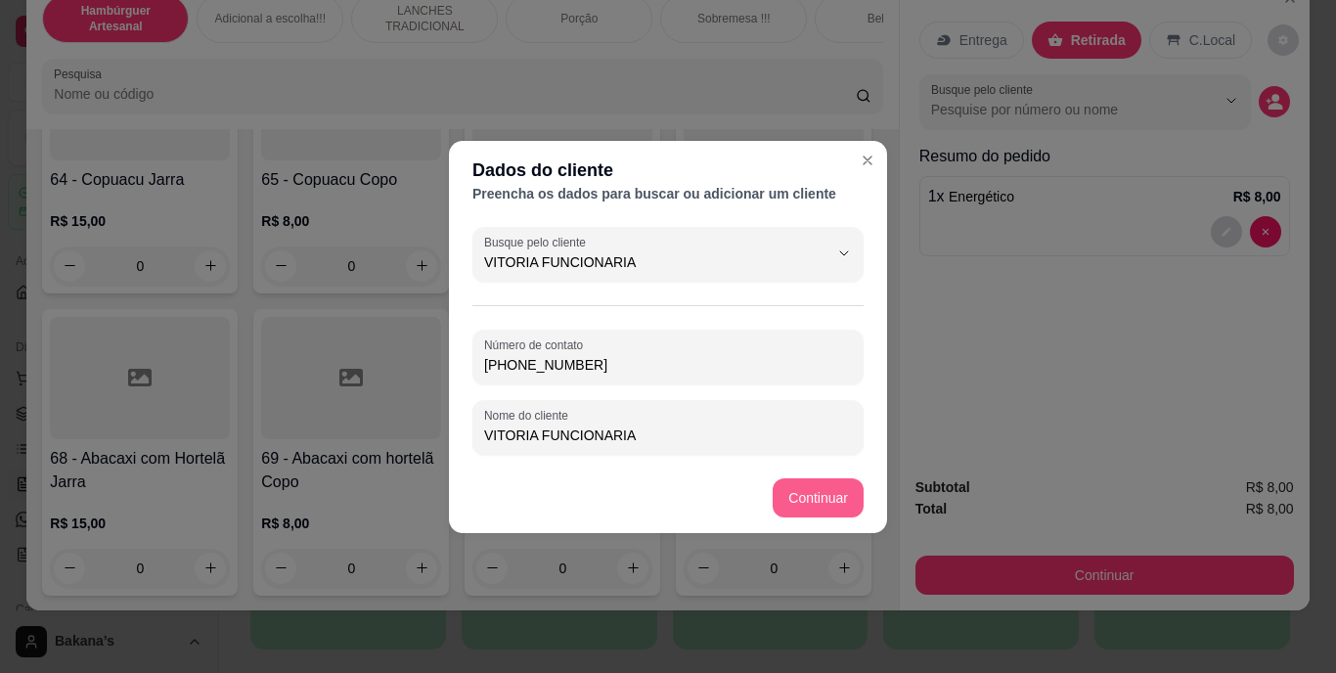
type input "VITORIA FUNCIONARIA"
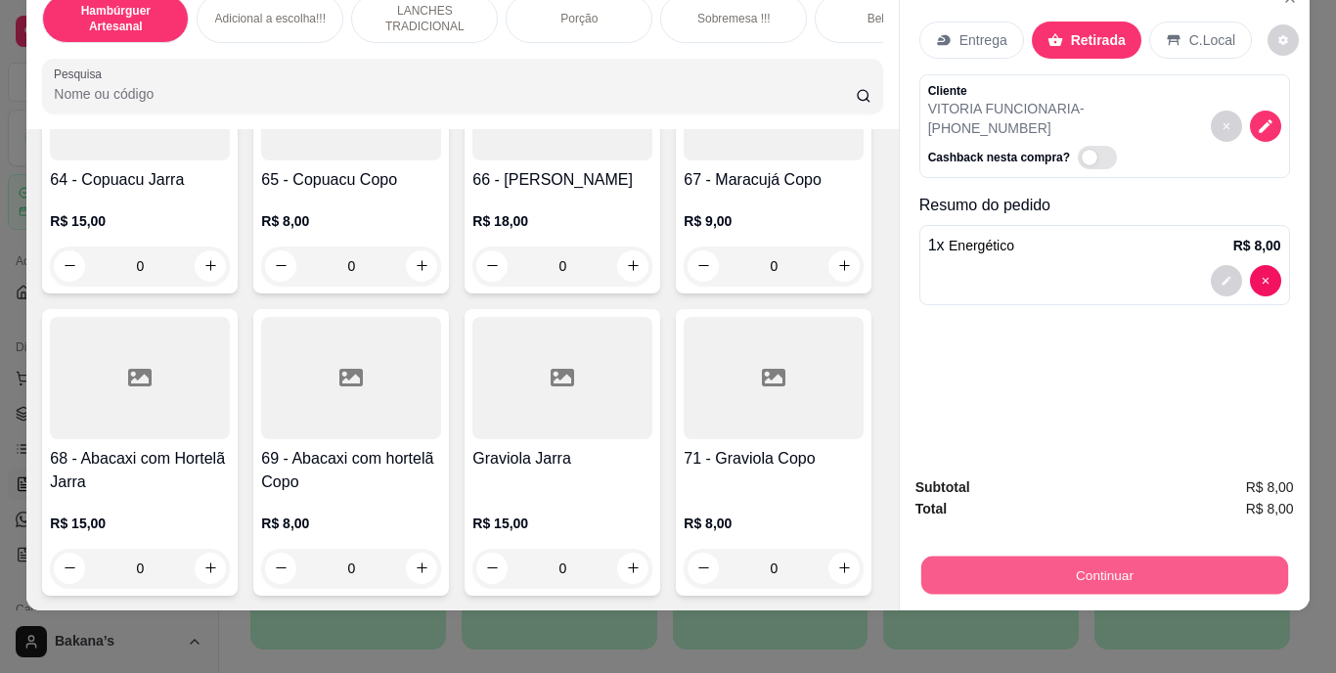
click at [1099, 563] on button "Continuar" at bounding box center [1103, 576] width 367 height 38
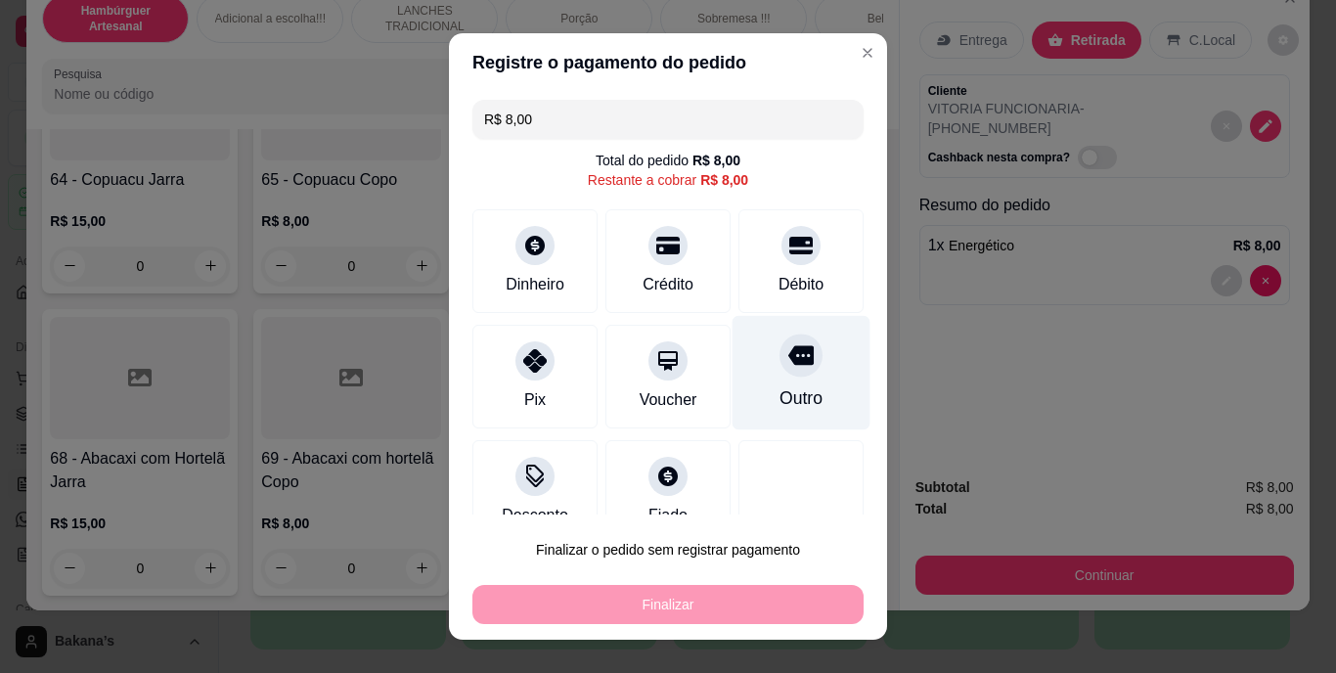
click at [800, 371] on div "Outro" at bounding box center [802, 373] width 138 height 114
type input "R$ 0,00"
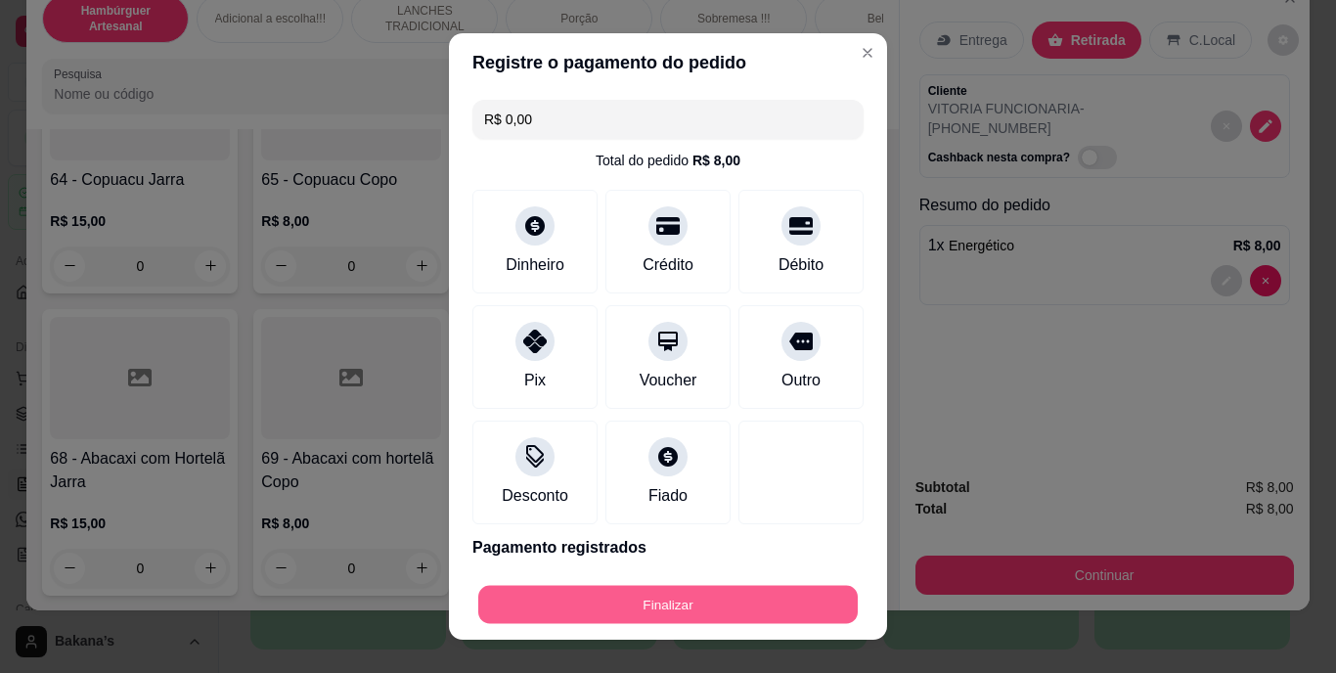
click at [669, 603] on button "Finalizar" at bounding box center [667, 604] width 379 height 38
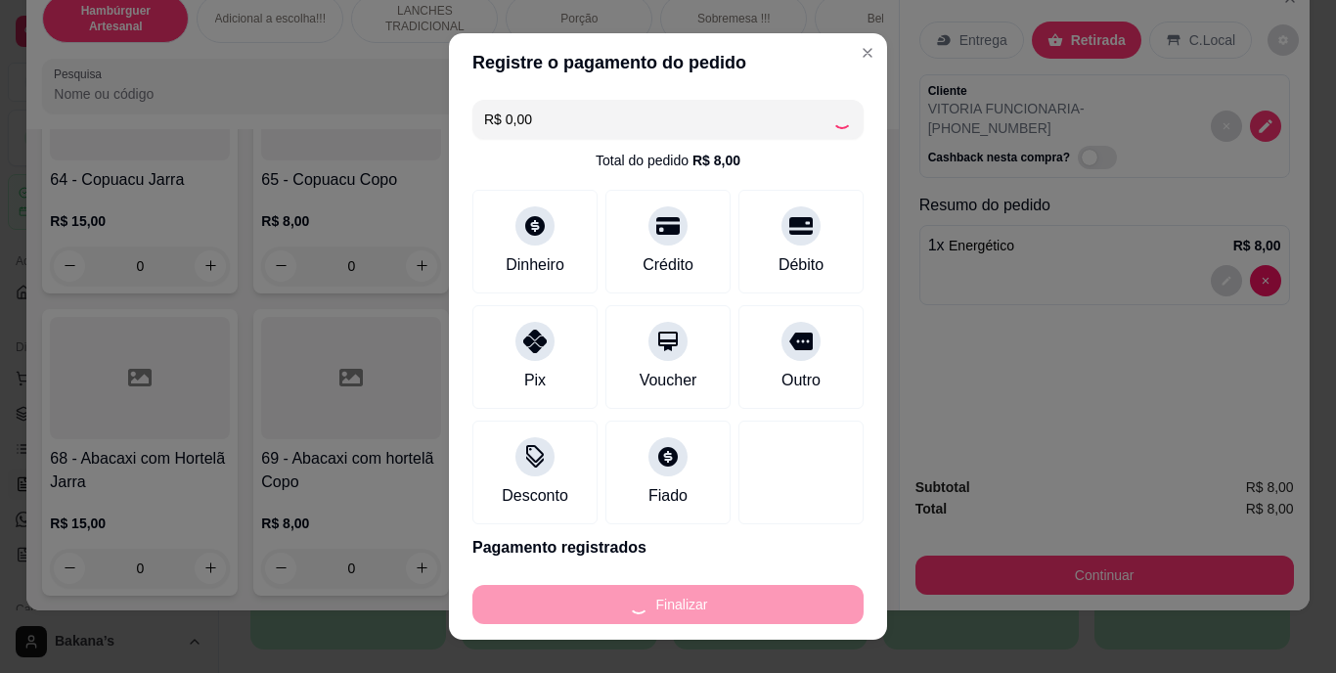
type input "0"
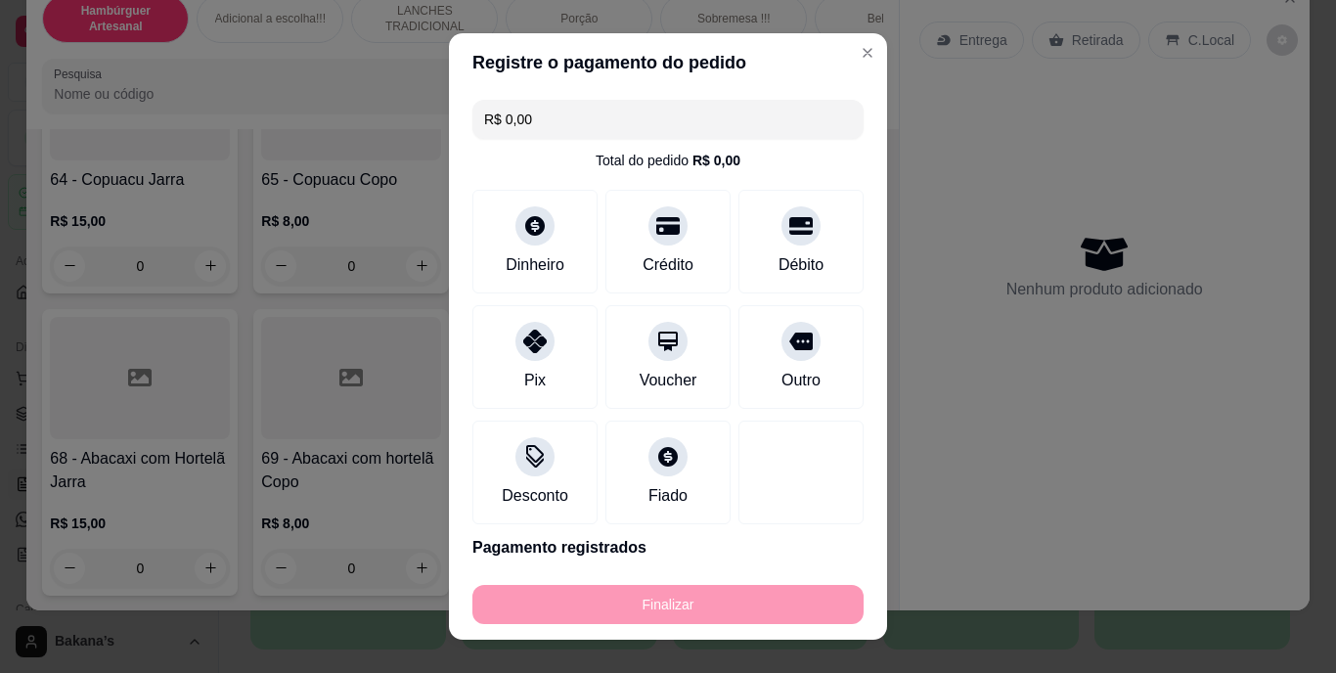
type input "-R$ 8,00"
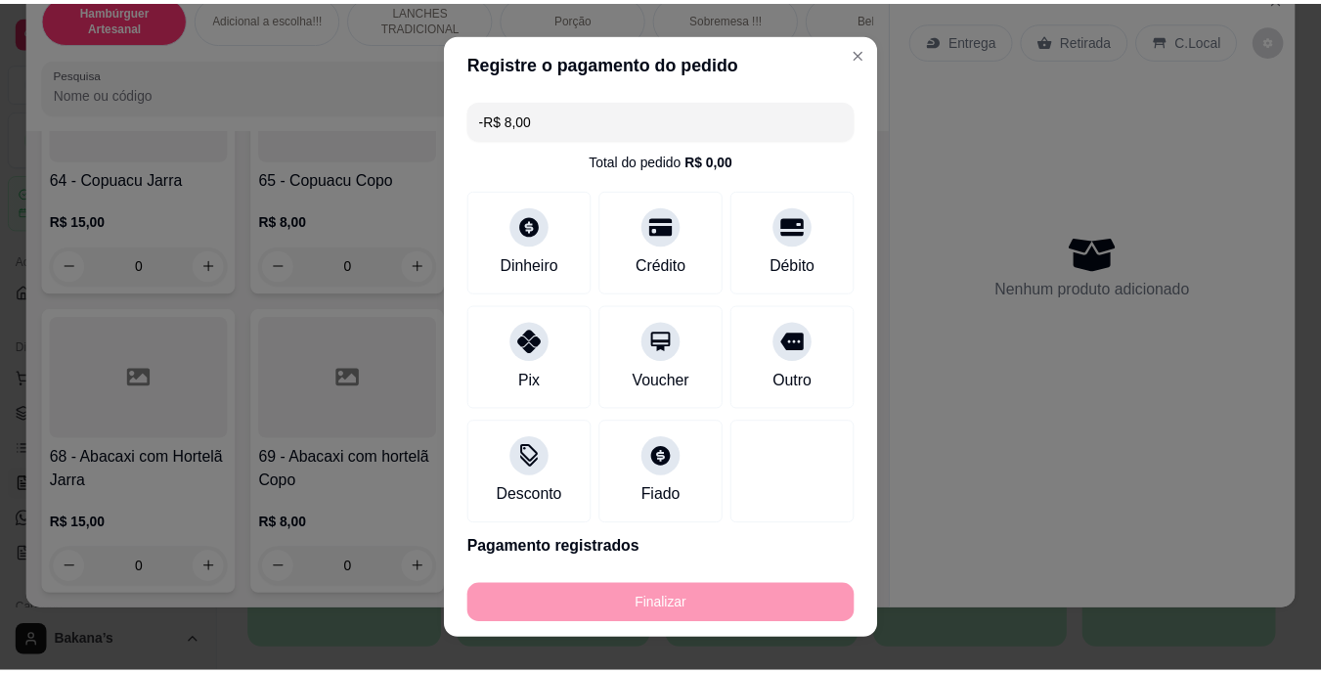
scroll to position [7140, 0]
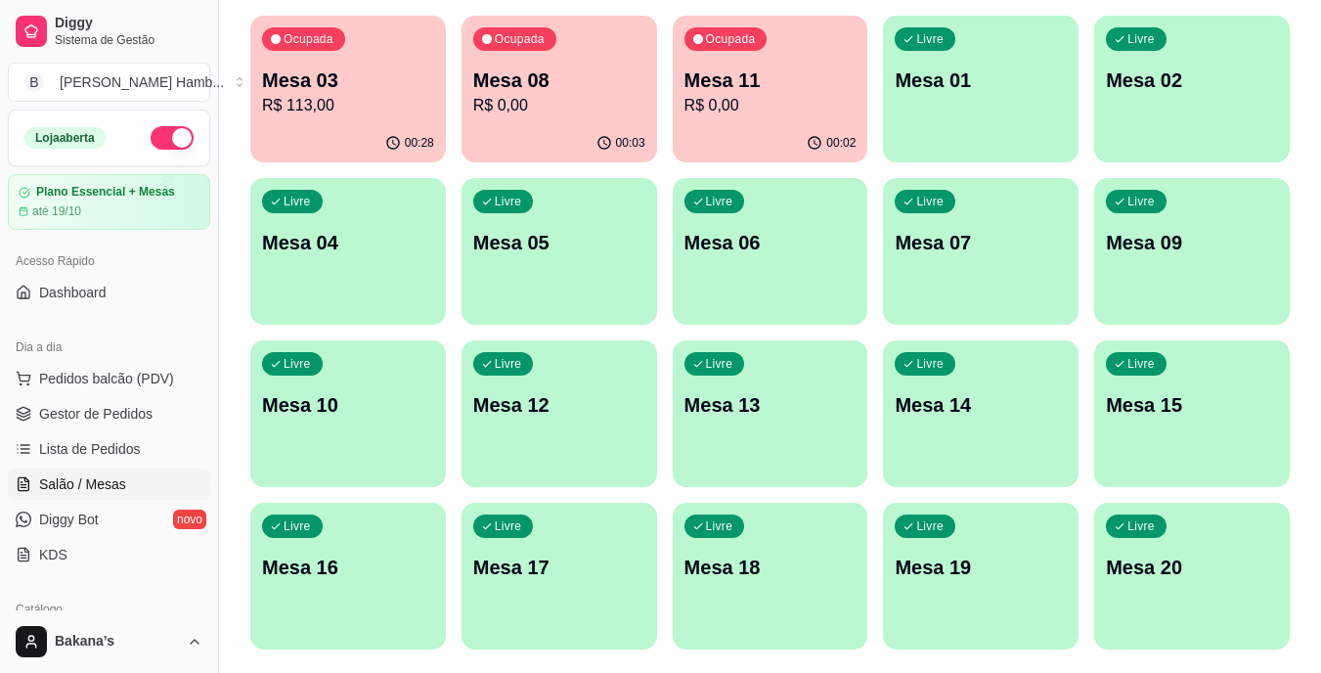
click at [795, 109] on p "R$ 0,00" at bounding box center [771, 105] width 172 height 23
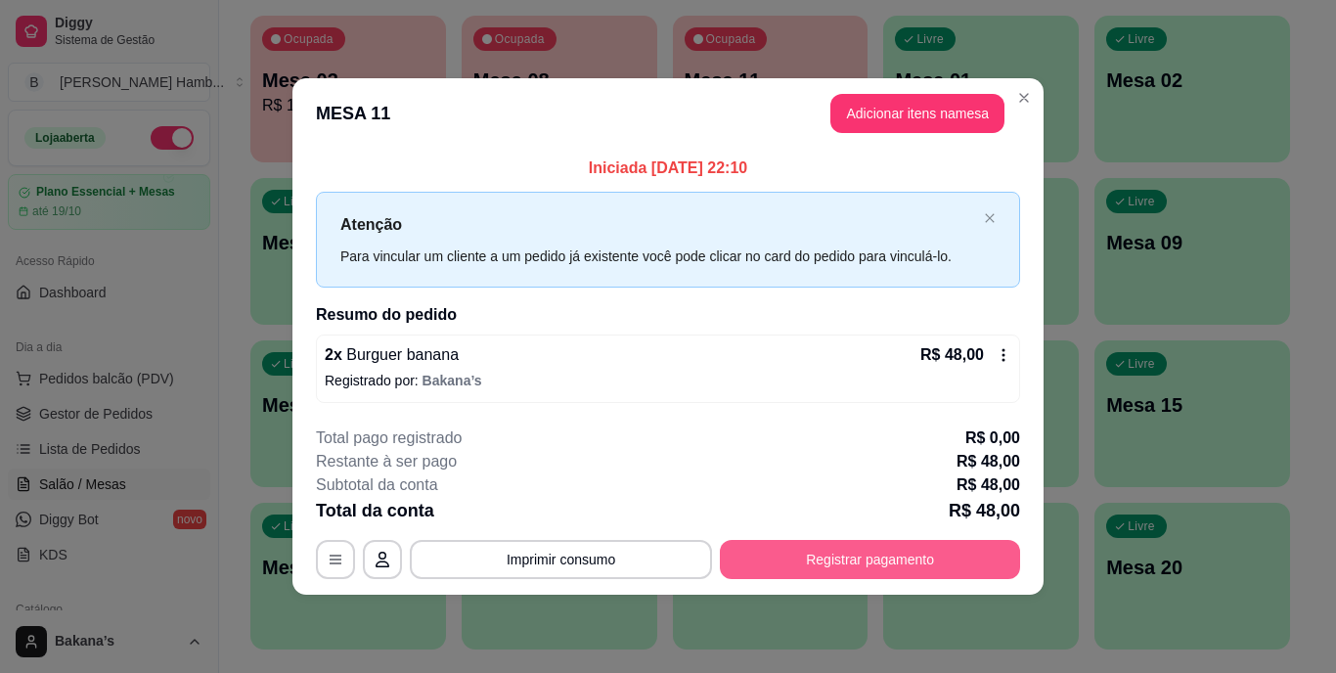
click at [930, 552] on button "Registrar pagamento" at bounding box center [870, 559] width 300 height 39
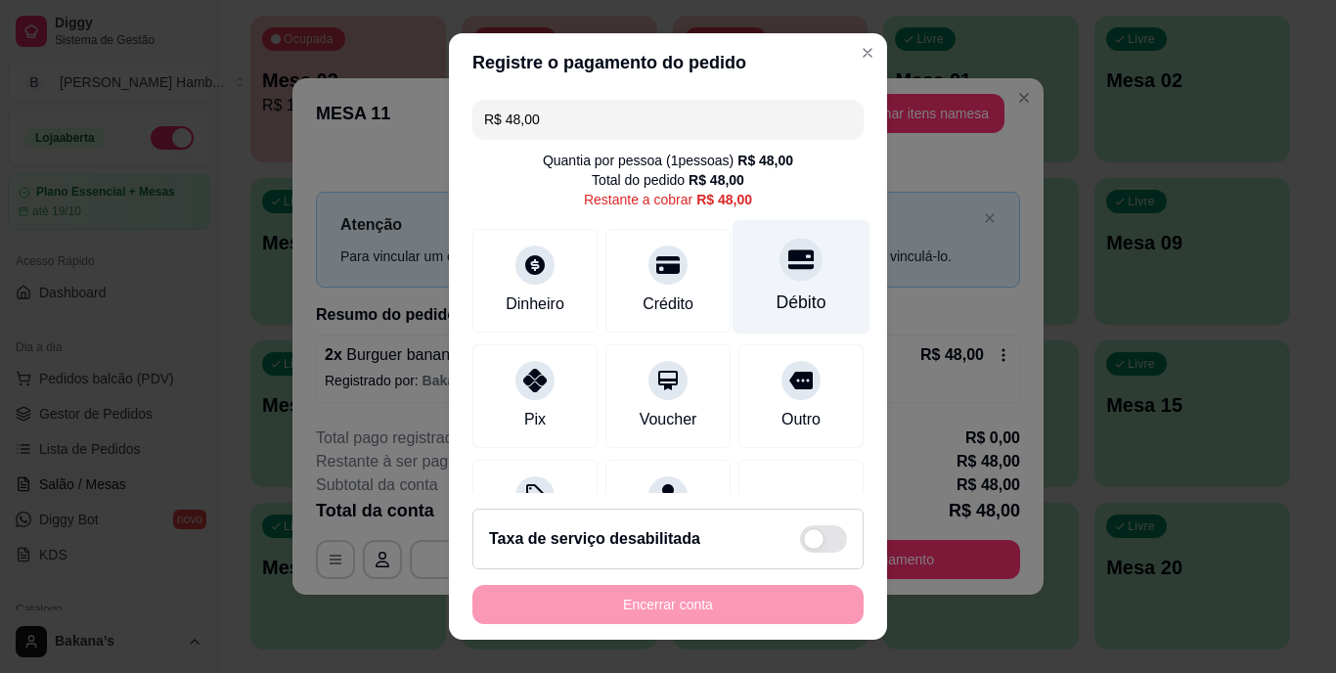
click at [777, 294] on div "Débito" at bounding box center [802, 302] width 50 height 25
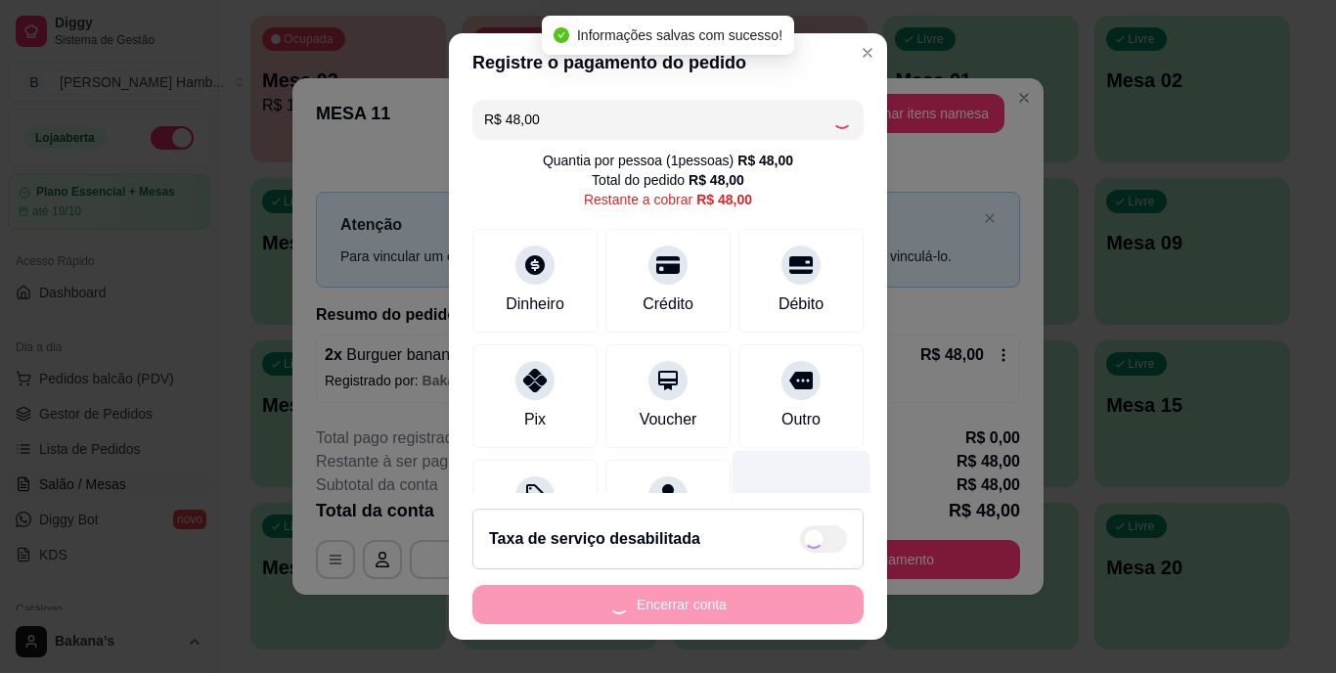
type input "R$ 0,00"
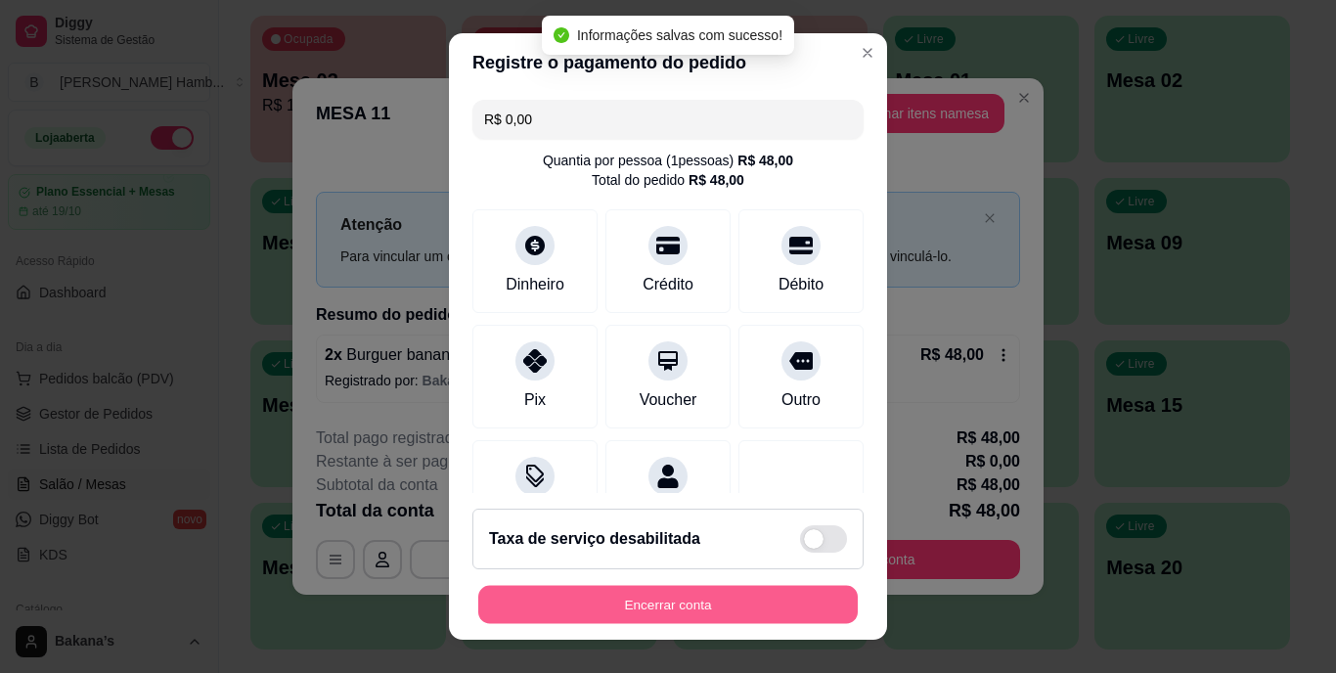
click at [722, 607] on button "Encerrar conta" at bounding box center [667, 604] width 379 height 38
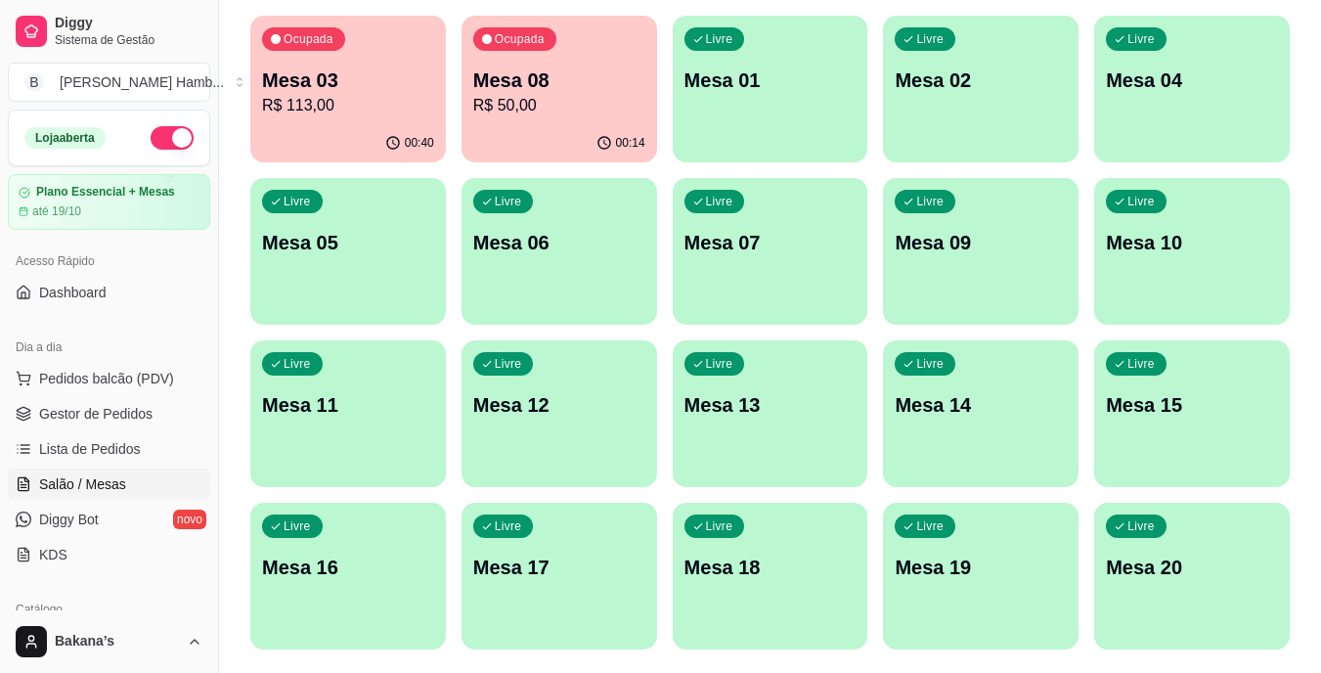
click at [352, 106] on p "R$ 113,00" at bounding box center [348, 105] width 172 height 23
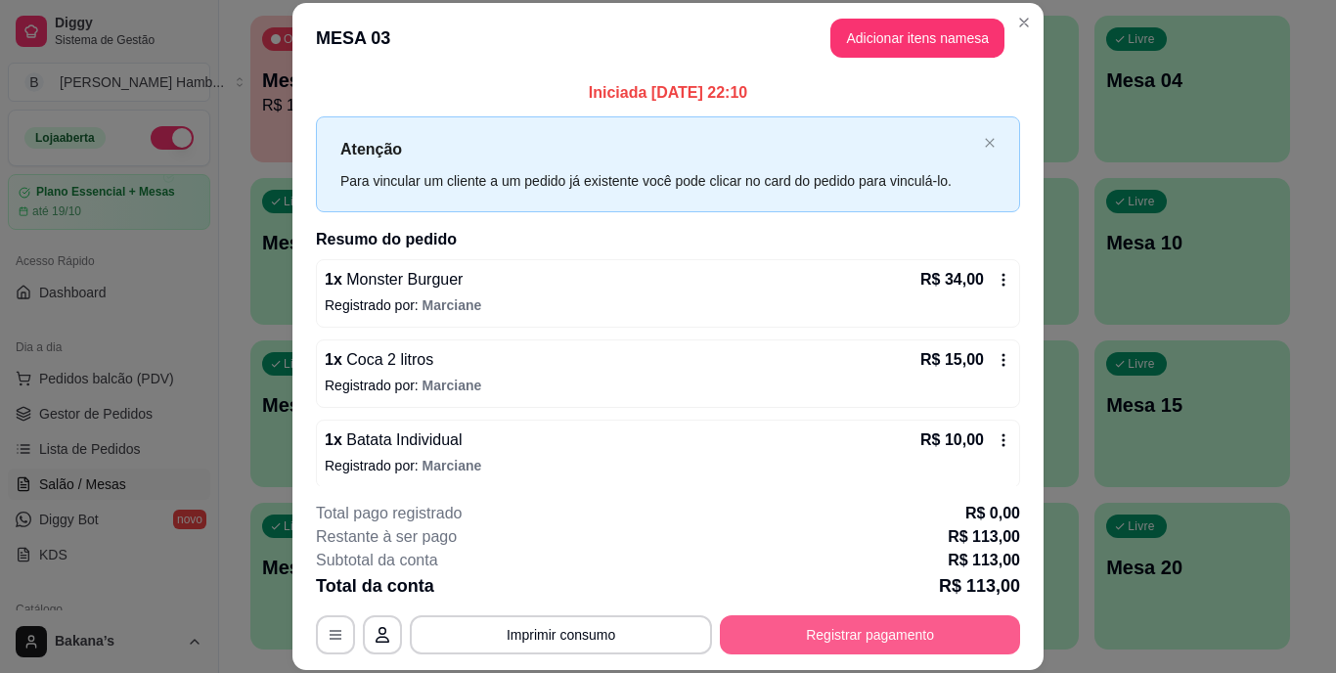
click at [811, 619] on button "Registrar pagamento" at bounding box center [870, 634] width 300 height 39
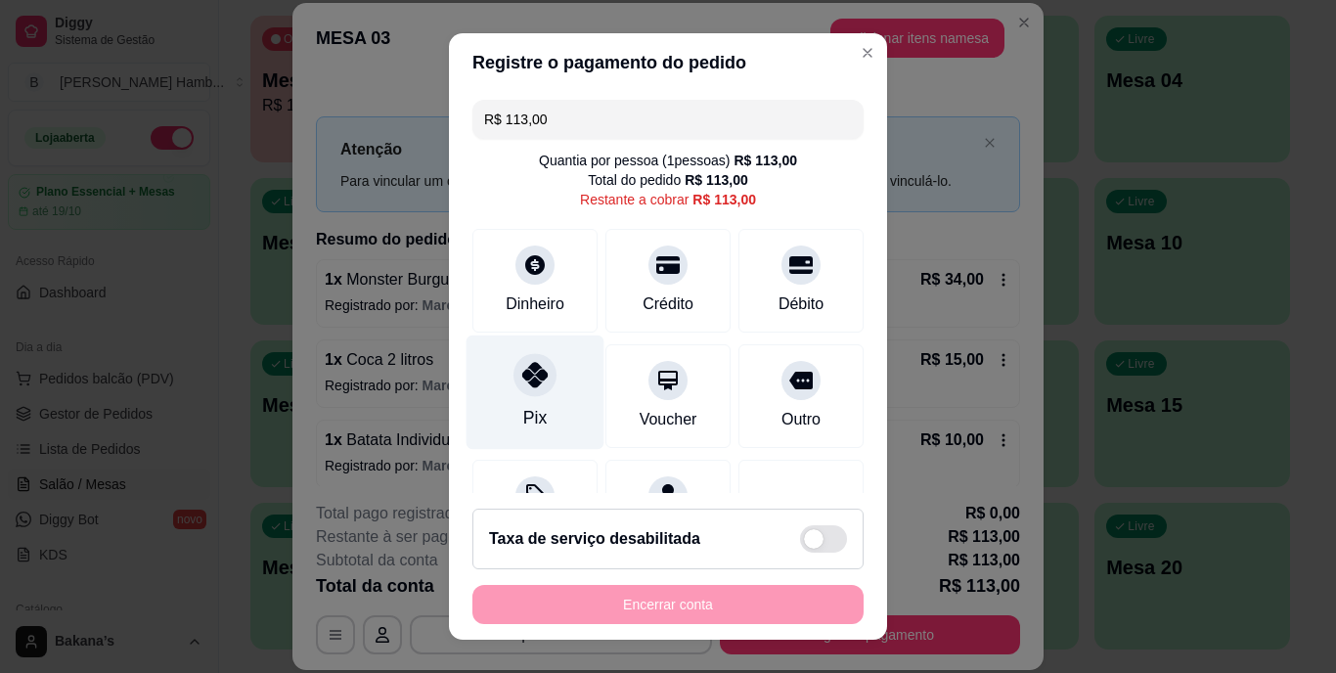
click at [520, 398] on div "Pix" at bounding box center [536, 392] width 138 height 114
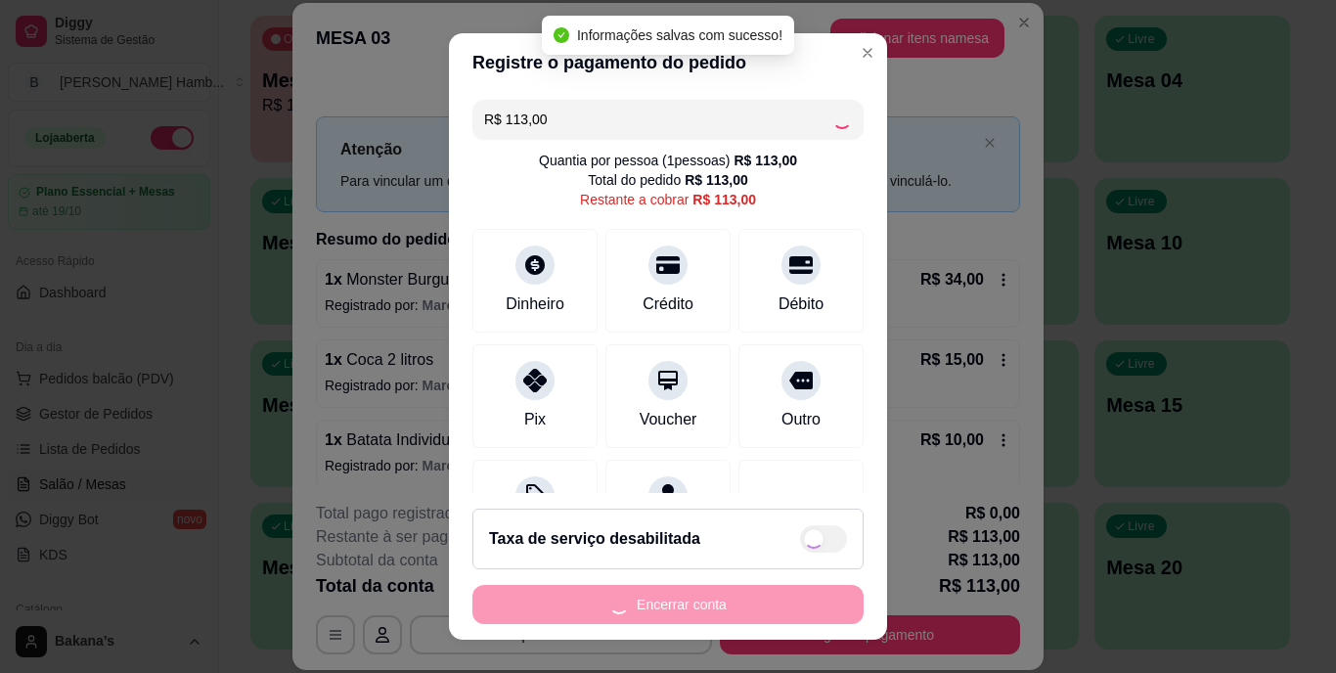
type input "R$ 0,00"
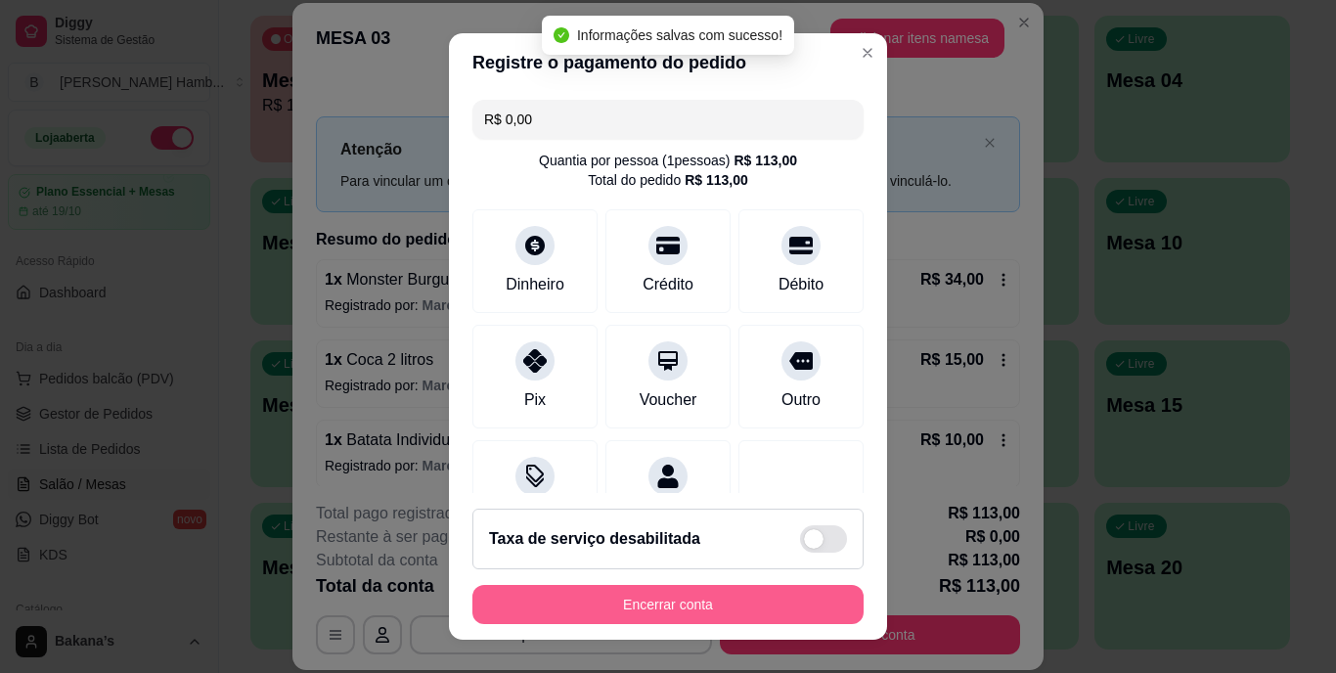
click at [619, 613] on button "Encerrar conta" at bounding box center [667, 604] width 391 height 39
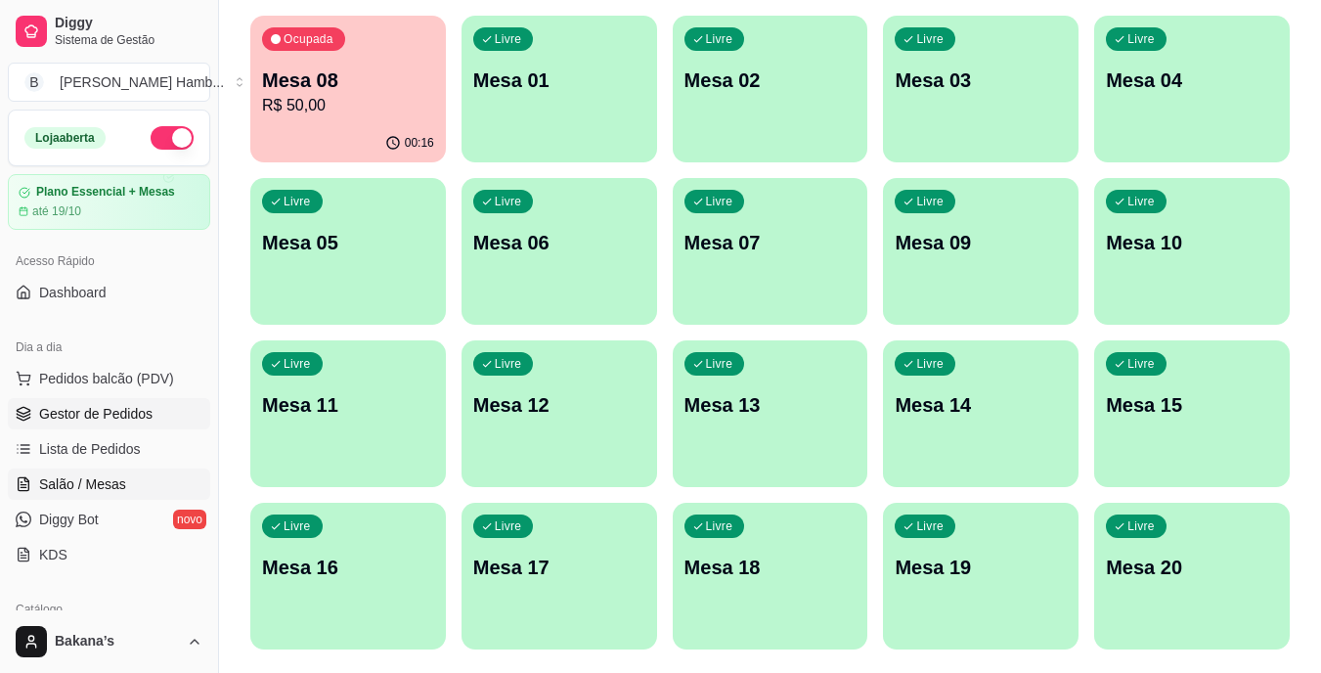
click at [87, 415] on span "Gestor de Pedidos" at bounding box center [95, 414] width 113 height 20
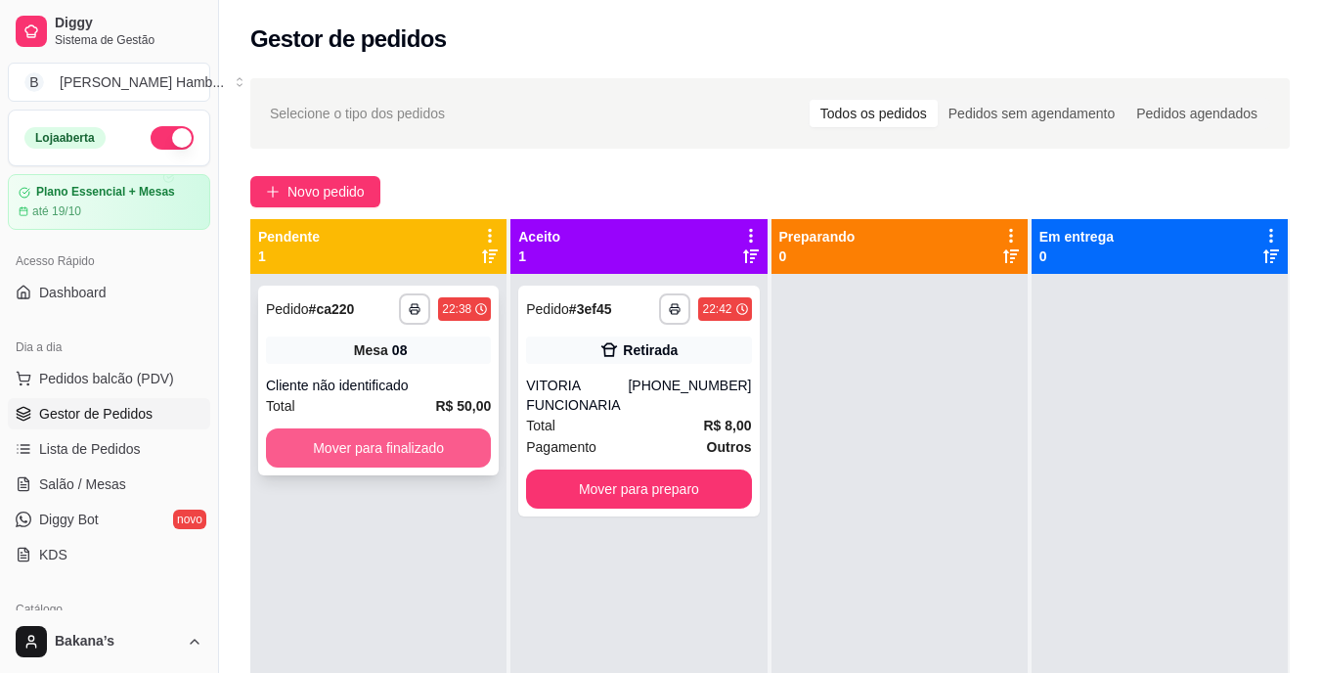
click at [315, 430] on button "Mover para finalizado" at bounding box center [378, 447] width 225 height 39
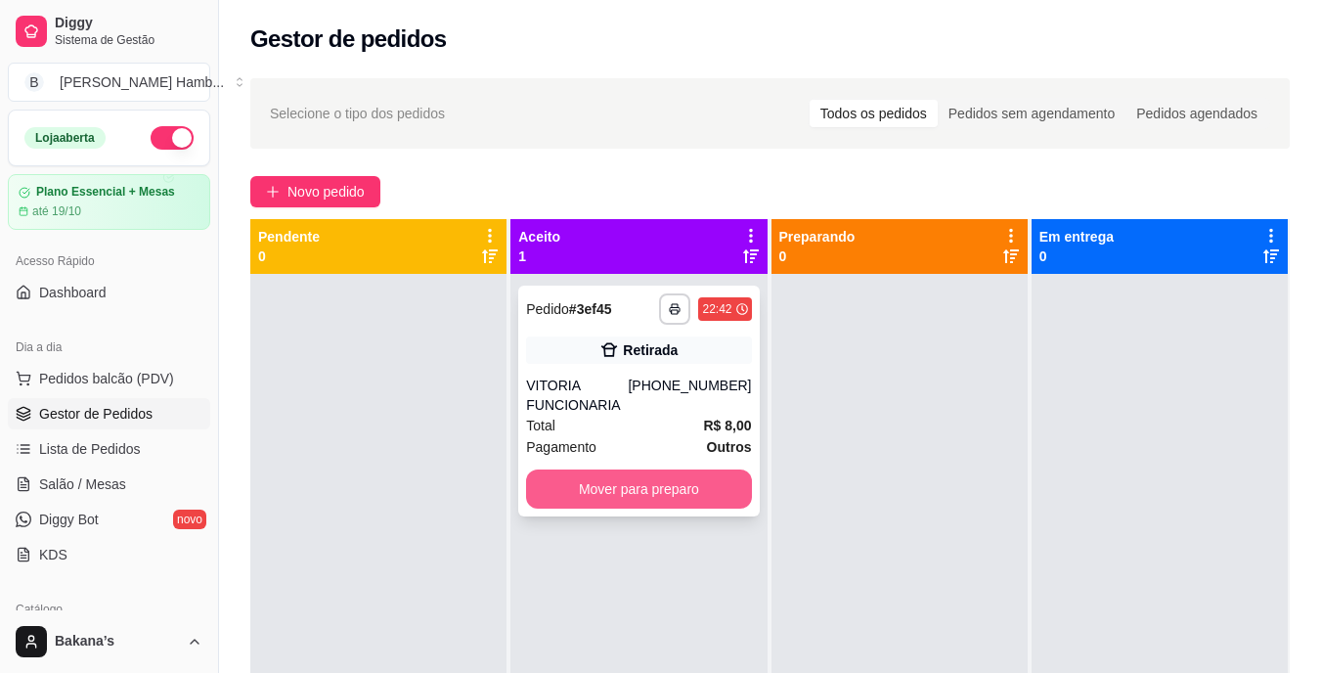
click at [557, 495] on button "Mover para preparo" at bounding box center [638, 488] width 225 height 39
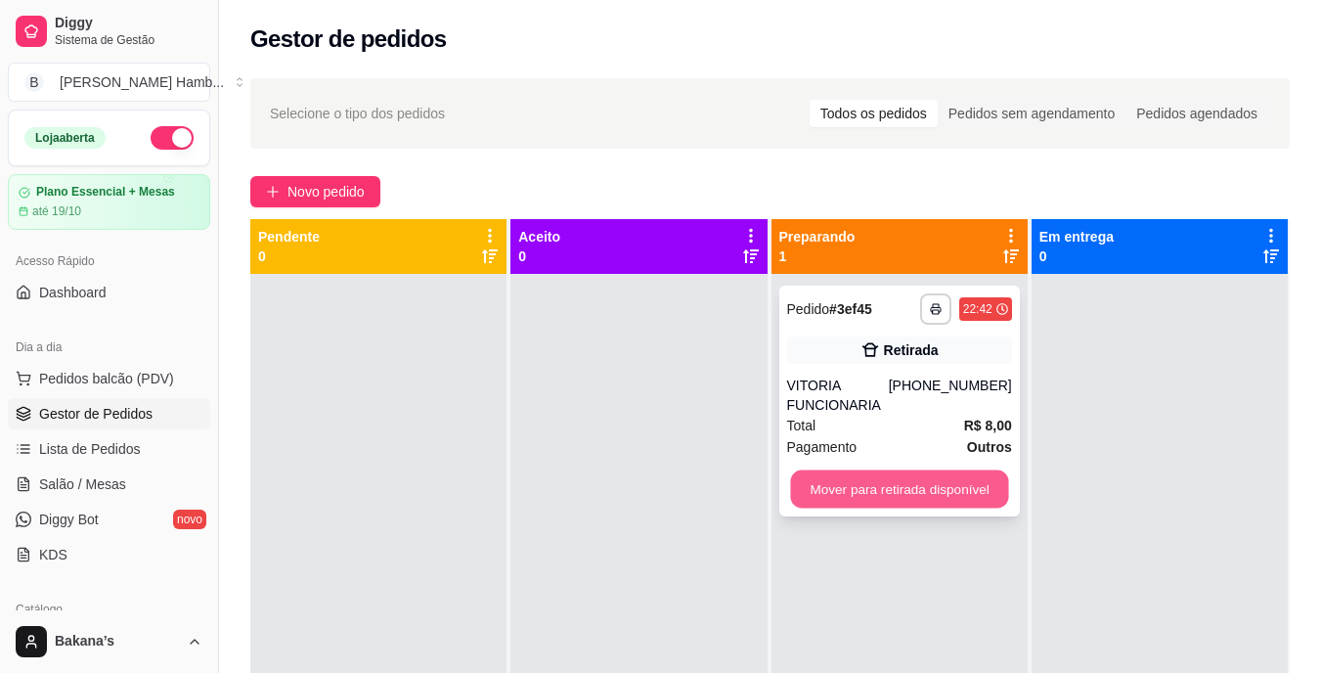
click at [841, 480] on button "Mover para retirada disponível" at bounding box center [899, 489] width 218 height 38
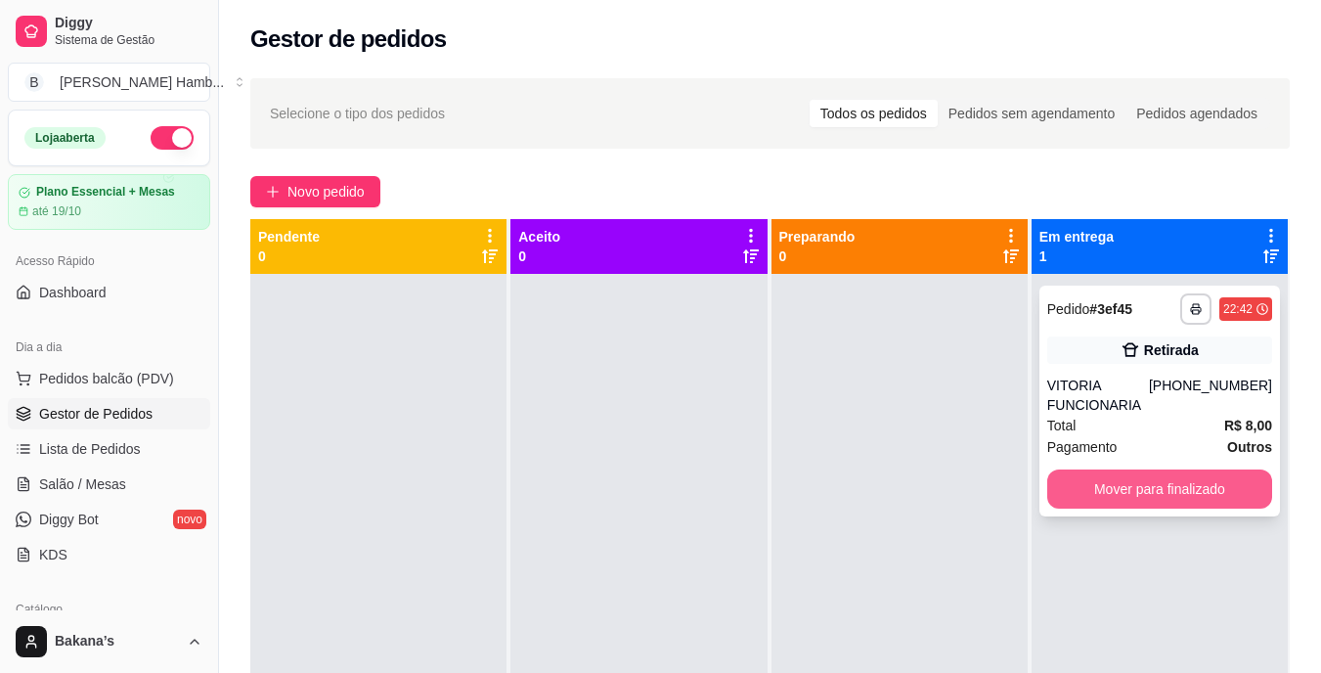
click at [1071, 476] on button "Mover para finalizado" at bounding box center [1160, 488] width 225 height 39
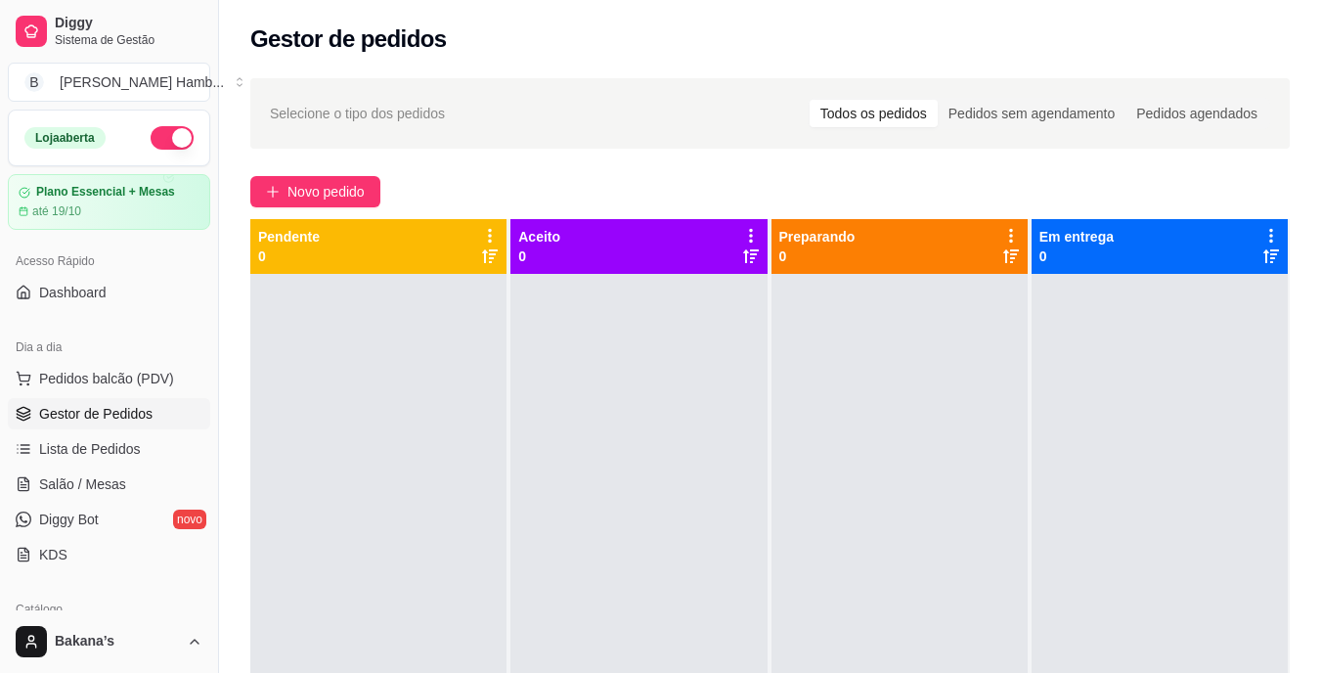
scroll to position [39, 0]
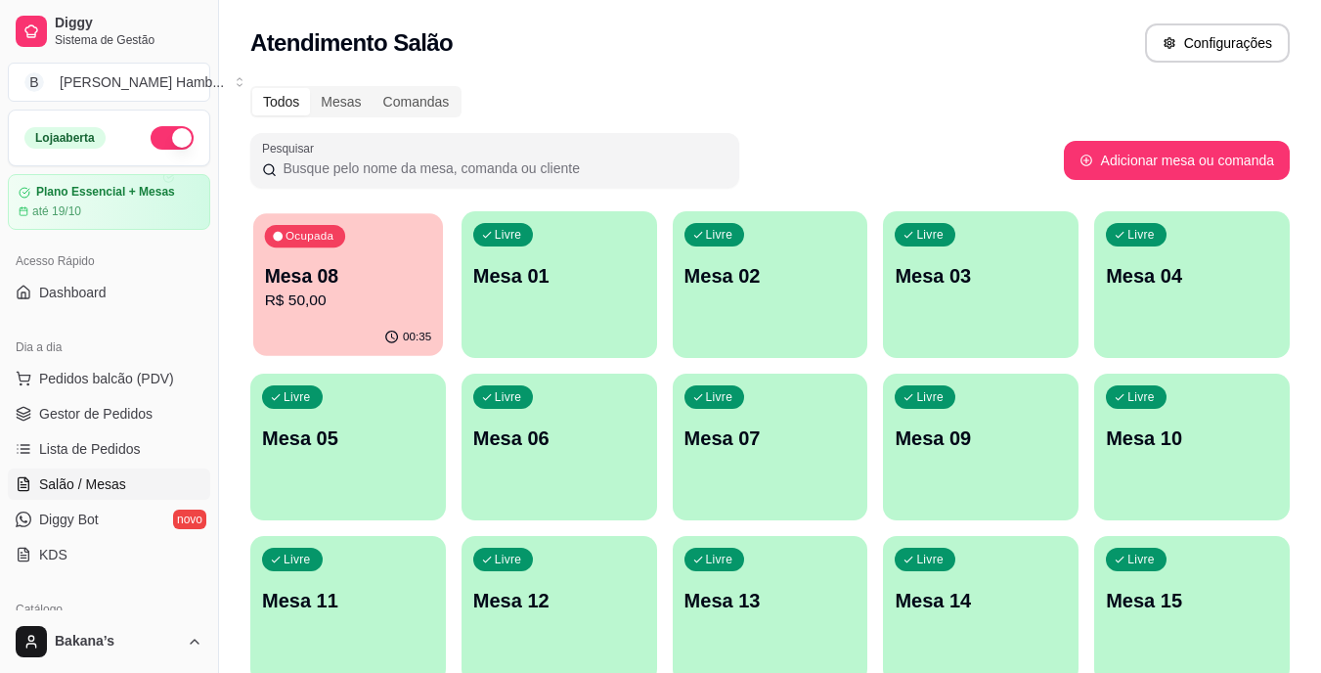
click at [340, 275] on p "Mesa 08" at bounding box center [348, 276] width 167 height 26
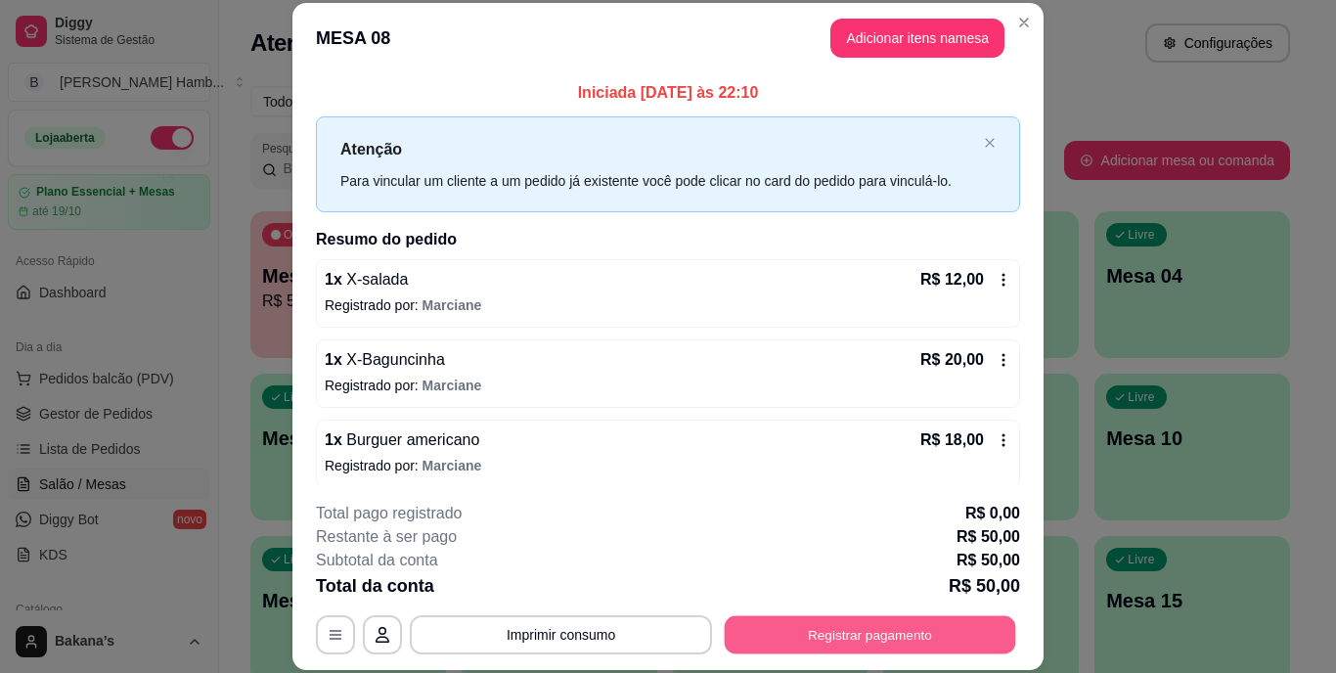
click at [800, 651] on button "Registrar pagamento" at bounding box center [870, 634] width 291 height 38
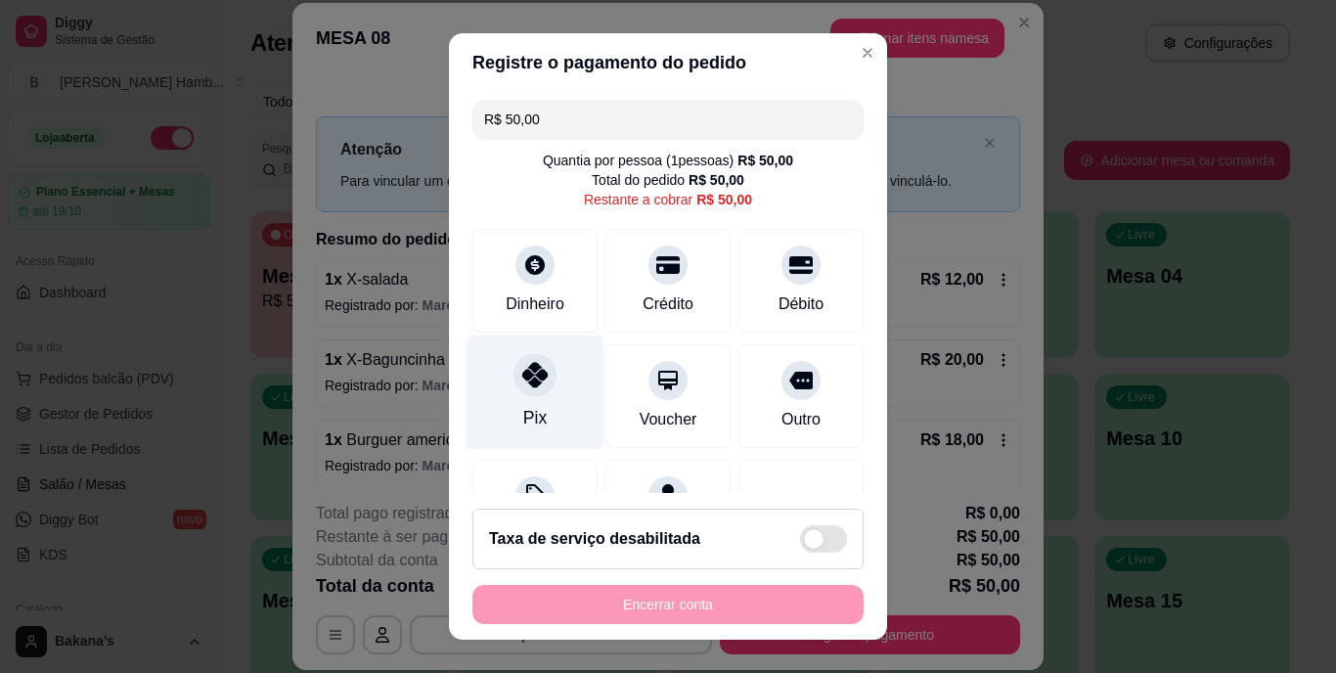
click at [532, 427] on div "Pix" at bounding box center [534, 418] width 23 height 25
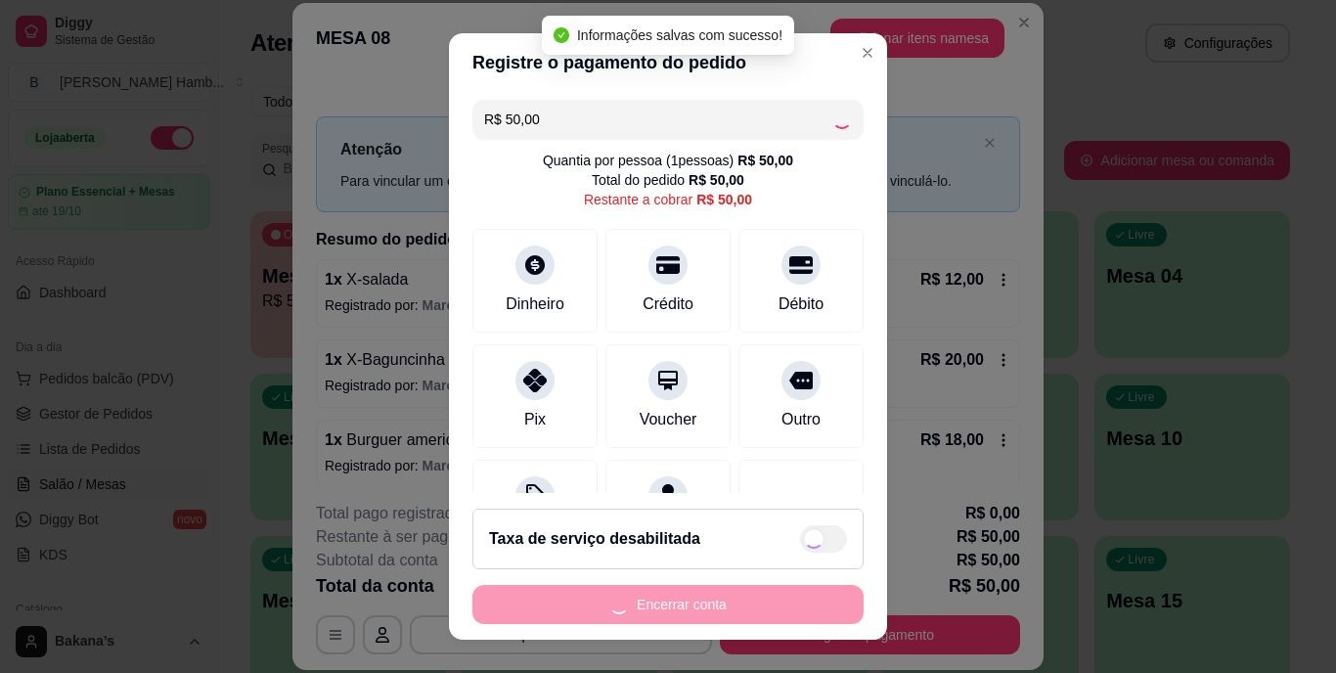
type input "R$ 0,00"
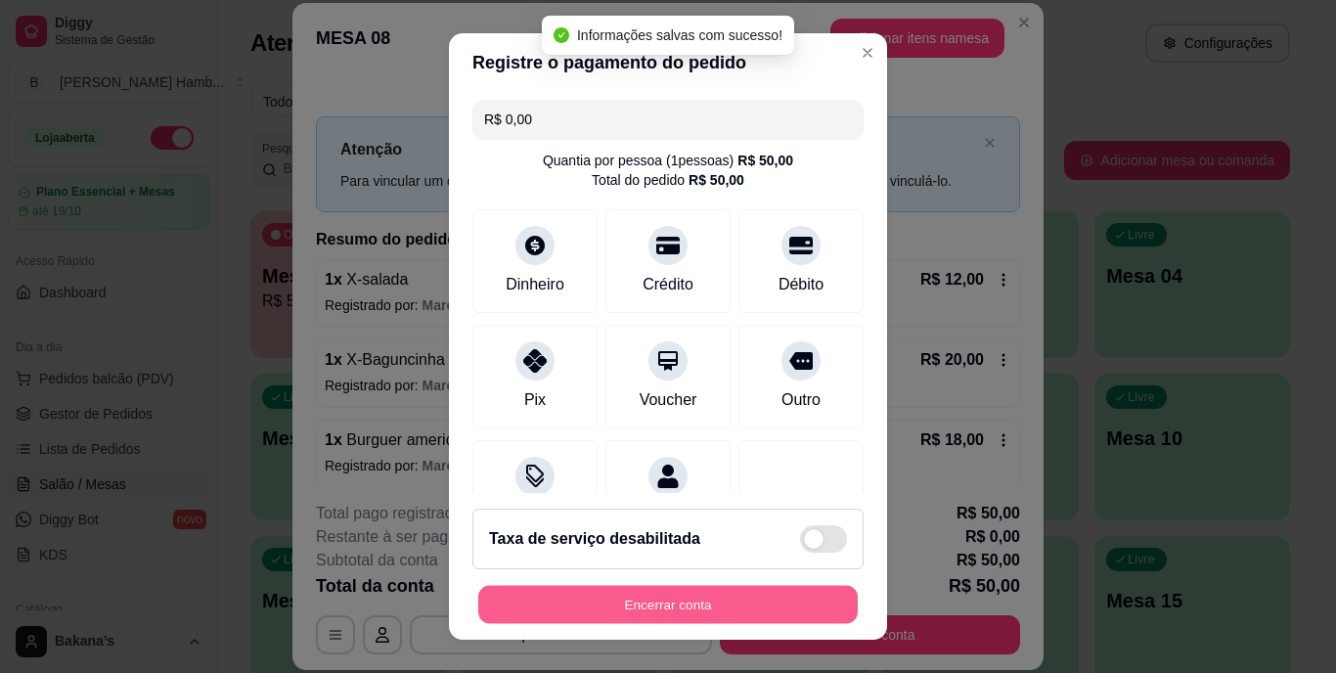
click at [610, 621] on button "Encerrar conta" at bounding box center [667, 604] width 379 height 38
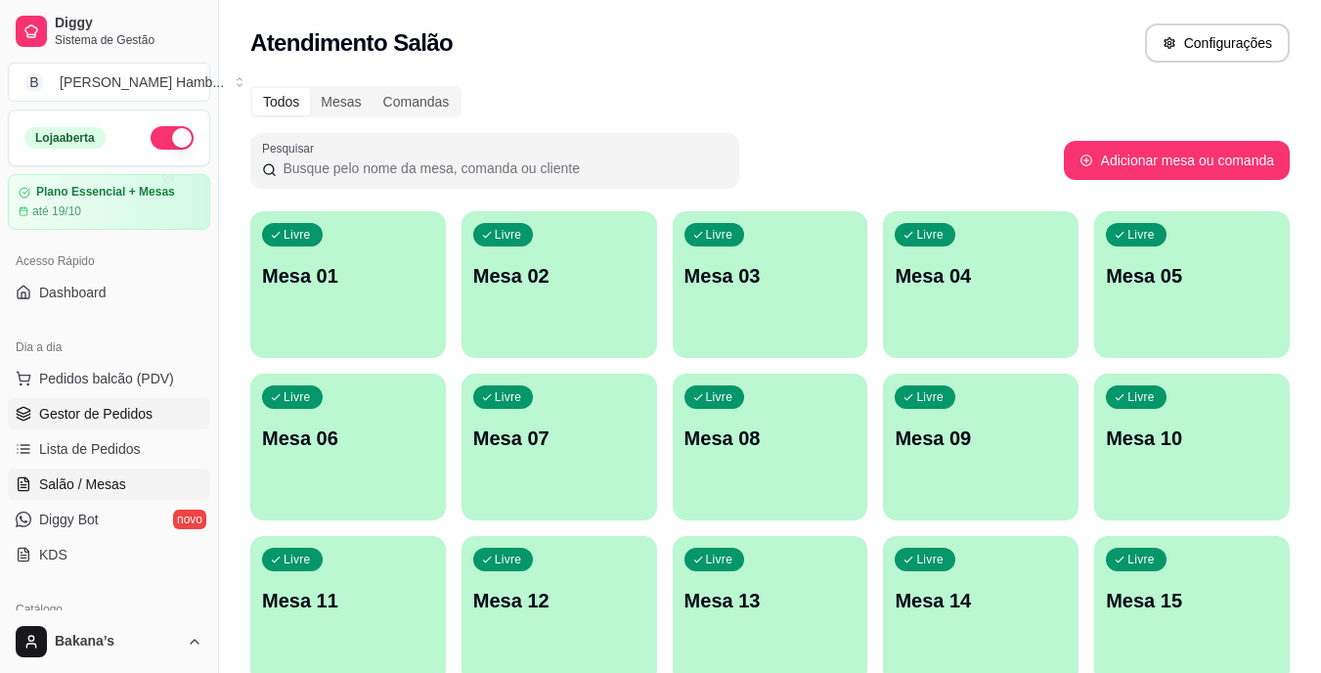
click at [144, 414] on span "Gestor de Pedidos" at bounding box center [95, 414] width 113 height 20
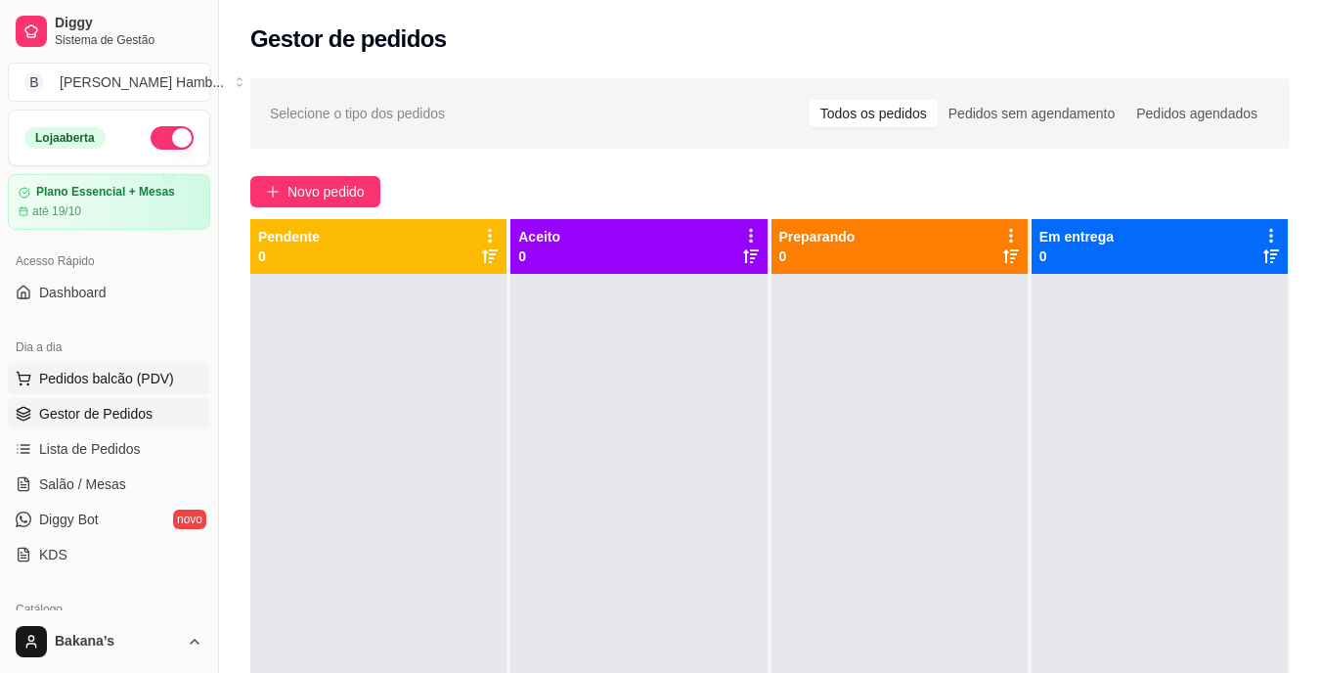
click at [136, 376] on span "Pedidos balcão (PDV)" at bounding box center [106, 379] width 135 height 20
